Goal: Task Accomplishment & Management: Manage account settings

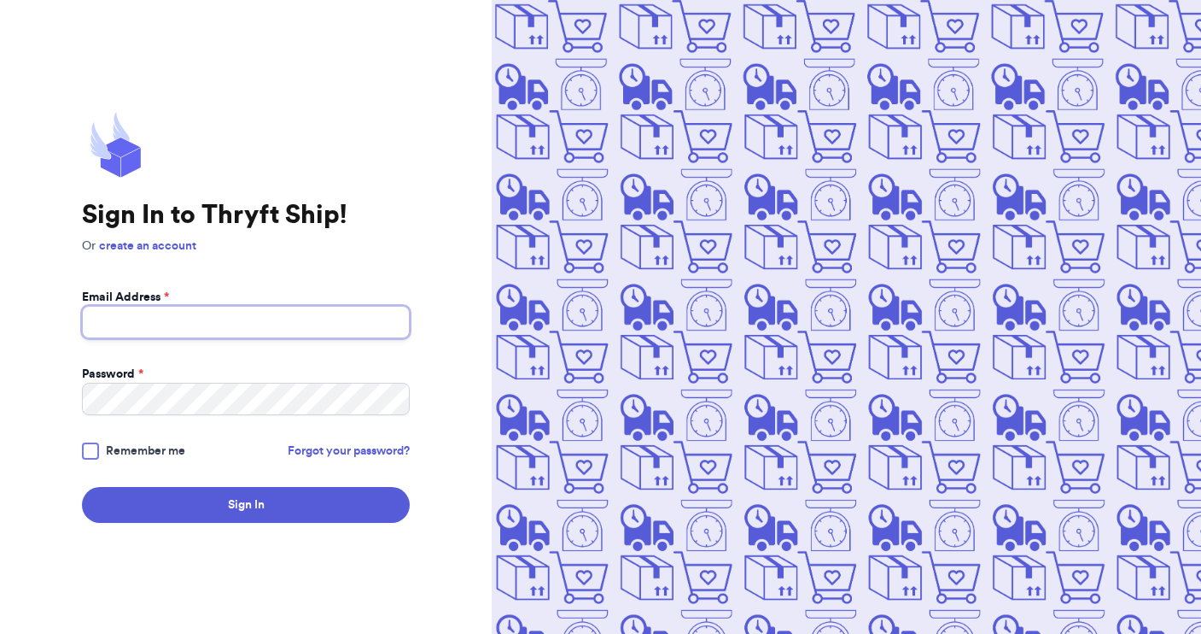
type input "[EMAIL_ADDRESS][DOMAIN_NAME]"
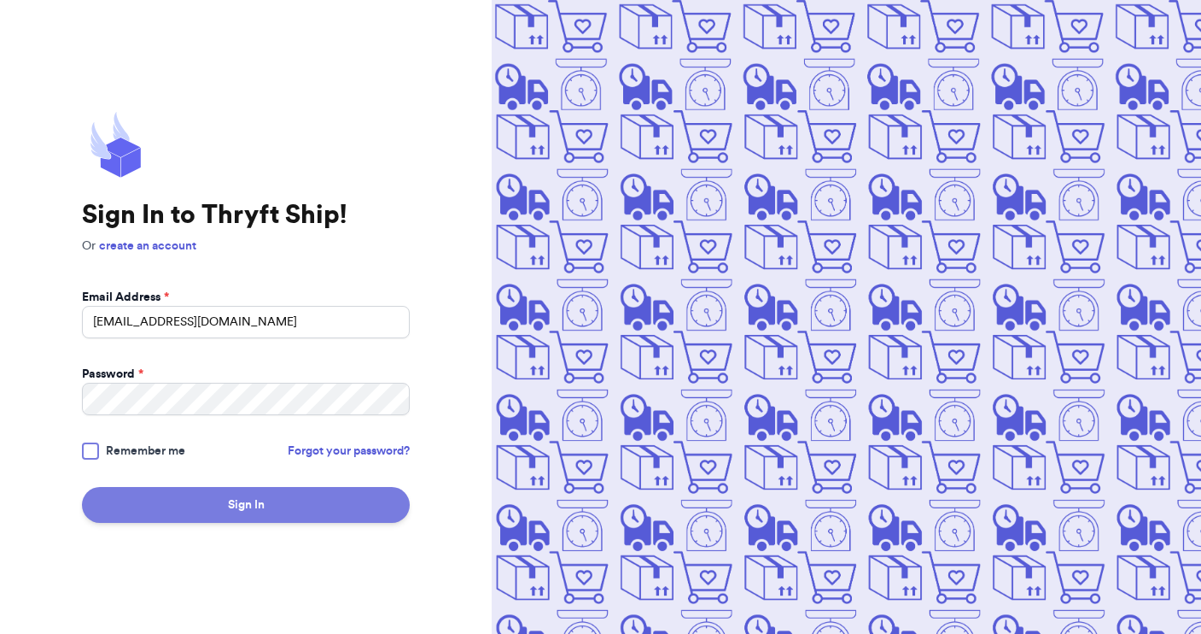
click at [247, 506] on button "Sign In" at bounding box center [246, 505] width 328 height 36
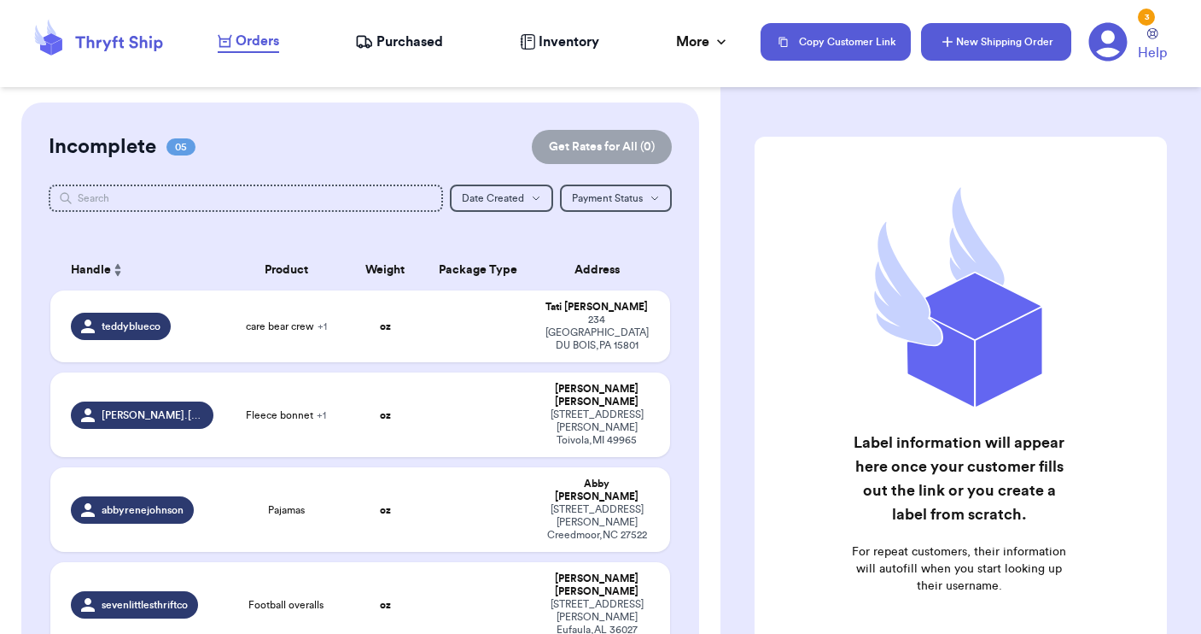
click at [989, 42] on button "New Shipping Order" at bounding box center [996, 42] width 150 height 38
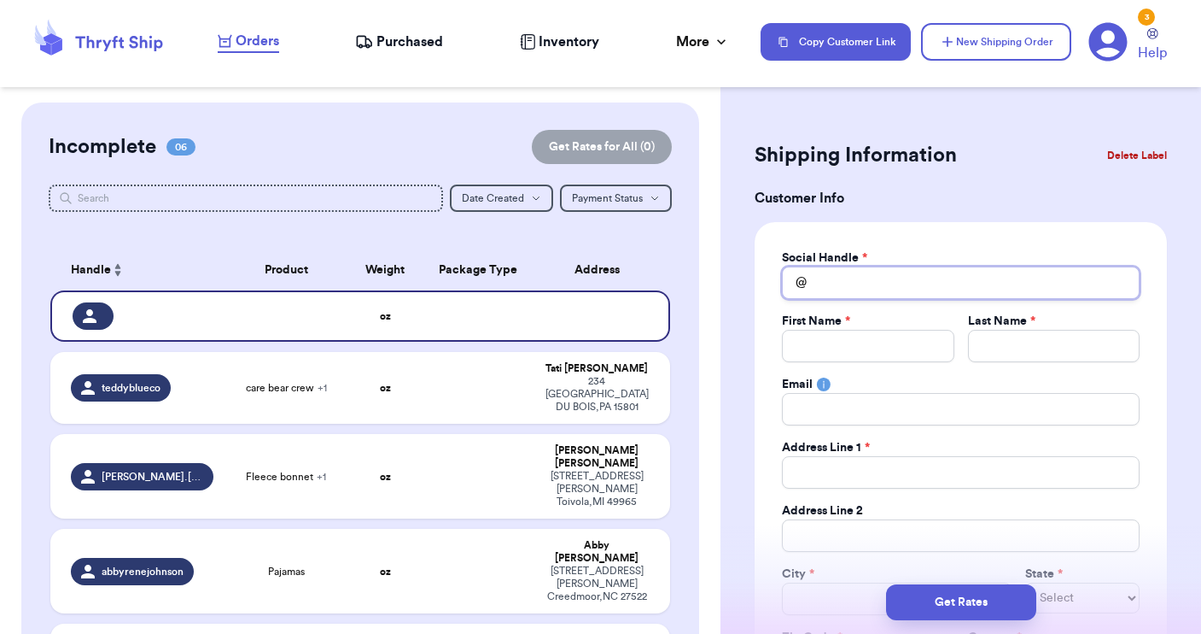
click at [823, 278] on input "Total Amount Paid" at bounding box center [961, 282] width 358 height 32
type input "m"
type input "me"
type input "[PERSON_NAME]"
type input "meli"
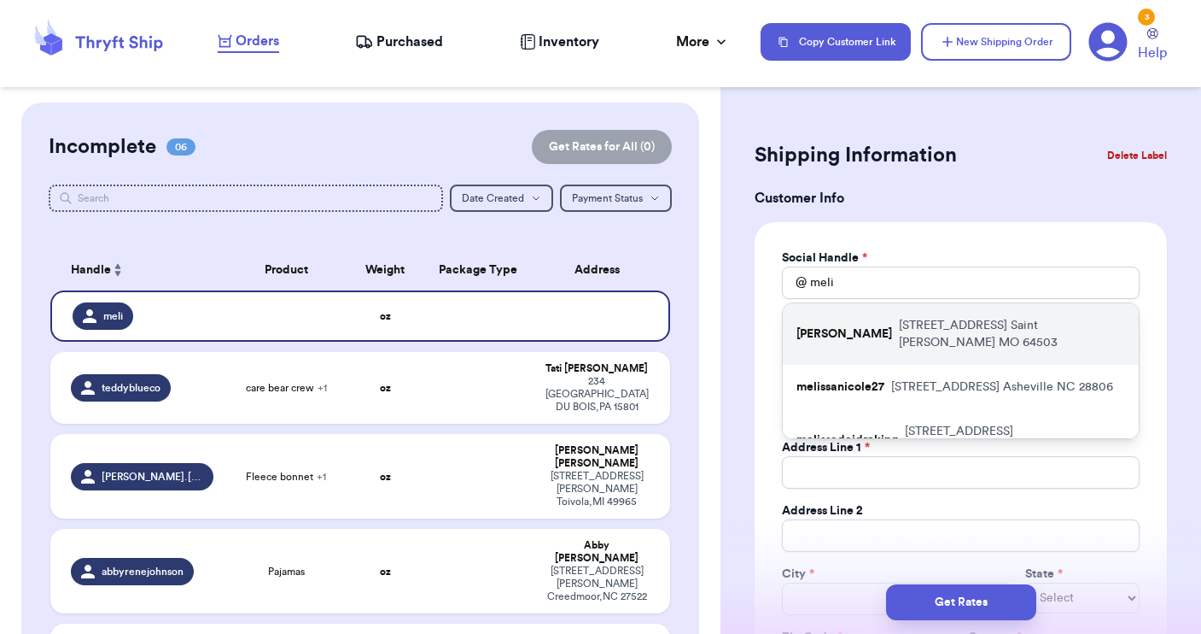
click at [823, 325] on p "[PERSON_NAME]" at bounding box center [845, 333] width 96 height 17
type input "[PERSON_NAME]"
type input "[STREET_ADDRESS]"
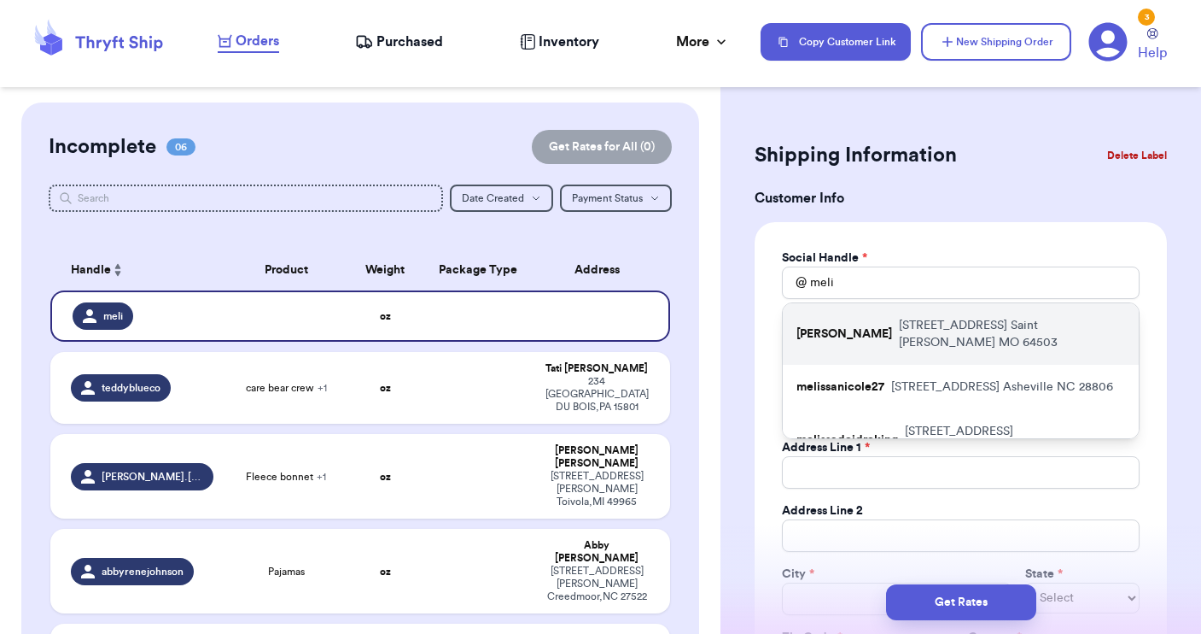
type input "Saint [PERSON_NAME]"
select select "MO"
type input "64503"
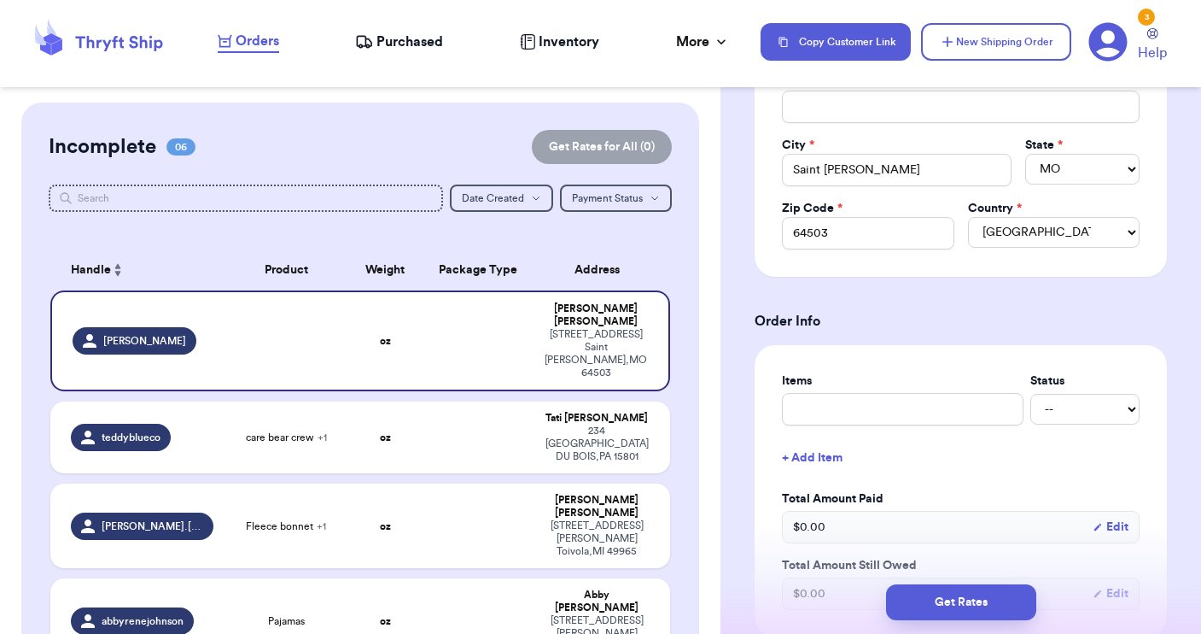
scroll to position [431, 0]
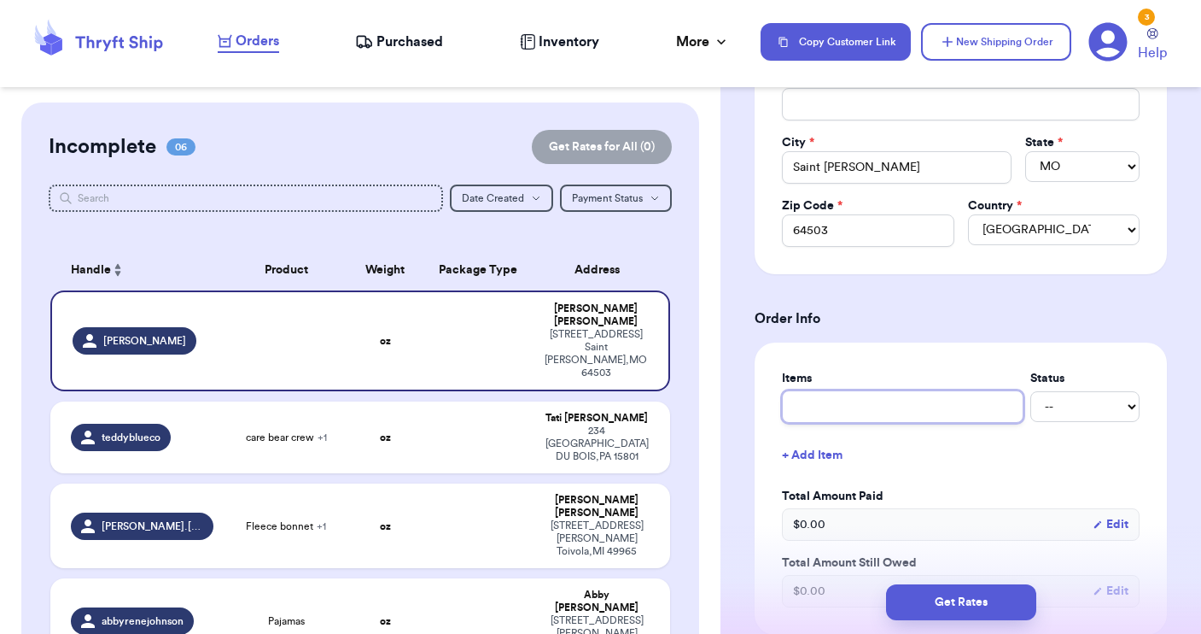
type input "c"
type input "cl"
type input "clo"
type input "clot"
type input "cloth"
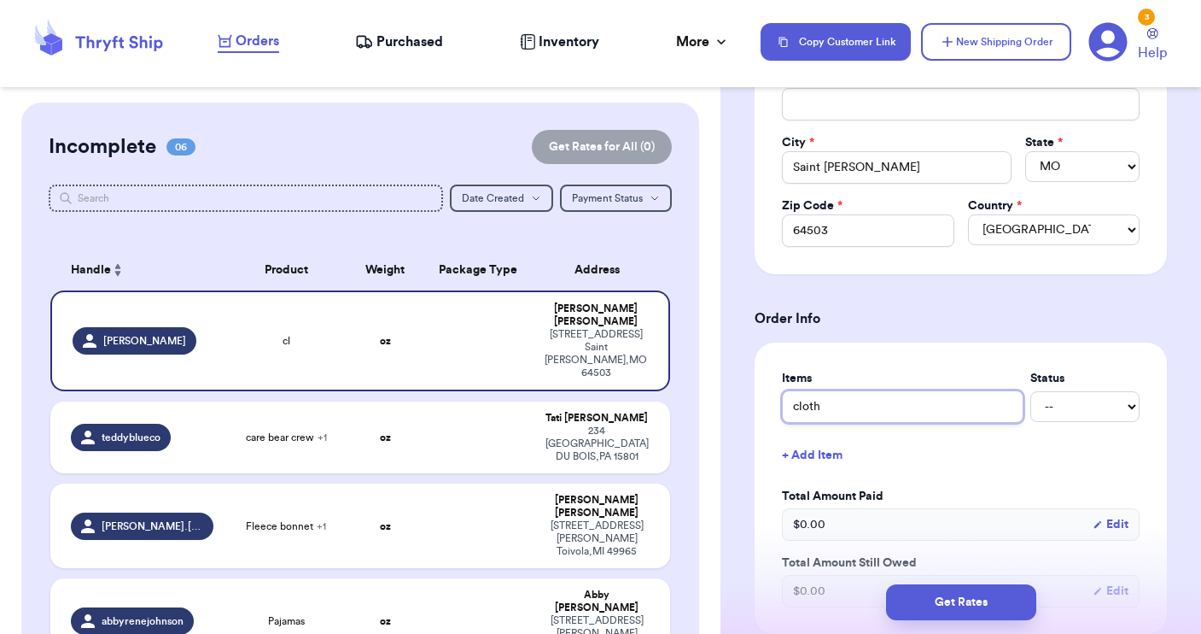
type input "clothe"
type input "clothes"
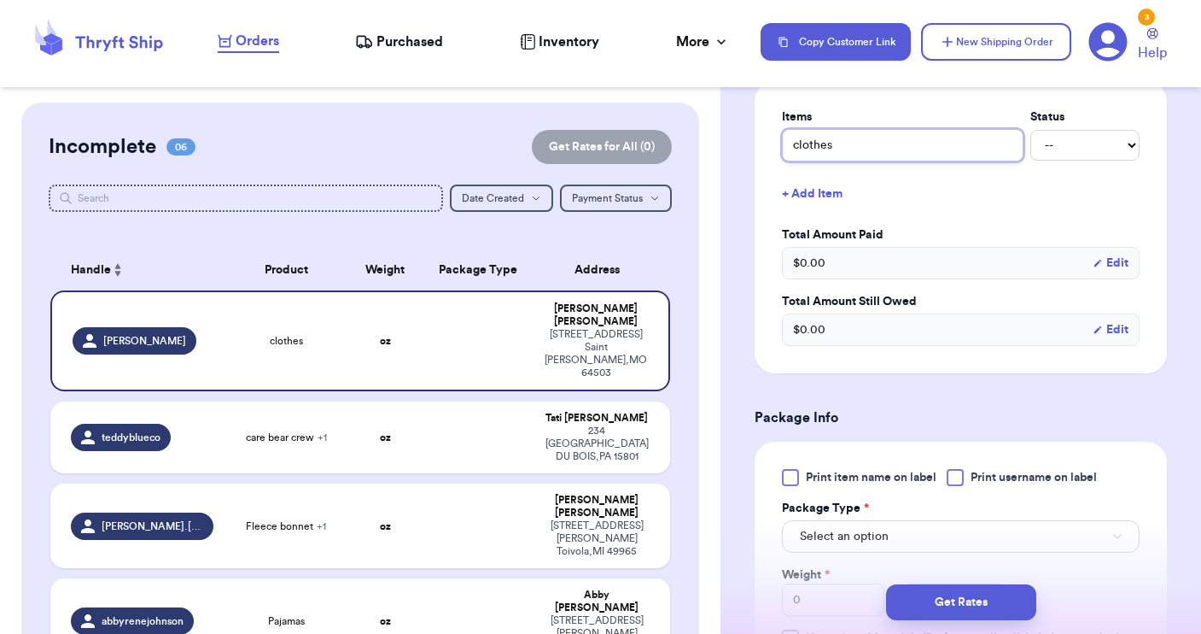
scroll to position [701, 0]
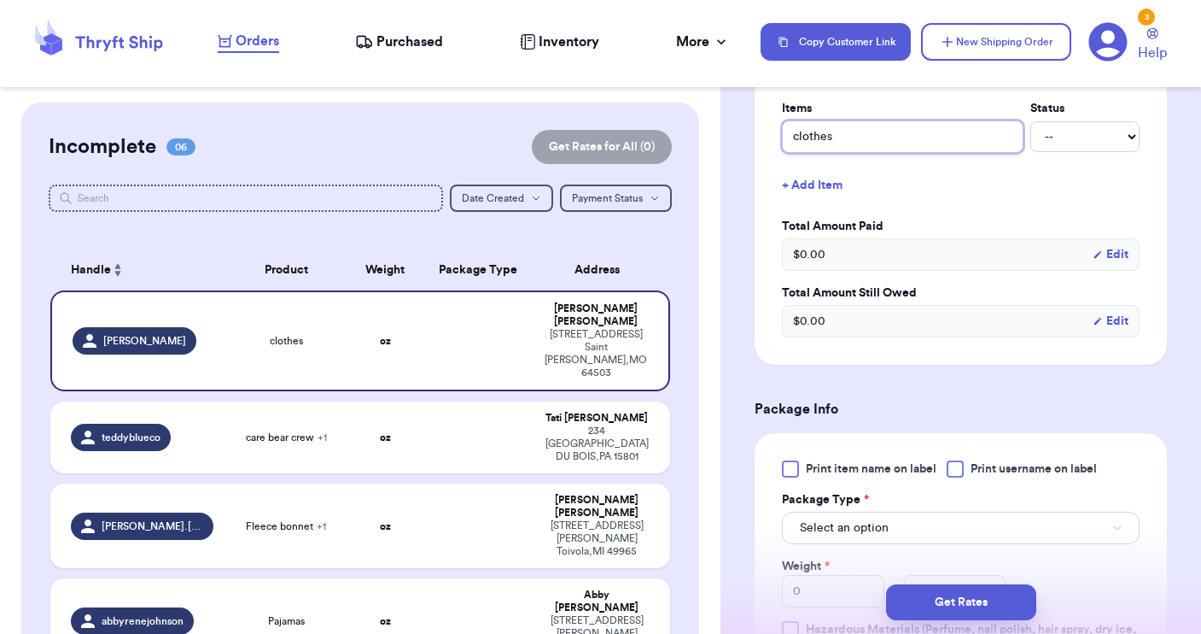
type input "clothes"
click at [956, 467] on div at bounding box center [955, 468] width 17 height 17
click at [0, 0] on input "Print username on label" at bounding box center [0, 0] width 0 height 0
click at [956, 467] on icon at bounding box center [956, 469] width 14 height 14
click at [0, 0] on input "Print username on label" at bounding box center [0, 0] width 0 height 0
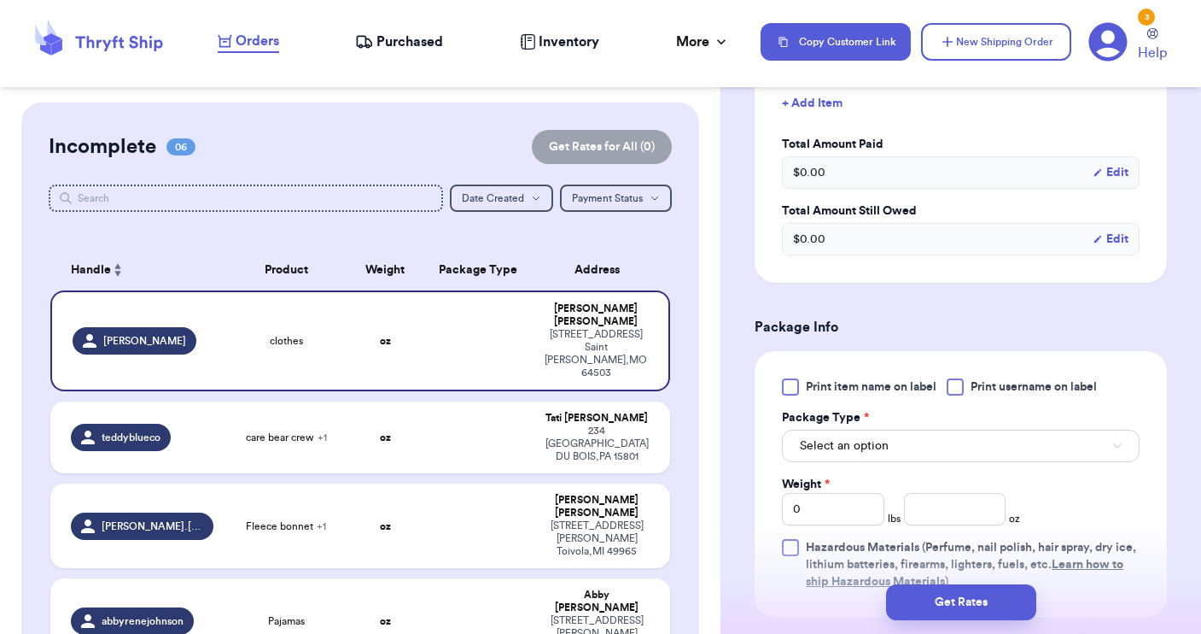
scroll to position [785, 0]
click at [916, 436] on button "Select an option" at bounding box center [961, 444] width 358 height 32
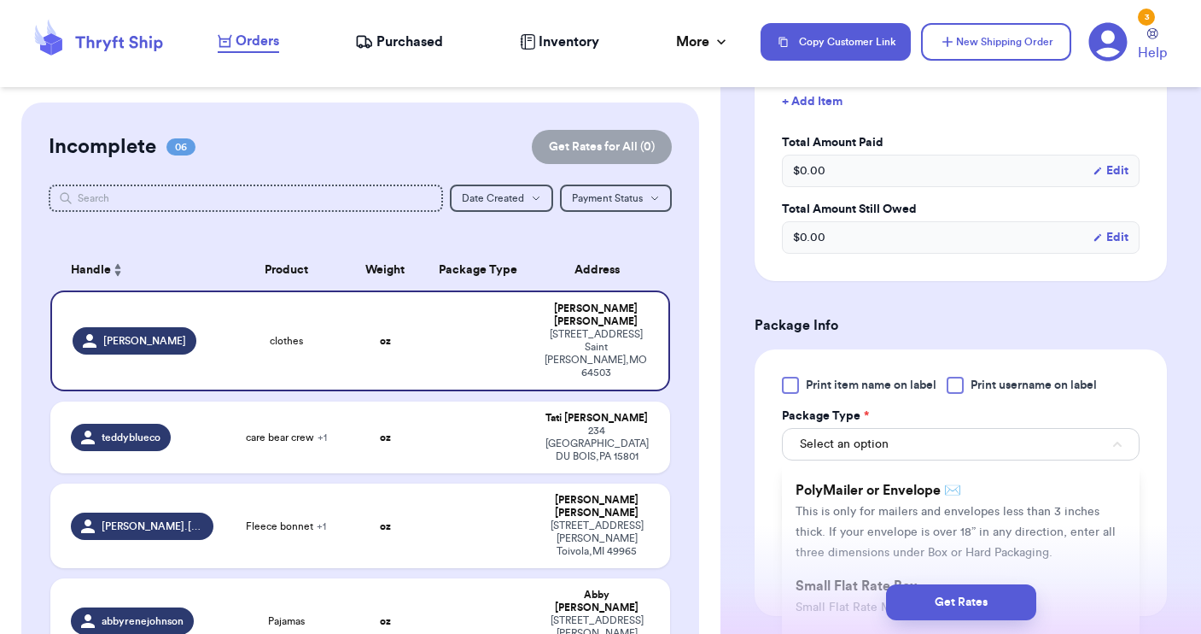
scroll to position [122, 0]
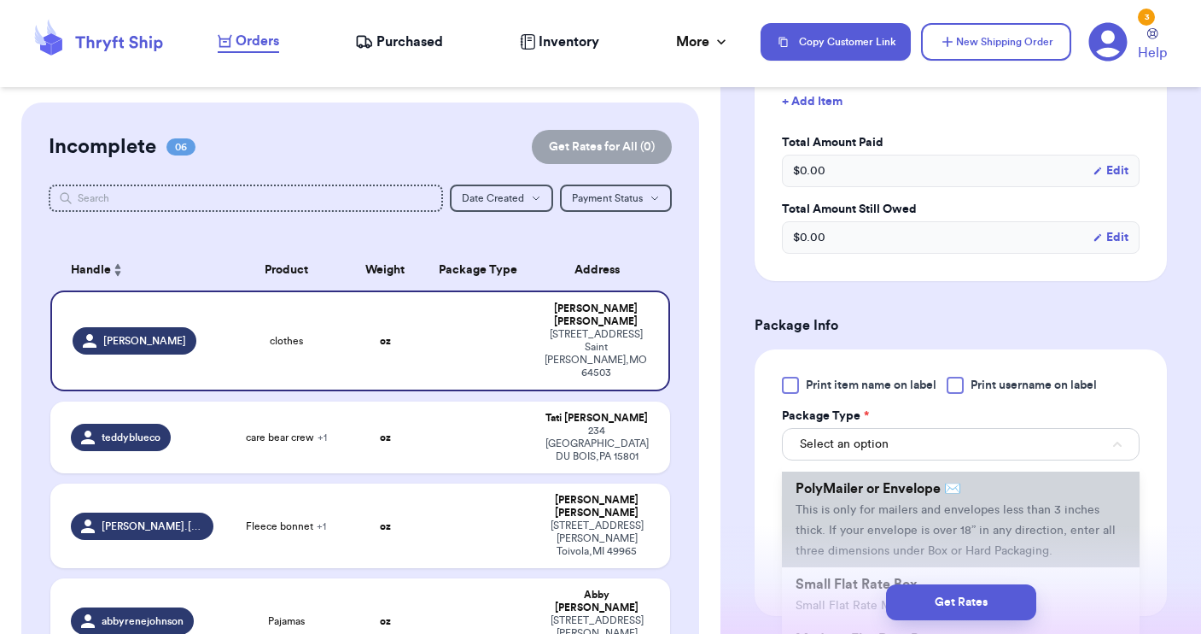
click at [926, 495] on span "PolyMailer or Envelope ✉️" at bounding box center [879, 489] width 166 height 14
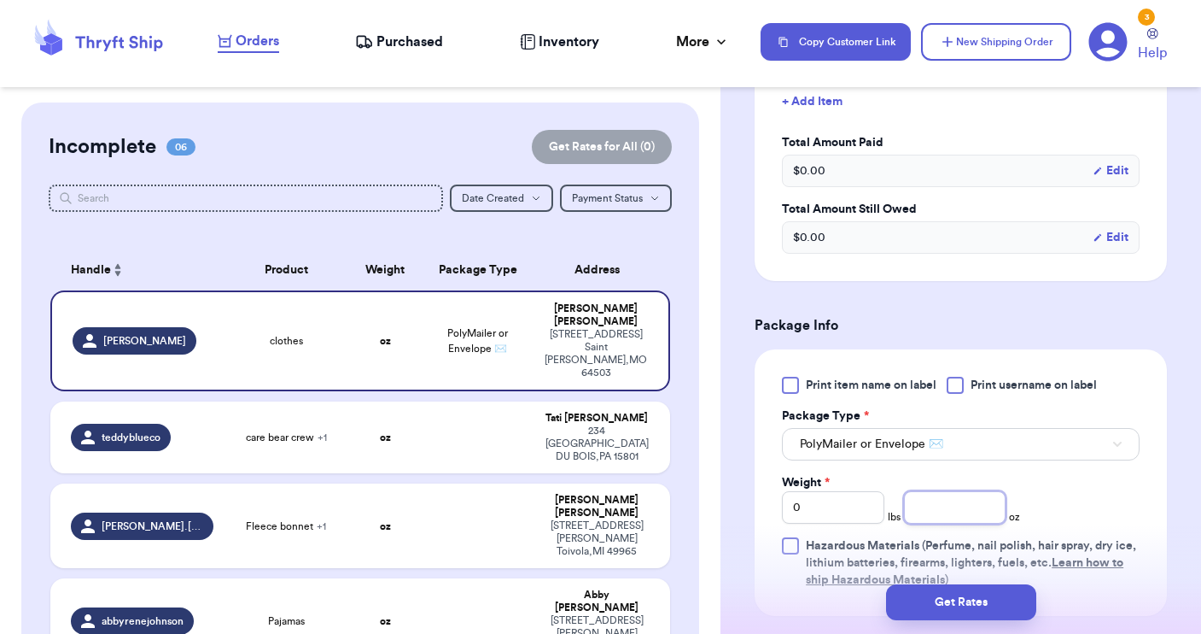
click at [958, 506] on input "number" at bounding box center [955, 507] width 102 height 32
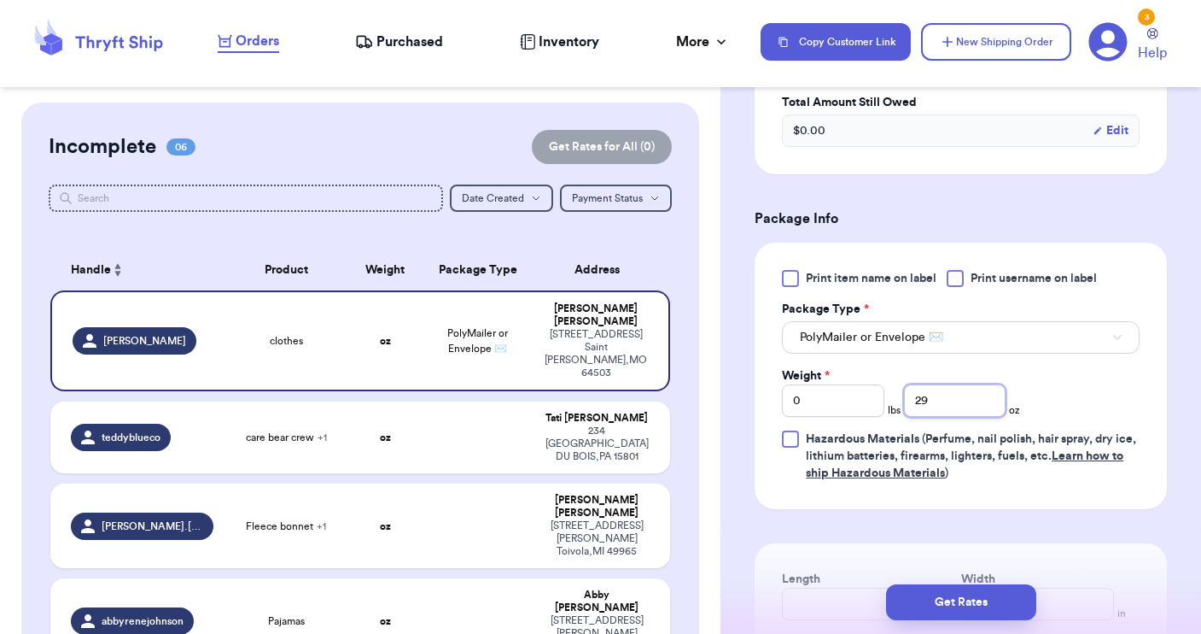
scroll to position [897, 0]
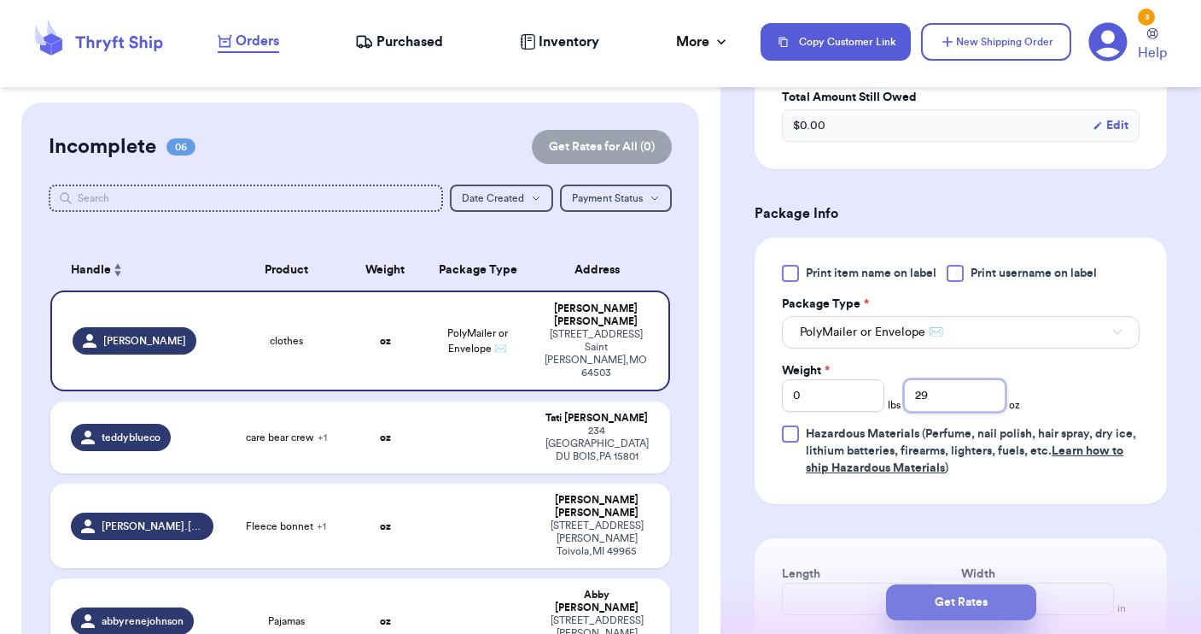
type input "29"
click at [941, 603] on button "Get Rates" at bounding box center [961, 602] width 150 height 36
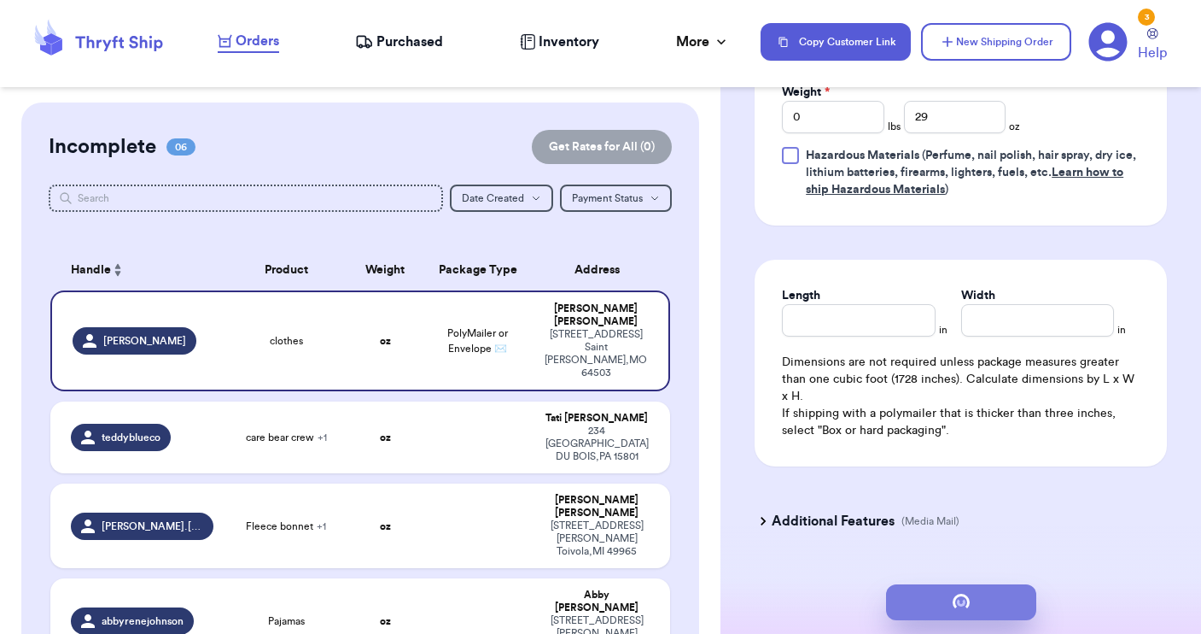
type input "1"
type input "13"
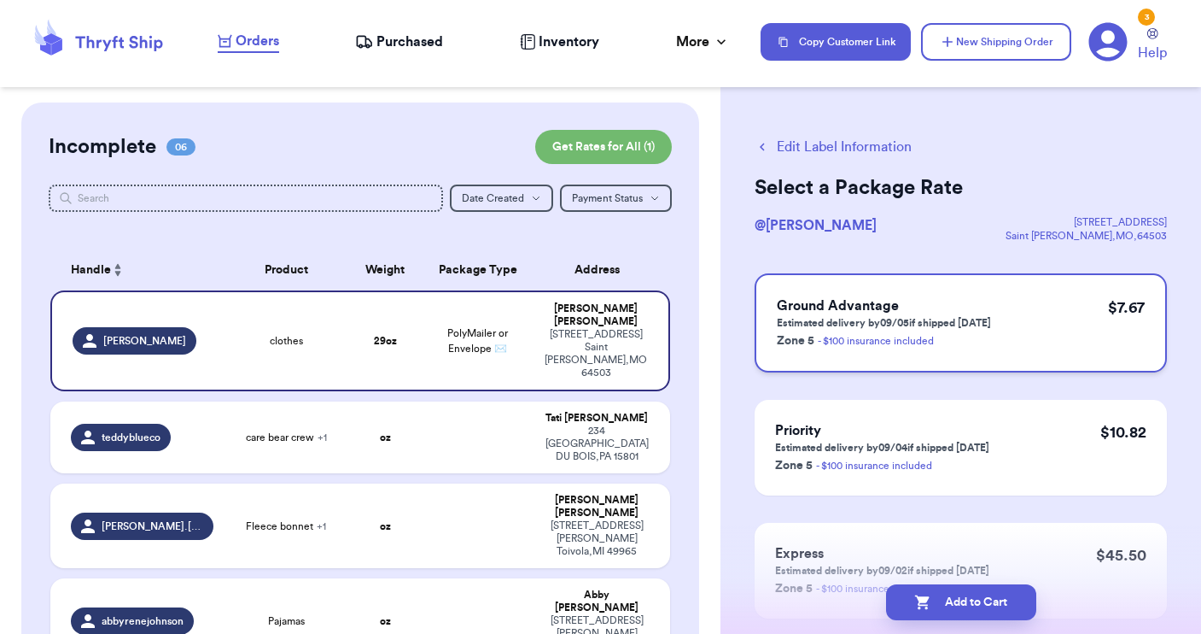
scroll to position [0, 0]
click at [986, 37] on button "New Shipping Order" at bounding box center [996, 42] width 150 height 38
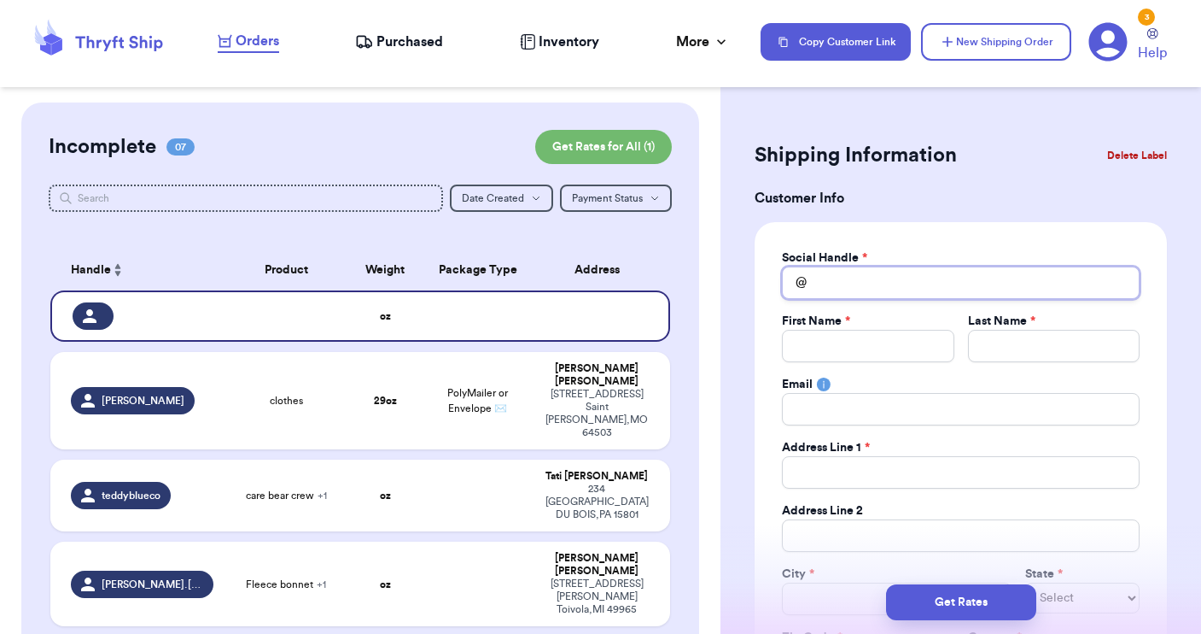
click at [831, 289] on input "Total Amount Paid" at bounding box center [961, 282] width 358 height 32
type input "t"
type input "ta"
type input "tar"
type input "tary"
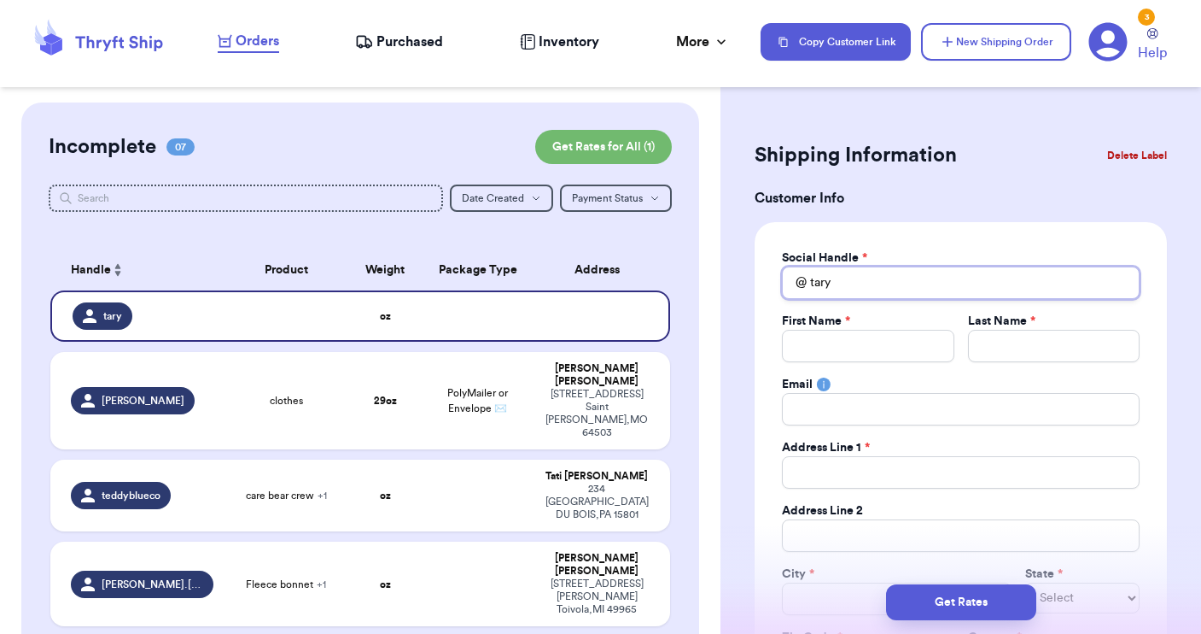
type input "taryn"
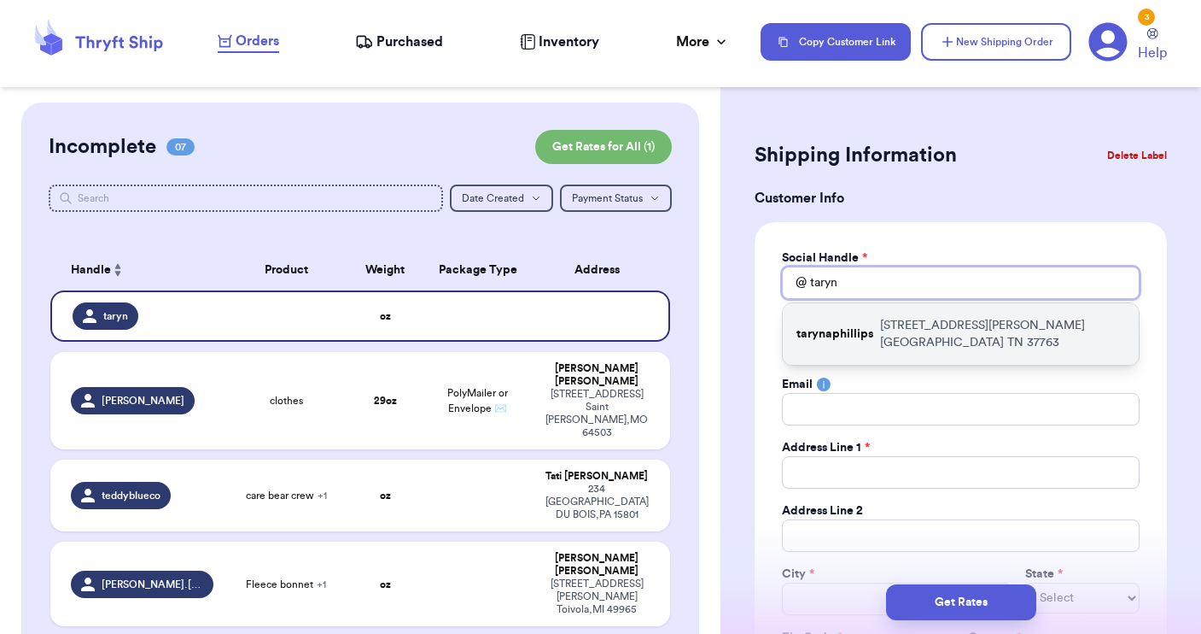
type input "Taryn"
drag, startPoint x: 850, startPoint y: 310, endPoint x: 862, endPoint y: 327, distance: 20.4
click at [862, 327] on p "tarynaphillips" at bounding box center [835, 333] width 77 height 17
type input "tarynaphillips"
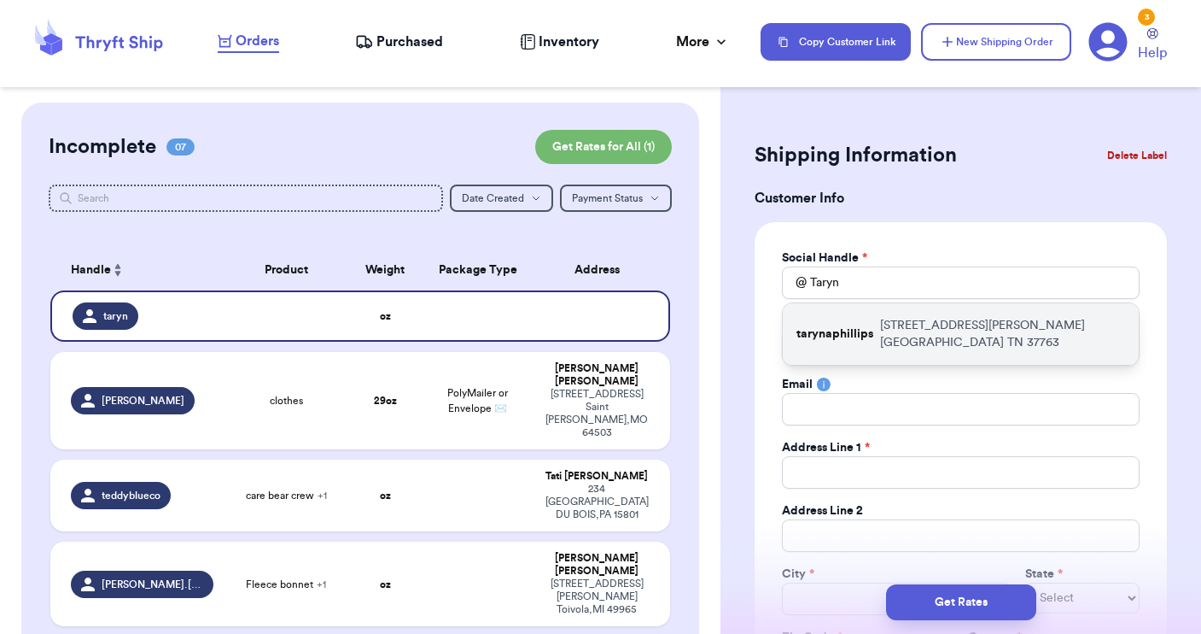
type input "Taryn"
type input "[PERSON_NAME]"
type input "tarynaphillips@gmail.com"
type input "[STREET_ADDRESS][PERSON_NAME]"
type input "[GEOGRAPHIC_DATA]"
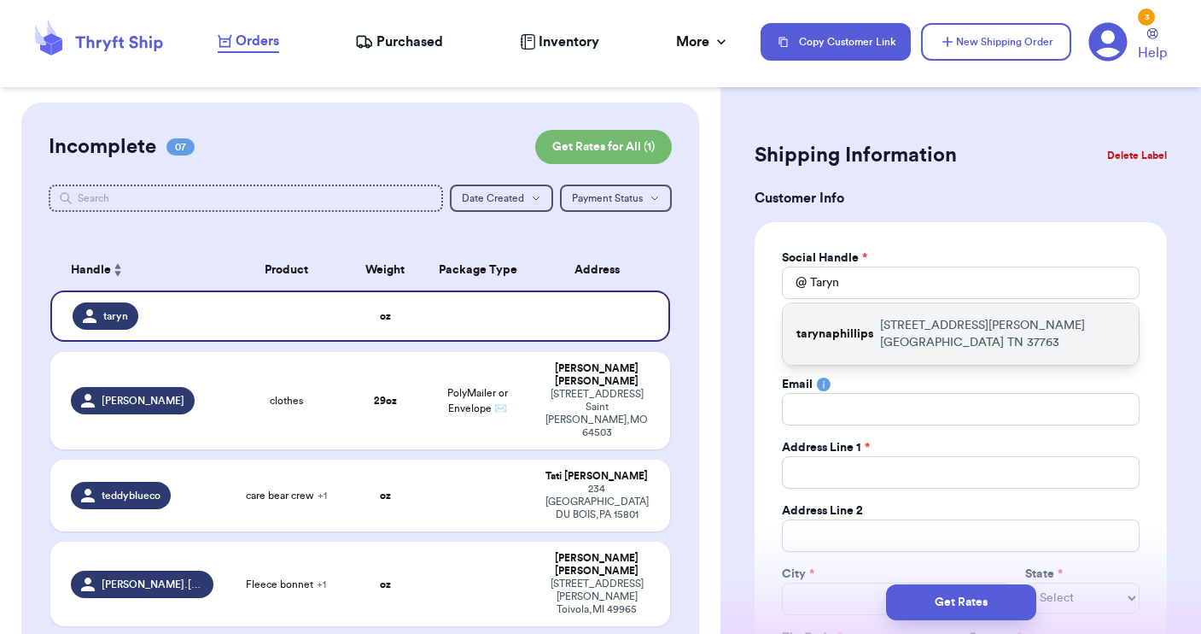
select select "TN"
type input "37763"
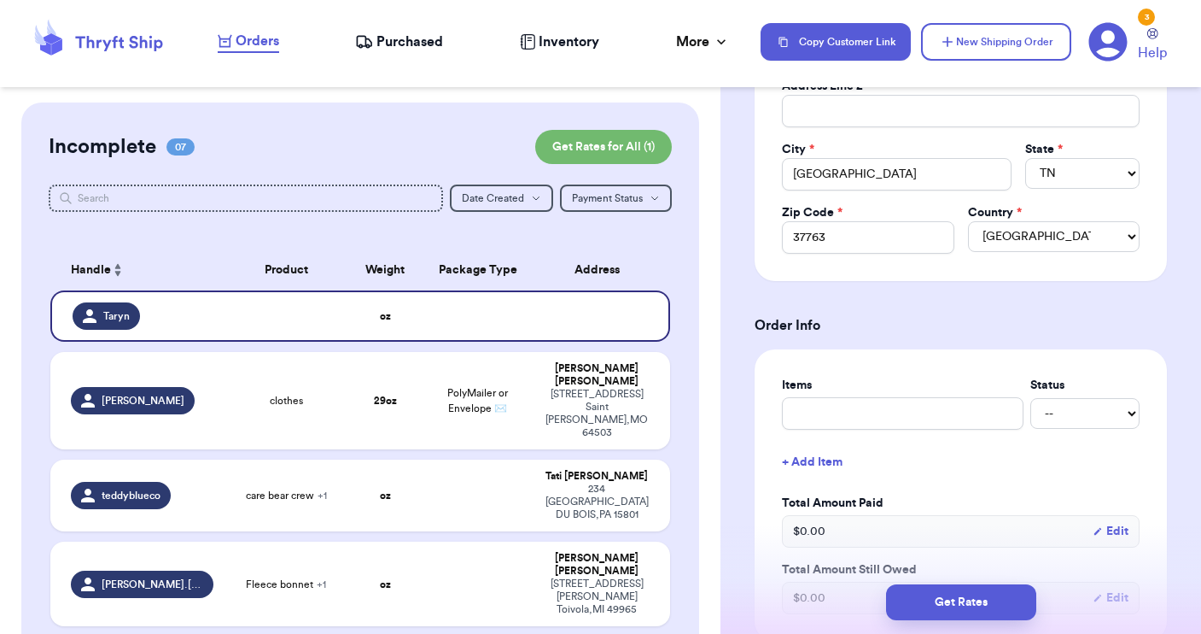
scroll to position [426, 0]
drag, startPoint x: 843, startPoint y: 409, endPoint x: 843, endPoint y: 383, distance: 25.6
type input "c"
type input "cl"
type input "clo"
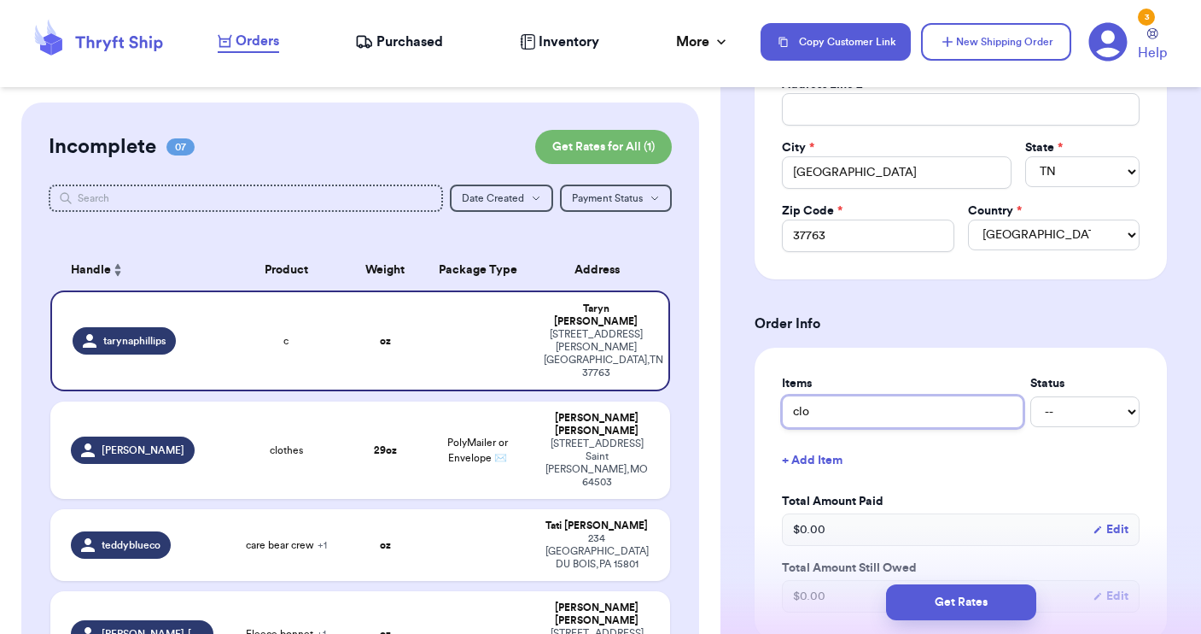
type input "clot"
type input "cloth"
type input "clothe"
type input "clothes"
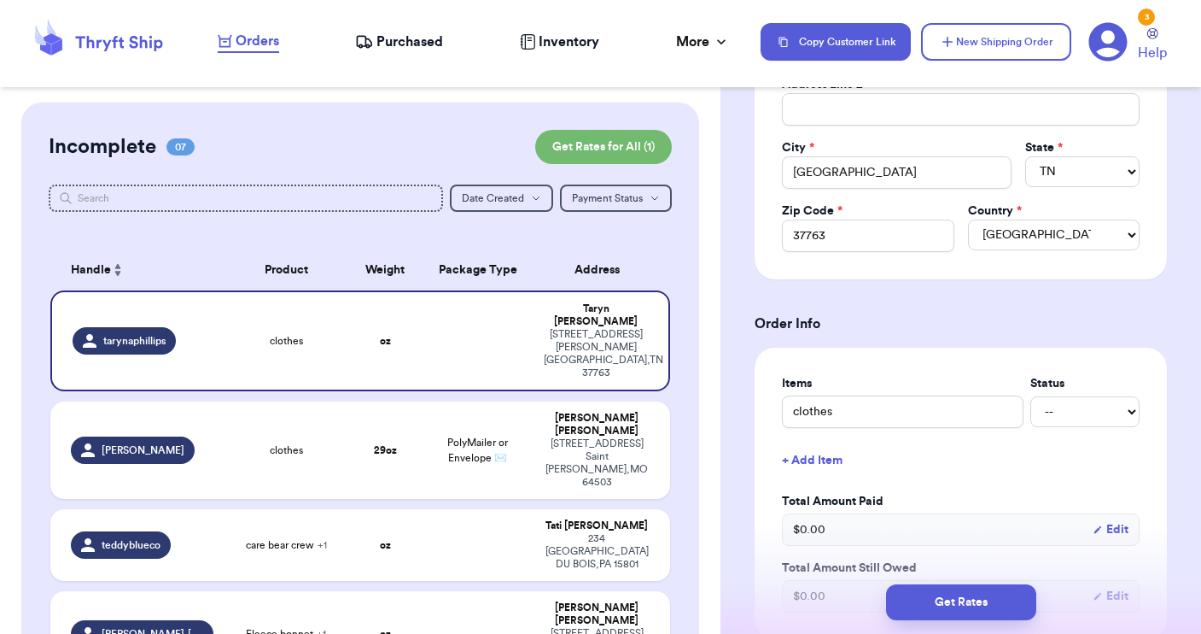
click at [818, 453] on button "+ Add Item" at bounding box center [960, 460] width 371 height 38
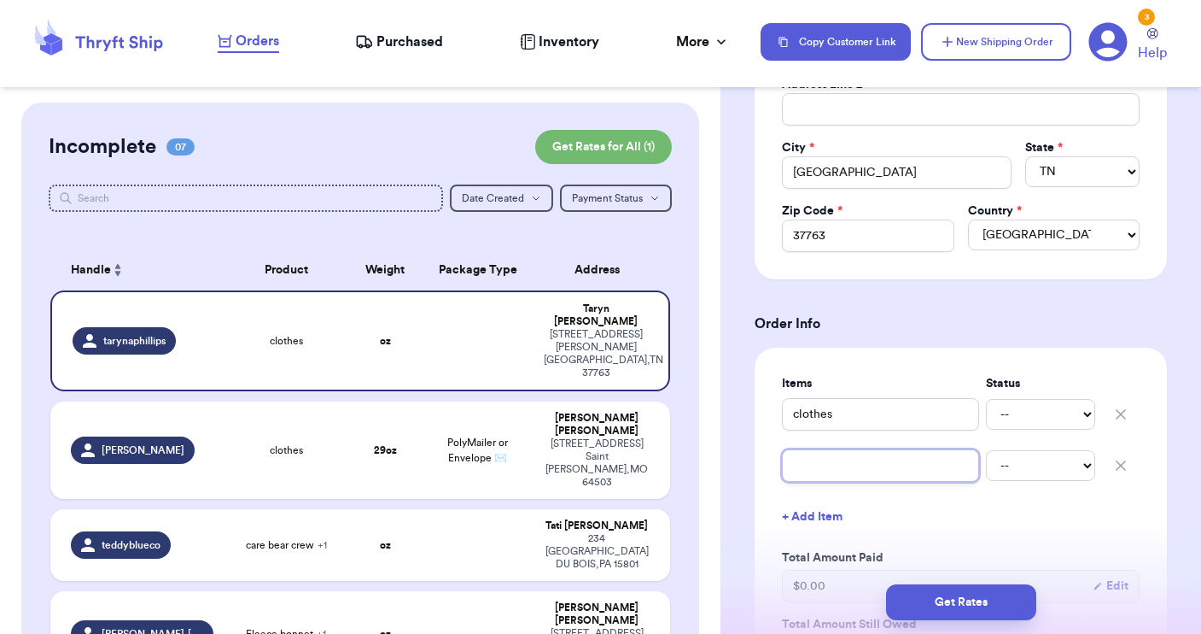
type input "b"
type input "bo"
type input "boo"
type input "book"
type input "books"
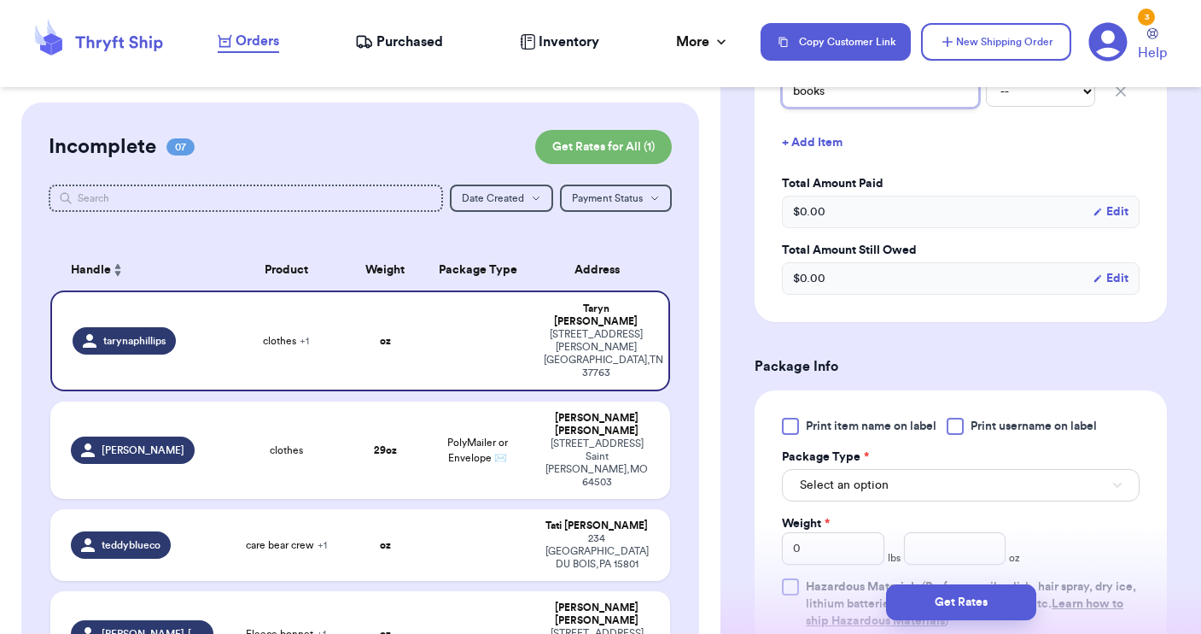
scroll to position [812, 0]
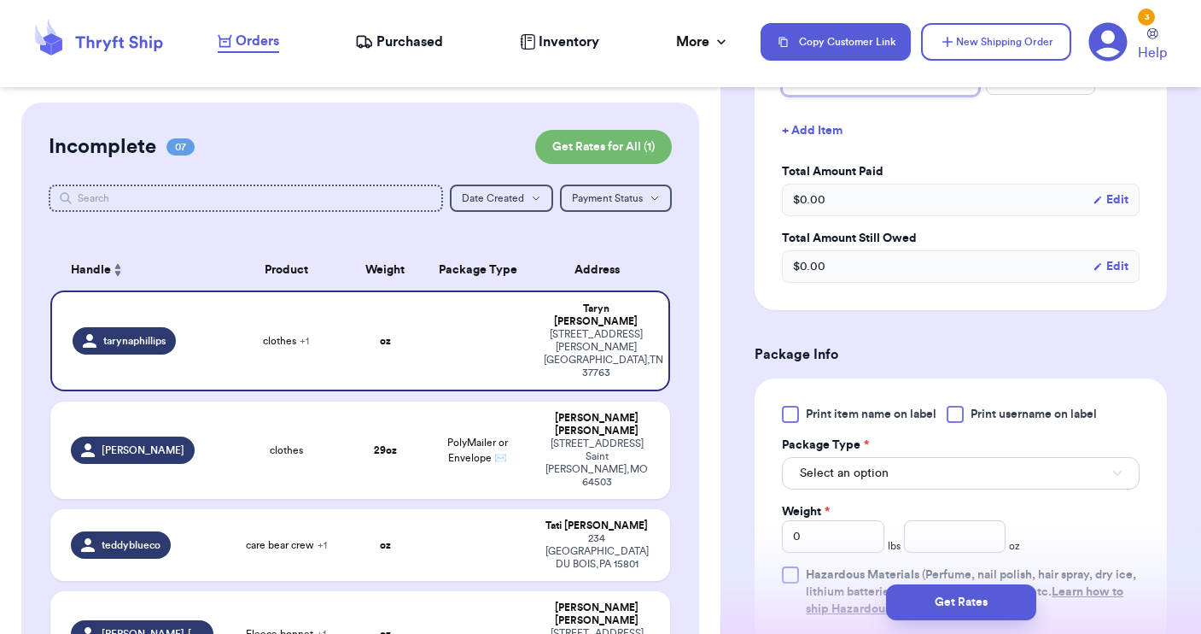
type input "books"
click at [954, 412] on div at bounding box center [955, 414] width 17 height 17
click at [0, 0] on input "Print username on label" at bounding box center [0, 0] width 0 height 0
click at [911, 472] on button "Select an option" at bounding box center [961, 473] width 358 height 32
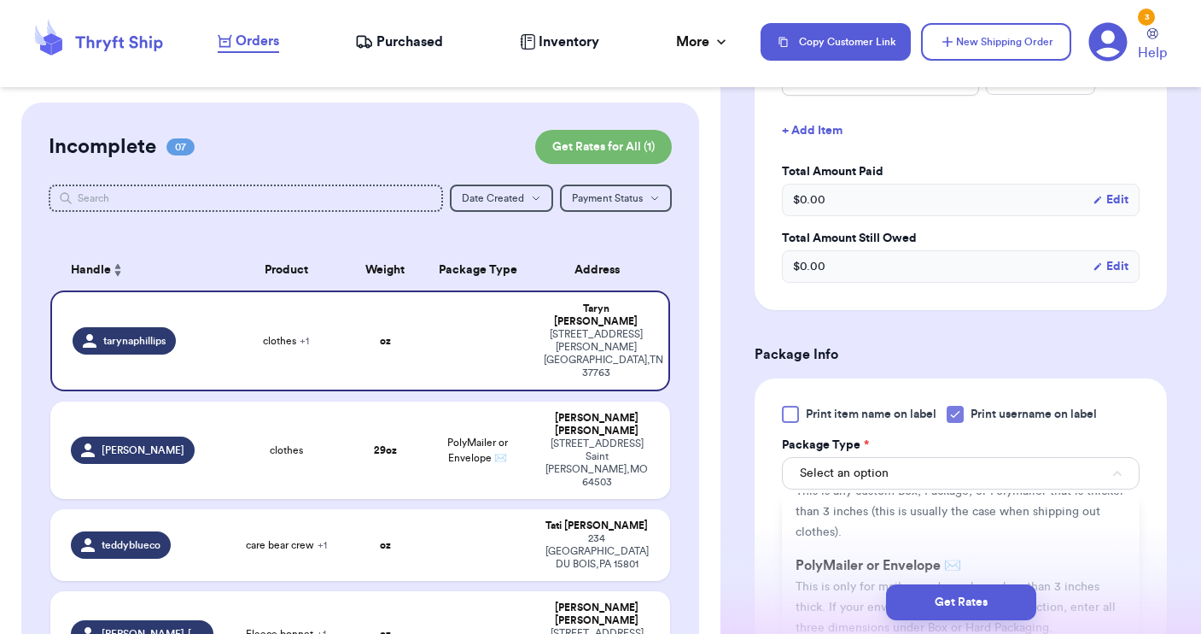
scroll to position [77, 0]
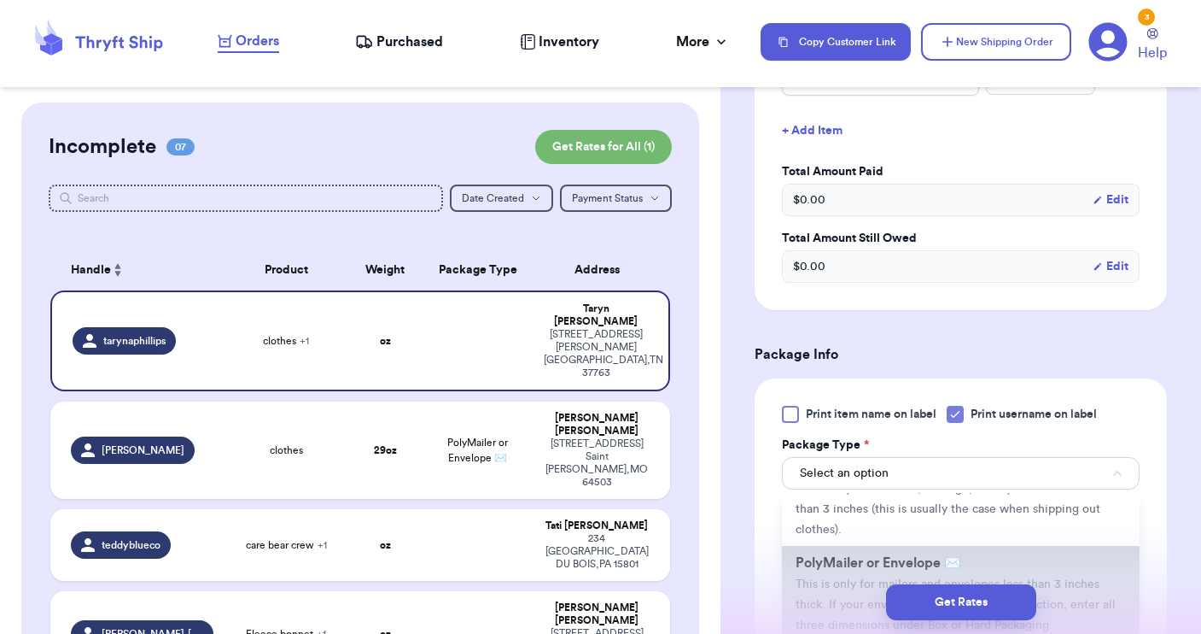
click at [889, 564] on span "PolyMailer or Envelope ✉️" at bounding box center [879, 563] width 166 height 14
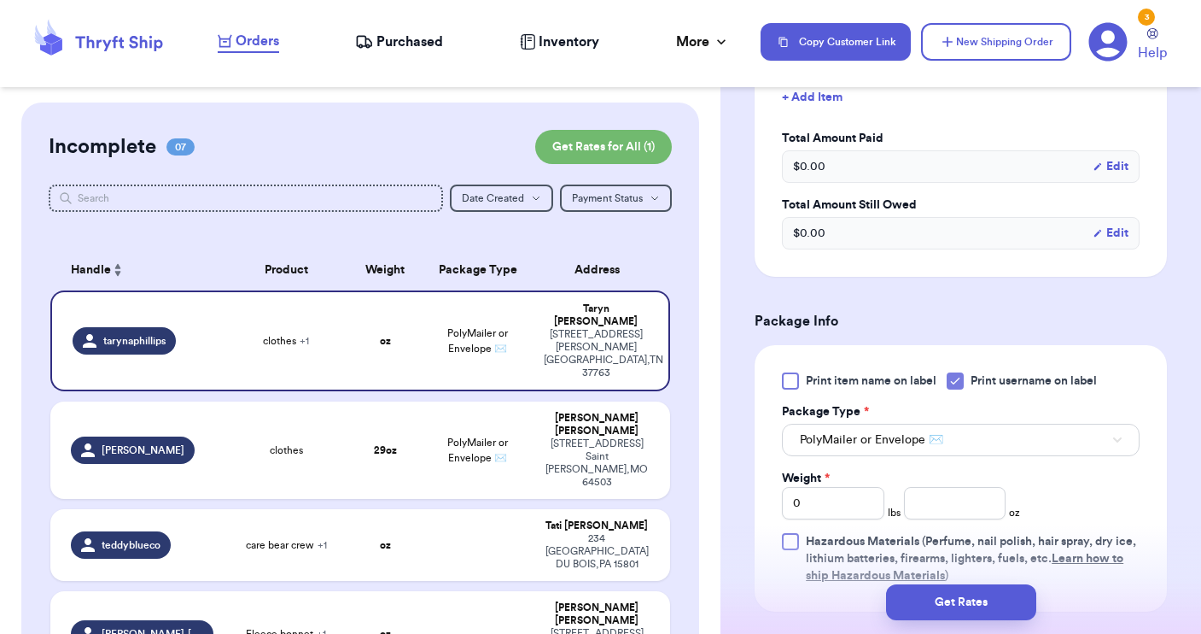
scroll to position [848, 0]
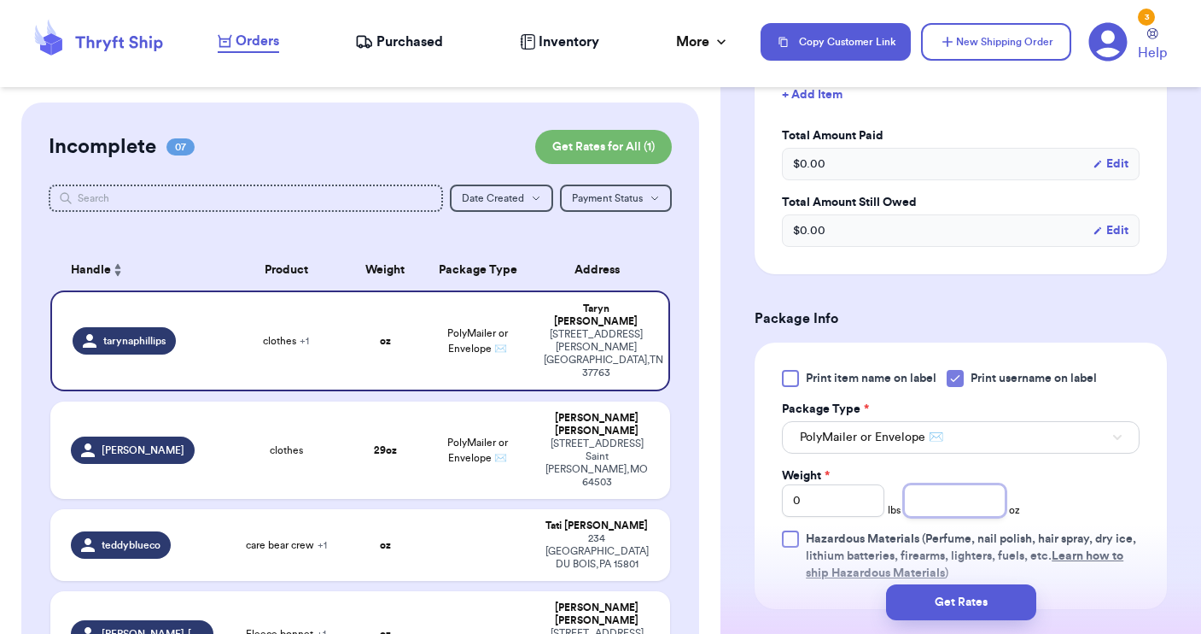
click at [932, 506] on input "number" at bounding box center [955, 500] width 102 height 32
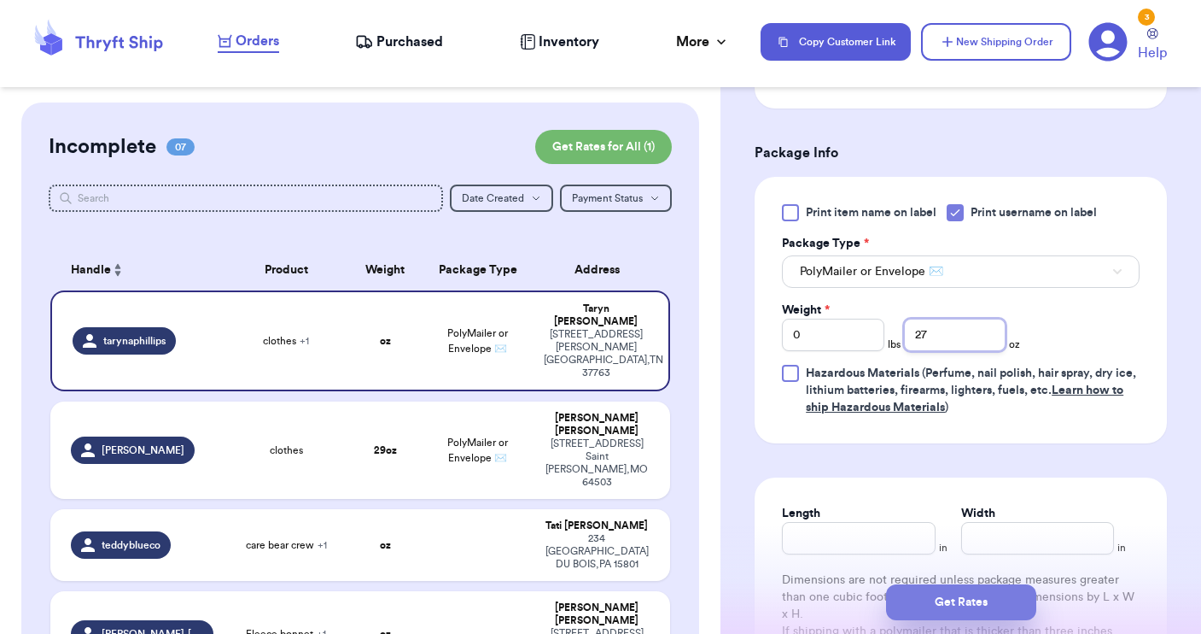
type input "27"
click at [955, 606] on button "Get Rates" at bounding box center [961, 602] width 150 height 36
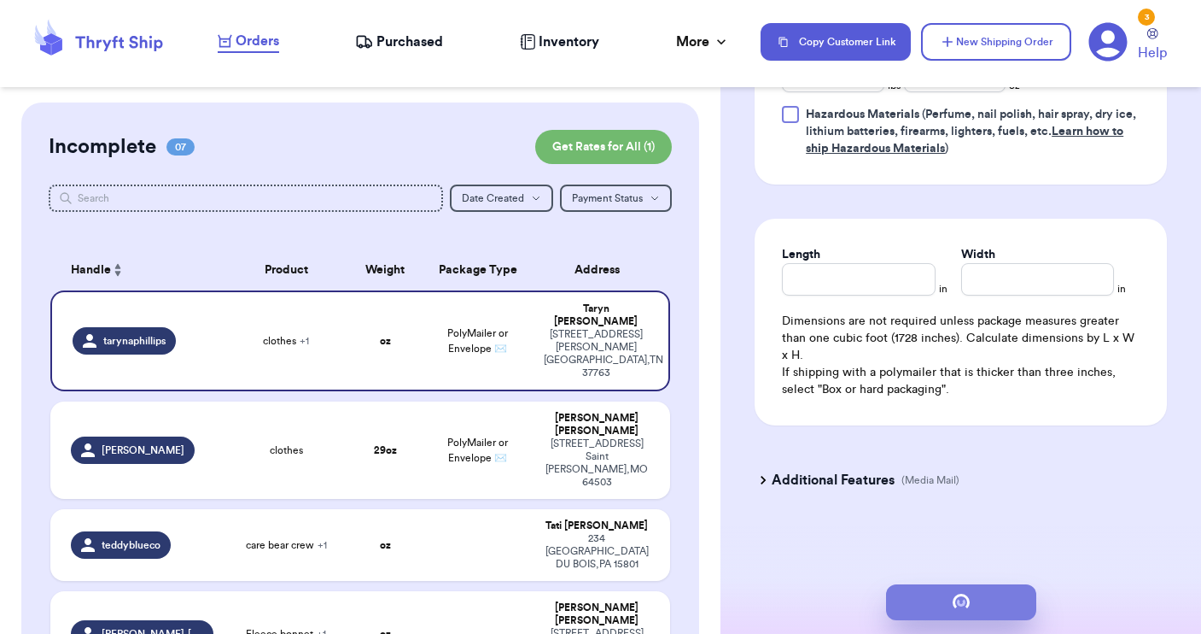
type input "1"
type input "11"
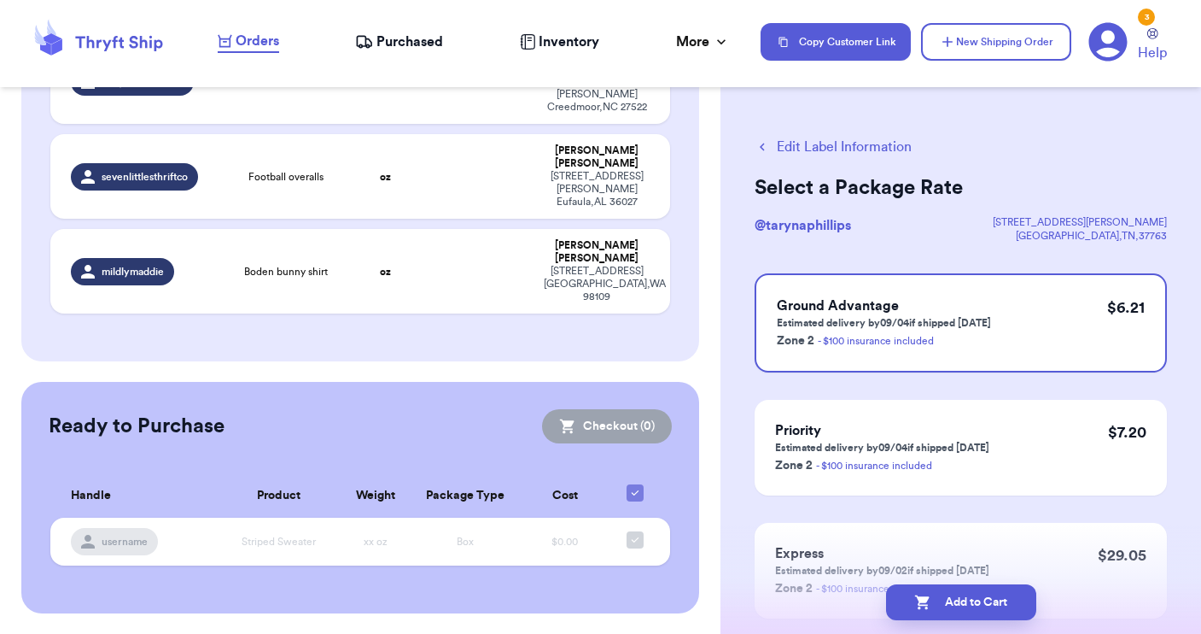
scroll to position [852, 0]
click at [224, 219] on td "Football overalls" at bounding box center [286, 176] width 124 height 85
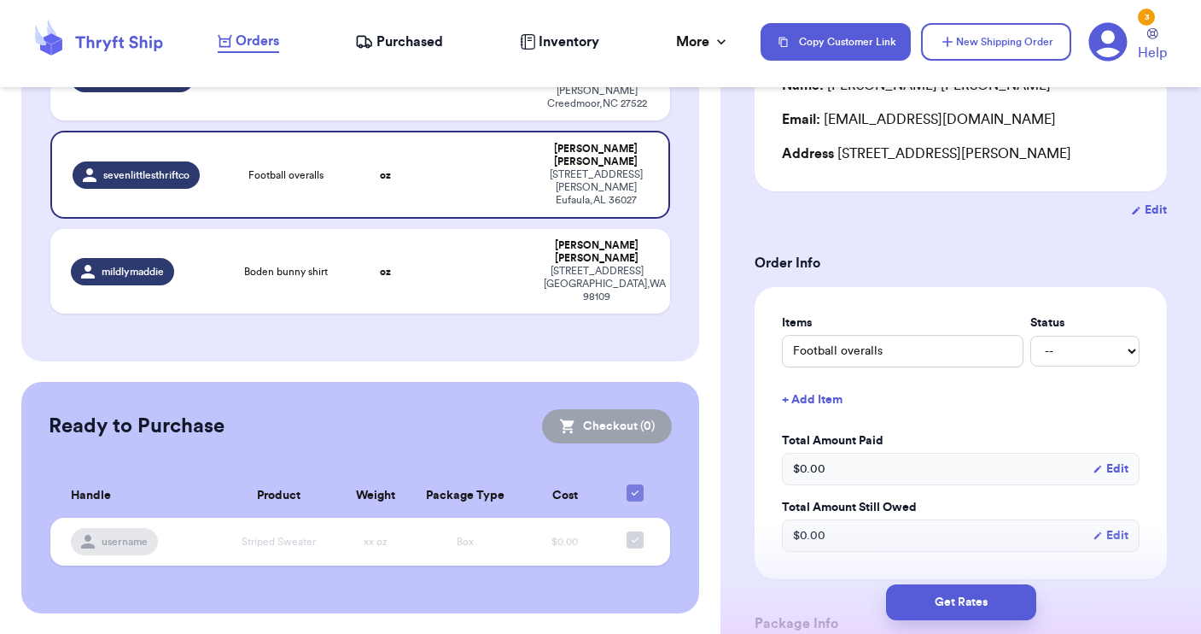
scroll to position [216, 0]
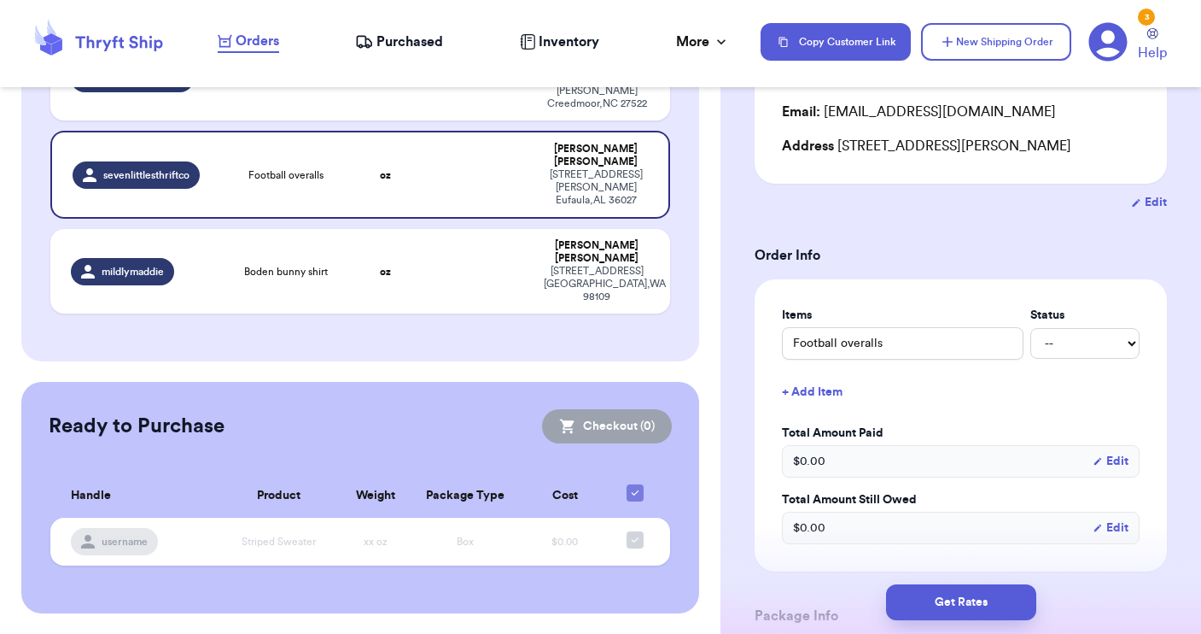
click at [804, 395] on button "+ Add Item" at bounding box center [960, 392] width 371 height 38
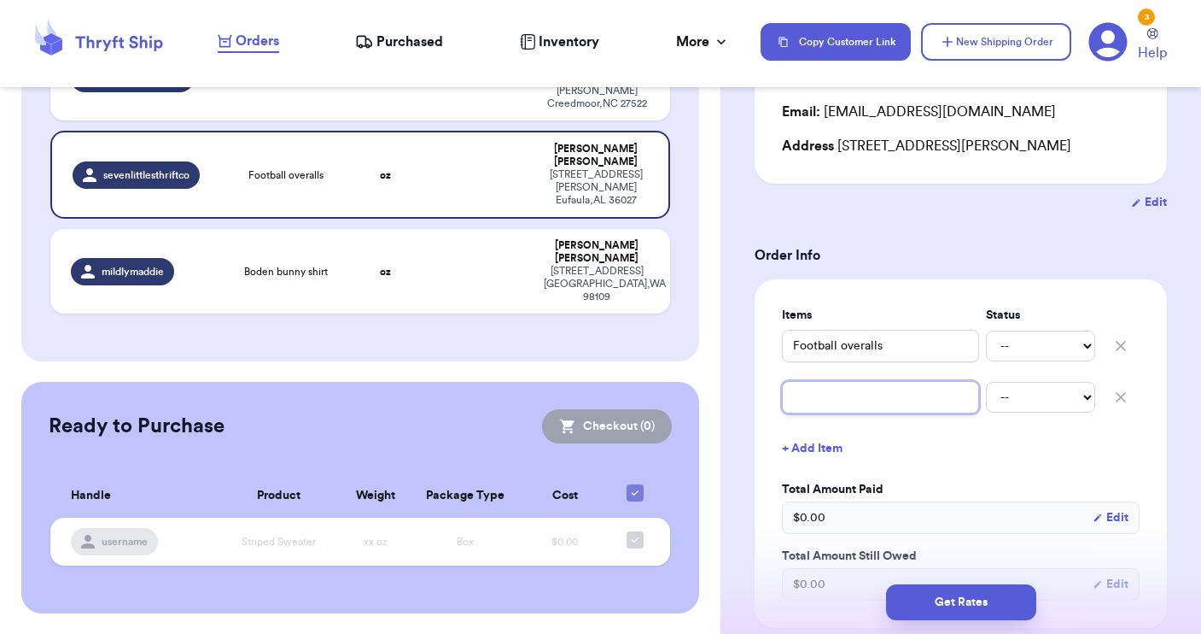
click at [809, 396] on input "text" at bounding box center [880, 397] width 197 height 32
type input "r"
type input "ro"
type input "rom"
type input "romp"
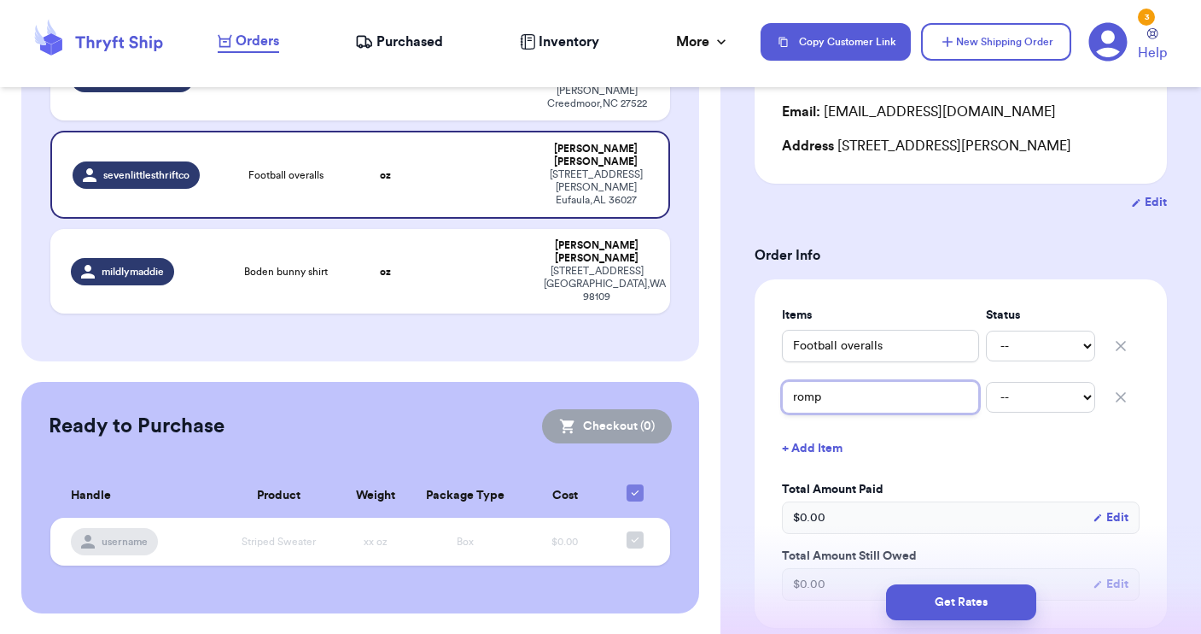
type input "rompe"
type input "romper"
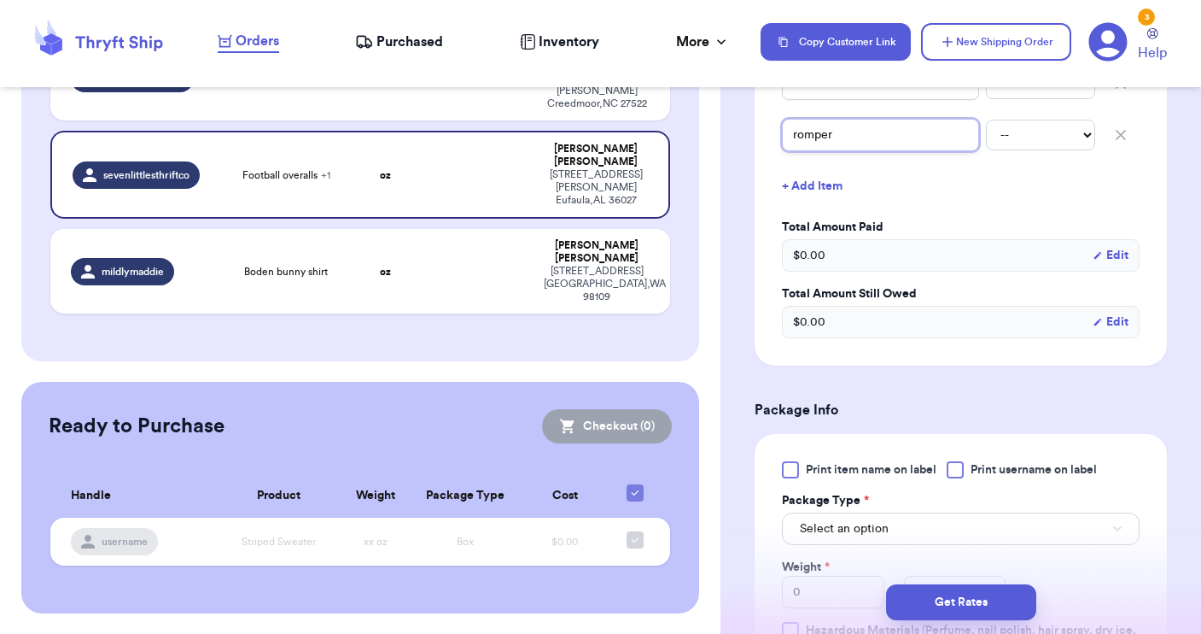
scroll to position [490, 0]
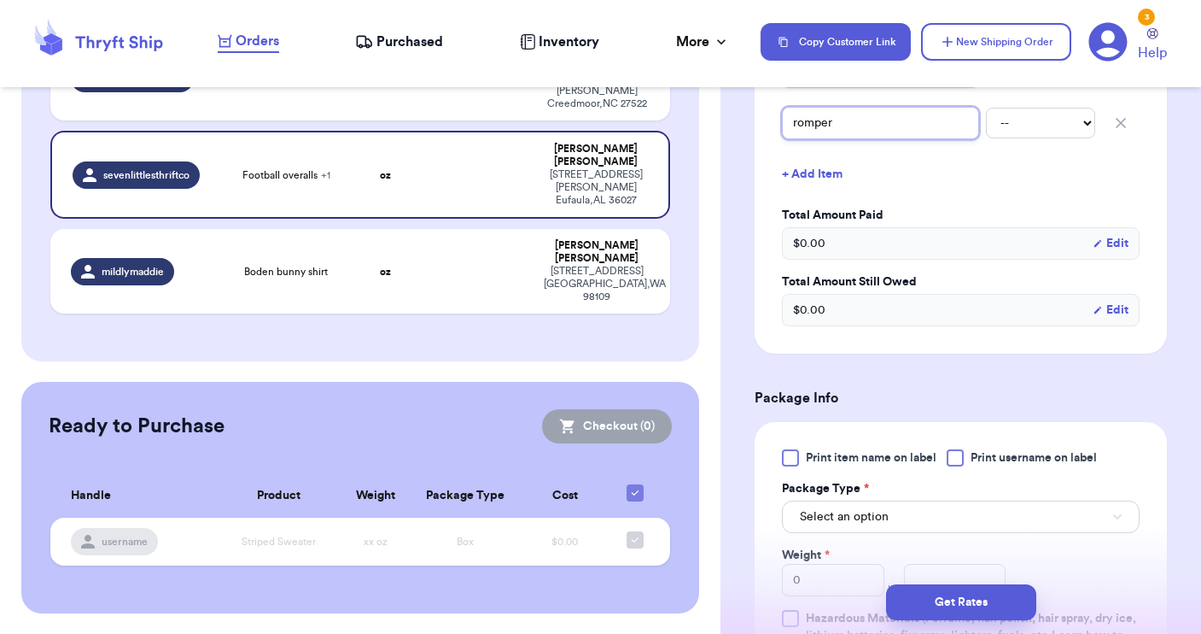
type input "romper"
click at [957, 465] on div at bounding box center [955, 457] width 17 height 17
click at [0, 0] on input "Print username on label" at bounding box center [0, 0] width 0 height 0
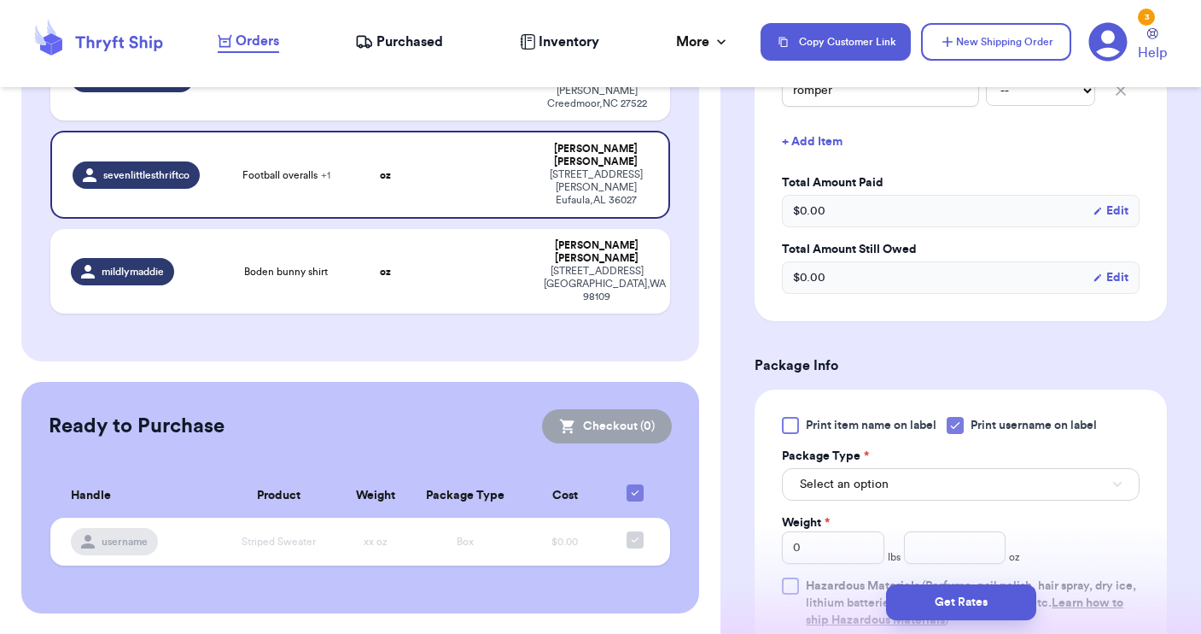
scroll to position [554, 0]
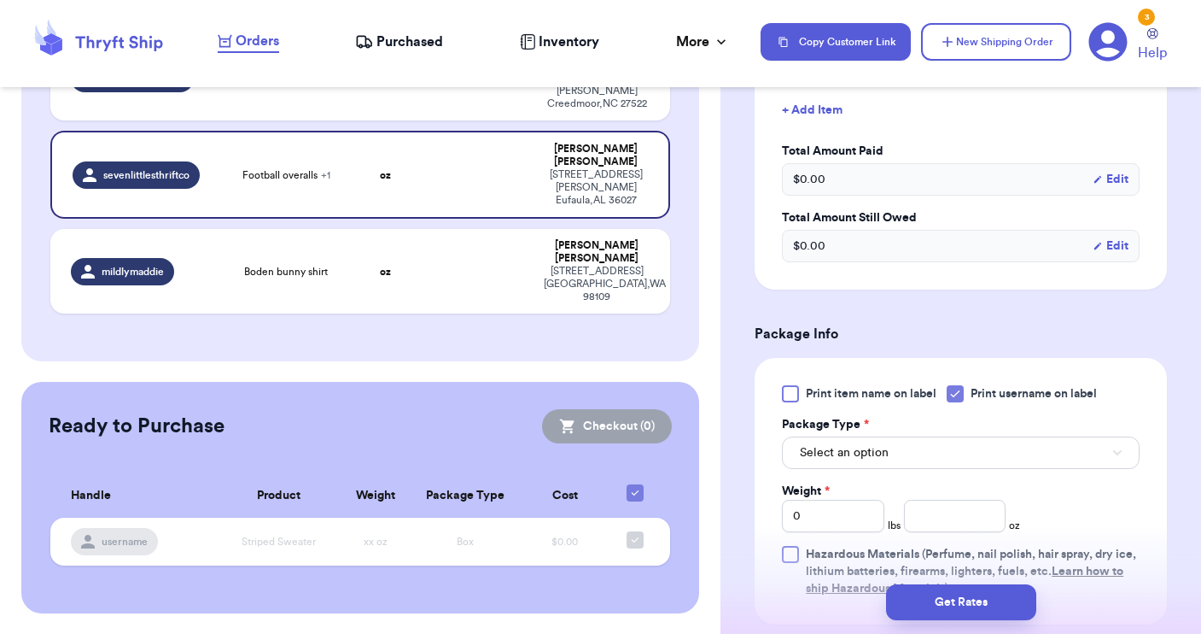
click at [950, 458] on button "Select an option" at bounding box center [961, 452] width 358 height 32
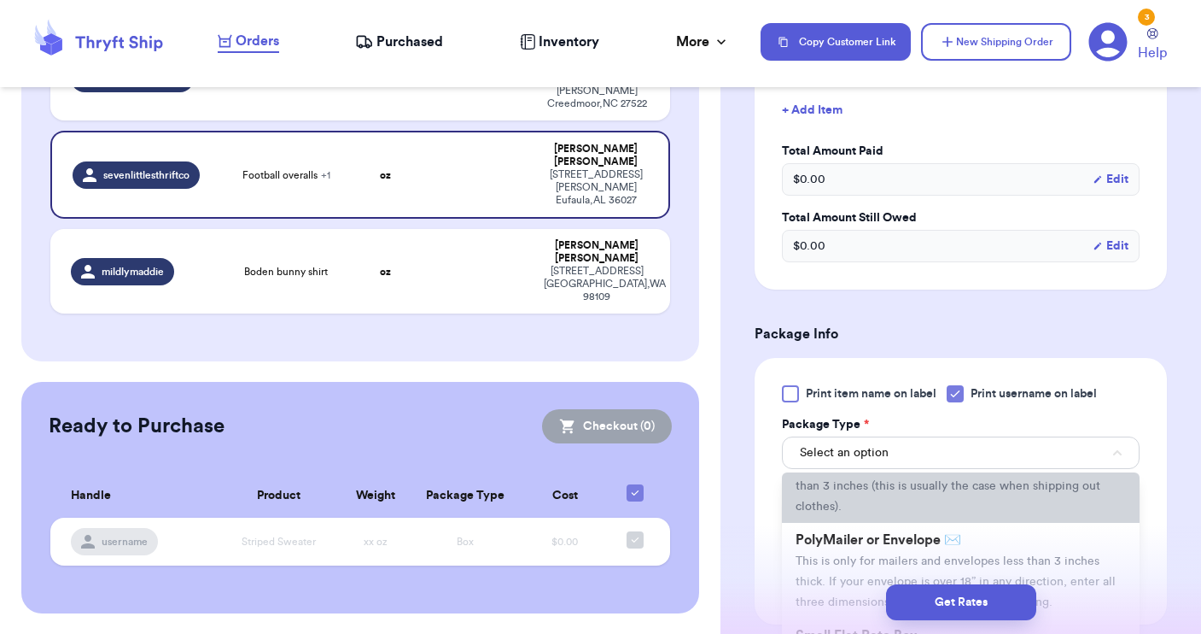
scroll to position [99, 0]
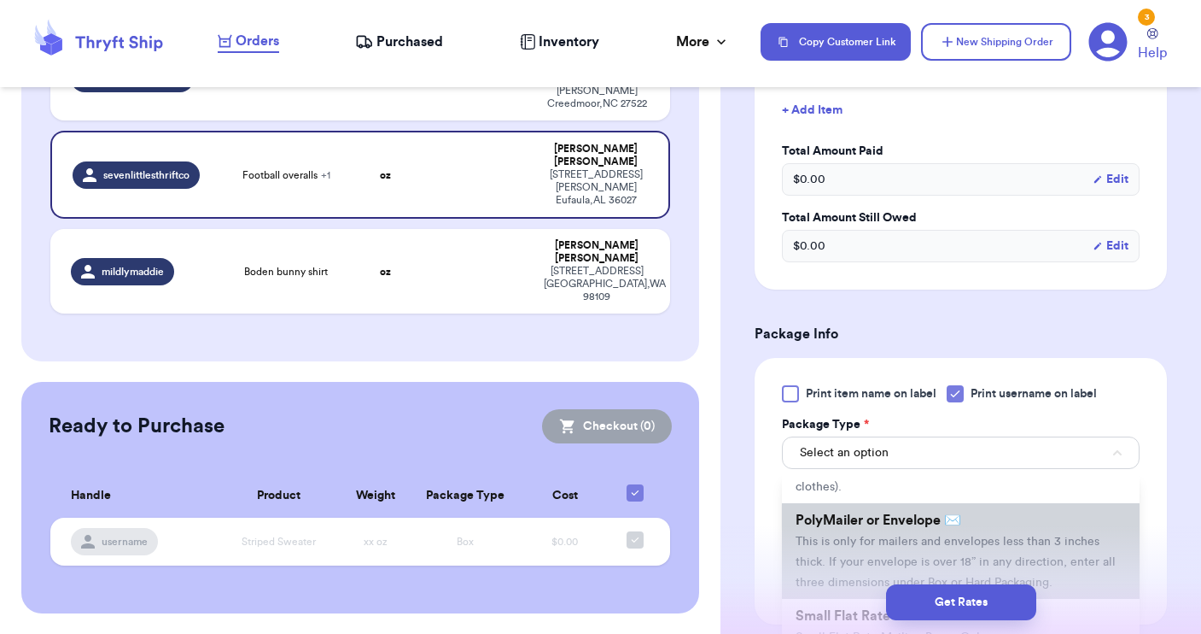
click at [898, 543] on span "This is only for mailers and envelopes less than 3 inches thick. If your envelo…" at bounding box center [956, 561] width 320 height 53
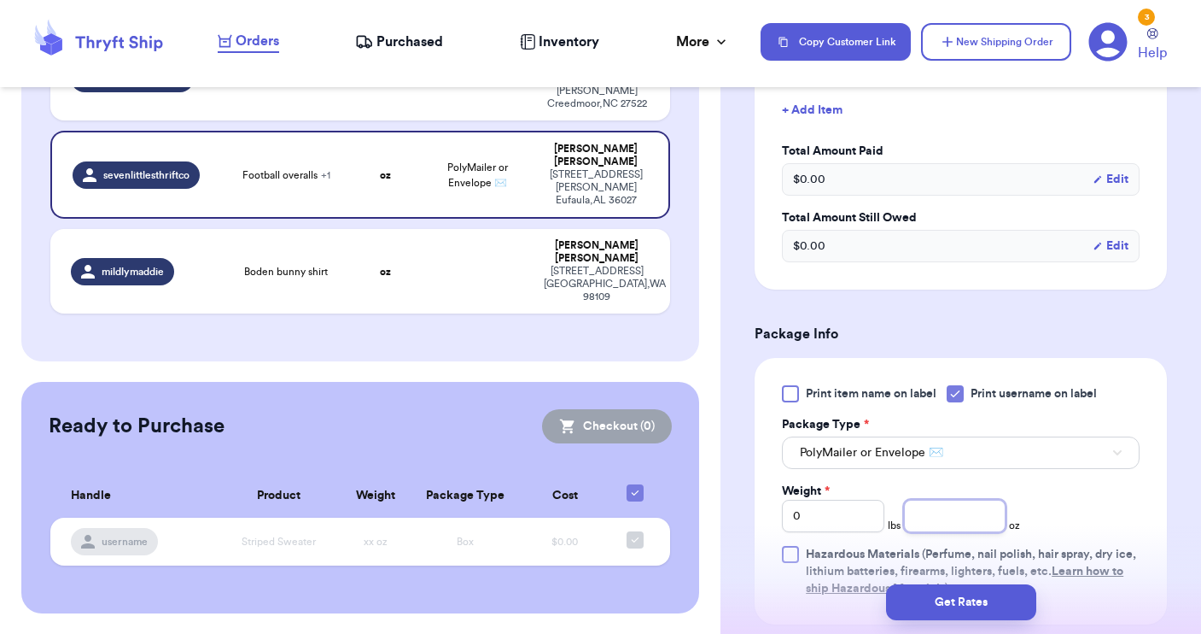
click at [929, 516] on input "number" at bounding box center [955, 516] width 102 height 32
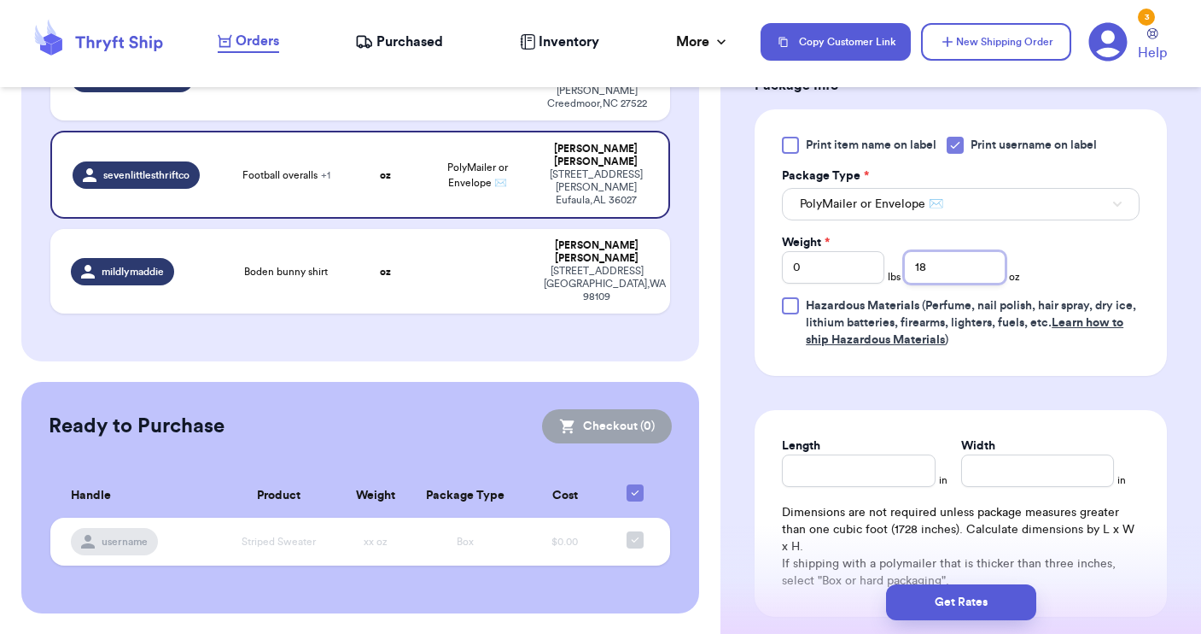
scroll to position [808, 0]
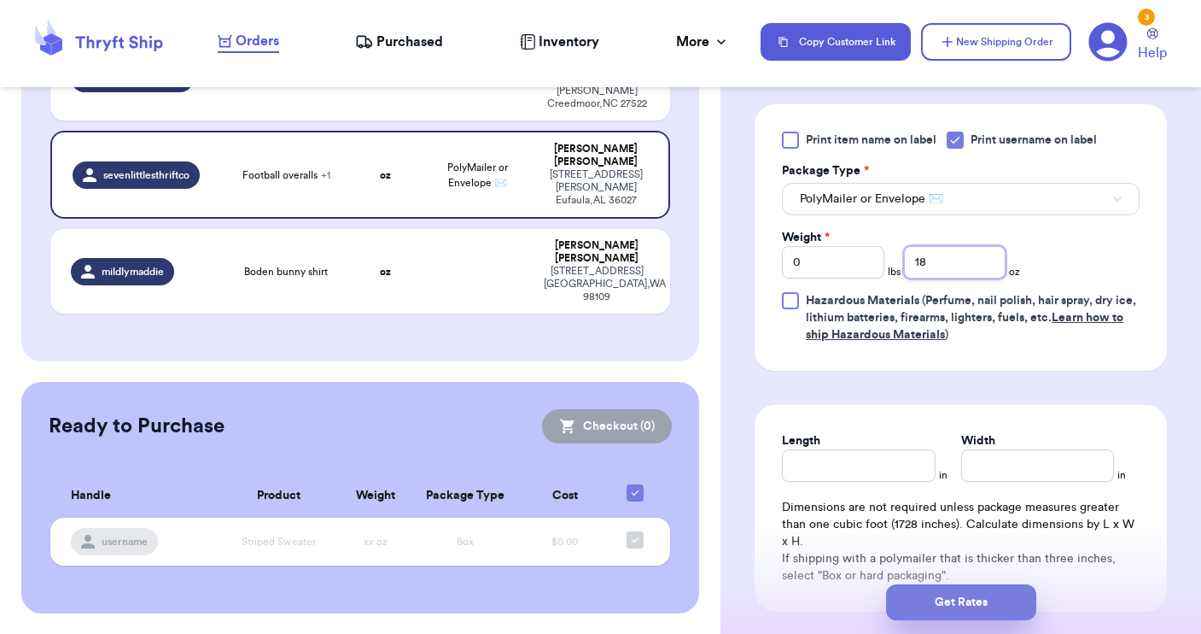
type input "18"
click at [967, 617] on button "Get Rates" at bounding box center [961, 602] width 150 height 36
type input "1"
type input "2"
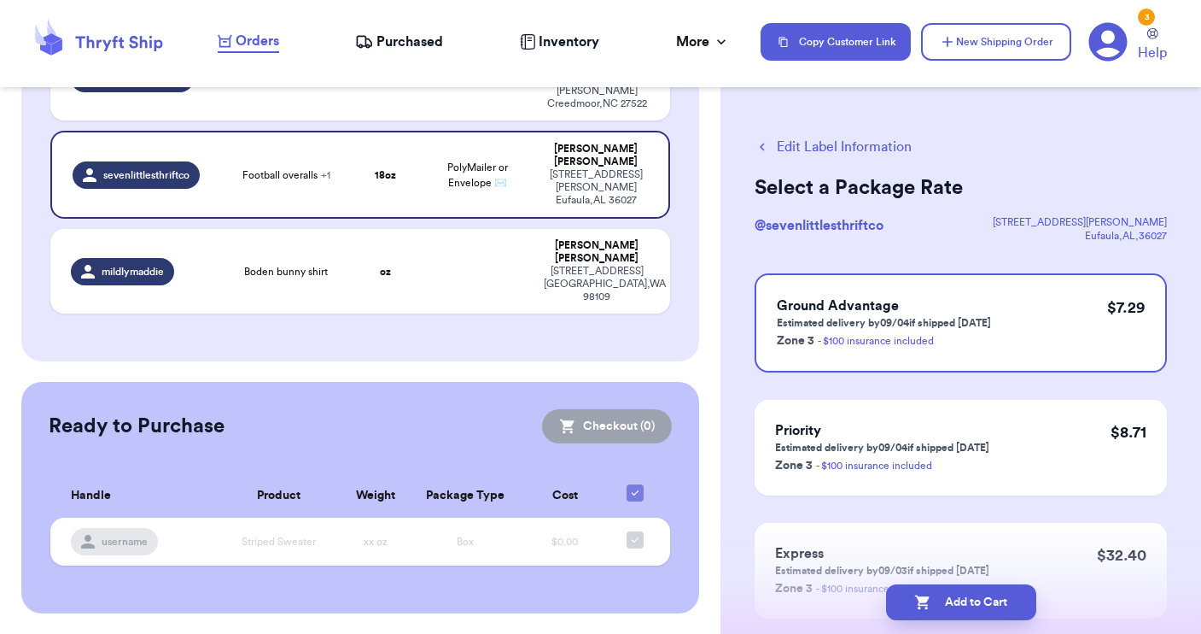
scroll to position [1084, 1]
click at [985, 47] on button "New Shipping Order" at bounding box center [996, 42] width 150 height 38
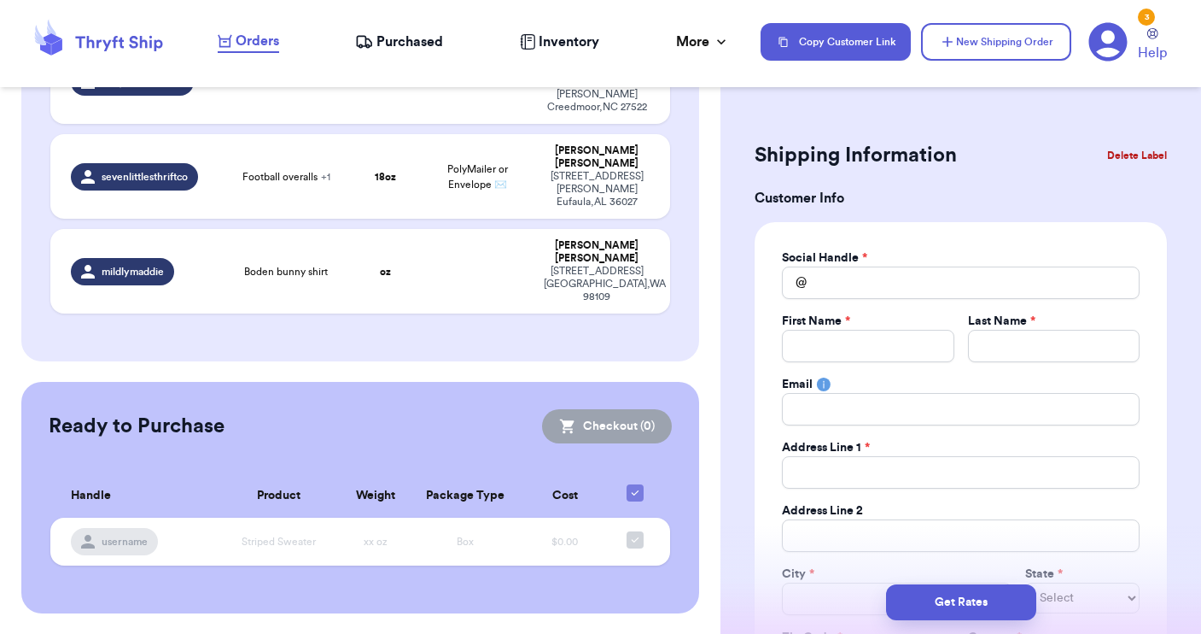
scroll to position [0, 0]
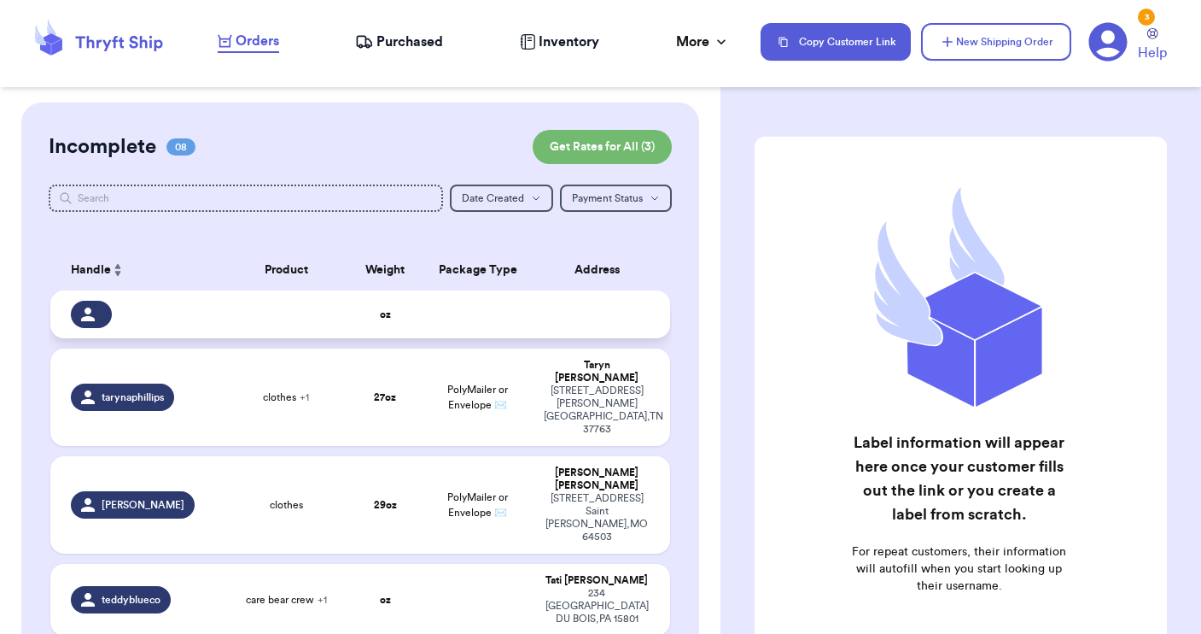
click at [456, 327] on td at bounding box center [479, 314] width 112 height 48
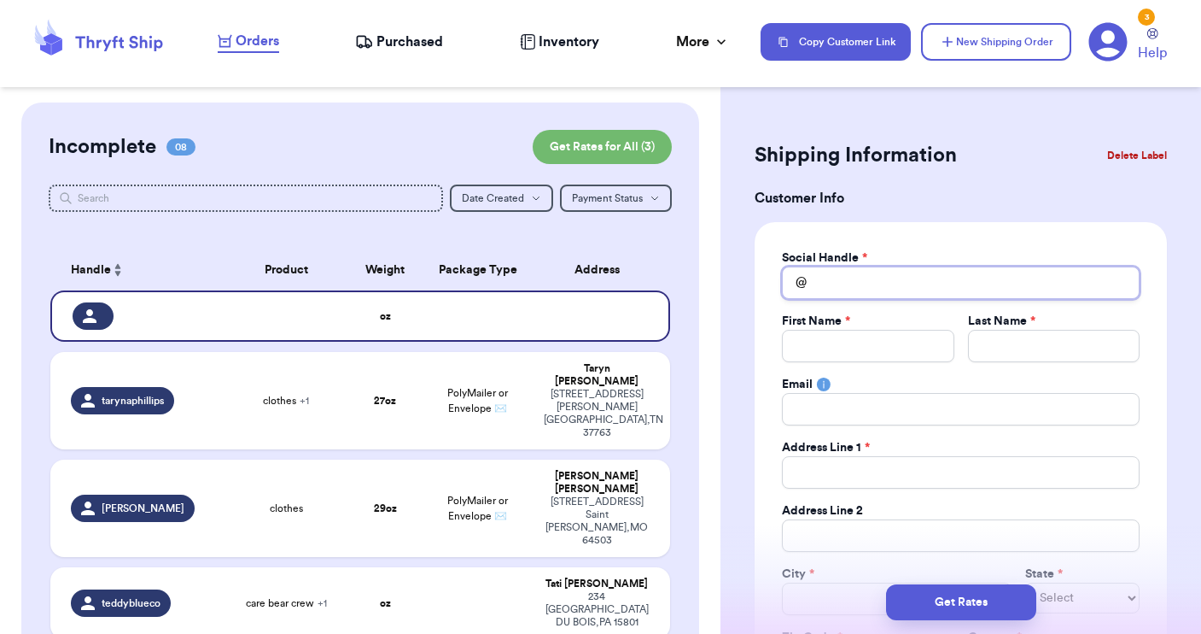
click at [847, 272] on input "Total Amount Paid" at bounding box center [961, 282] width 358 height 32
type input "f"
type input "fa"
type input "fai"
type input "fait"
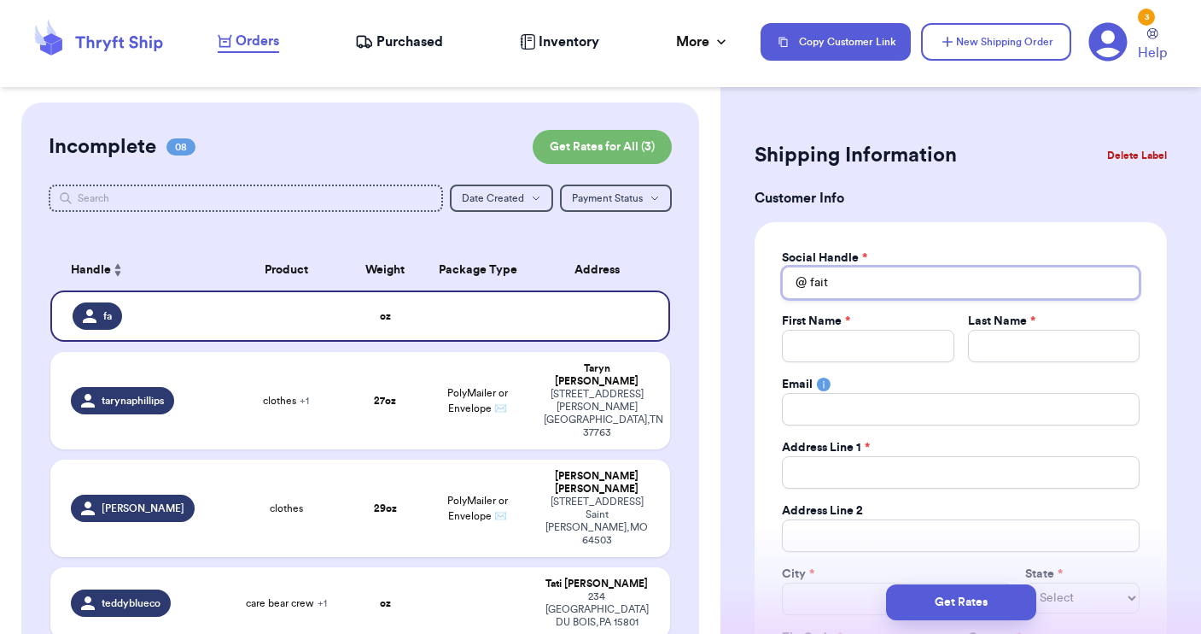
type input "faite"
type input "faited"
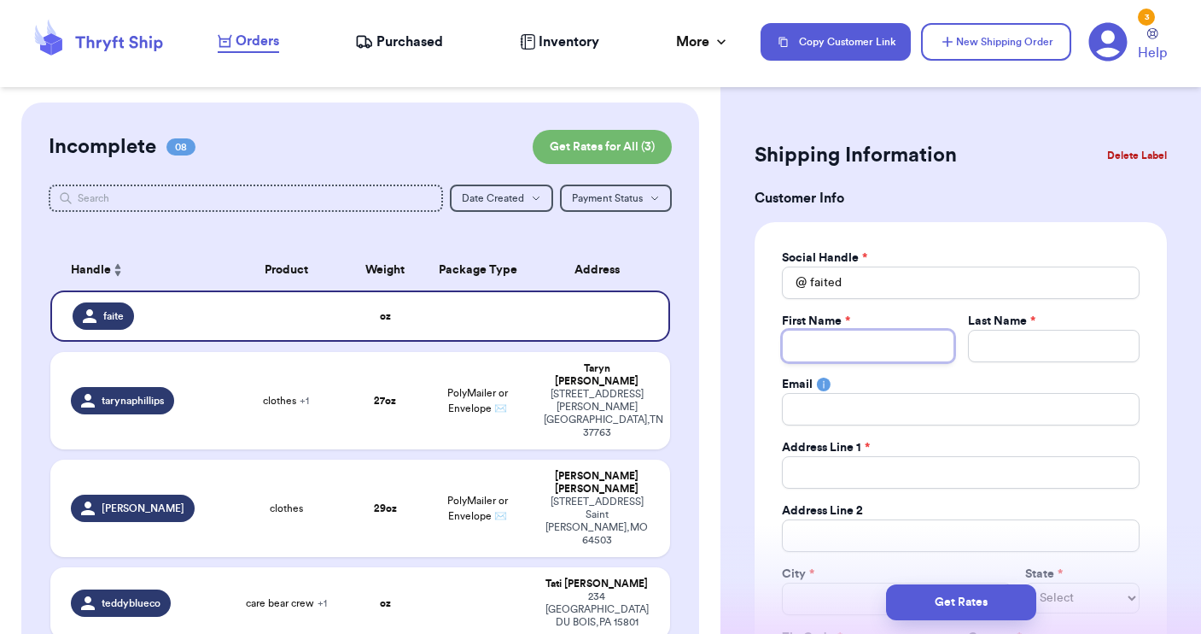
type input "D"
type input "Da"
type input "[PERSON_NAME]"
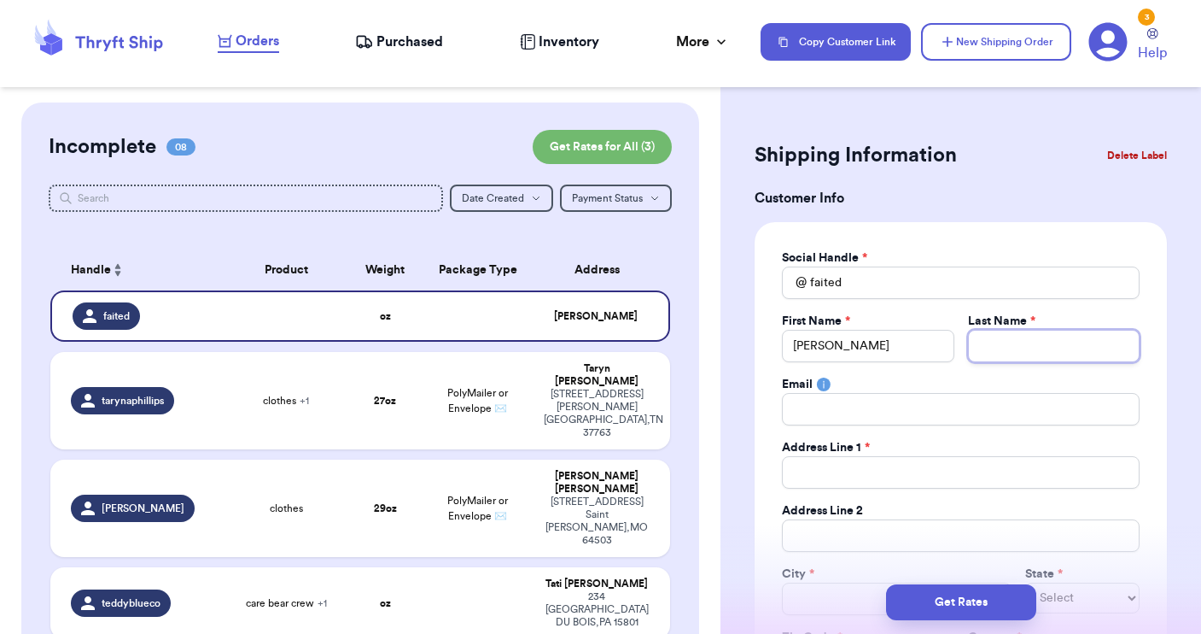
type input "F"
type input "Fa"
type input "Fai"
type input "Fait"
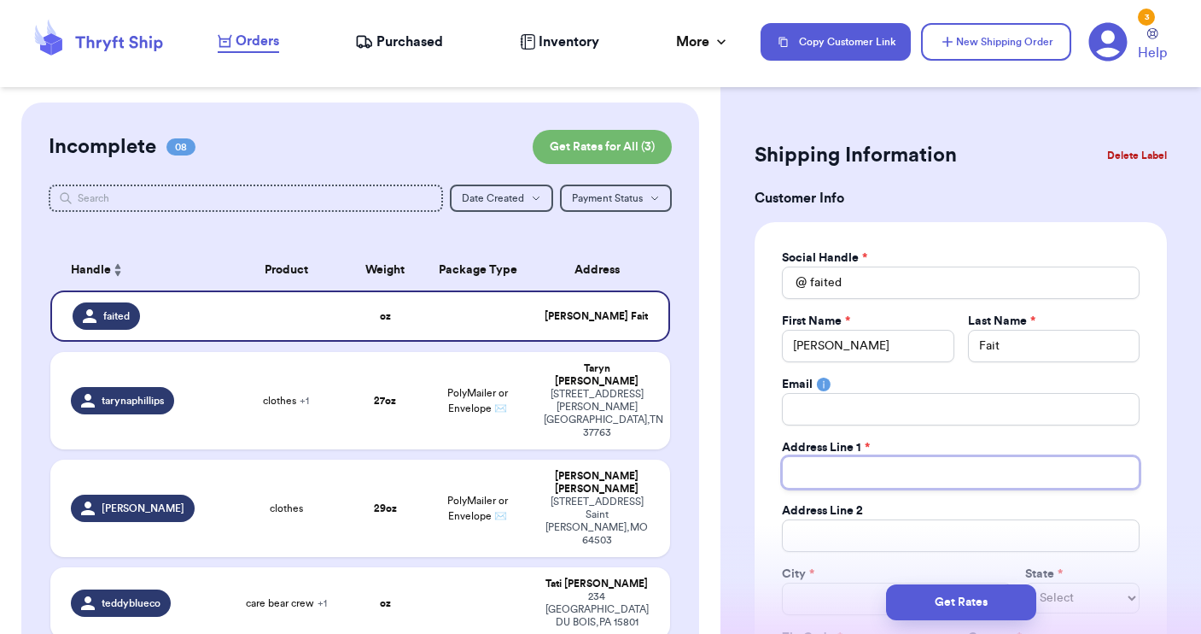
type input "2"
type input "26"
type input "26 W"
type input "26 Wi"
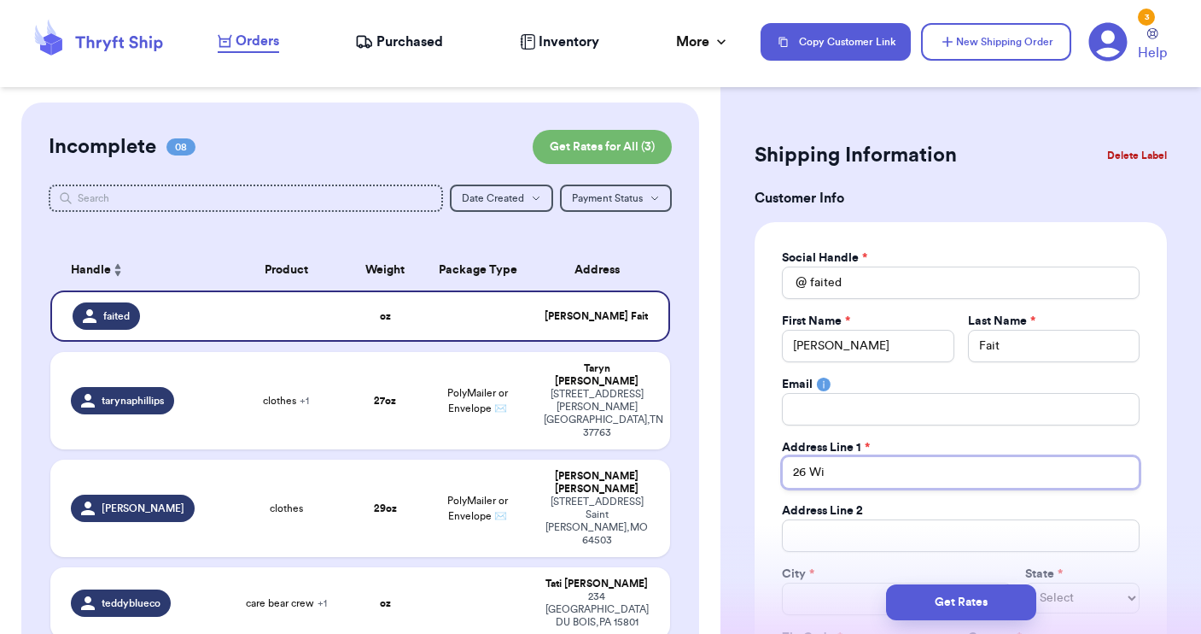
type input "26 Wil"
type input "26 Wild"
type input "26 Wildw"
type input "26 Wildwo"
type input "26 Wildwoo"
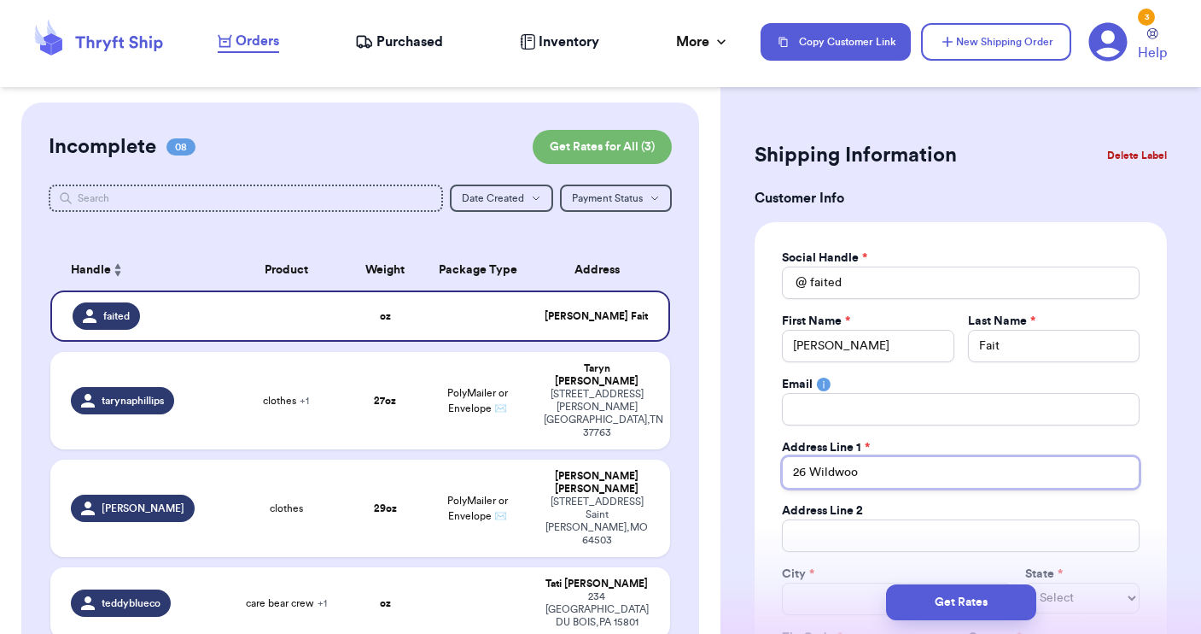
type input "26 Wildwood"
type input "26 Wildwood D"
type input "[STREET_ADDRESS]"
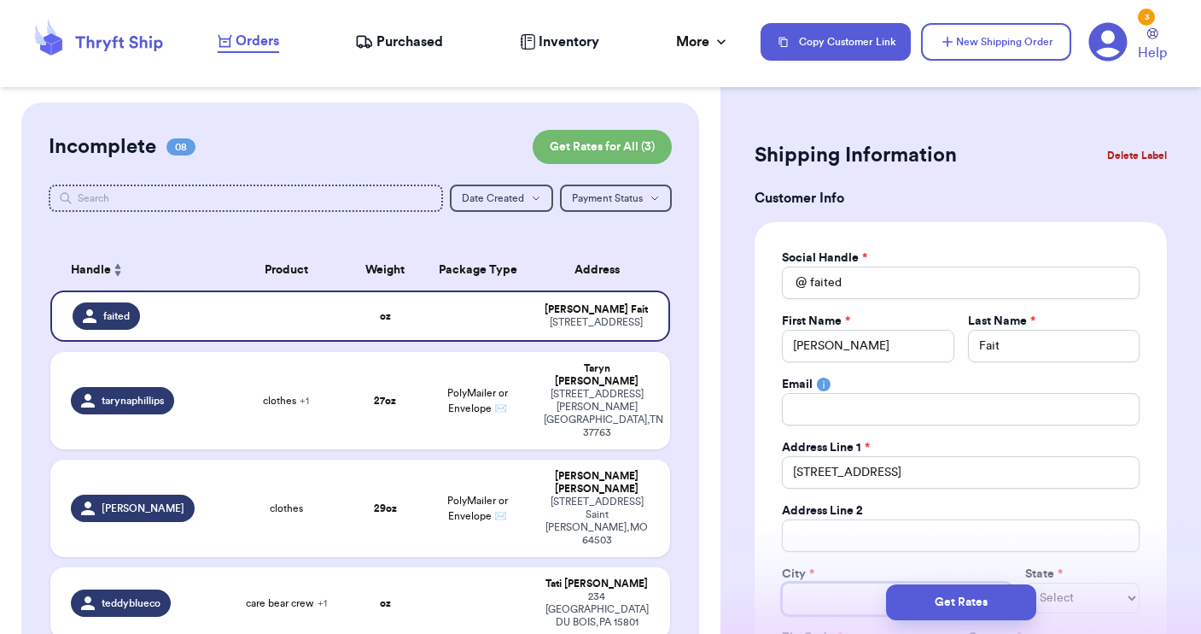
type input "N"
type input "Ne"
type input "New"
type input "New L"
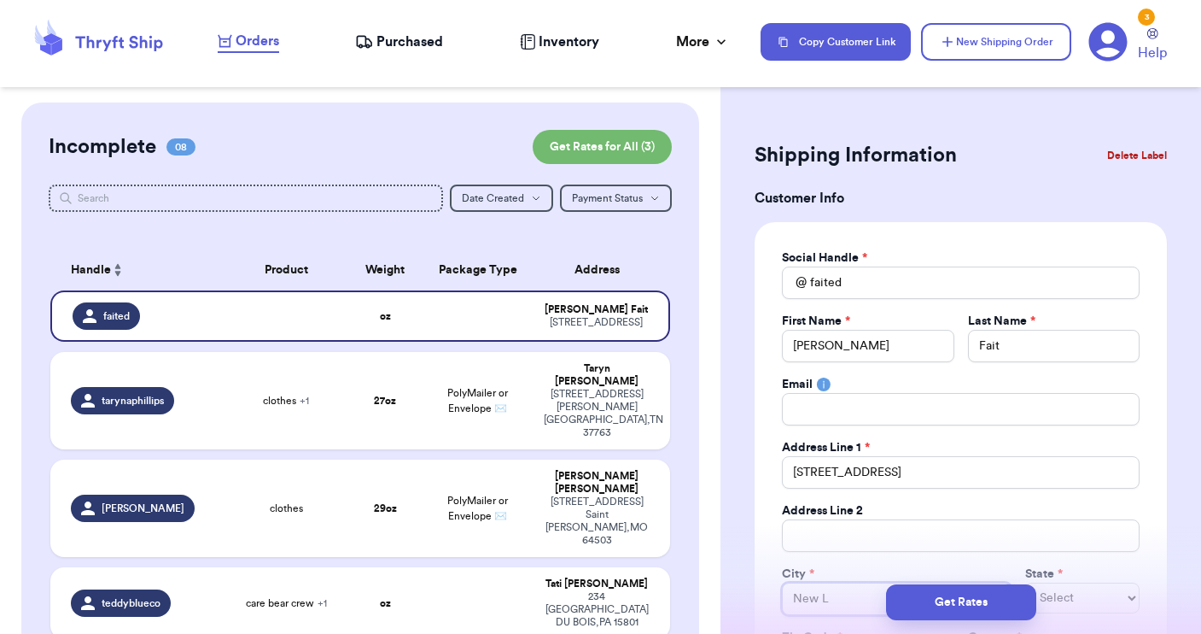
type input "New Le"
type input "New Len"
type input "New Leno"
type input "New Lenox"
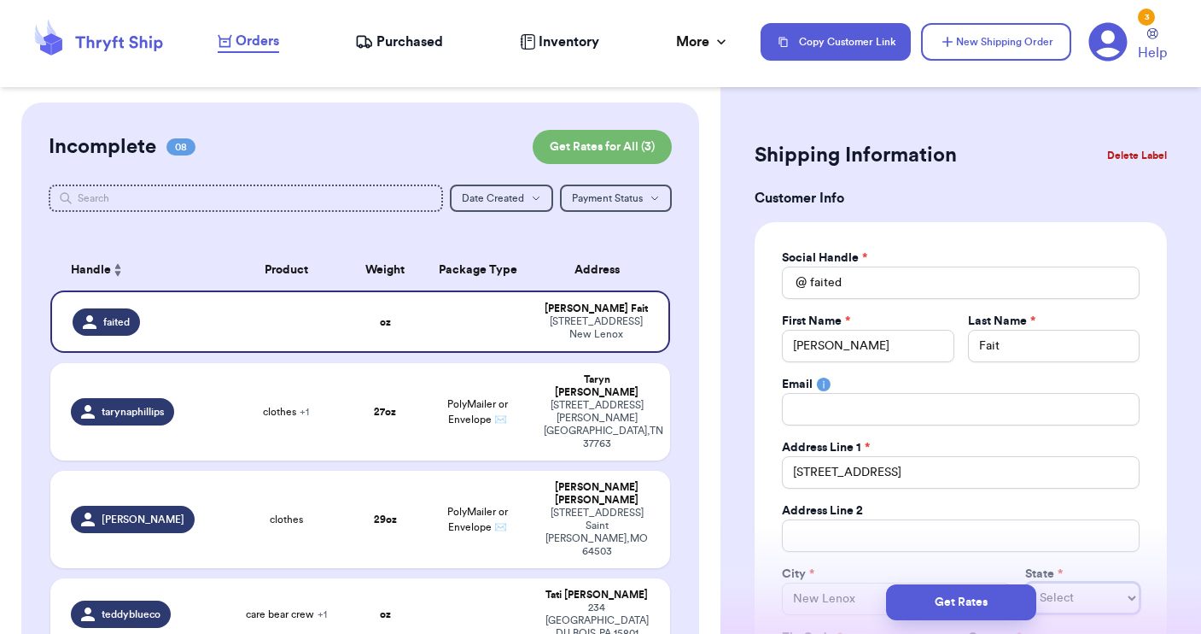
select select "ID"
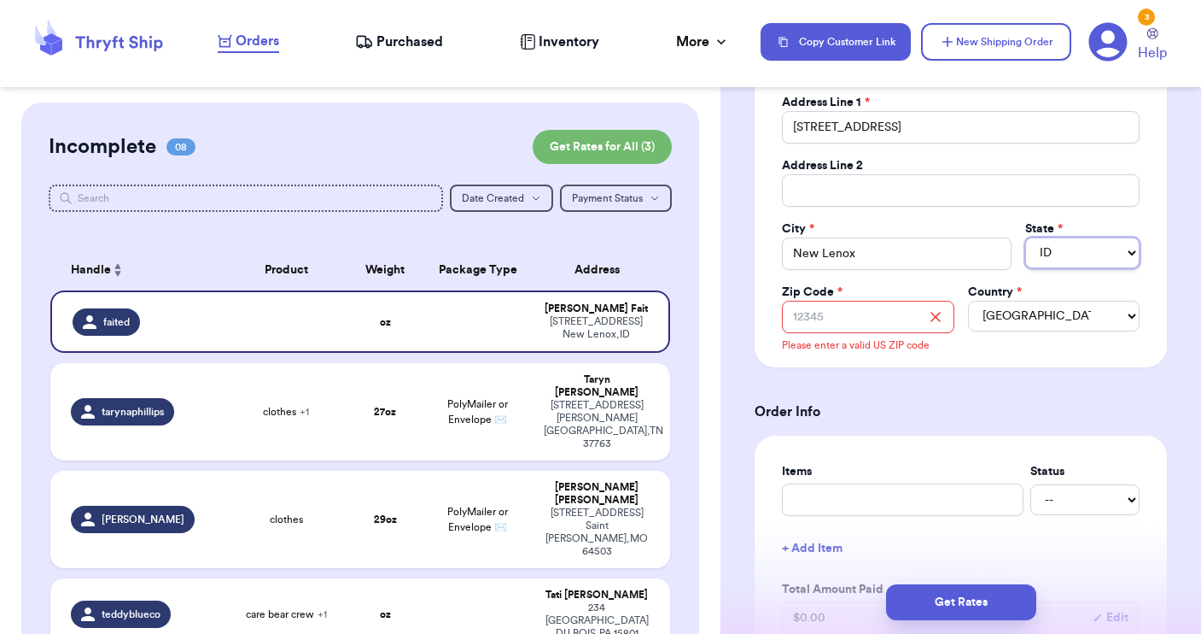
select select "IL"
click at [894, 320] on input "Zip Code *" at bounding box center [868, 317] width 172 height 32
type input "6"
type input "60"
type input "604"
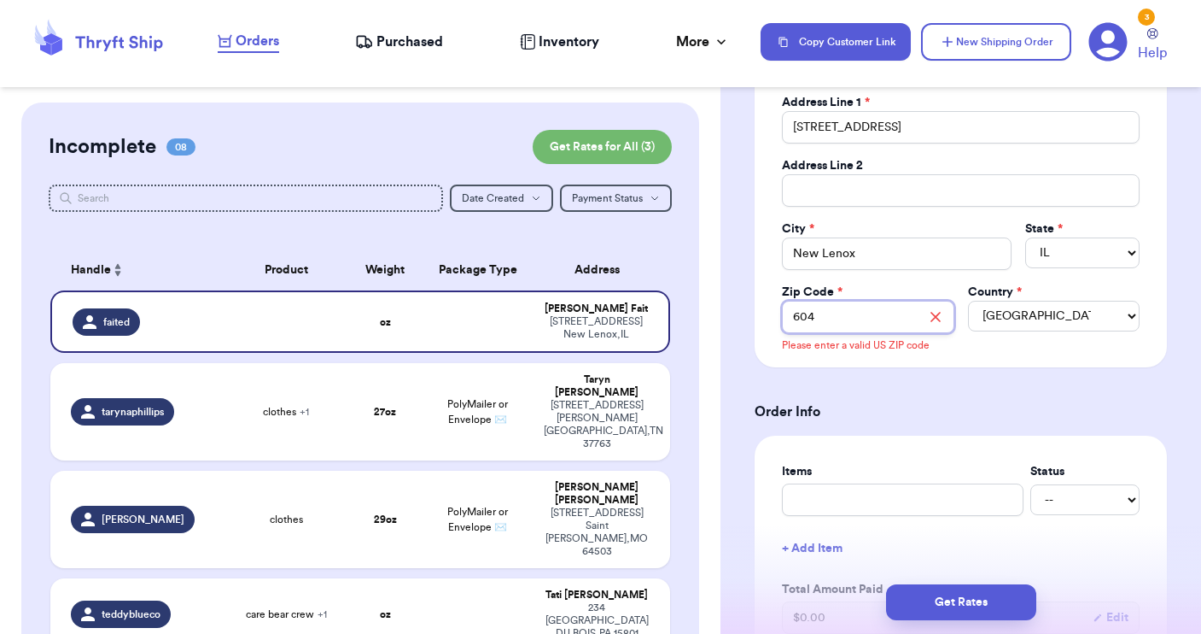
type input "6045"
type input "60451"
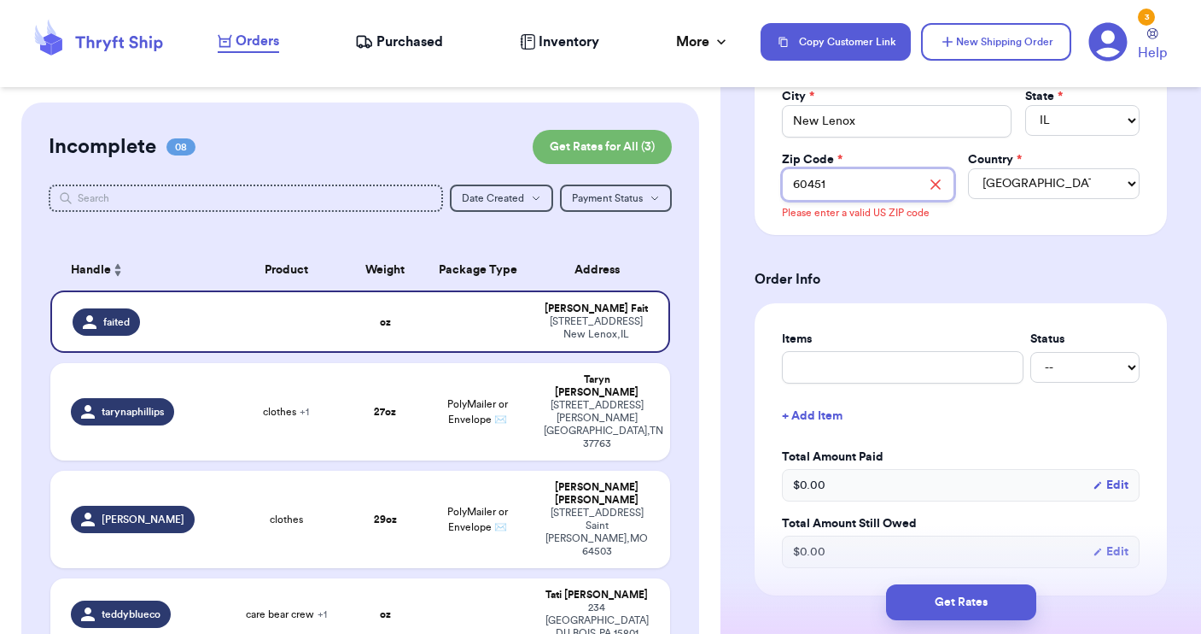
scroll to position [480, 0]
type input "60451"
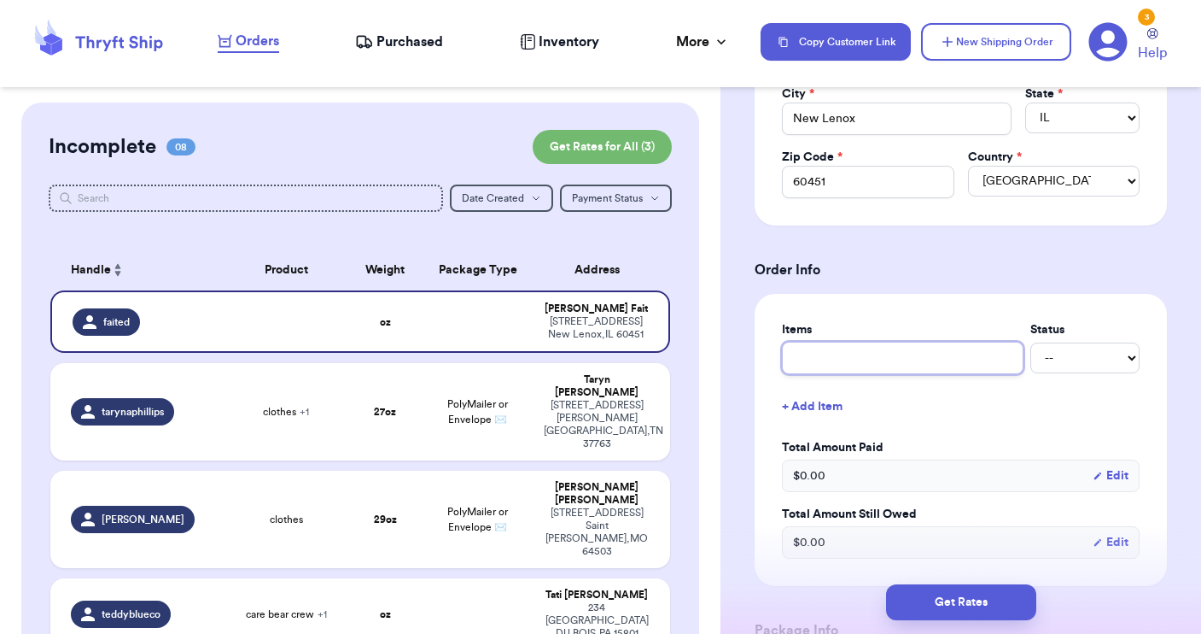
type input "c"
type input "cl"
type input "clt"
type input "clto"
type input "clt"
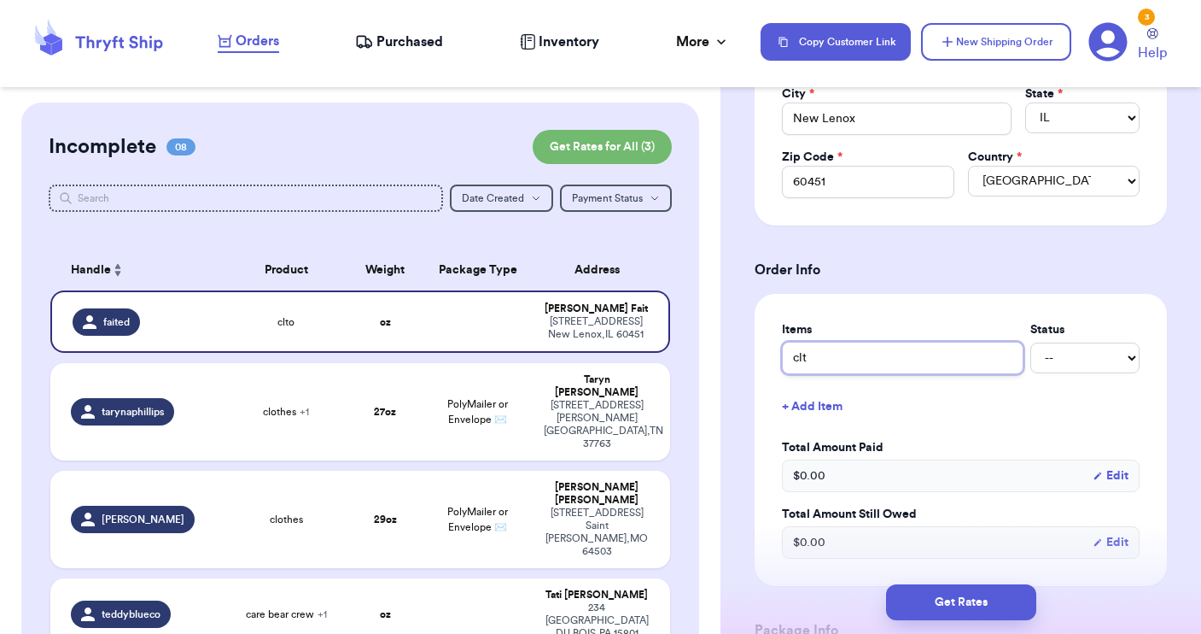
type input "cl"
type input "clo"
type input "clot"
type input "cloth"
type input "clothe"
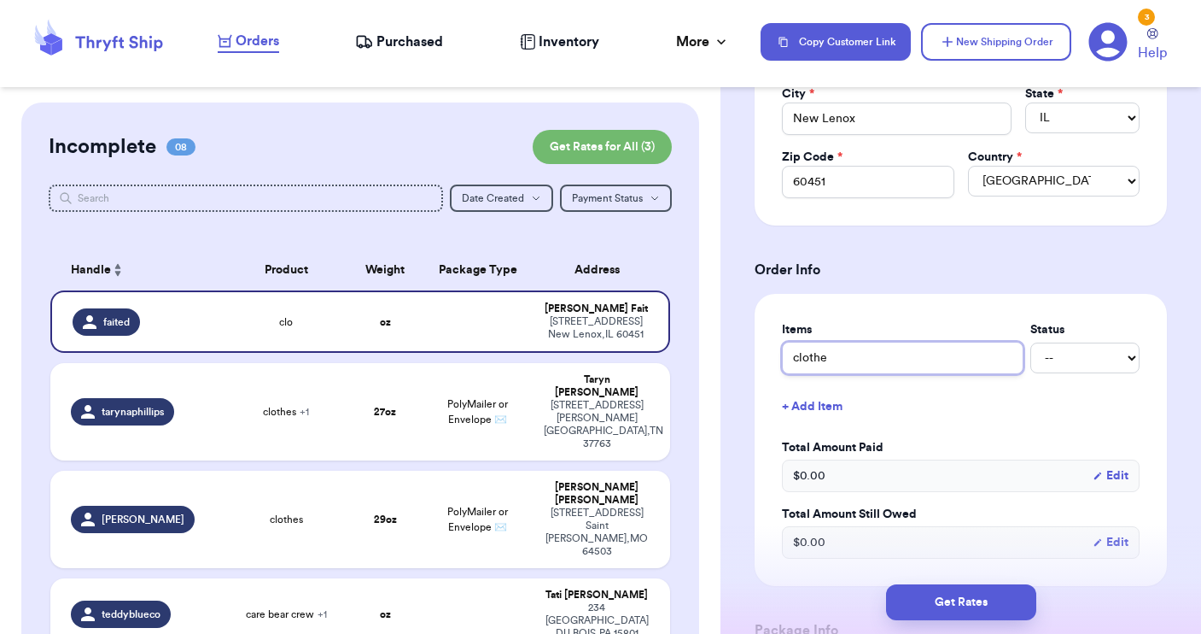
type input "clothes"
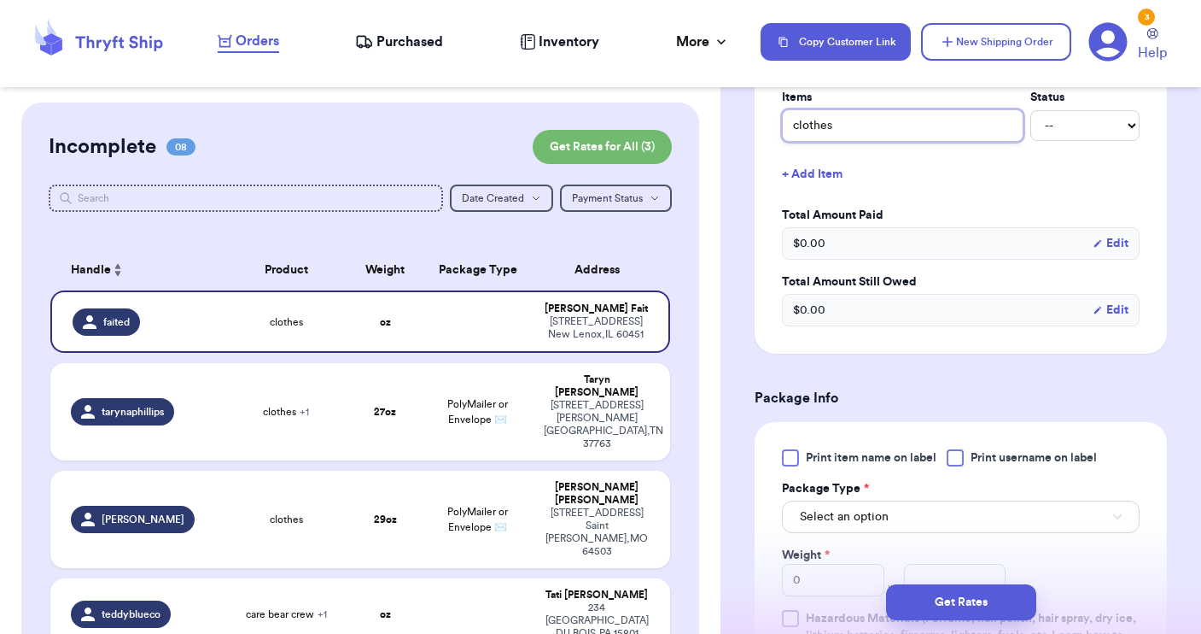
scroll to position [713, 0]
type input "clothes"
click at [952, 459] on div at bounding box center [955, 456] width 17 height 17
click at [0, 0] on input "Print username on label" at bounding box center [0, 0] width 0 height 0
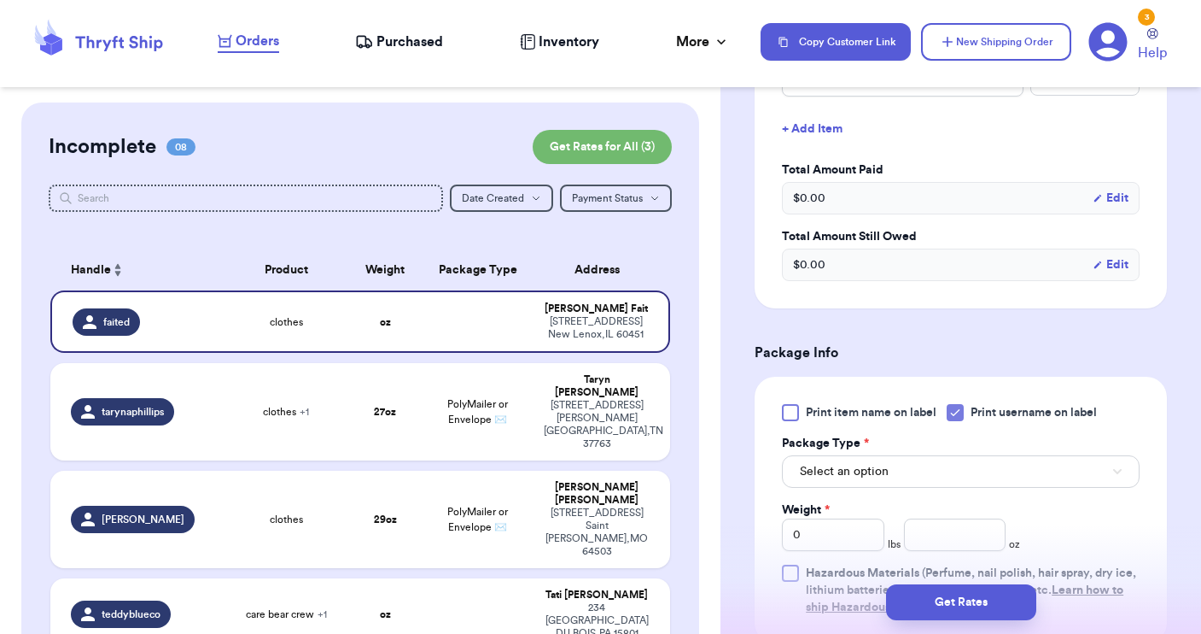
scroll to position [775, 0]
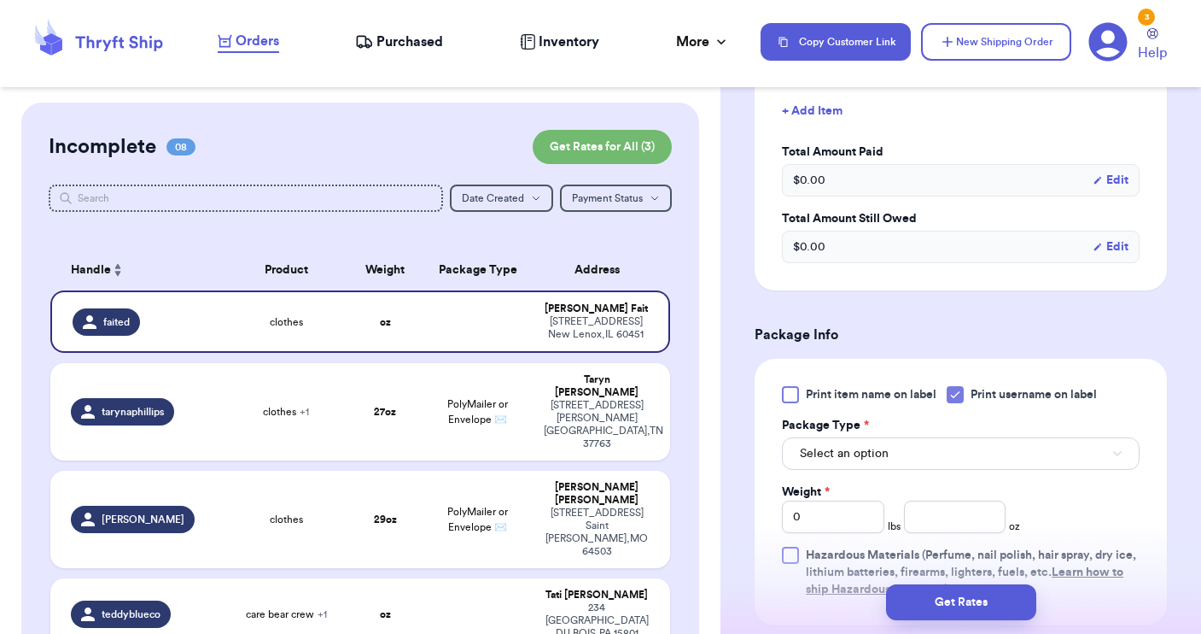
click at [940, 453] on button "Select an option" at bounding box center [961, 453] width 358 height 32
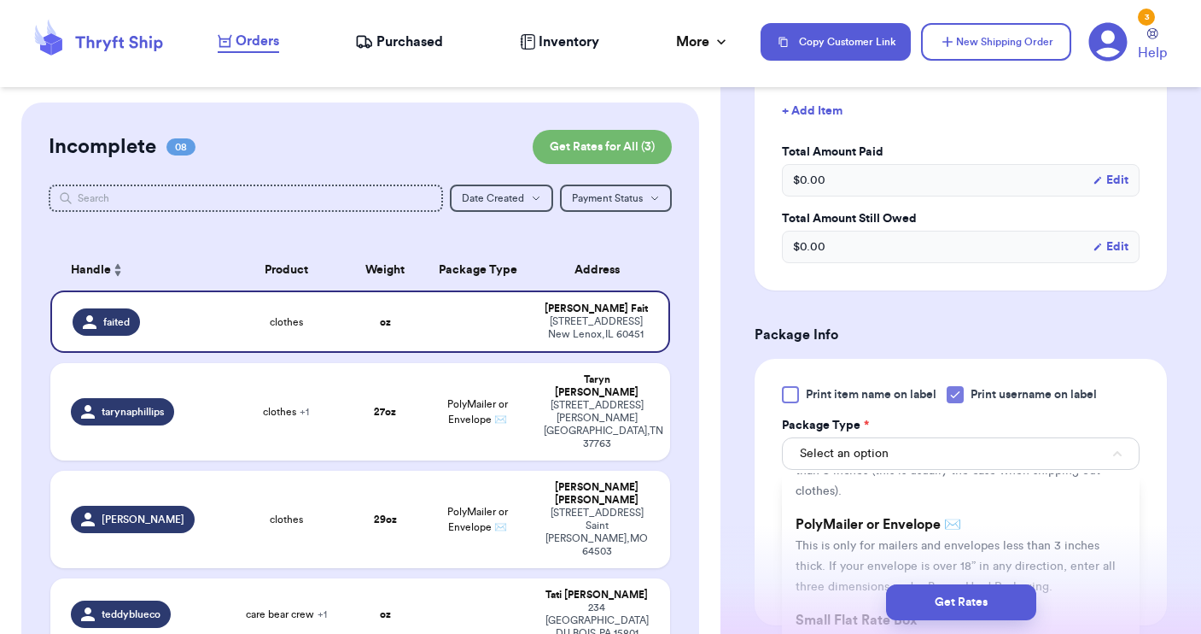
scroll to position [107, 0]
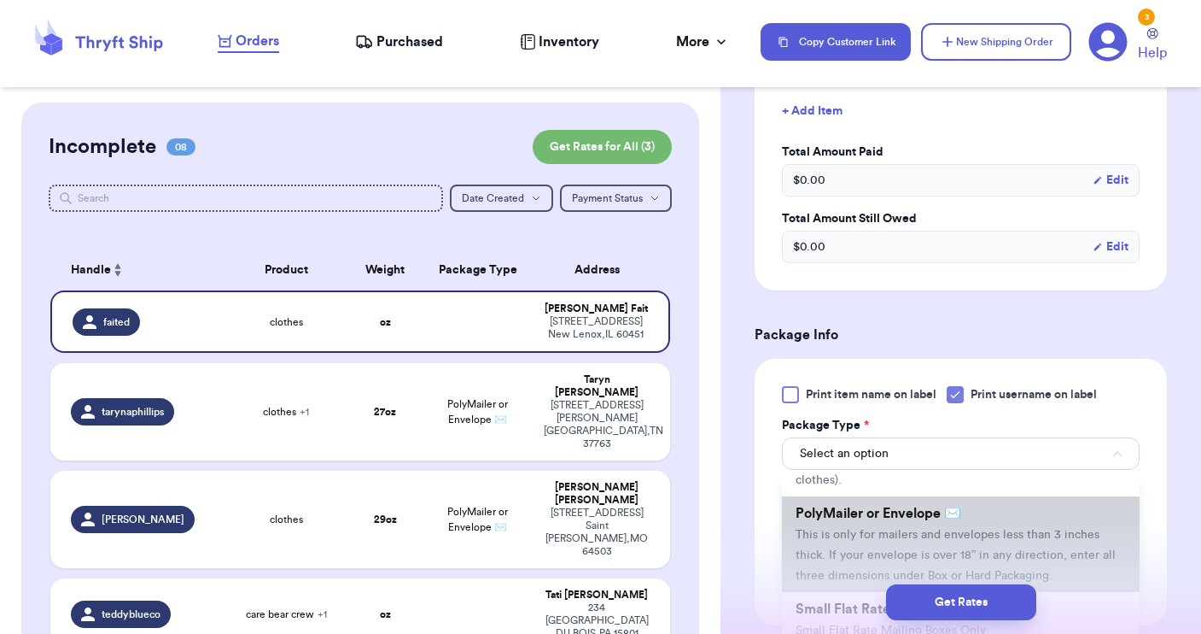
click at [899, 533] on span "This is only for mailers and envelopes less than 3 inches thick. If your envelo…" at bounding box center [956, 555] width 320 height 53
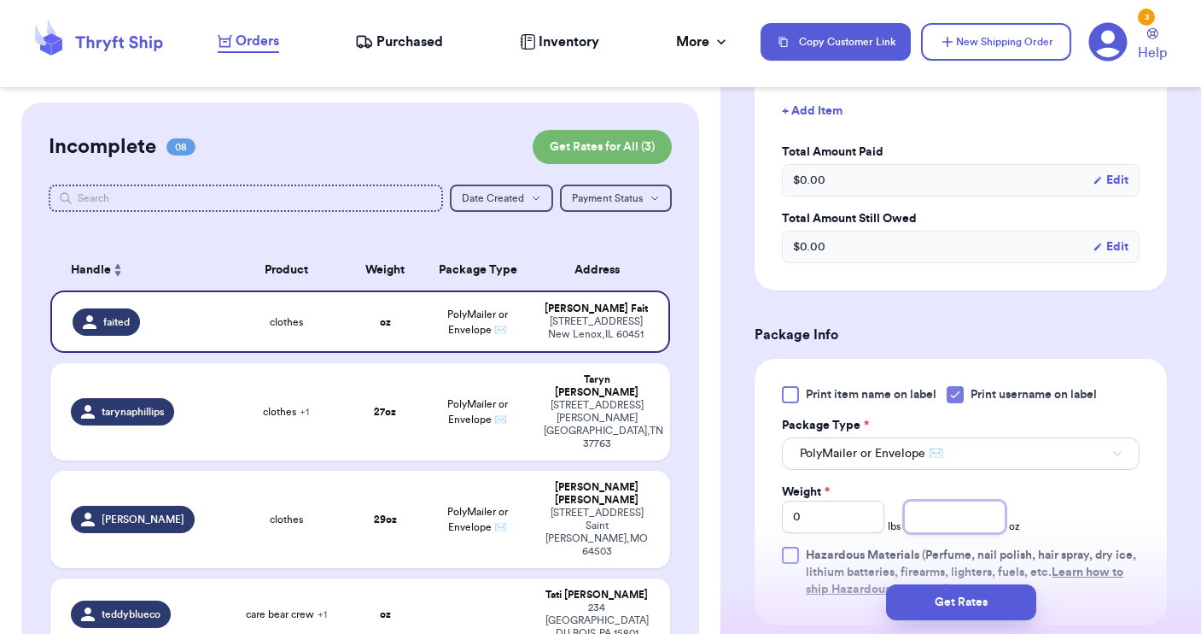
click at [945, 515] on input "number" at bounding box center [955, 516] width 102 height 32
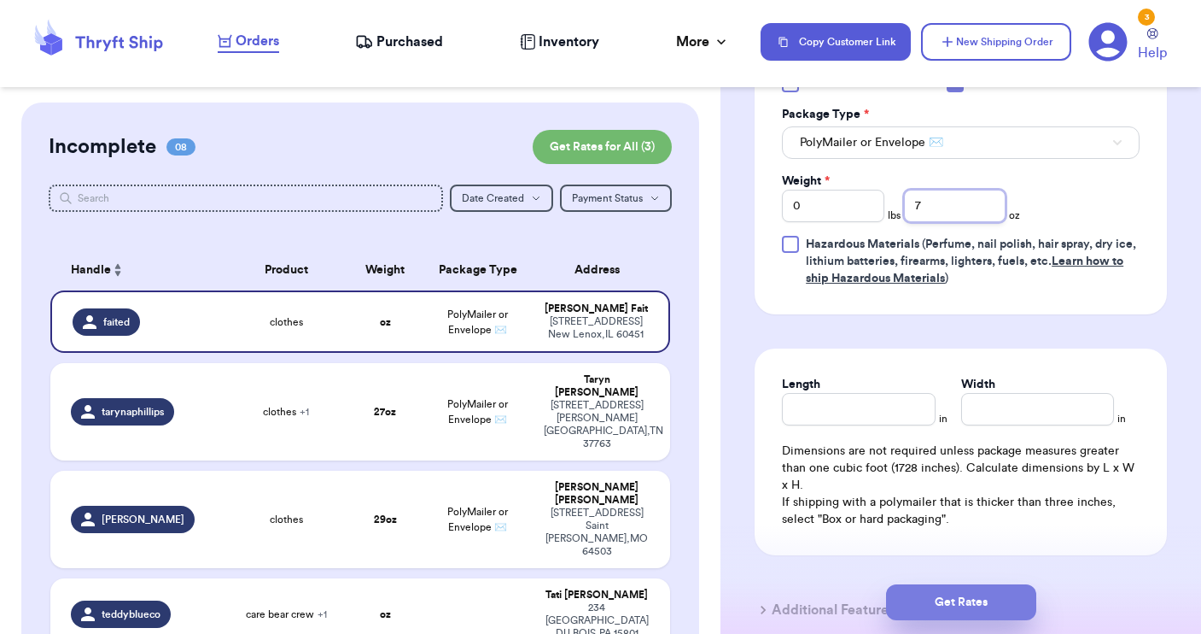
type input "7"
click at [957, 603] on button "Get Rates" at bounding box center [961, 602] width 150 height 36
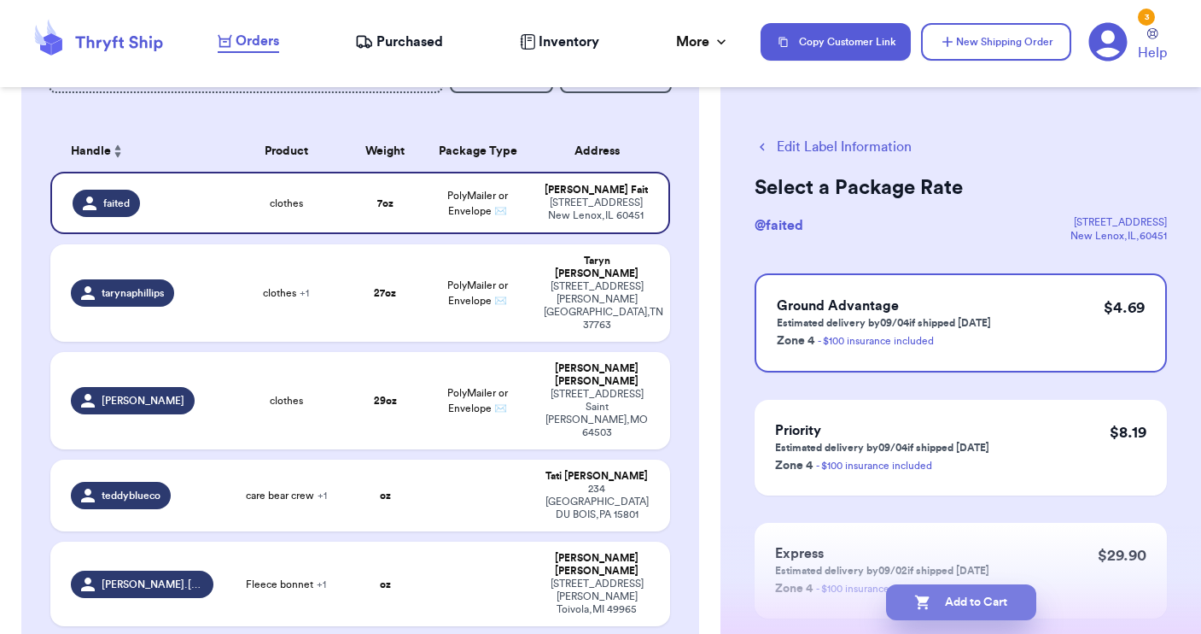
scroll to position [176, 0]
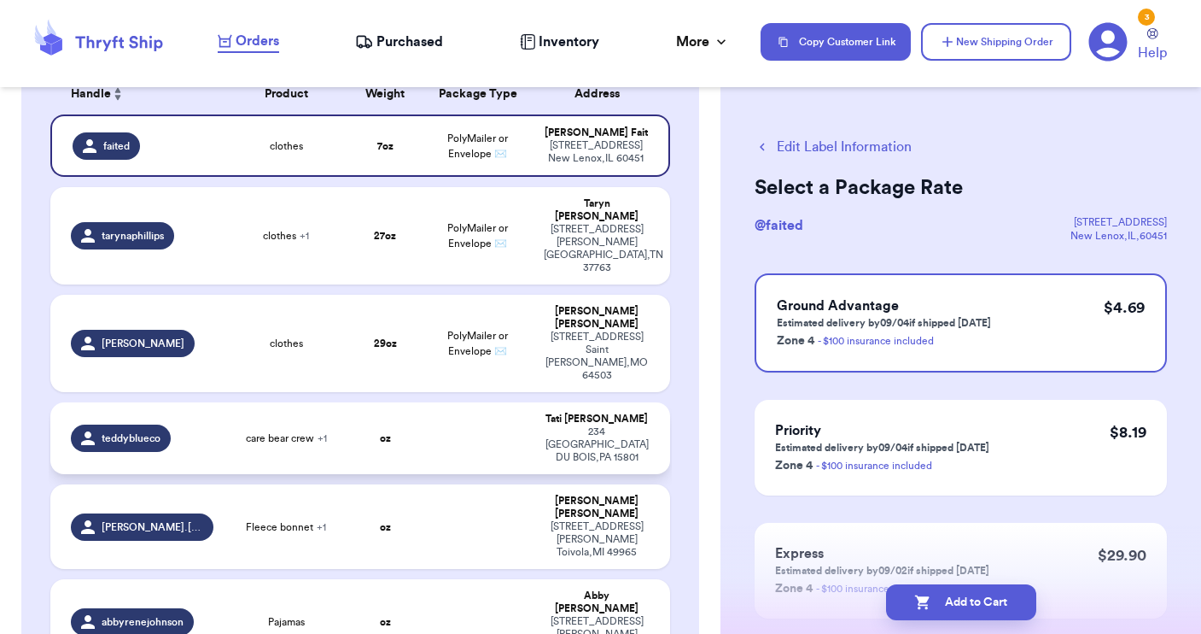
click at [184, 424] on div "teddyblueco" at bounding box center [142, 437] width 143 height 27
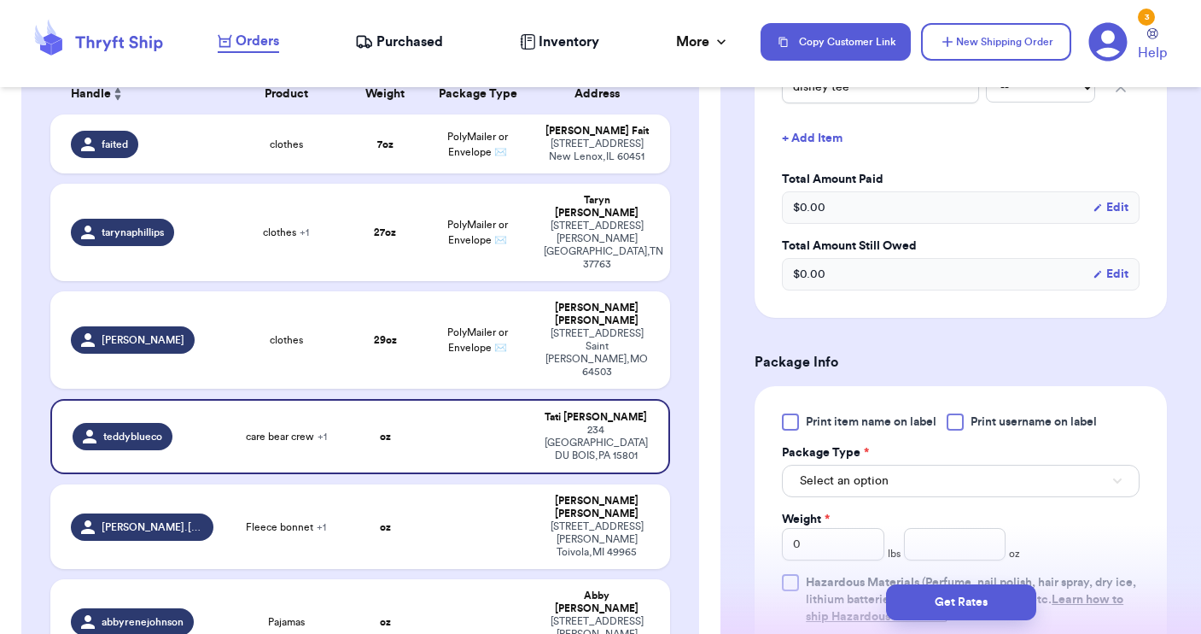
scroll to position [534, 0]
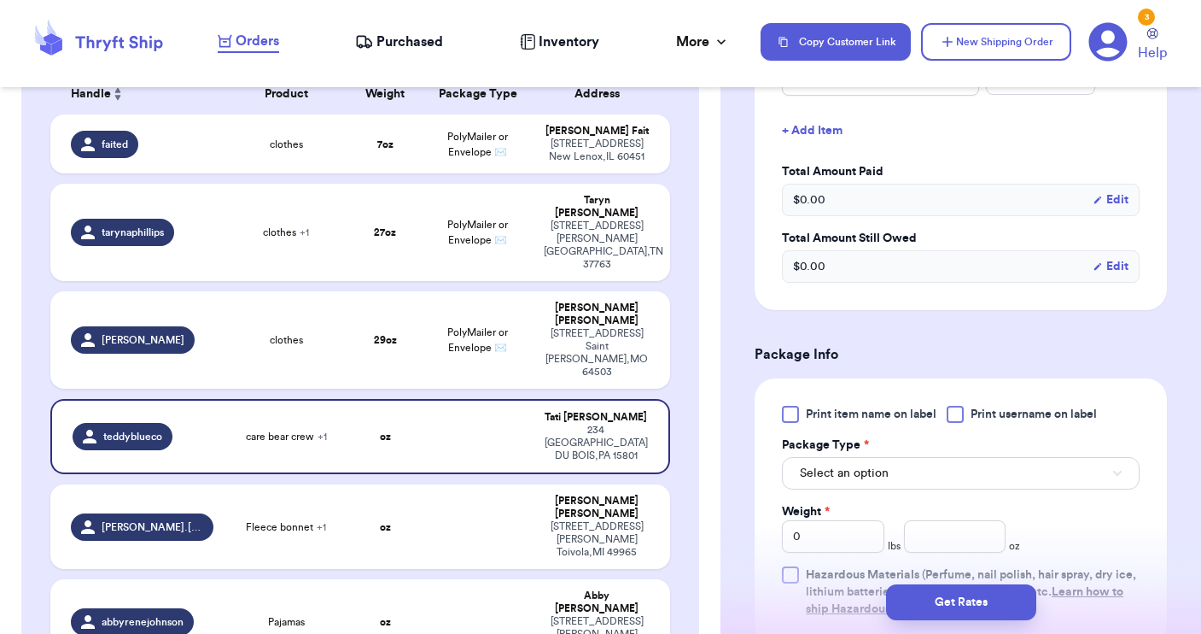
click at [954, 423] on div at bounding box center [955, 414] width 17 height 17
click at [0, 0] on input "Print username on label" at bounding box center [0, 0] width 0 height 0
click at [926, 485] on button "Select an option" at bounding box center [961, 473] width 358 height 32
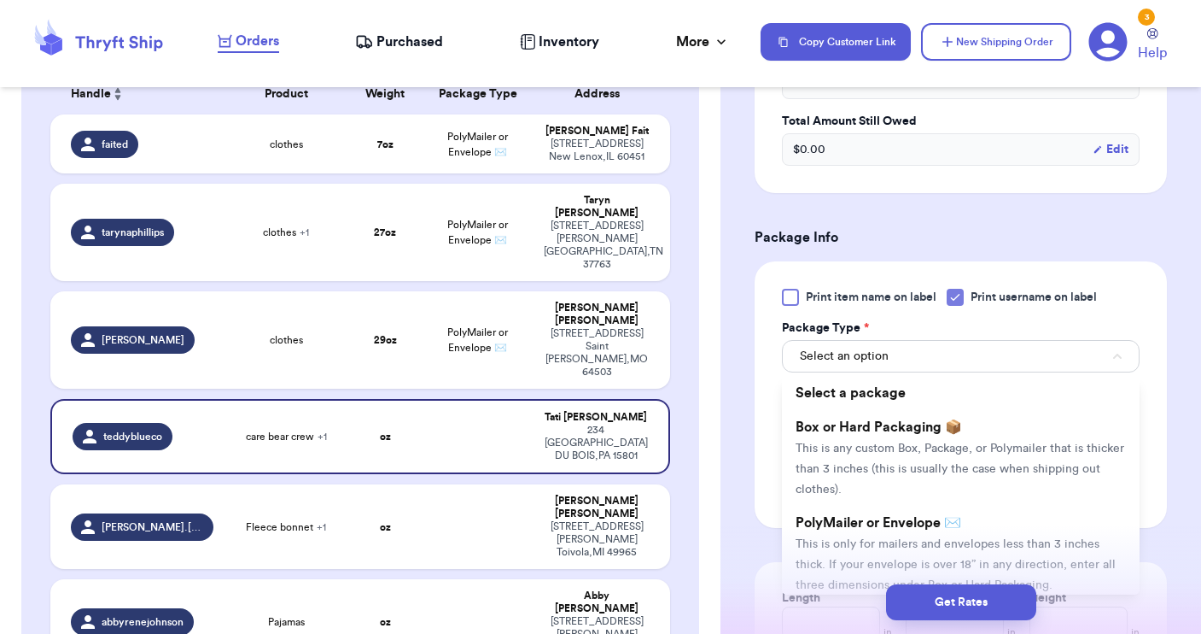
scroll to position [683, 0]
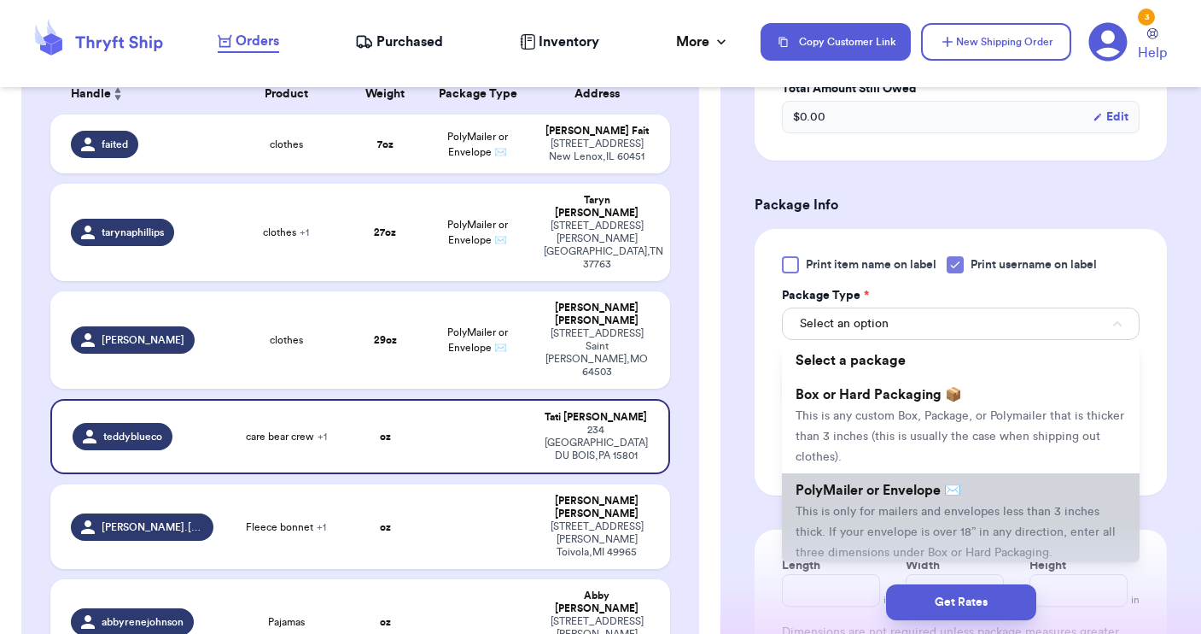
click at [887, 530] on span "This is only for mailers and envelopes less than 3 inches thick. If your envelo…" at bounding box center [956, 532] width 320 height 53
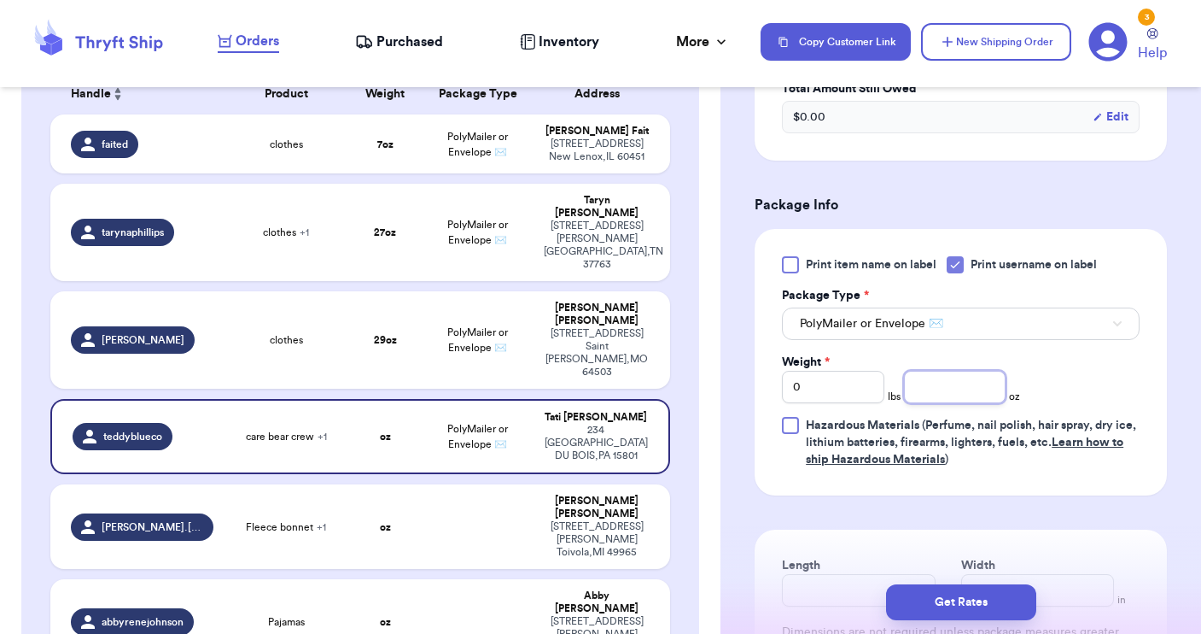
click at [936, 403] on input "number" at bounding box center [955, 387] width 102 height 32
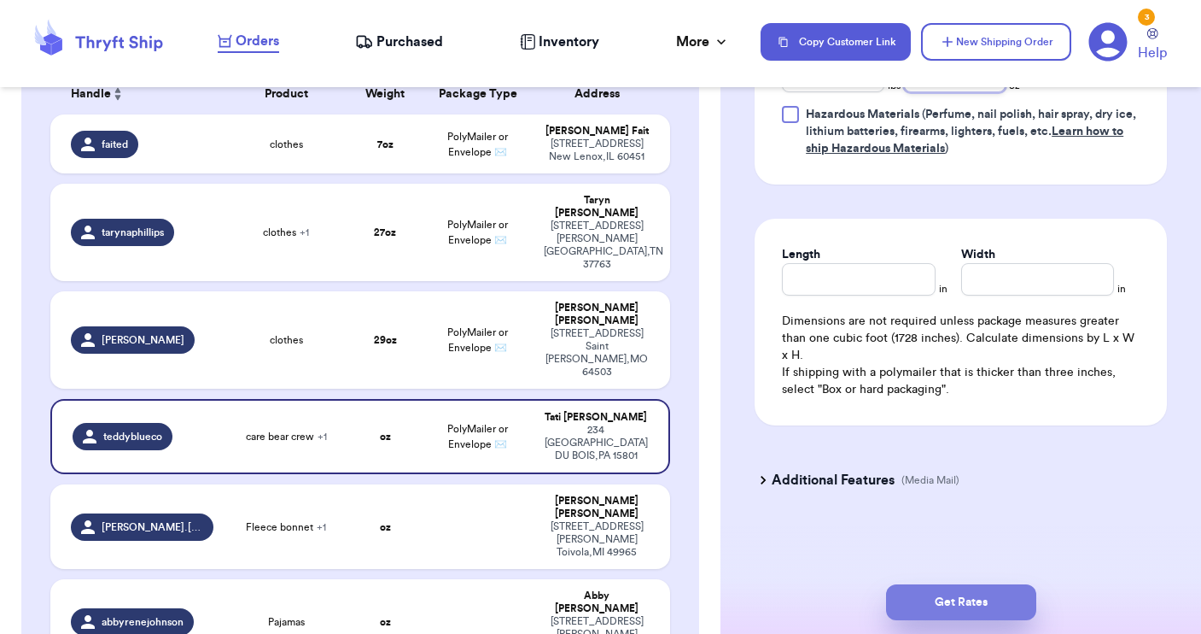
scroll to position [1018, 0]
type input "8"
click at [952, 599] on button "Get Rates" at bounding box center [961, 602] width 150 height 36
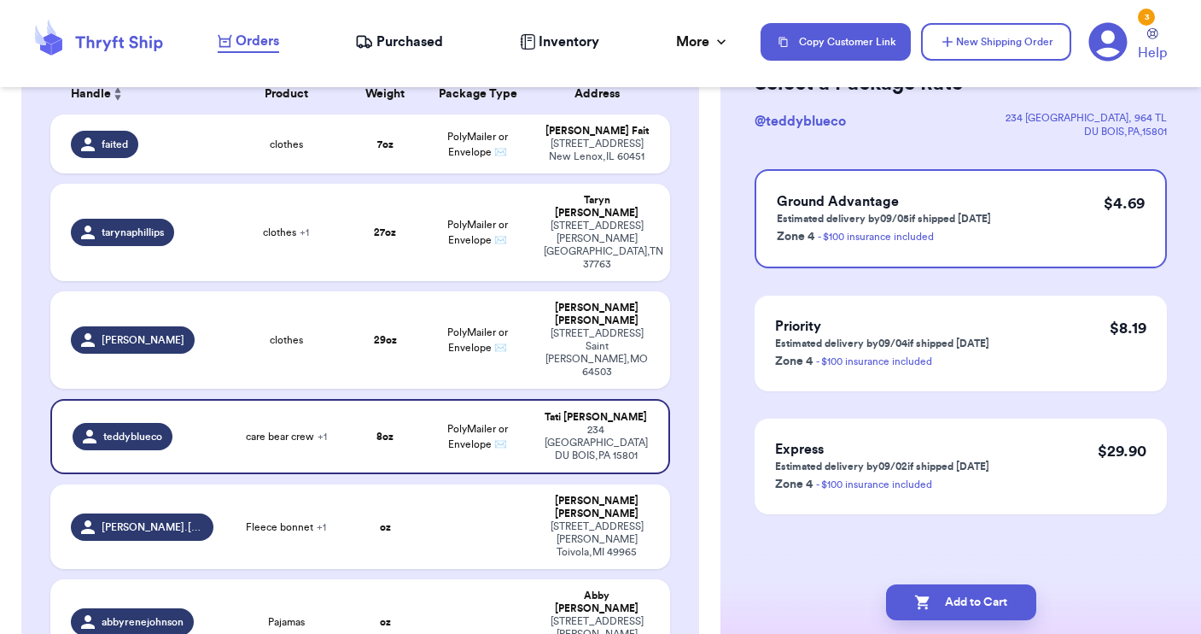
scroll to position [0, 0]
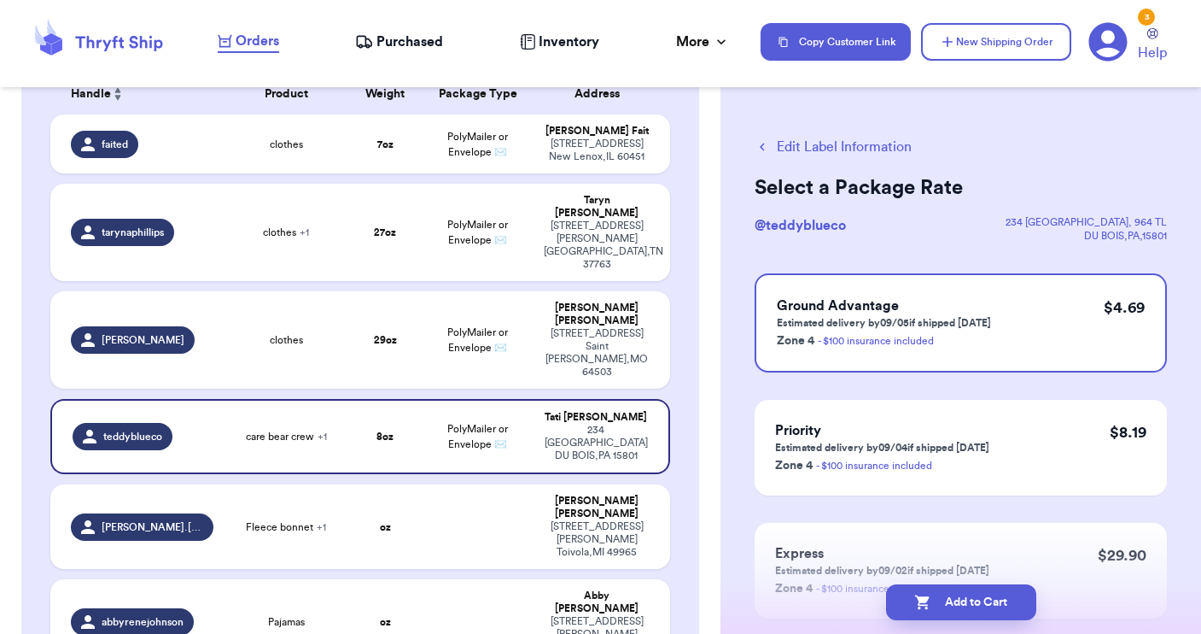
click at [779, 143] on button "Edit Label Information" at bounding box center [833, 147] width 157 height 20
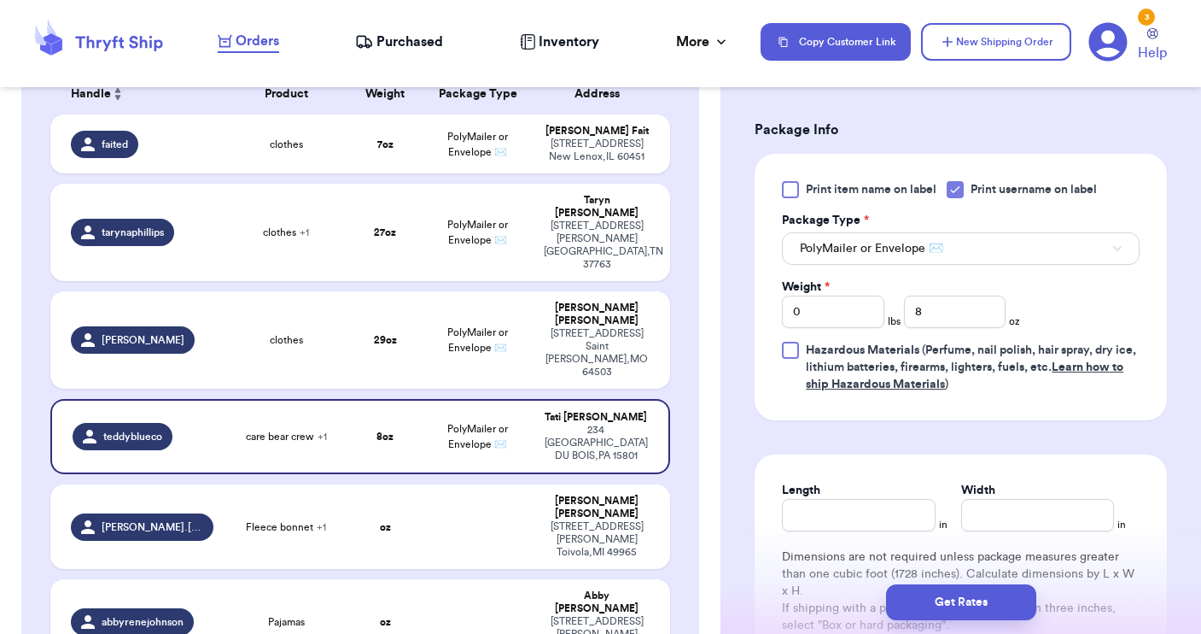
scroll to position [760, 0]
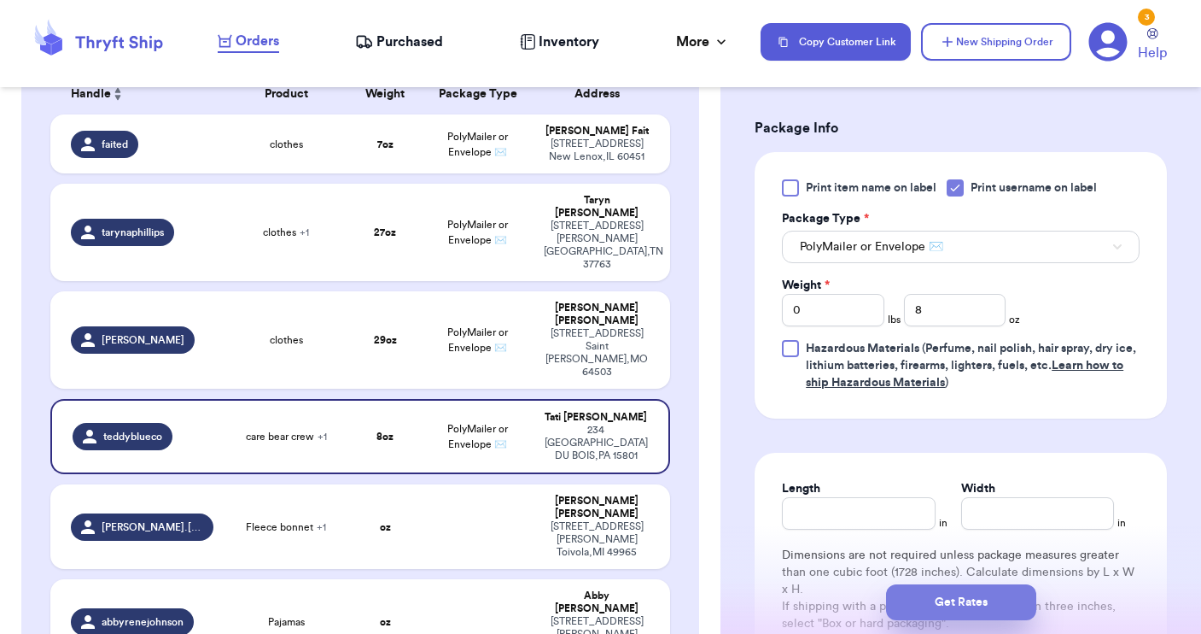
click at [942, 602] on button "Get Rates" at bounding box center [961, 602] width 150 height 36
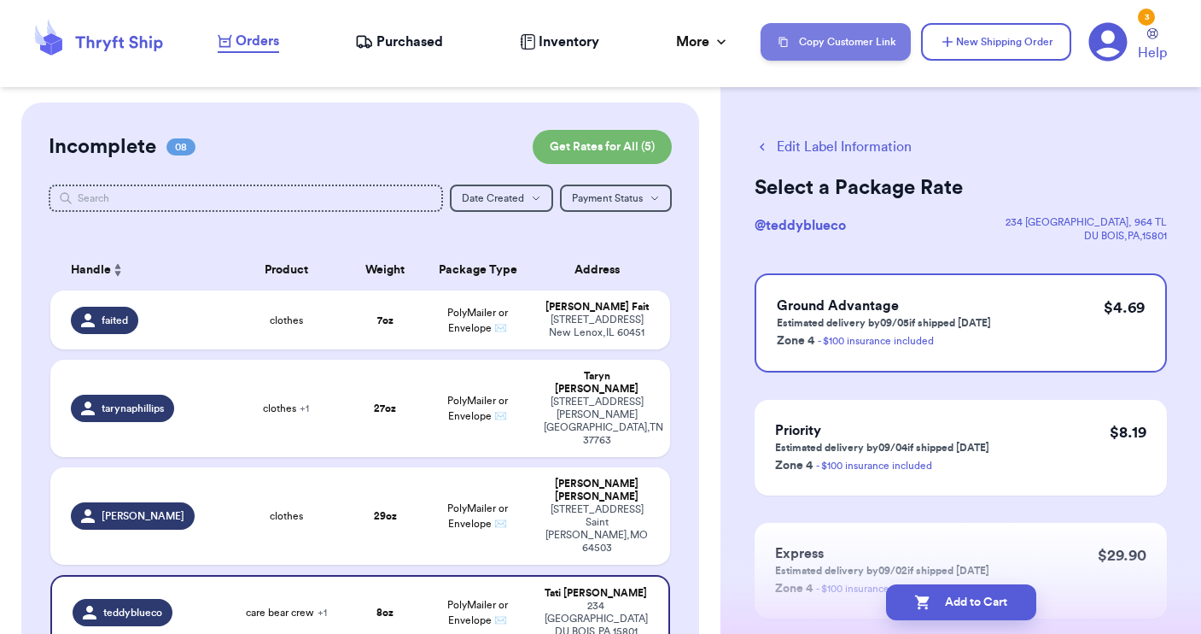
scroll to position [0, 0]
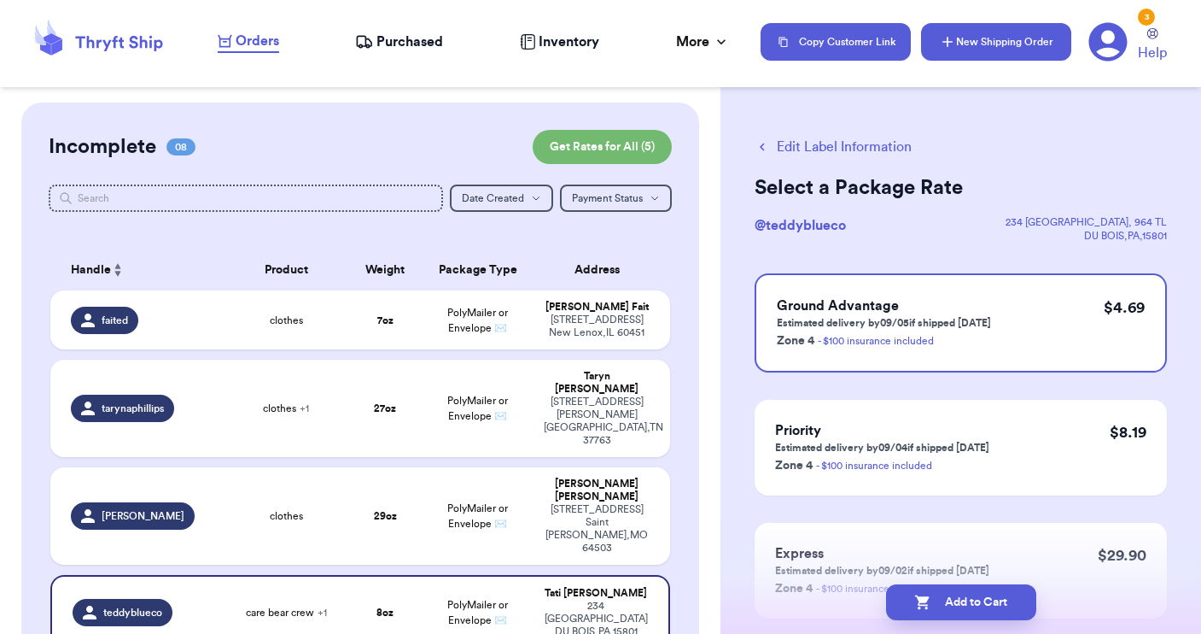
click at [985, 29] on button "New Shipping Order" at bounding box center [996, 42] width 150 height 38
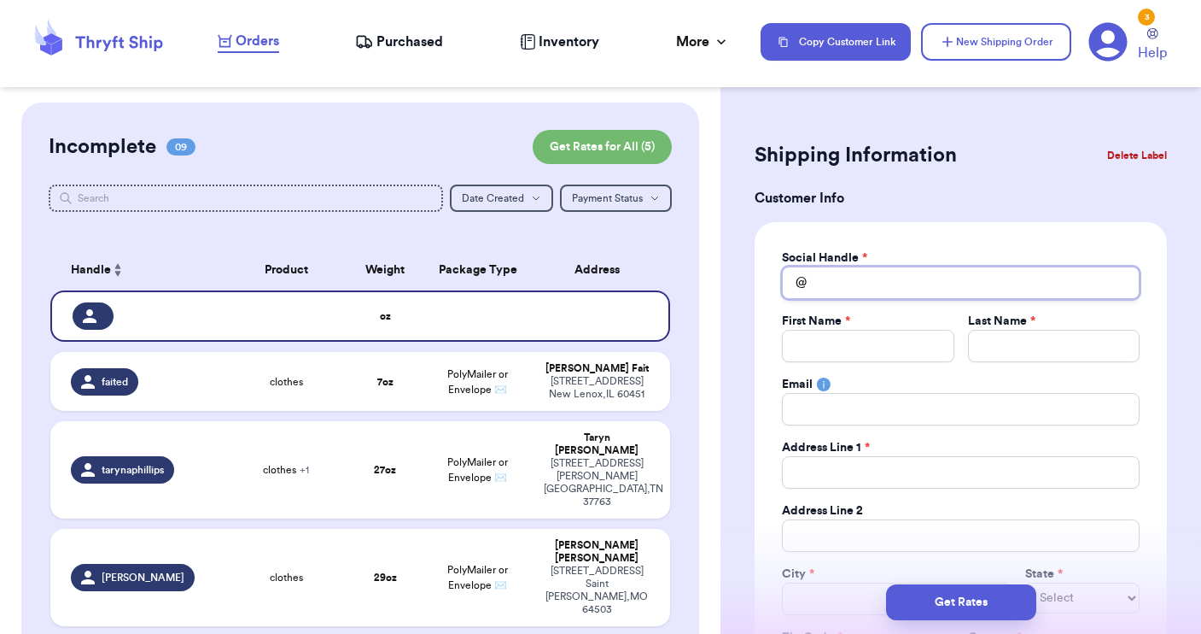
click at [850, 289] on input "Total Amount Paid" at bounding box center [961, 282] width 358 height 32
type input "j"
type input "jk"
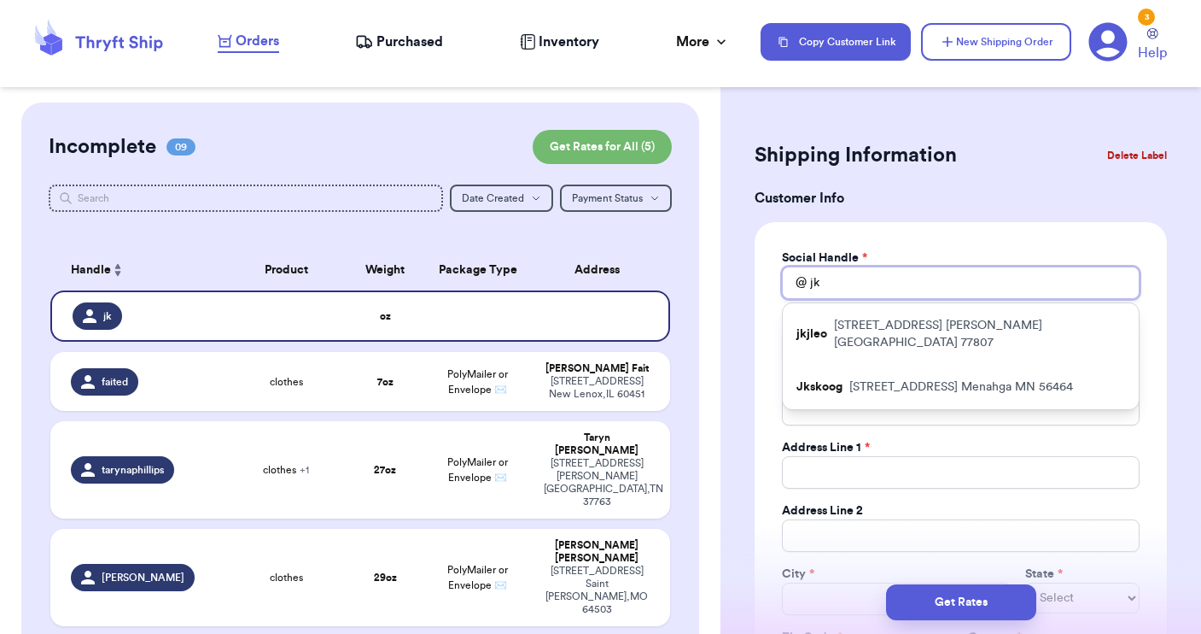
type input "jkj"
type input "jkjl"
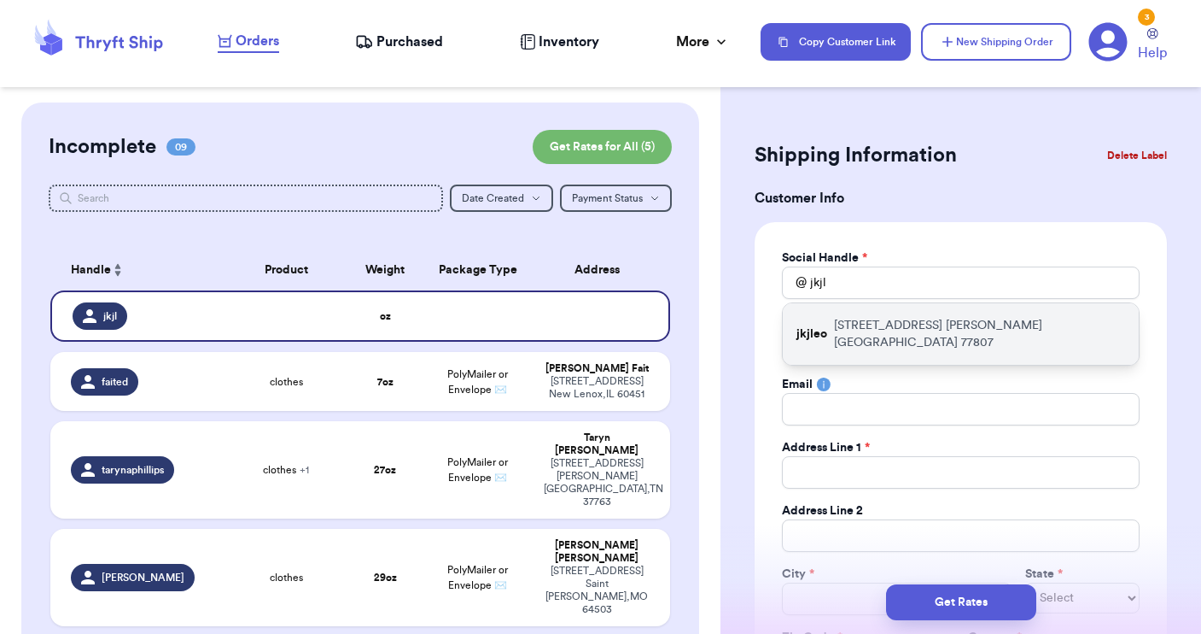
click at [866, 324] on p "[STREET_ADDRESS]" at bounding box center [979, 334] width 291 height 34
type input "jkjleo"
type input "[PERSON_NAME]"
type input "[EMAIL_ADDRESS][DOMAIN_NAME]"
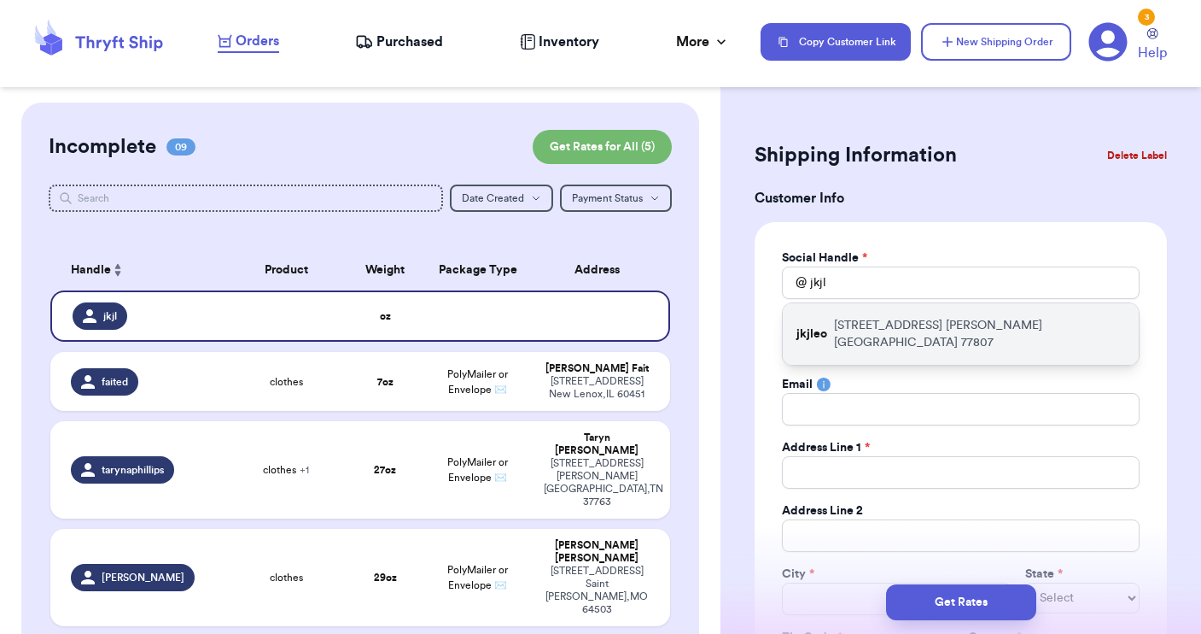
type input "[STREET_ADDRESS]"
type input "[PERSON_NAME]"
select select "[GEOGRAPHIC_DATA]"
type input "77807"
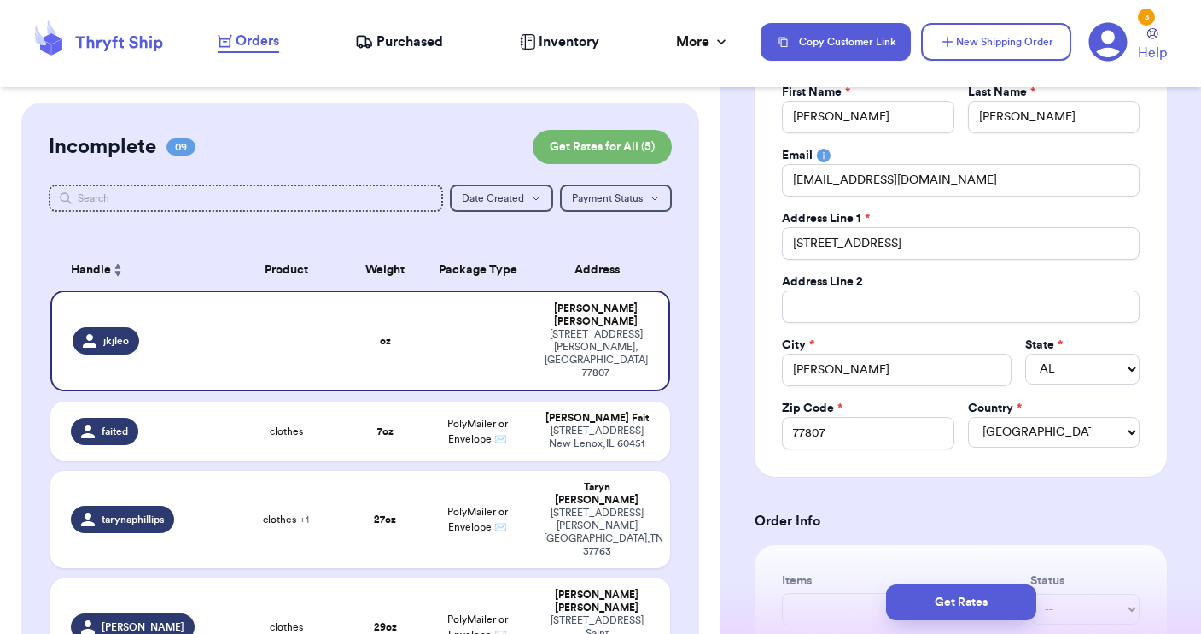
scroll to position [328, 0]
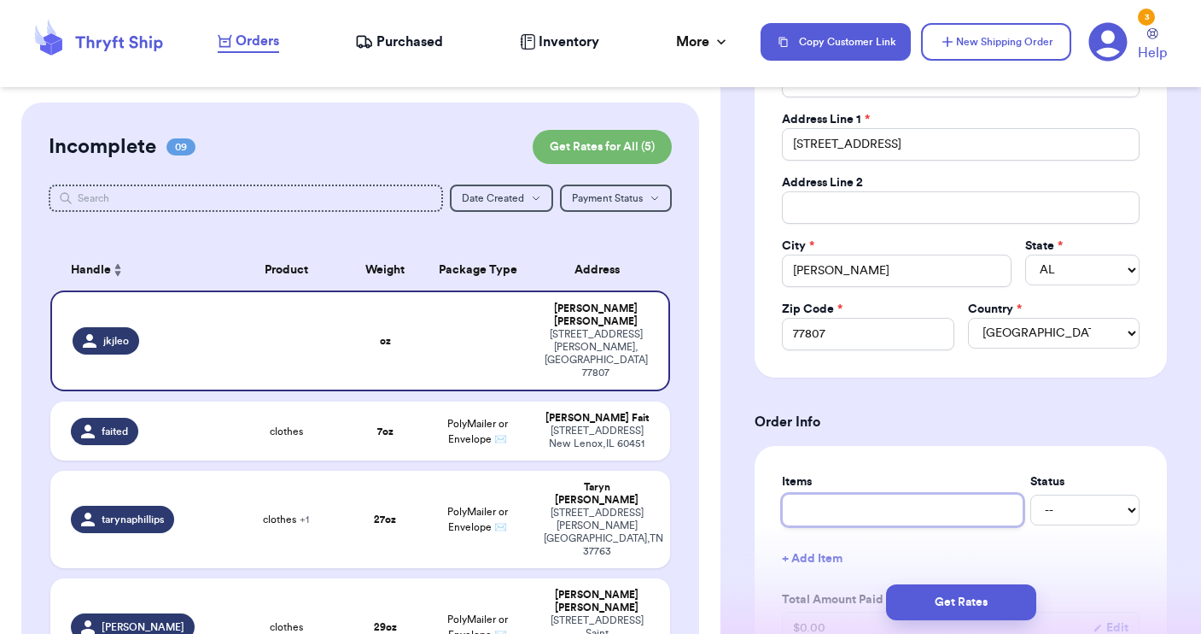
type input "s"
type input "sh"
type input "shi"
type input "shir"
type input "shirt"
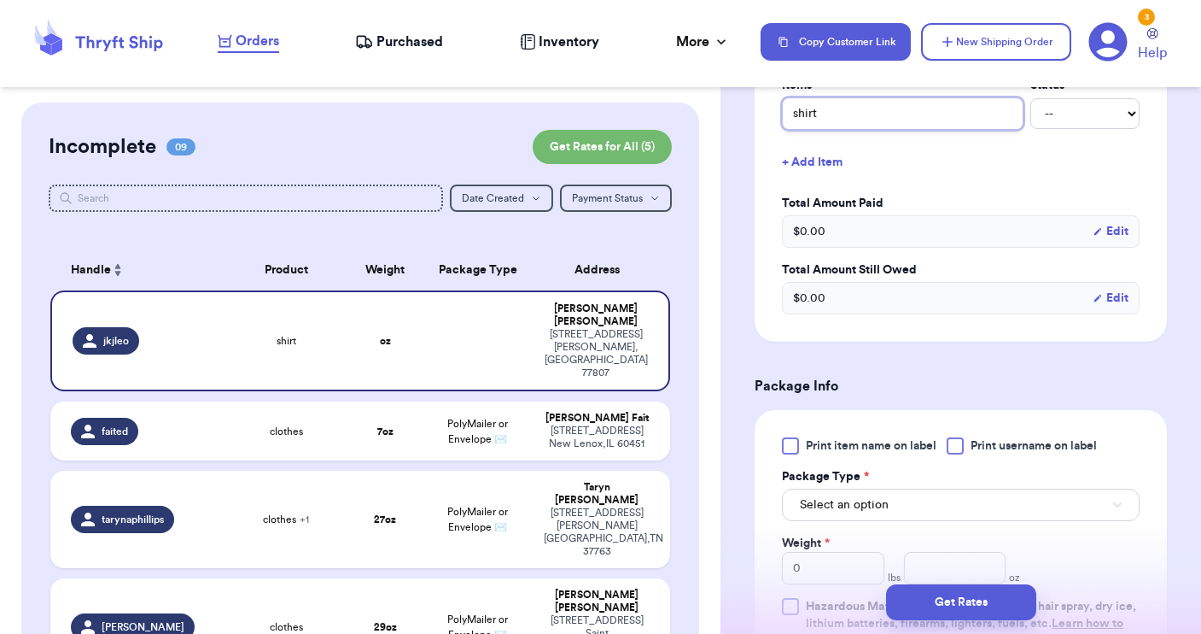
scroll to position [727, 0]
type input "shirt"
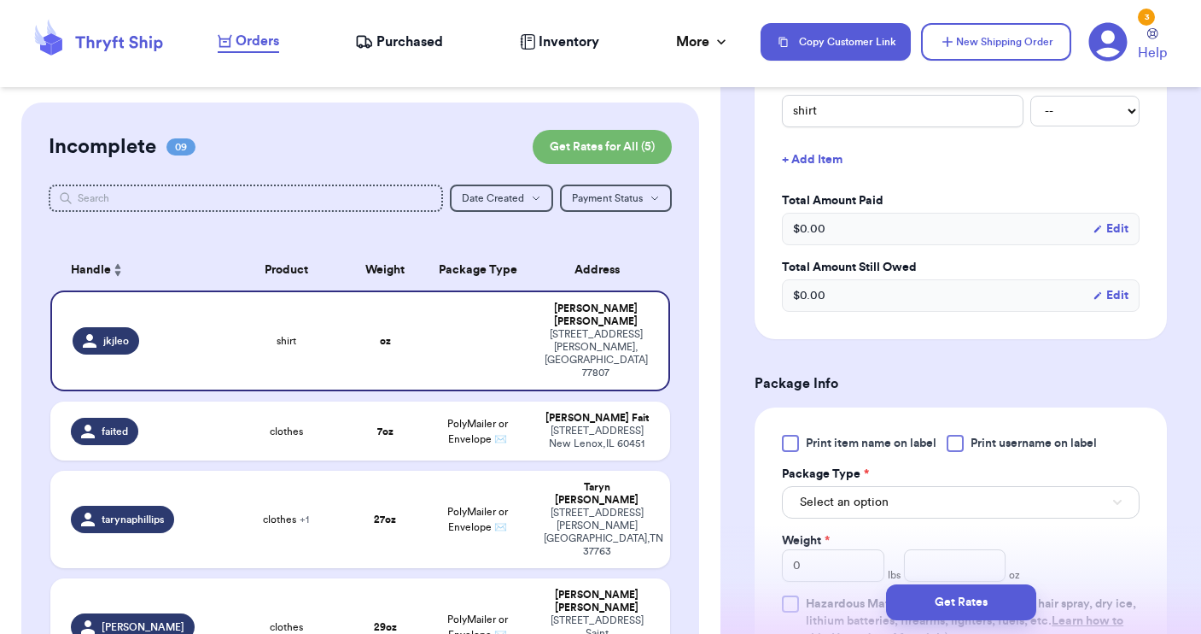
click at [962, 447] on div at bounding box center [955, 443] width 17 height 17
click at [0, 0] on input "Print username on label" at bounding box center [0, 0] width 0 height 0
click at [947, 510] on button "Select an option" at bounding box center [961, 502] width 358 height 32
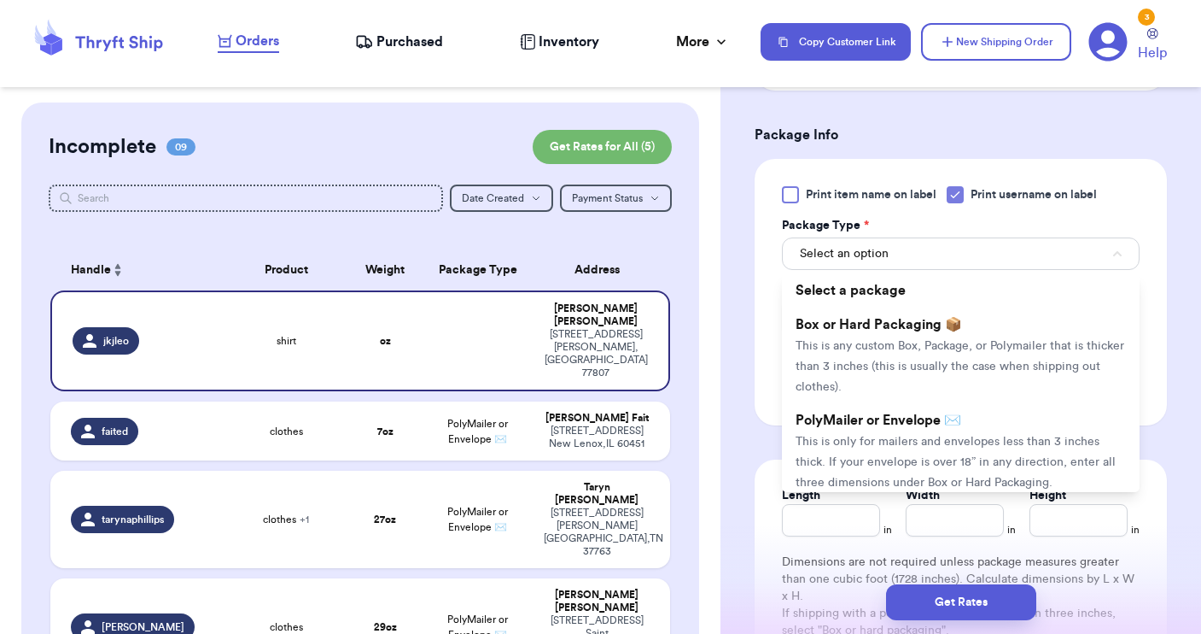
scroll to position [985, 0]
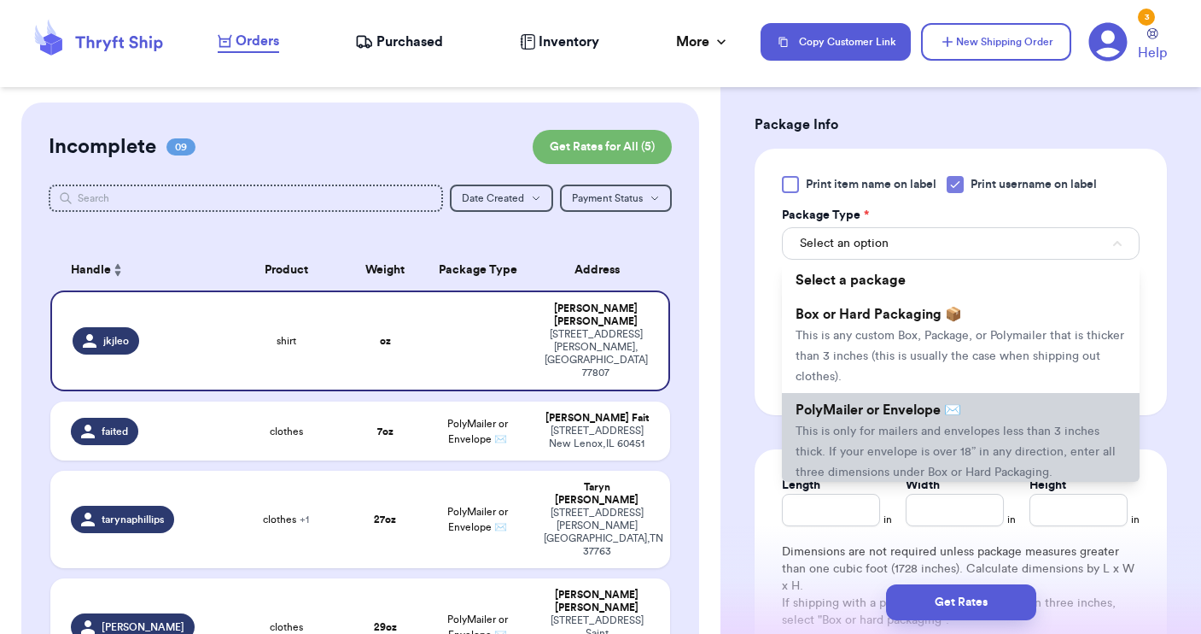
click at [922, 466] on li "PolyMailer or Envelope ✉️ This is only for mailers and envelopes less than 3 in…" at bounding box center [961, 441] width 358 height 96
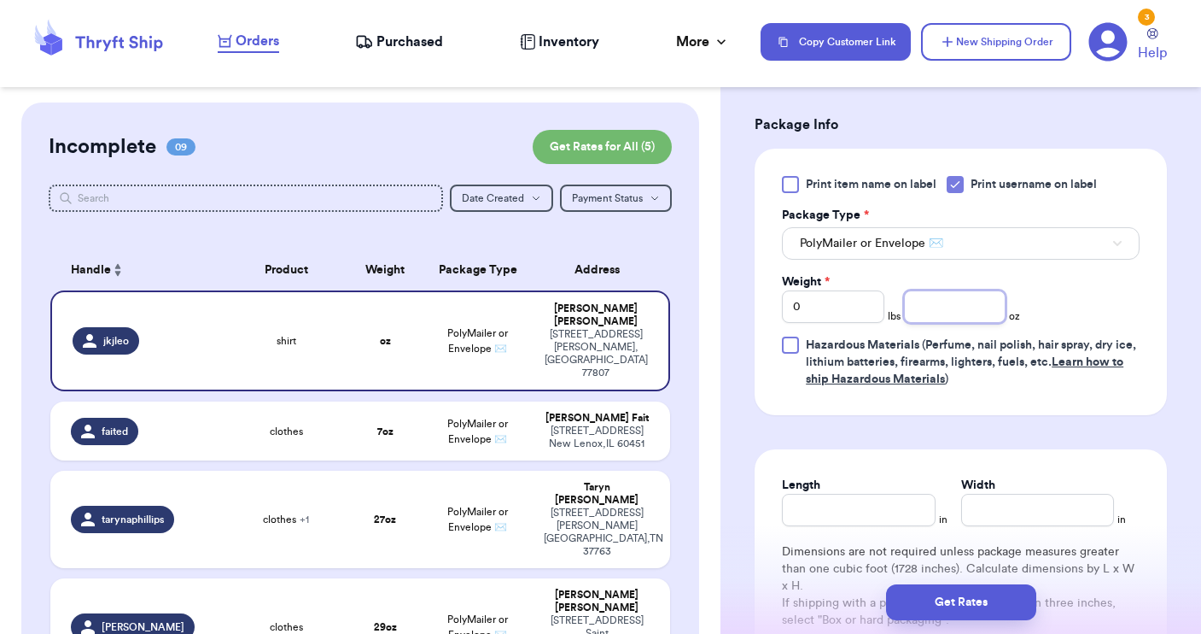
click at [916, 307] on input "number" at bounding box center [955, 306] width 102 height 32
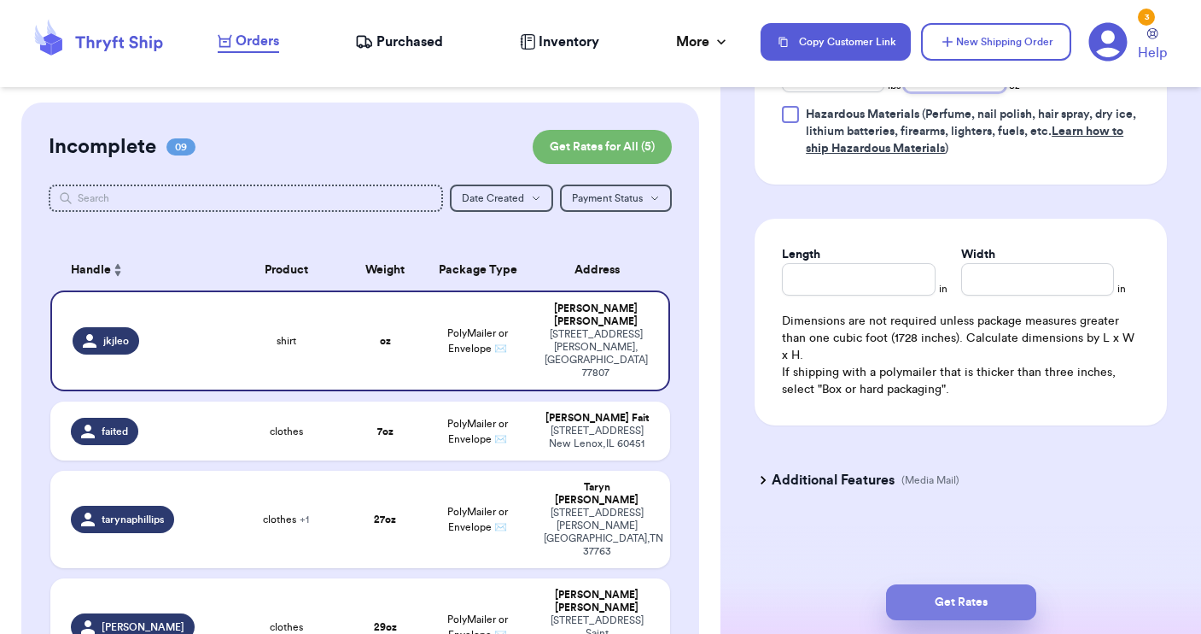
type input "3"
click at [939, 611] on button "Get Rates" at bounding box center [961, 602] width 150 height 36
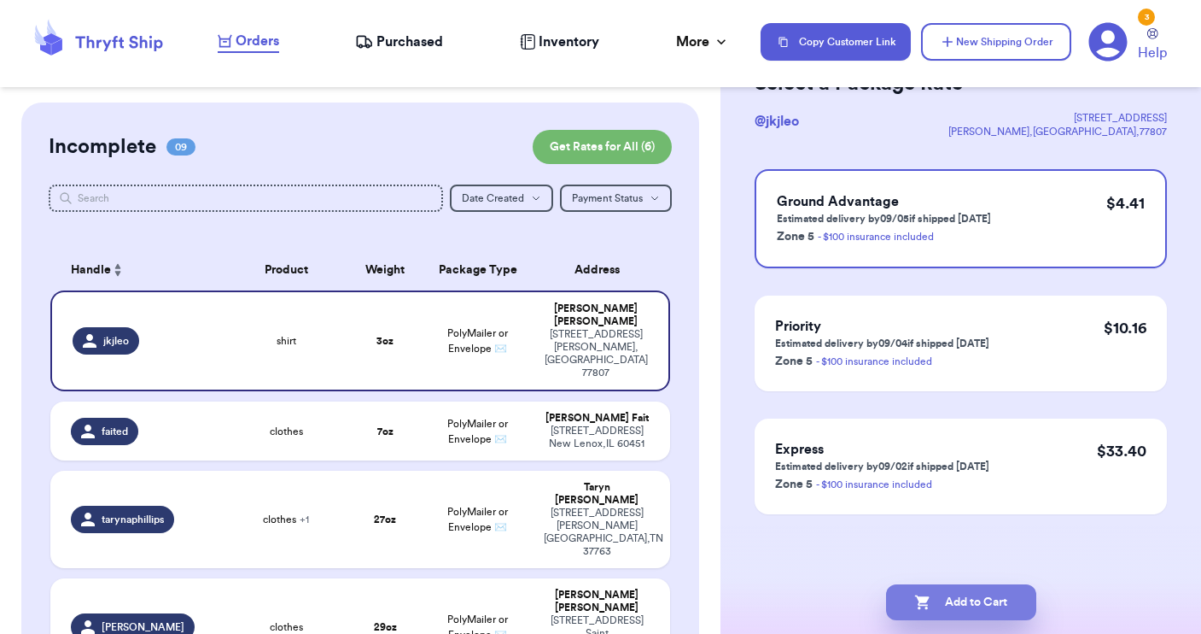
scroll to position [0, 0]
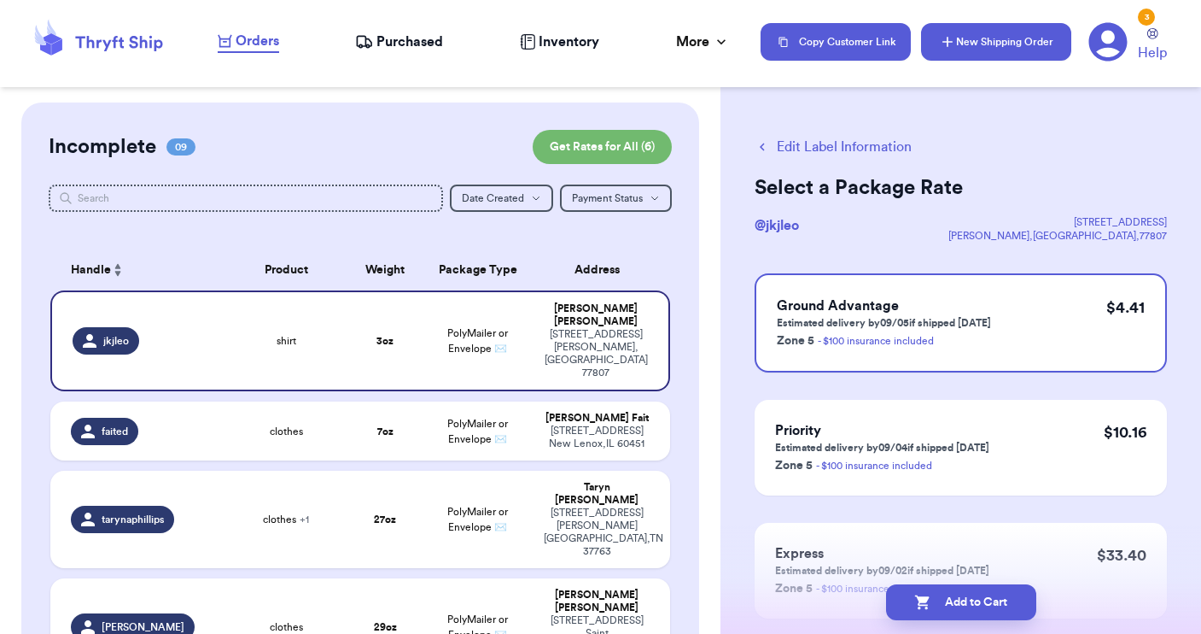
click at [974, 41] on button "New Shipping Order" at bounding box center [996, 42] width 150 height 38
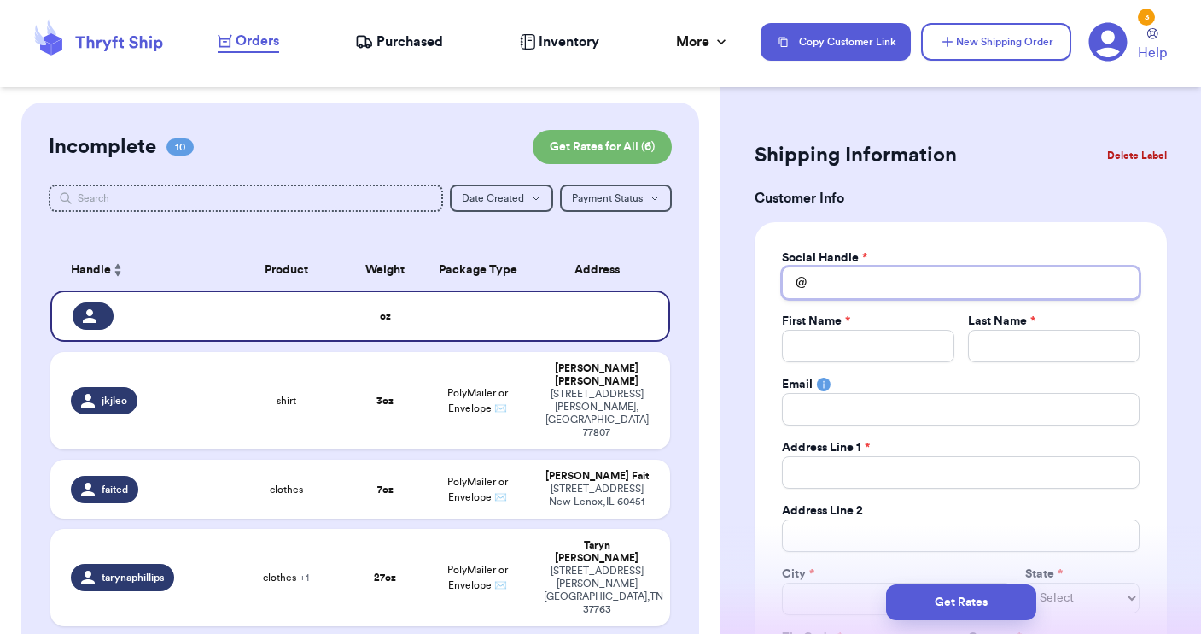
click at [814, 278] on input "Total Amount Paid" at bounding box center [961, 282] width 358 height 32
type input "b"
type input "br"
type input "bri"
type input "brig"
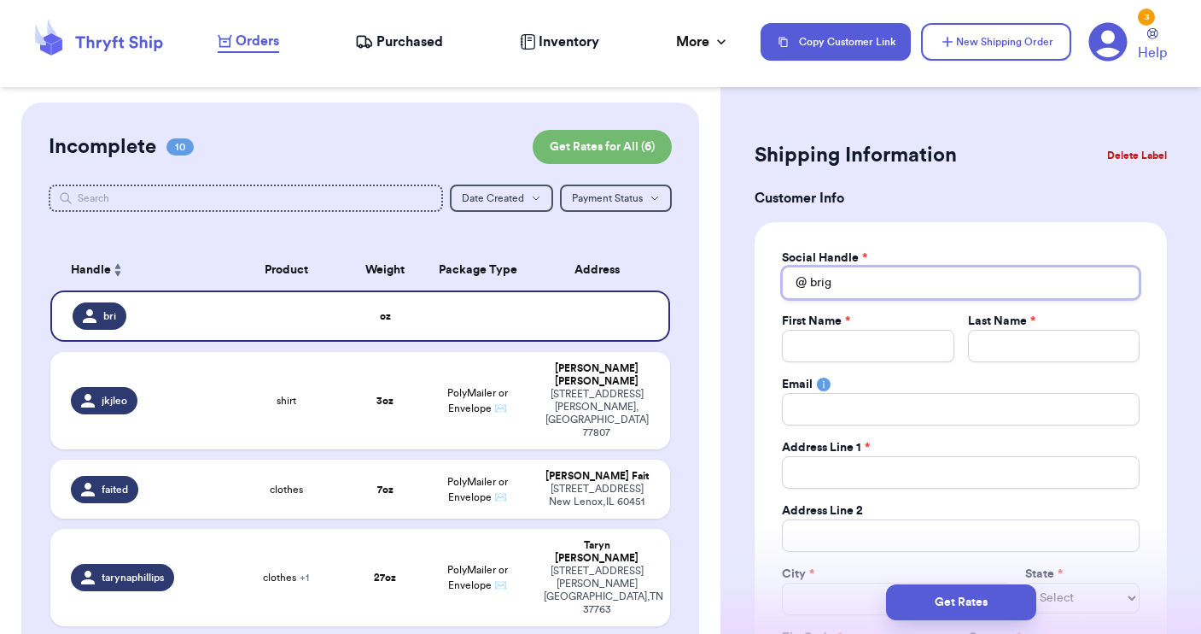
type input "brigh"
type input "bright"
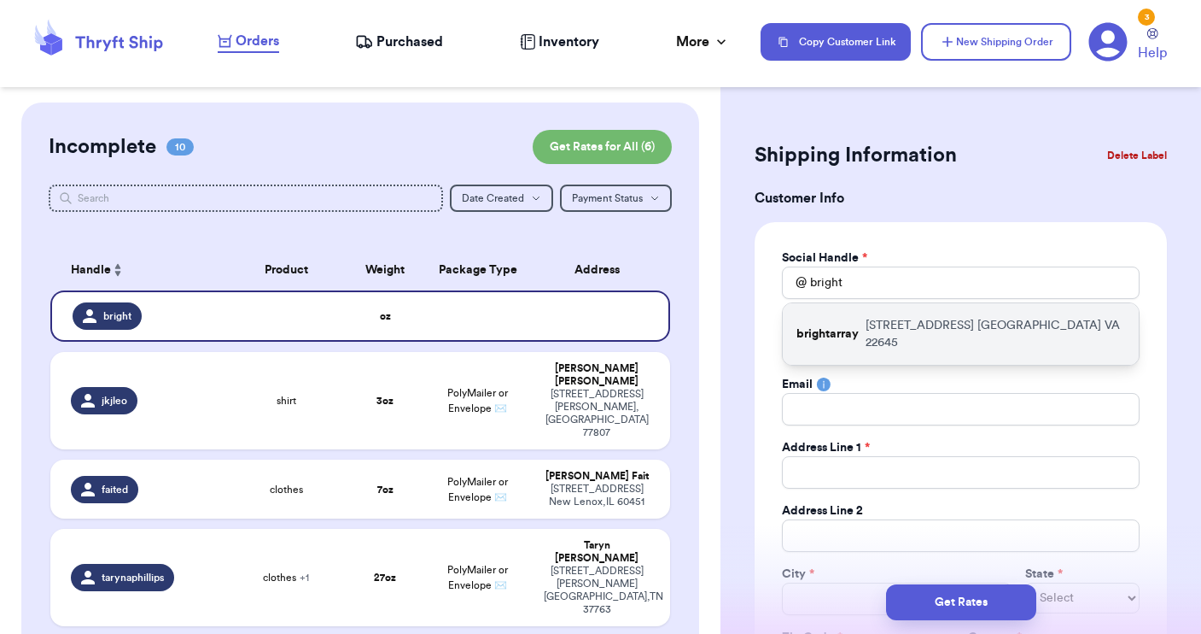
click at [835, 325] on p "brightarray" at bounding box center [828, 333] width 62 height 17
type input "brightarray"
type input "[PERSON_NAME]"
type input "[PERSON_NAME][EMAIL_ADDRESS][DOMAIN_NAME]"
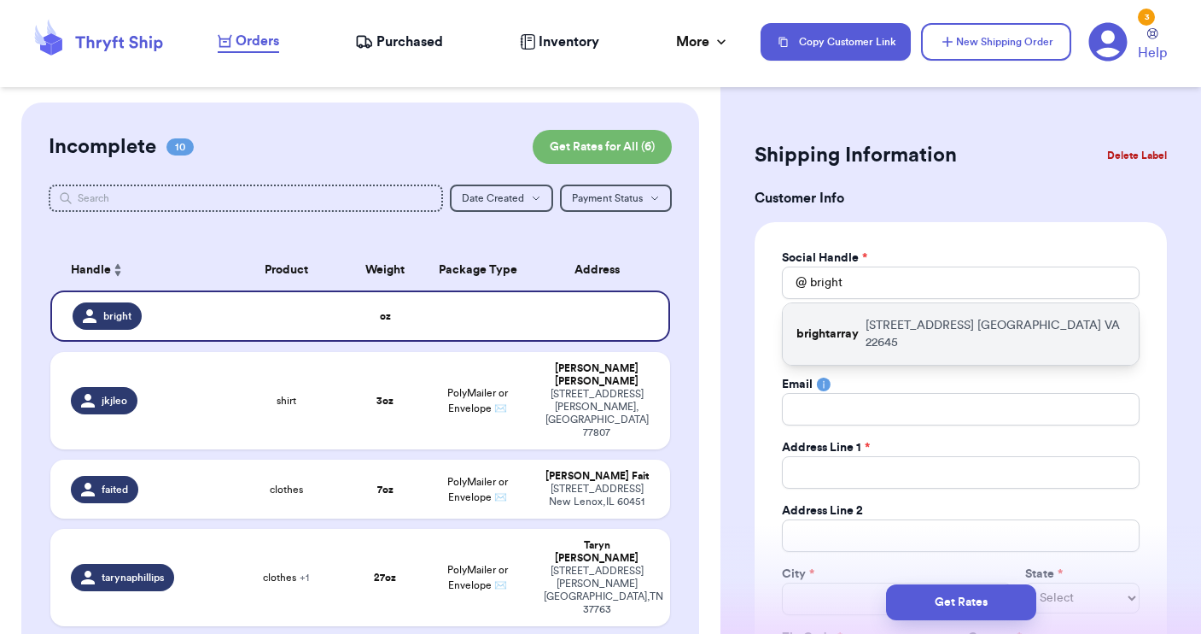
type input "[STREET_ADDRESS]"
type input "[GEOGRAPHIC_DATA]"
select select "VA"
type input "22645"
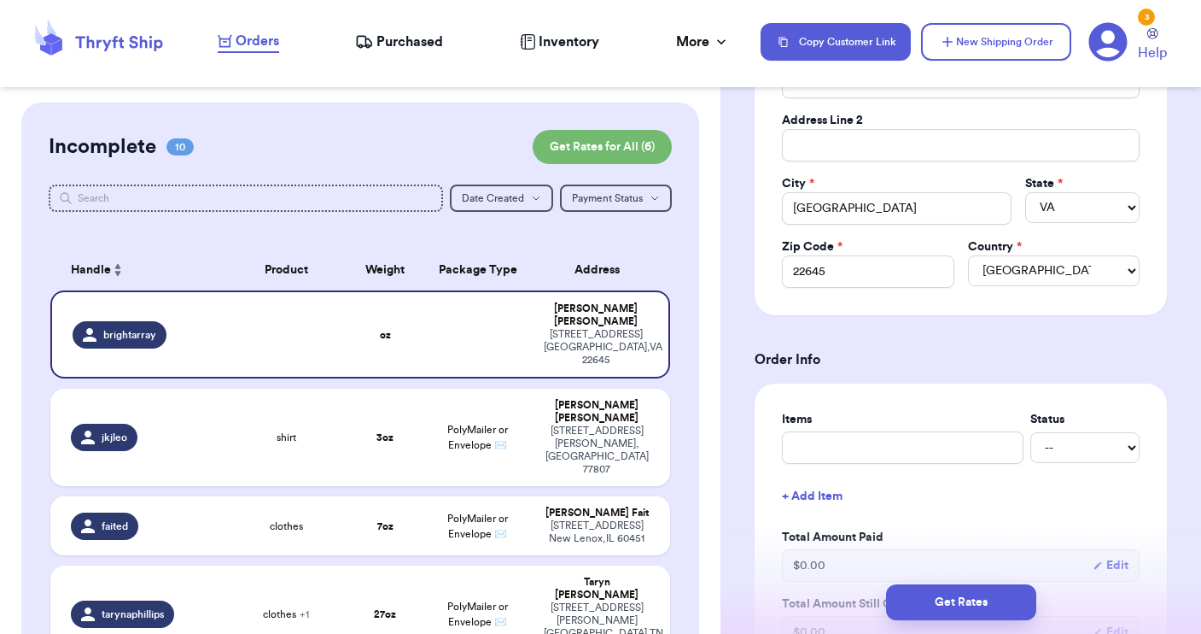
scroll to position [394, 0]
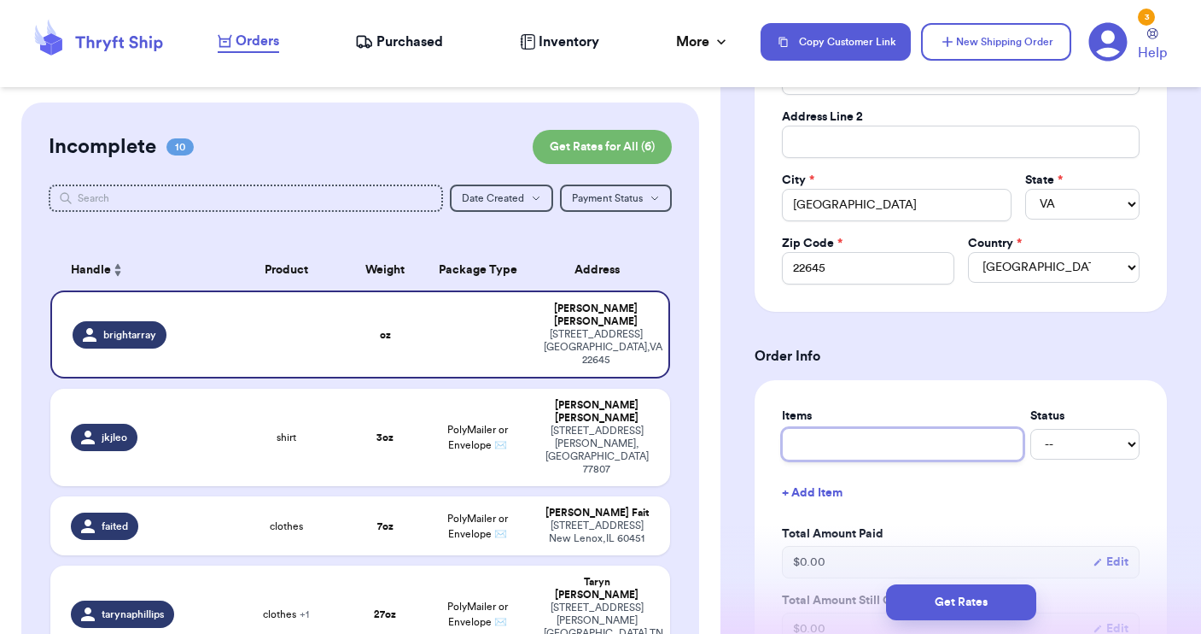
type input "c"
type input "cl"
type input "clo"
type input "clot"
type input "cloth"
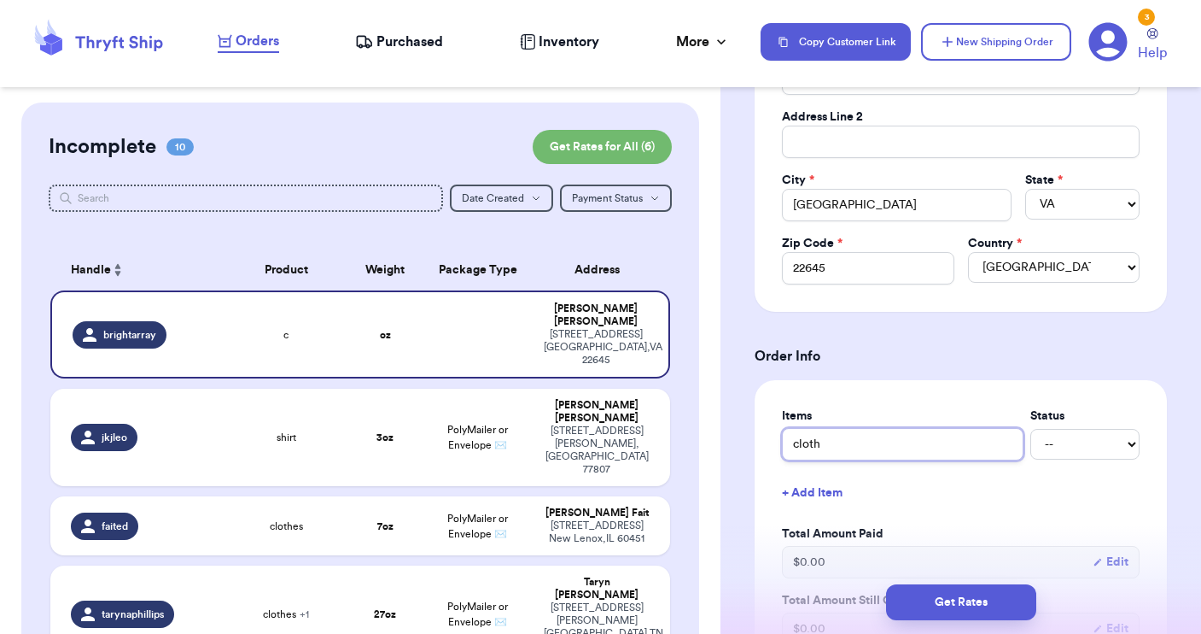
type input "clothe"
type input "clothes"
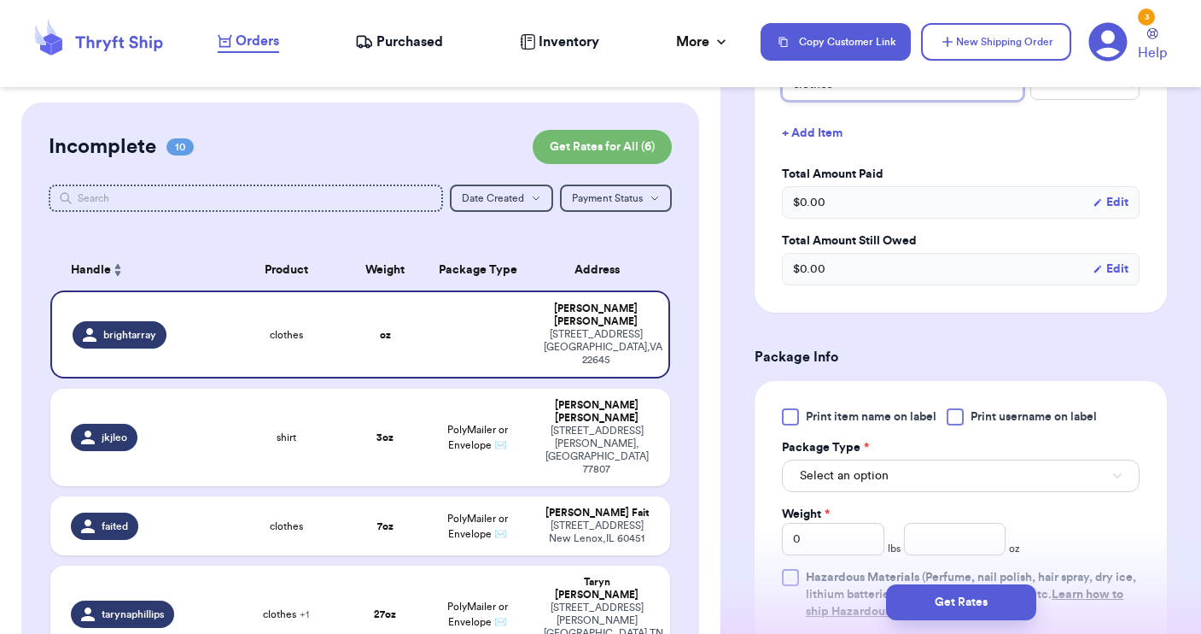
scroll to position [769, 0]
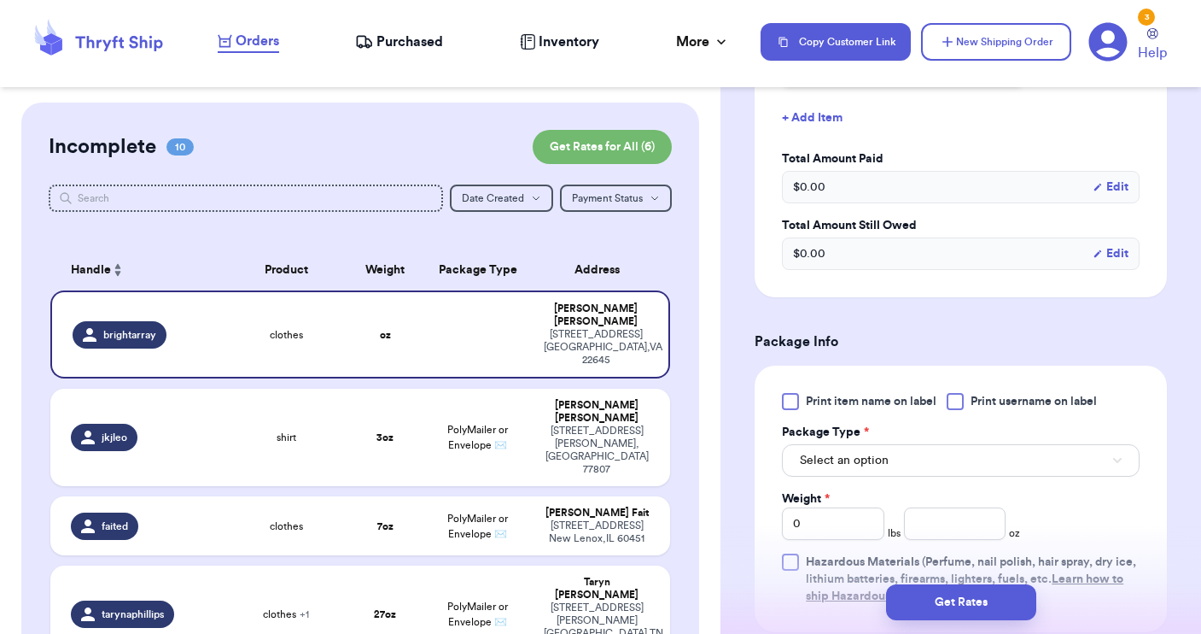
type input "clothes"
click at [957, 395] on div at bounding box center [955, 401] width 17 height 17
click at [0, 0] on input "Print username on label" at bounding box center [0, 0] width 0 height 0
click at [915, 479] on div "Print item name on label Print username on label Package Type * Select an optio…" at bounding box center [961, 499] width 358 height 212
click at [911, 469] on button "Select an option" at bounding box center [961, 460] width 358 height 32
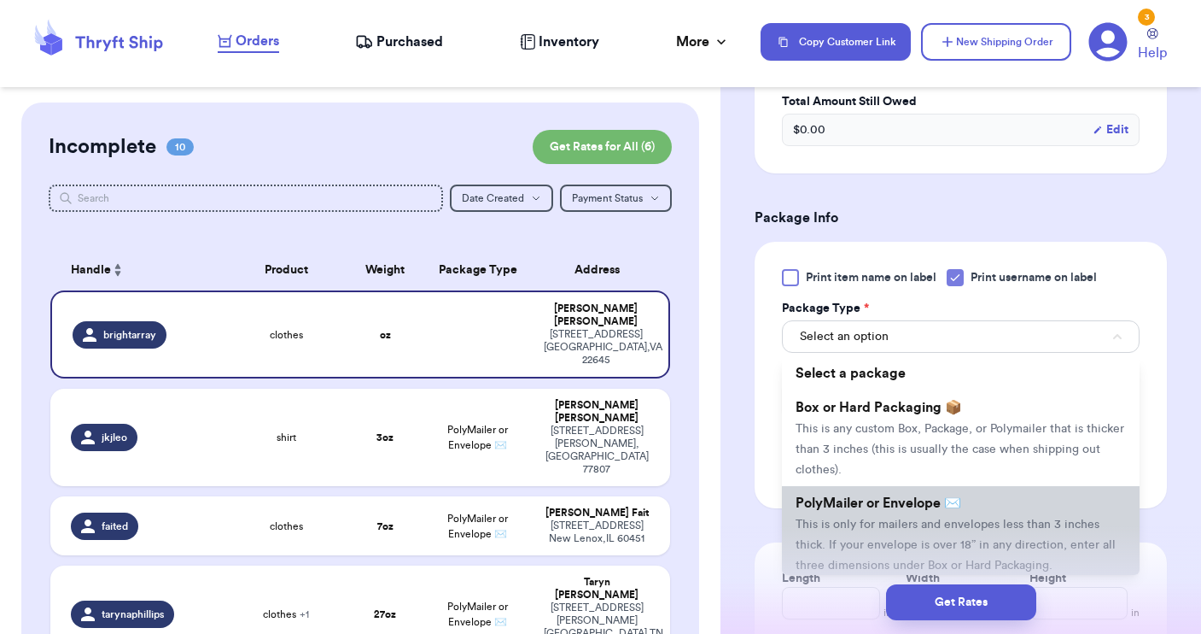
scroll to position [914, 0]
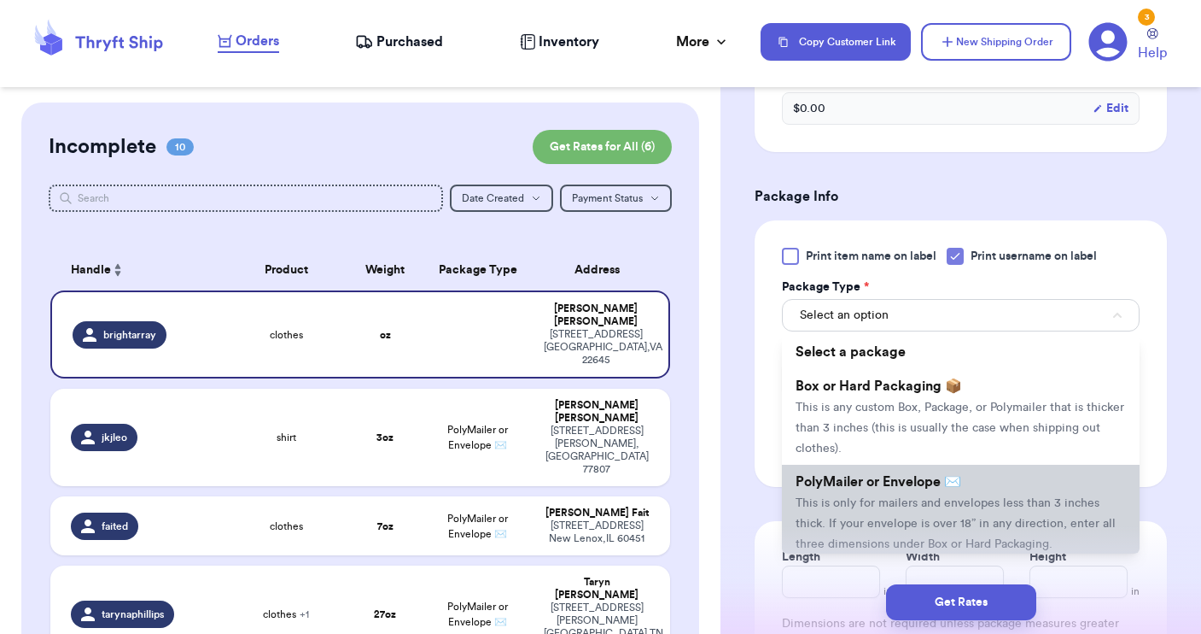
click at [888, 494] on li "PolyMailer or Envelope ✉️ This is only for mailers and envelopes less than 3 in…" at bounding box center [961, 513] width 358 height 96
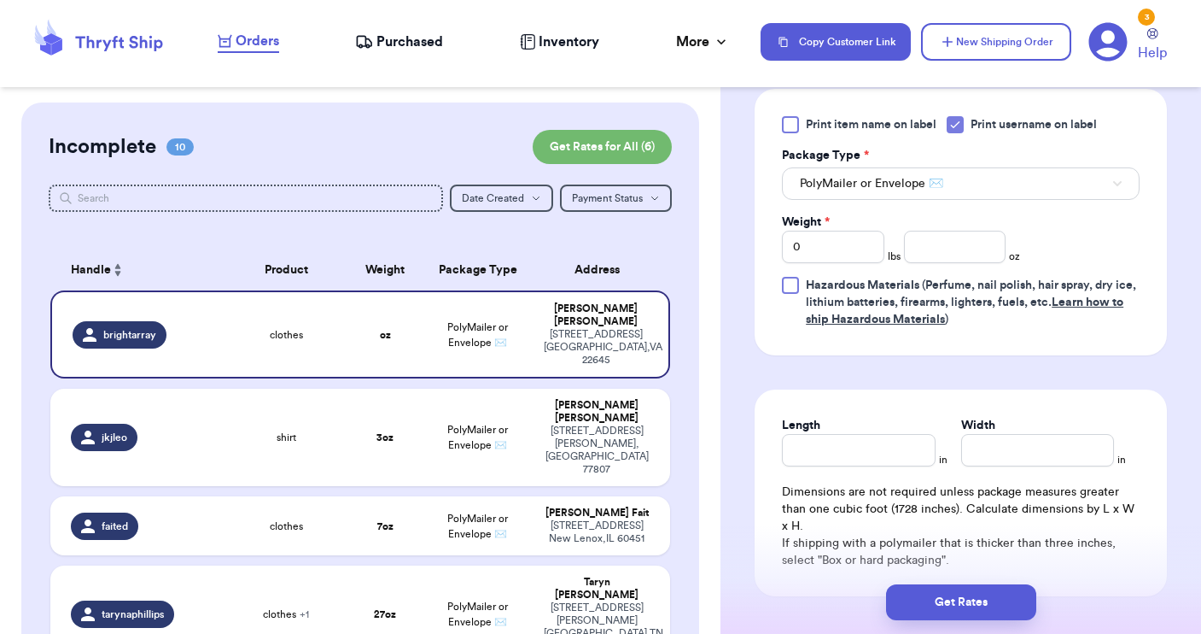
scroll to position [1058, 0]
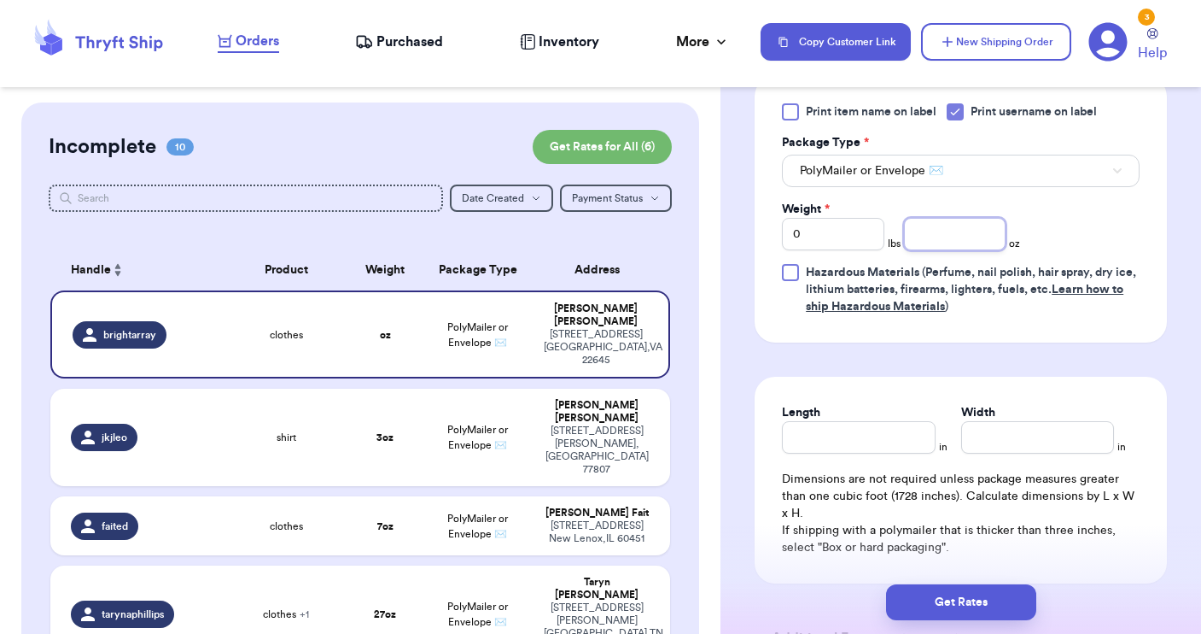
click at [951, 238] on input "number" at bounding box center [955, 234] width 102 height 32
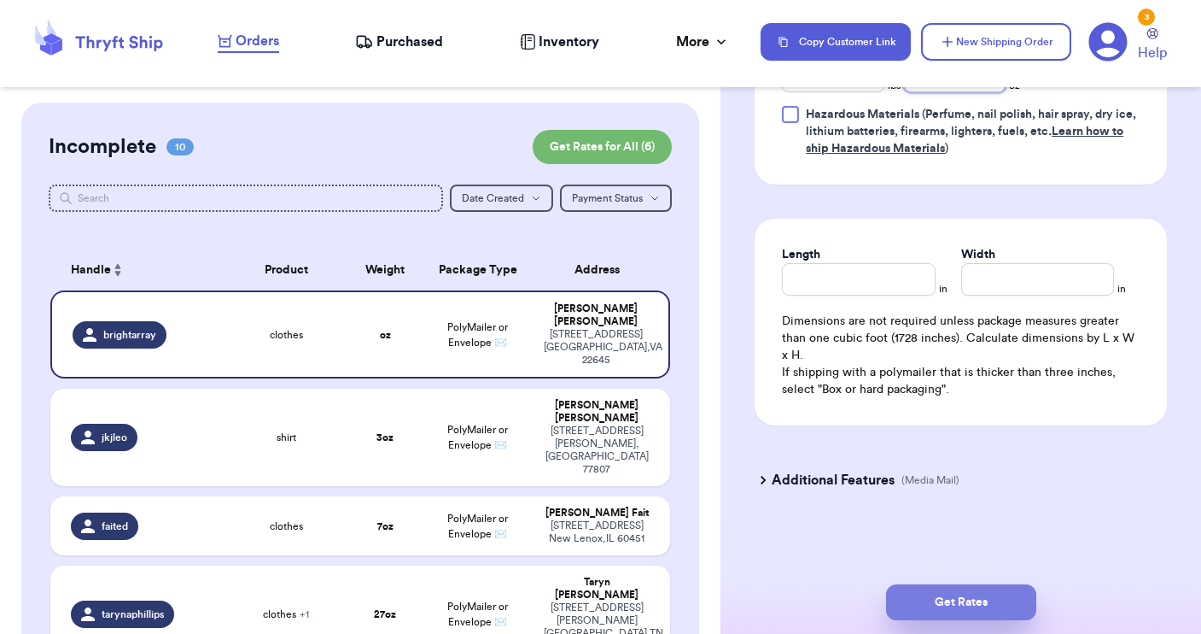
type input "9"
click at [937, 600] on button "Get Rates" at bounding box center [961, 602] width 150 height 36
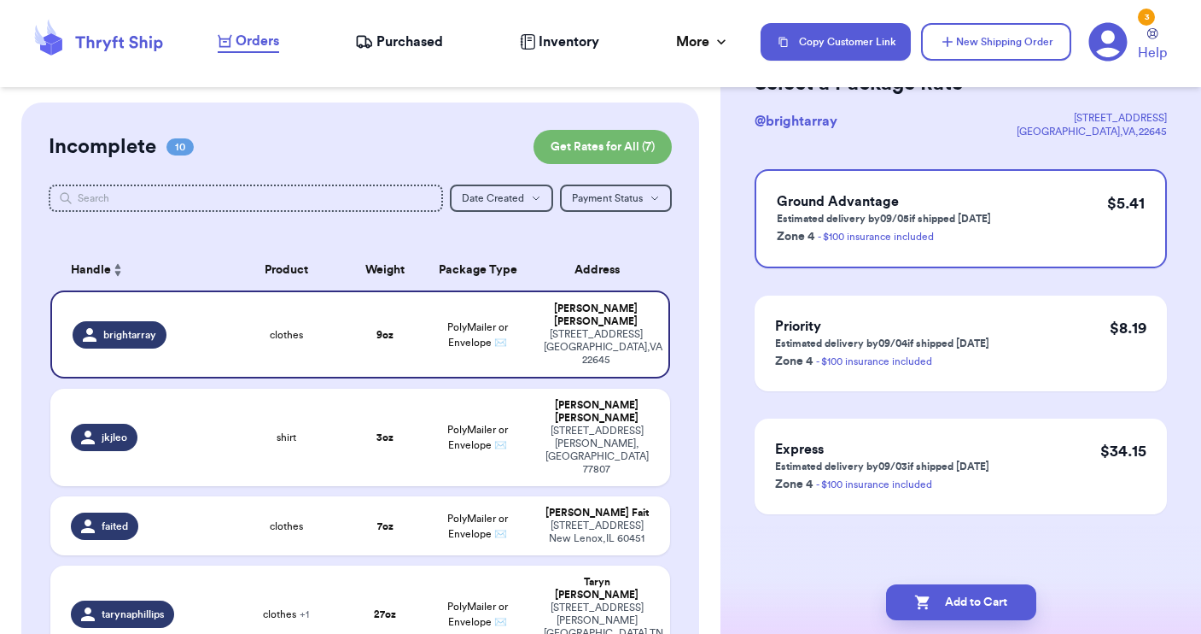
scroll to position [0, 0]
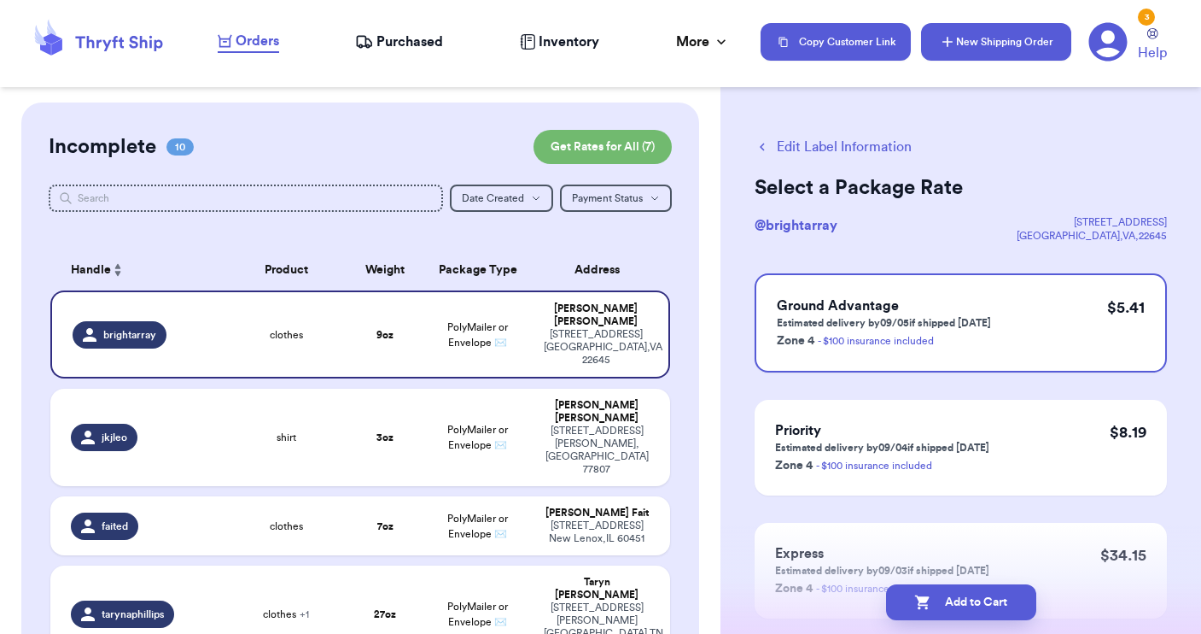
click at [995, 52] on button "New Shipping Order" at bounding box center [996, 42] width 150 height 38
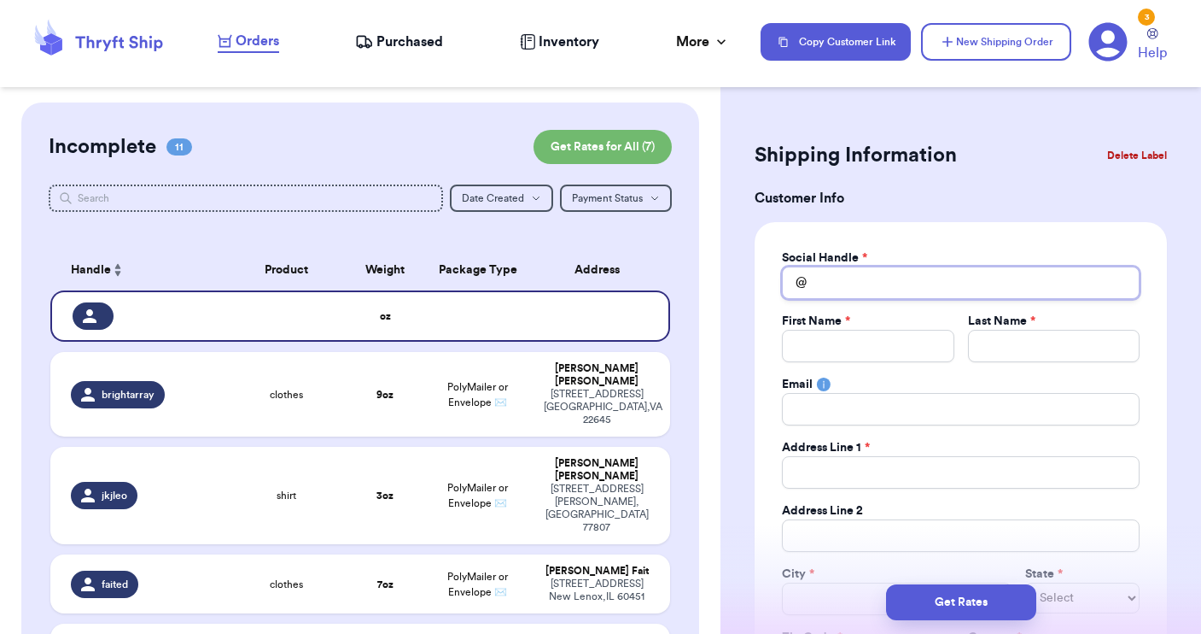
click at [824, 285] on input "Total Amount Paid" at bounding box center [961, 282] width 358 height 32
type input "a"
type input "am"
type input "[PERSON_NAME]"
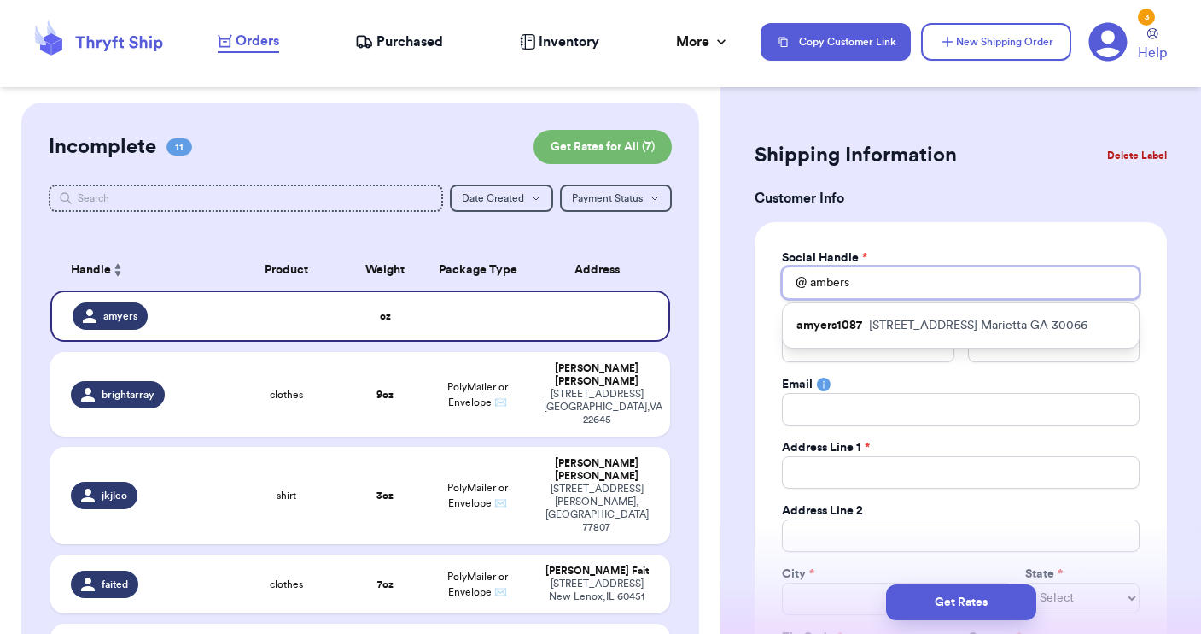
drag, startPoint x: 824, startPoint y: 285, endPoint x: 893, endPoint y: 279, distance: 69.4
click at [893, 279] on input "ambers" at bounding box center [961, 282] width 358 height 32
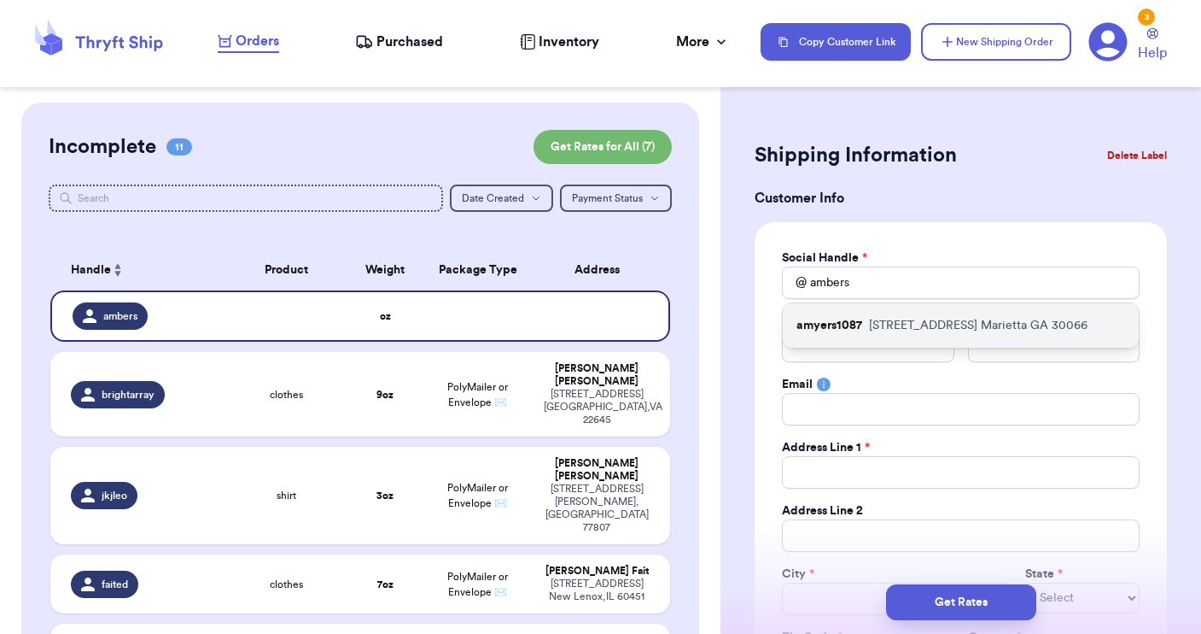
click at [837, 331] on p "amyers1087" at bounding box center [830, 325] width 66 height 17
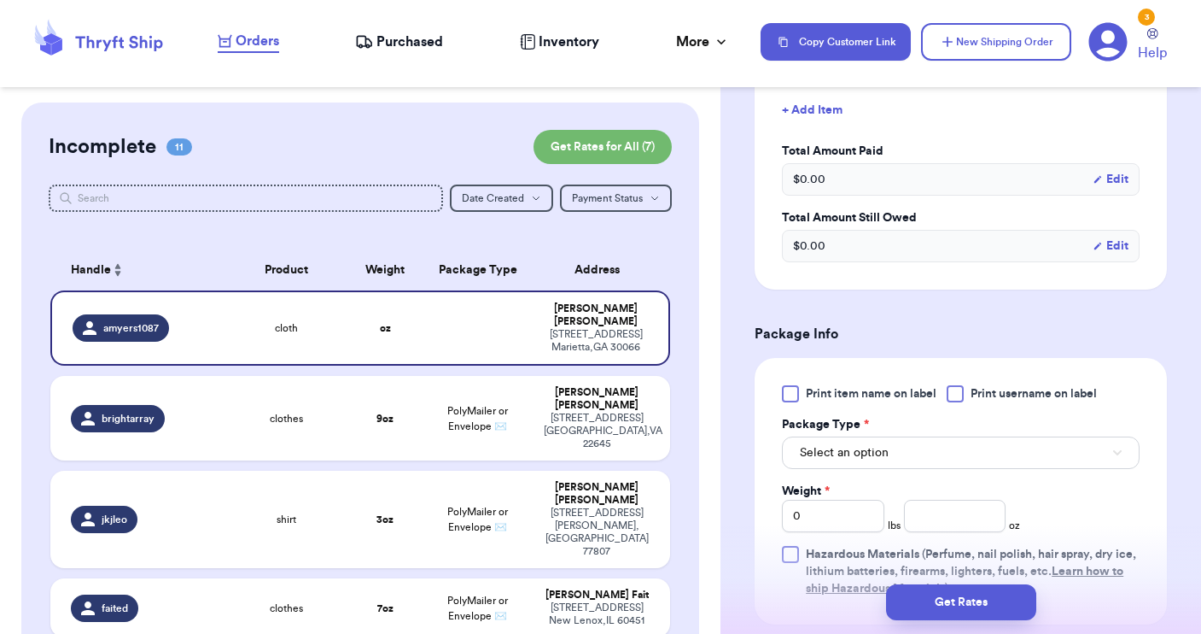
scroll to position [799, 0]
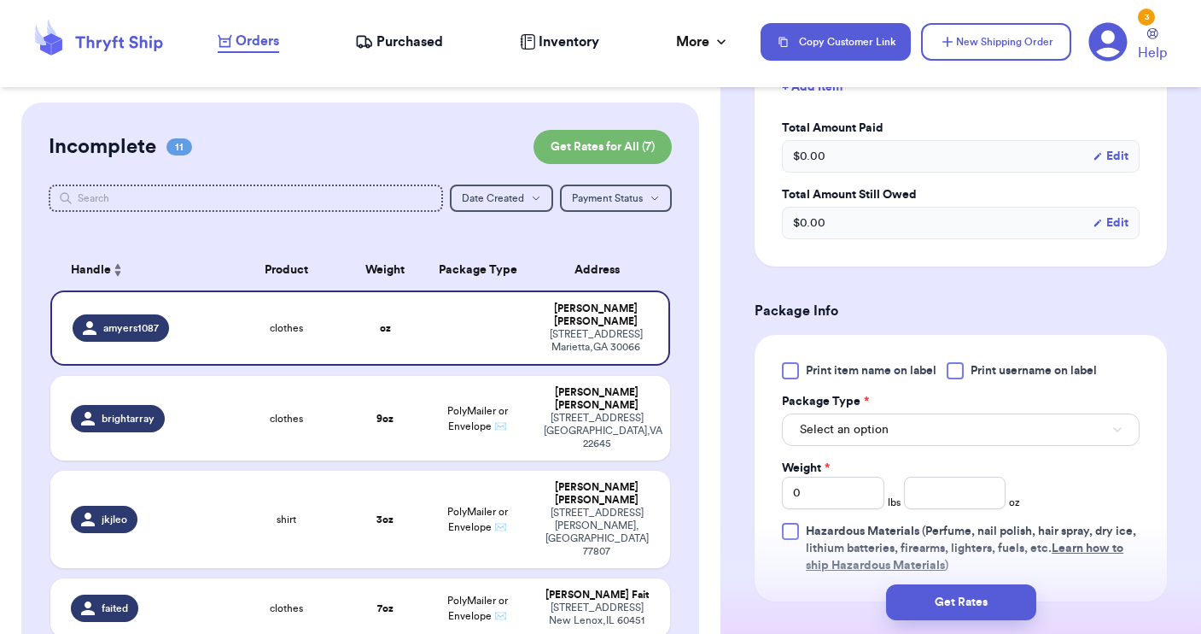
click at [956, 371] on div at bounding box center [955, 370] width 17 height 17
click at [0, 0] on input "Print username on label" at bounding box center [0, 0] width 0 height 0
click at [923, 429] on button "Select an option" at bounding box center [961, 429] width 358 height 32
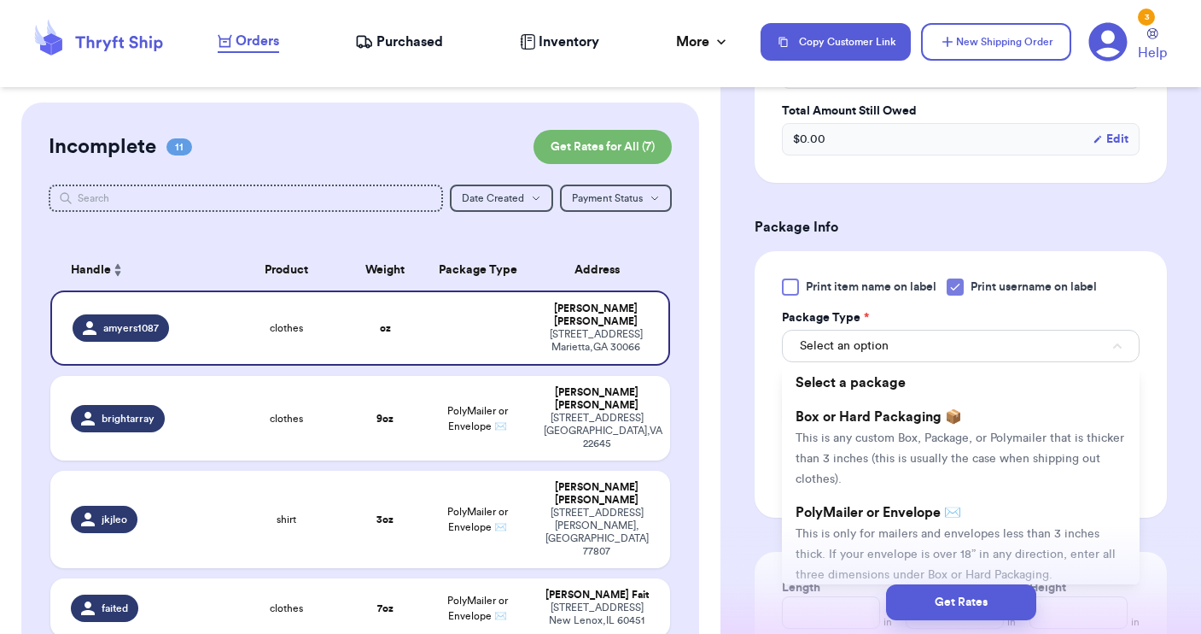
scroll to position [957, 0]
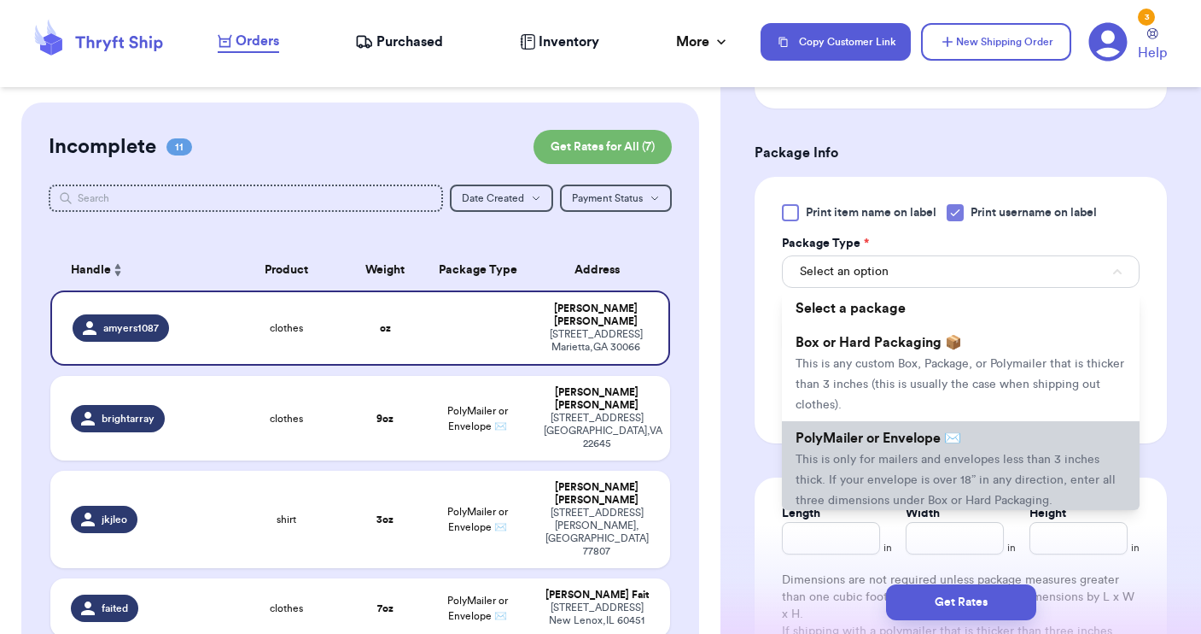
click at [903, 459] on span "This is only for mailers and envelopes less than 3 inches thick. If your envelo…" at bounding box center [956, 479] width 320 height 53
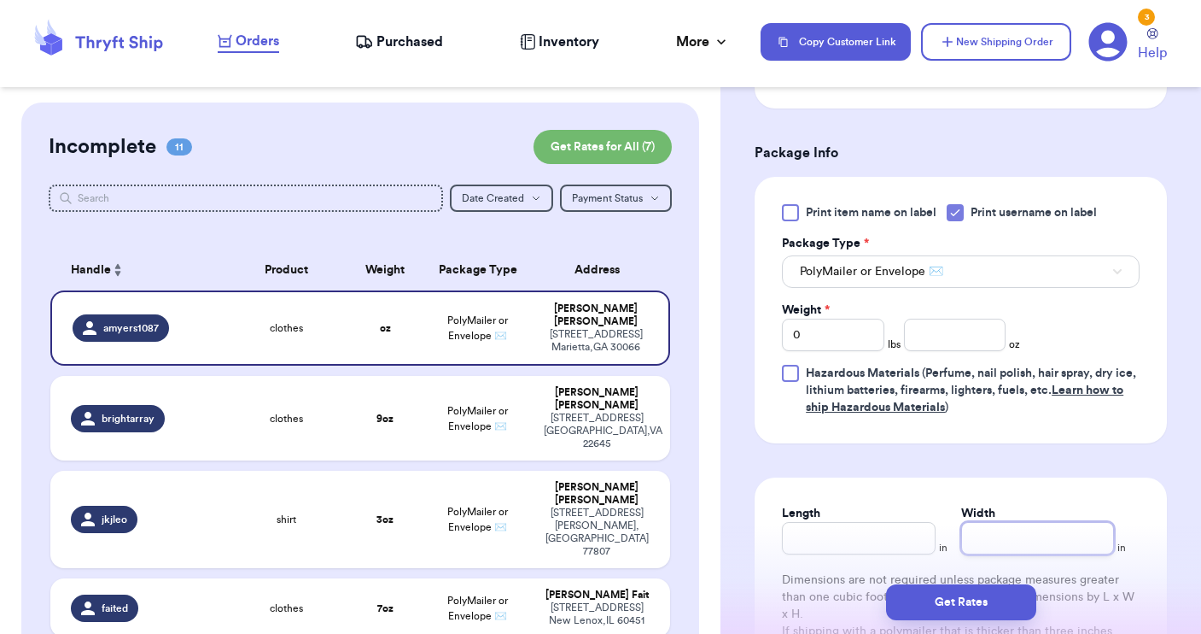
click at [987, 528] on input "Width" at bounding box center [1038, 538] width 153 height 32
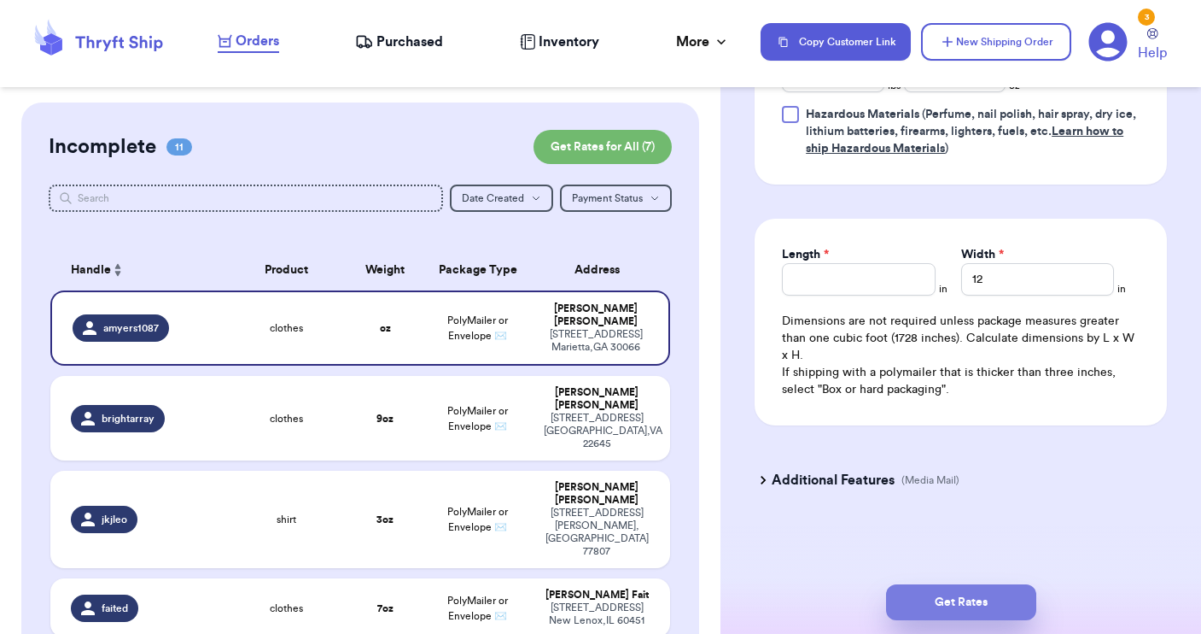
click at [947, 599] on button "Get Rates" at bounding box center [961, 602] width 150 height 36
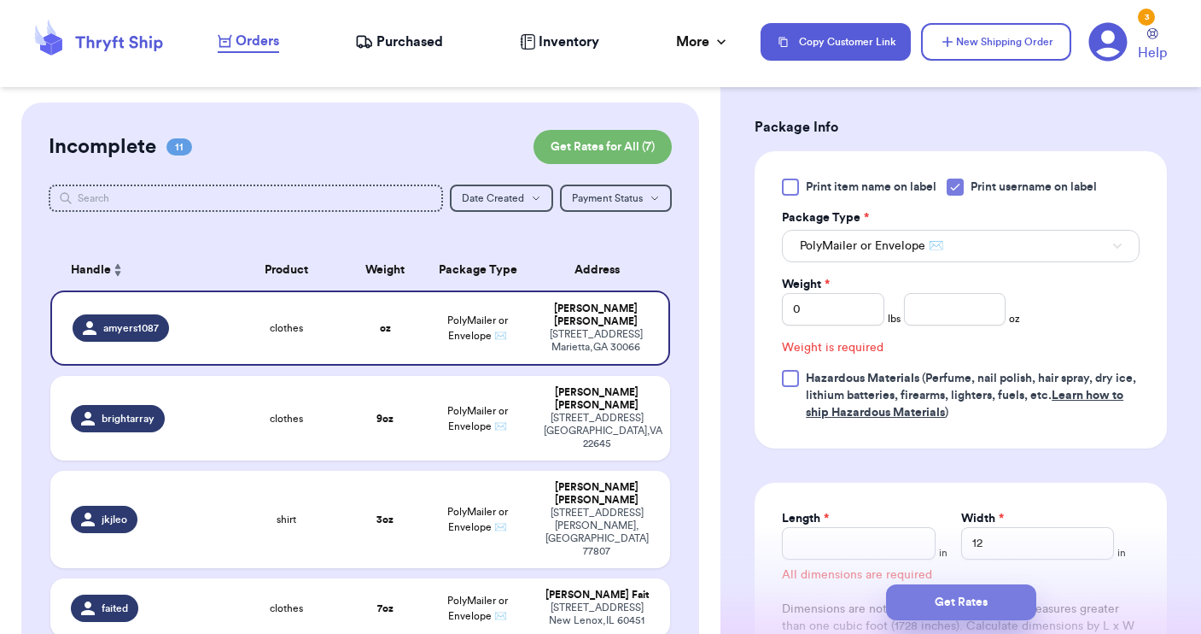
scroll to position [700, 0]
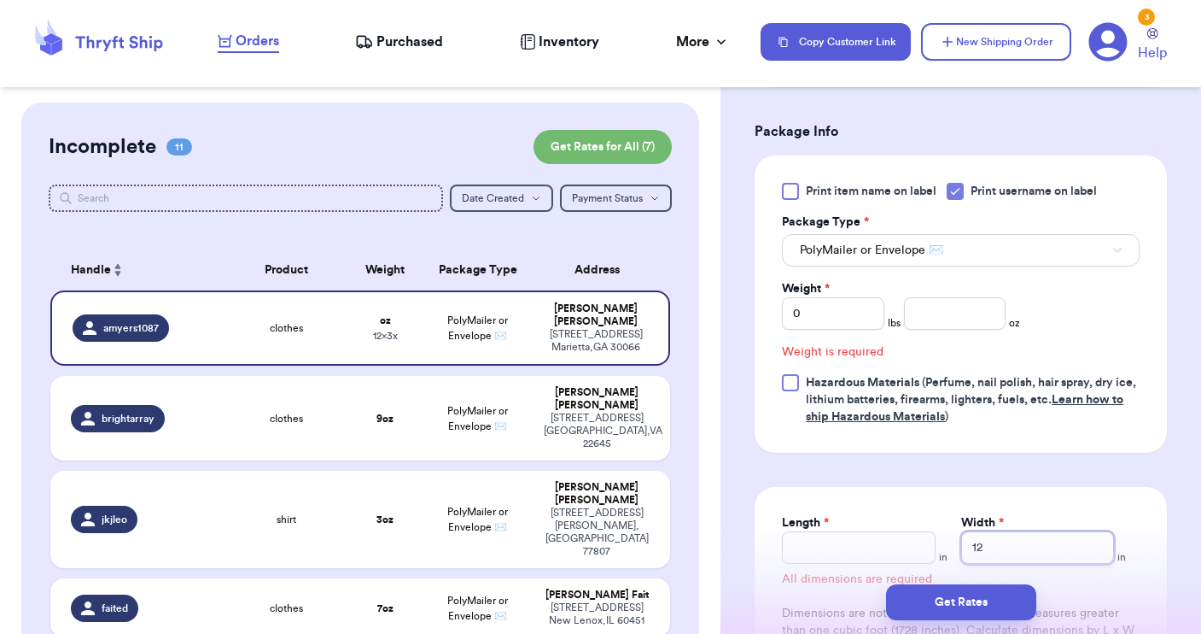
drag, startPoint x: 983, startPoint y: 549, endPoint x: 910, endPoint y: 531, distance: 74.8
click at [917, 537] on div "Length * in Width * 12 in" at bounding box center [961, 539] width 358 height 50
click at [933, 330] on input "number" at bounding box center [955, 313] width 102 height 32
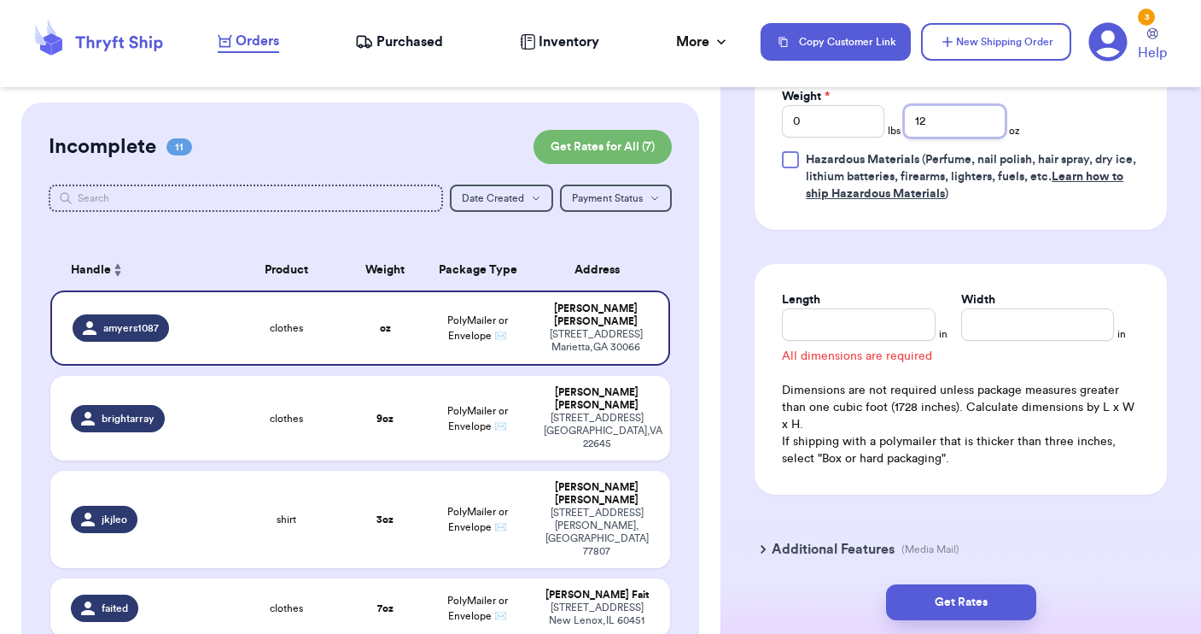
scroll to position [916, 0]
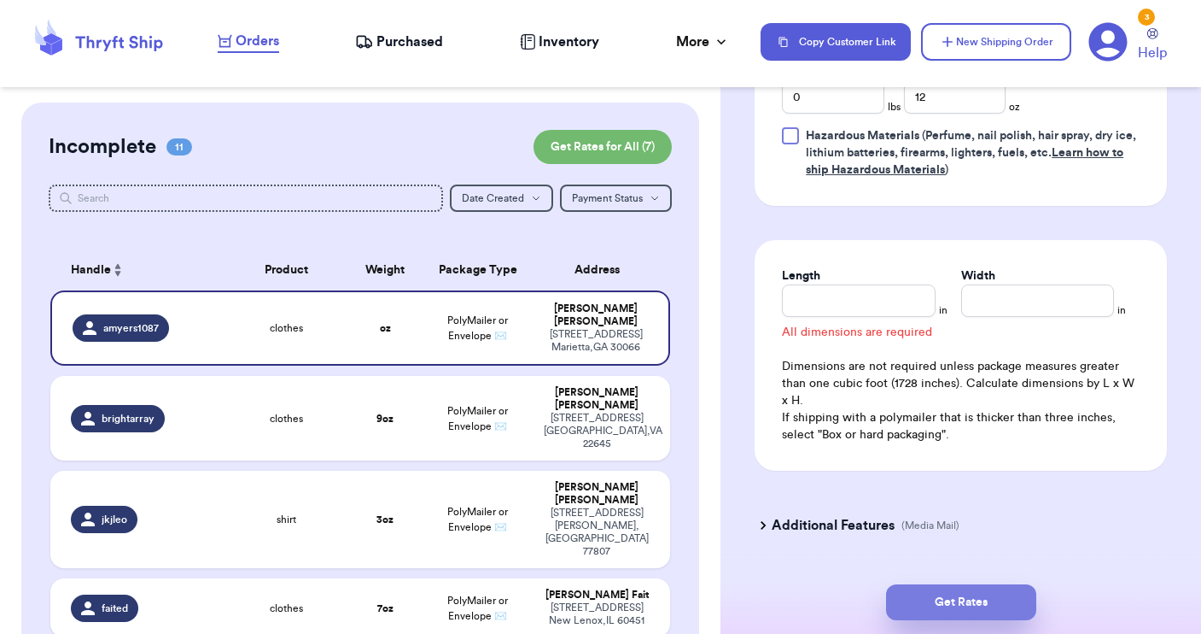
click at [956, 613] on button "Get Rates" at bounding box center [961, 602] width 150 height 36
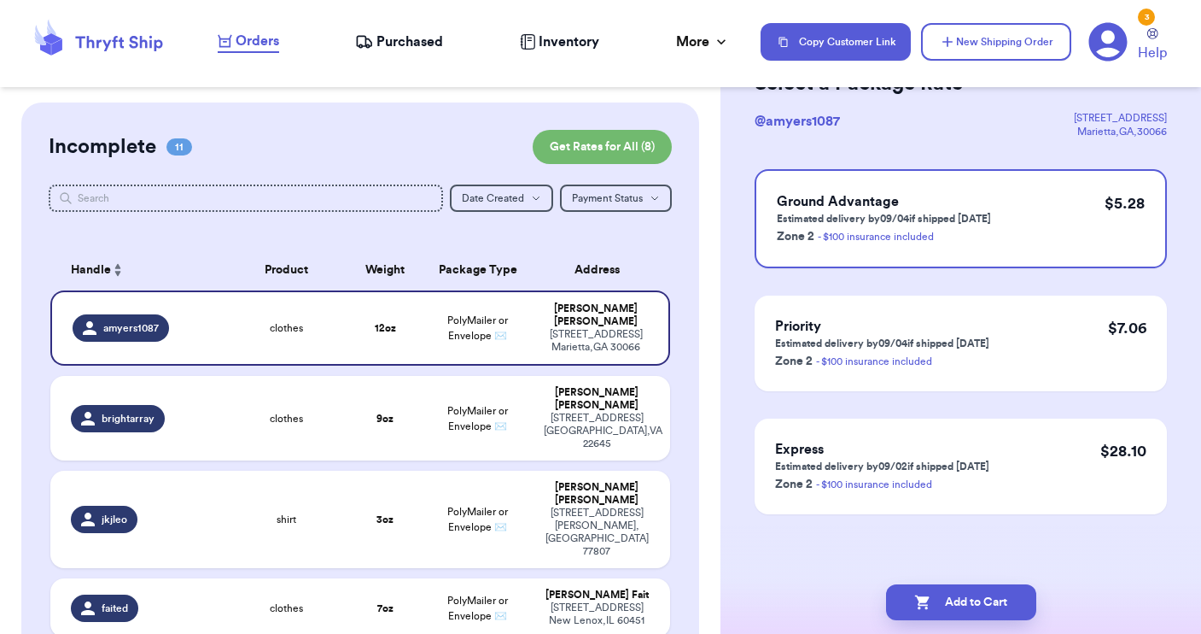
scroll to position [0, 0]
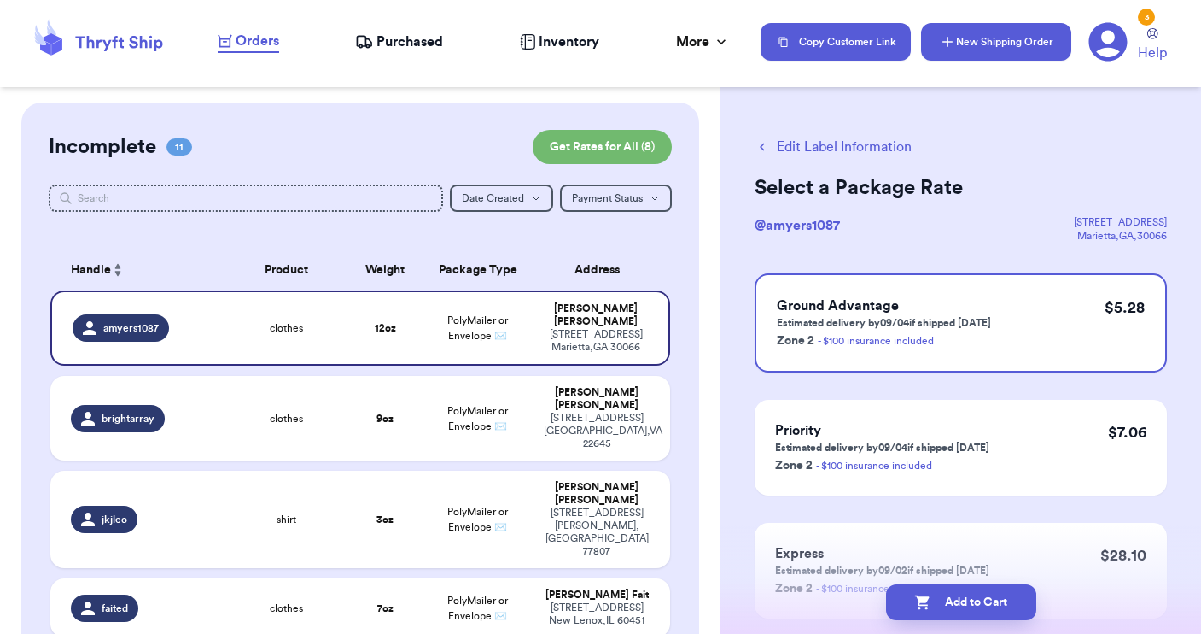
click at [950, 49] on icon "button" at bounding box center [947, 41] width 17 height 17
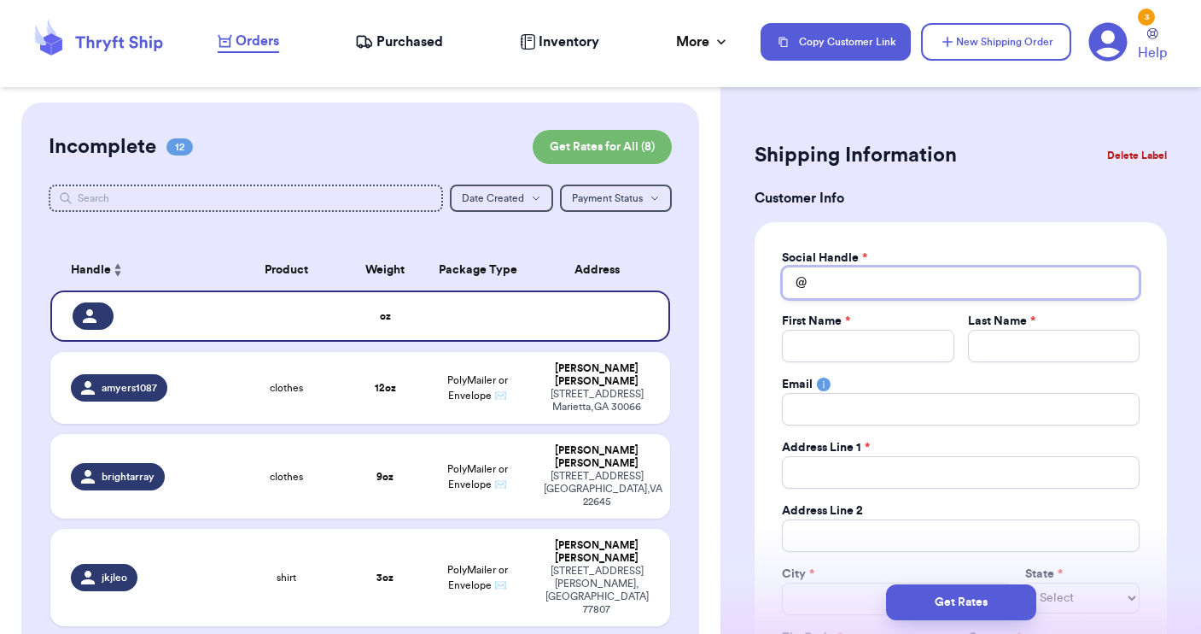
click at [823, 271] on input "Total Amount Paid" at bounding box center [961, 282] width 358 height 32
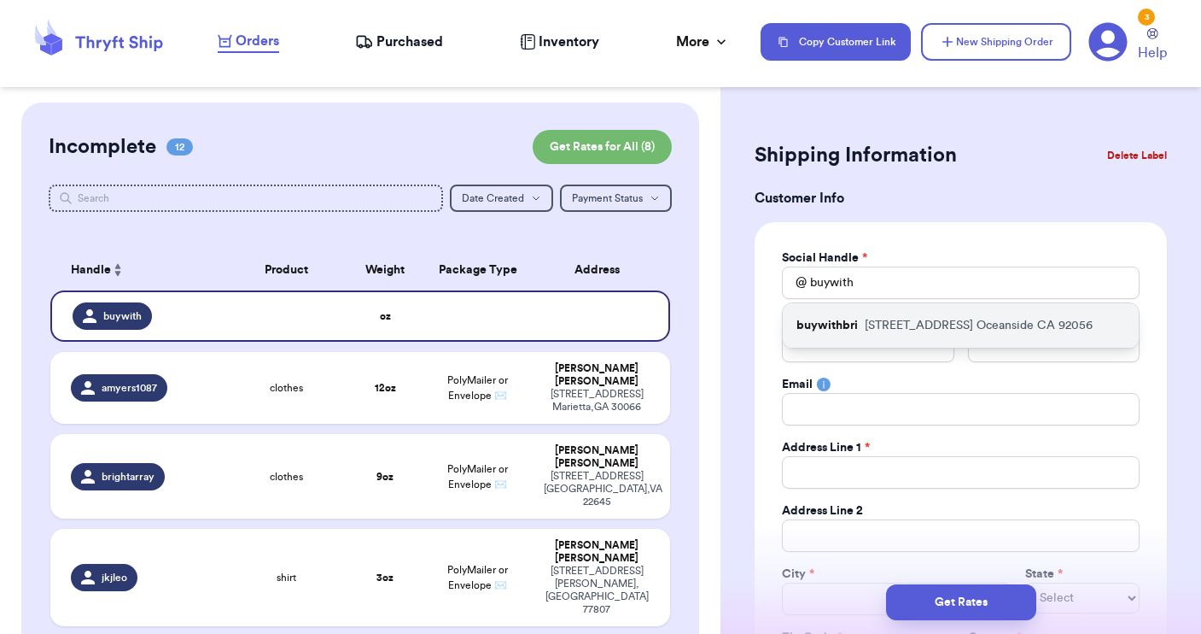
drag, startPoint x: 830, startPoint y: 310, endPoint x: 828, endPoint y: 332, distance: 22.3
click at [828, 332] on p "buywithbri" at bounding box center [827, 325] width 61 height 17
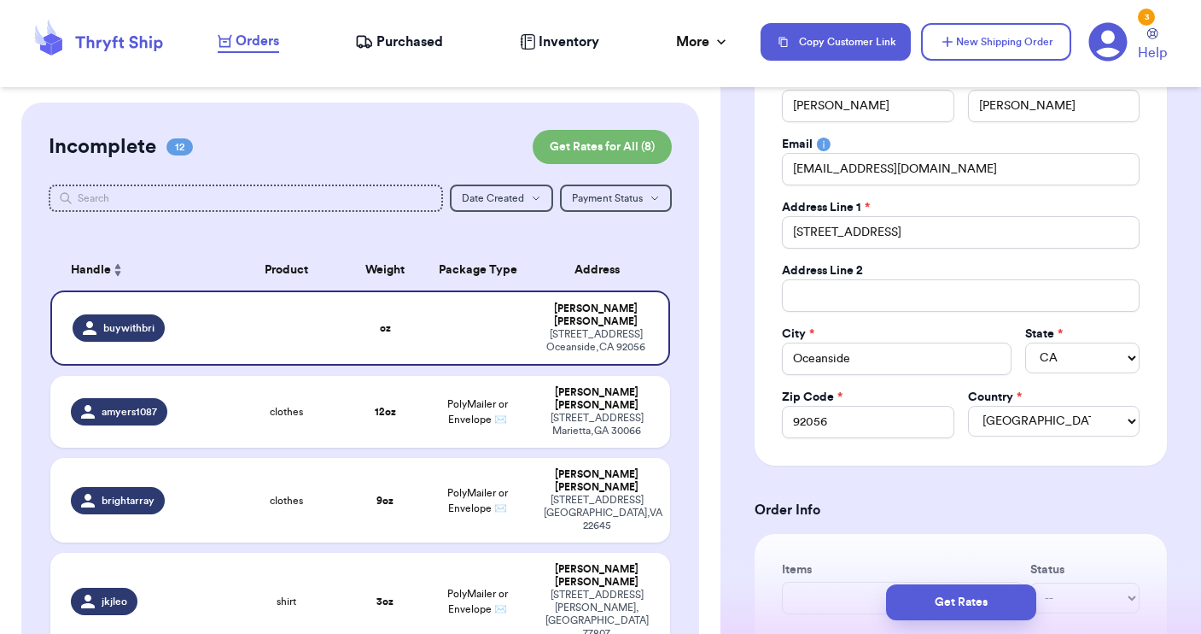
scroll to position [332, 0]
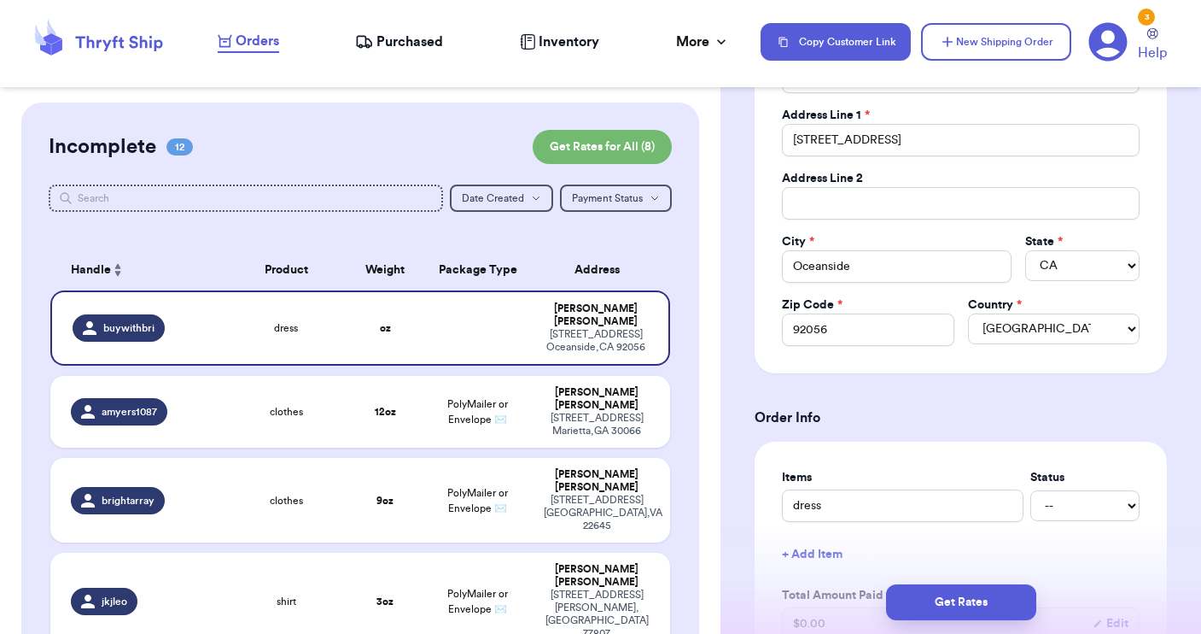
click at [977, 523] on div "Items Status dress -- Paid Owes + Add Item Total Amount Paid $ 0.00 Edit Total …" at bounding box center [961, 587] width 358 height 237
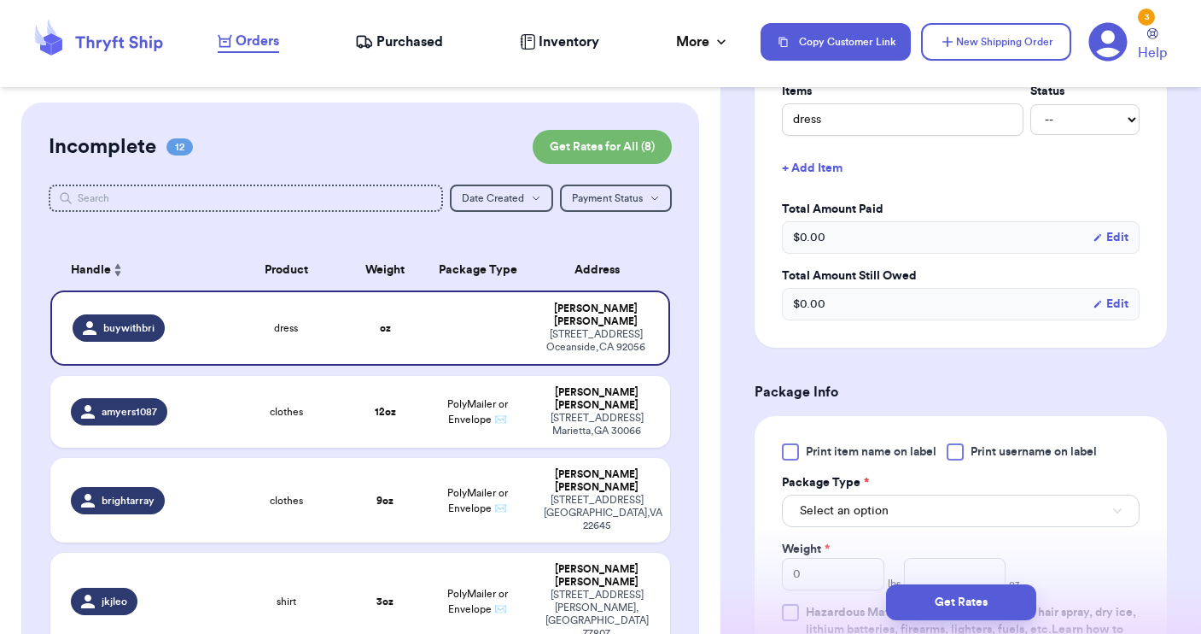
scroll to position [723, 0]
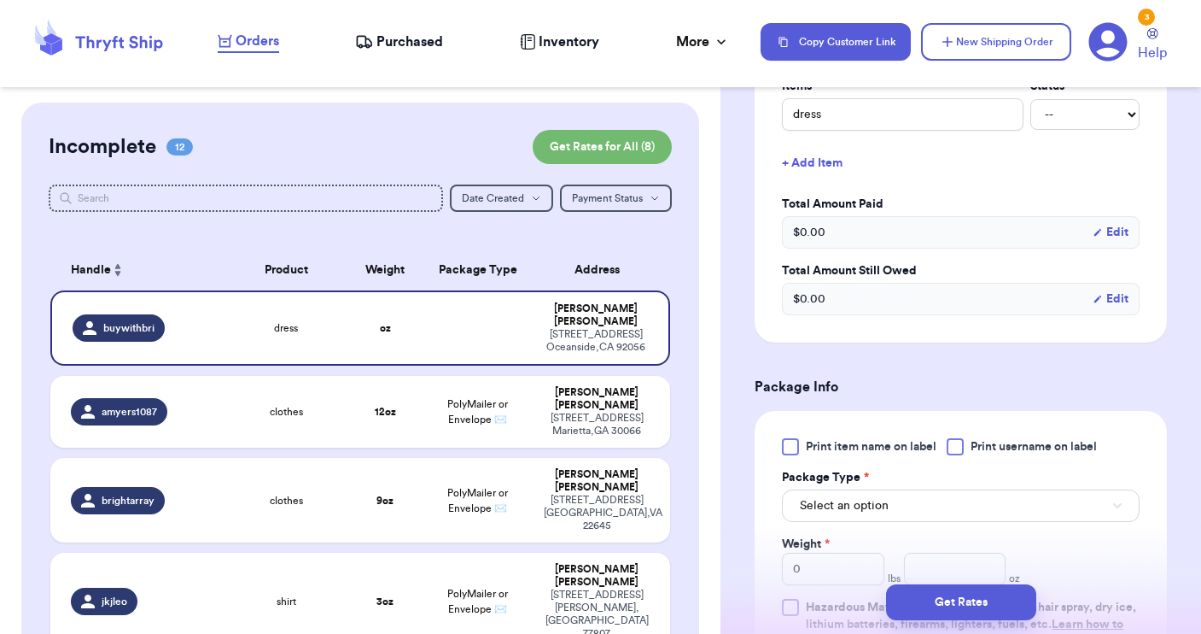
click at [953, 451] on div at bounding box center [955, 446] width 17 height 17
click at [0, 0] on input "Print username on label" at bounding box center [0, 0] width 0 height 0
click at [926, 506] on button "Select an option" at bounding box center [961, 505] width 358 height 32
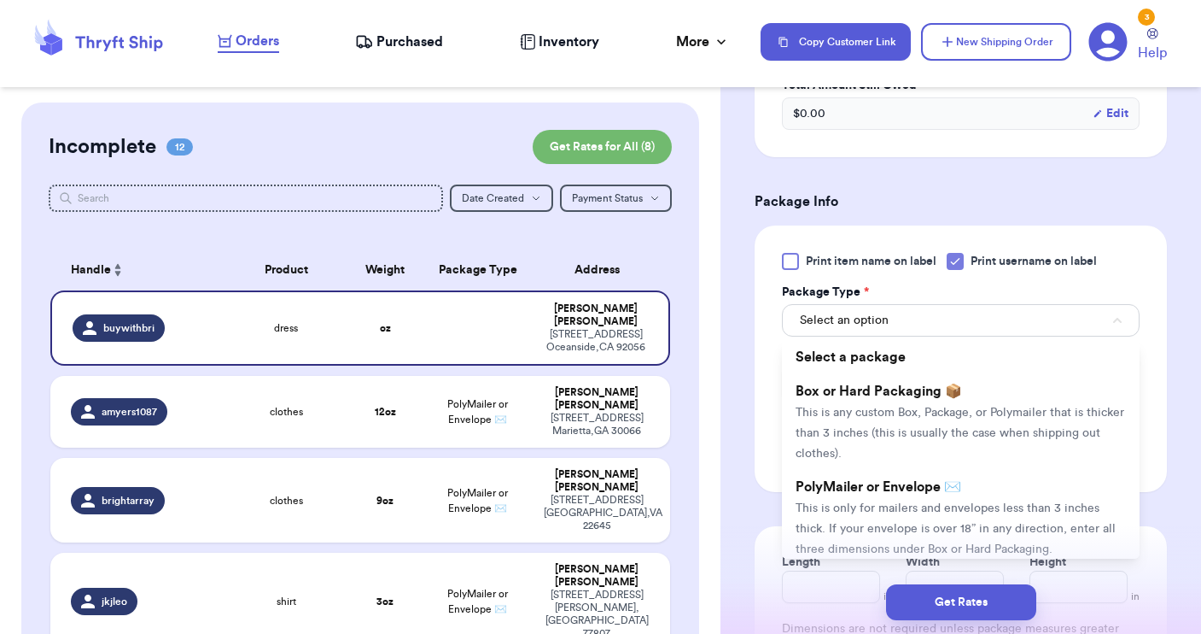
scroll to position [928, 0]
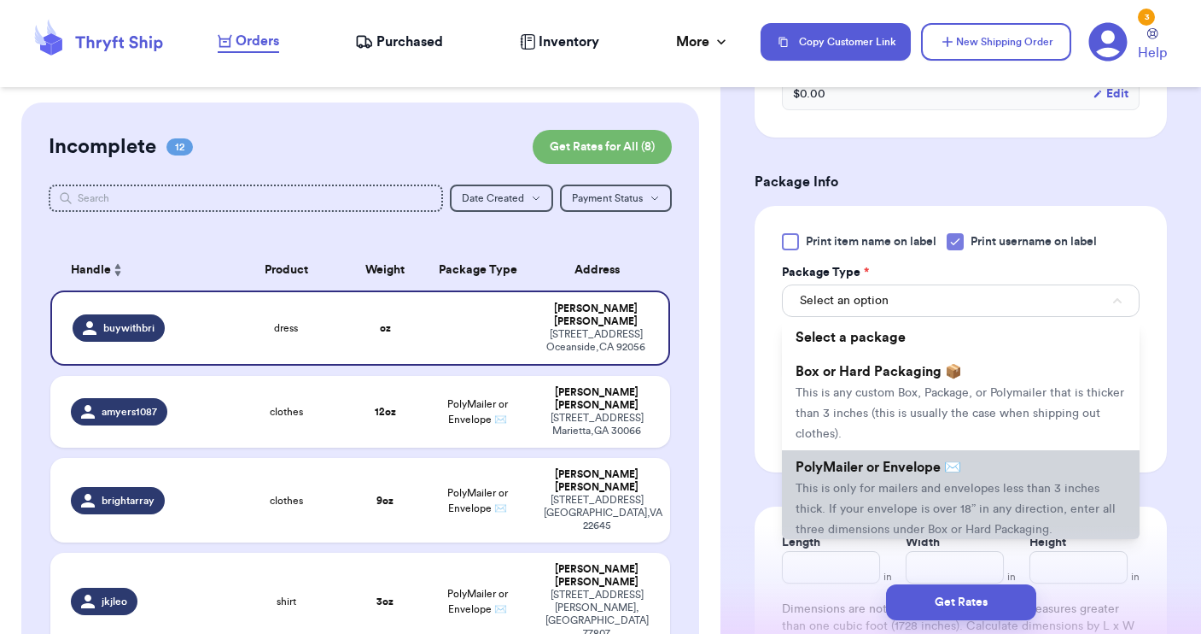
click at [926, 506] on span "This is only for mailers and envelopes less than 3 inches thick. If your envelo…" at bounding box center [956, 508] width 320 height 53
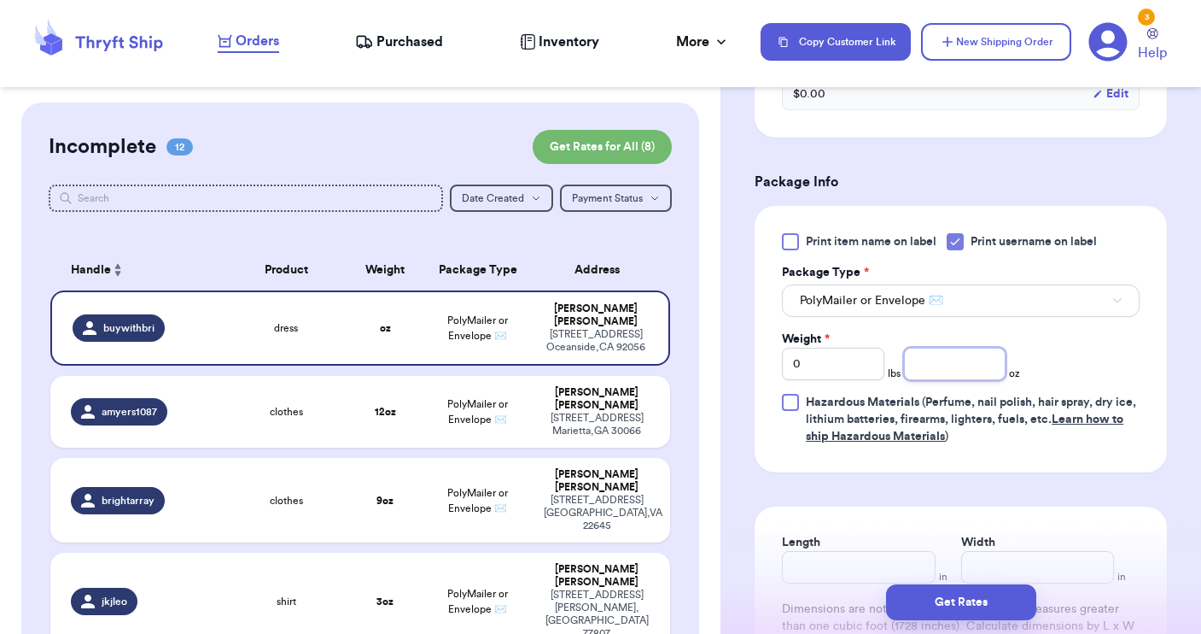
click at [944, 363] on input "number" at bounding box center [955, 364] width 102 height 32
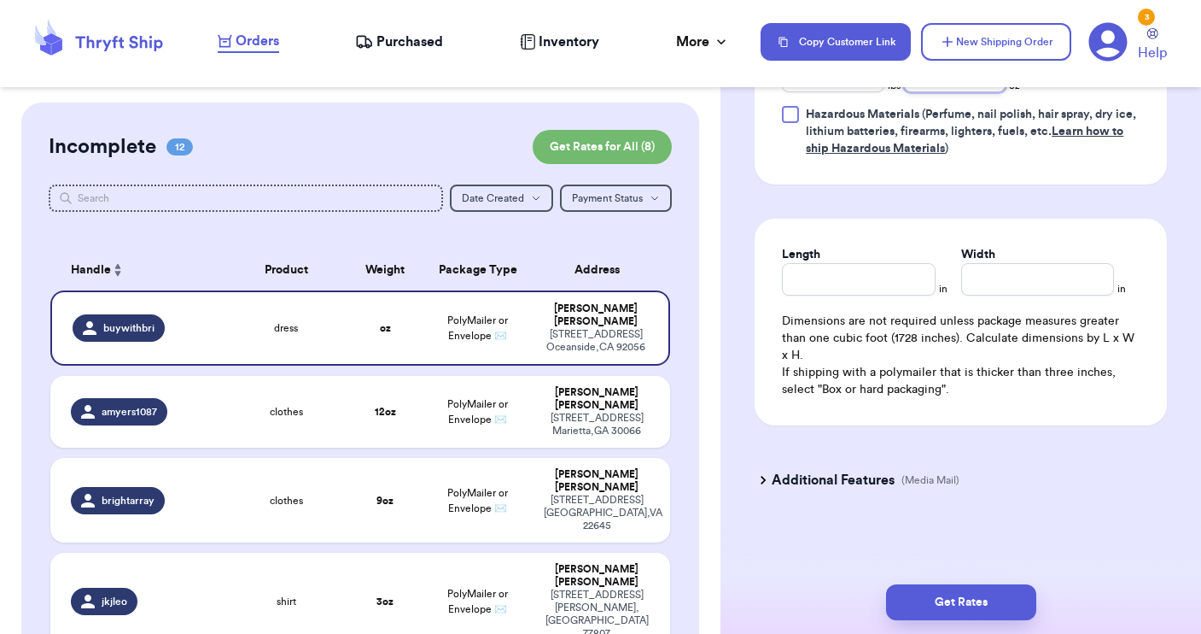
scroll to position [0, 0]
click at [960, 599] on button "Get Rates" at bounding box center [961, 602] width 150 height 36
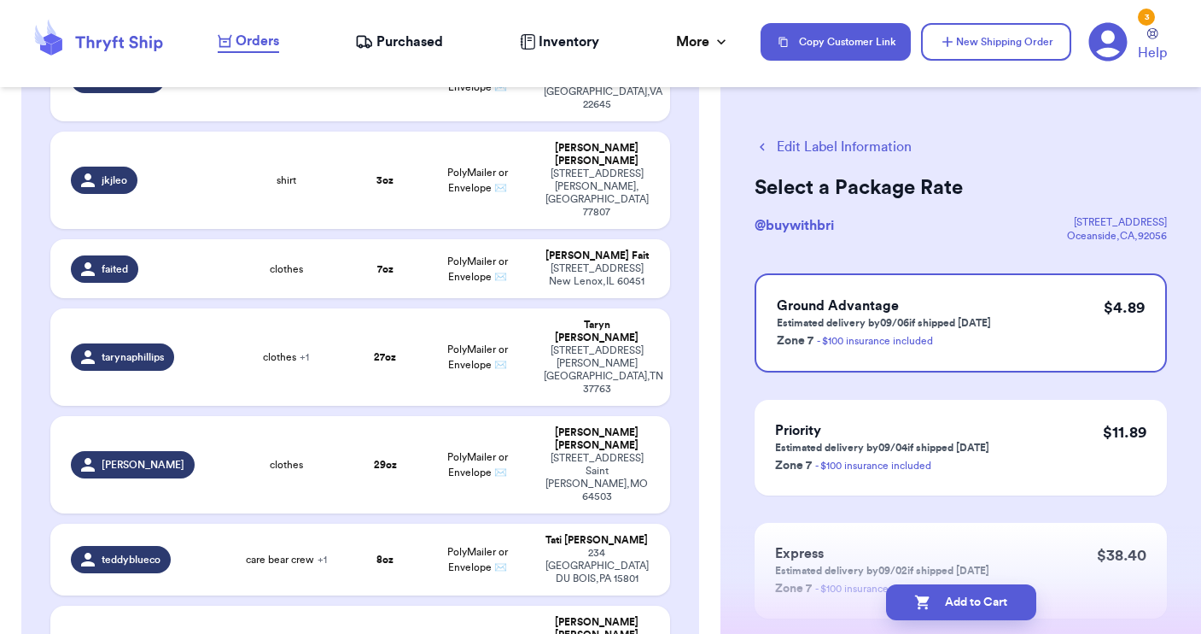
scroll to position [360, 0]
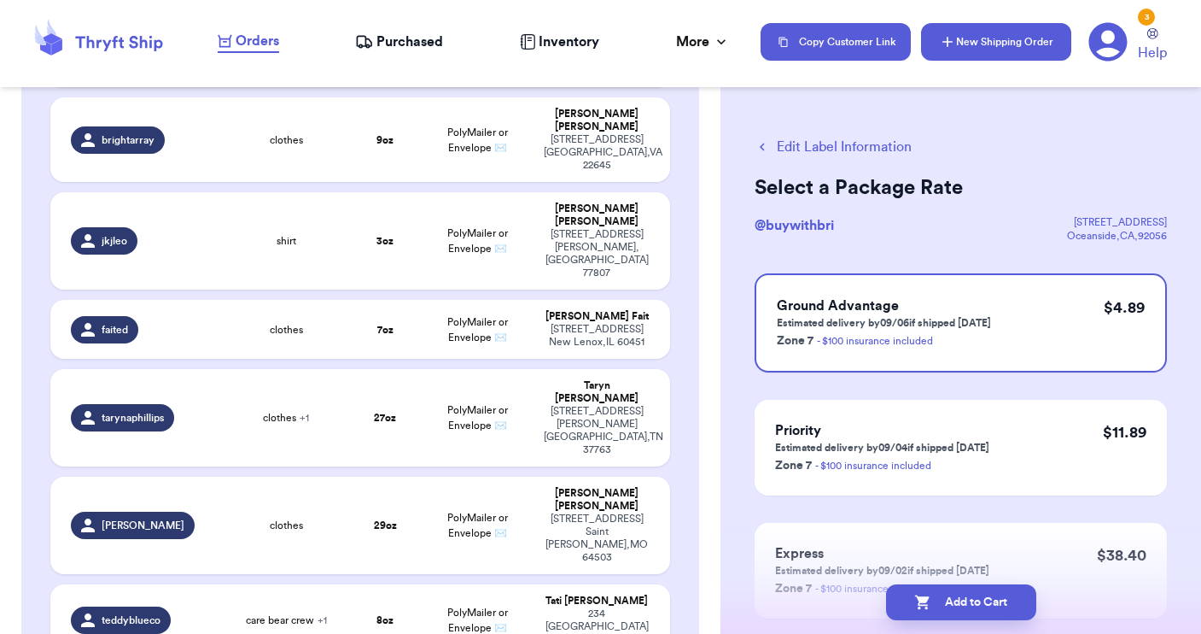
click at [997, 39] on button "New Shipping Order" at bounding box center [996, 42] width 150 height 38
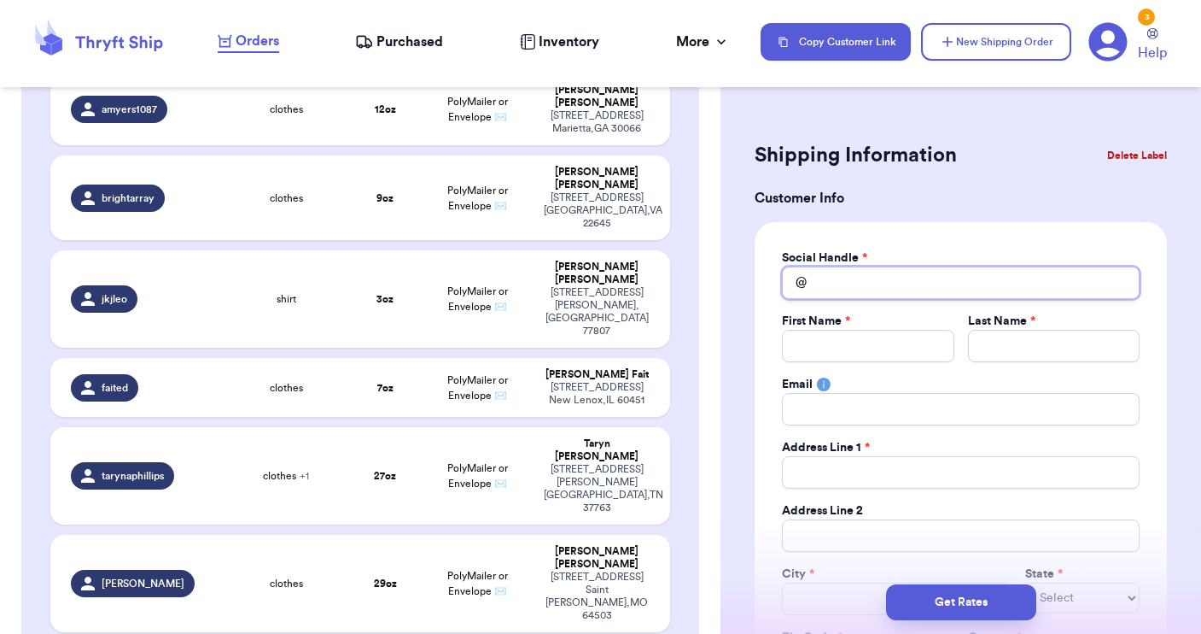
click at [873, 283] on input "Total Amount Paid" at bounding box center [961, 282] width 358 height 32
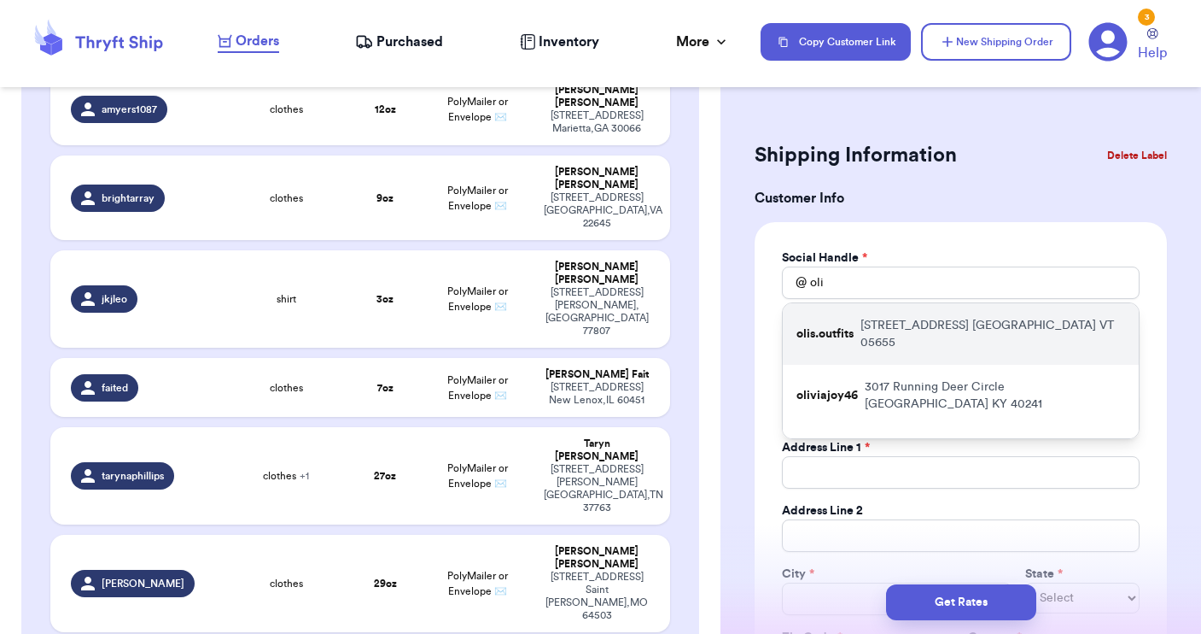
click at [870, 331] on p "[STREET_ADDRESS]" at bounding box center [993, 334] width 265 height 34
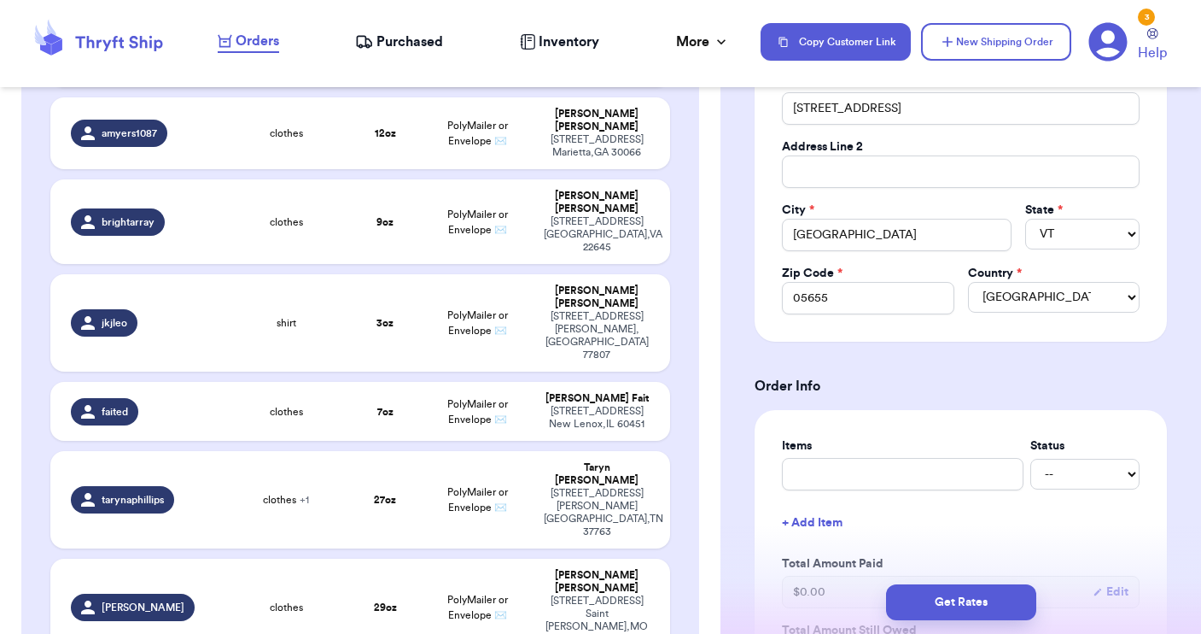
scroll to position [391, 0]
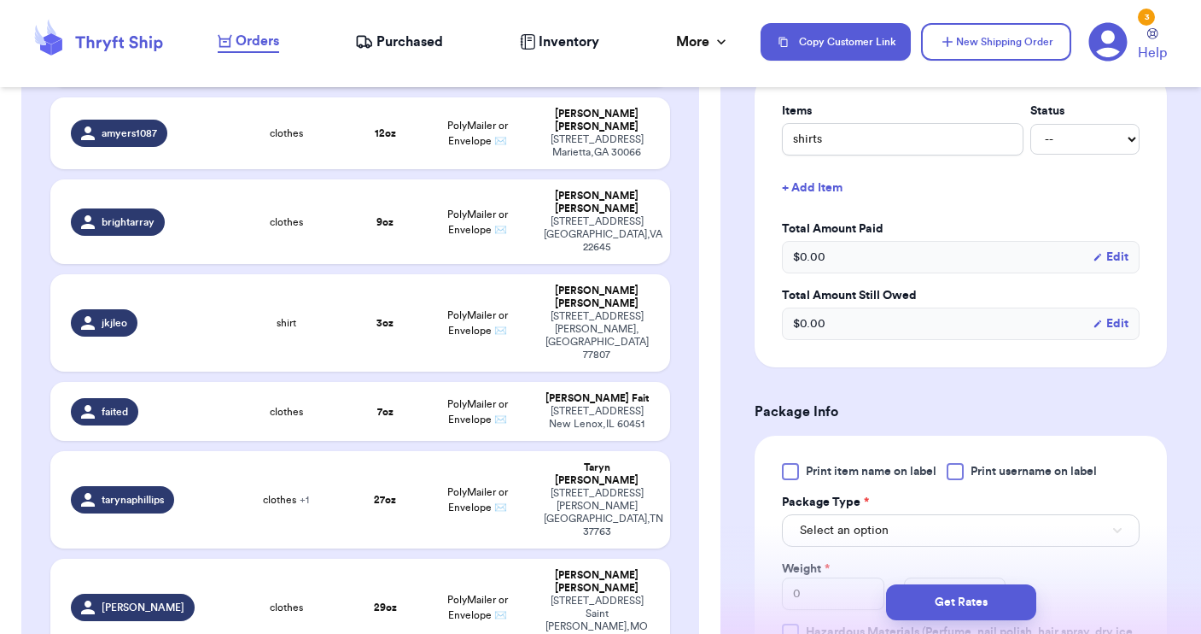
click at [957, 476] on div at bounding box center [955, 471] width 17 height 17
click at [0, 0] on input "Print username on label" at bounding box center [0, 0] width 0 height 0
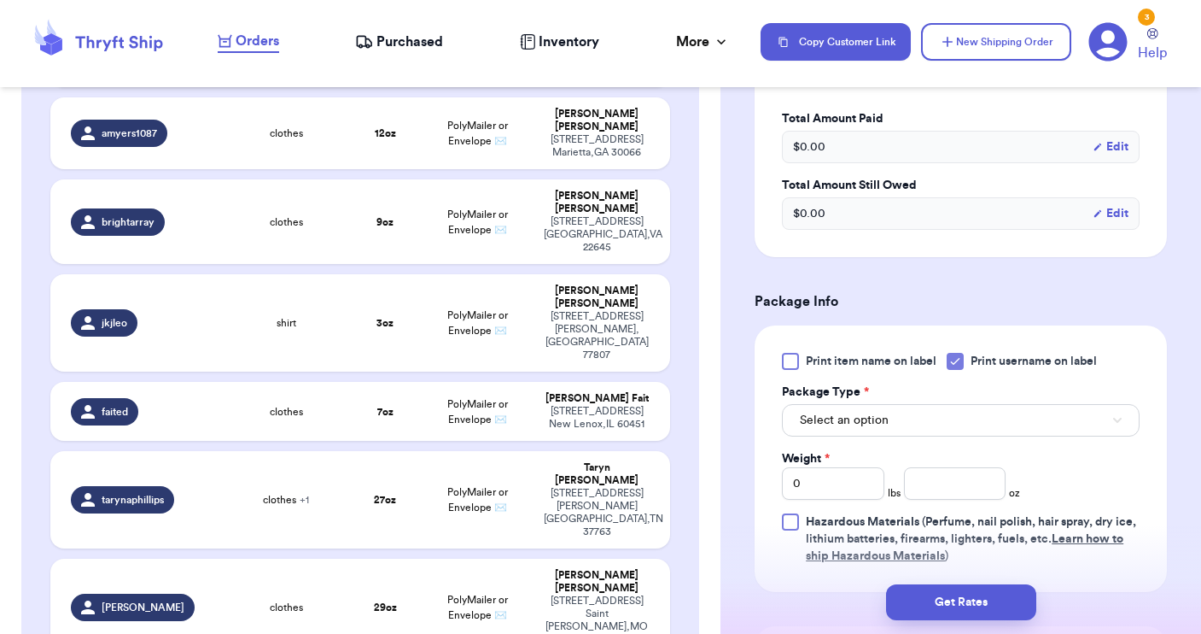
scroll to position [821, 0]
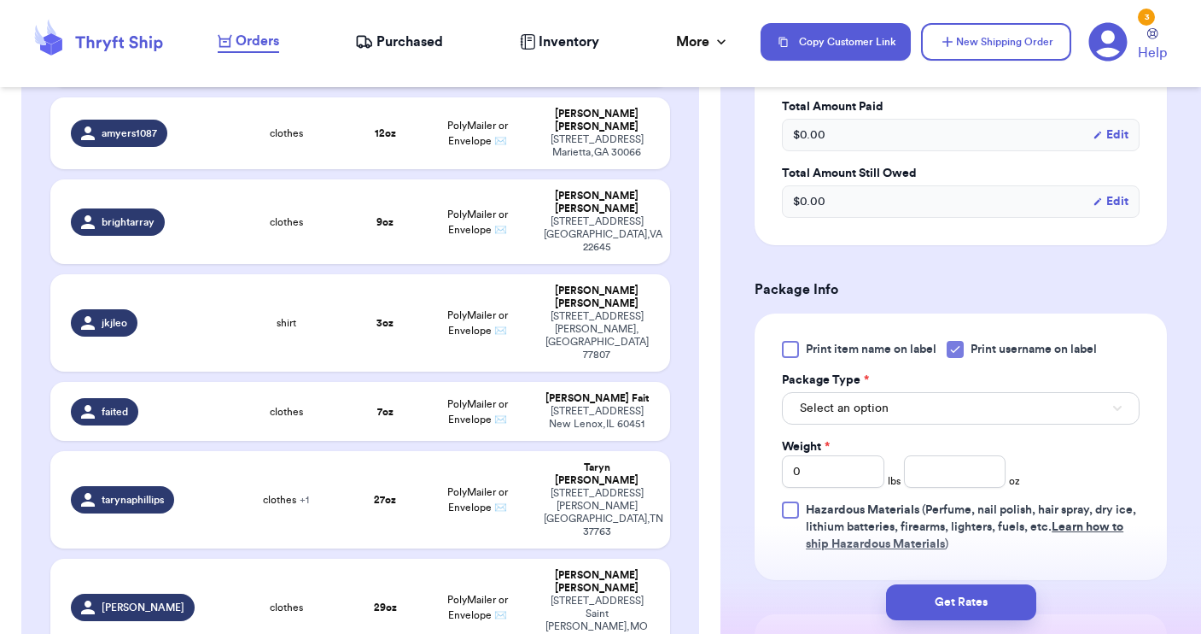
click at [923, 402] on button "Select an option" at bounding box center [961, 408] width 358 height 32
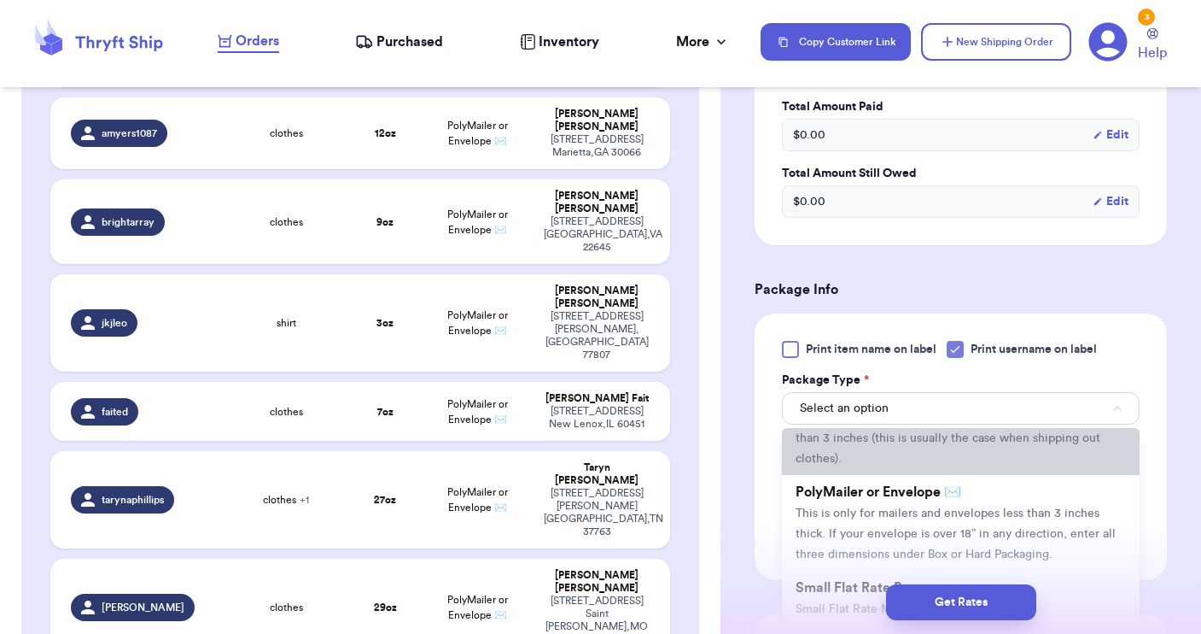
scroll to position [86, 0]
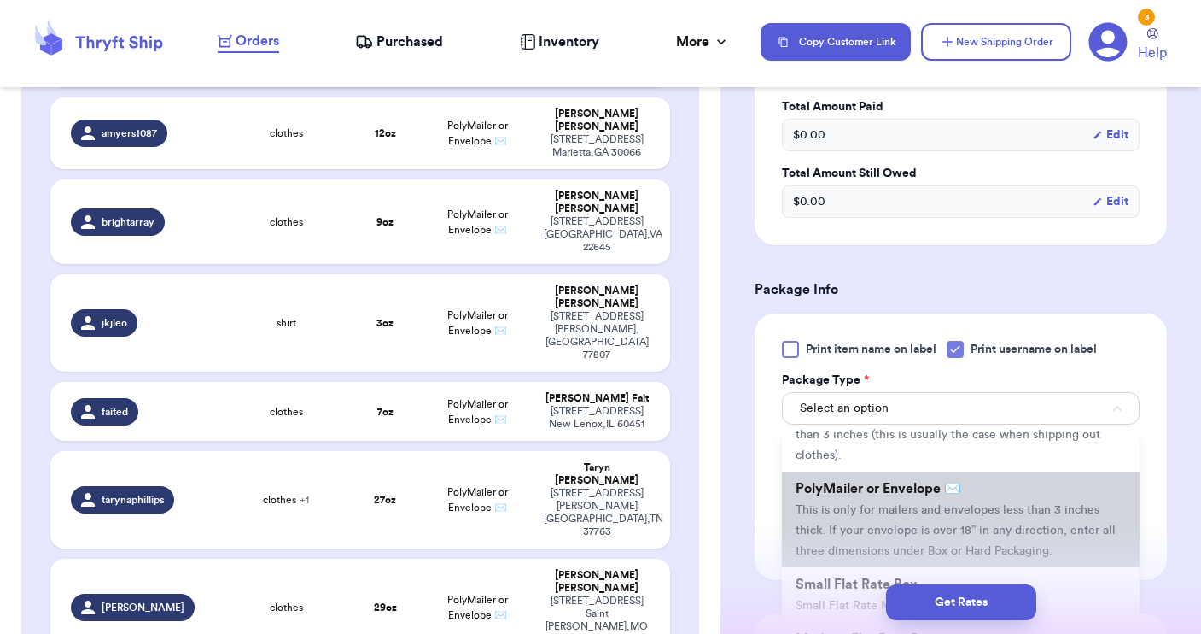
click at [903, 500] on li "PolyMailer or Envelope ✉️ This is only for mailers and envelopes less than 3 in…" at bounding box center [961, 519] width 358 height 96
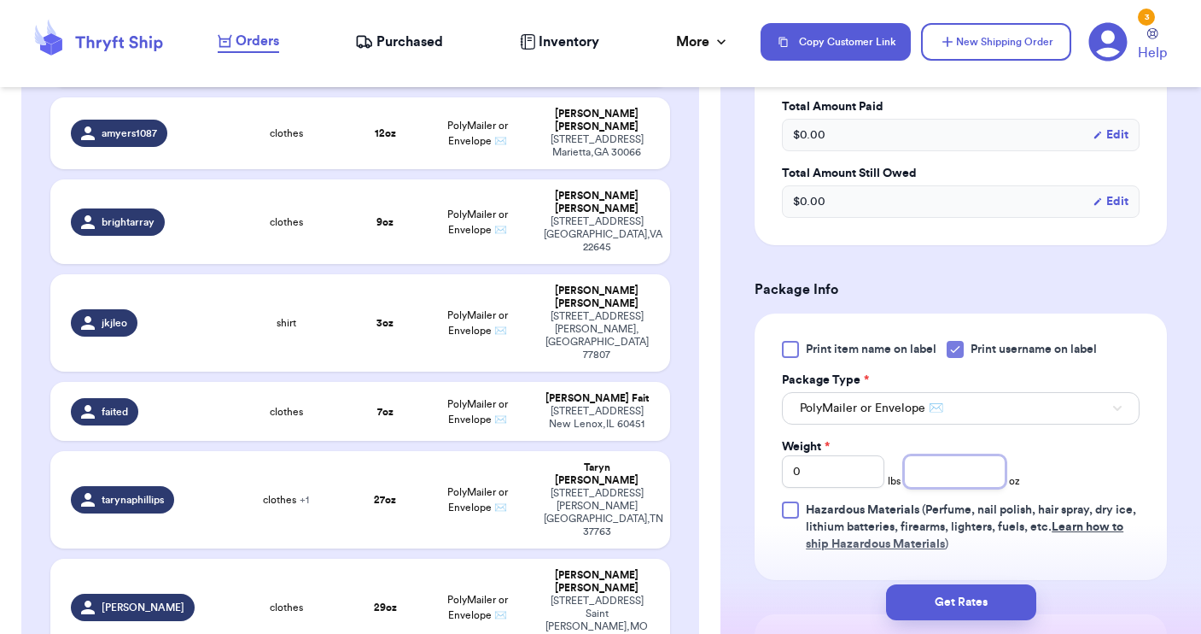
click at [958, 463] on input "number" at bounding box center [955, 471] width 102 height 32
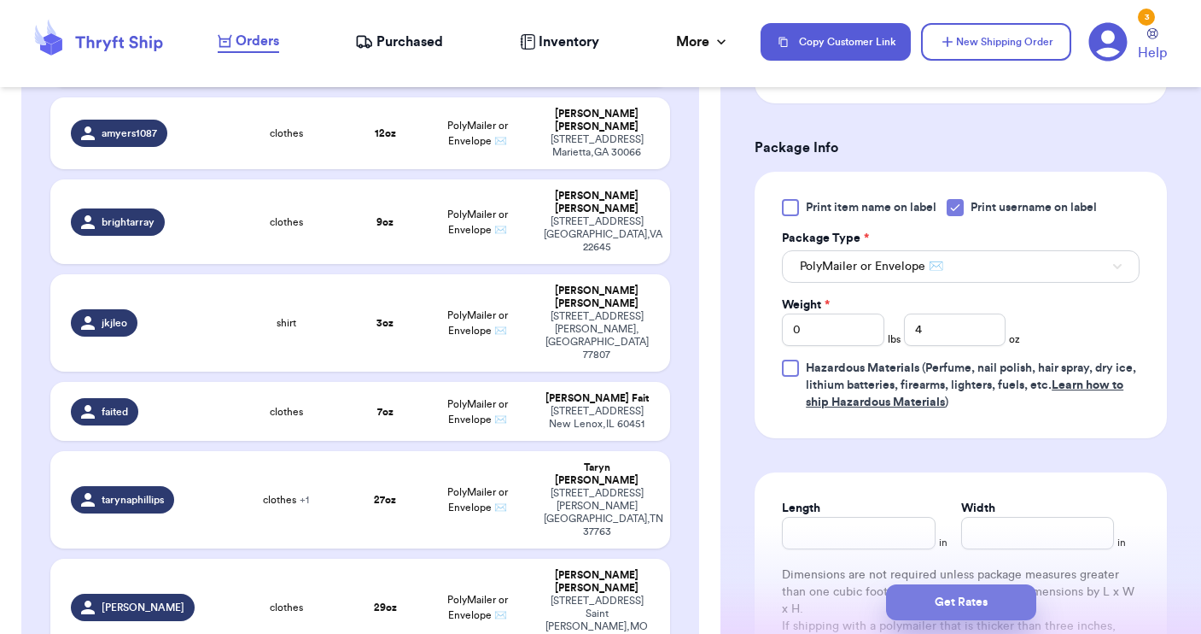
click at [994, 597] on button "Get Rates" at bounding box center [961, 602] width 150 height 36
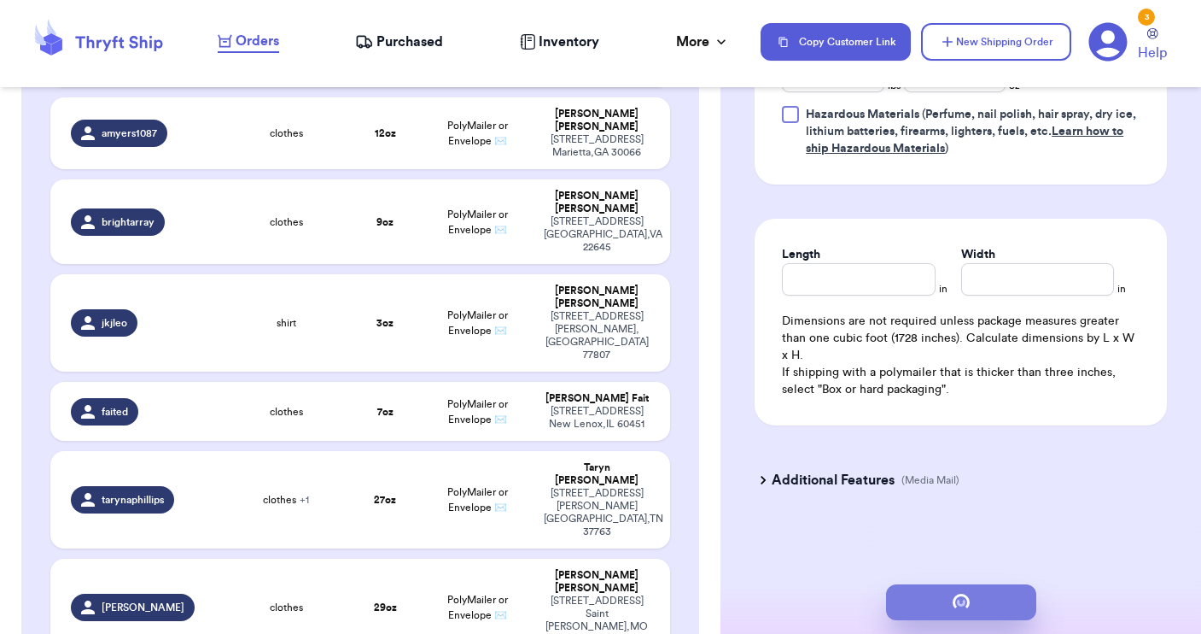
scroll to position [0, 0]
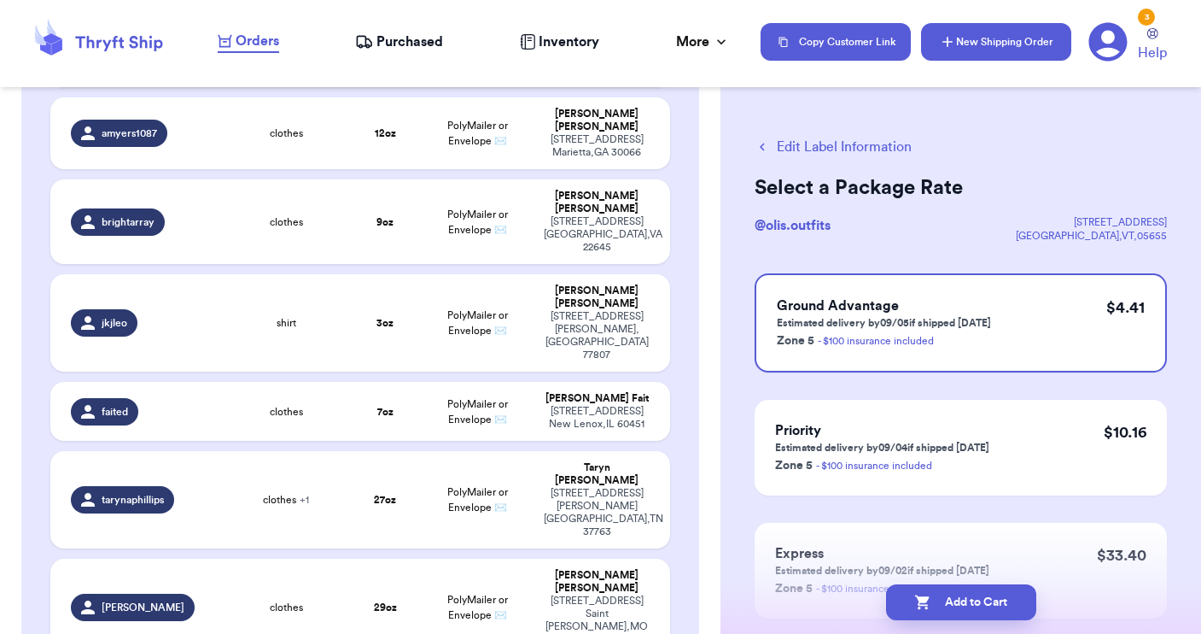
click at [994, 58] on button "New Shipping Order" at bounding box center [996, 42] width 150 height 38
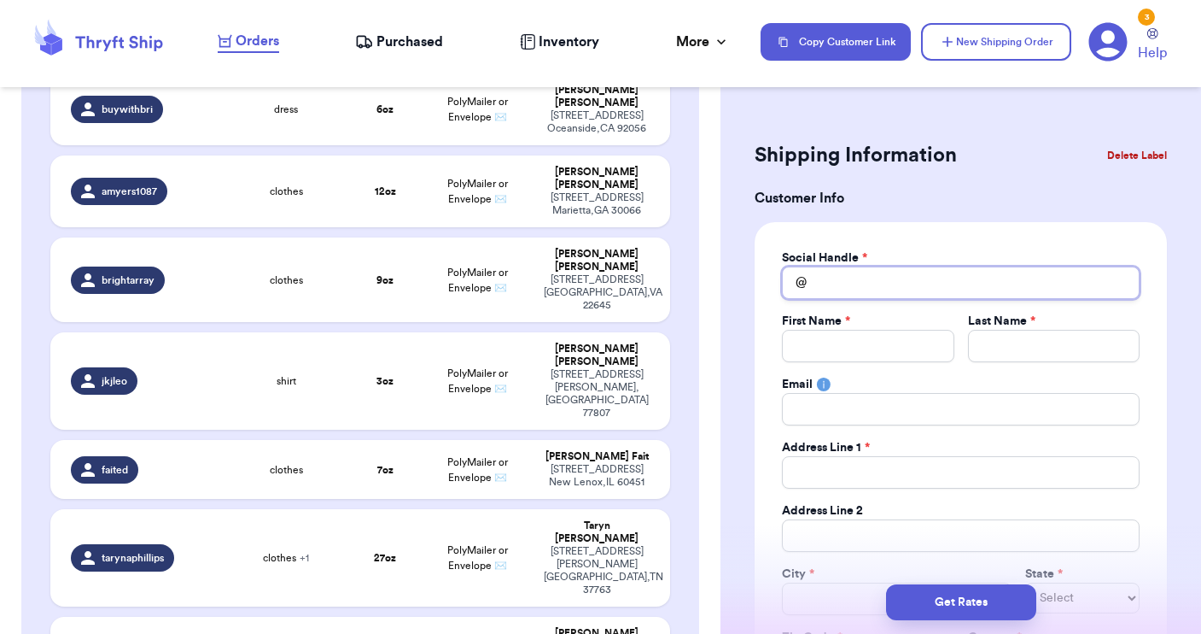
click at [870, 285] on input "Total Amount Paid" at bounding box center [961, 282] width 358 height 32
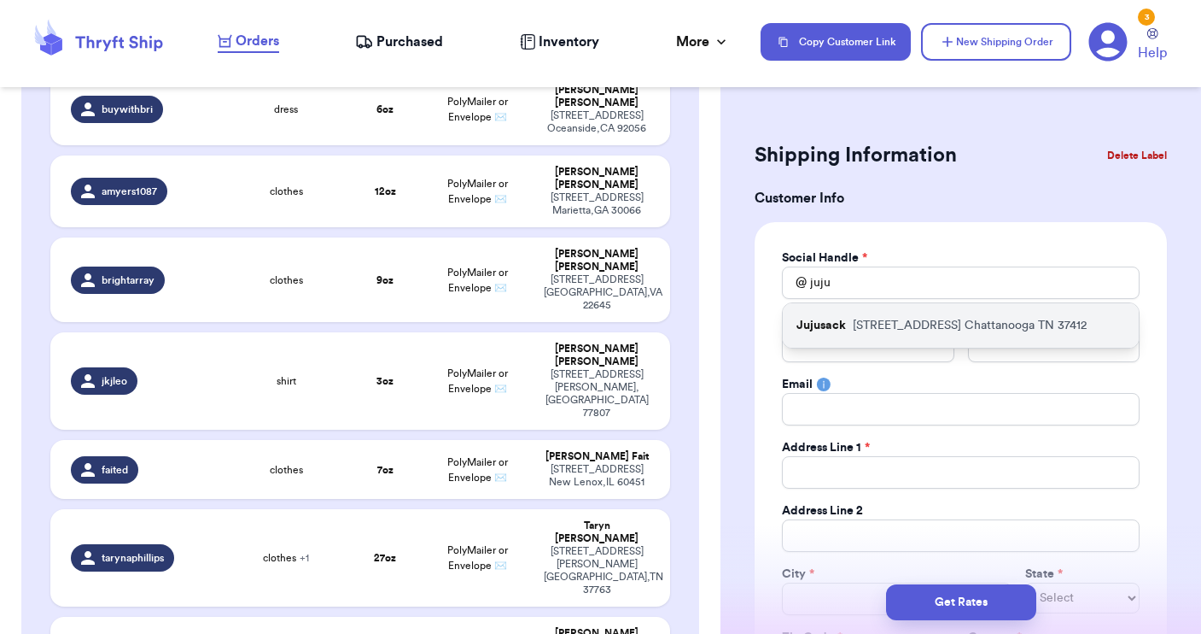
click at [831, 324] on p "Jujusack" at bounding box center [822, 325] width 50 height 17
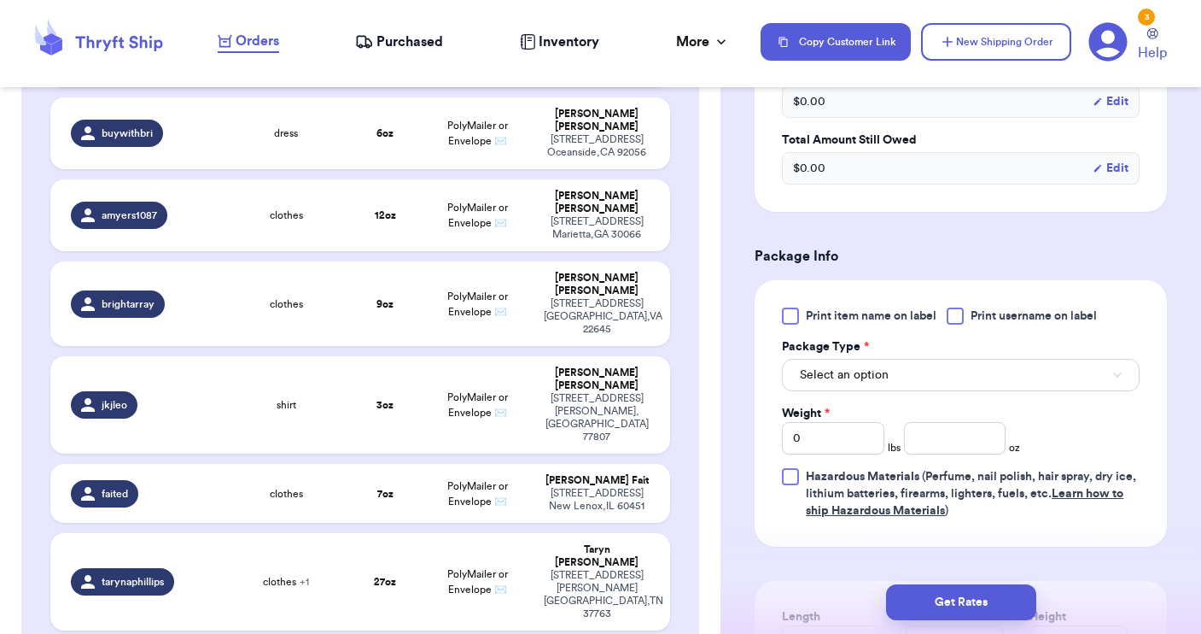
scroll to position [885, 0]
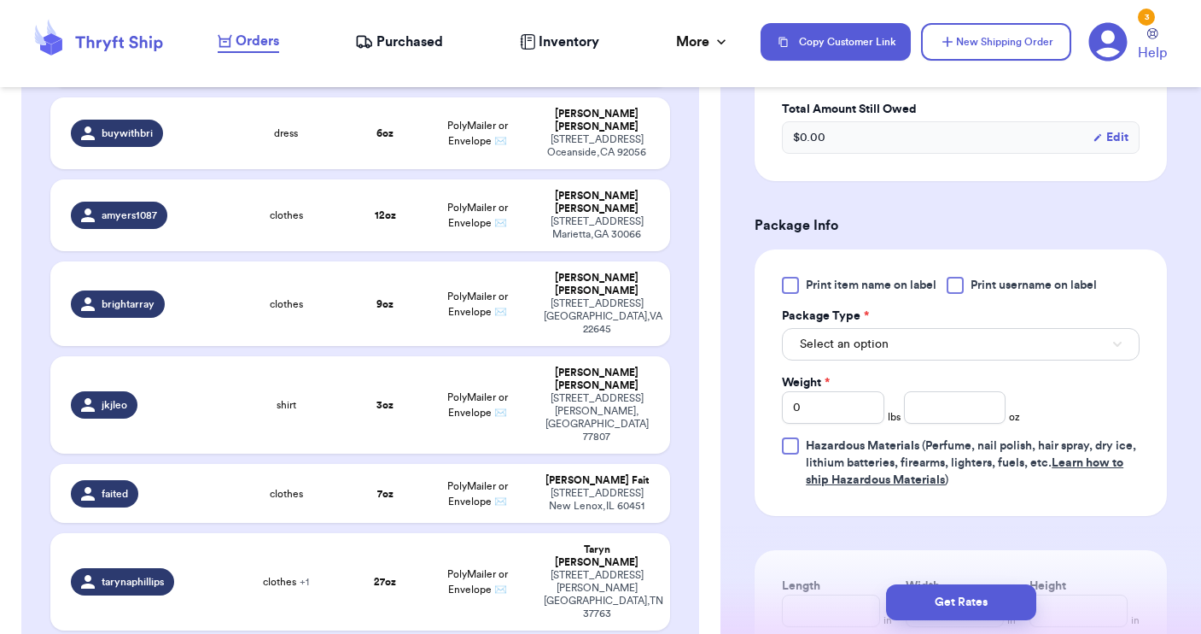
click at [955, 286] on div at bounding box center [955, 285] width 17 height 17
click at [0, 0] on input "Print username on label" at bounding box center [0, 0] width 0 height 0
click at [949, 335] on button "Select an option" at bounding box center [961, 344] width 358 height 32
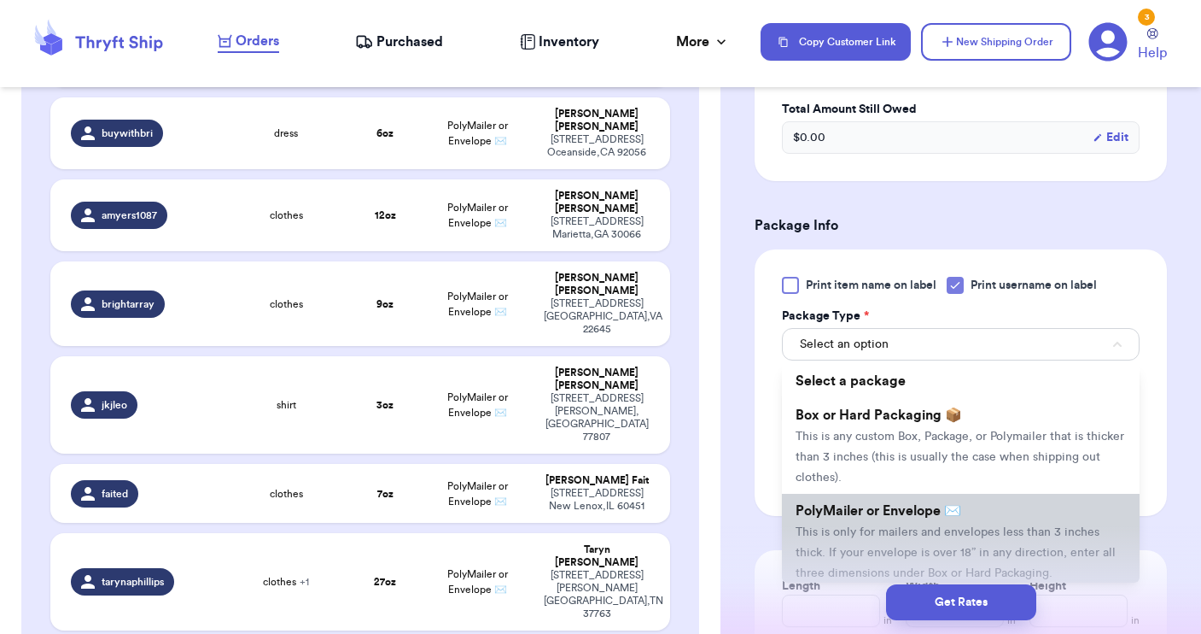
click at [887, 516] on span "PolyMailer or Envelope ✉️" at bounding box center [879, 511] width 166 height 14
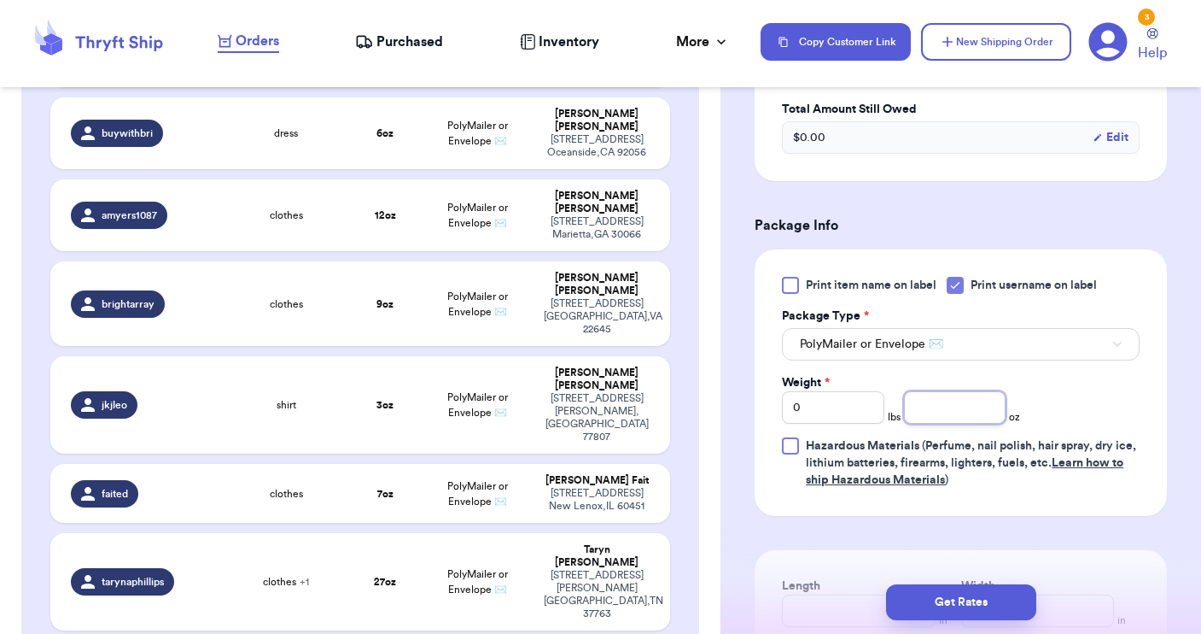
click at [958, 400] on input "number" at bounding box center [955, 407] width 102 height 32
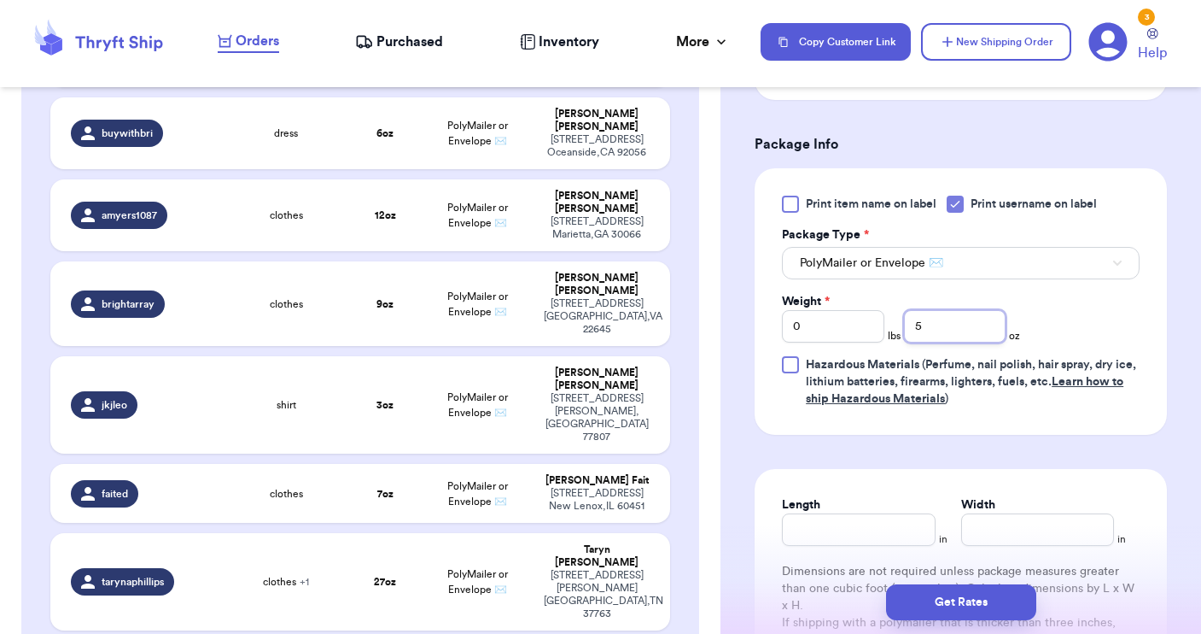
scroll to position [969, 0]
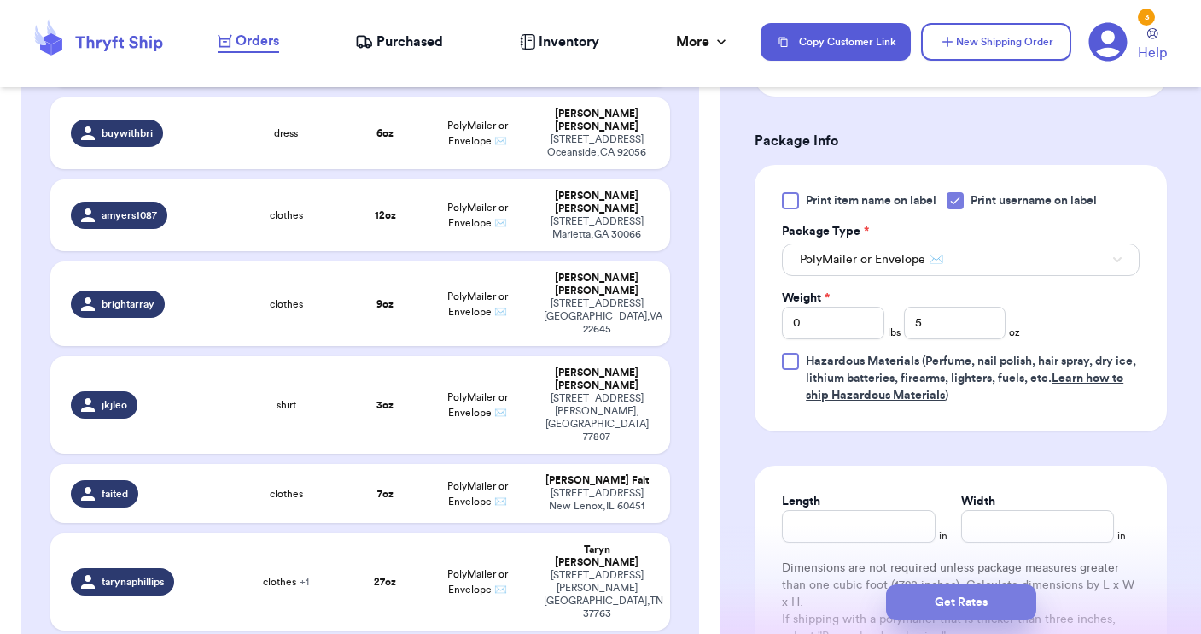
click at [984, 602] on button "Get Rates" at bounding box center [961, 602] width 150 height 36
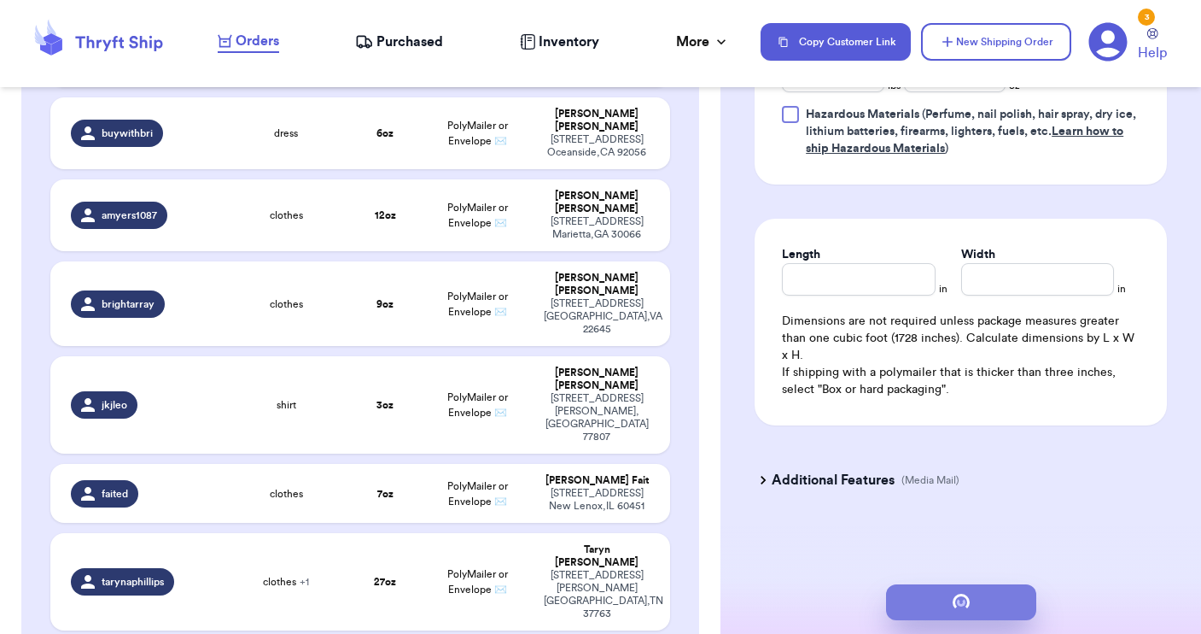
scroll to position [0, 0]
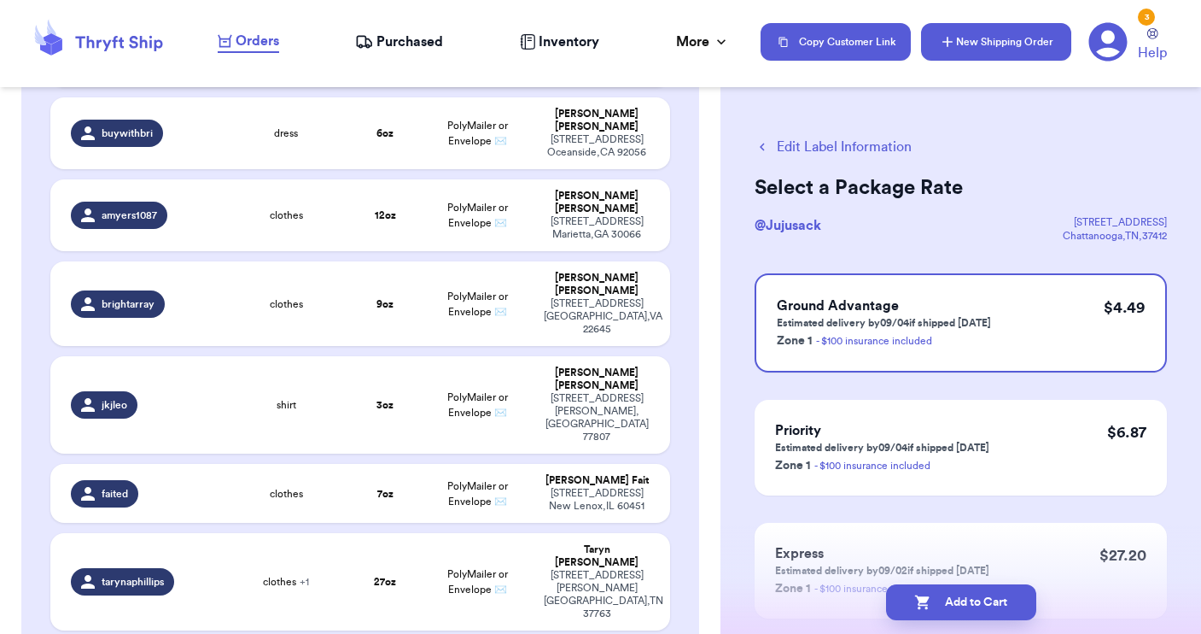
click at [990, 49] on button "New Shipping Order" at bounding box center [996, 42] width 150 height 38
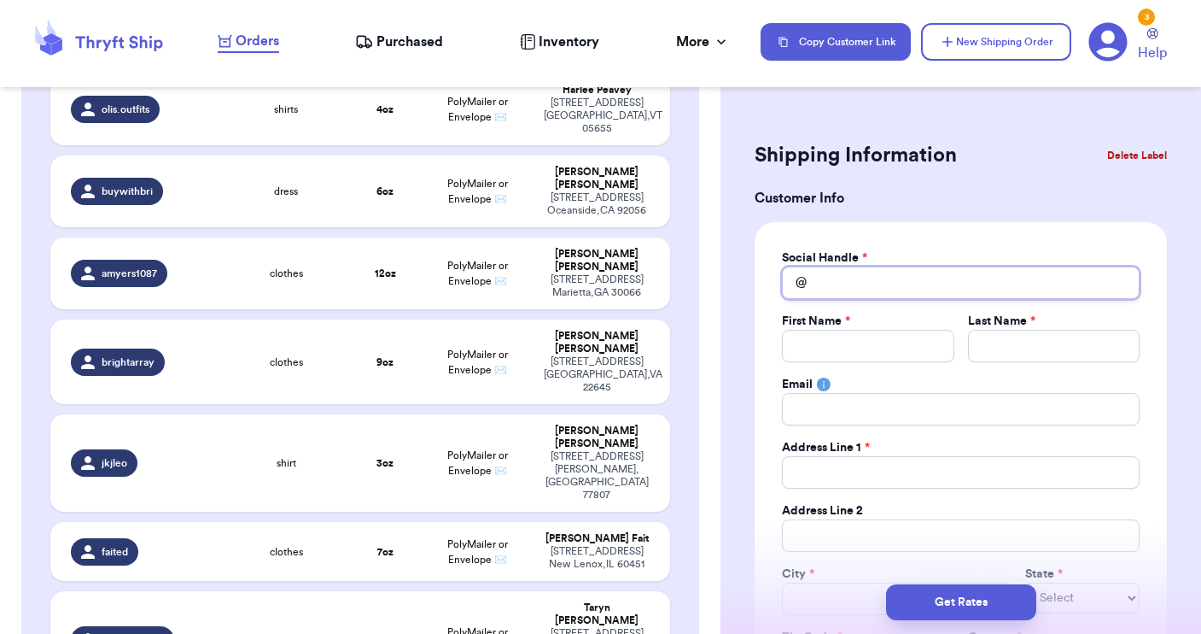
click at [838, 295] on input "Total Amount Paid" at bounding box center [961, 282] width 358 height 32
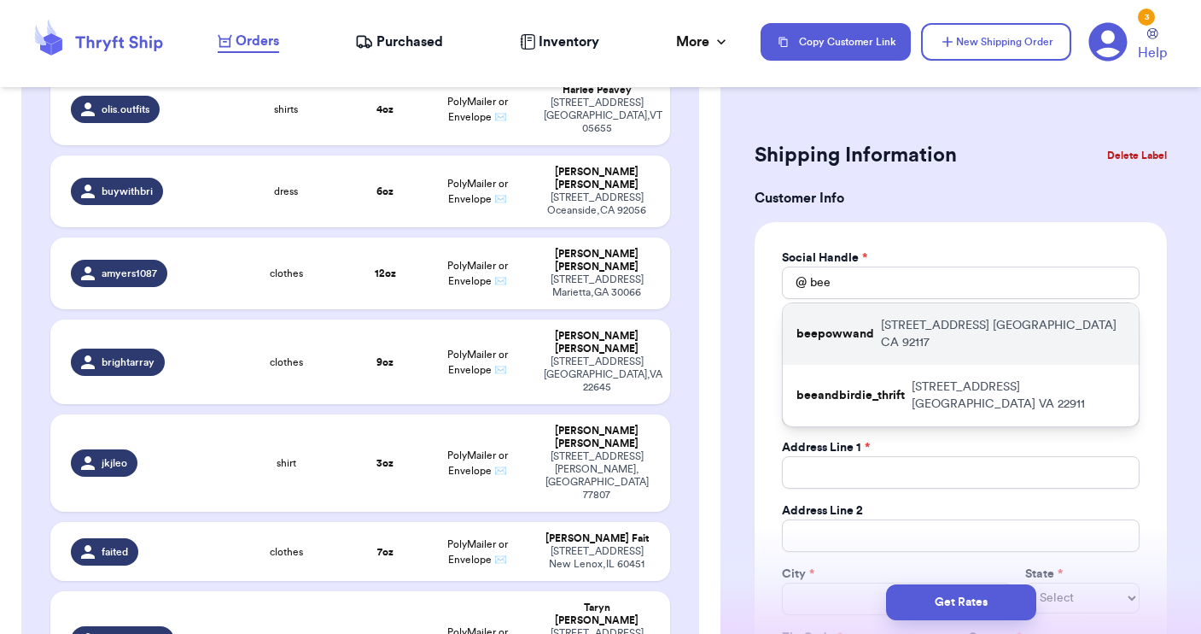
click at [852, 325] on p "beepowwand" at bounding box center [836, 333] width 78 height 17
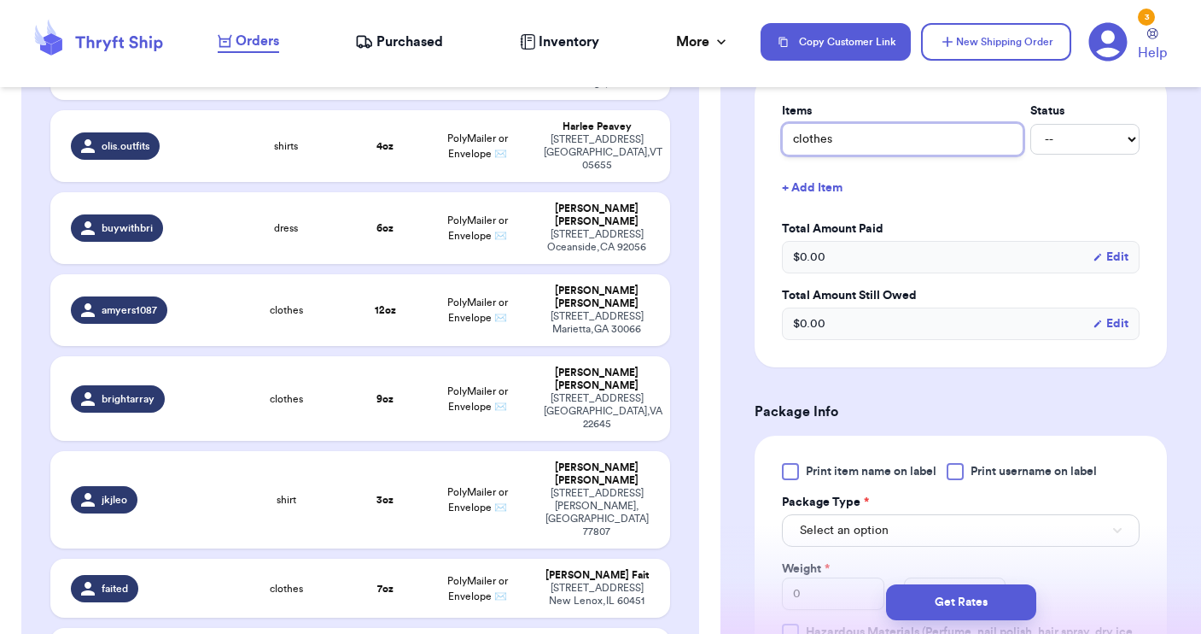
scroll to position [703, 0]
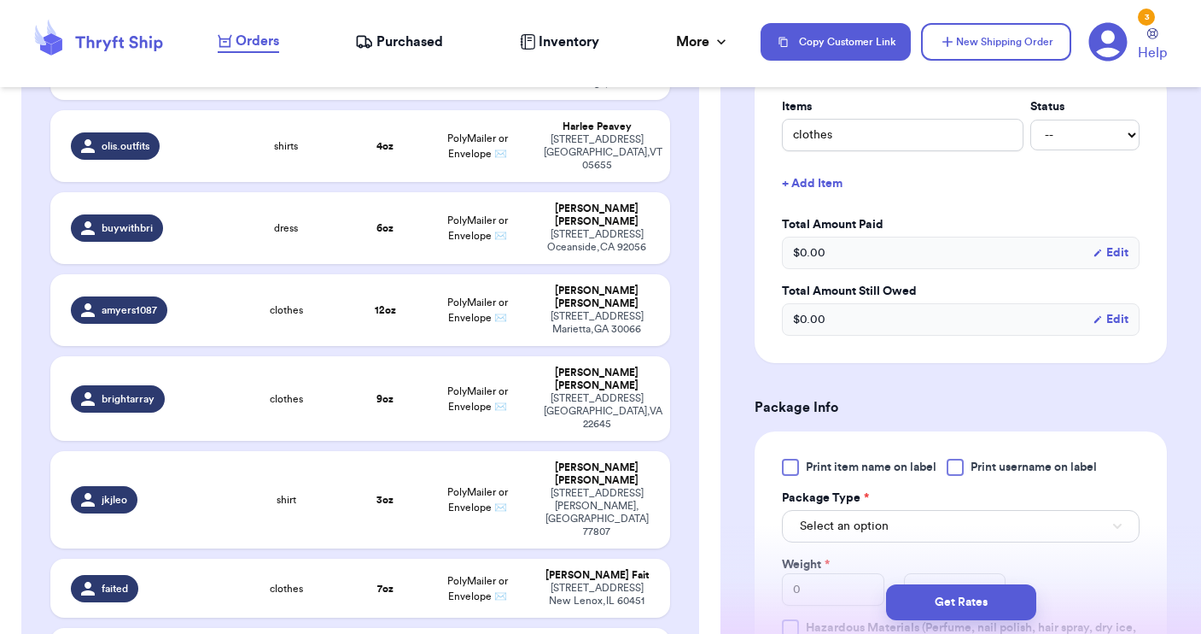
click at [957, 468] on div at bounding box center [955, 467] width 17 height 17
click at [0, 0] on input "Print username on label" at bounding box center [0, 0] width 0 height 0
click at [887, 527] on span "Select an option" at bounding box center [844, 525] width 89 height 17
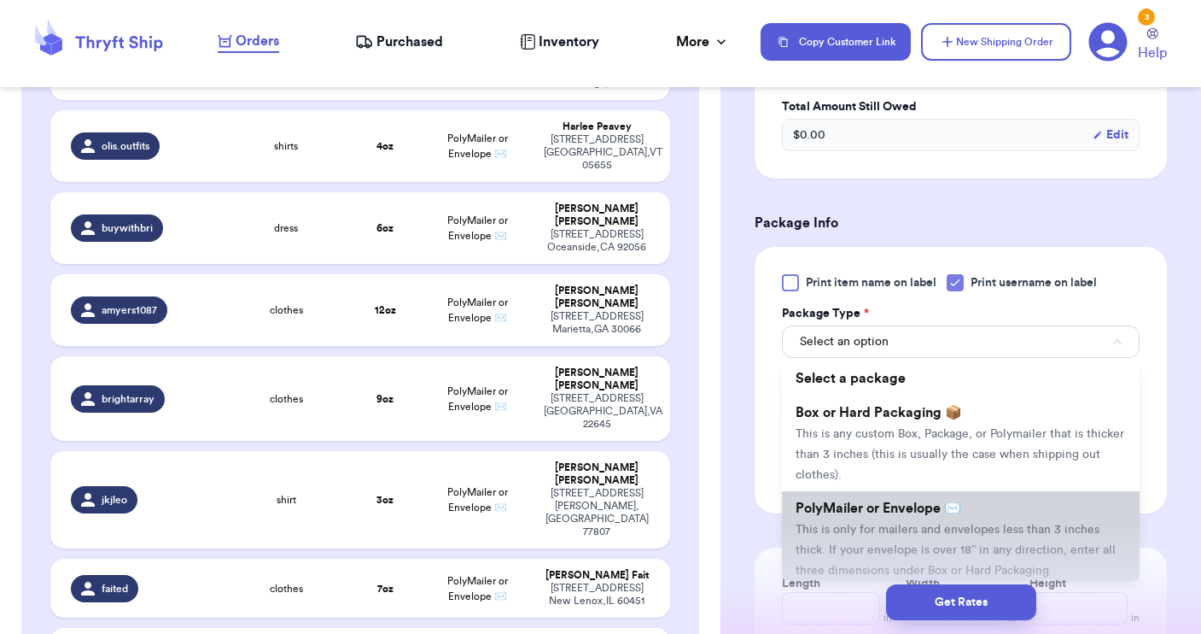
scroll to position [891, 0]
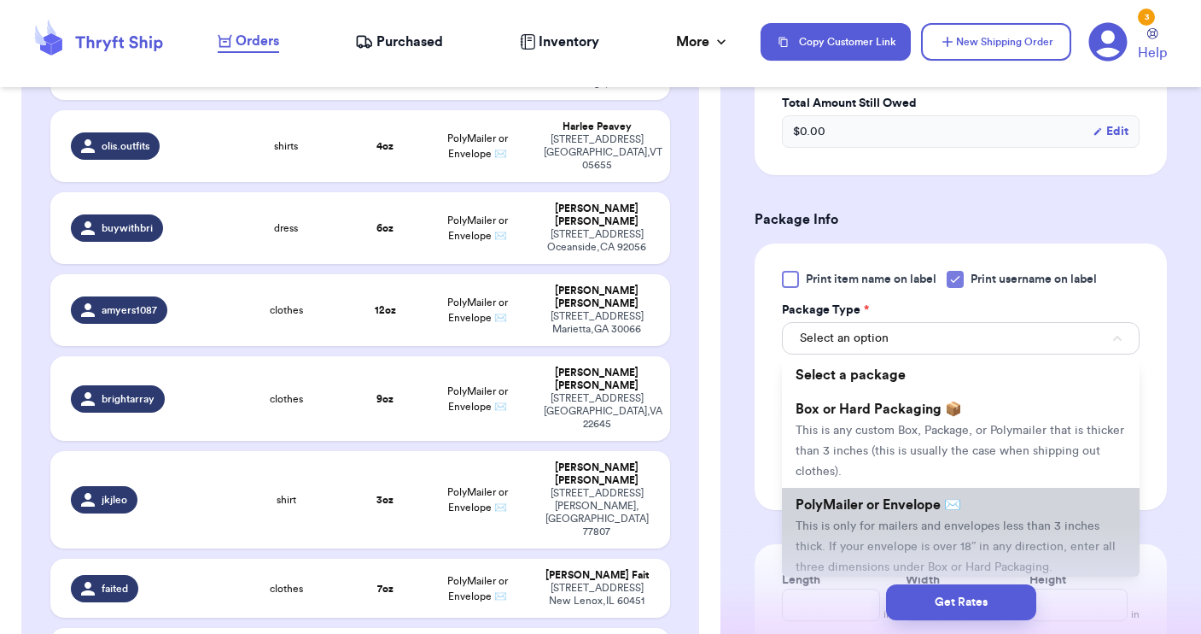
click at [885, 528] on span "This is only for mailers and envelopes less than 3 inches thick. If your envelo…" at bounding box center [956, 546] width 320 height 53
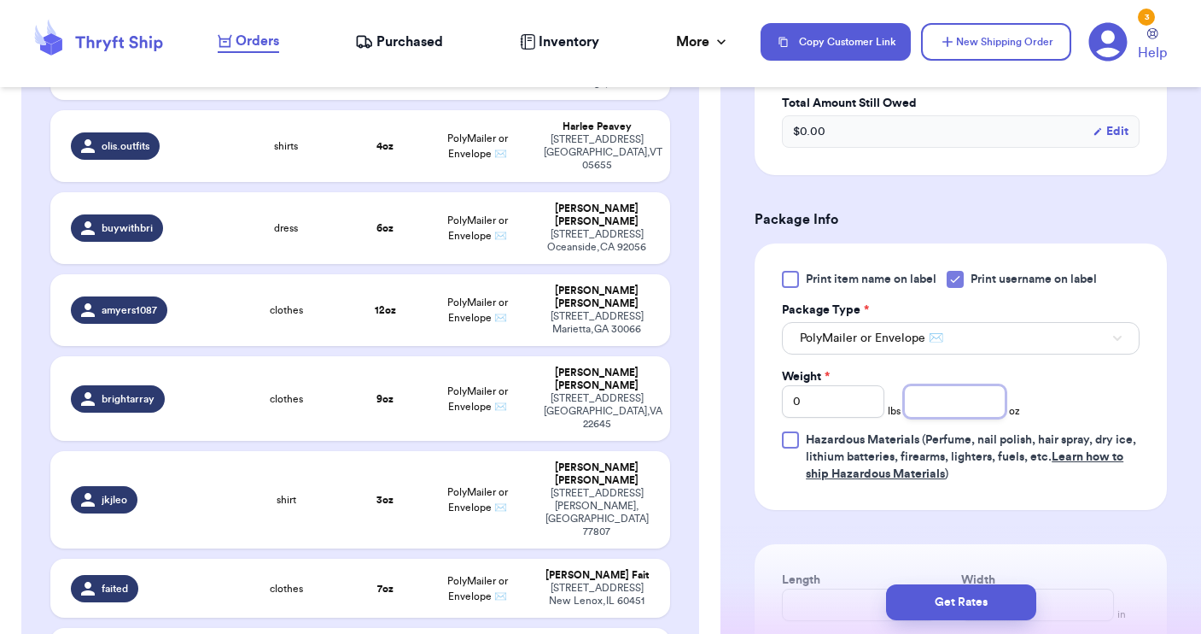
click at [933, 401] on input "number" at bounding box center [955, 401] width 102 height 32
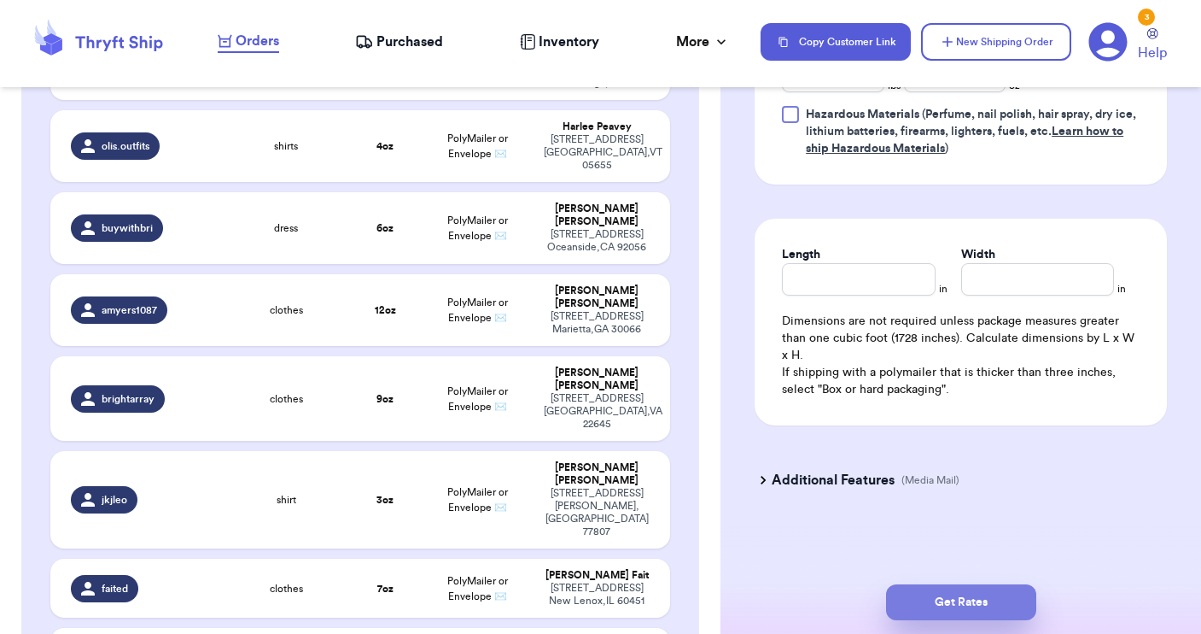
click at [944, 596] on button "Get Rates" at bounding box center [961, 602] width 150 height 36
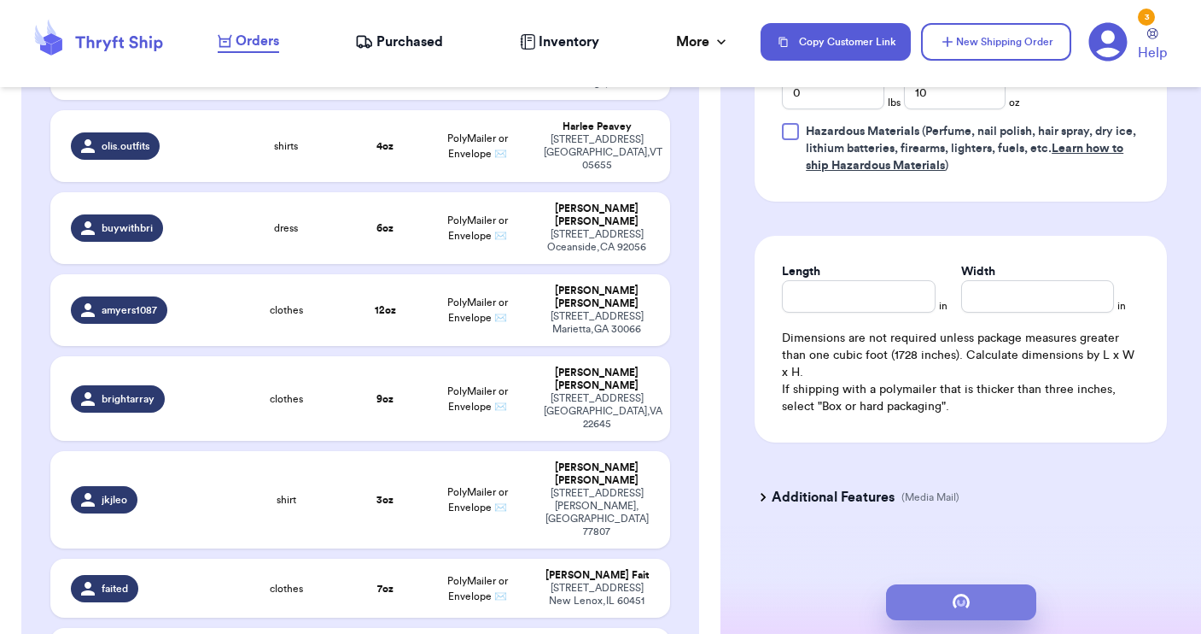
scroll to position [0, 0]
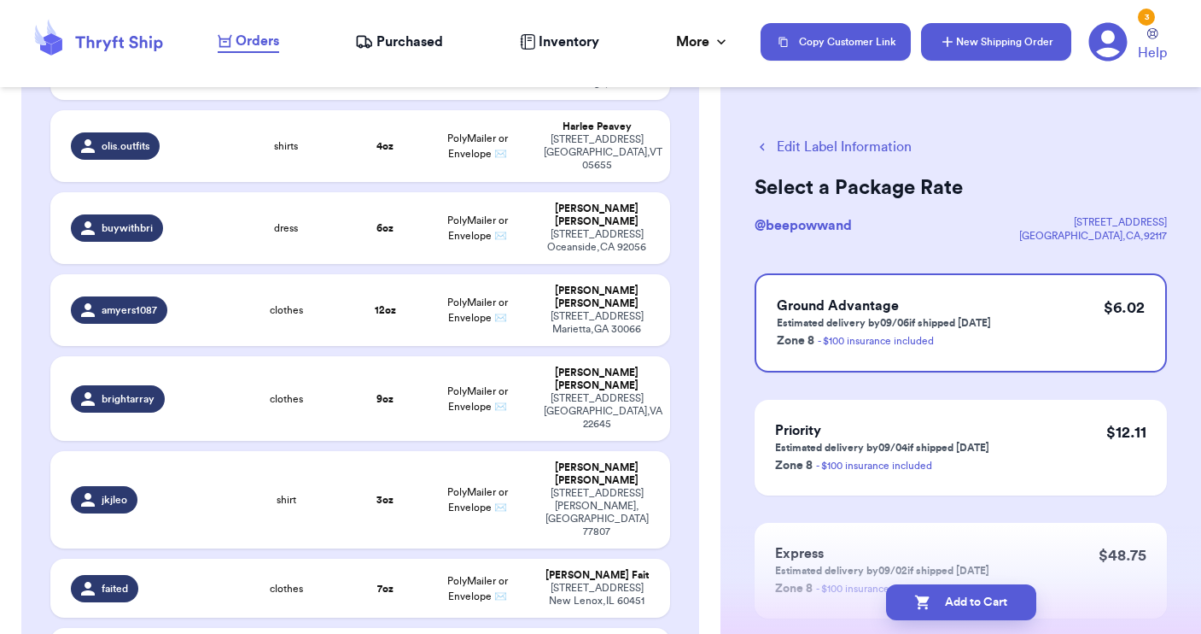
click at [956, 44] on button "New Shipping Order" at bounding box center [996, 42] width 150 height 38
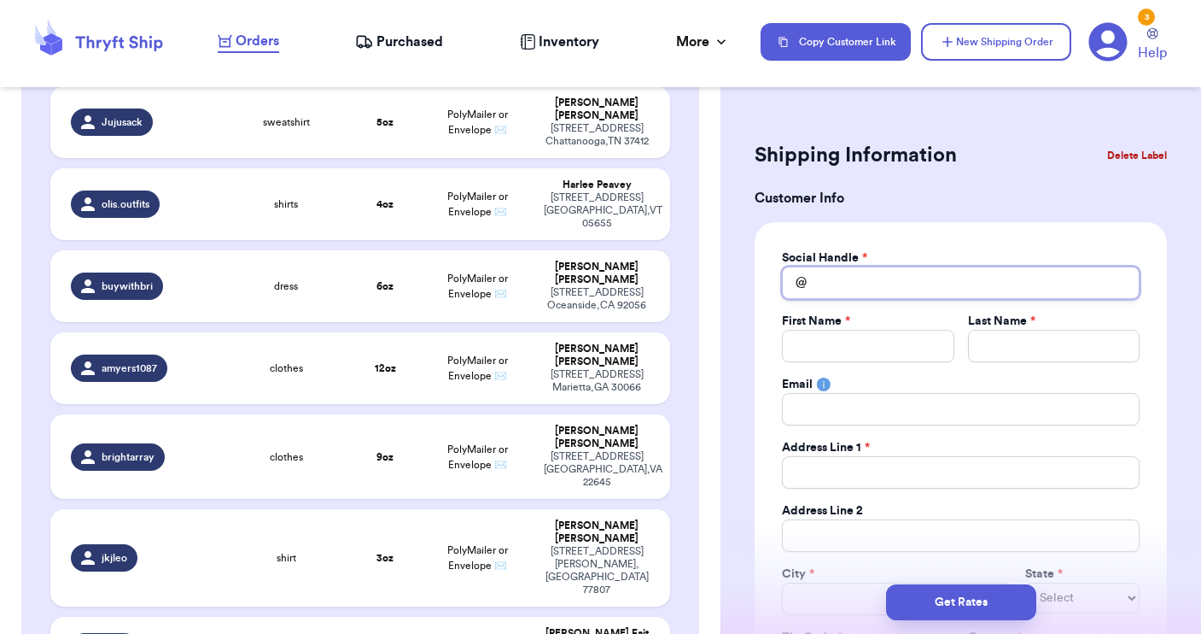
click at [854, 275] on input "Total Amount Paid" at bounding box center [961, 282] width 358 height 32
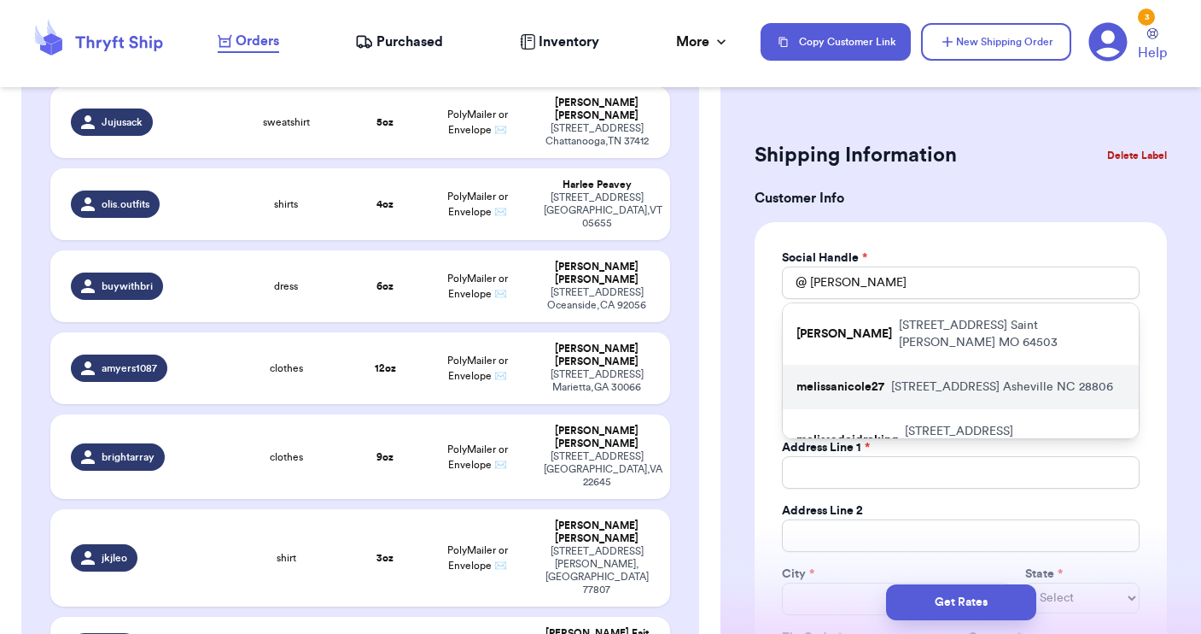
drag, startPoint x: 847, startPoint y: 311, endPoint x: 833, endPoint y: 368, distance: 59.0
click at [833, 378] on p "melissanicole27" at bounding box center [841, 386] width 88 height 17
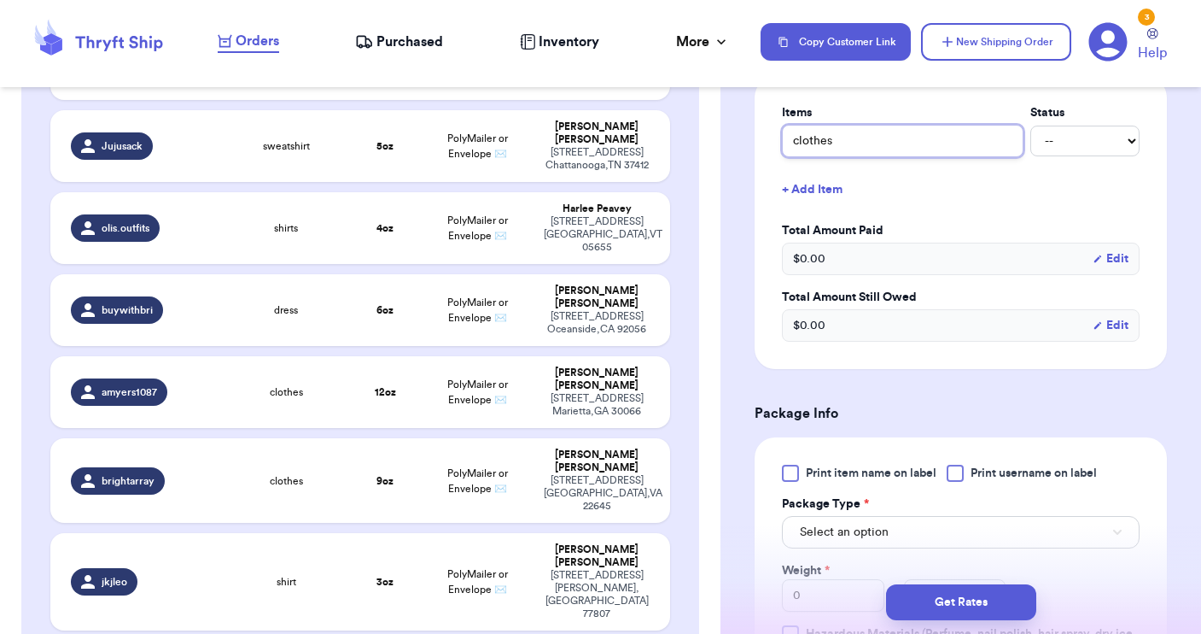
scroll to position [792, 0]
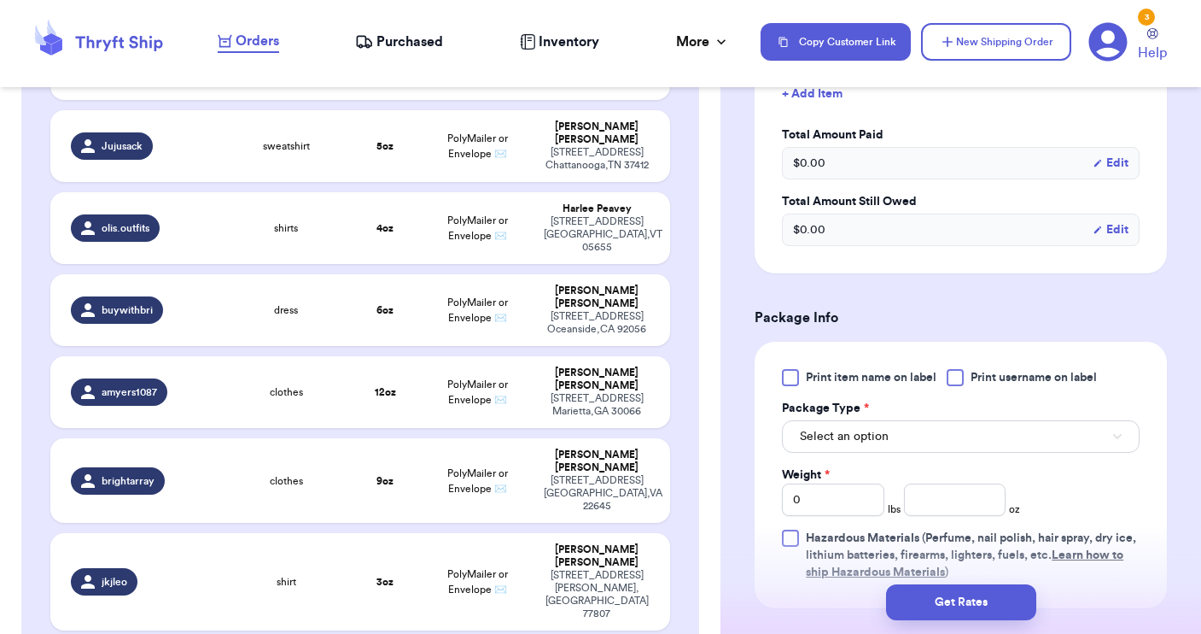
click at [960, 370] on div at bounding box center [955, 377] width 17 height 17
click at [0, 0] on input "Print username on label" at bounding box center [0, 0] width 0 height 0
click at [926, 432] on button "Select an option" at bounding box center [961, 436] width 358 height 32
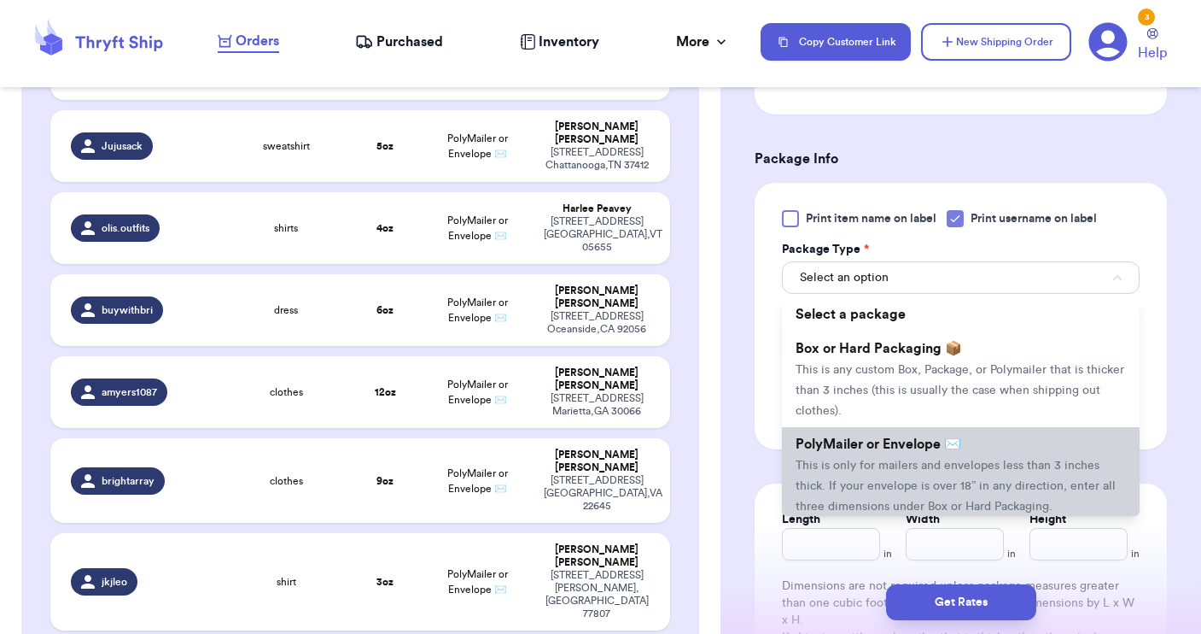
scroll to position [964, 0]
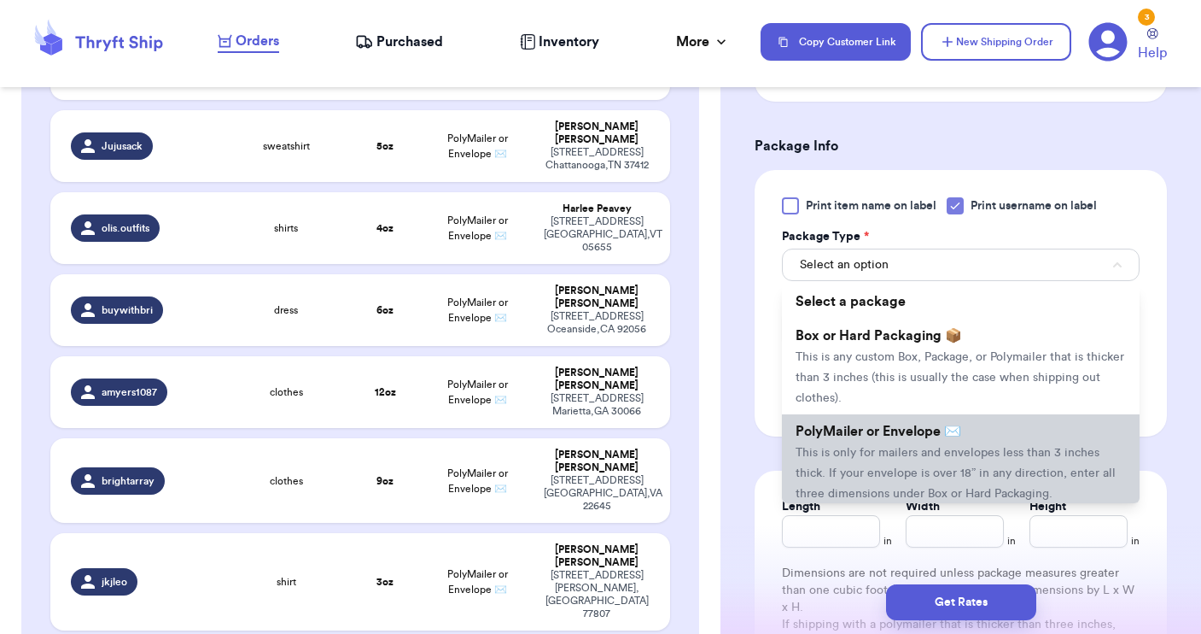
click at [899, 463] on li "PolyMailer or Envelope ✉️ This is only for mailers and envelopes less than 3 in…" at bounding box center [961, 462] width 358 height 96
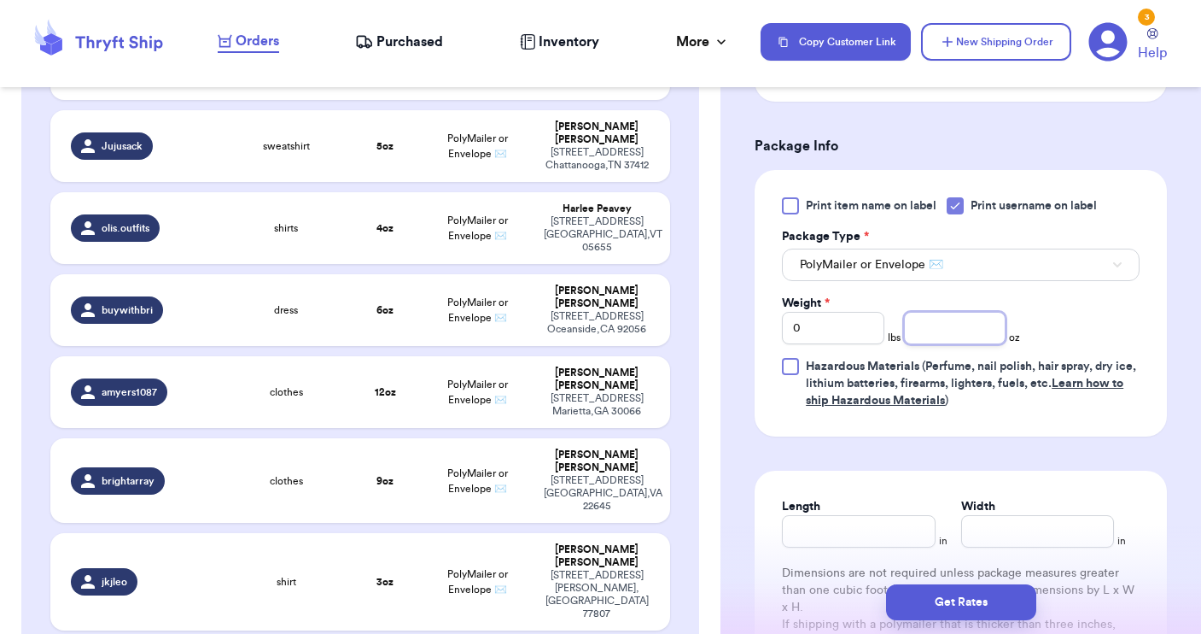
click at [936, 323] on input "number" at bounding box center [955, 328] width 102 height 32
click at [930, 601] on button "Get Rates" at bounding box center [961, 602] width 150 height 36
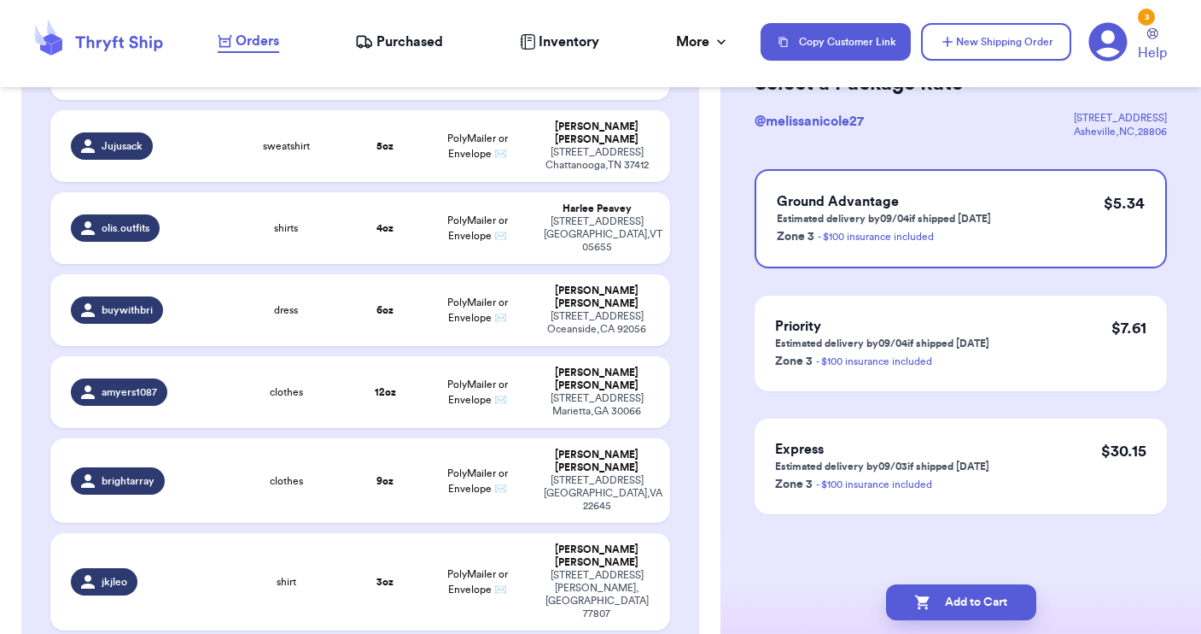
scroll to position [0, 0]
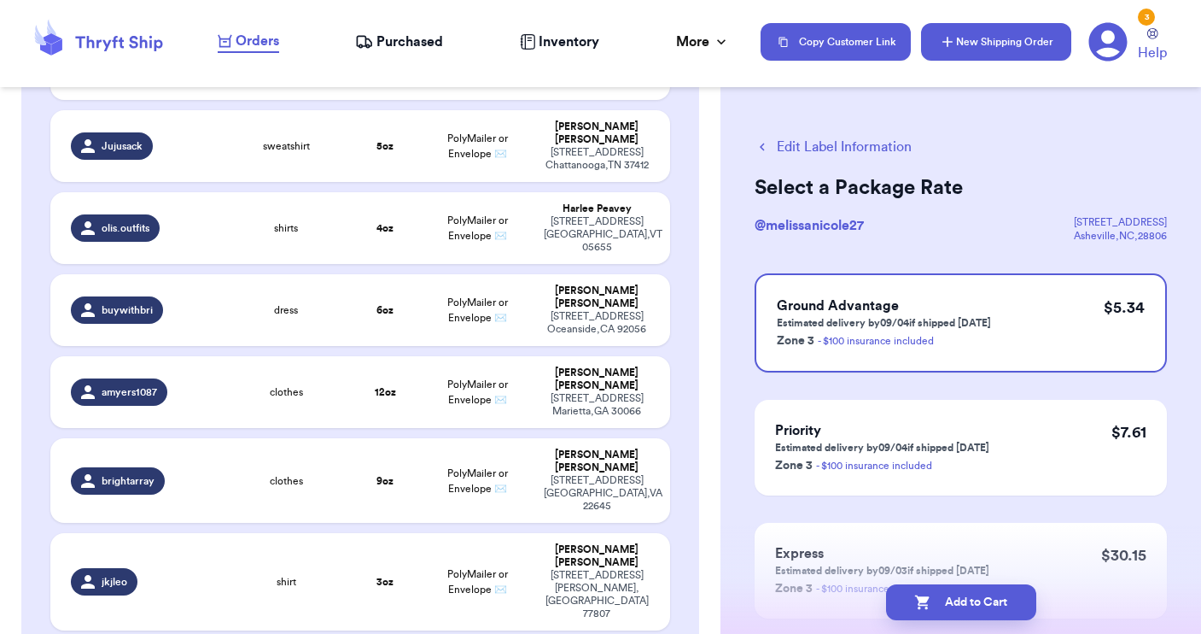
click at [974, 46] on button "New Shipping Order" at bounding box center [996, 42] width 150 height 38
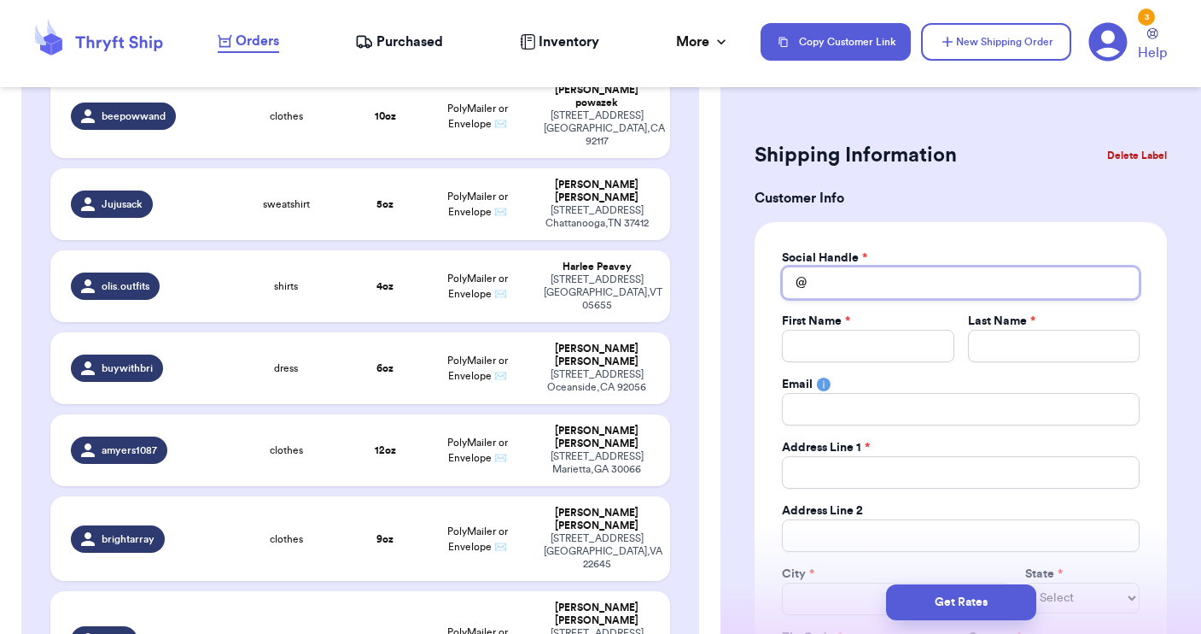
click at [839, 280] on input "Total Amount Paid" at bounding box center [961, 282] width 358 height 32
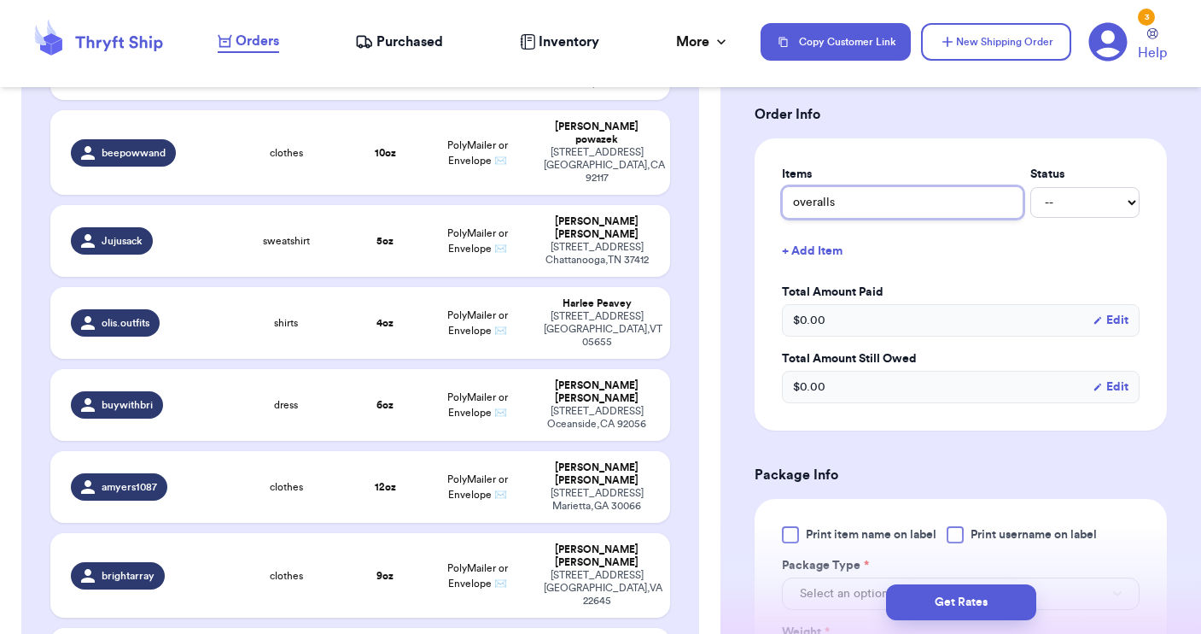
scroll to position [641, 0]
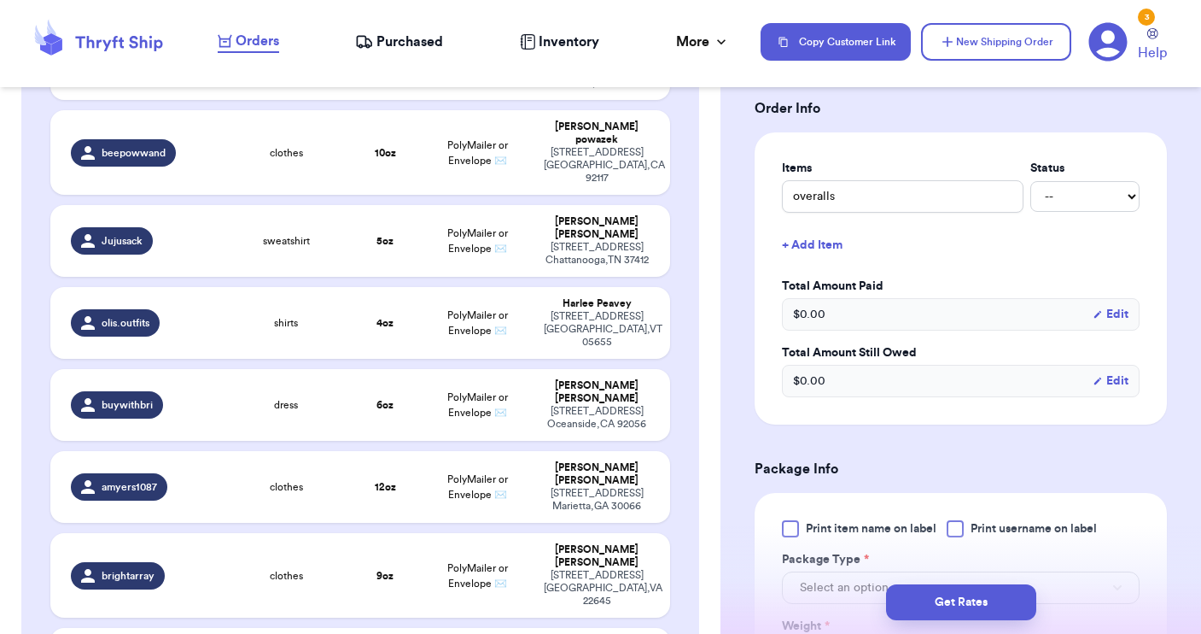
click at [952, 532] on div at bounding box center [955, 528] width 17 height 17
click at [0, 0] on input "Print username on label" at bounding box center [0, 0] width 0 height 0
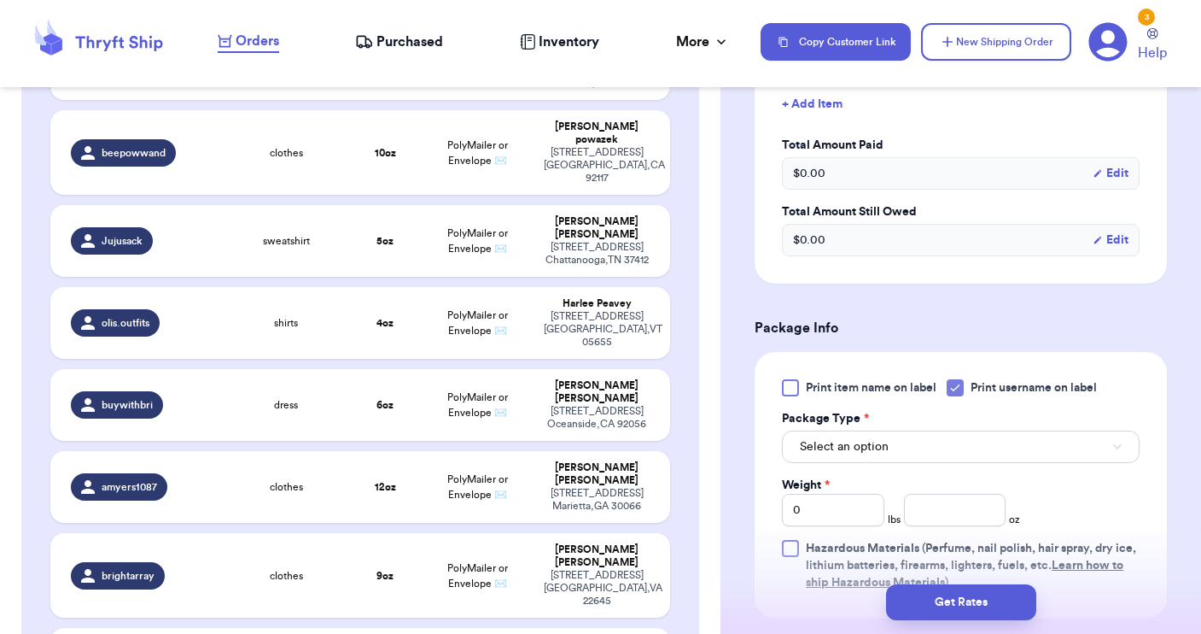
scroll to position [784, 0]
click at [915, 449] on button "Select an option" at bounding box center [961, 445] width 358 height 32
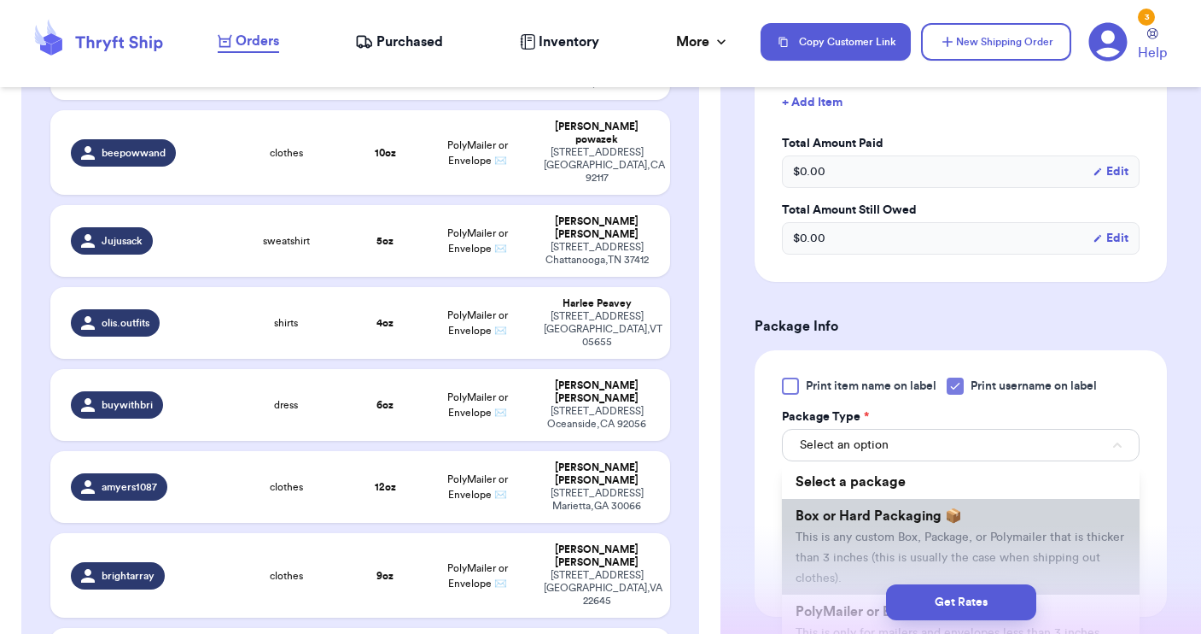
scroll to position [74, 0]
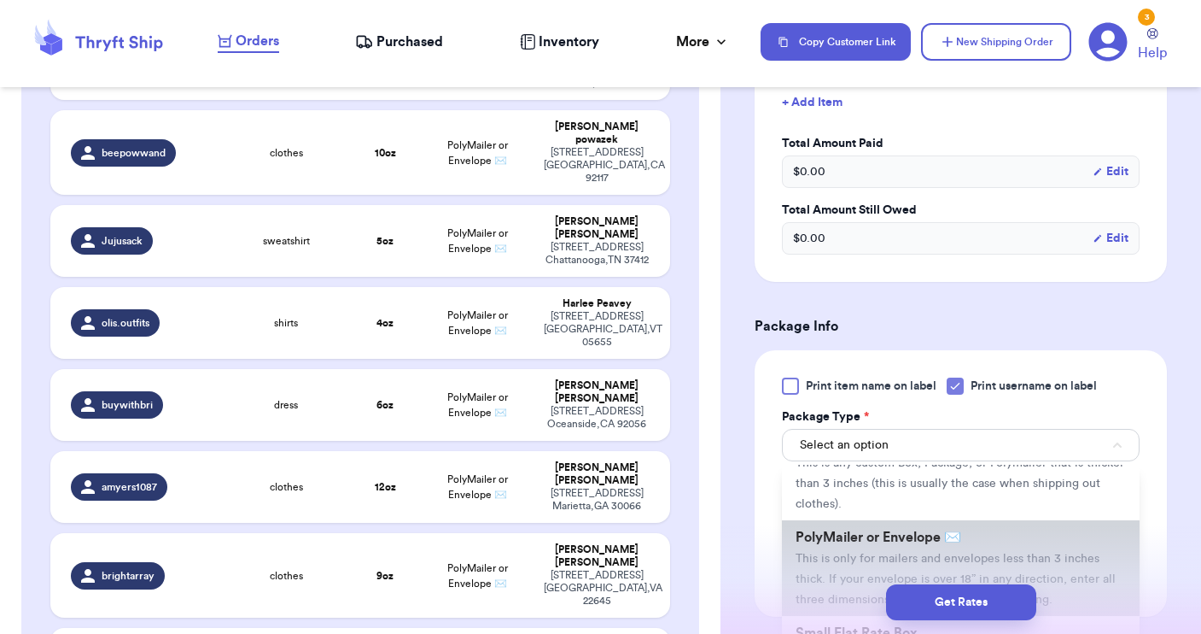
click at [922, 541] on span "PolyMailer or Envelope ✉️" at bounding box center [879, 537] width 166 height 14
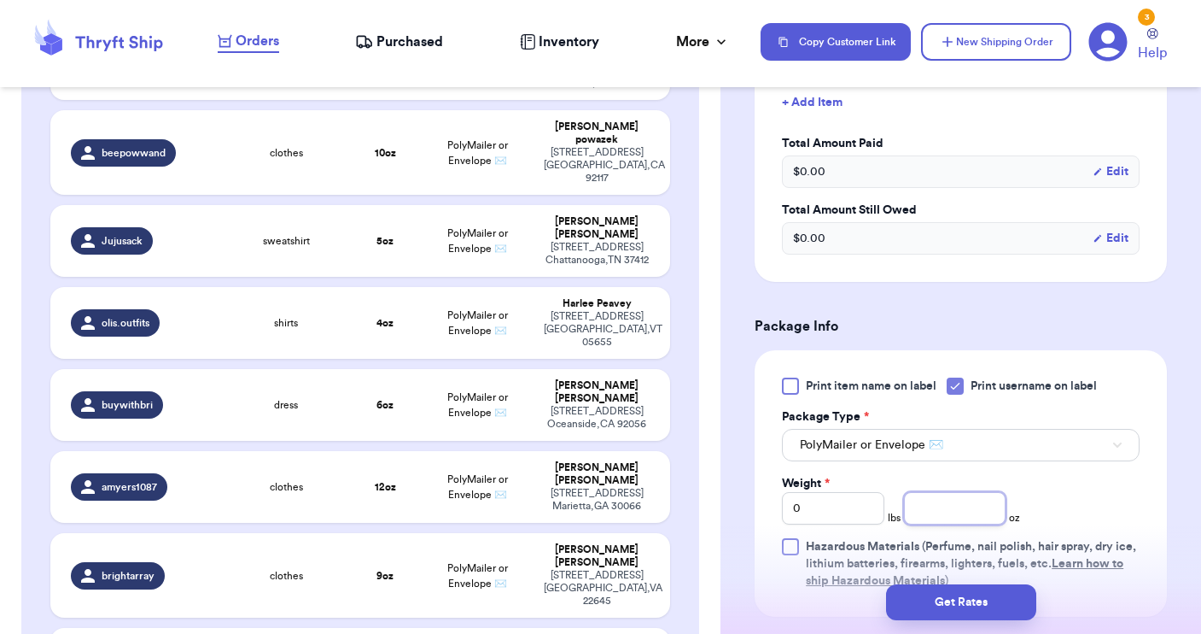
click at [933, 506] on input "number" at bounding box center [955, 508] width 102 height 32
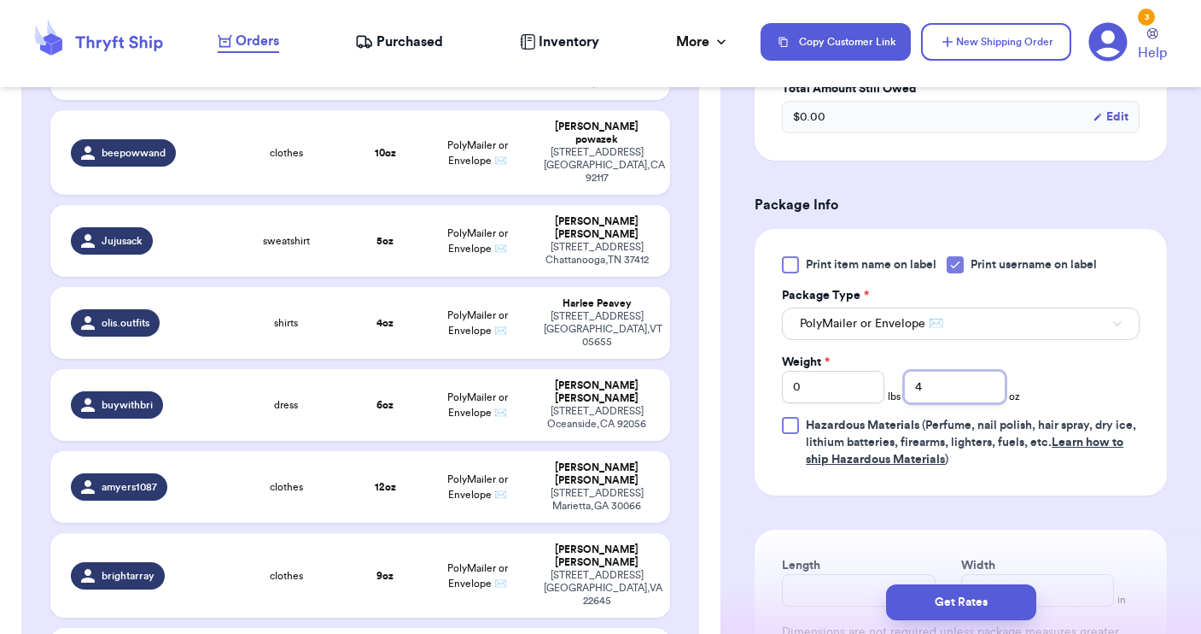
scroll to position [933, 0]
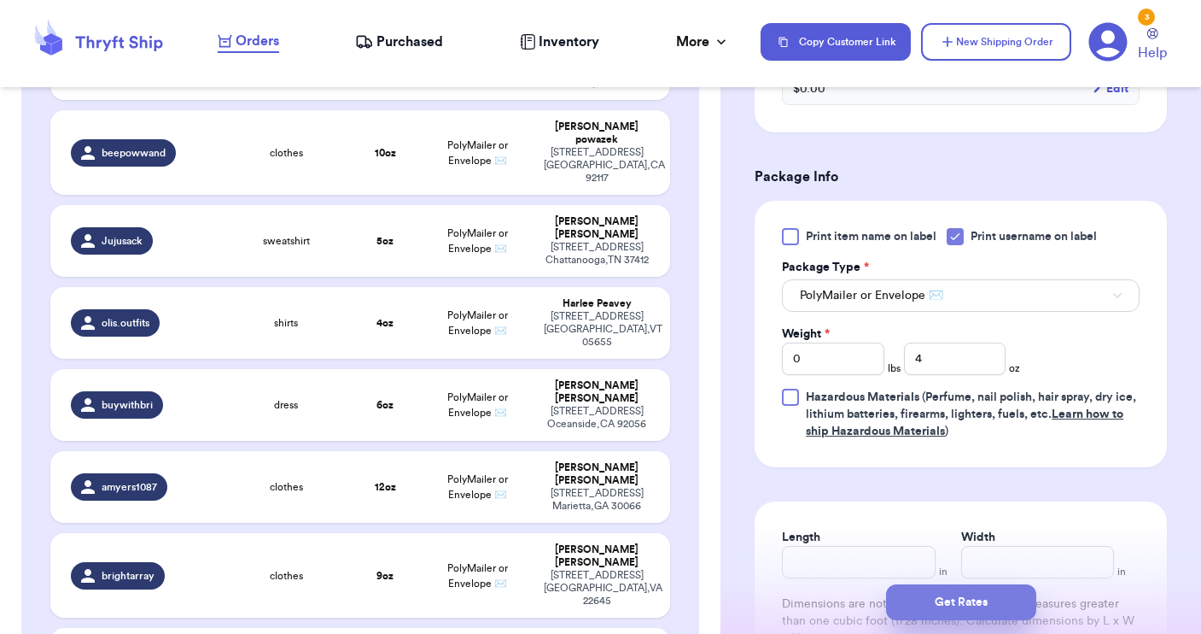
click at [950, 603] on button "Get Rates" at bounding box center [961, 602] width 150 height 36
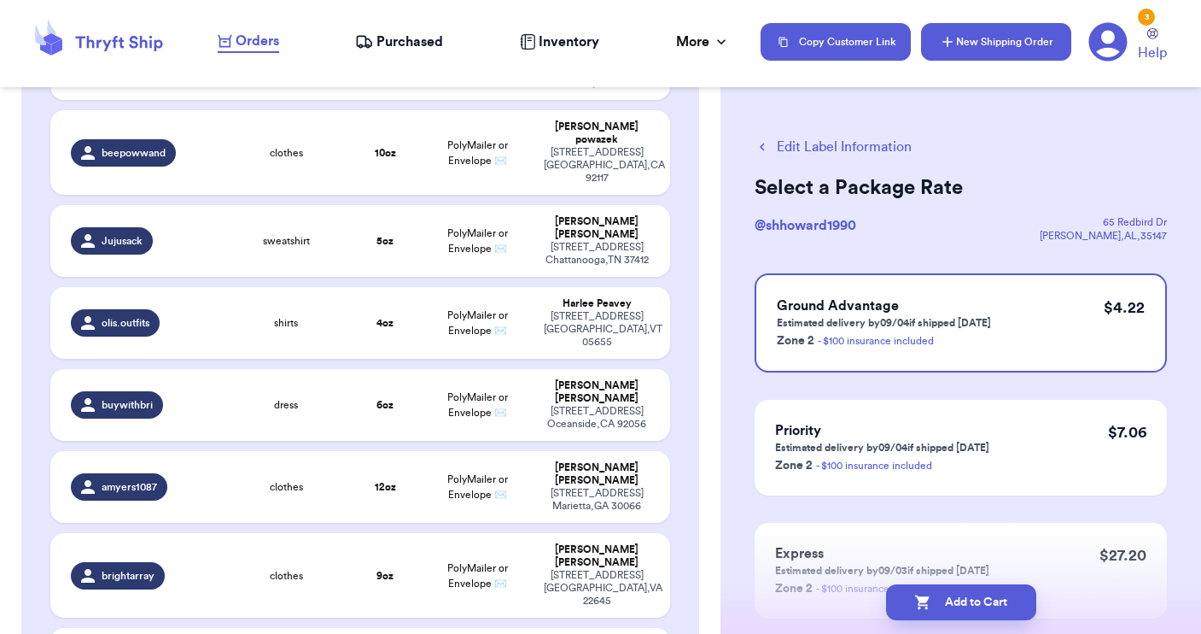
scroll to position [0, 0]
click at [972, 41] on button "New Shipping Order" at bounding box center [996, 42] width 150 height 38
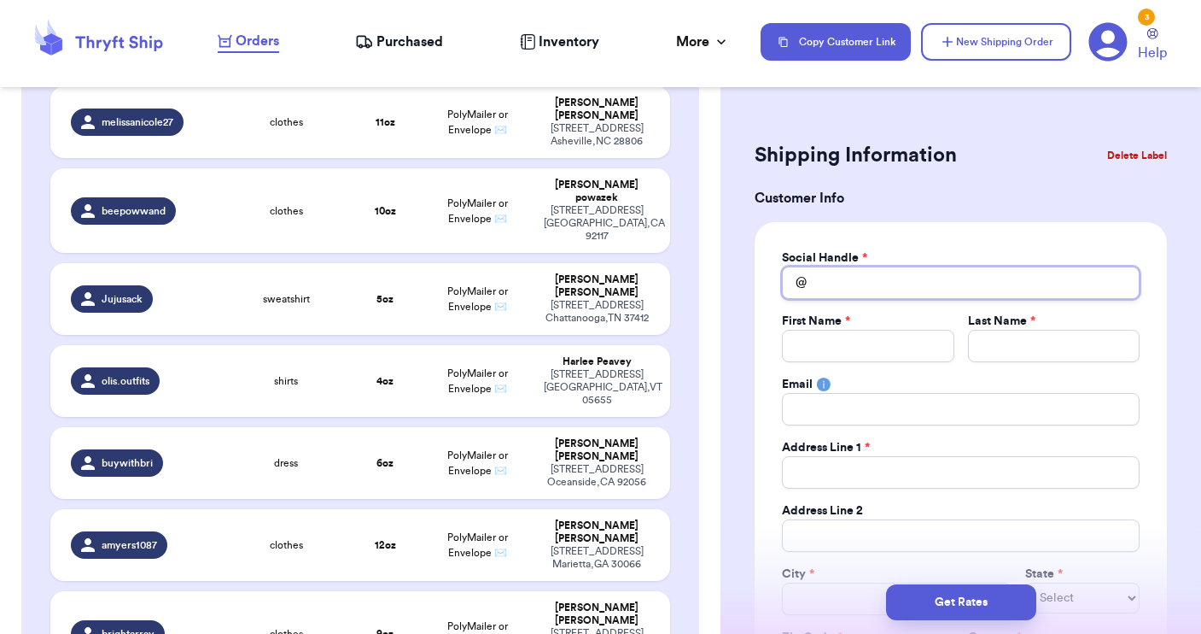
click at [852, 287] on input "Total Amount Paid" at bounding box center [961, 282] width 358 height 32
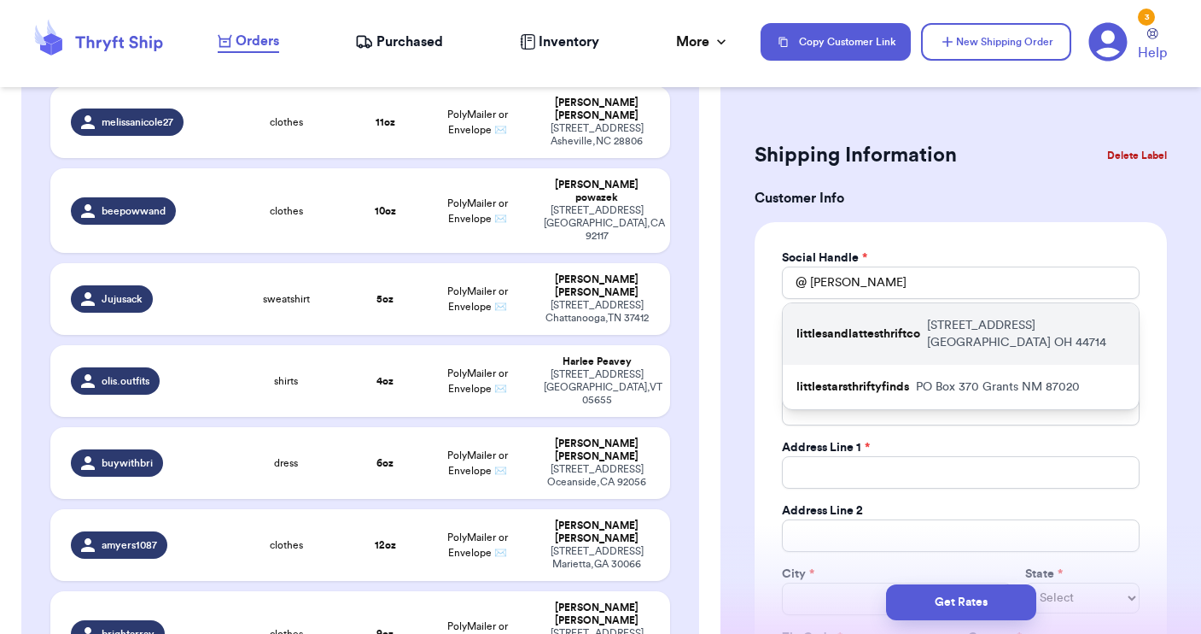
click at [840, 331] on p "littlesandlattesthriftco" at bounding box center [859, 333] width 124 height 17
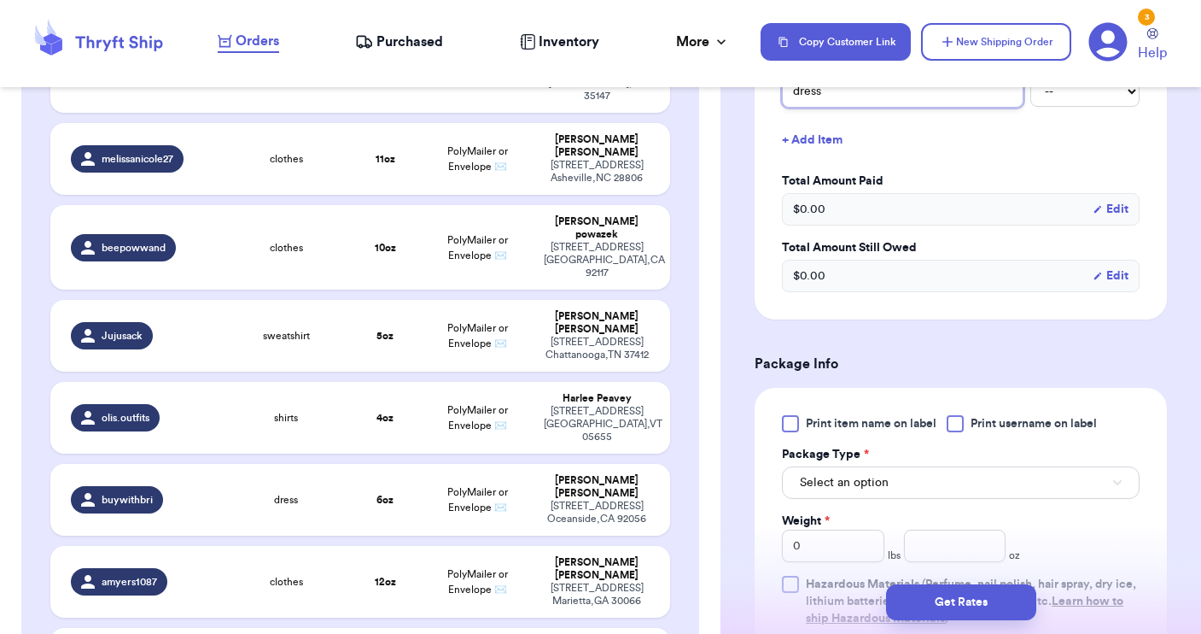
scroll to position [751, 0]
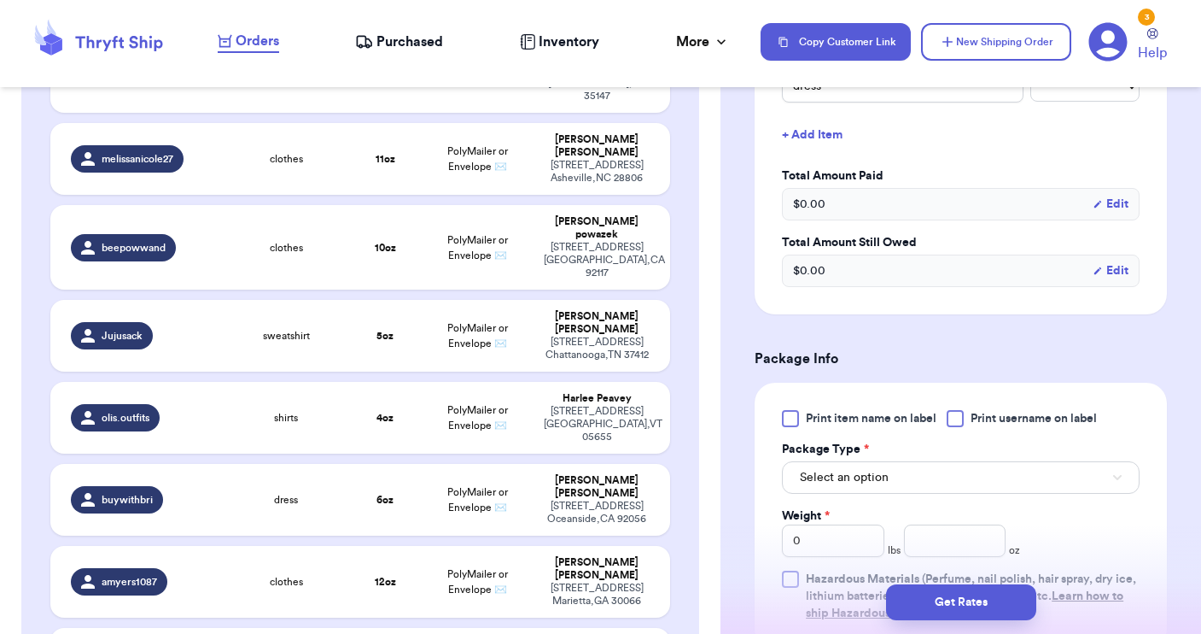
click at [962, 407] on div "Print item name on label Print username on label Package Type * Select an optio…" at bounding box center [961, 516] width 412 height 266
click at [958, 420] on div at bounding box center [955, 418] width 17 height 17
click at [0, 0] on input "Print username on label" at bounding box center [0, 0] width 0 height 0
click at [944, 464] on button "Select an option" at bounding box center [961, 477] width 358 height 32
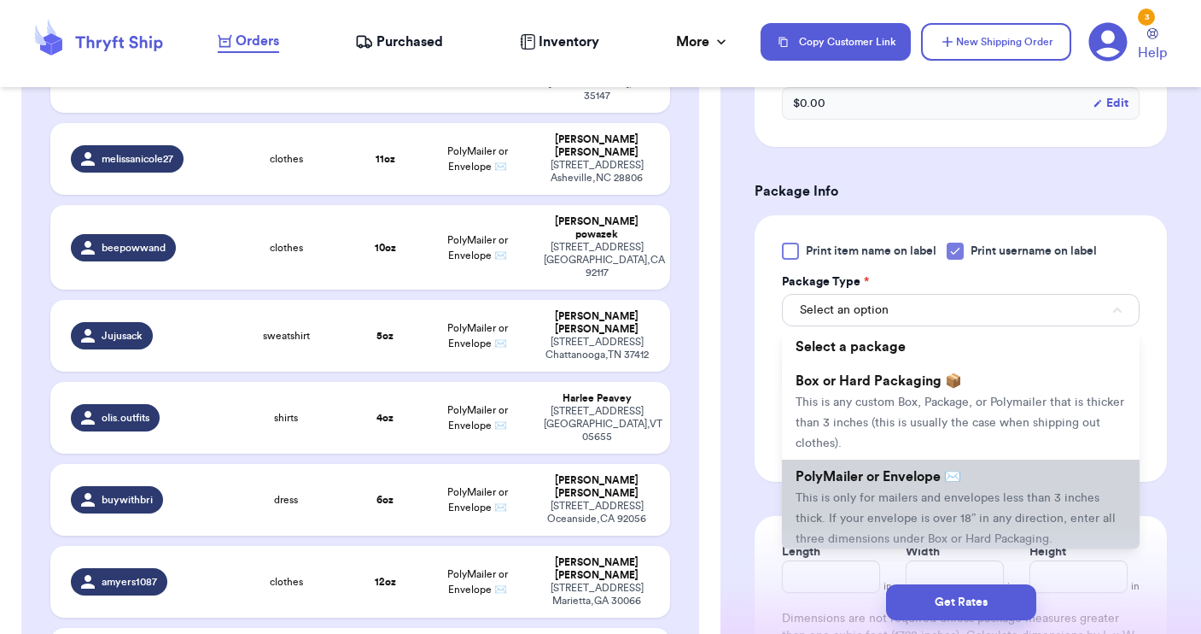
scroll to position [927, 0]
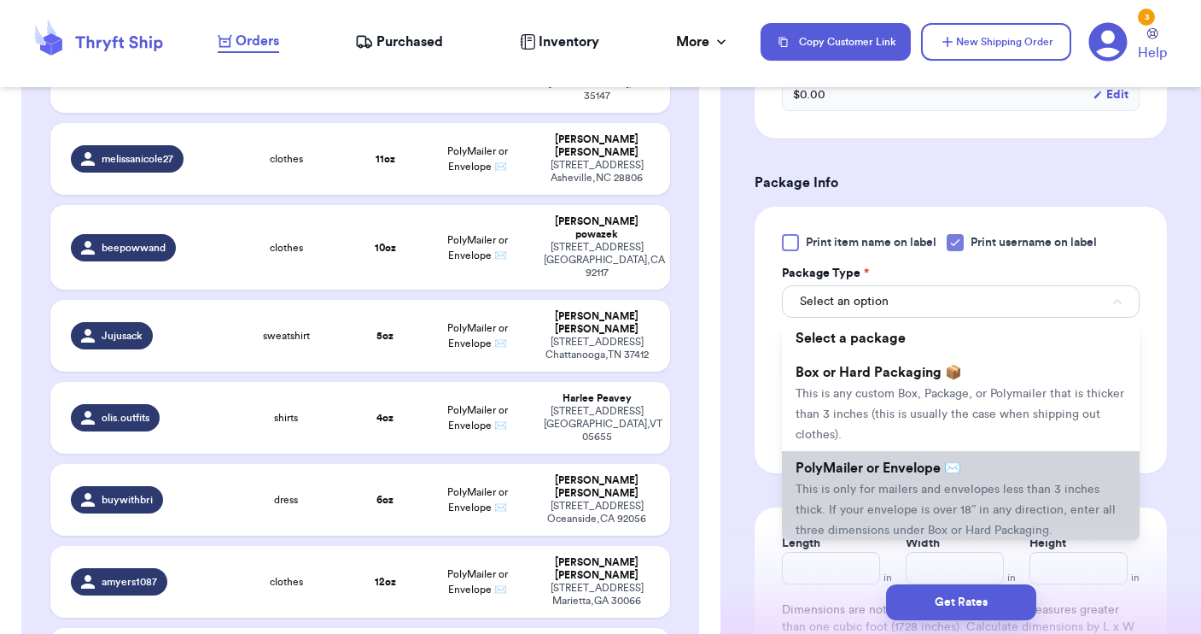
click at [921, 485] on span "This is only for mailers and envelopes less than 3 inches thick. If your envelo…" at bounding box center [956, 509] width 320 height 53
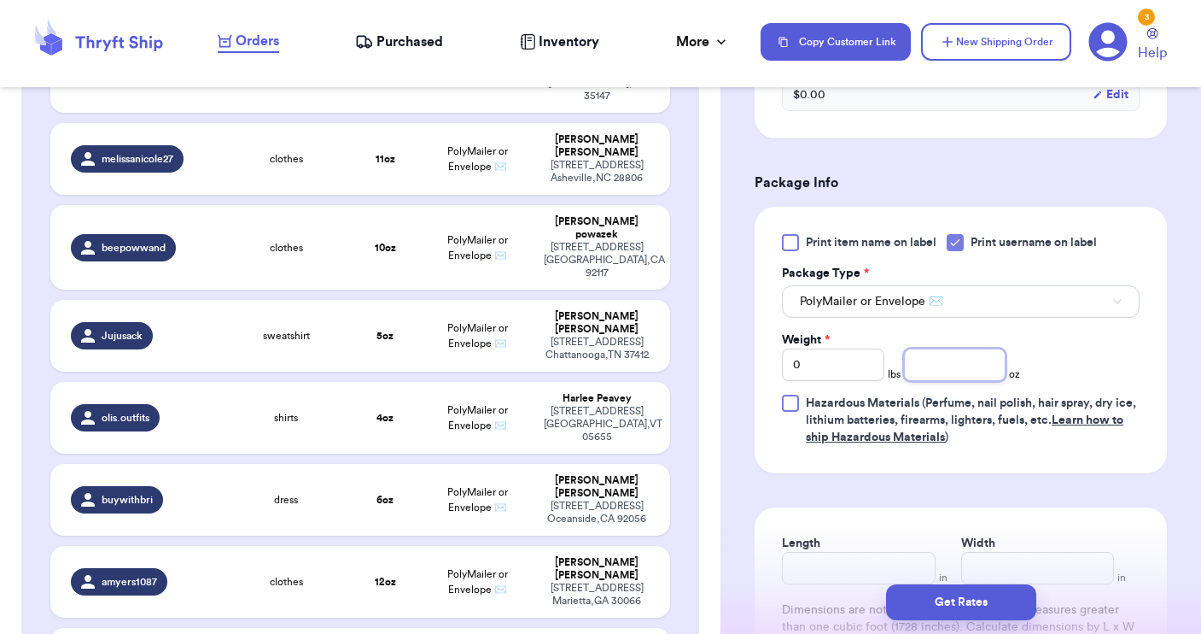
click at [950, 360] on input "number" at bounding box center [955, 364] width 102 height 32
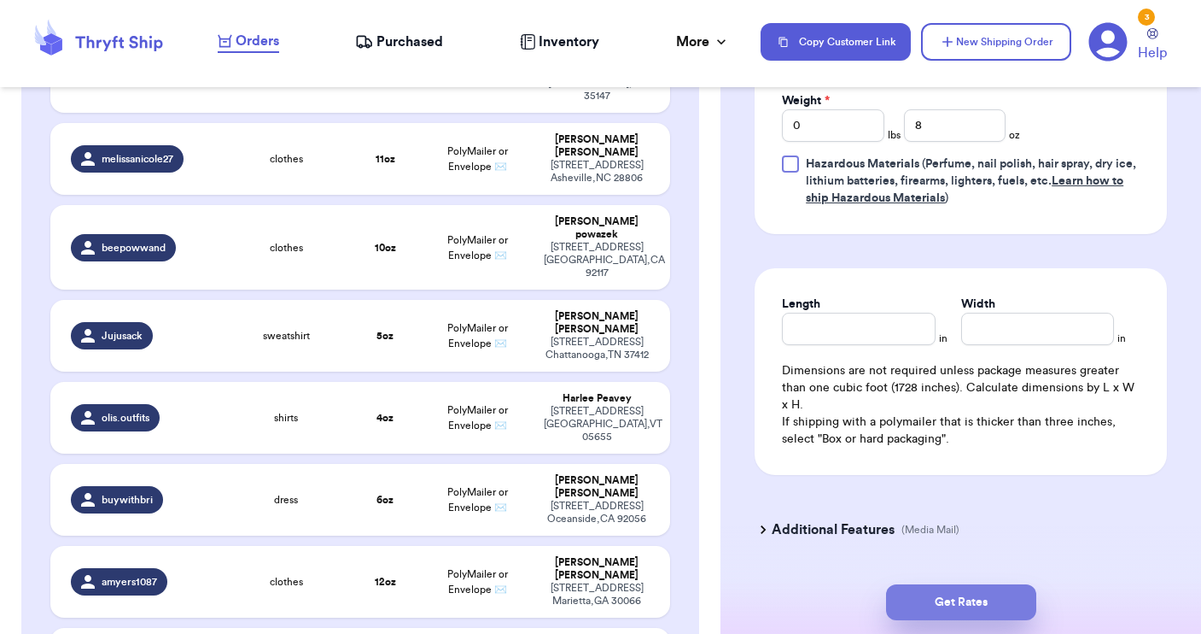
click at [969, 602] on button "Get Rates" at bounding box center [961, 602] width 150 height 36
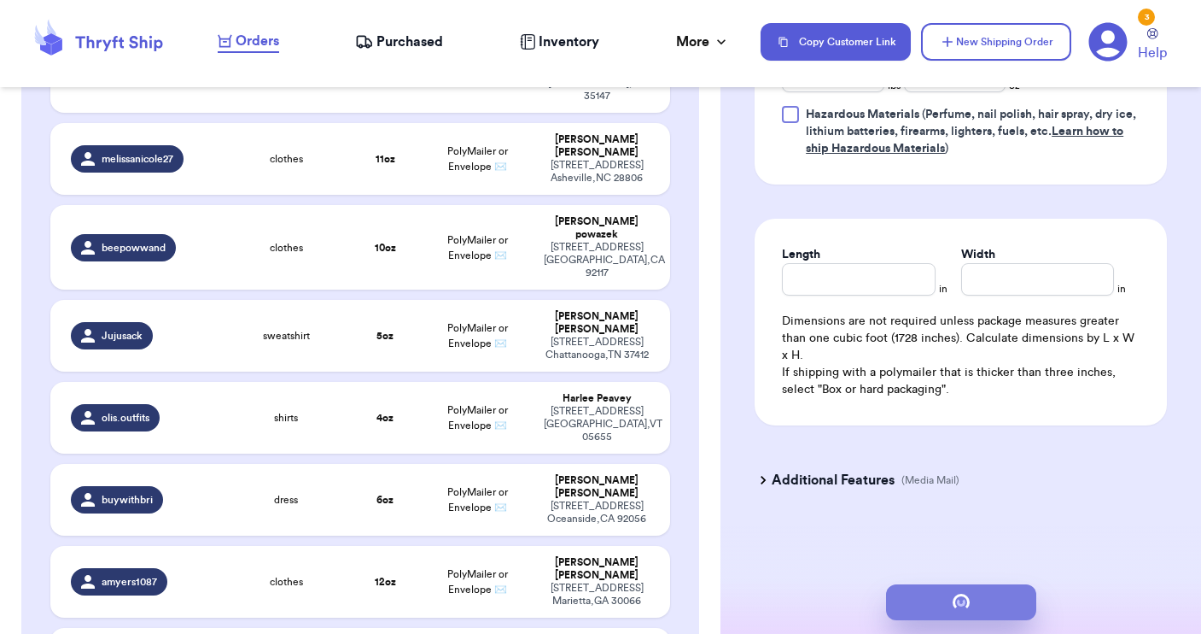
scroll to position [0, 0]
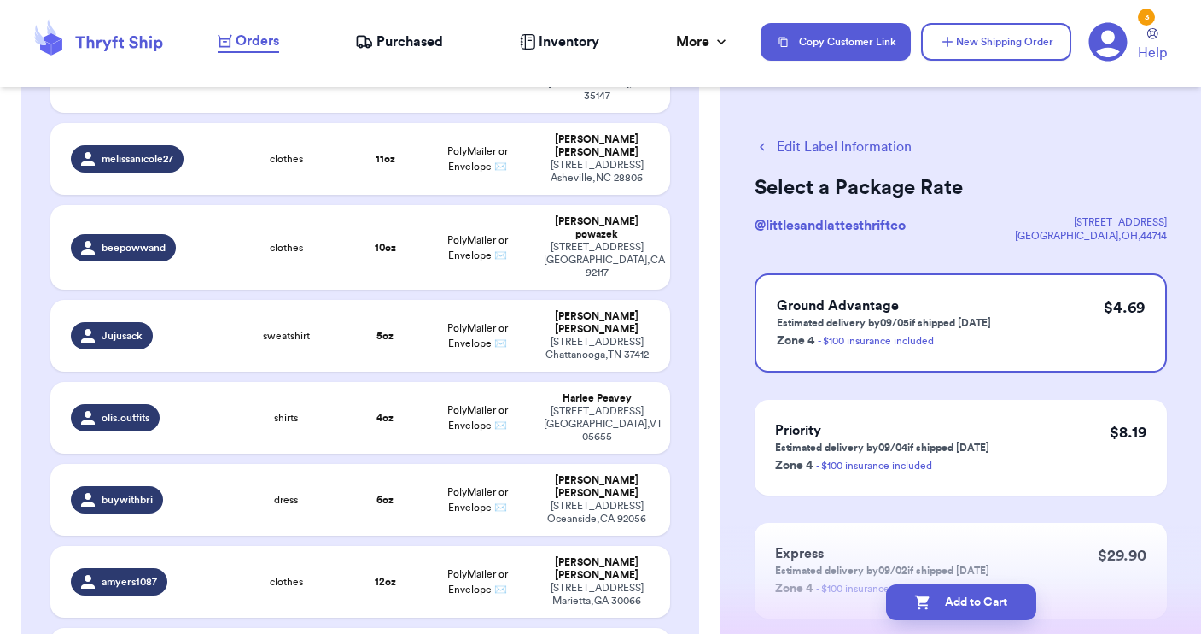
click at [780, 154] on button "Edit Label Information" at bounding box center [833, 147] width 157 height 20
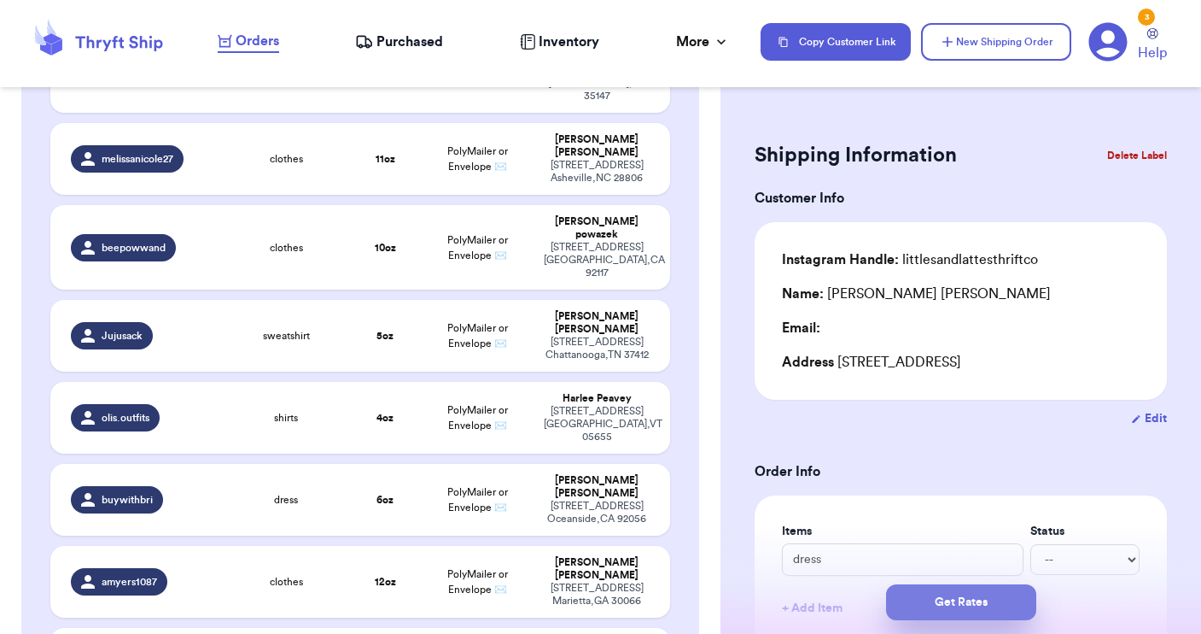
click at [930, 603] on button "Get Rates" at bounding box center [961, 602] width 150 height 36
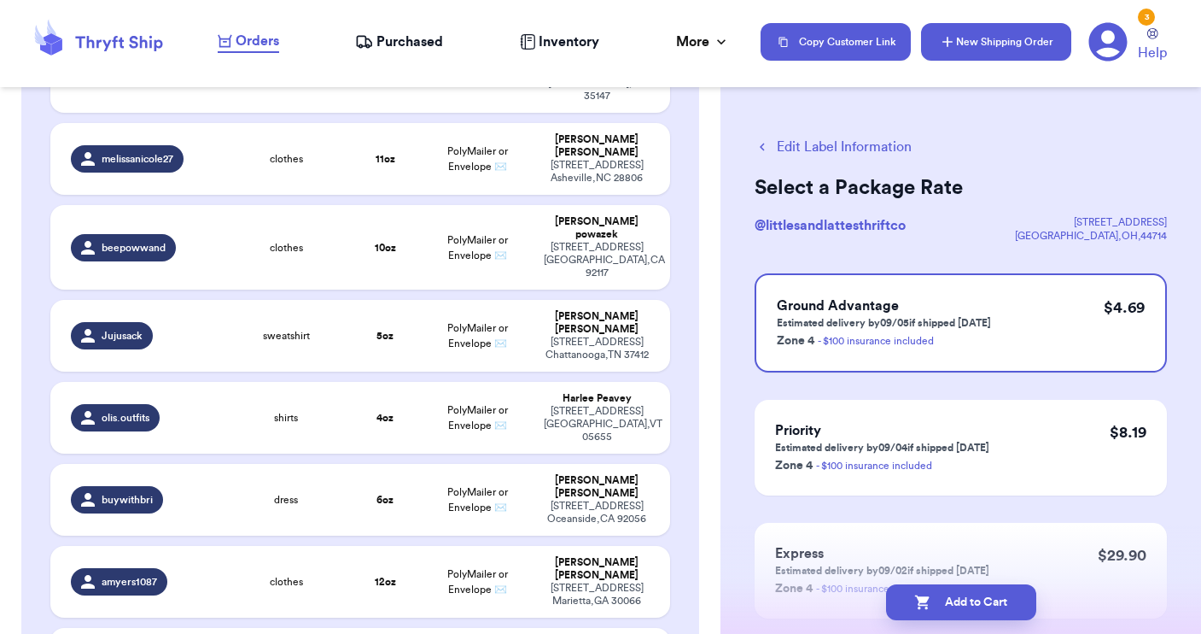
click at [955, 44] on icon "button" at bounding box center [947, 41] width 17 height 17
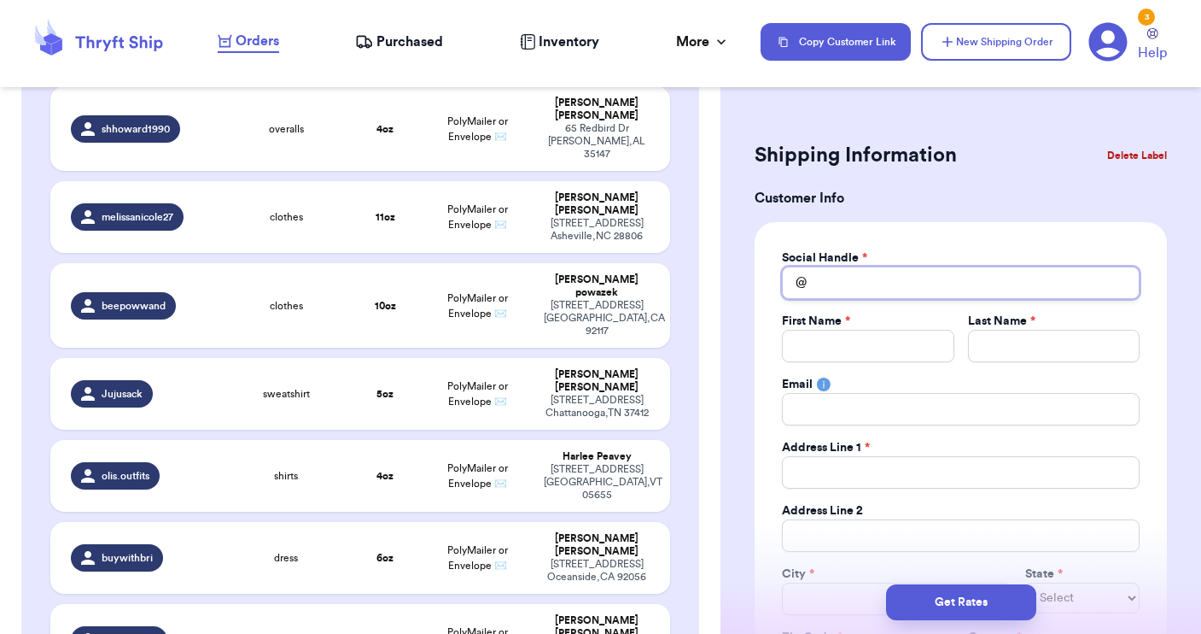
click at [839, 270] on input "Total Amount Paid" at bounding box center [961, 282] width 358 height 32
click at [820, 288] on input "helminenalina" at bounding box center [961, 282] width 358 height 32
drag, startPoint x: 894, startPoint y: 284, endPoint x: 738, endPoint y: 257, distance: 158.6
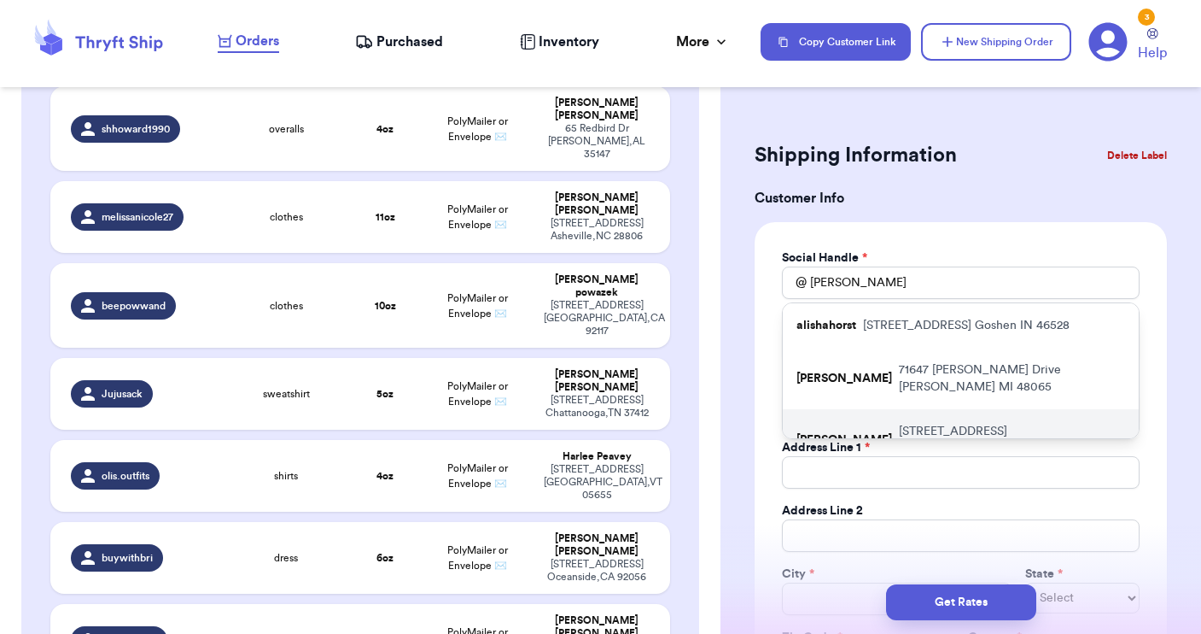
drag, startPoint x: 845, startPoint y: 310, endPoint x: 852, endPoint y: 417, distance: 107.0
click at [852, 431] on p "[PERSON_NAME]" at bounding box center [845, 439] width 96 height 17
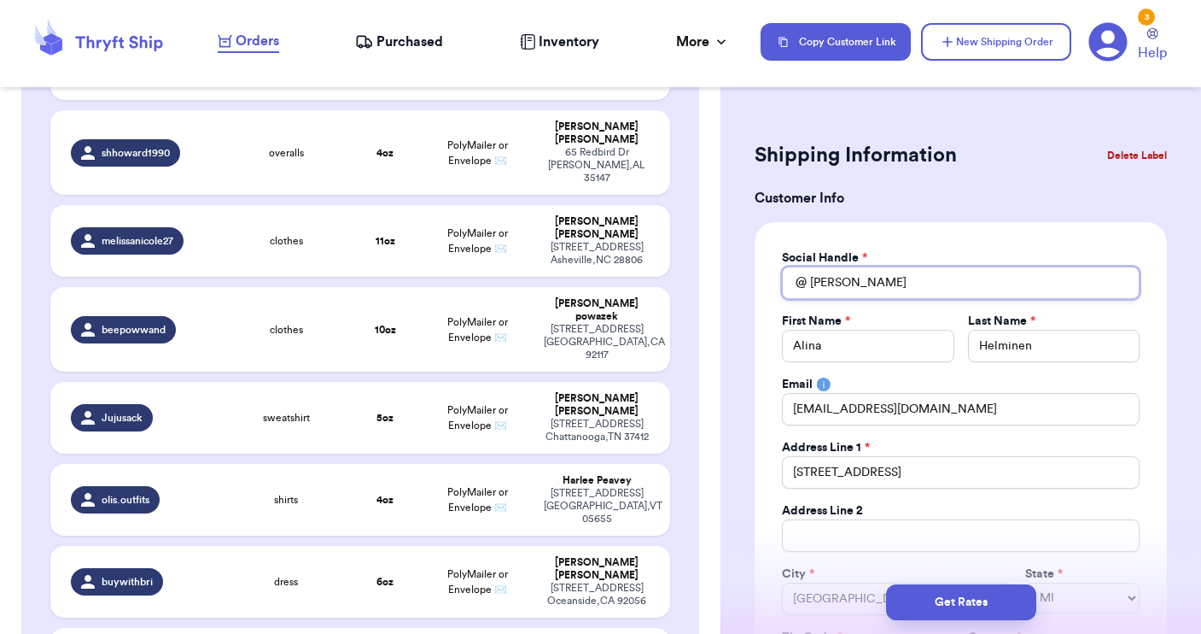
drag, startPoint x: 898, startPoint y: 281, endPoint x: 810, endPoint y: 270, distance: 88.7
click at [810, 270] on input "[PERSON_NAME]" at bounding box center [961, 282] width 358 height 32
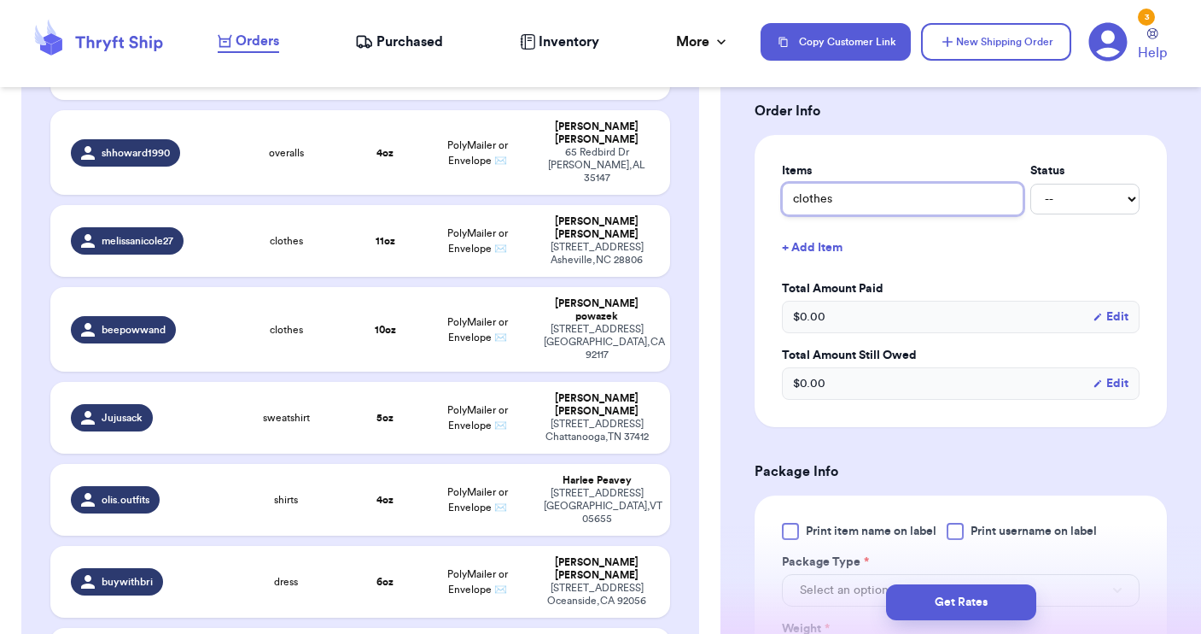
scroll to position [652, 0]
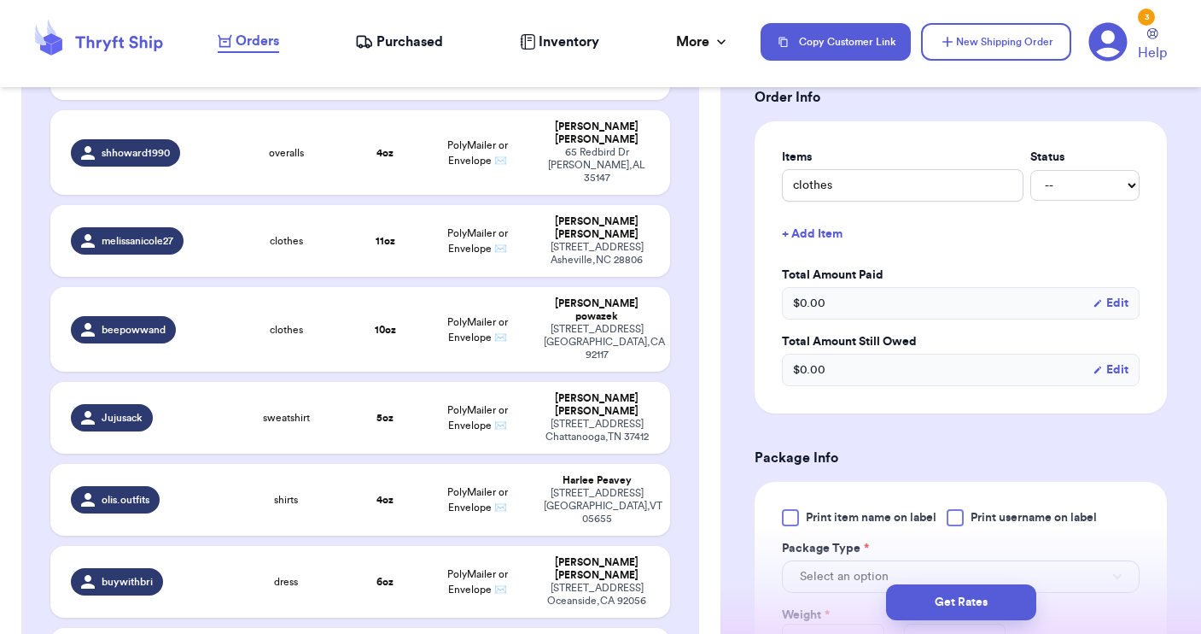
click at [949, 514] on div at bounding box center [955, 517] width 17 height 17
click at [0, 0] on input "Print username on label" at bounding box center [0, 0] width 0 height 0
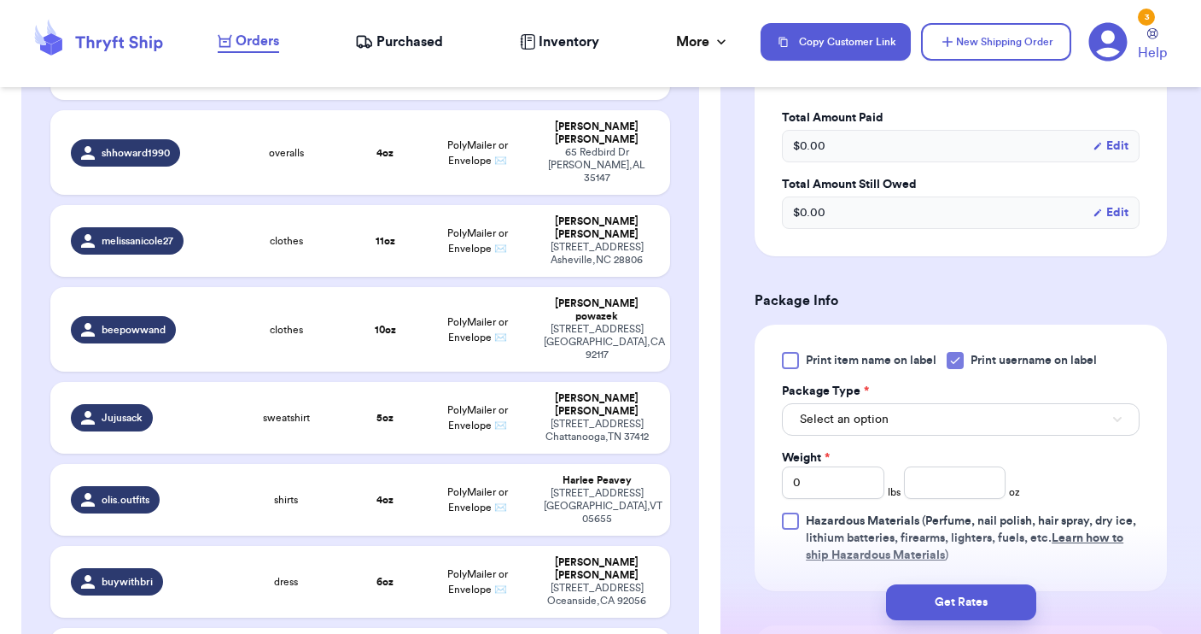
scroll to position [810, 0]
click at [1022, 427] on button "Select an option" at bounding box center [961, 418] width 358 height 32
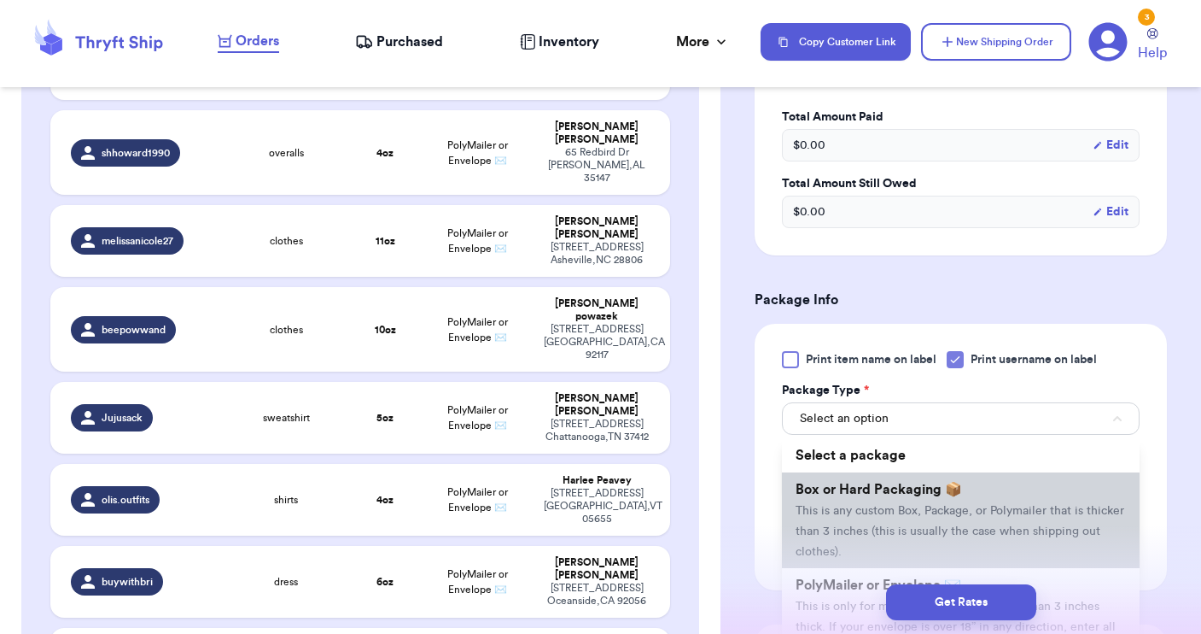
scroll to position [73, 0]
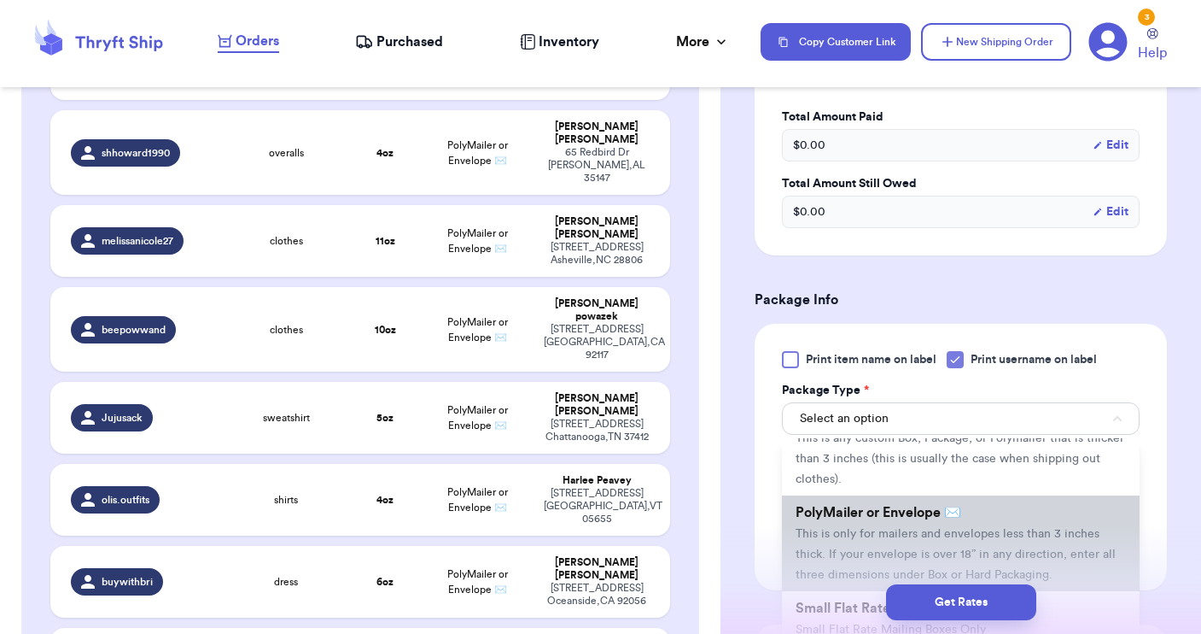
click at [926, 542] on span "This is only for mailers and envelopes less than 3 inches thick. If your envelo…" at bounding box center [956, 554] width 320 height 53
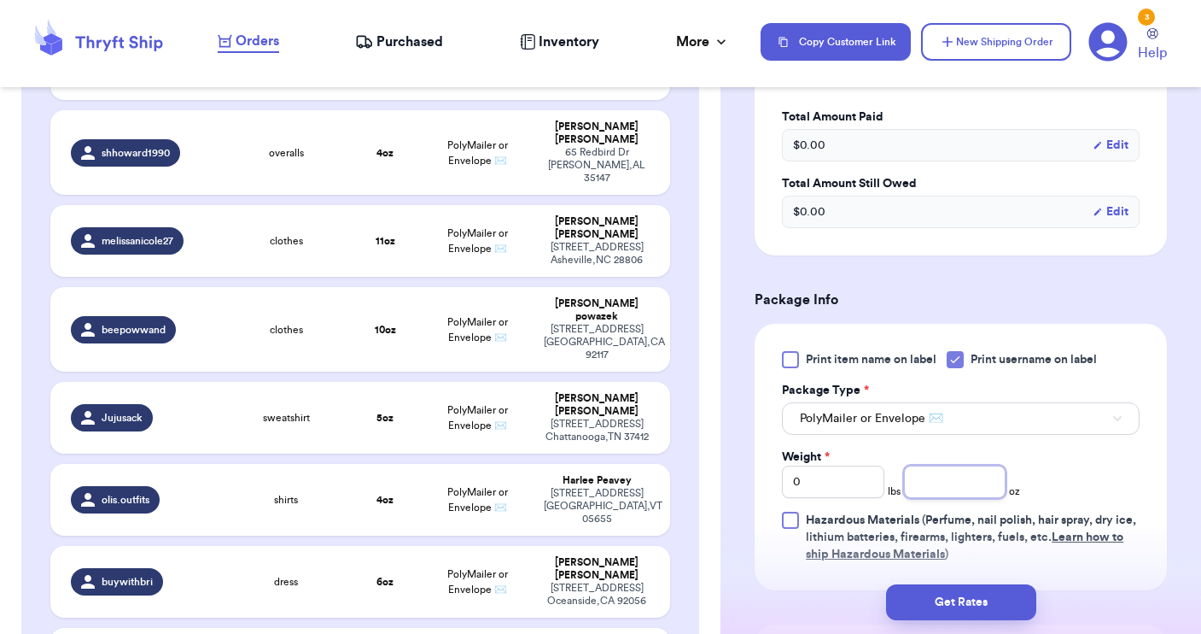
click at [956, 476] on input "number" at bounding box center [955, 481] width 102 height 32
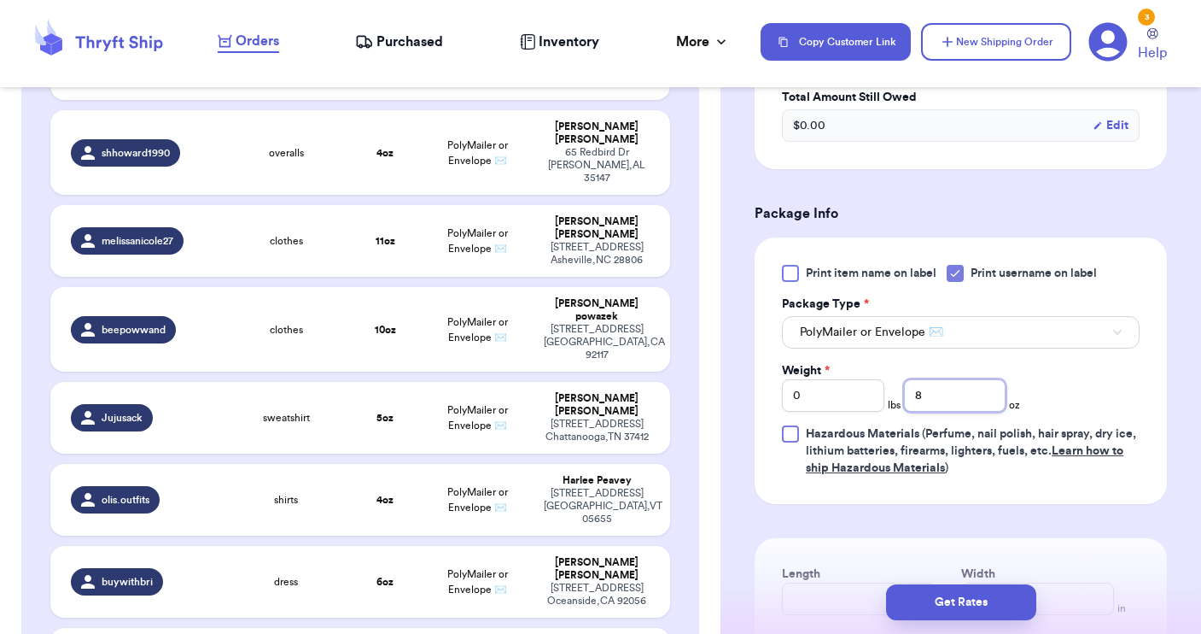
scroll to position [909, 0]
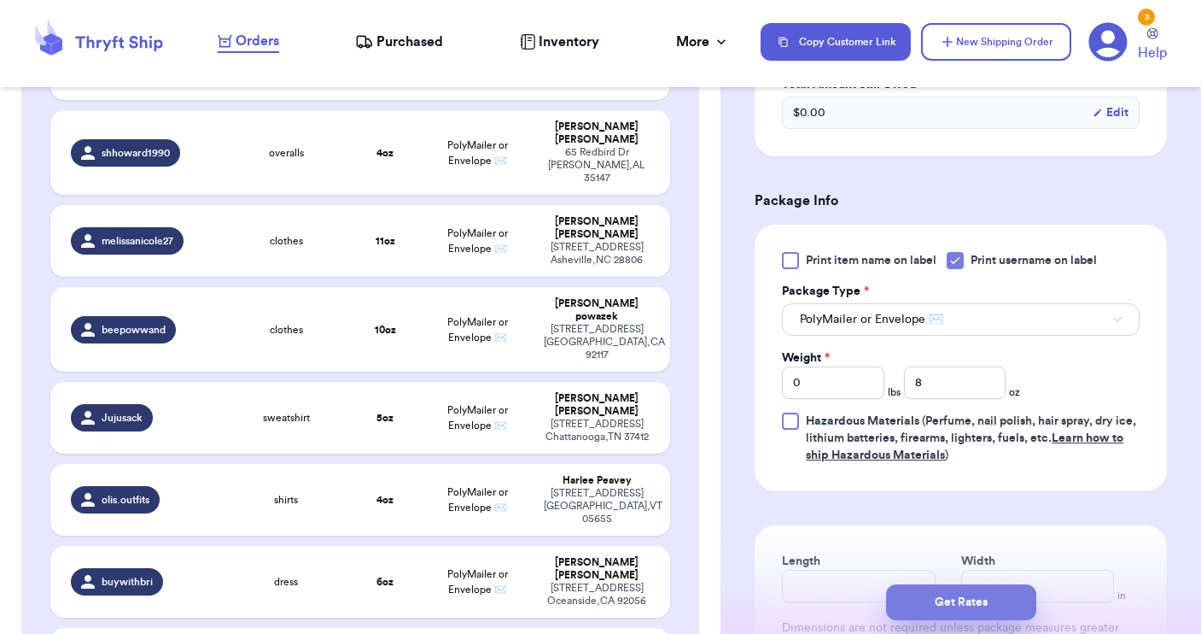
click at [988, 587] on button "Get Rates" at bounding box center [961, 602] width 150 height 36
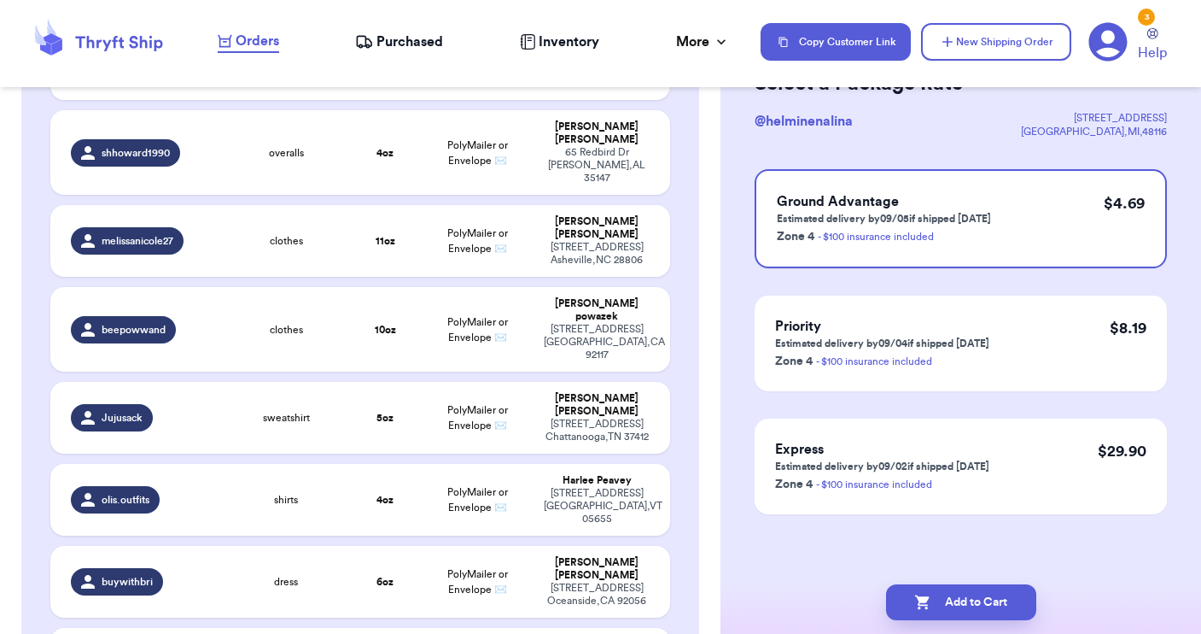
scroll to position [0, 0]
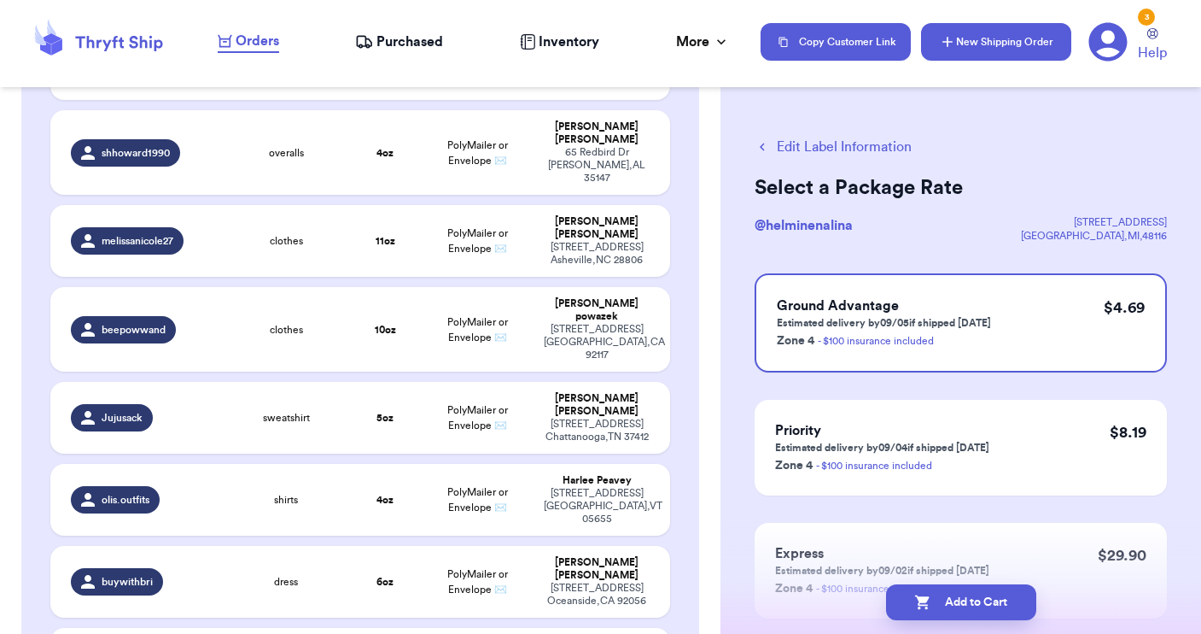
click at [1001, 38] on button "New Shipping Order" at bounding box center [996, 42] width 150 height 38
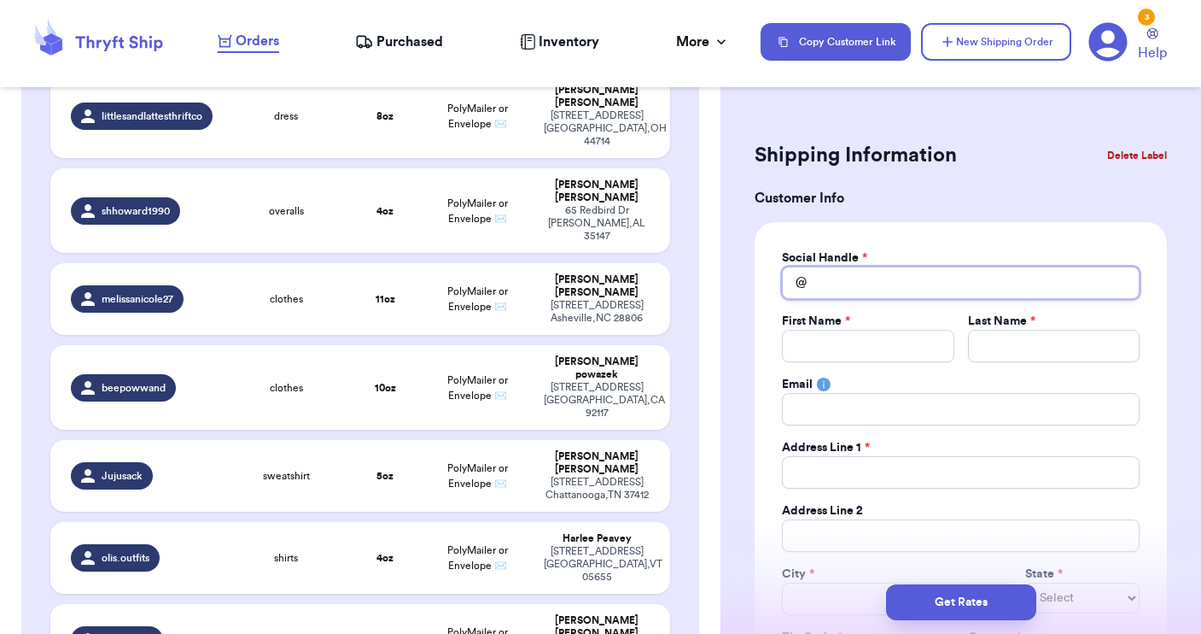
click at [868, 286] on input "Total Amount Paid" at bounding box center [961, 282] width 358 height 32
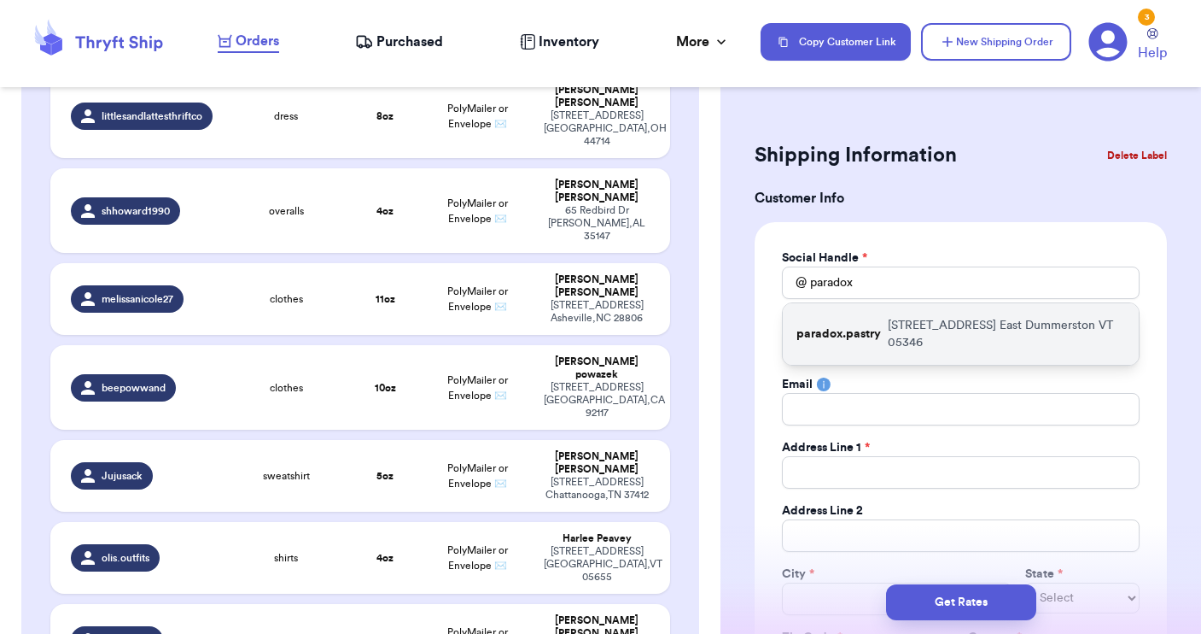
click at [848, 331] on p "paradox.pastry" at bounding box center [839, 333] width 85 height 17
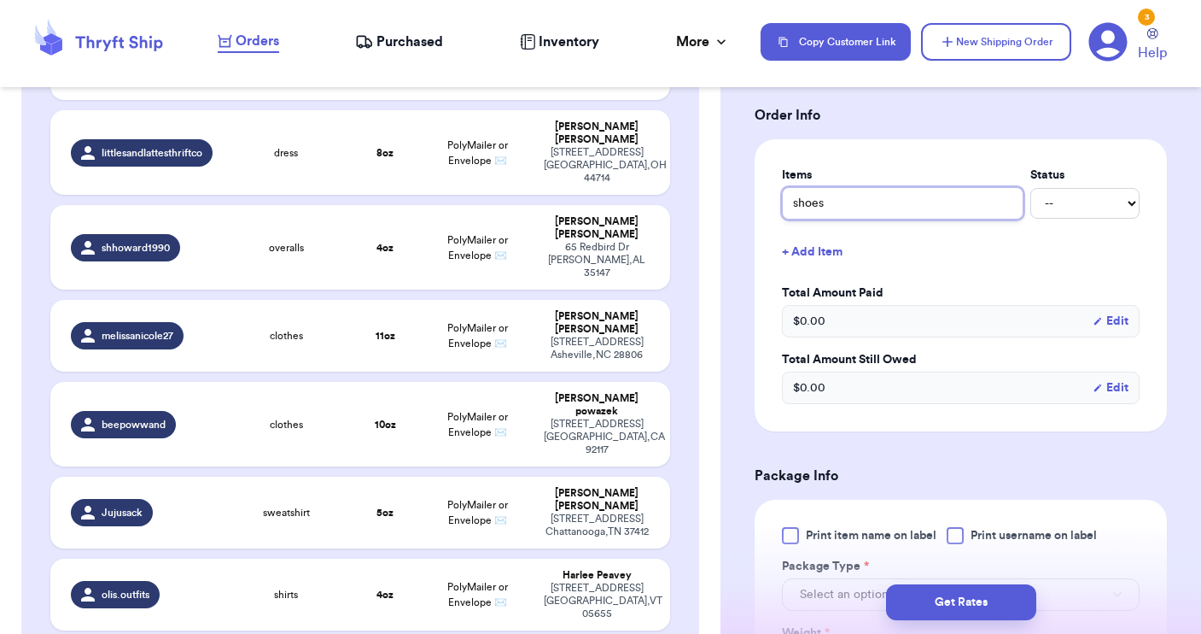
scroll to position [646, 0]
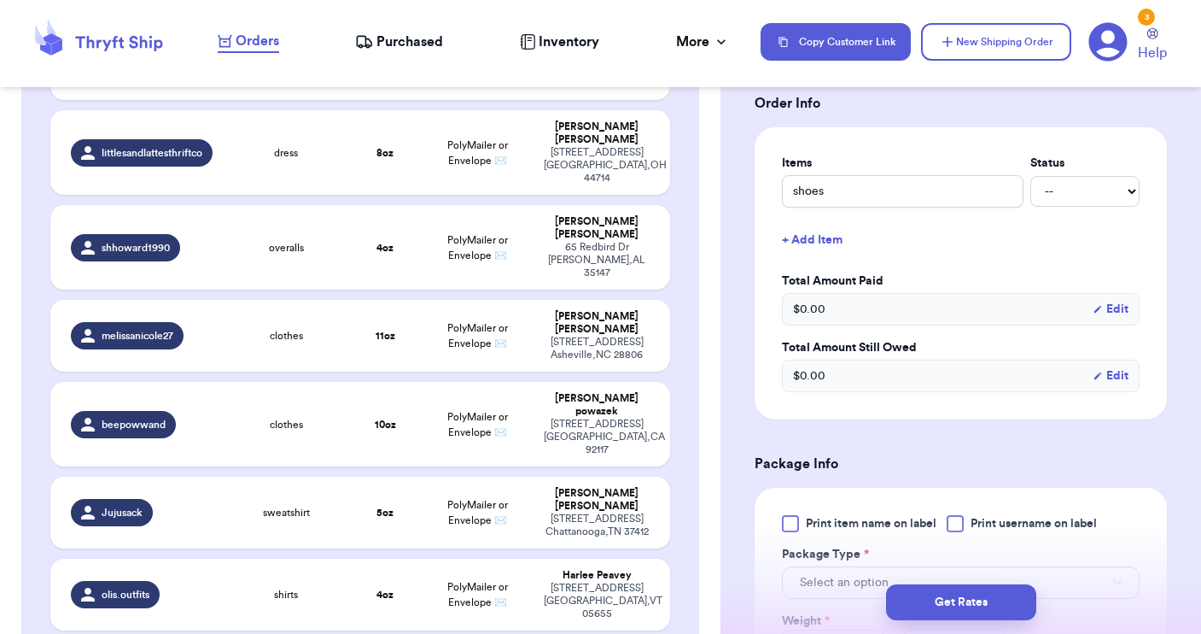
click at [964, 524] on div at bounding box center [955, 523] width 17 height 17
click at [0, 0] on input "Print username on label" at bounding box center [0, 0] width 0 height 0
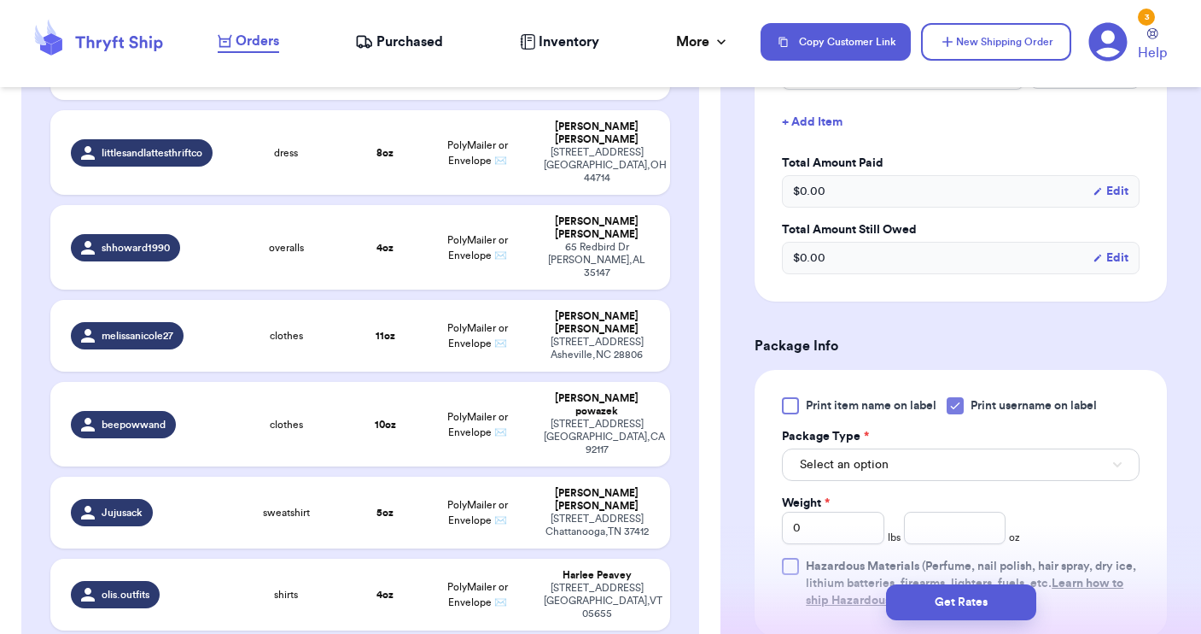
scroll to position [803, 0]
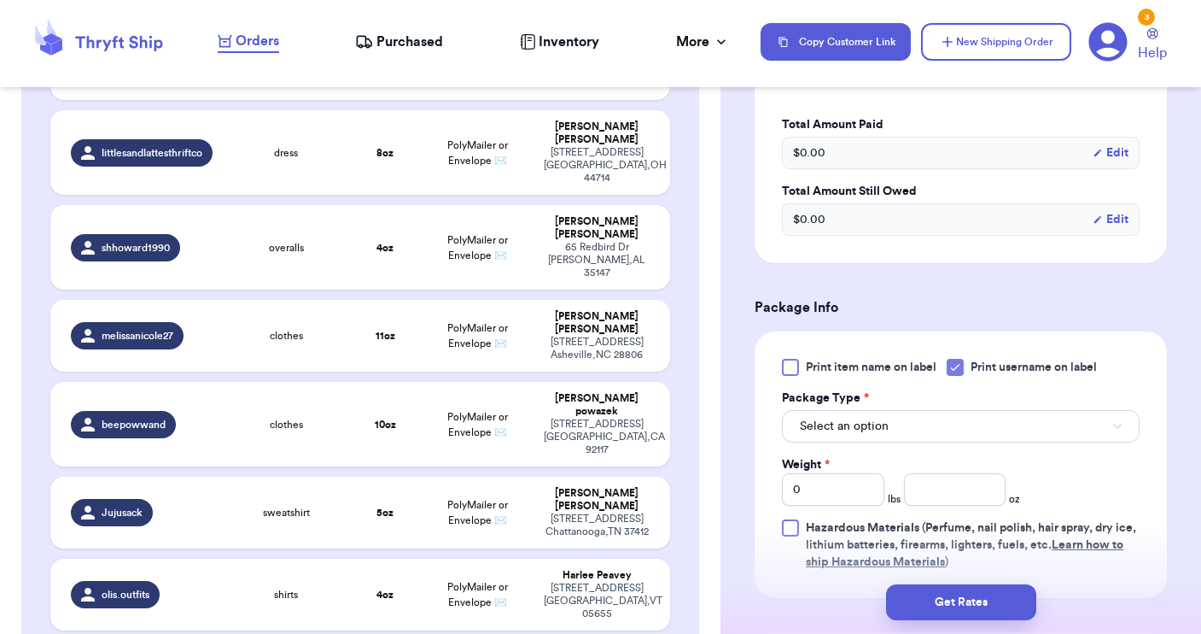
click at [933, 431] on button "Select an option" at bounding box center [961, 426] width 358 height 32
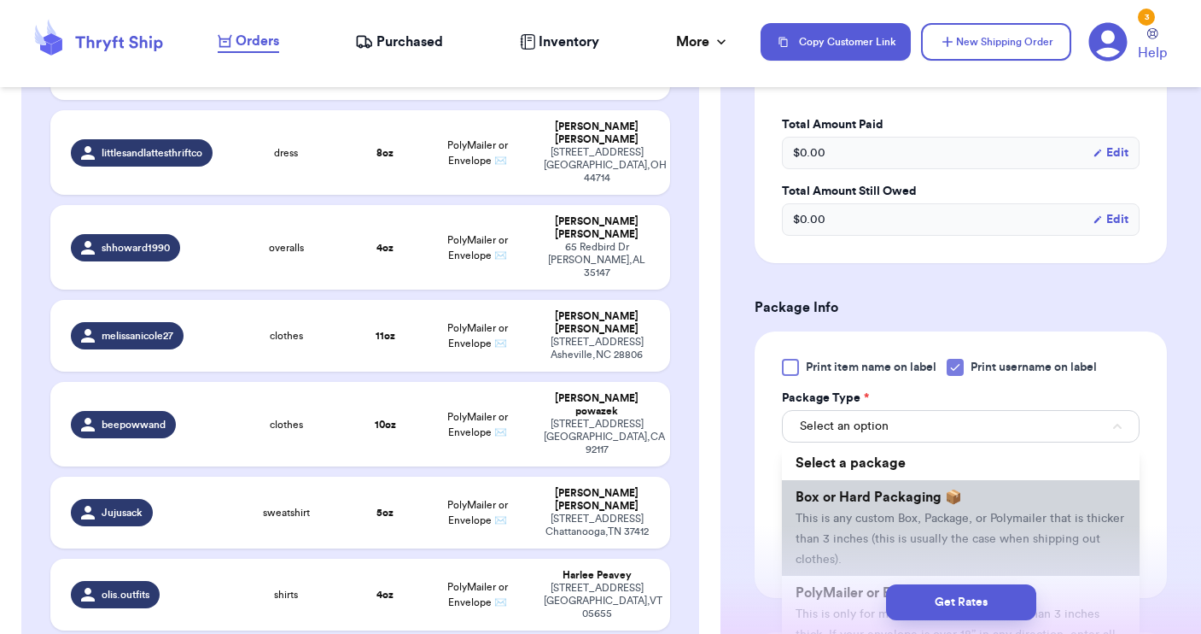
scroll to position [103, 0]
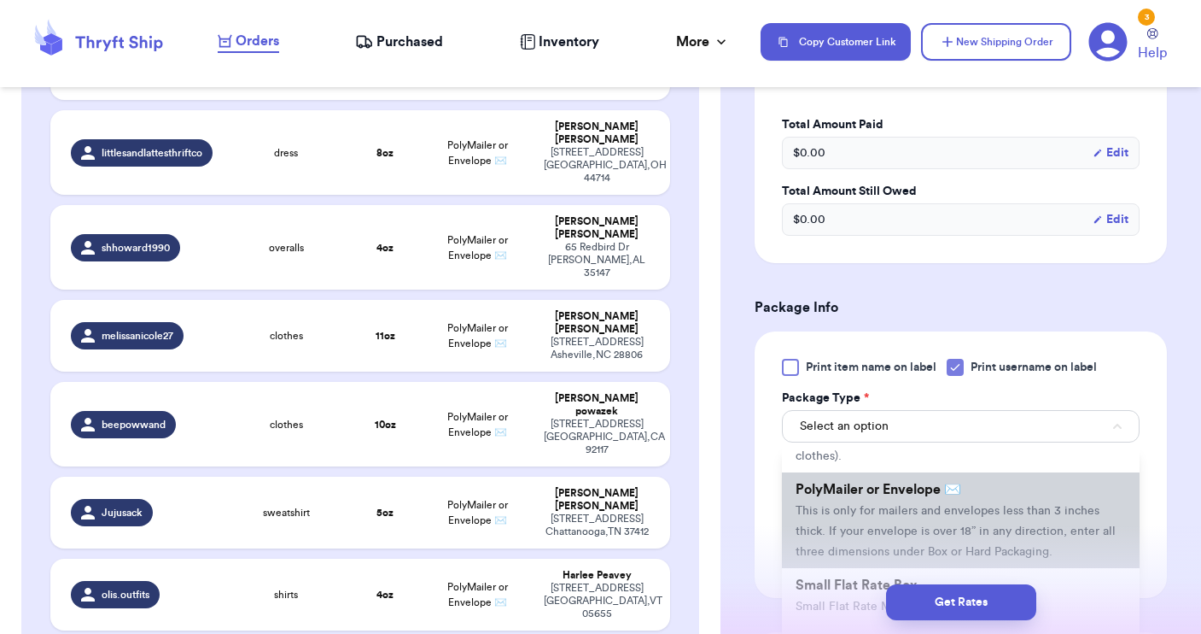
click at [932, 496] on span "PolyMailer or Envelope ✉️" at bounding box center [879, 489] width 166 height 14
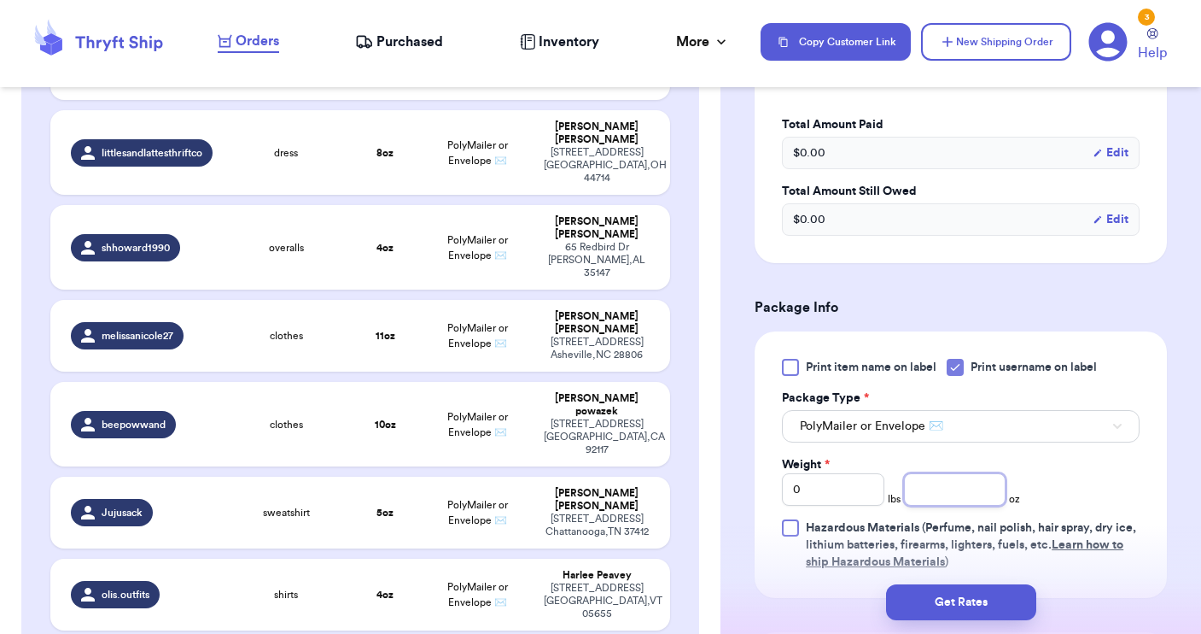
click at [937, 492] on input "number" at bounding box center [955, 489] width 102 height 32
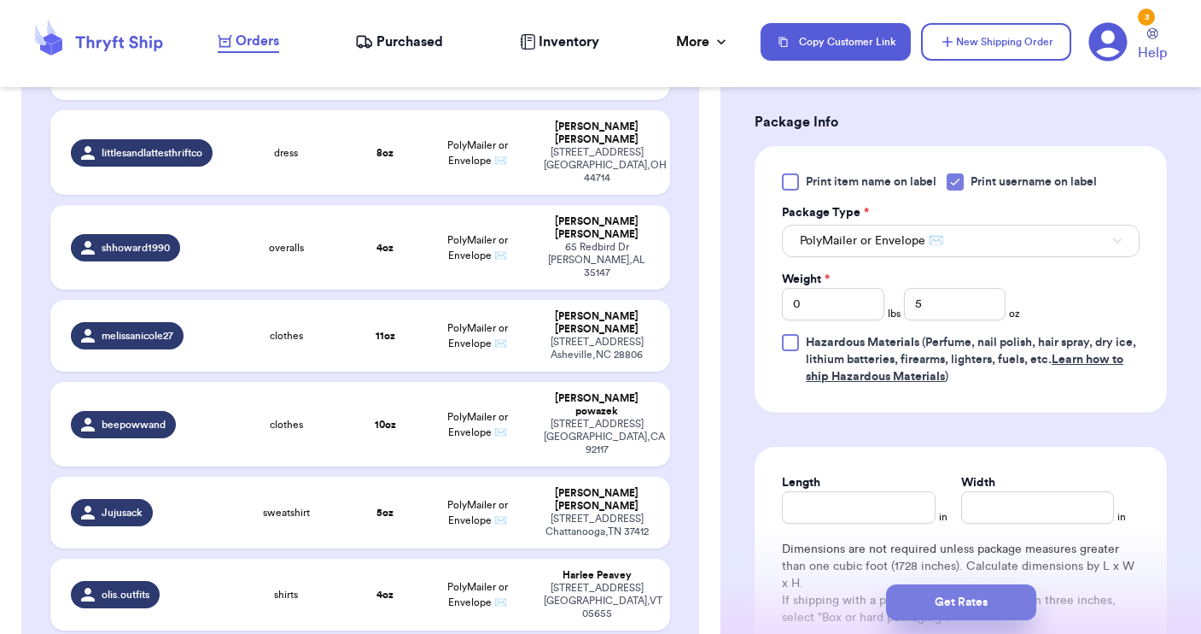
click at [950, 610] on button "Get Rates" at bounding box center [961, 602] width 150 height 36
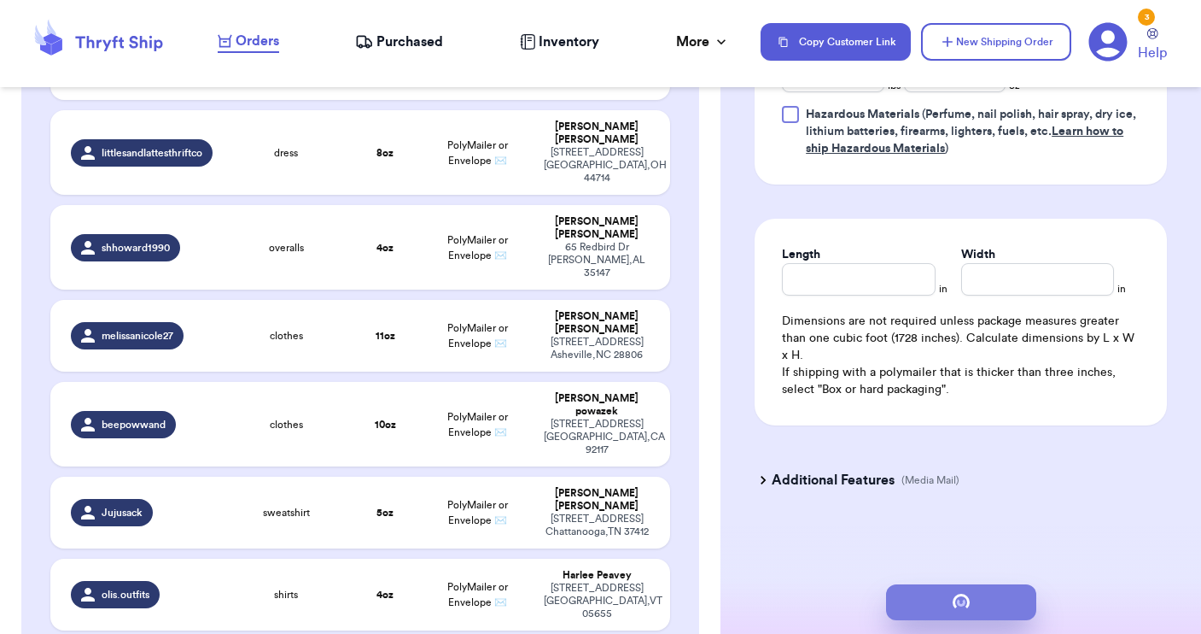
scroll to position [0, 0]
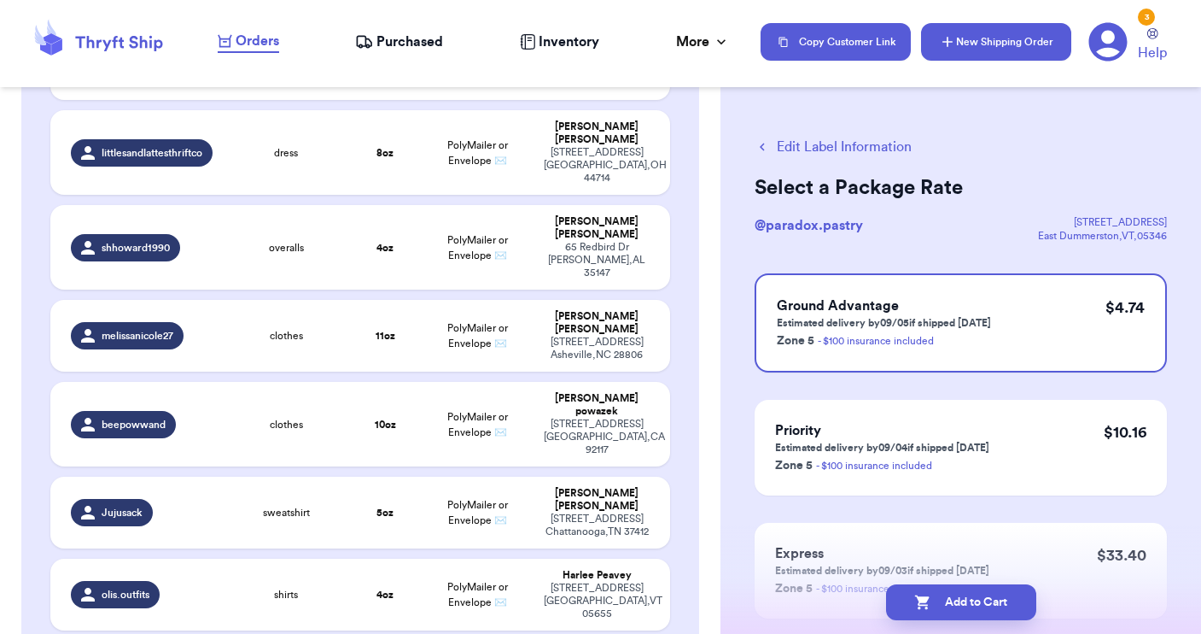
click at [983, 32] on button "New Shipping Order" at bounding box center [996, 42] width 150 height 38
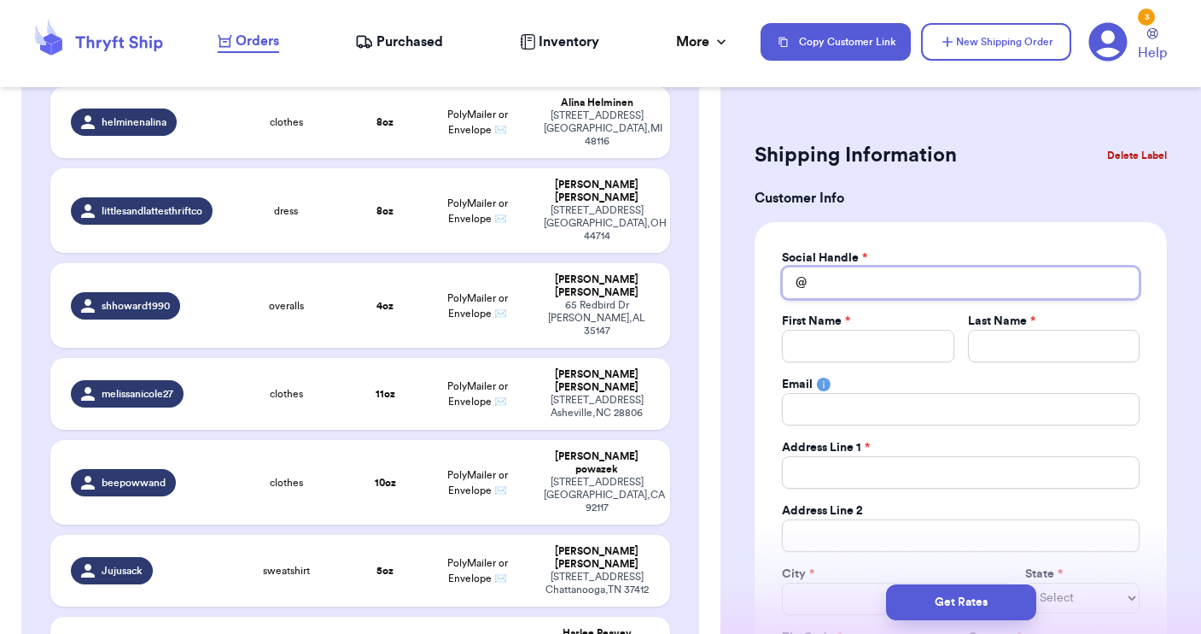
click at [848, 291] on input "Total Amount Paid" at bounding box center [961, 282] width 358 height 32
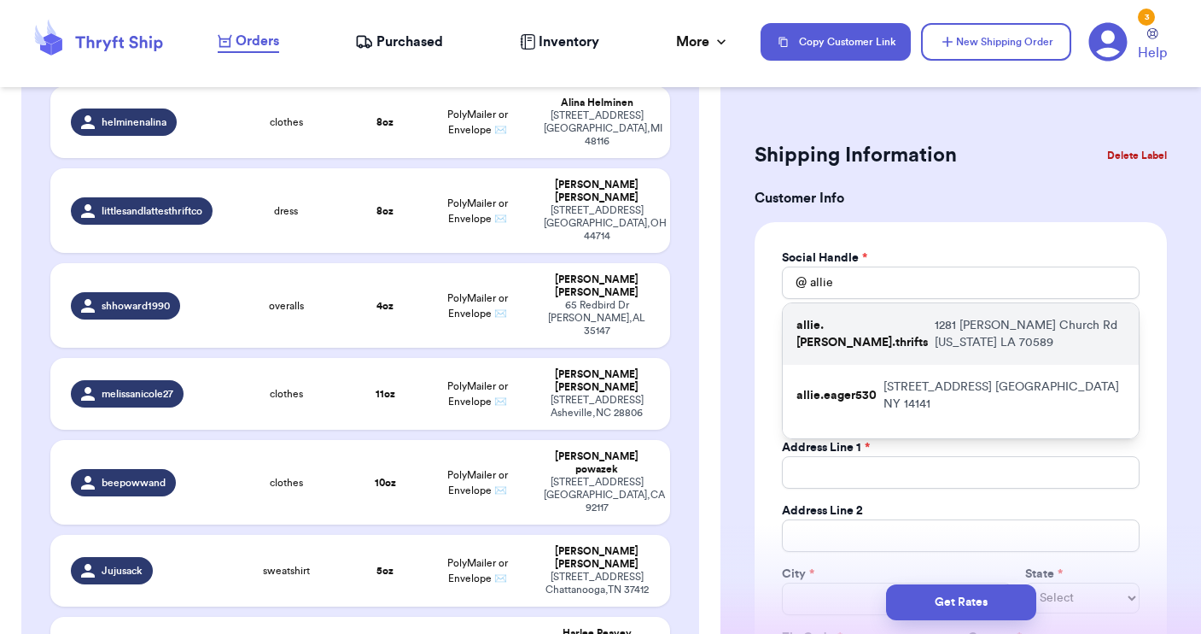
click at [850, 338] on p "allie.[PERSON_NAME].thrifts" at bounding box center [863, 334] width 132 height 34
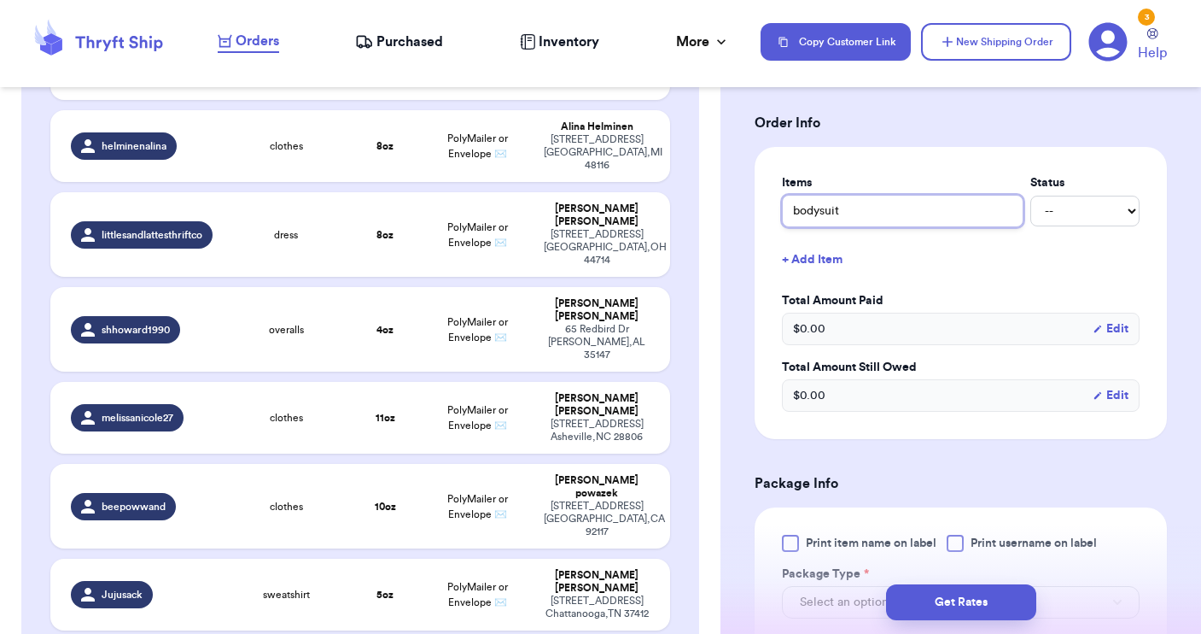
scroll to position [661, 0]
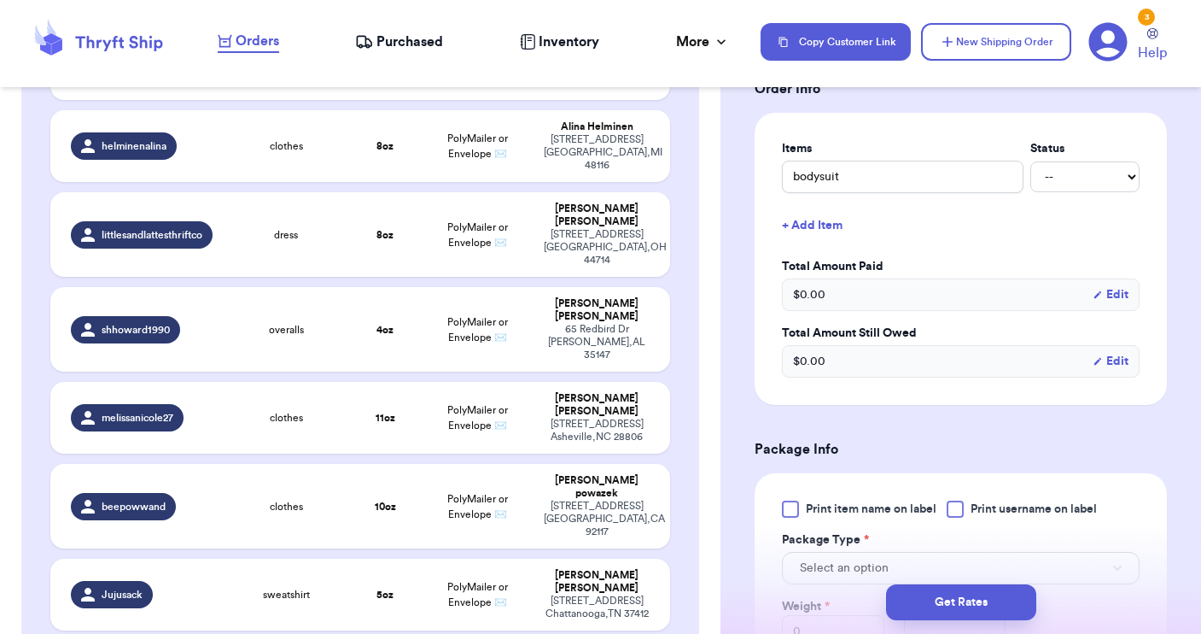
click at [947, 507] on div "Print item name on label Print username on label" at bounding box center [961, 508] width 358 height 17
click at [958, 512] on div at bounding box center [955, 508] width 17 height 17
click at [0, 0] on input "Print username on label" at bounding box center [0, 0] width 0 height 0
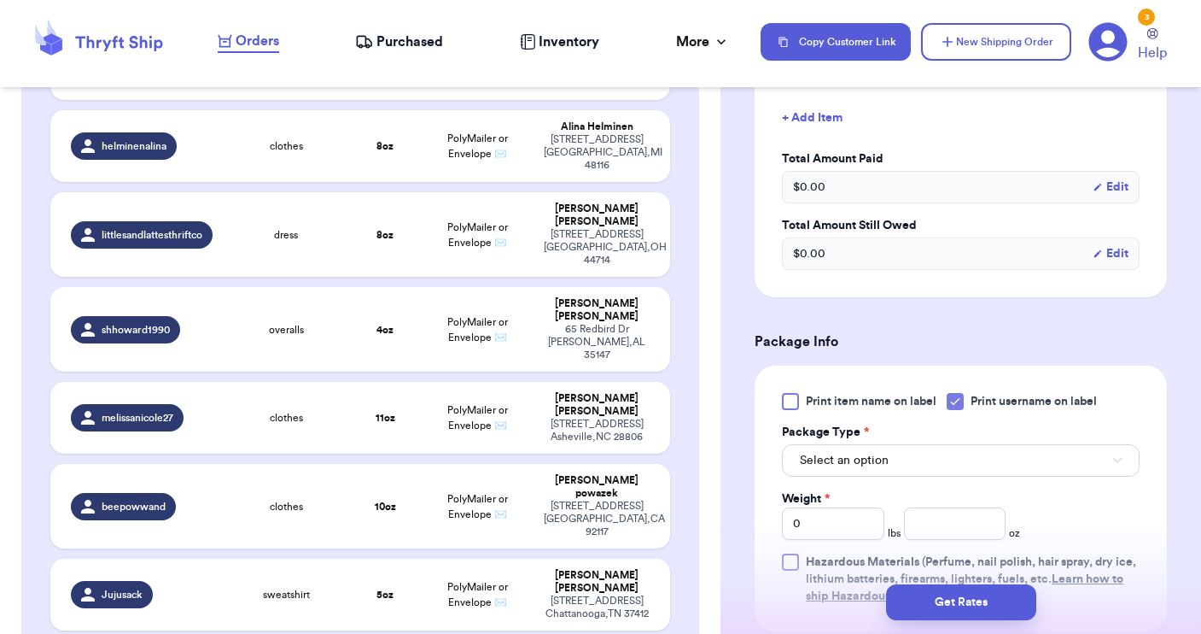
click at [931, 460] on button "Select an option" at bounding box center [961, 460] width 358 height 32
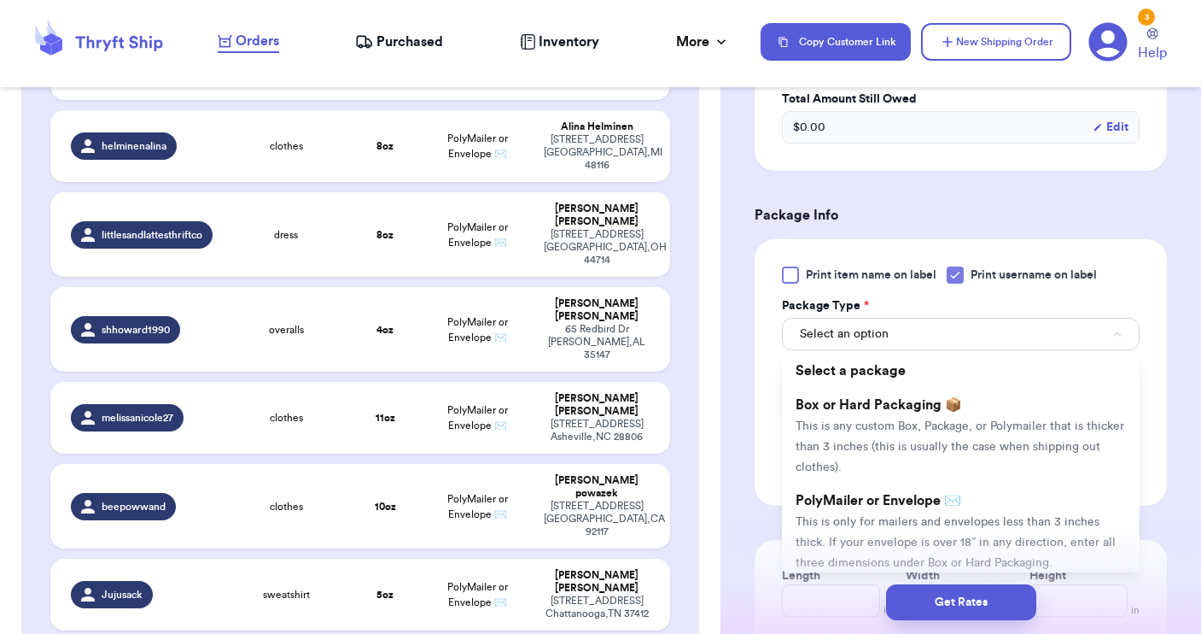
scroll to position [932, 0]
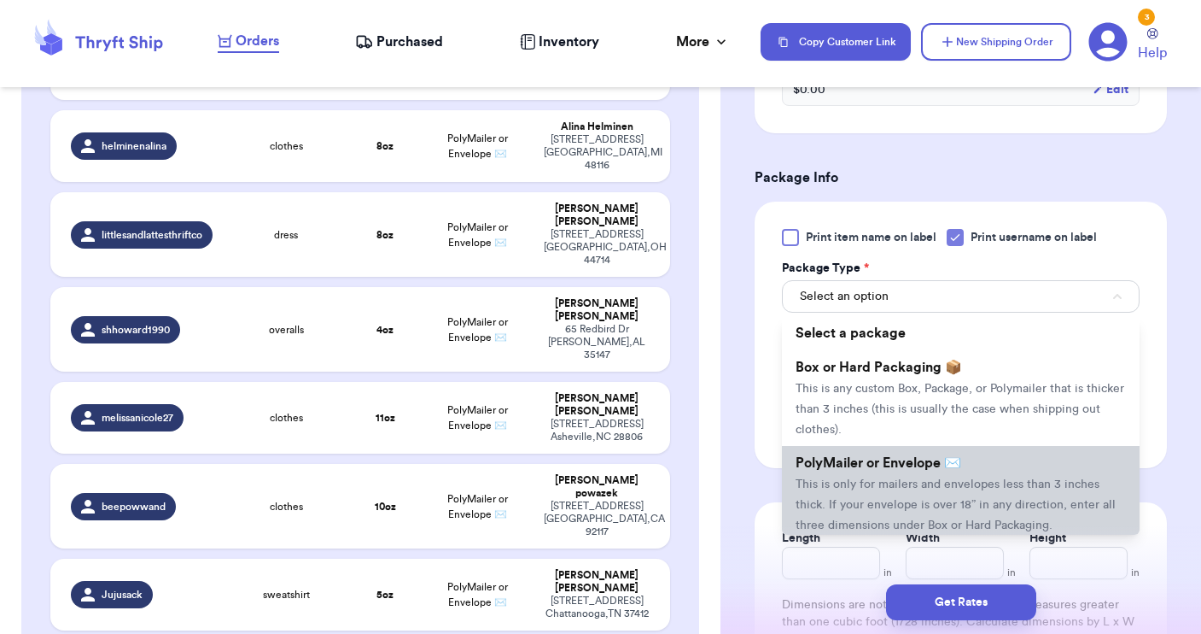
click at [907, 485] on span "This is only for mailers and envelopes less than 3 inches thick. If your envelo…" at bounding box center [956, 504] width 320 height 53
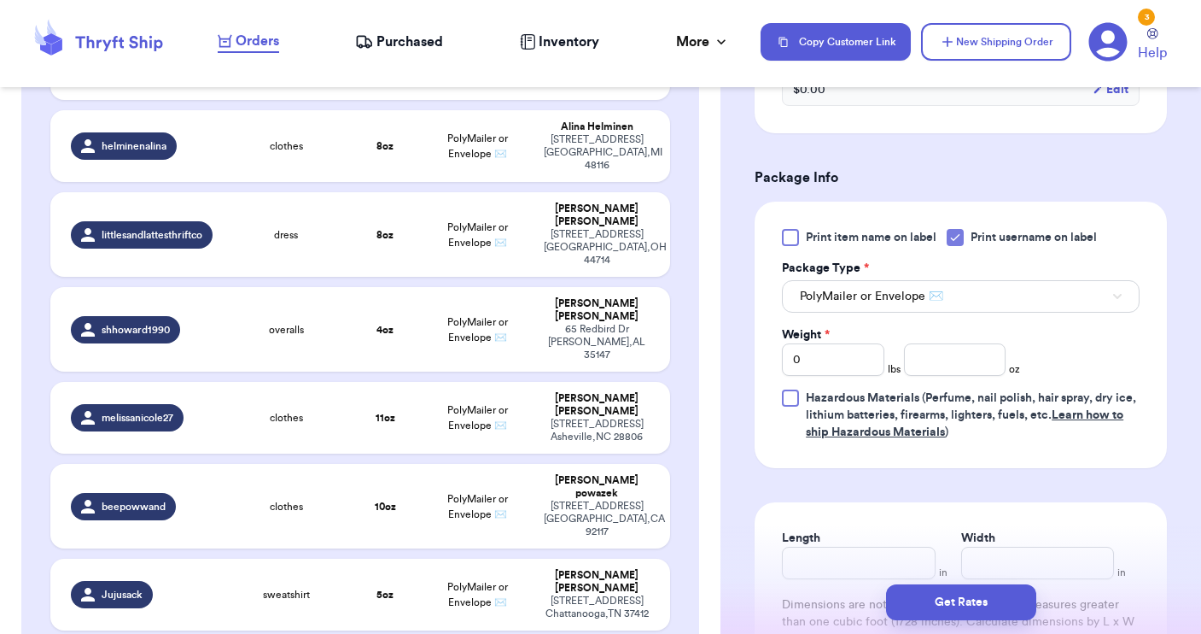
click at [946, 340] on div "Weight * 0 lbs oz" at bounding box center [901, 351] width 238 height 50
click at [939, 354] on input "number" at bounding box center [955, 359] width 102 height 32
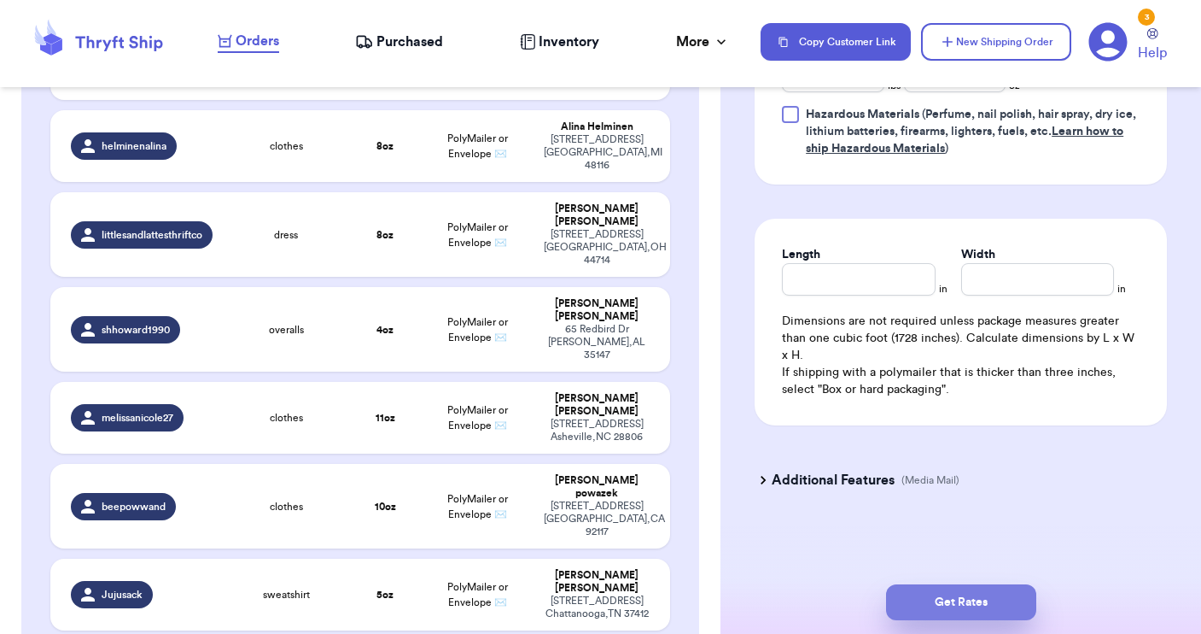
click at [964, 595] on button "Get Rates" at bounding box center [961, 602] width 150 height 36
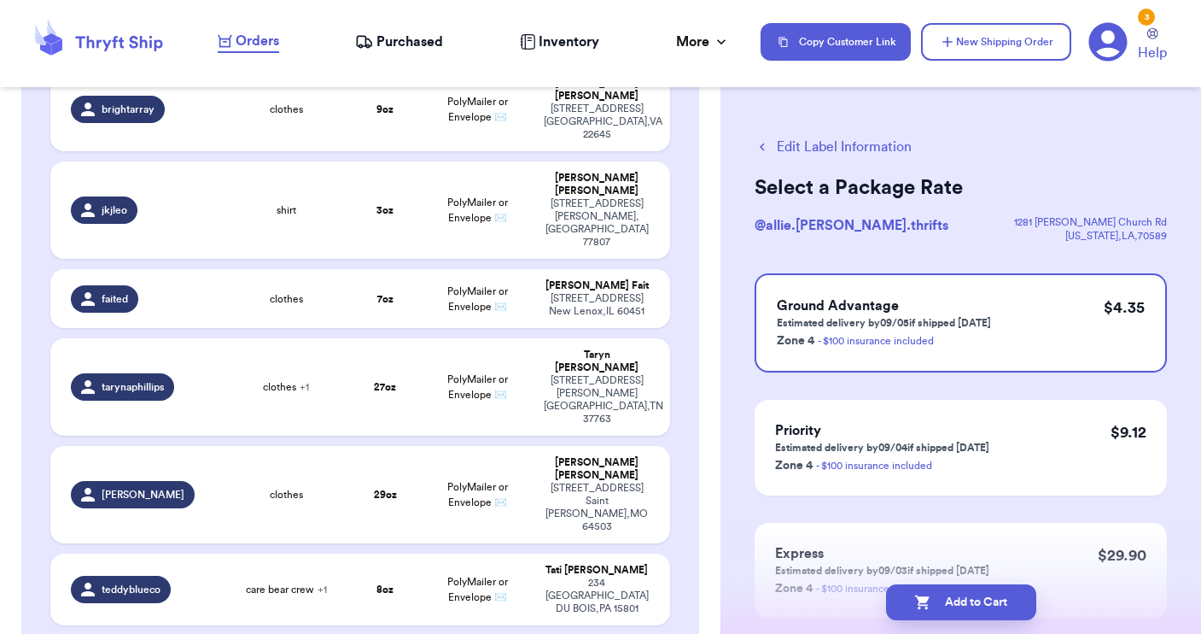
scroll to position [1247, 0]
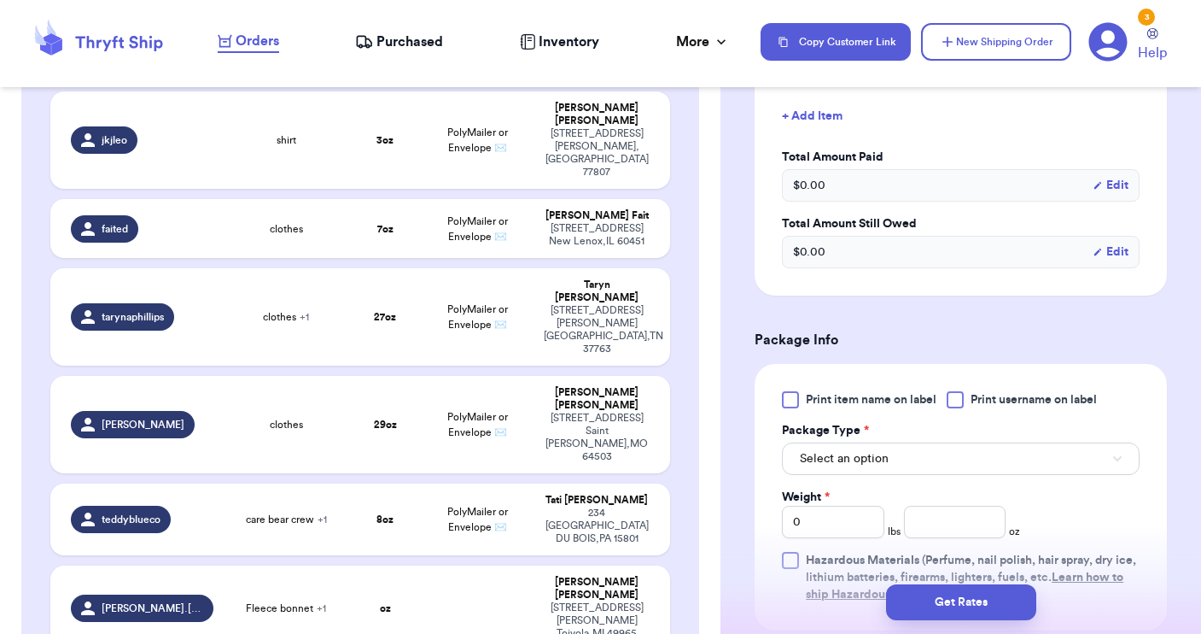
scroll to position [494, 0]
click at [958, 400] on div at bounding box center [955, 397] width 17 height 17
click at [0, 0] on input "Print username on label" at bounding box center [0, 0] width 0 height 0
click at [1108, 464] on button "Select an option" at bounding box center [961, 457] width 358 height 32
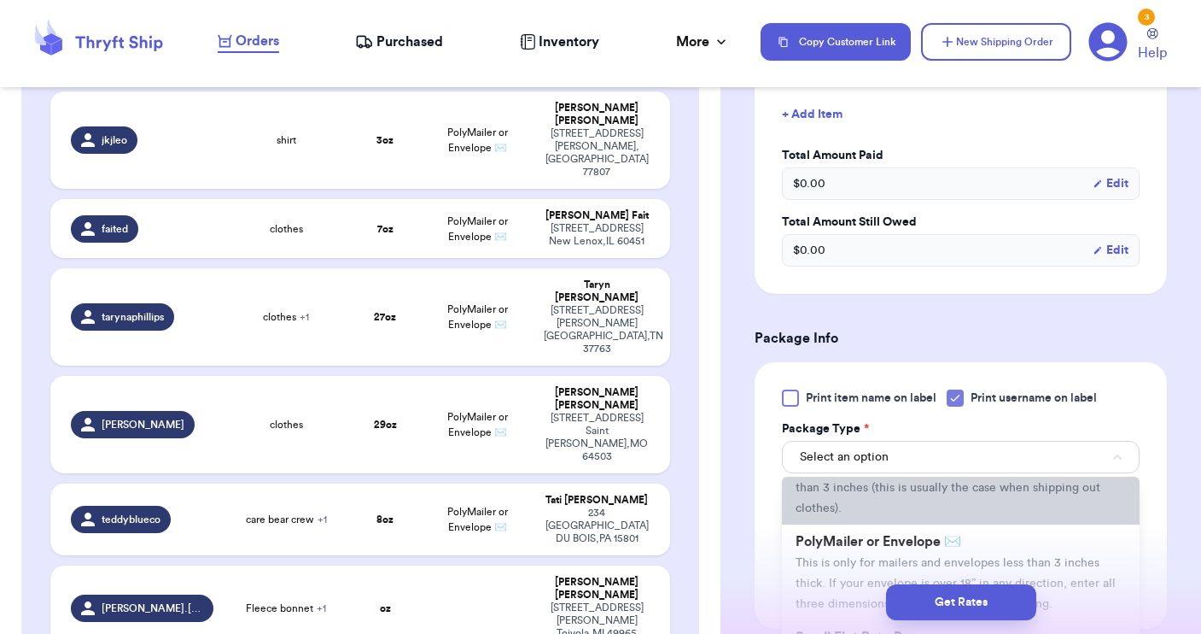
scroll to position [84, 0]
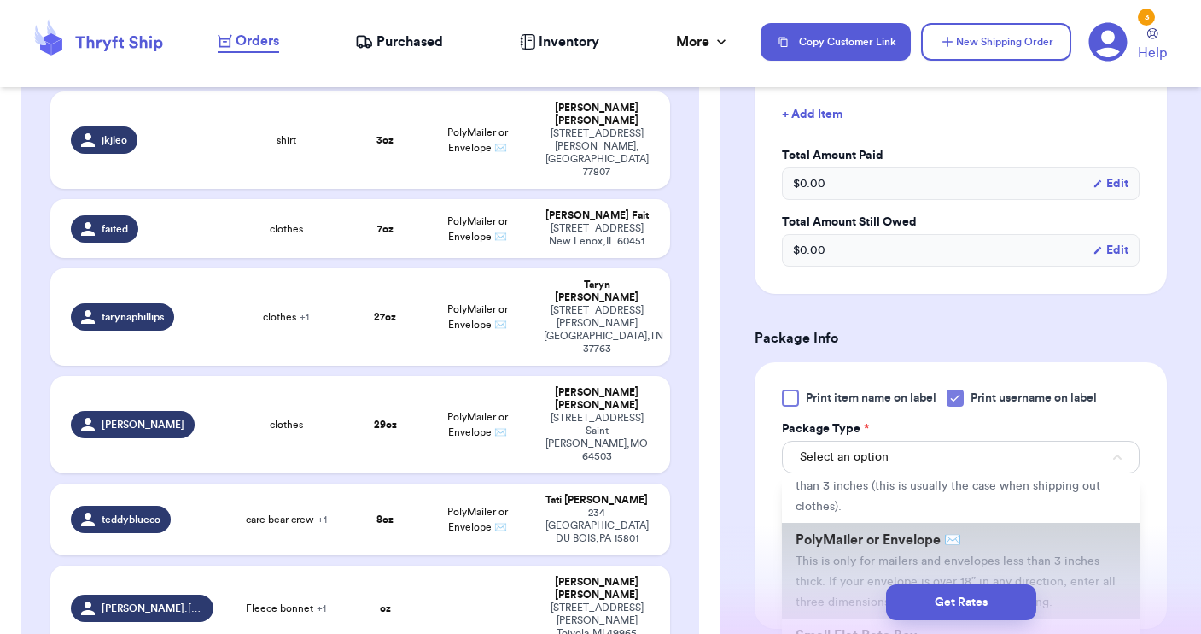
click at [979, 550] on li "PolyMailer or Envelope ✉️ This is only for mailers and envelopes less than 3 in…" at bounding box center [961, 571] width 358 height 96
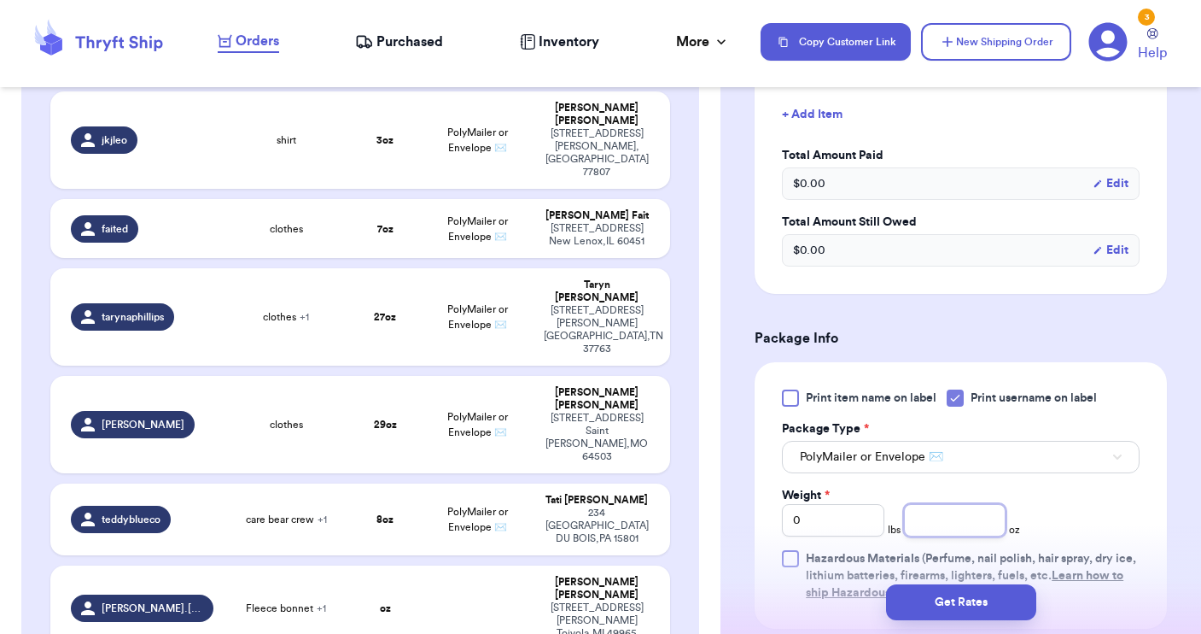
click at [913, 529] on input "number" at bounding box center [955, 520] width 102 height 32
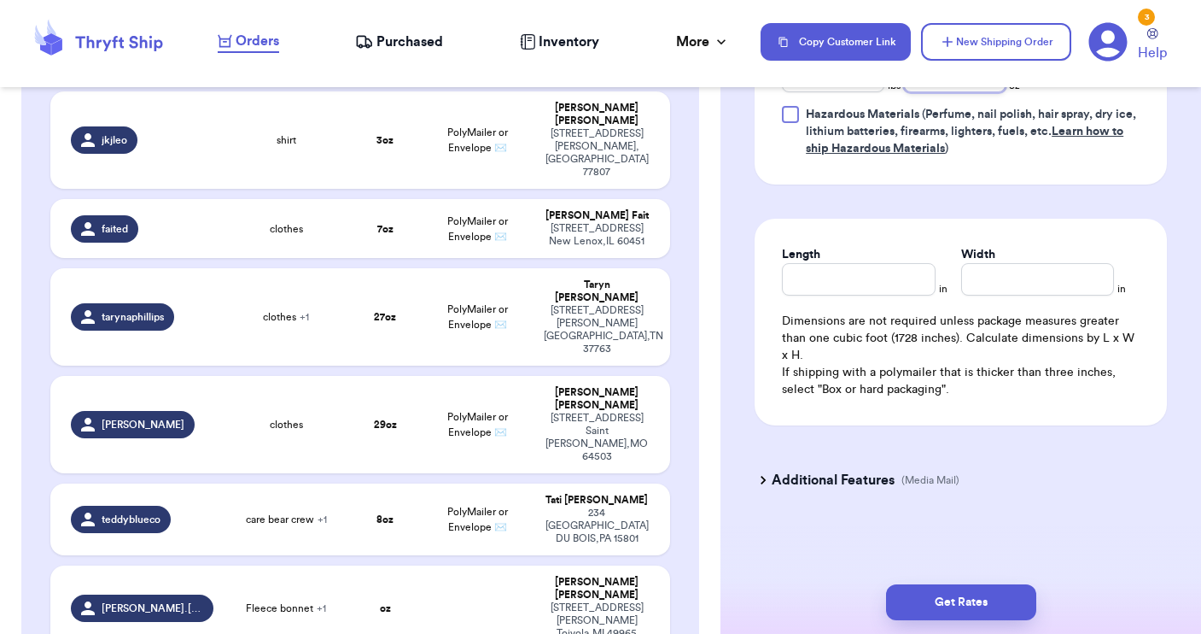
scroll to position [941, 0]
click at [952, 596] on button "Get Rates" at bounding box center [961, 602] width 150 height 36
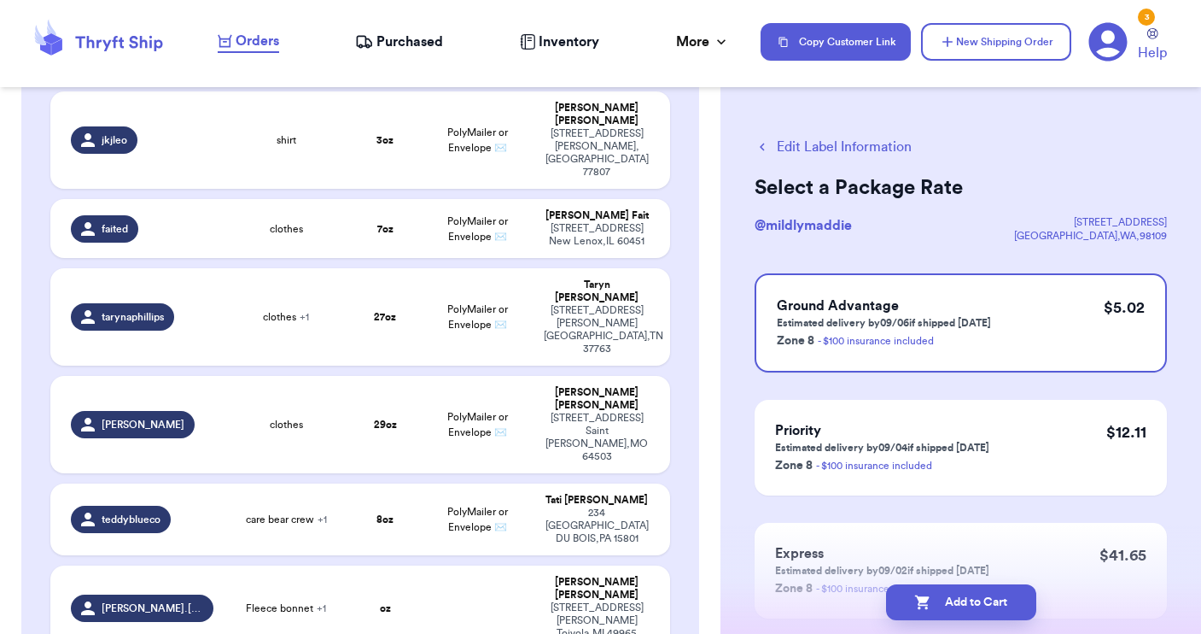
click at [775, 145] on button "Edit Label Information" at bounding box center [833, 147] width 157 height 20
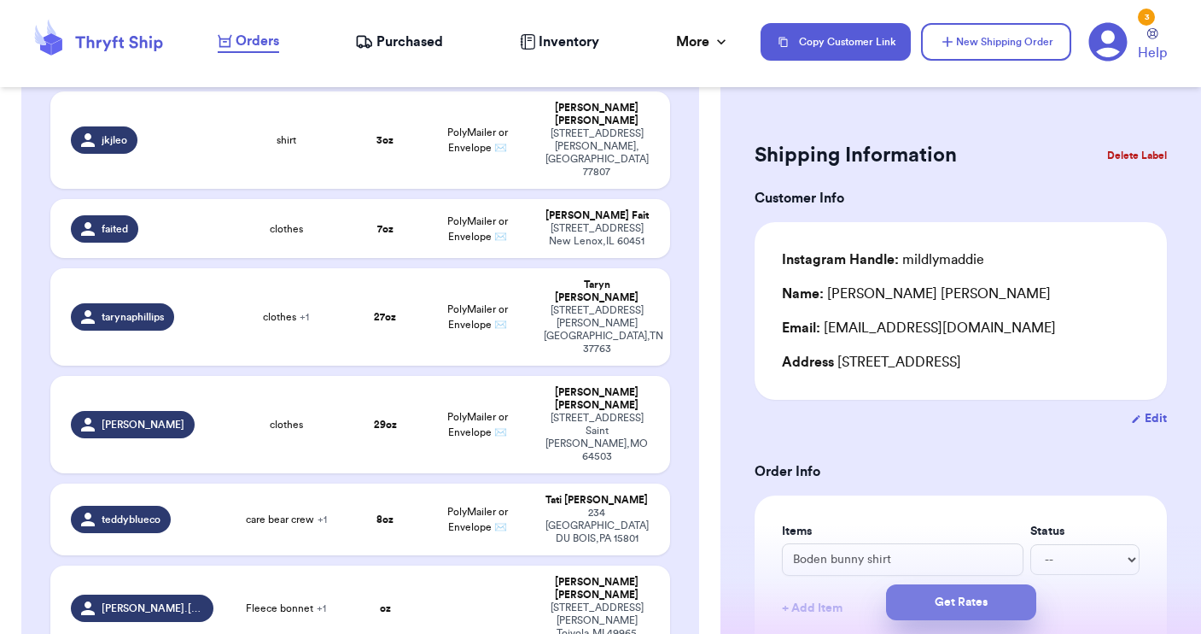
click at [947, 605] on button "Get Rates" at bounding box center [961, 602] width 150 height 36
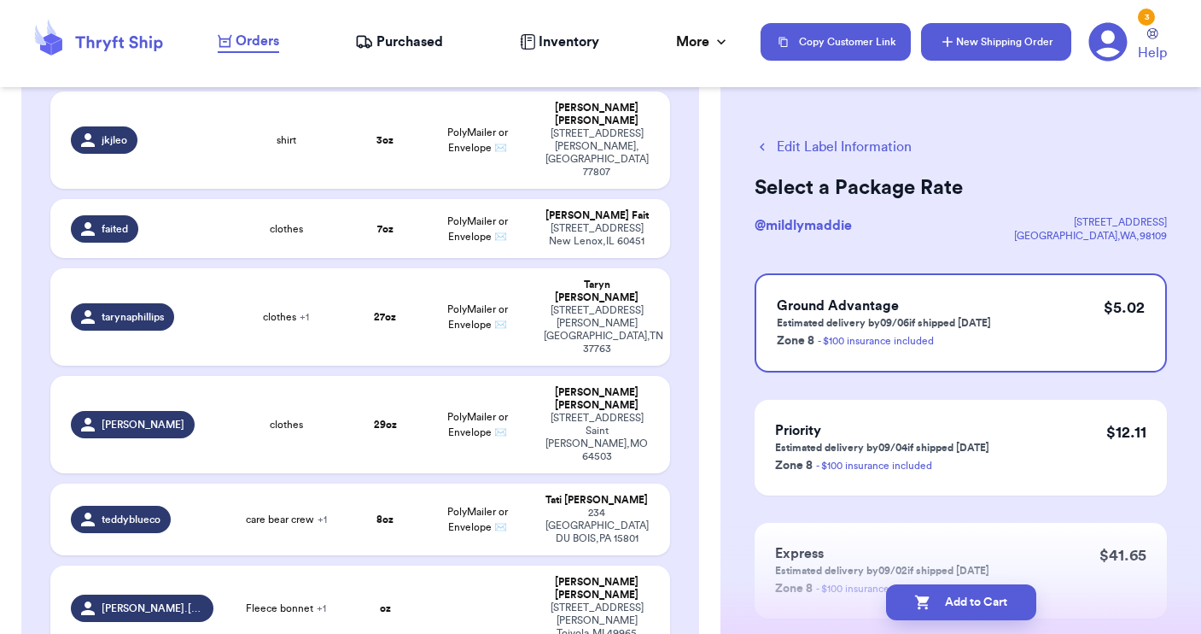
click at [1013, 40] on button "New Shipping Order" at bounding box center [996, 42] width 150 height 38
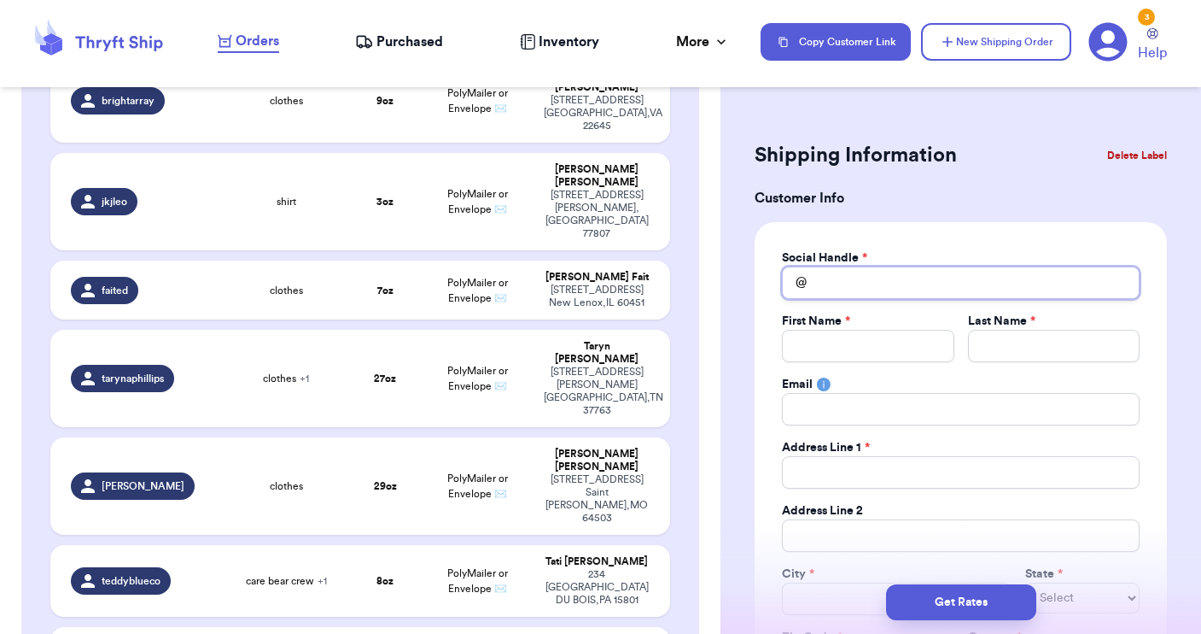
click at [839, 270] on input "Total Amount Paid" at bounding box center [961, 282] width 358 height 32
click at [844, 288] on input "agnieska.rn" at bounding box center [961, 282] width 358 height 32
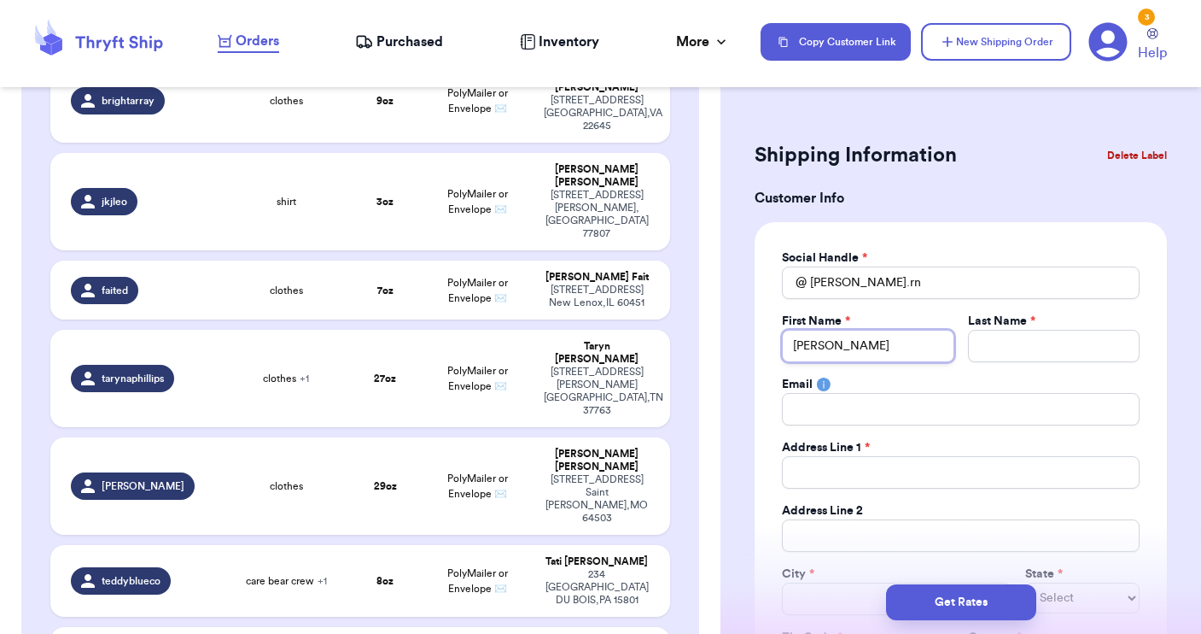
click at [866, 340] on input "[PERSON_NAME]" at bounding box center [868, 346] width 172 height 32
click at [1039, 348] on input "Karloina" at bounding box center [1054, 346] width 172 height 32
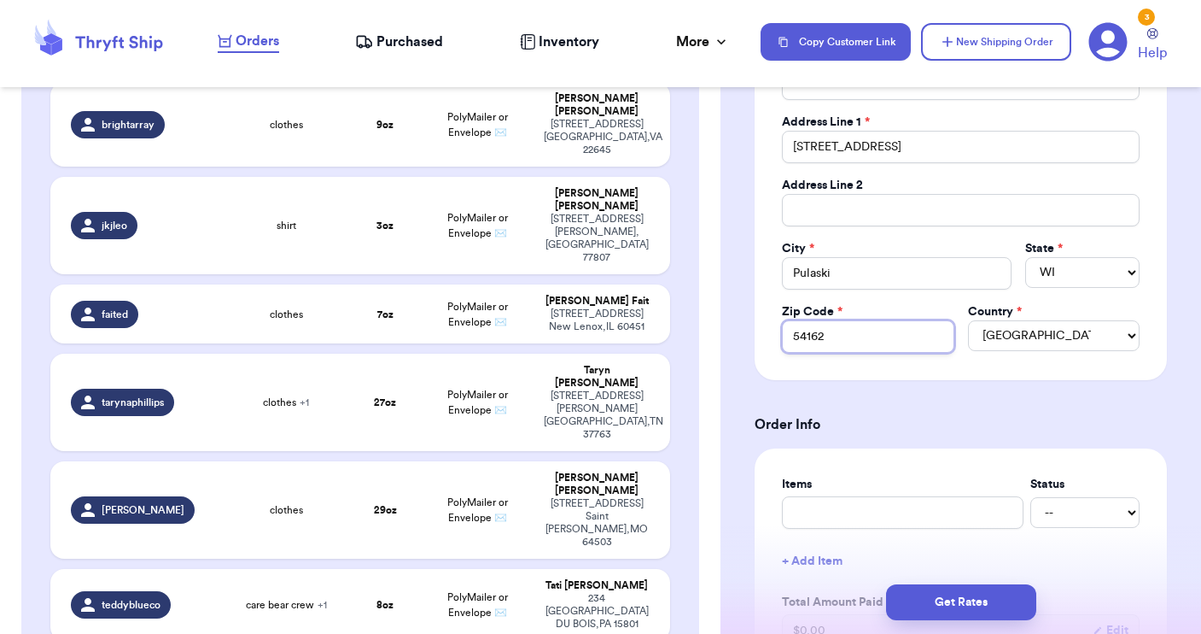
scroll to position [330, 0]
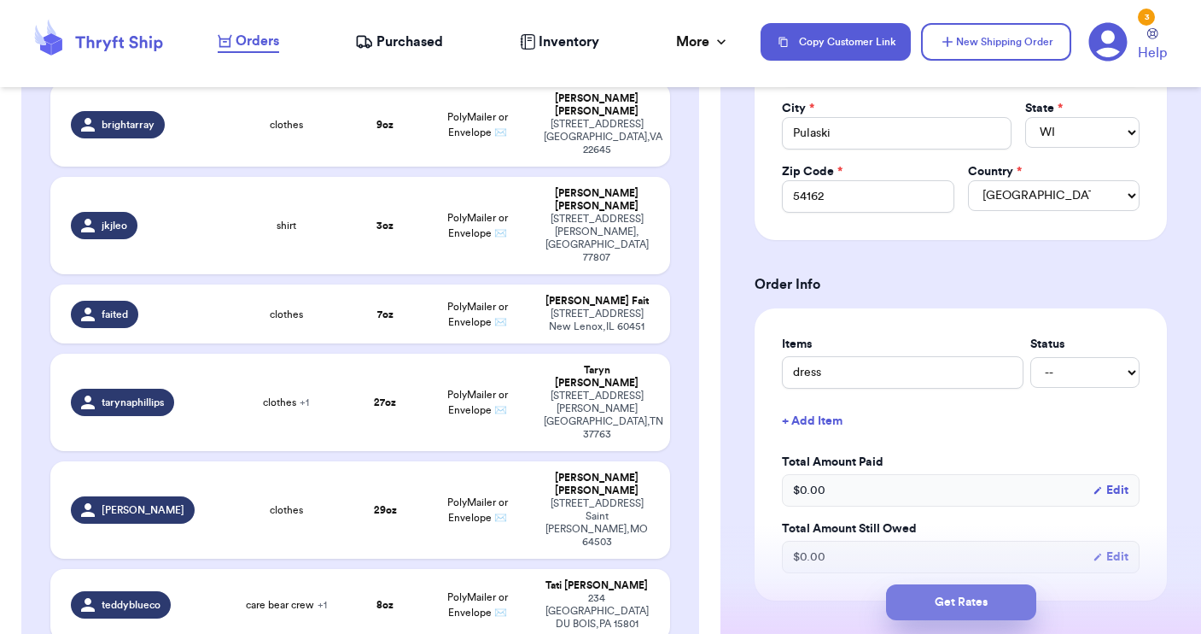
click at [942, 601] on button "Get Rates" at bounding box center [961, 602] width 150 height 36
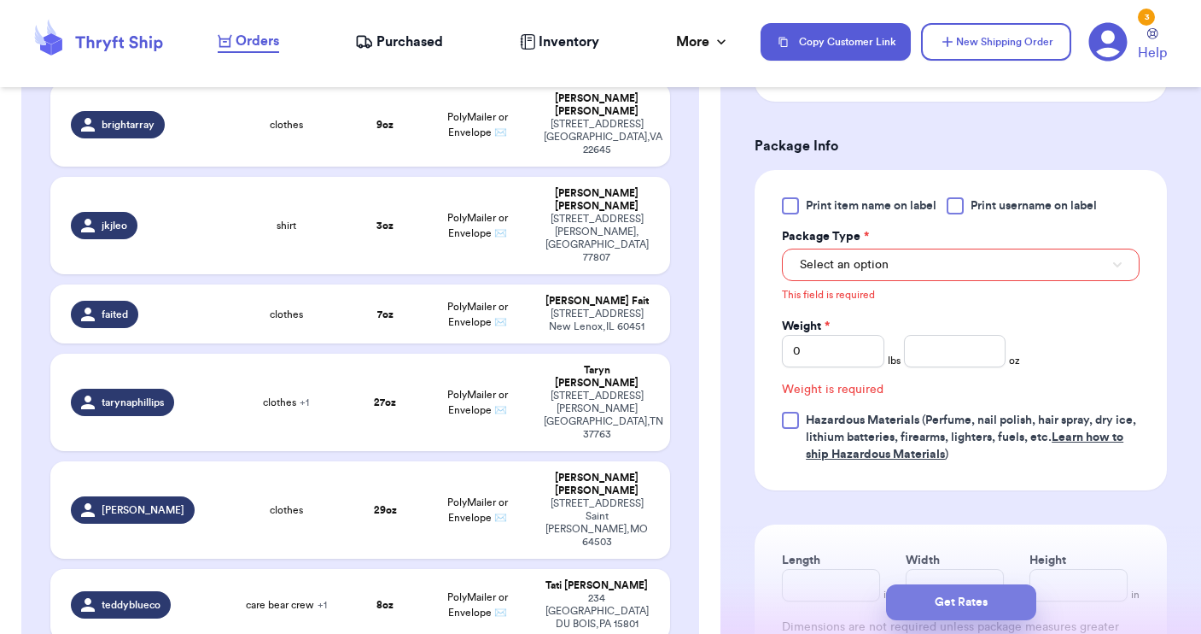
scroll to position [723, 0]
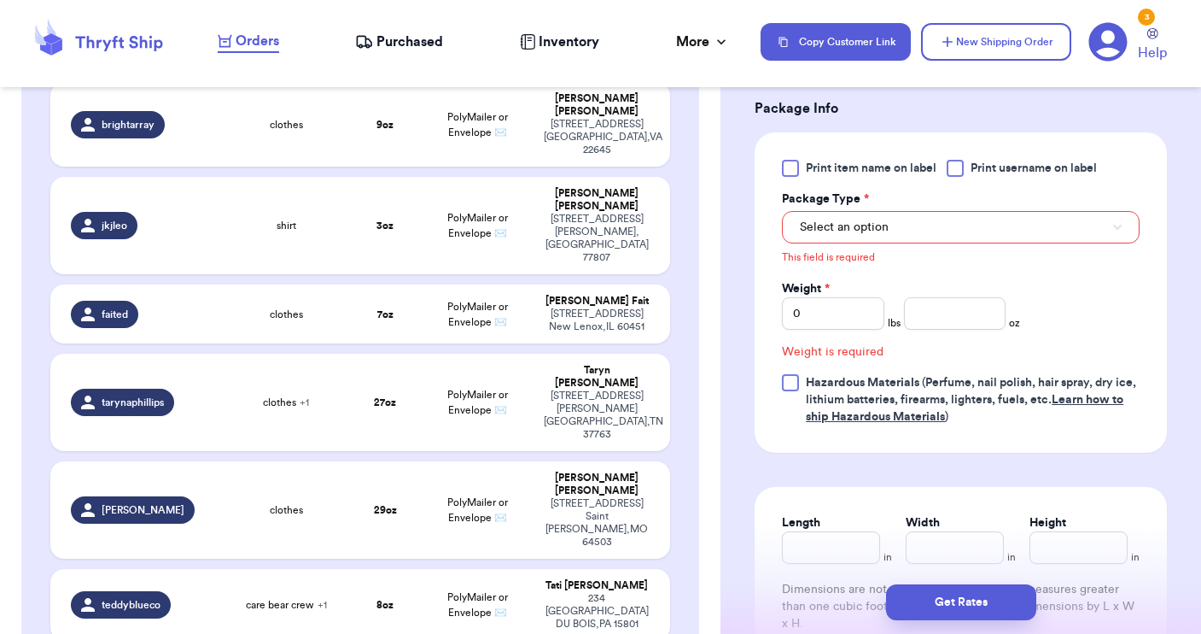
click at [907, 227] on button "Select an option" at bounding box center [961, 227] width 358 height 32
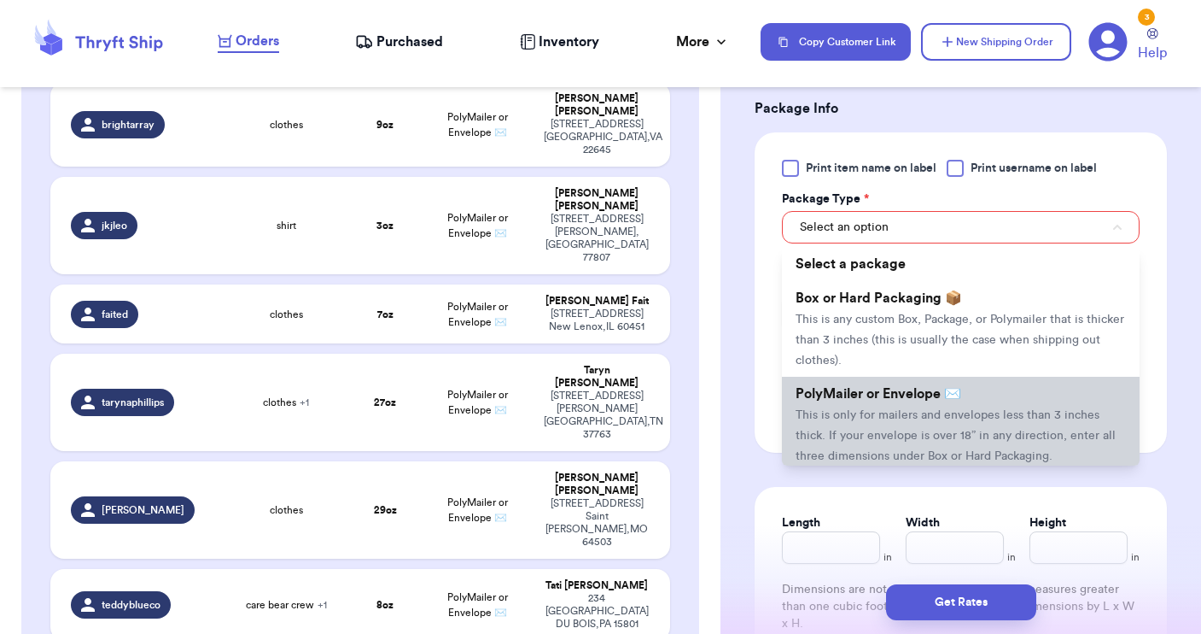
click at [873, 400] on span "PolyMailer or Envelope ✉️" at bounding box center [879, 394] width 166 height 14
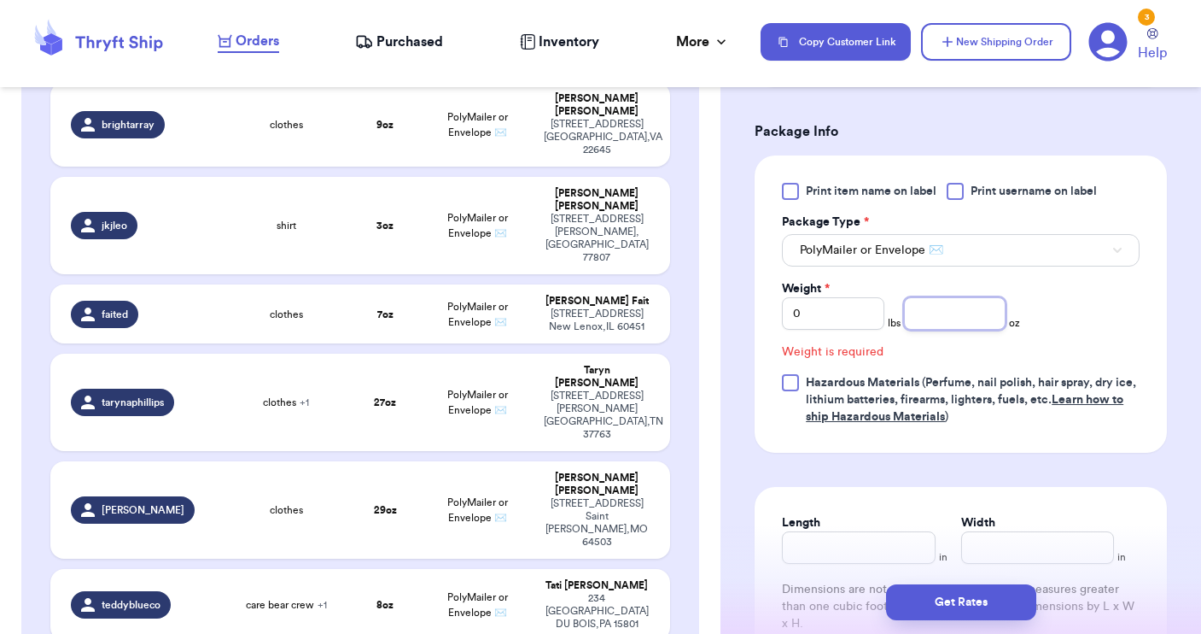
click at [933, 308] on input "number" at bounding box center [955, 313] width 102 height 32
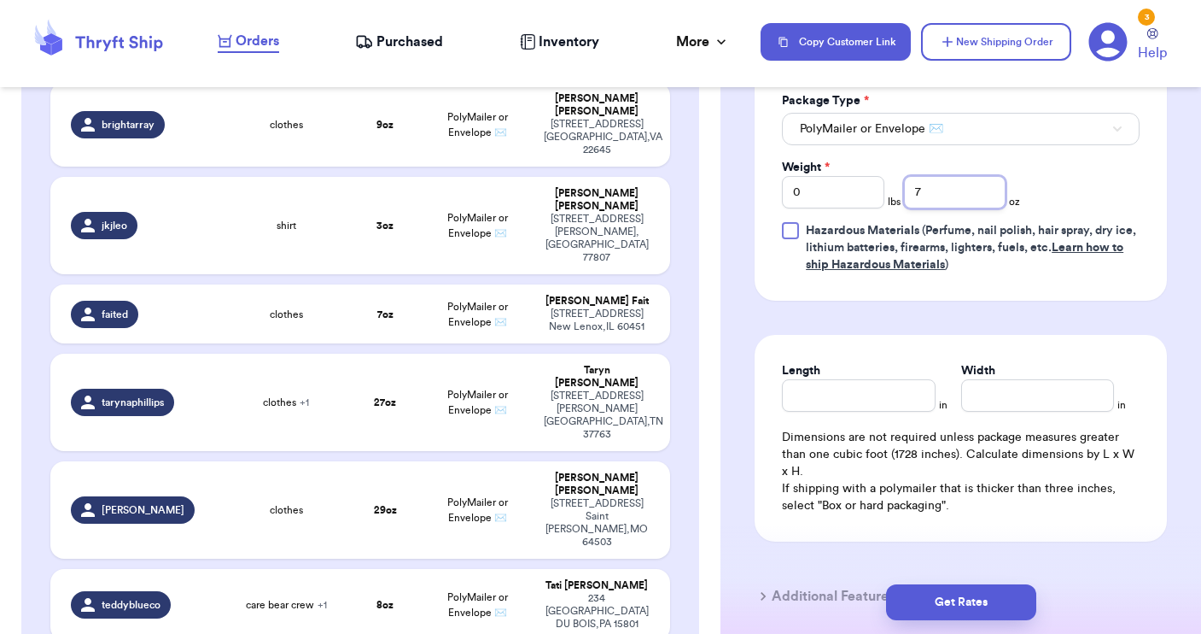
scroll to position [828, 0]
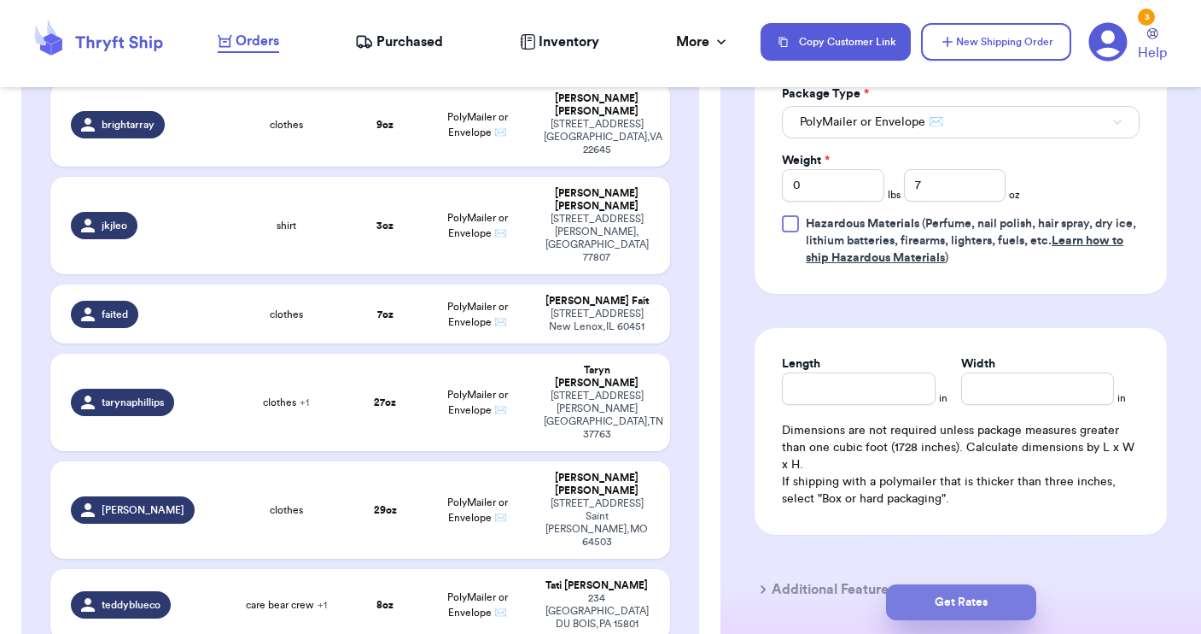
click at [959, 610] on button "Get Rates" at bounding box center [961, 602] width 150 height 36
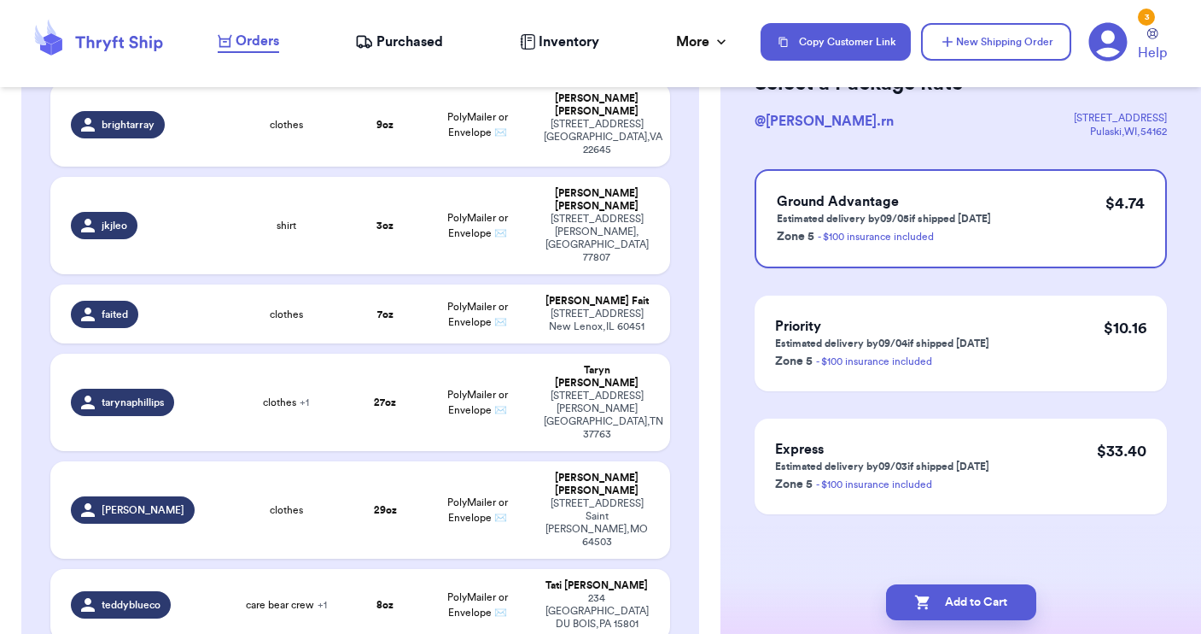
scroll to position [0, 0]
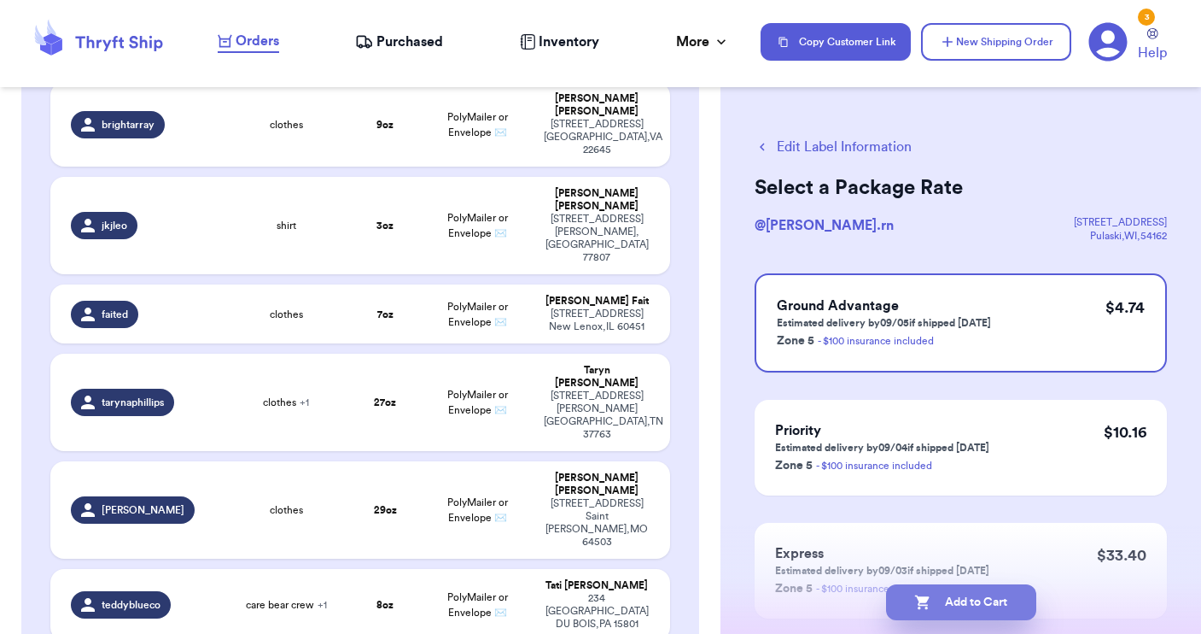
click at [973, 605] on button "Add to Cart" at bounding box center [961, 602] width 150 height 36
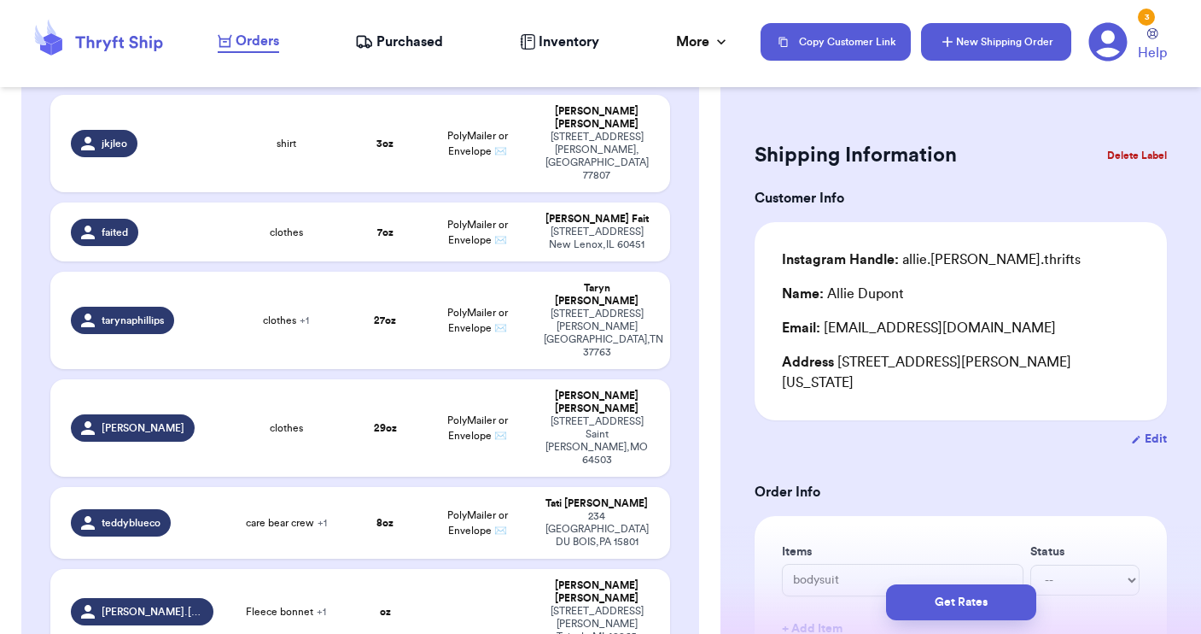
click at [995, 38] on button "New Shipping Order" at bounding box center [996, 42] width 150 height 38
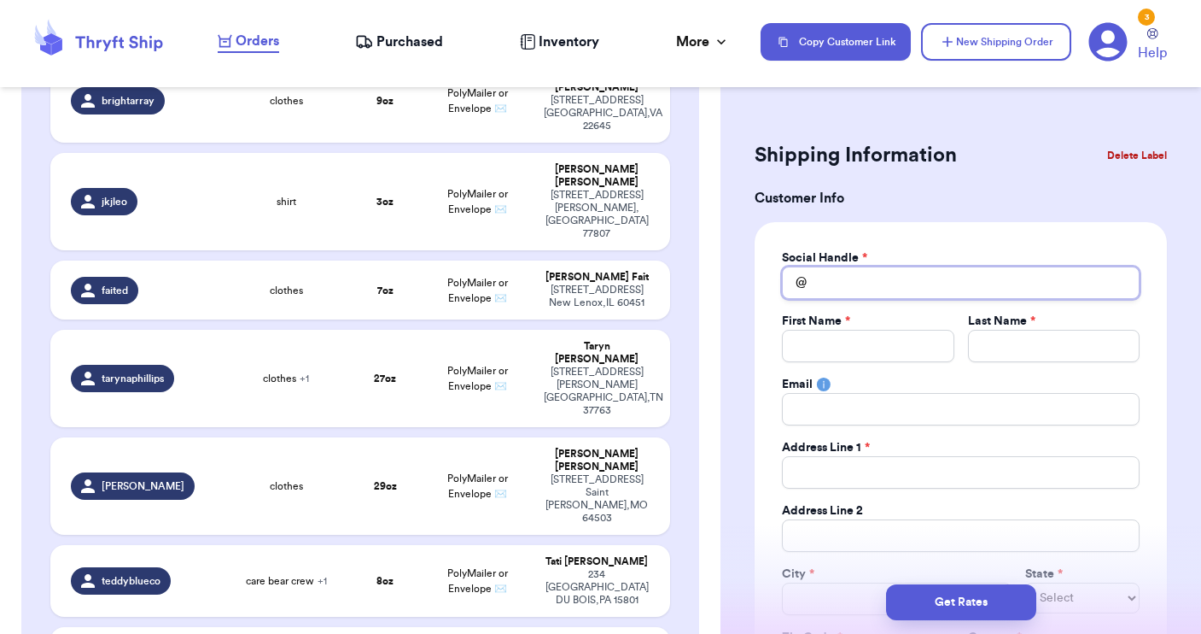
click at [854, 278] on input "Total Amount Paid" at bounding box center [961, 282] width 358 height 32
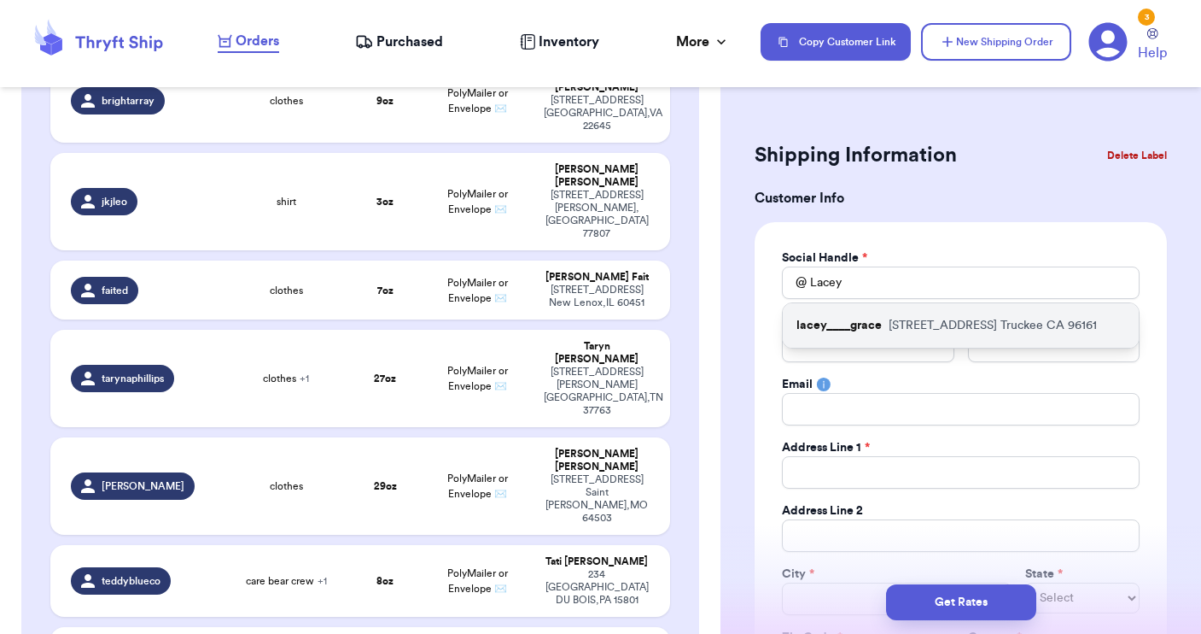
drag, startPoint x: 847, startPoint y: 312, endPoint x: 841, endPoint y: 335, distance: 23.8
click at [841, 335] on div "lacey____grace [STREET_ADDRESS]" at bounding box center [961, 325] width 356 height 44
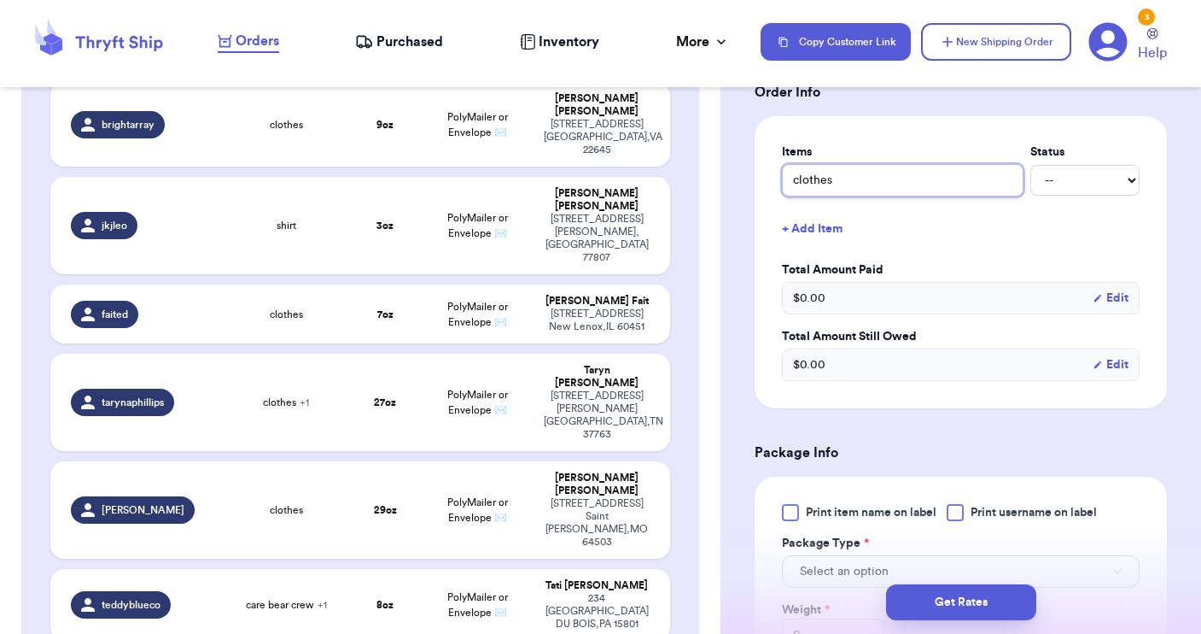
scroll to position [661, 0]
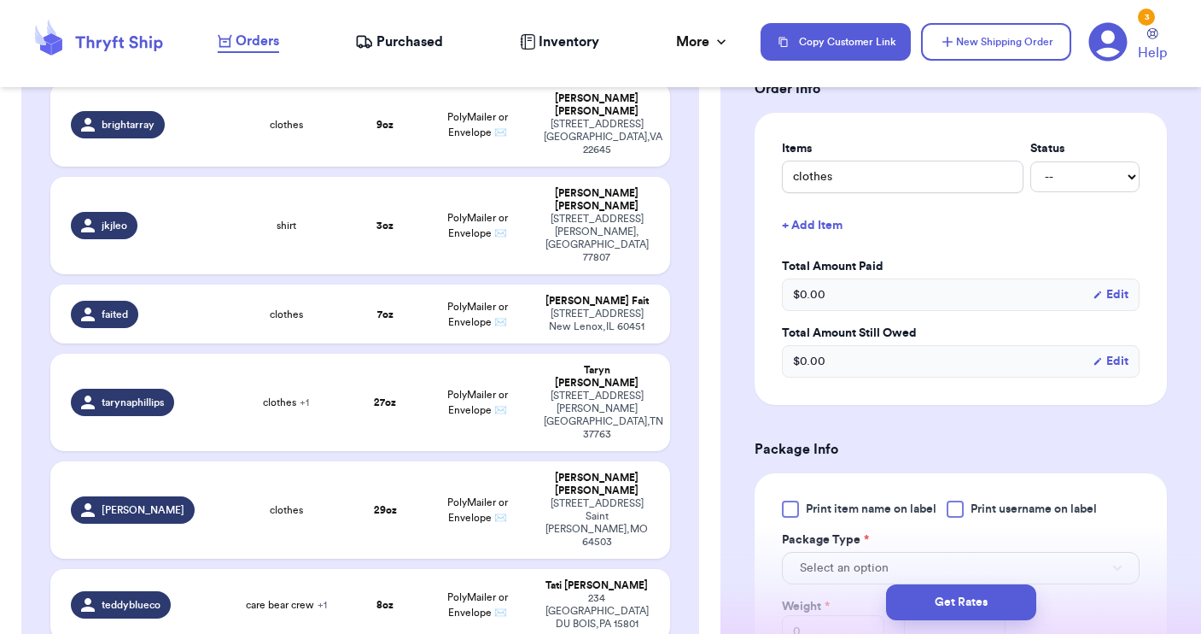
click at [955, 509] on div at bounding box center [955, 508] width 17 height 17
click at [0, 0] on input "Print username on label" at bounding box center [0, 0] width 0 height 0
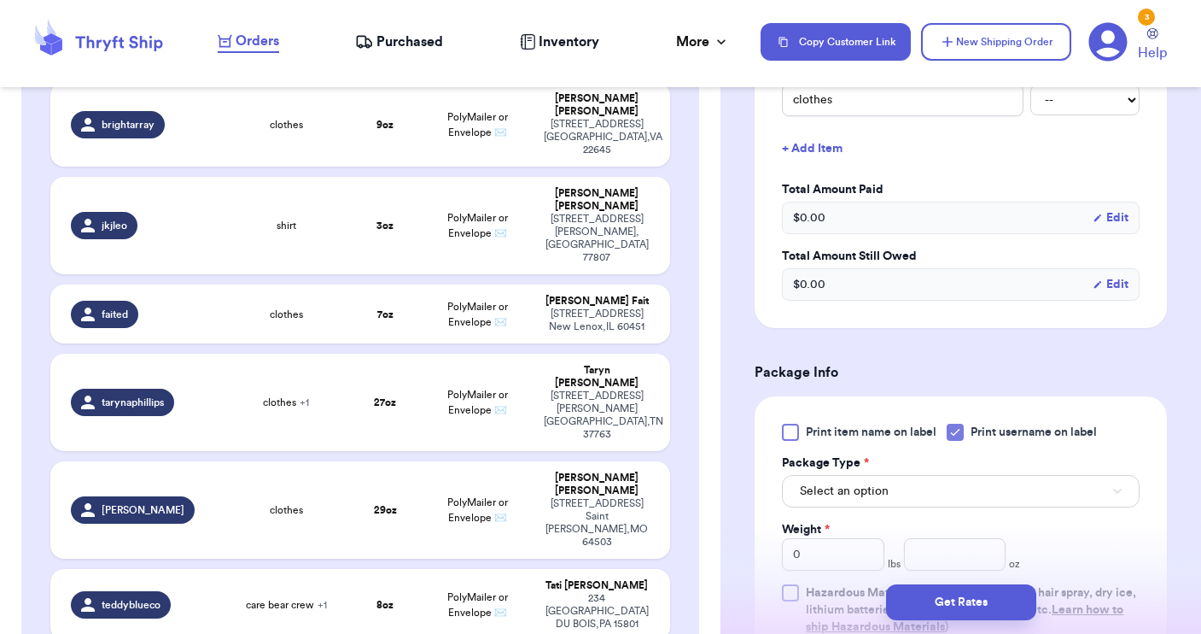
click at [919, 490] on button "Select an option" at bounding box center [961, 491] width 358 height 32
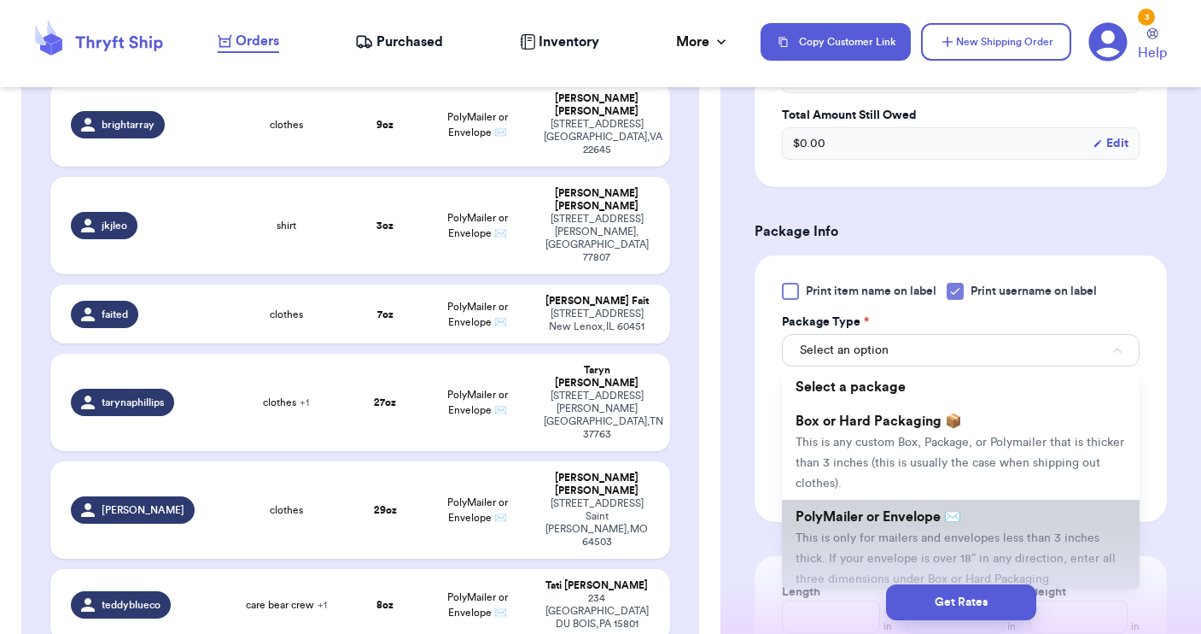
scroll to position [882, 0]
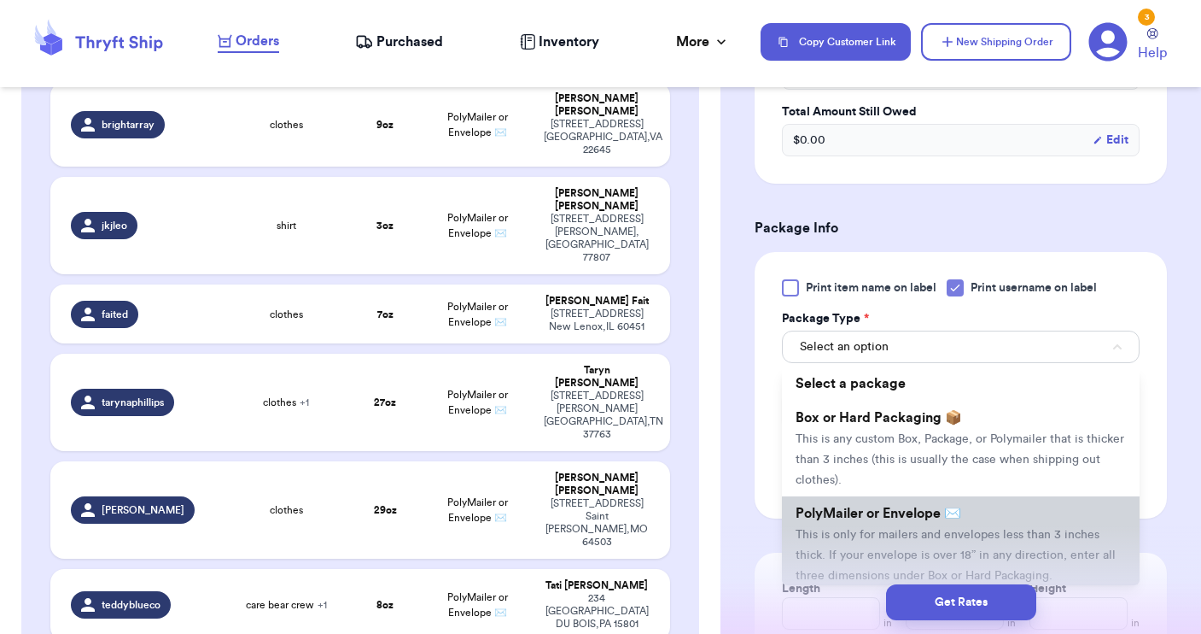
click at [890, 529] on span "This is only for mailers and envelopes less than 3 inches thick. If your envelo…" at bounding box center [956, 555] width 320 height 53
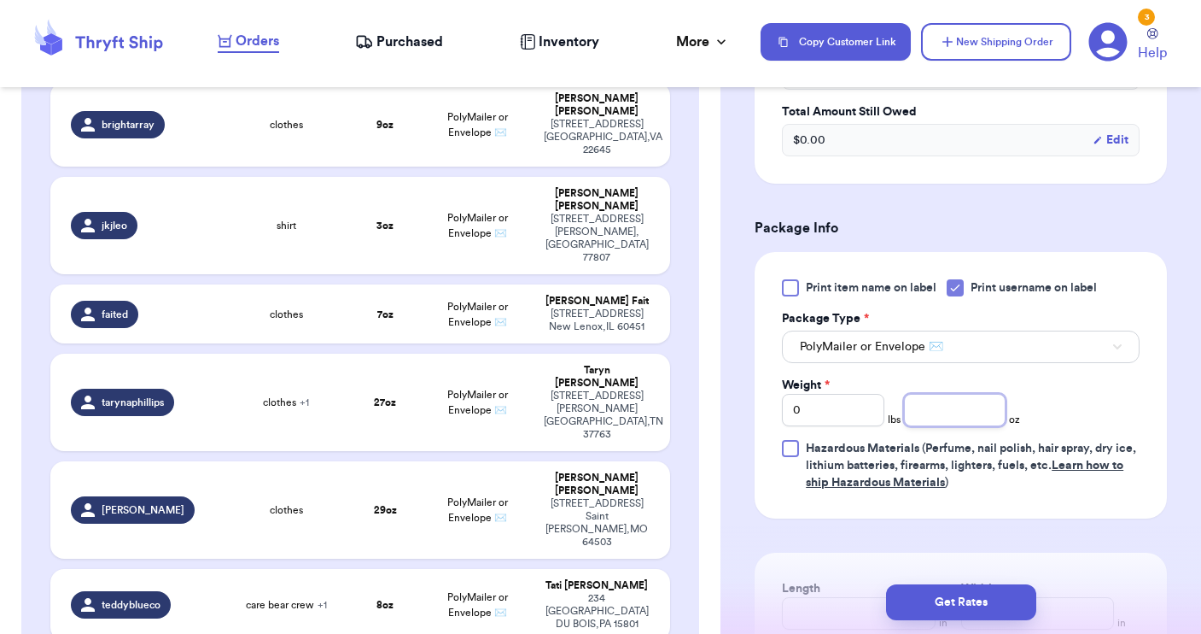
click at [913, 415] on input "number" at bounding box center [955, 410] width 102 height 32
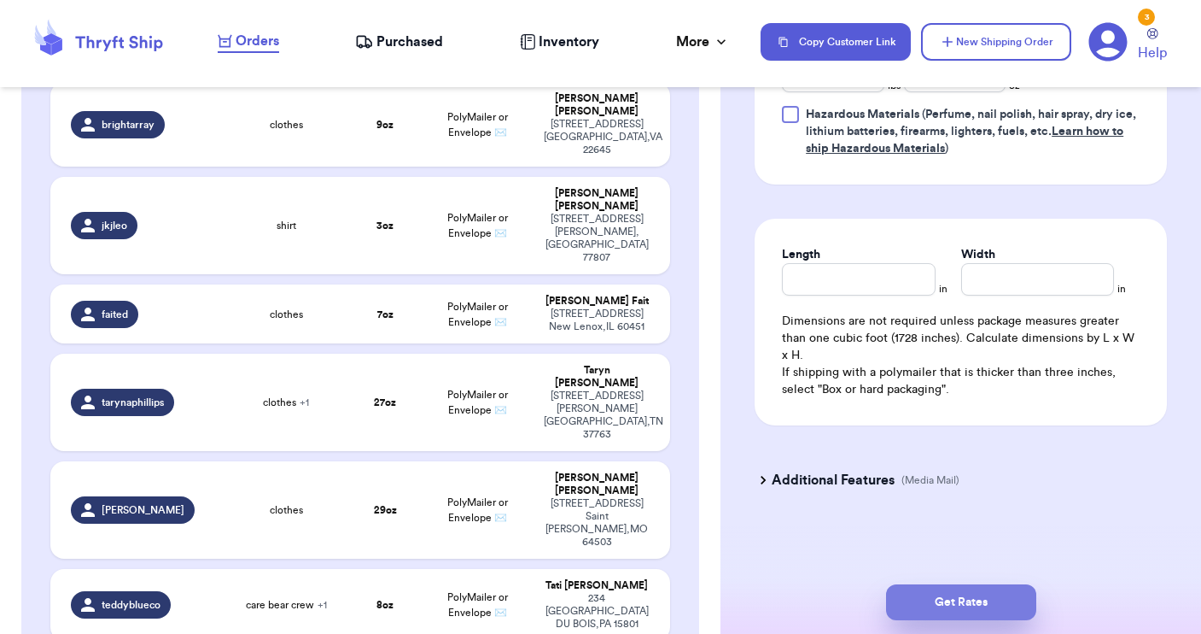
click at [967, 603] on button "Get Rates" at bounding box center [961, 602] width 150 height 36
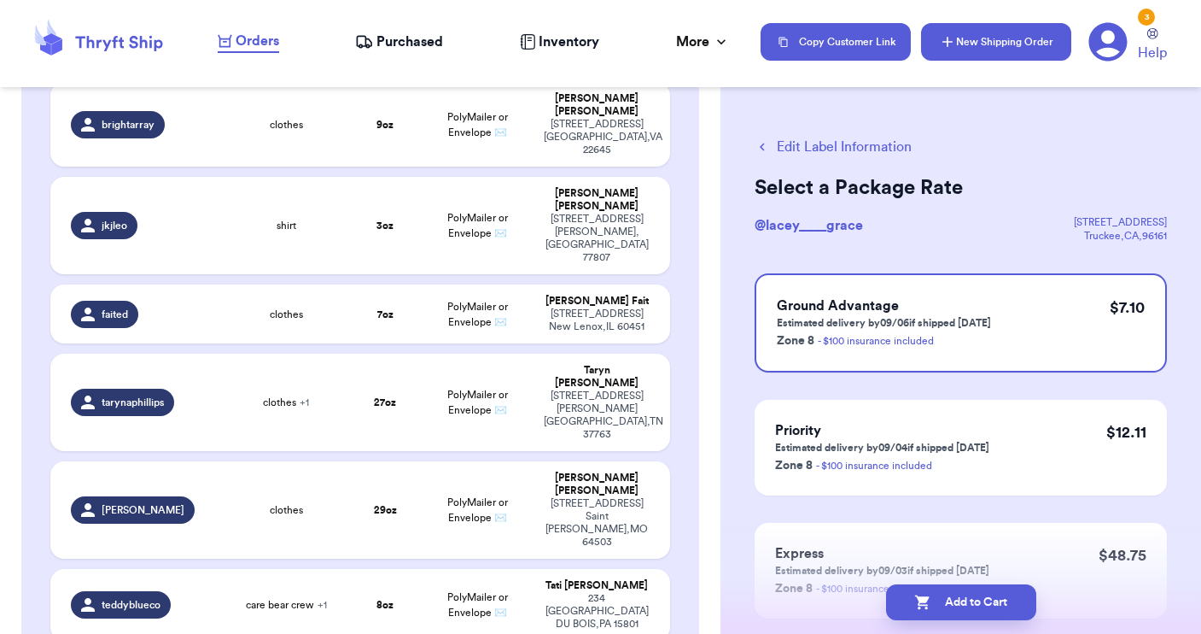
click at [960, 44] on button "New Shipping Order" at bounding box center [996, 42] width 150 height 38
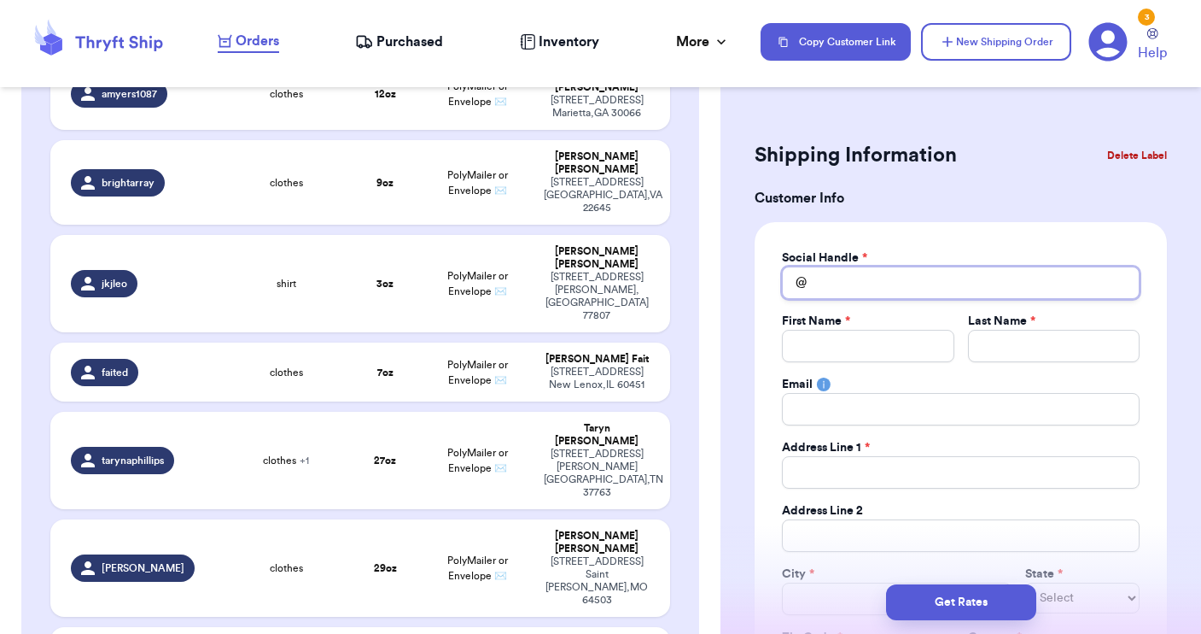
click at [872, 275] on input "Total Amount Paid" at bounding box center [961, 282] width 358 height 32
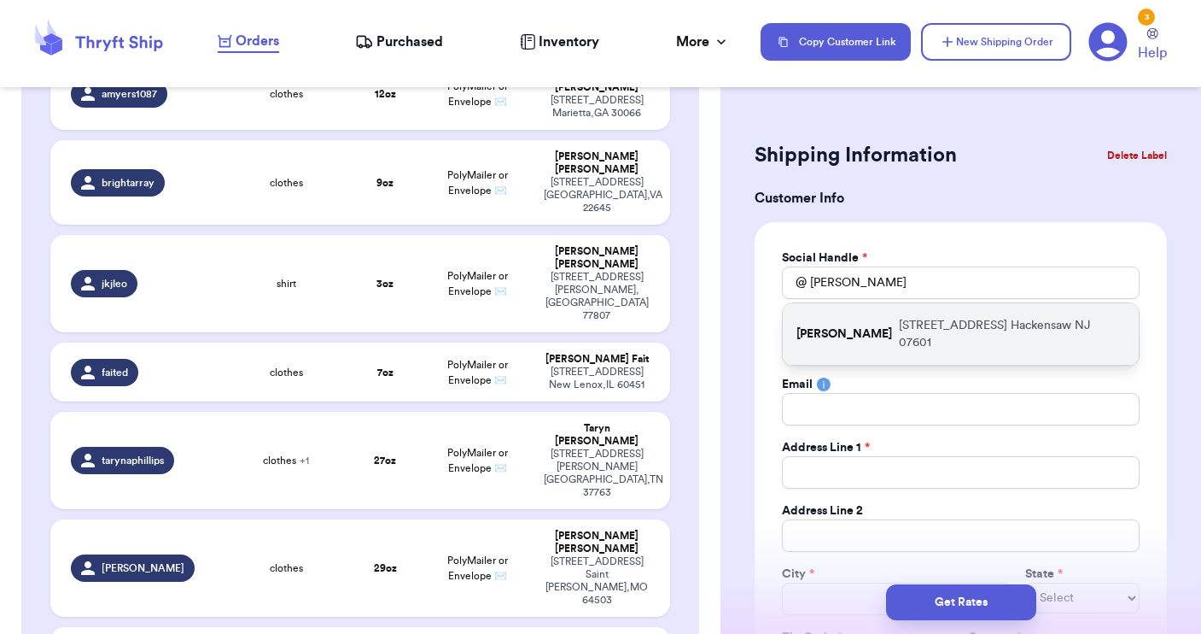
drag, startPoint x: 872, startPoint y: 275, endPoint x: 854, endPoint y: 333, distance: 60.8
click at [854, 333] on p "[PERSON_NAME]" at bounding box center [845, 333] width 96 height 17
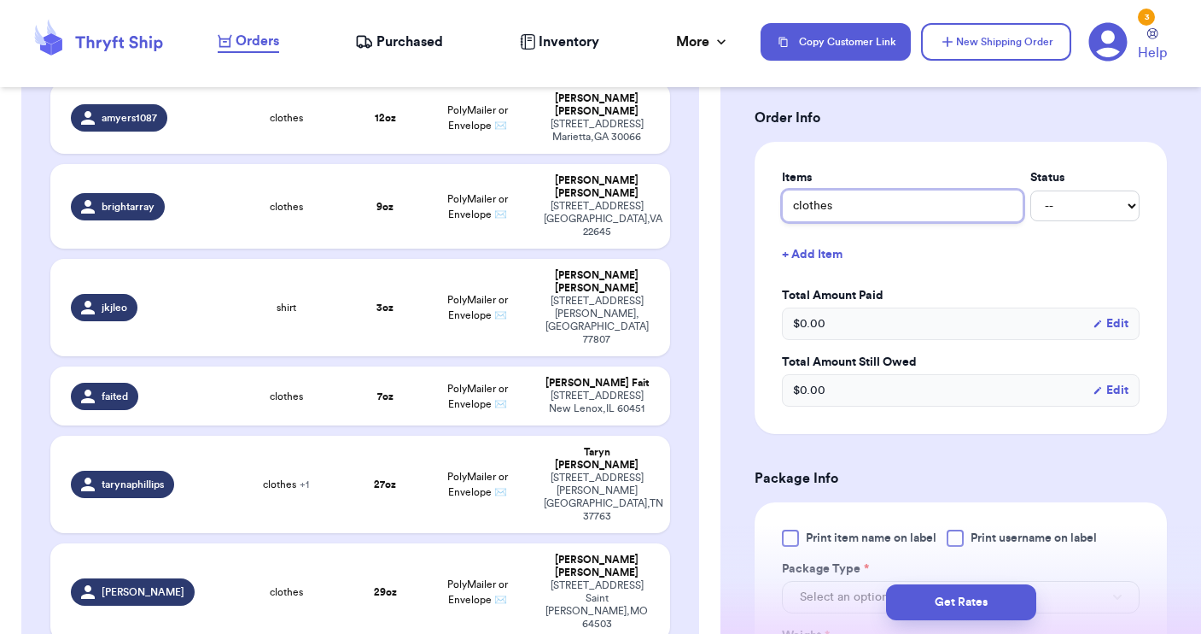
scroll to position [658, 0]
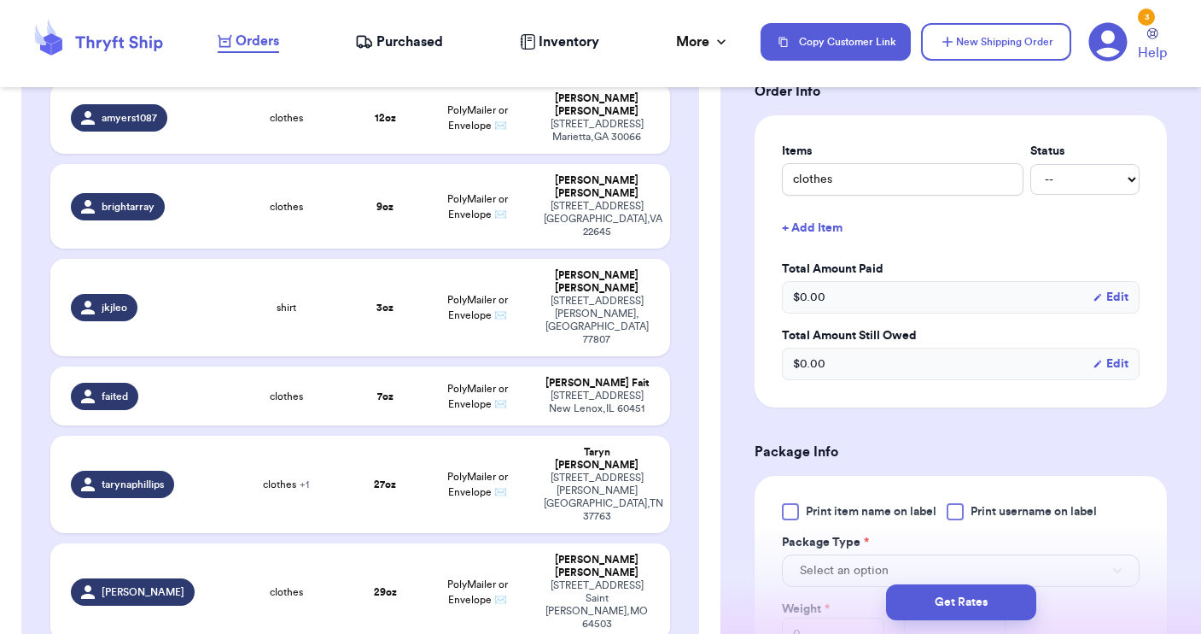
click at [963, 507] on div at bounding box center [955, 511] width 17 height 17
click at [0, 0] on input "Print username on label" at bounding box center [0, 0] width 0 height 0
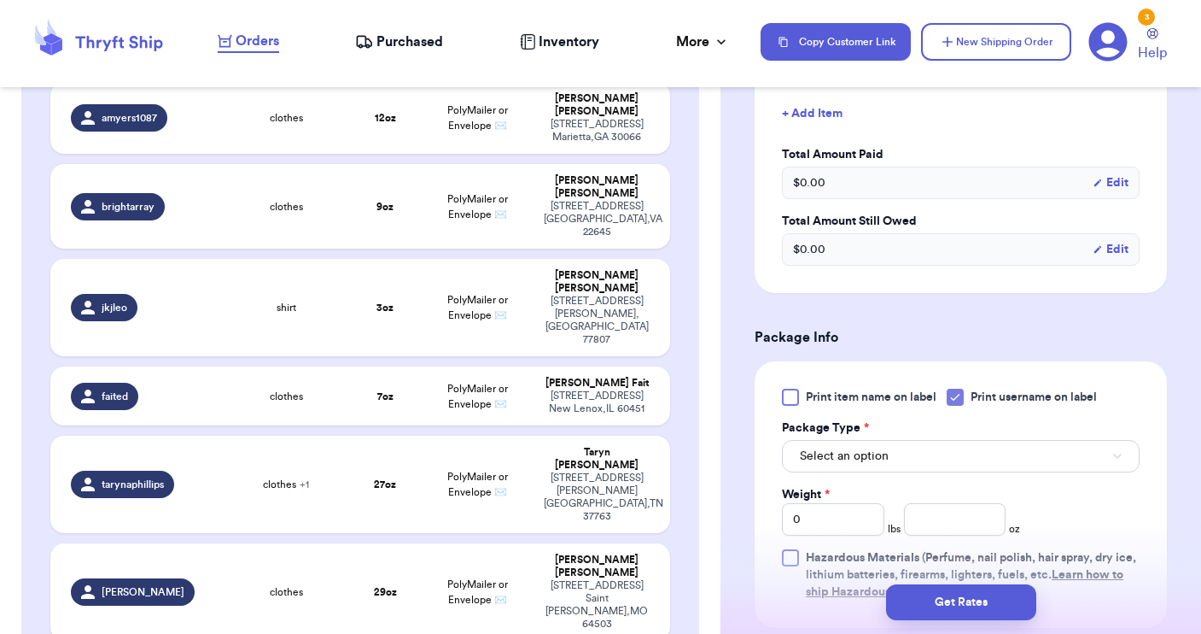
click at [921, 454] on button "Select an option" at bounding box center [961, 456] width 358 height 32
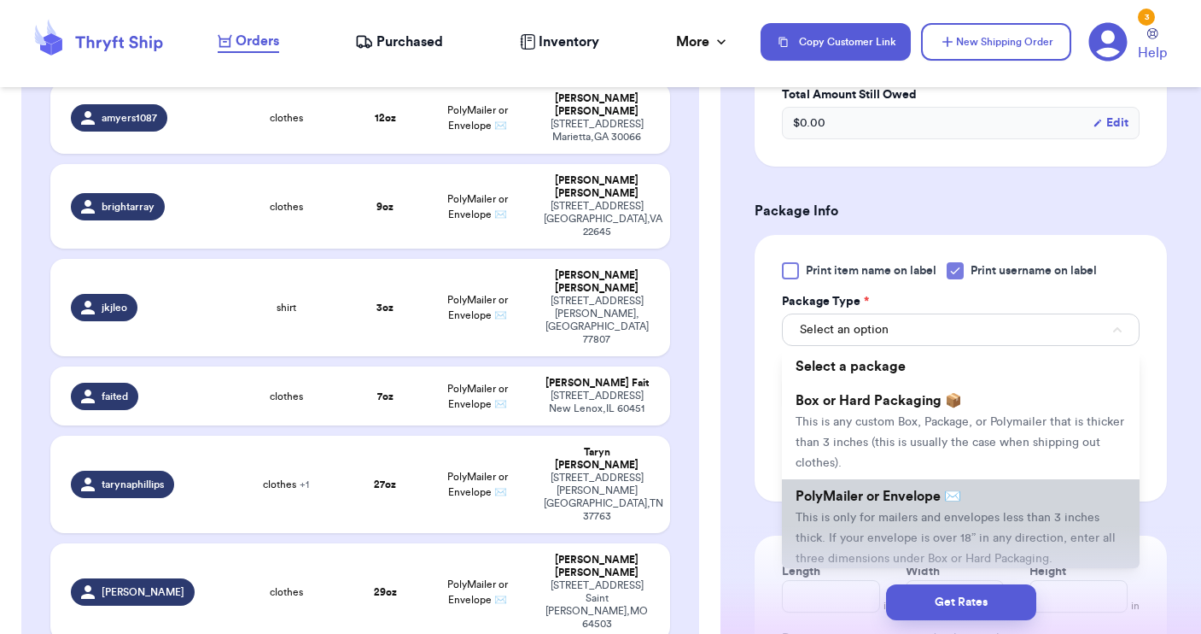
scroll to position [911, 0]
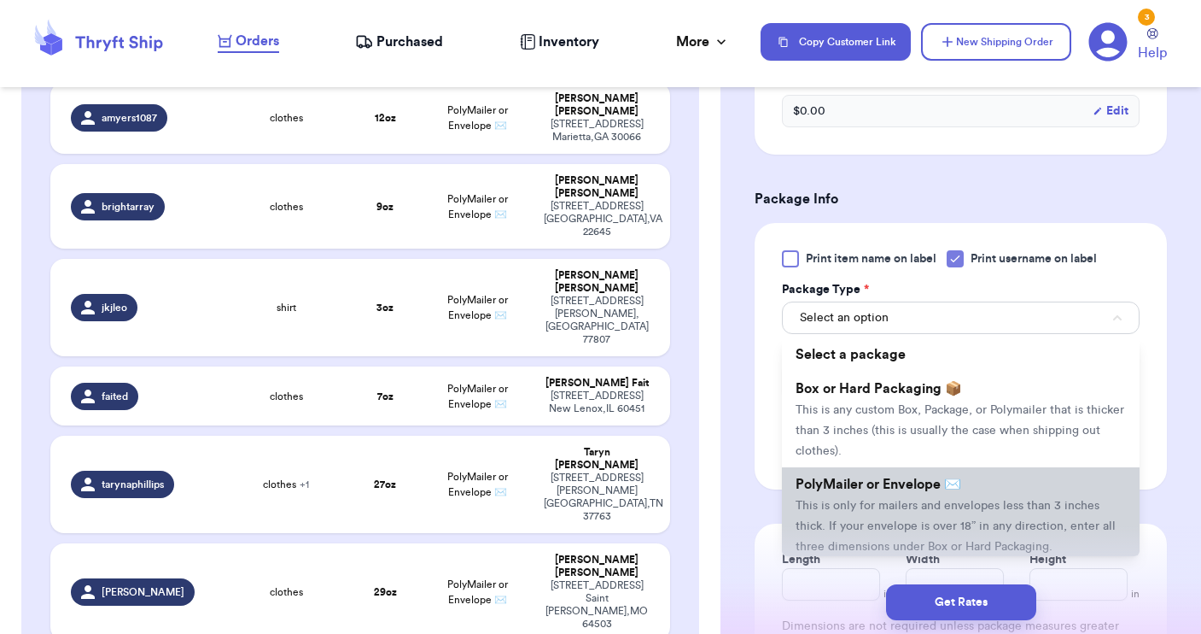
click at [905, 498] on li "PolyMailer or Envelope ✉️ This is only for mailers and envelopes less than 3 in…" at bounding box center [961, 515] width 358 height 96
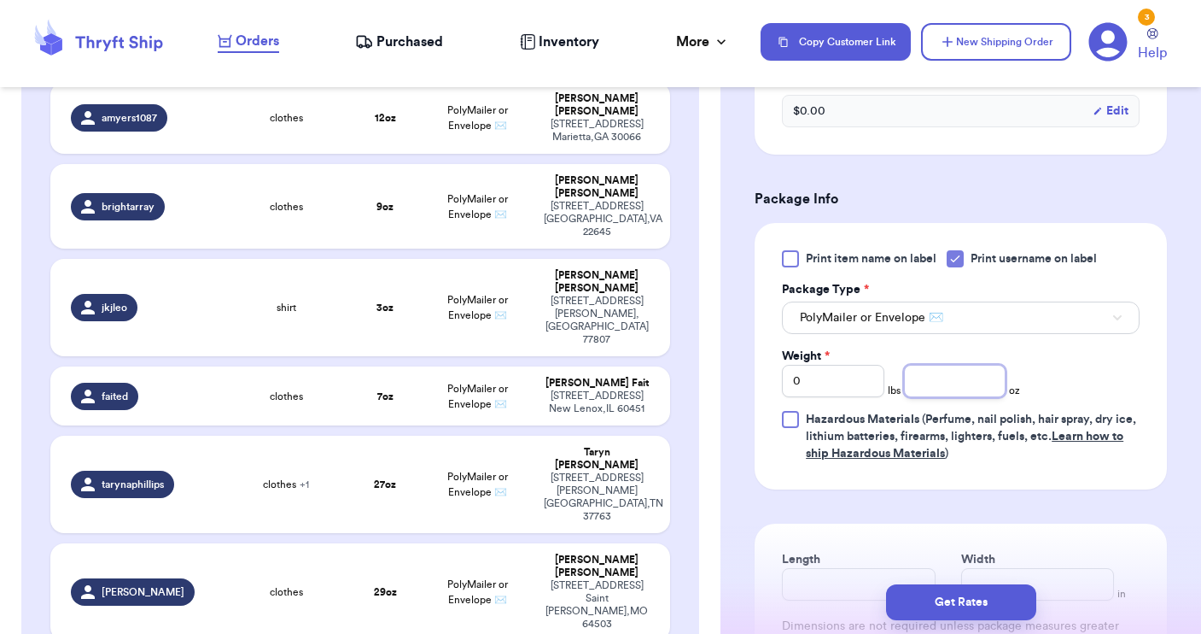
click at [954, 383] on input "number" at bounding box center [955, 381] width 102 height 32
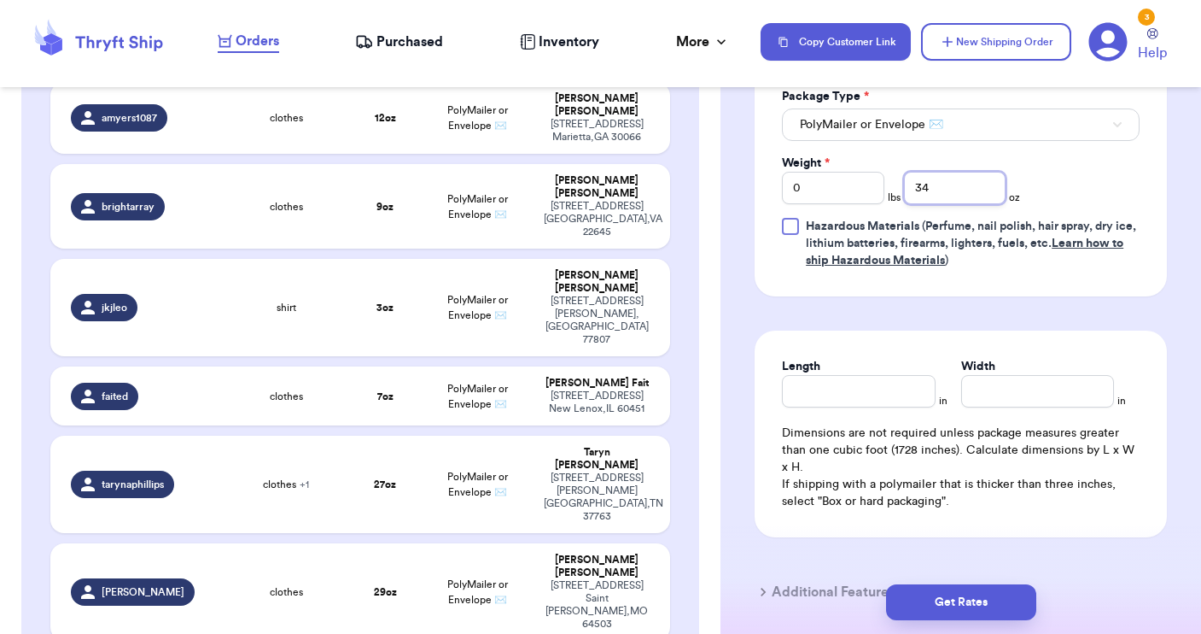
scroll to position [1160, 0]
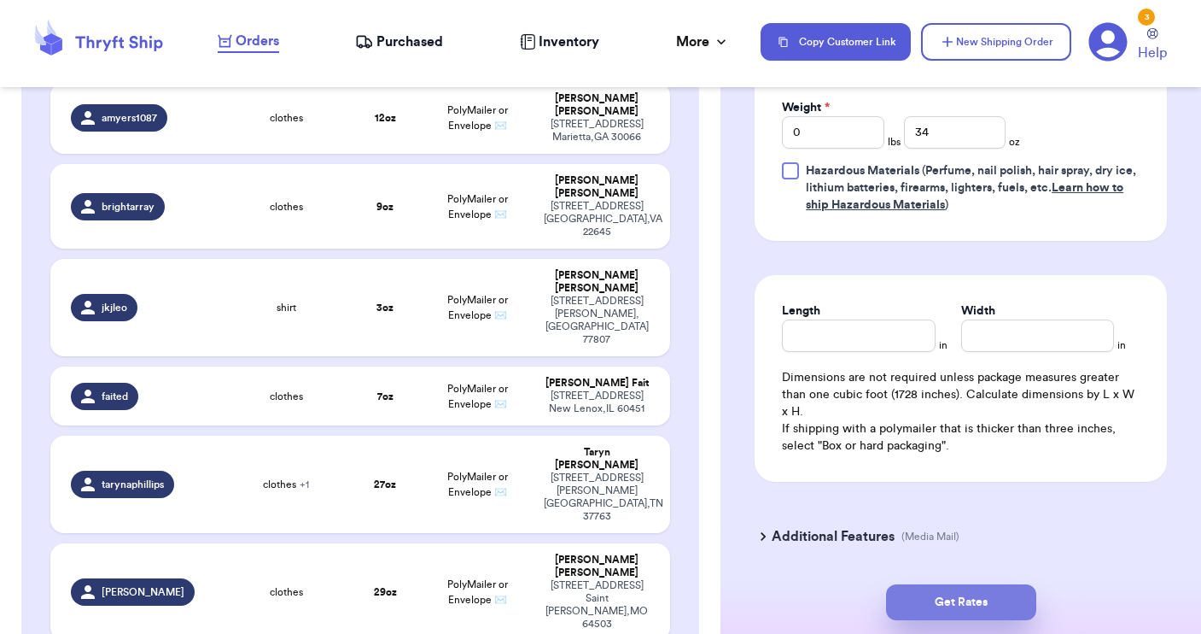
click at [948, 595] on button "Get Rates" at bounding box center [961, 602] width 150 height 36
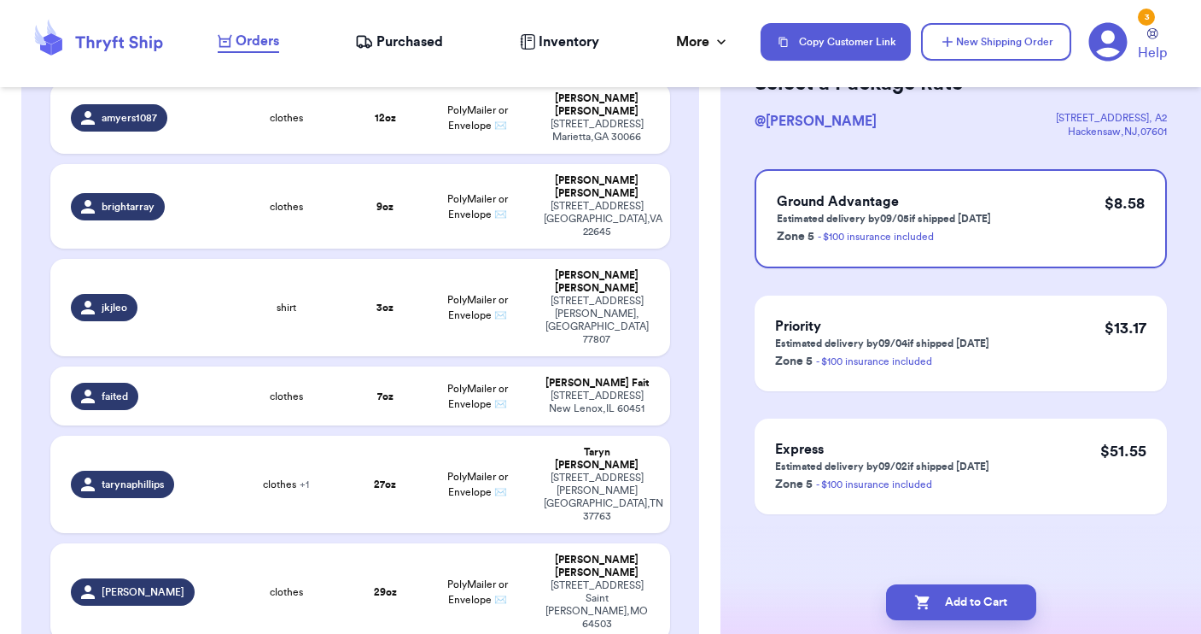
scroll to position [0, 0]
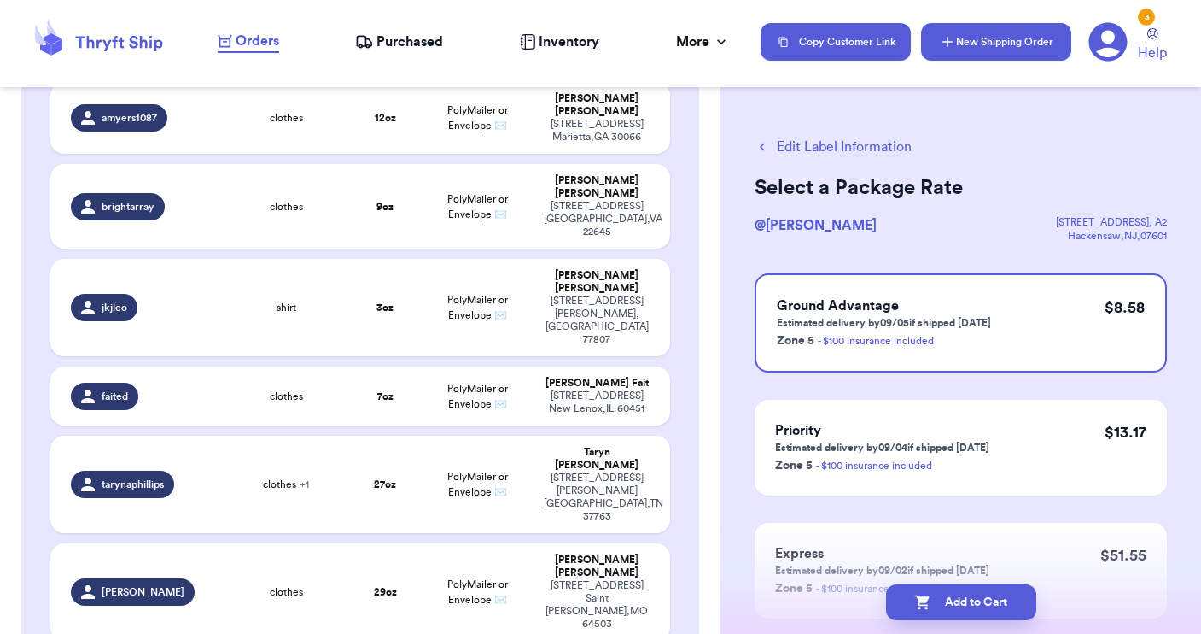
click at [978, 47] on button "New Shipping Order" at bounding box center [996, 42] width 150 height 38
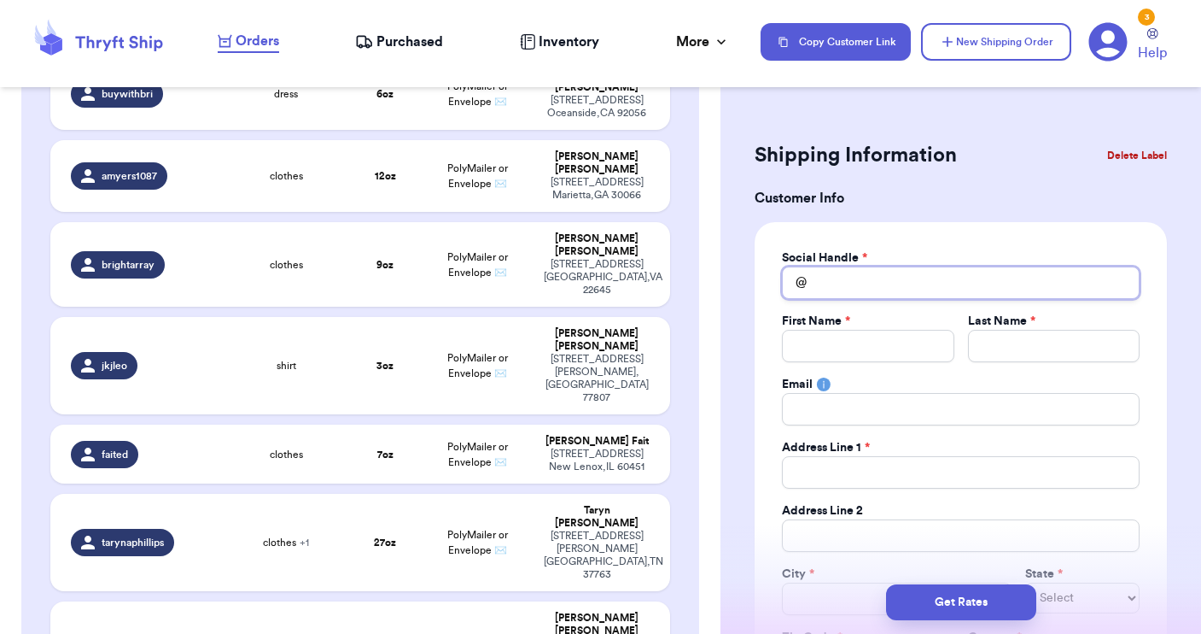
click at [841, 284] on input "Total Amount Paid" at bounding box center [961, 282] width 358 height 32
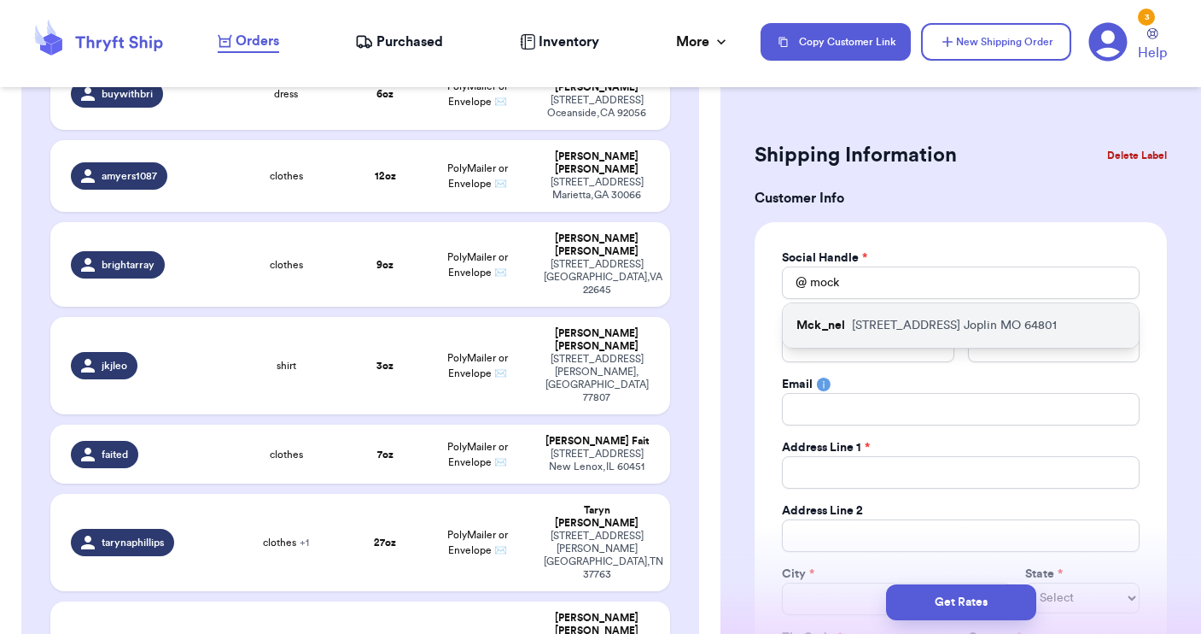
drag, startPoint x: 841, startPoint y: 284, endPoint x: 924, endPoint y: 327, distance: 93.2
click at [924, 327] on p "[STREET_ADDRESS]" at bounding box center [954, 325] width 205 height 17
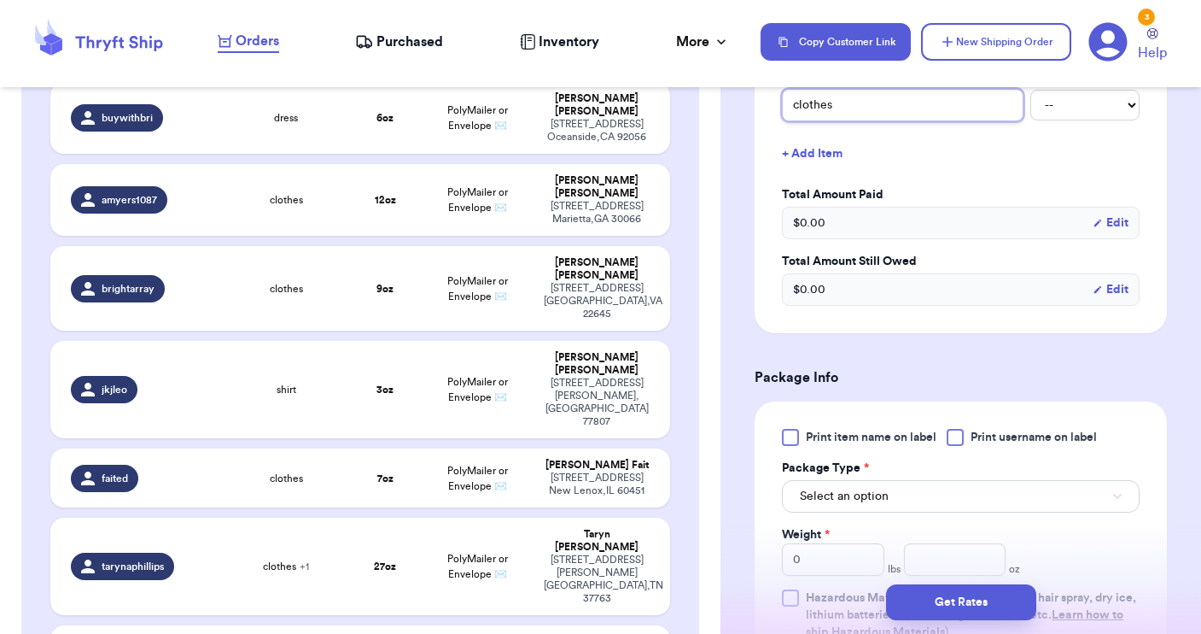
scroll to position [739, 0]
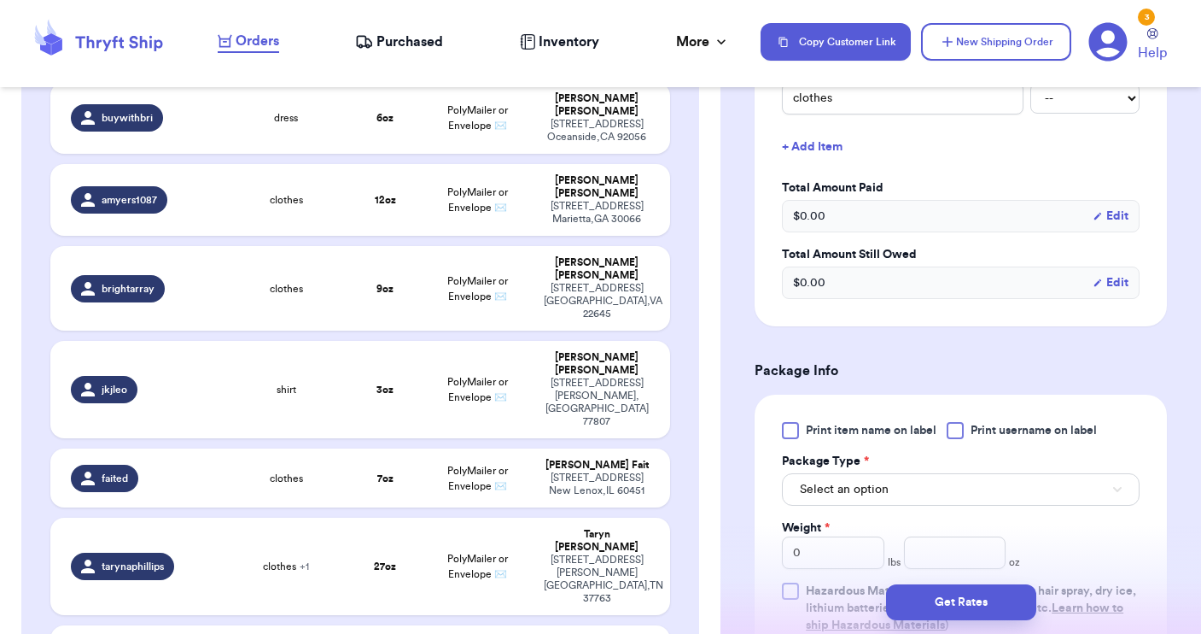
click at [950, 433] on div at bounding box center [955, 430] width 17 height 17
click at [0, 0] on input "Print username on label" at bounding box center [0, 0] width 0 height 0
click at [933, 489] on button "Select an option" at bounding box center [961, 489] width 358 height 32
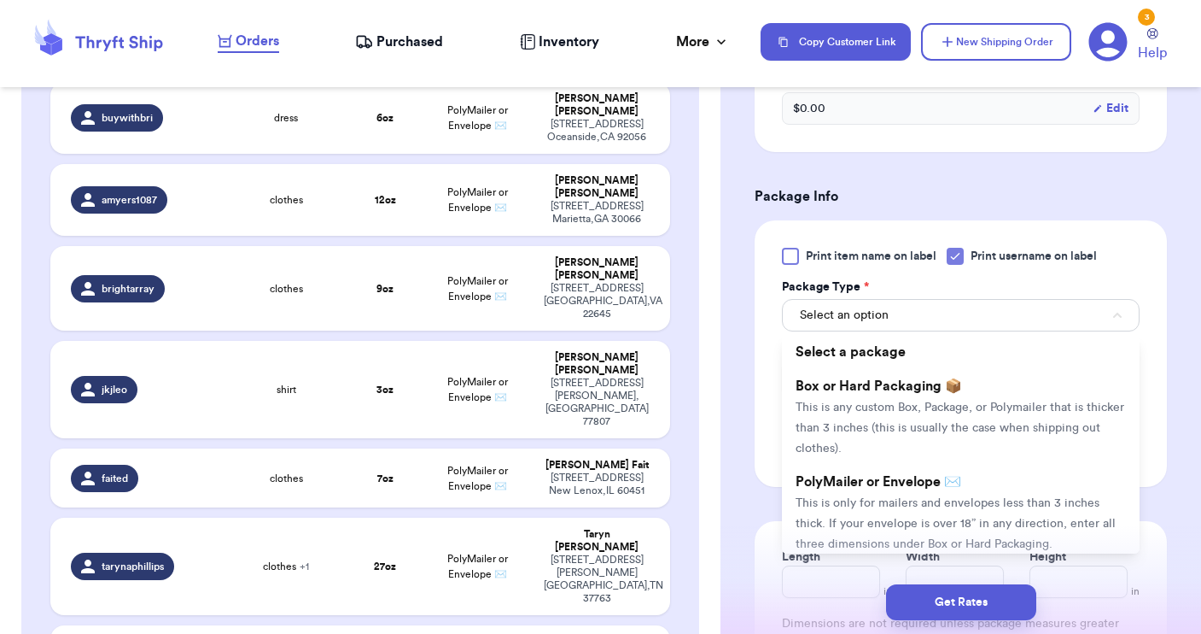
scroll to position [950, 0]
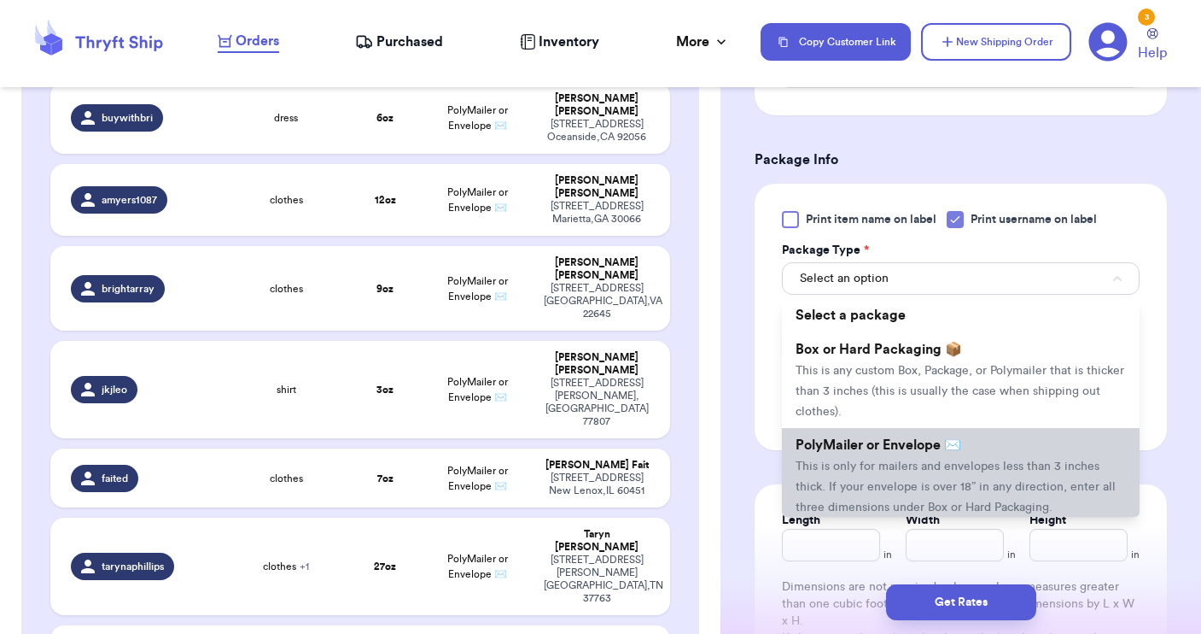
click at [922, 489] on span "This is only for mailers and envelopes less than 3 inches thick. If your envelo…" at bounding box center [956, 486] width 320 height 53
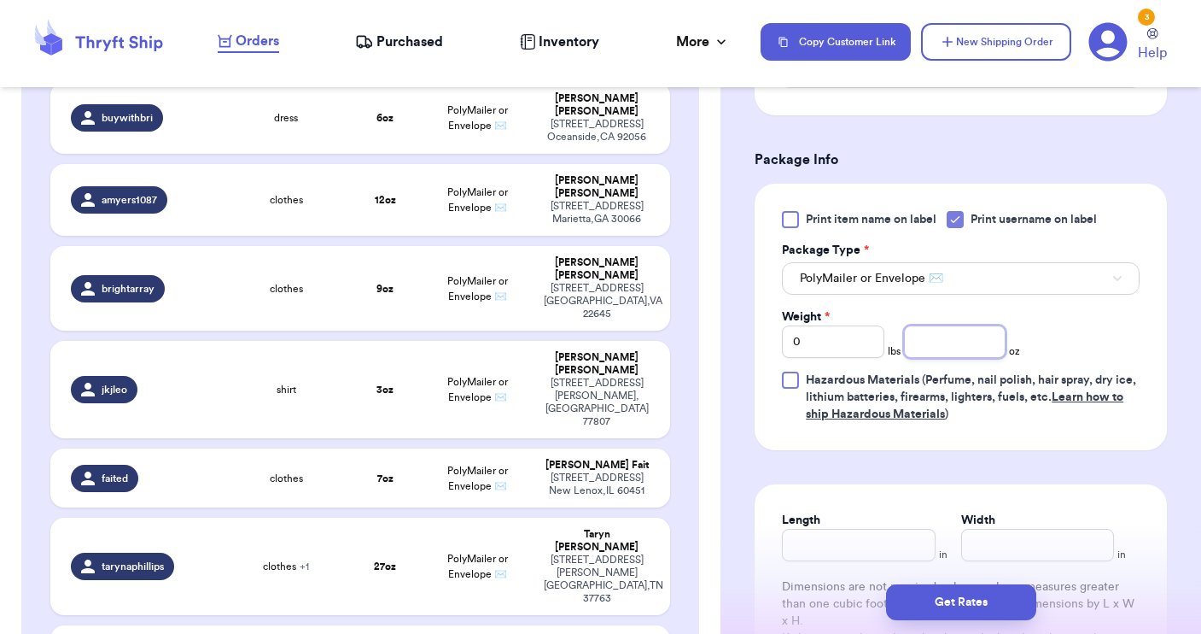
click at [931, 351] on input "number" at bounding box center [955, 341] width 102 height 32
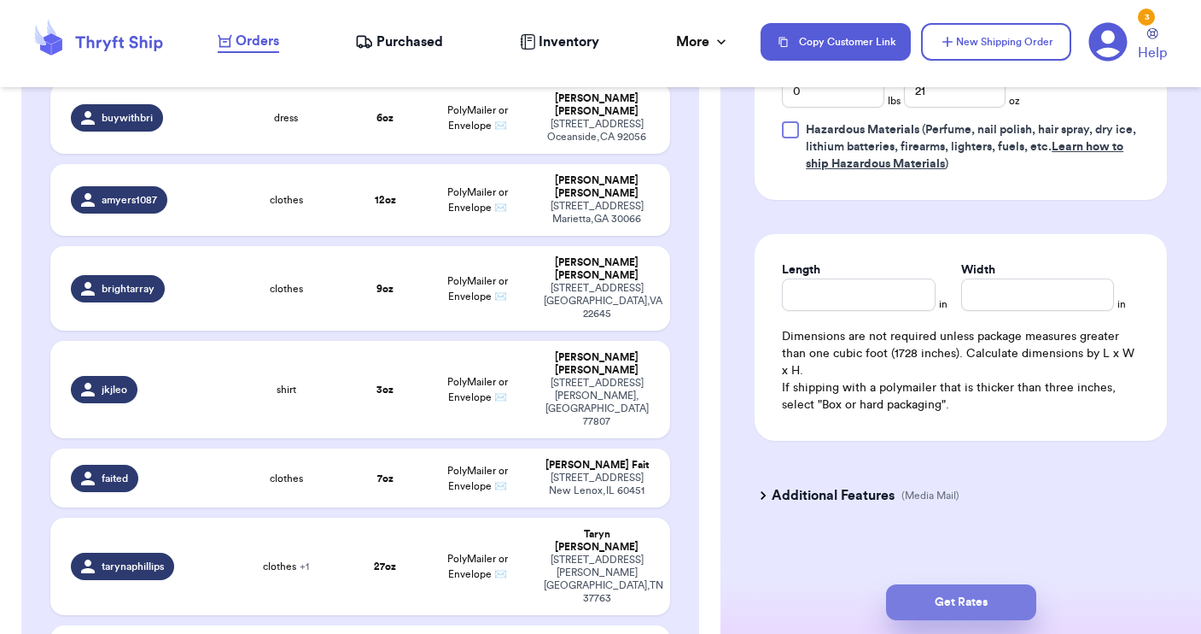
click at [960, 593] on button "Get Rates" at bounding box center [961, 602] width 150 height 36
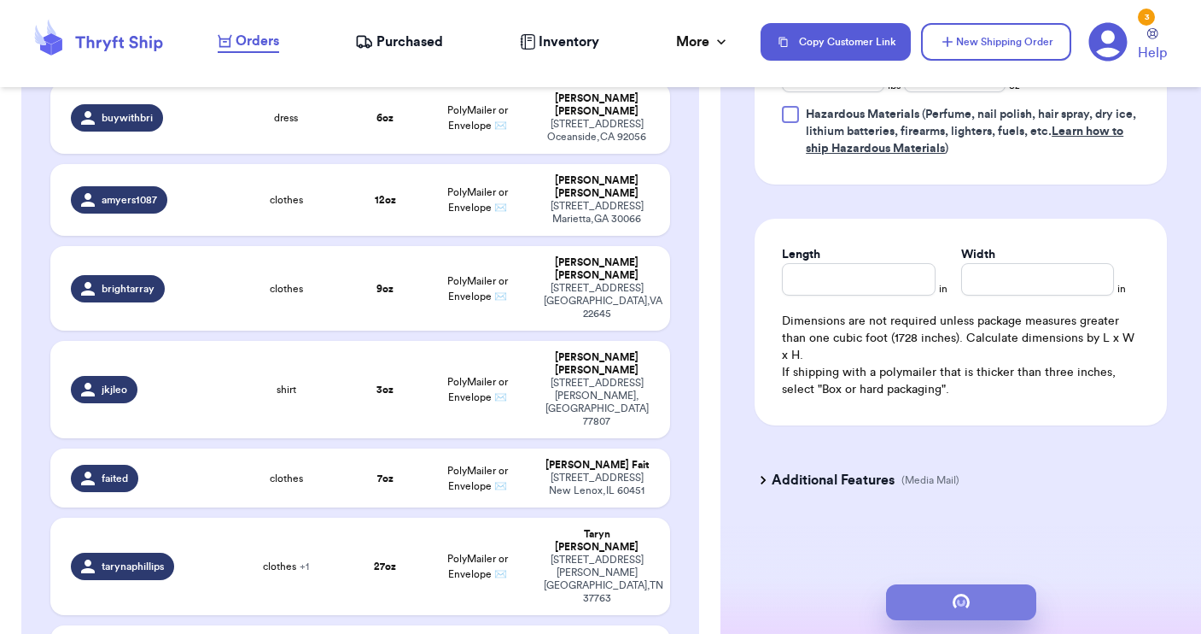
scroll to position [0, 0]
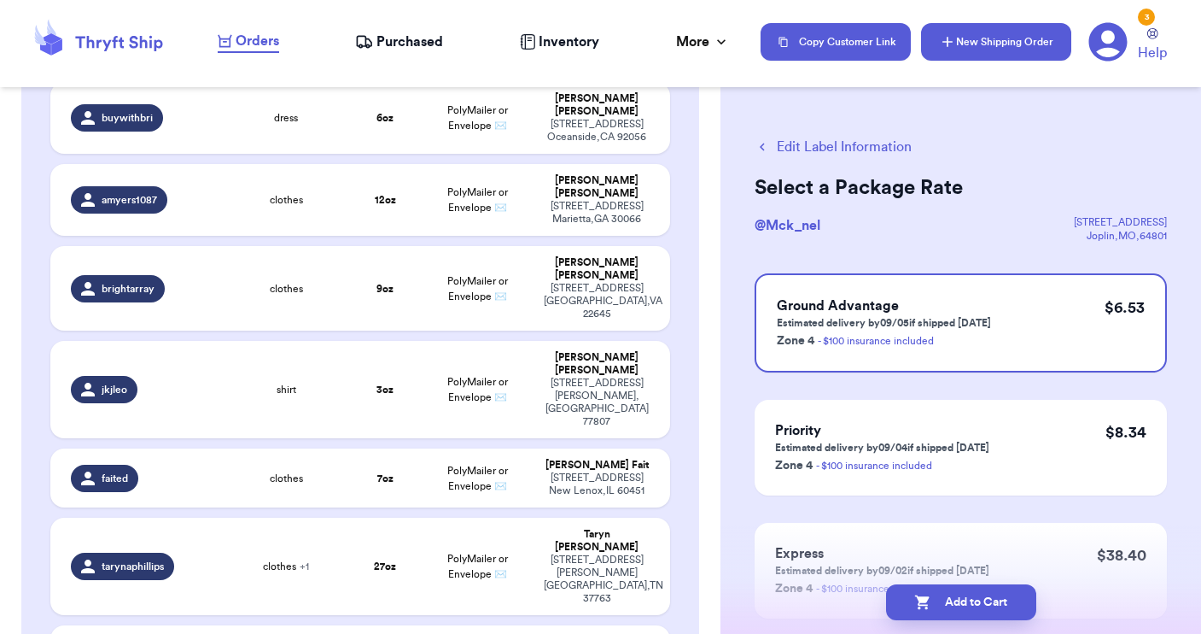
click at [980, 52] on button "New Shipping Order" at bounding box center [996, 42] width 150 height 38
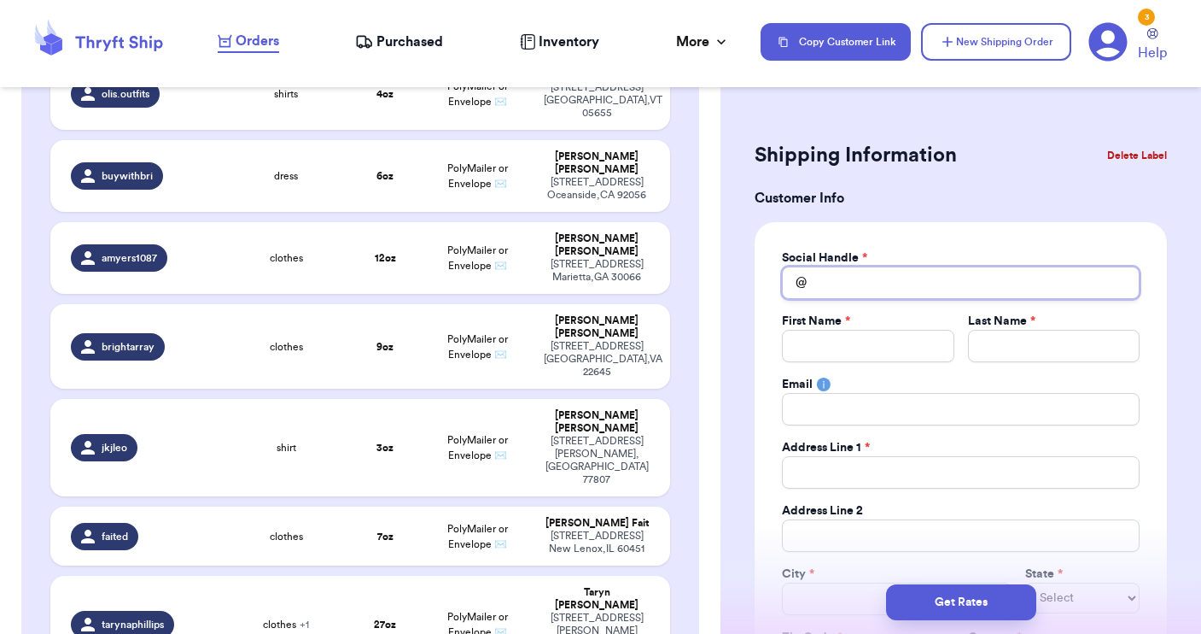
click at [855, 295] on input "Total Amount Paid" at bounding box center [961, 282] width 358 height 32
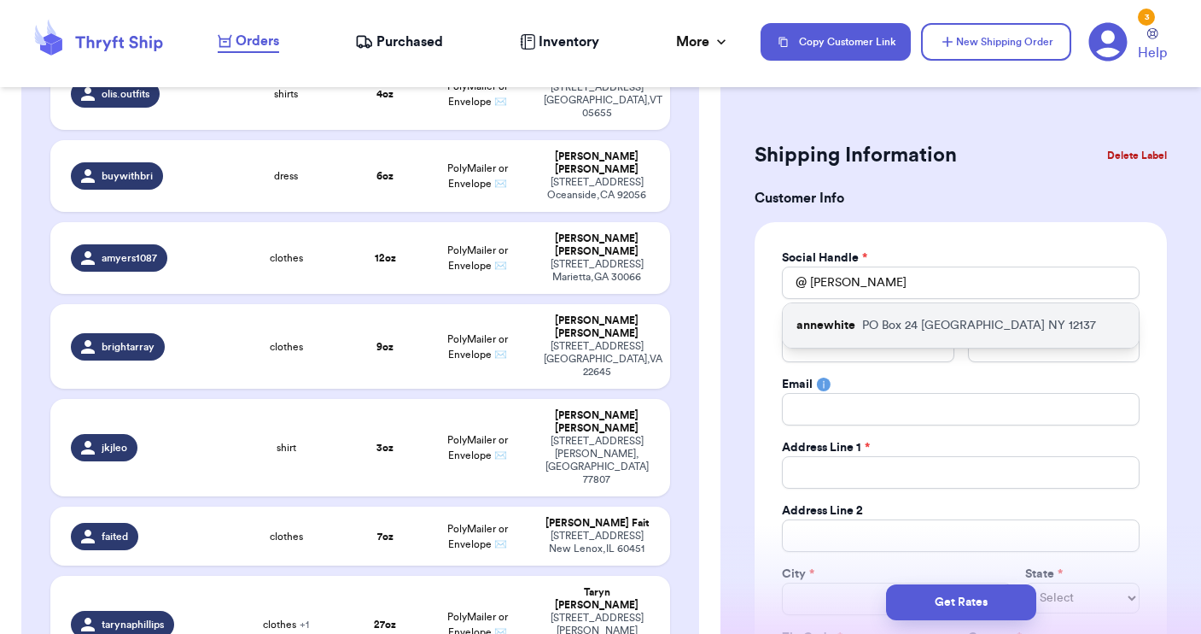
click at [836, 327] on p "annewhite" at bounding box center [826, 325] width 59 height 17
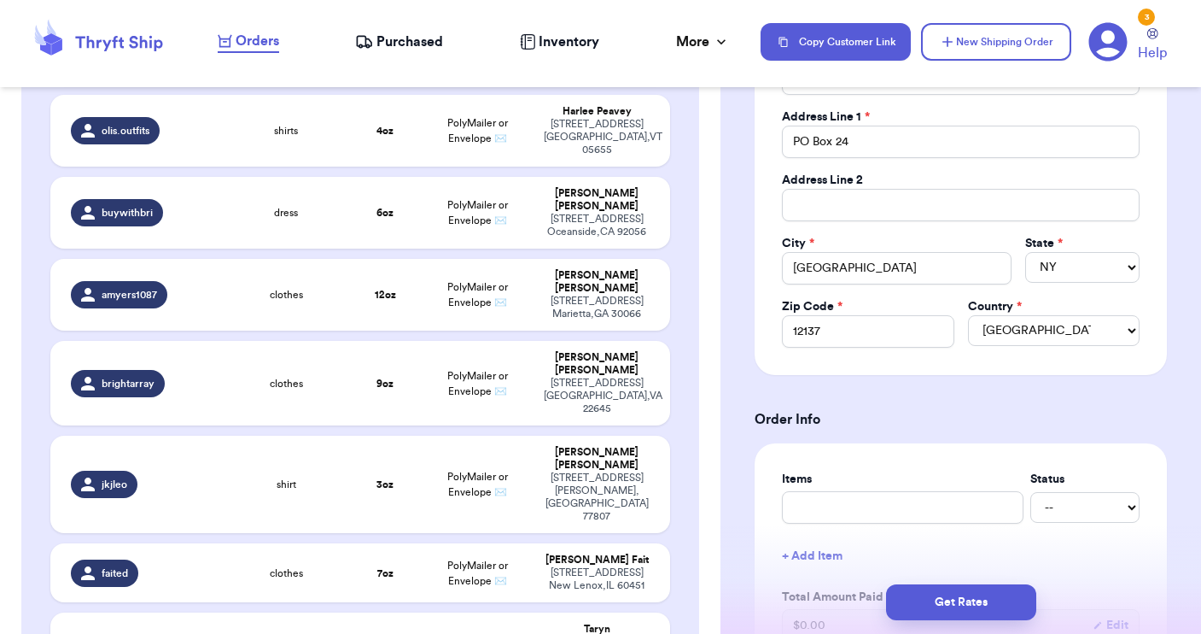
scroll to position [362, 0]
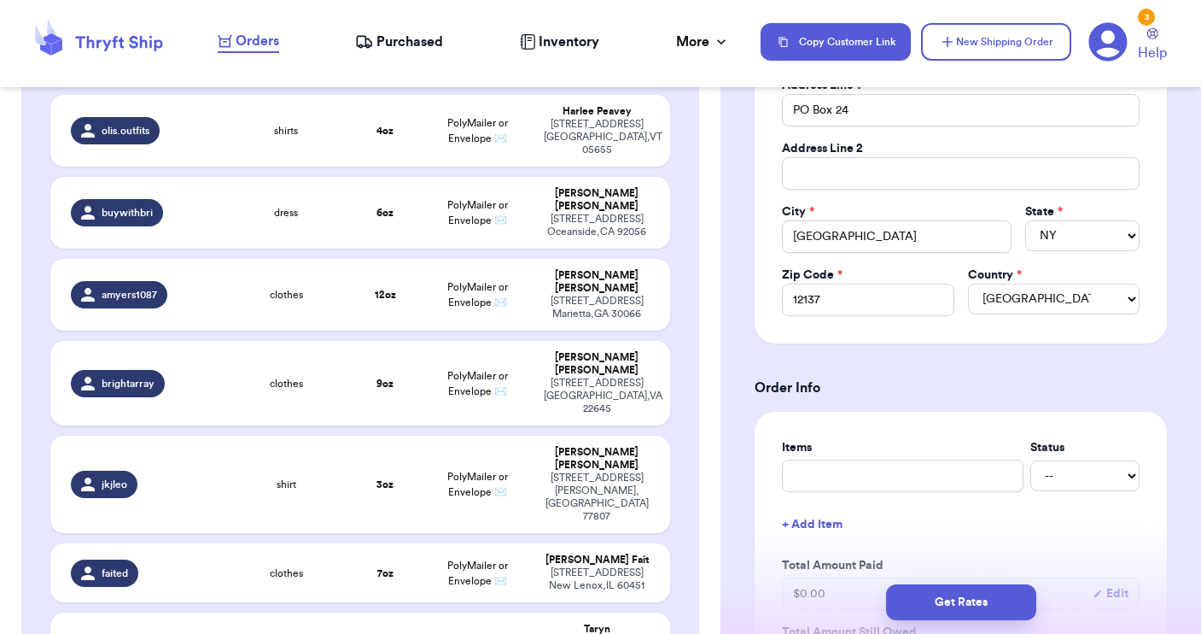
click at [854, 494] on div "Items Status -- Paid Owes + Add Item Total Amount Paid $ 0.00 Edit Total Amount…" at bounding box center [961, 557] width 358 height 237
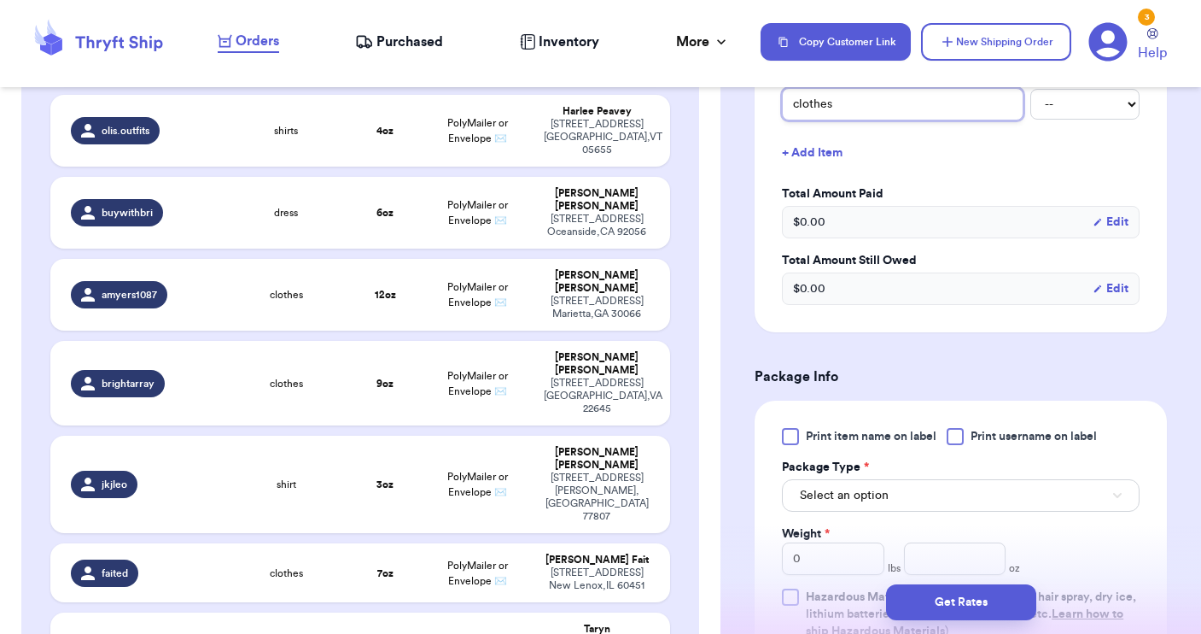
scroll to position [745, 0]
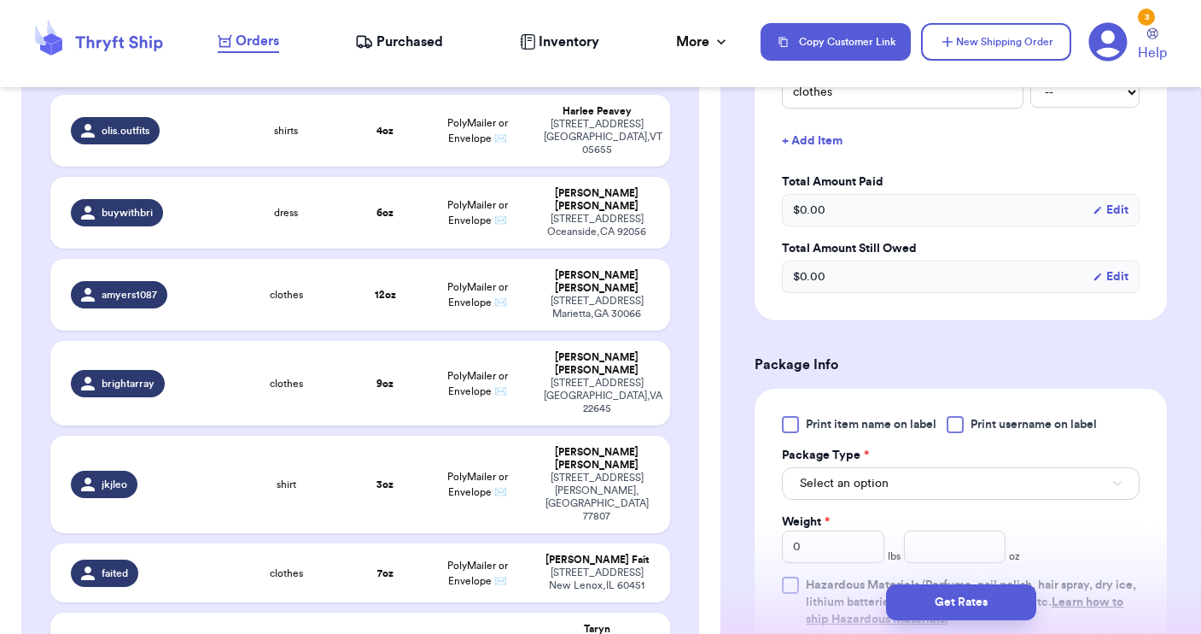
click at [962, 426] on div at bounding box center [955, 424] width 17 height 17
click at [0, 0] on input "Print username on label" at bounding box center [0, 0] width 0 height 0
click at [945, 486] on button "Select an option" at bounding box center [961, 483] width 358 height 32
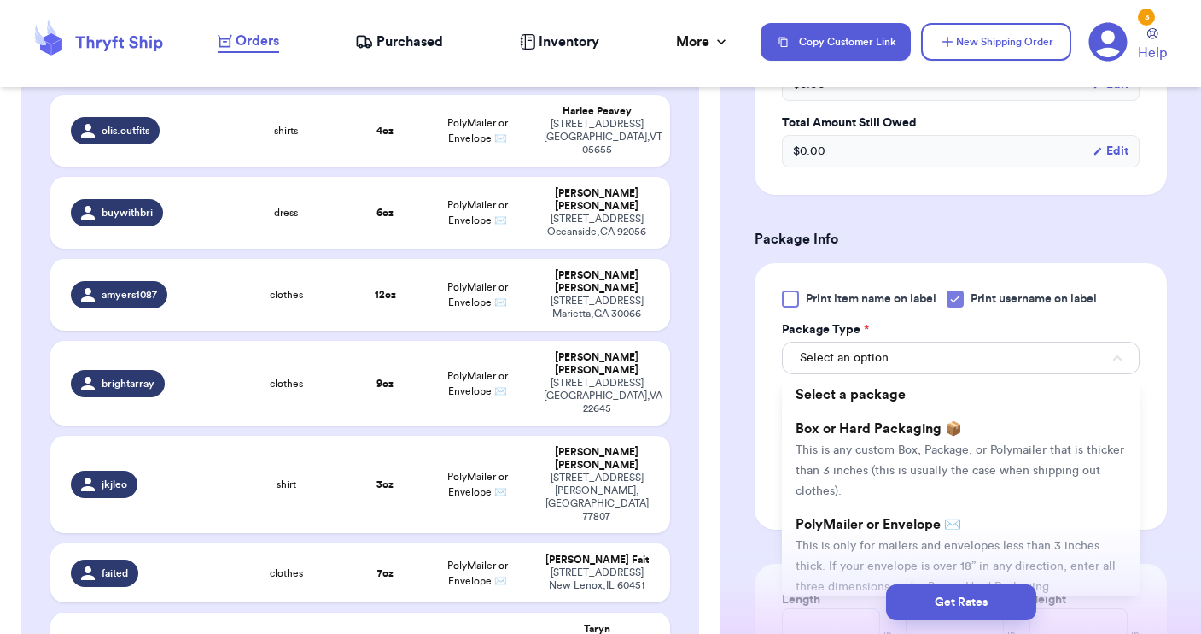
scroll to position [893, 0]
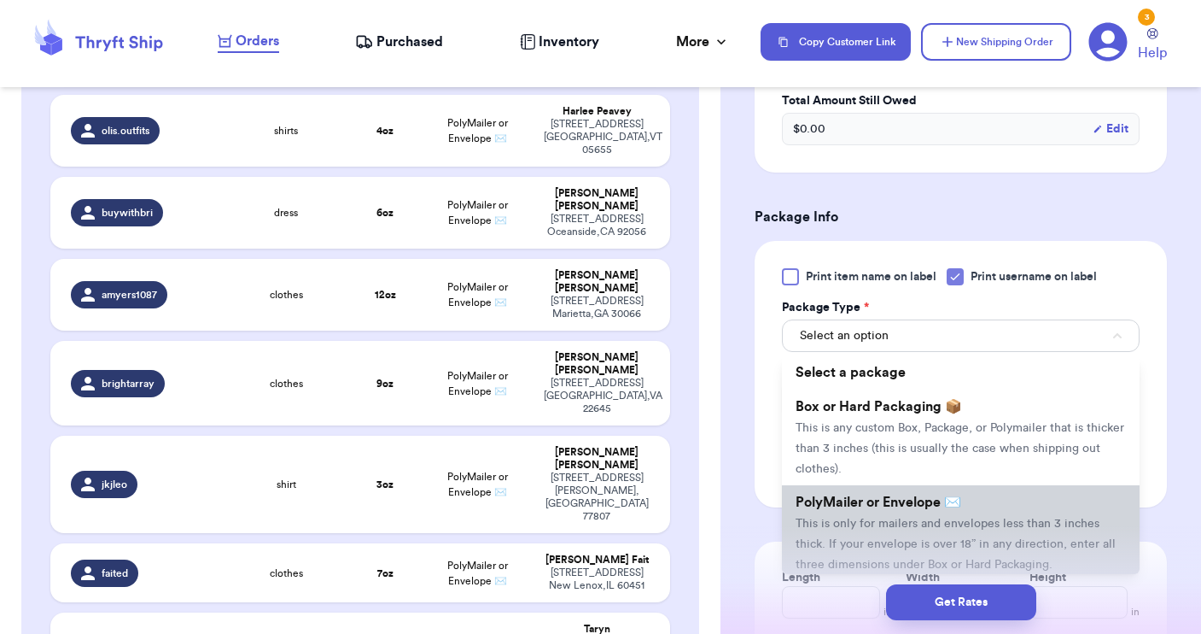
click at [929, 514] on li "PolyMailer or Envelope ✉️ This is only for mailers and envelopes less than 3 in…" at bounding box center [961, 533] width 358 height 96
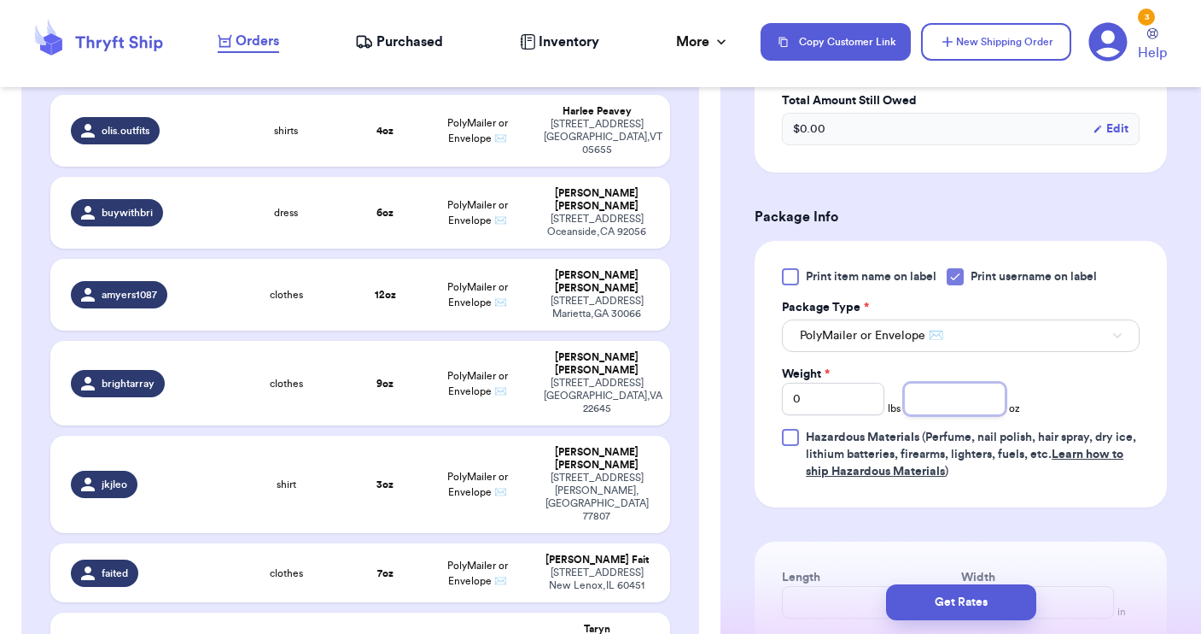
click at [942, 394] on input "number" at bounding box center [955, 399] width 102 height 32
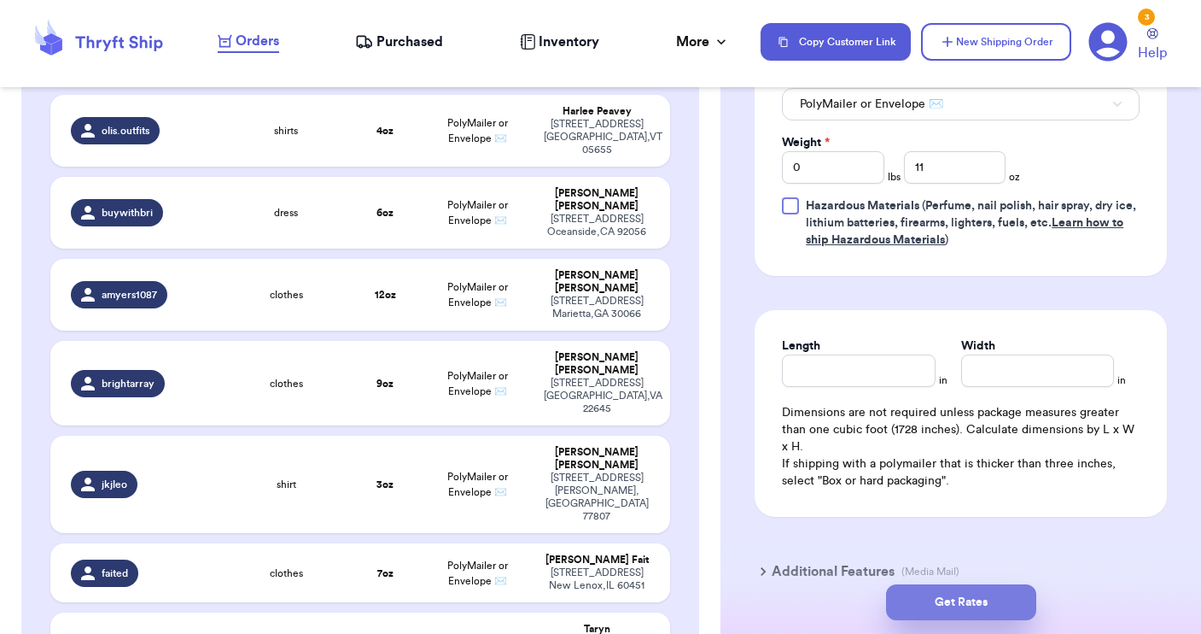
click at [959, 603] on button "Get Rates" at bounding box center [961, 602] width 150 height 36
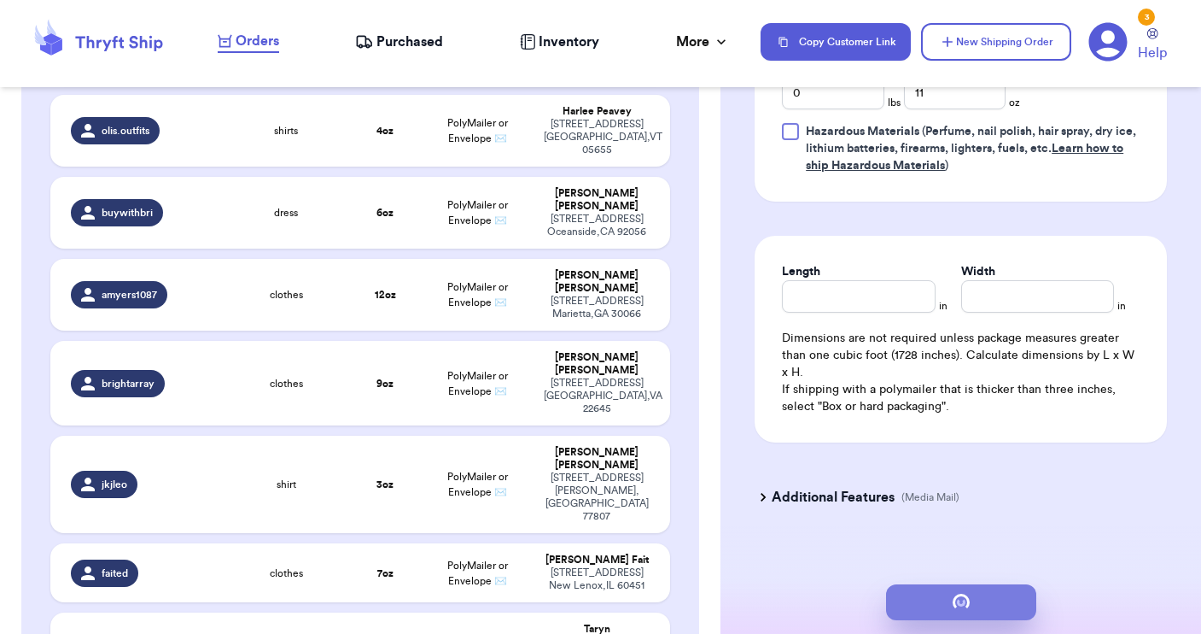
scroll to position [0, 0]
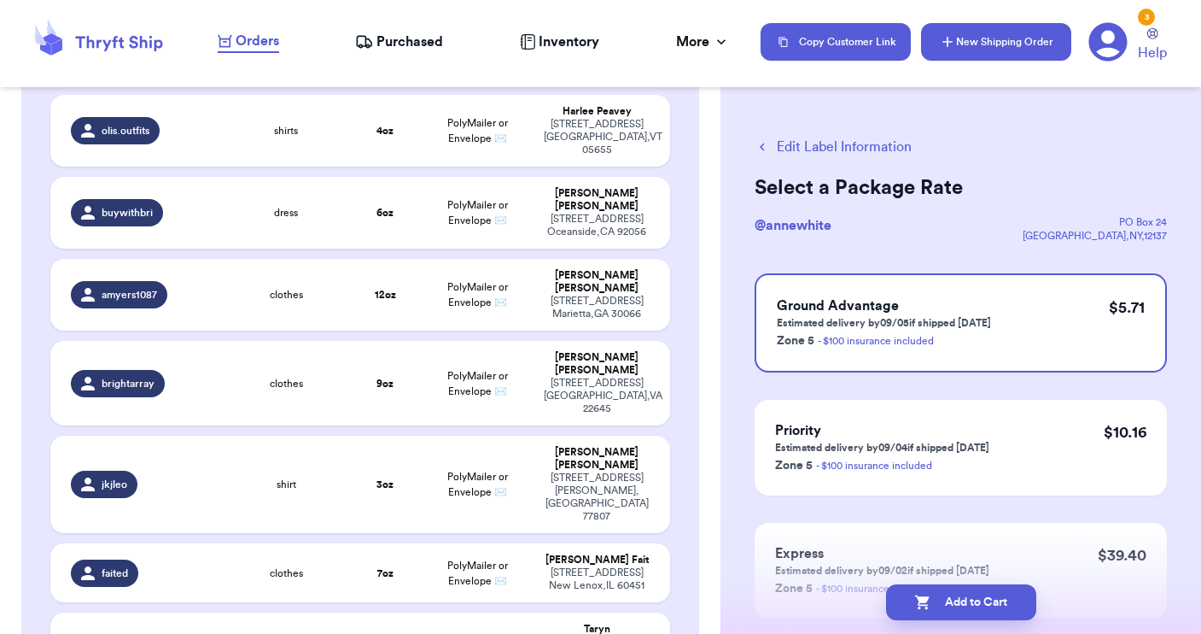
click at [963, 55] on button "New Shipping Order" at bounding box center [996, 42] width 150 height 38
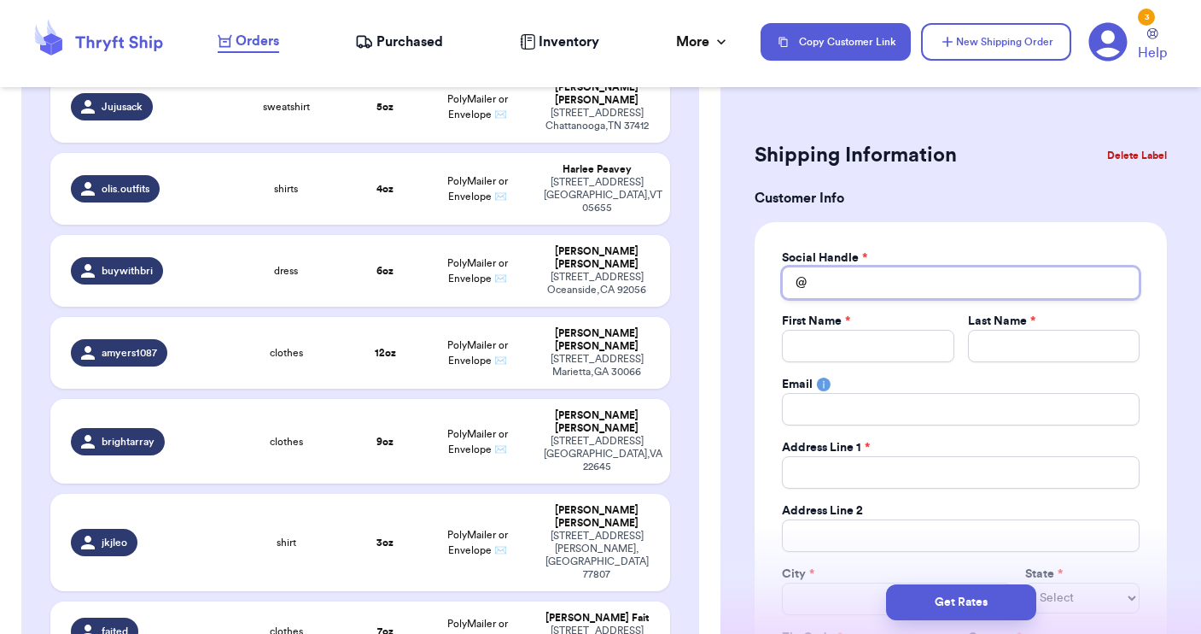
click at [874, 289] on input "Total Amount Paid" at bounding box center [961, 282] width 358 height 32
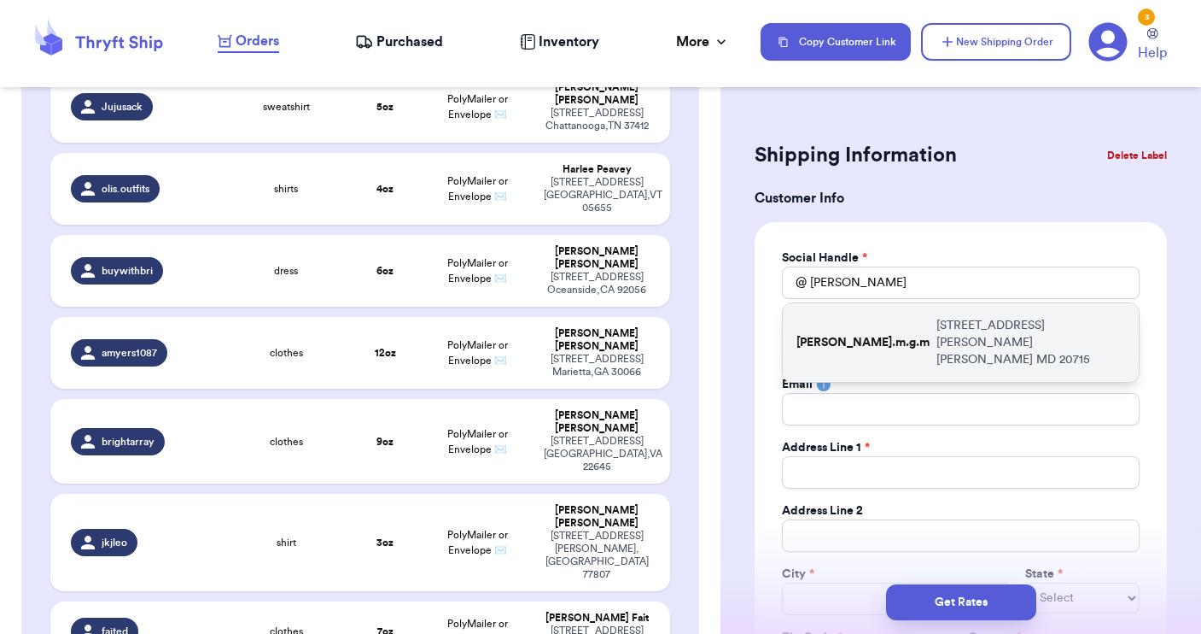
click at [937, 323] on p "[STREET_ADDRESS][PERSON_NAME]" at bounding box center [1031, 342] width 189 height 51
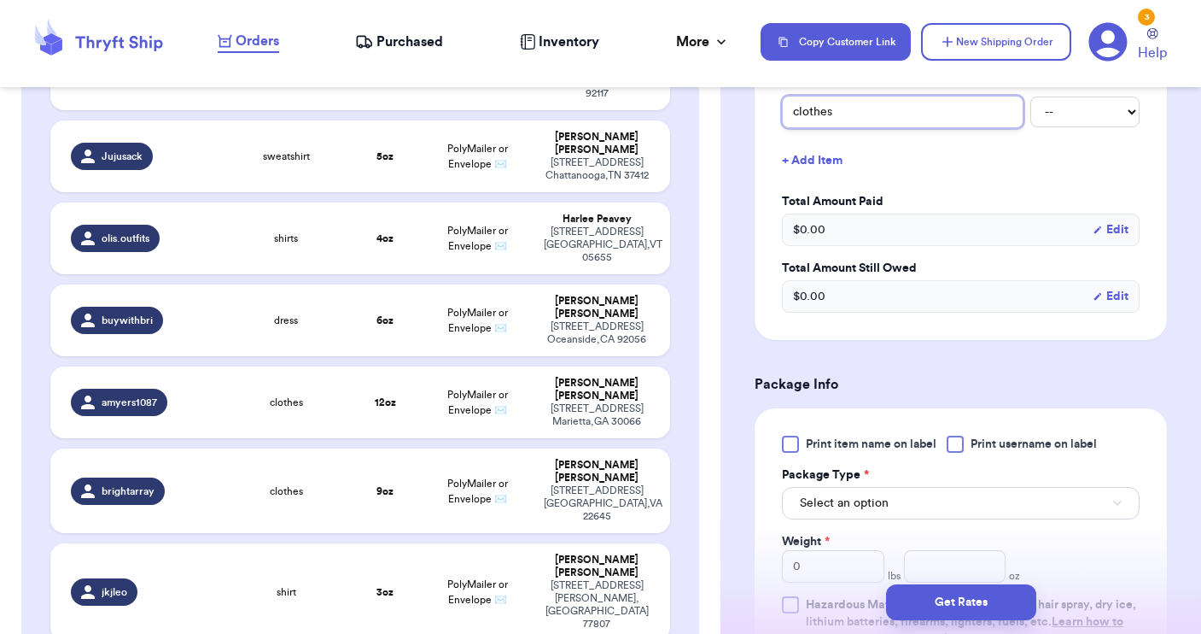
scroll to position [734, 0]
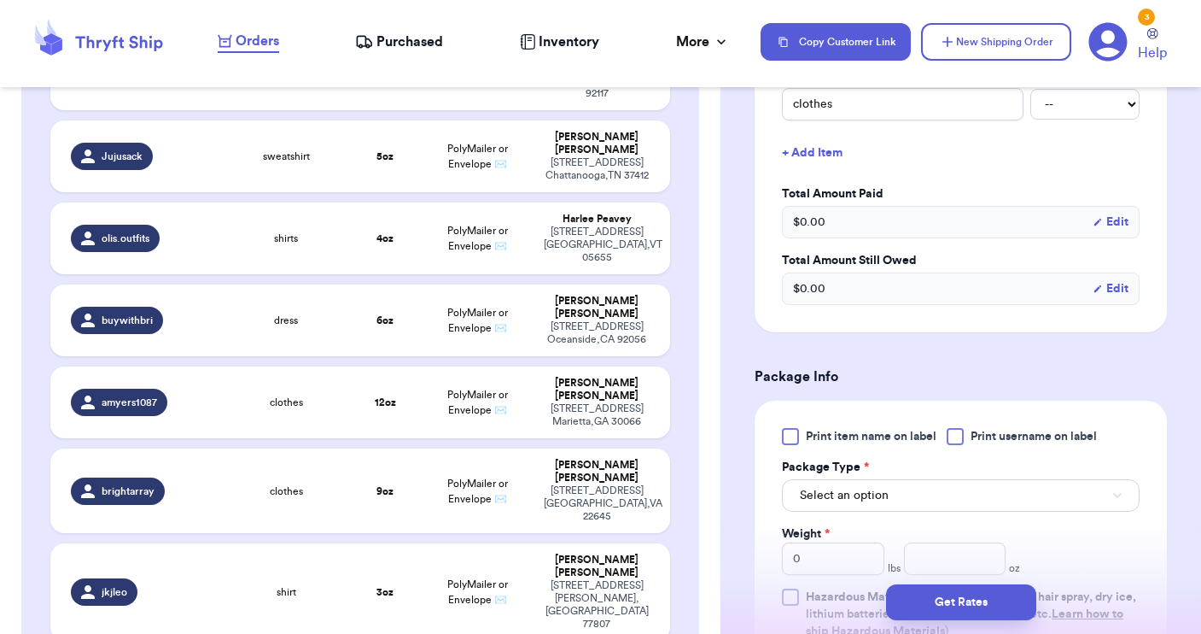
click at [955, 439] on div at bounding box center [955, 436] width 17 height 17
click at [0, 0] on input "Print username on label" at bounding box center [0, 0] width 0 height 0
click at [929, 499] on button "Select an option" at bounding box center [961, 495] width 358 height 32
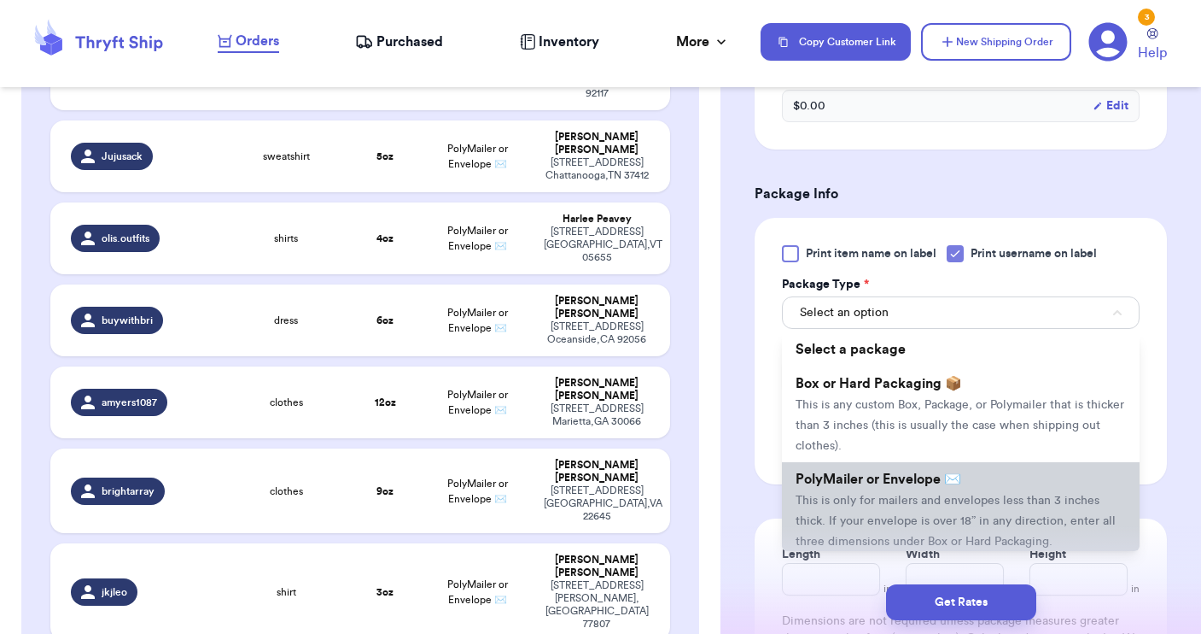
scroll to position [932, 0]
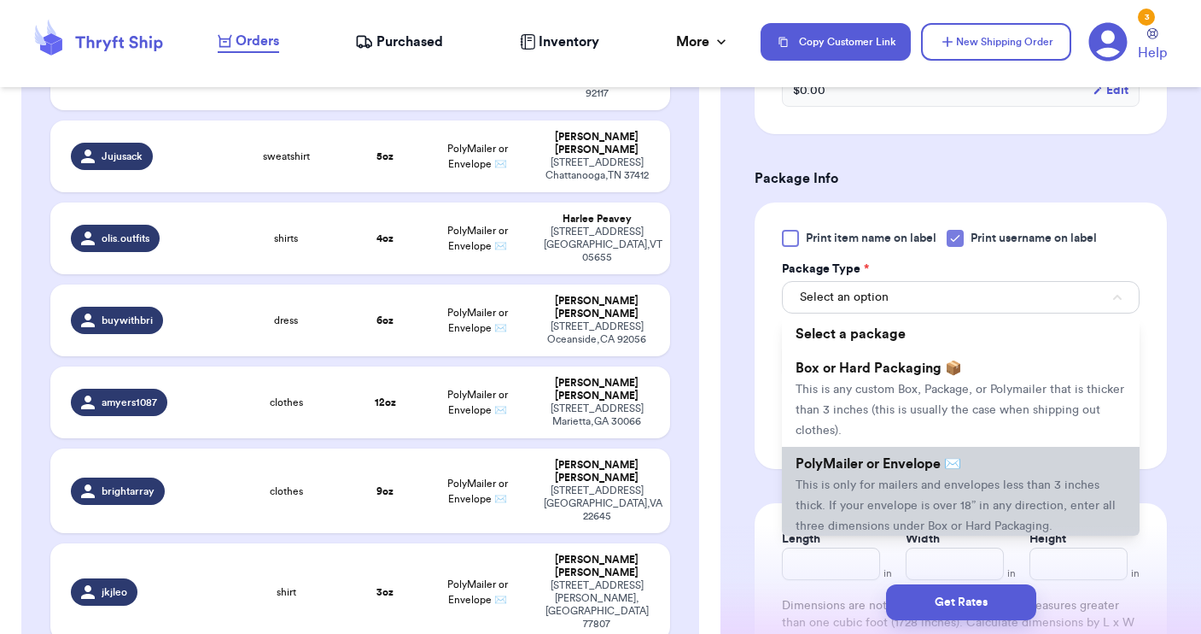
click at [927, 500] on li "PolyMailer or Envelope ✉️ This is only for mailers and envelopes less than 3 in…" at bounding box center [961, 495] width 358 height 96
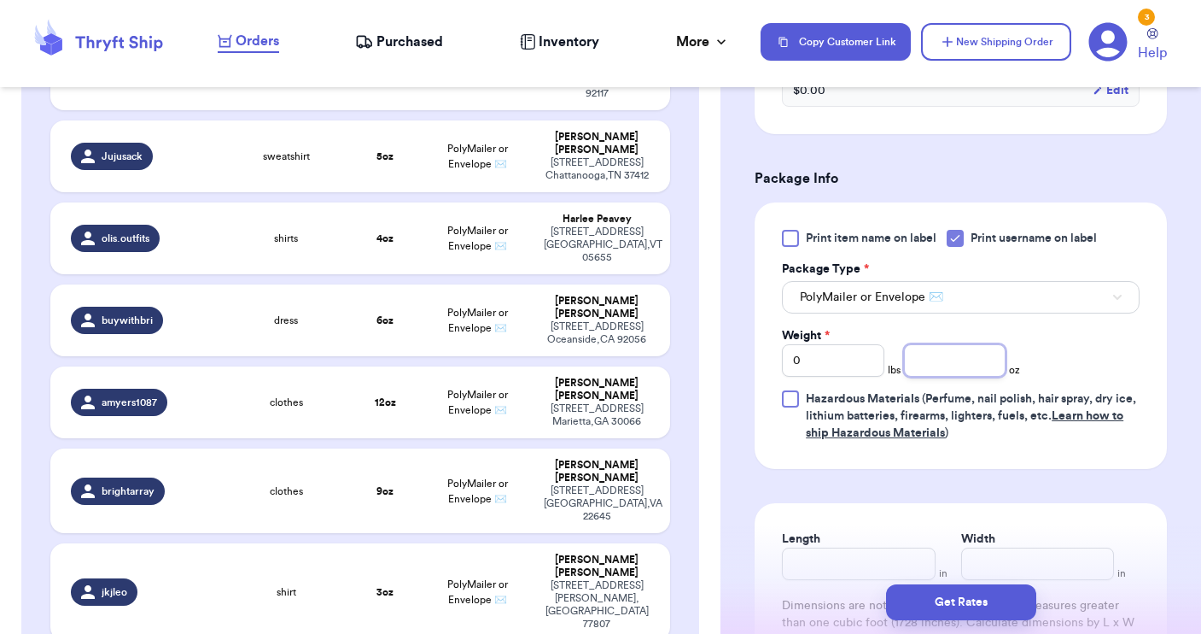
click at [951, 359] on input "number" at bounding box center [955, 360] width 102 height 32
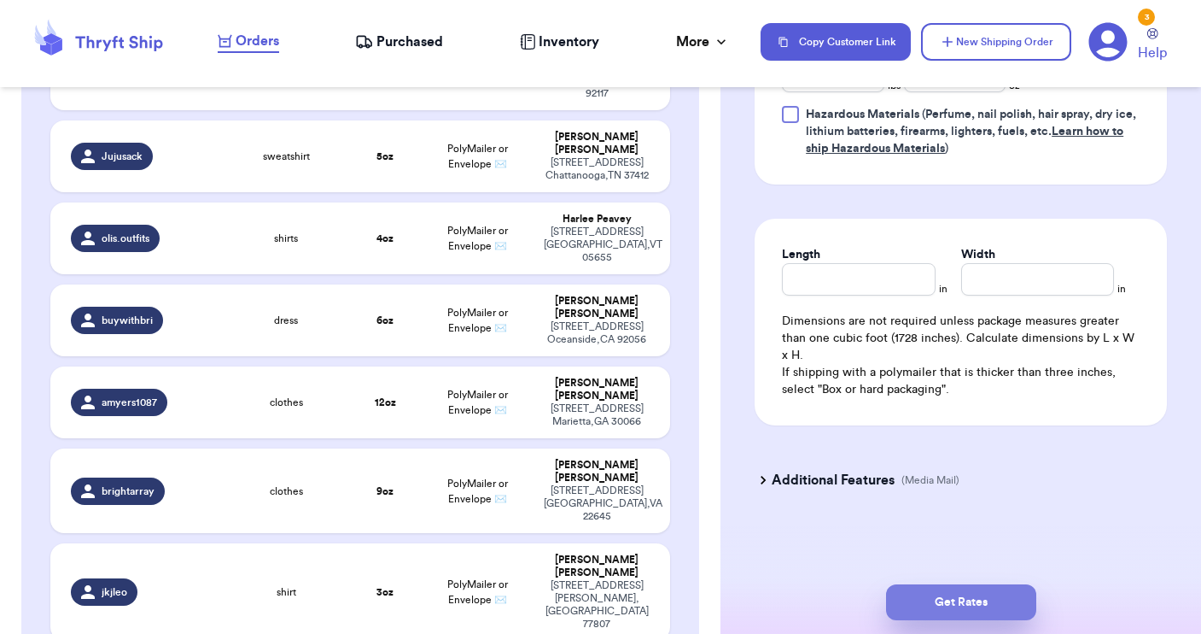
click at [953, 595] on button "Get Rates" at bounding box center [961, 602] width 150 height 36
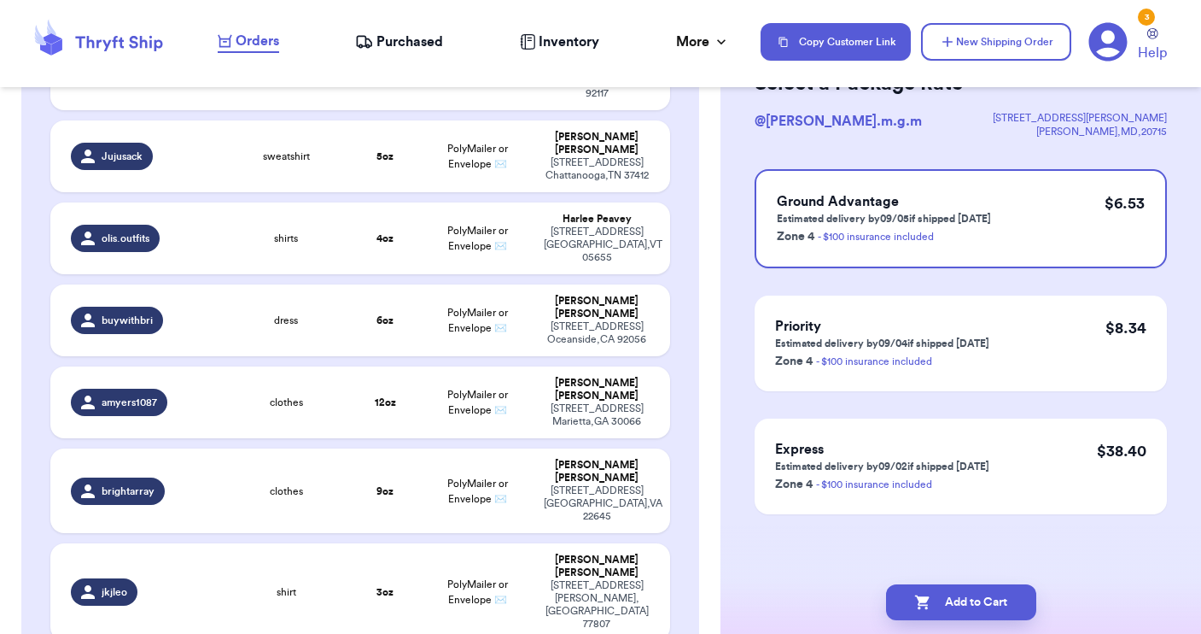
scroll to position [0, 0]
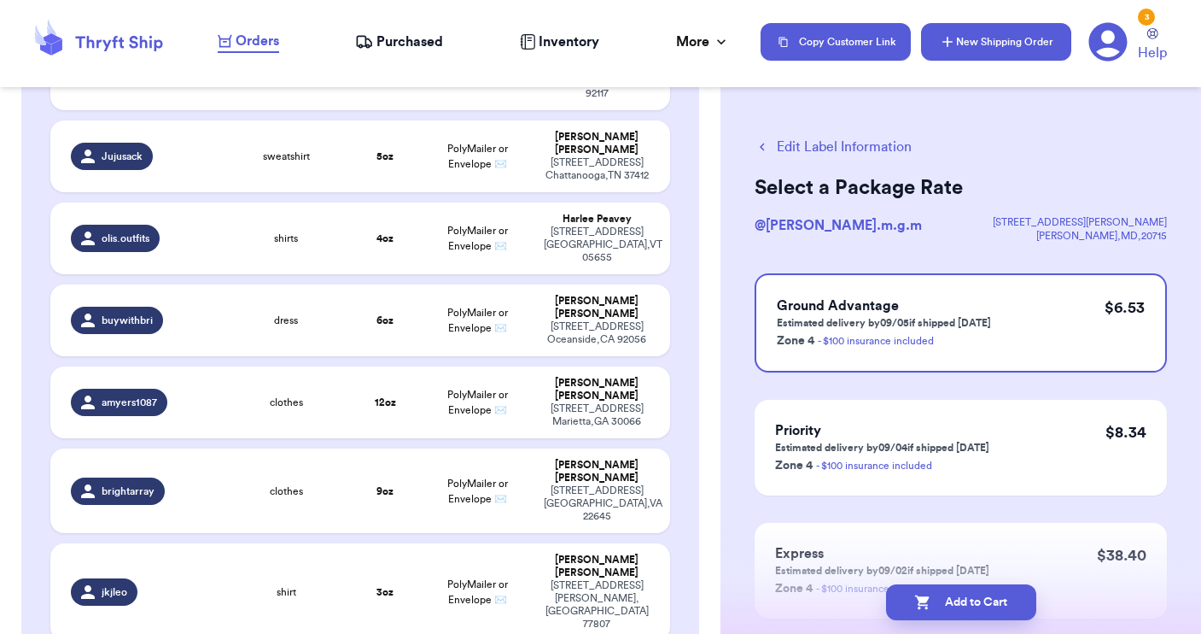
click at [1000, 44] on button "New Shipping Order" at bounding box center [996, 42] width 150 height 38
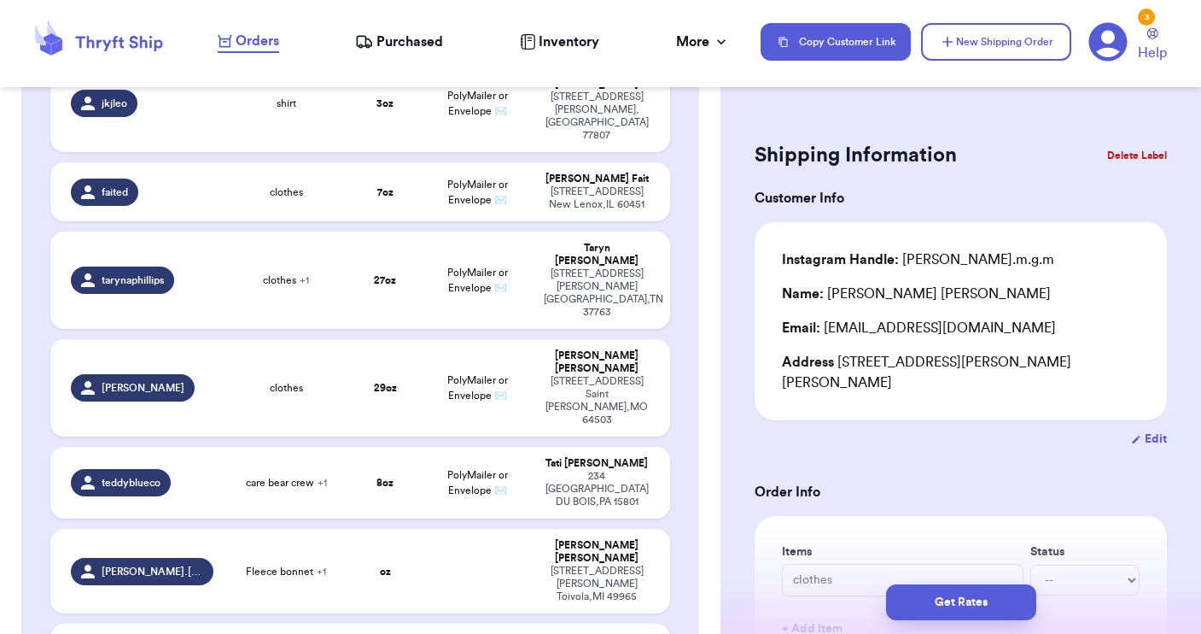
scroll to position [1791, 0]
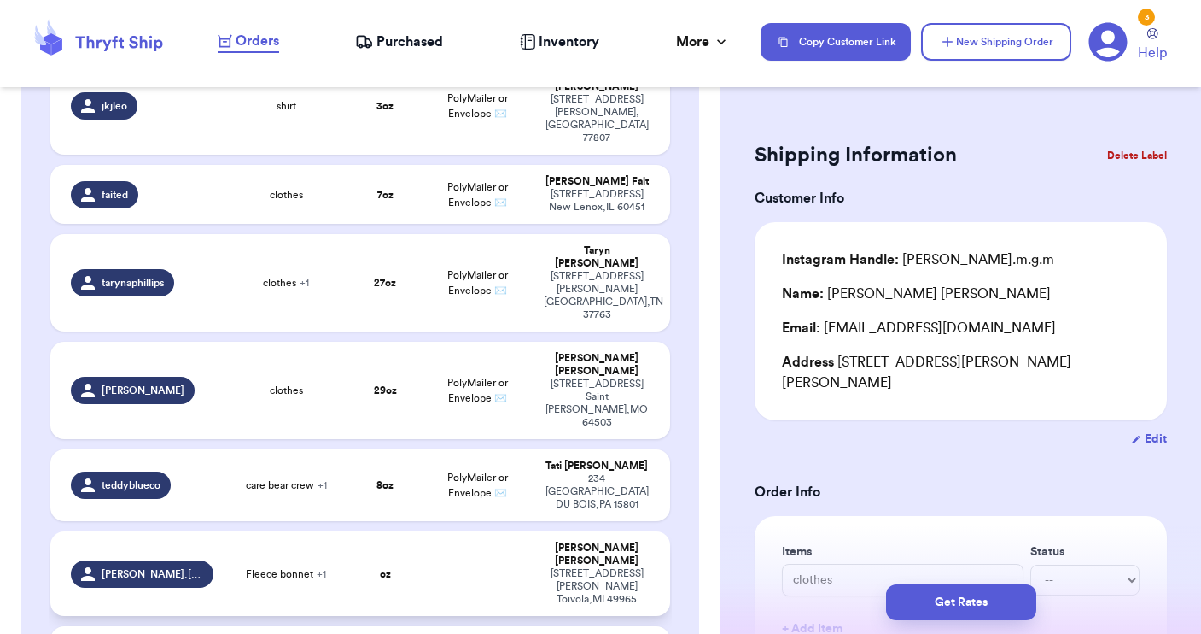
click at [424, 531] on td at bounding box center [479, 573] width 112 height 85
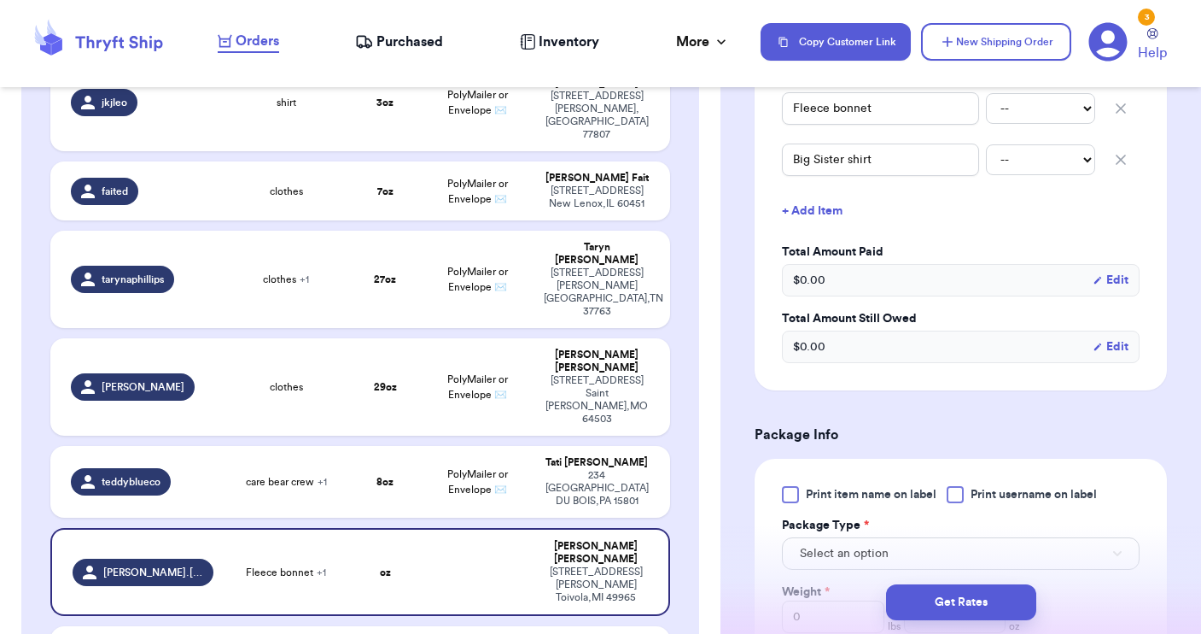
click at [955, 486] on div at bounding box center [955, 494] width 17 height 17
click at [0, 0] on input "Print username on label" at bounding box center [0, 0] width 0 height 0
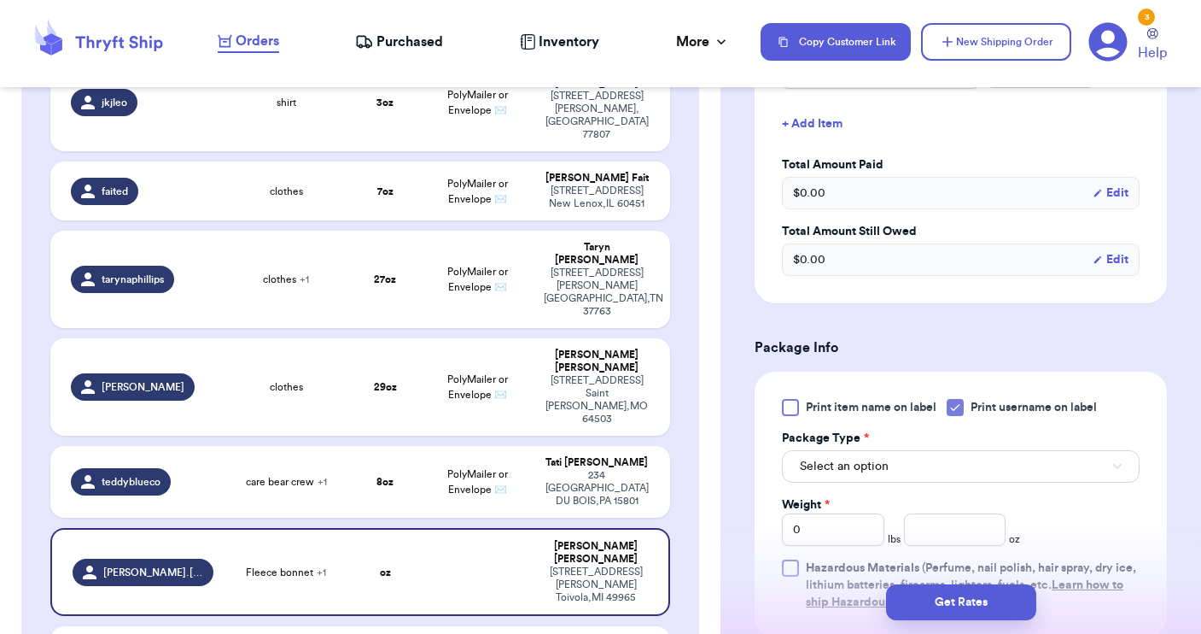
click at [938, 450] on button "Select an option" at bounding box center [961, 466] width 358 height 32
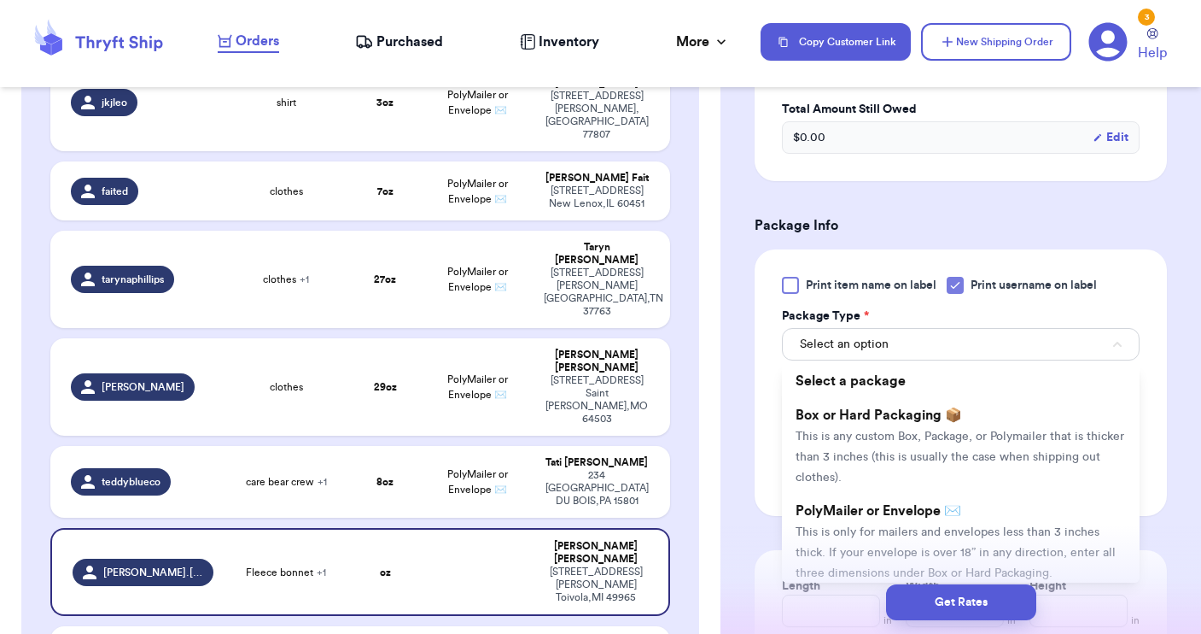
scroll to position [731, 0]
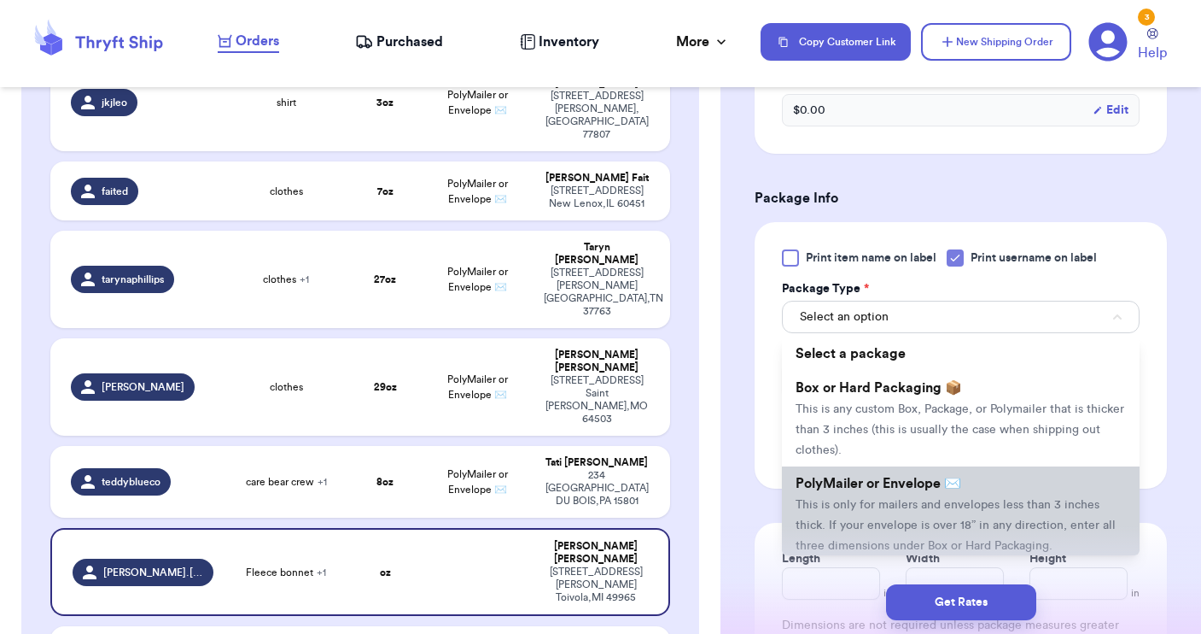
click at [917, 499] on span "This is only for mailers and envelopes less than 3 inches thick. If your envelo…" at bounding box center [956, 525] width 320 height 53
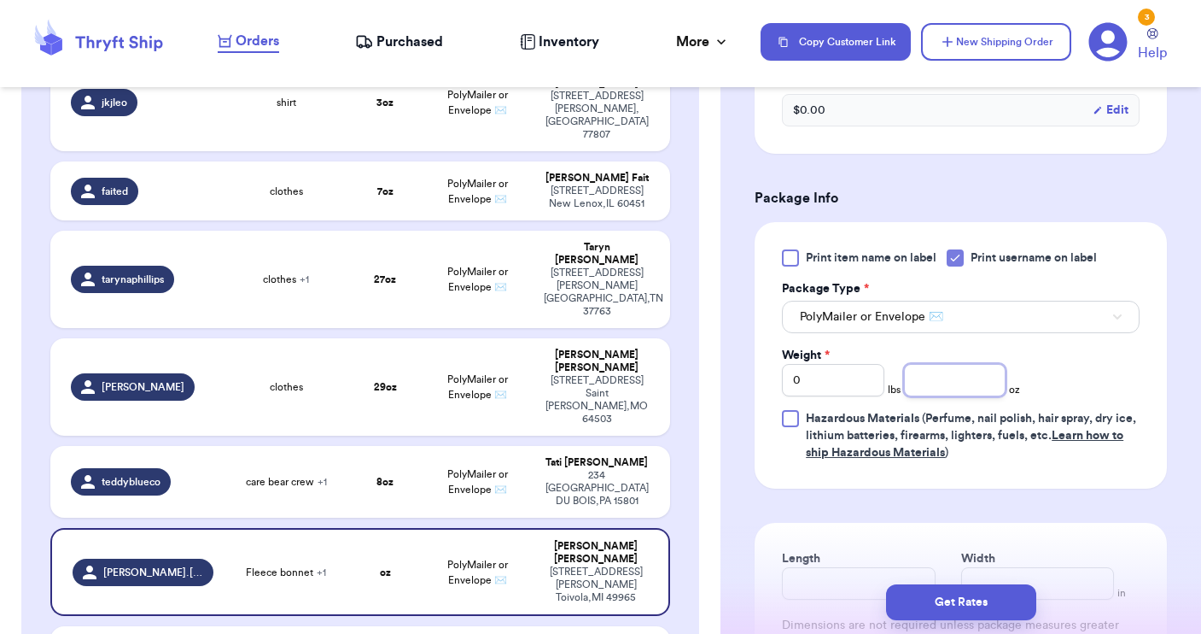
click at [960, 364] on input "number" at bounding box center [955, 380] width 102 height 32
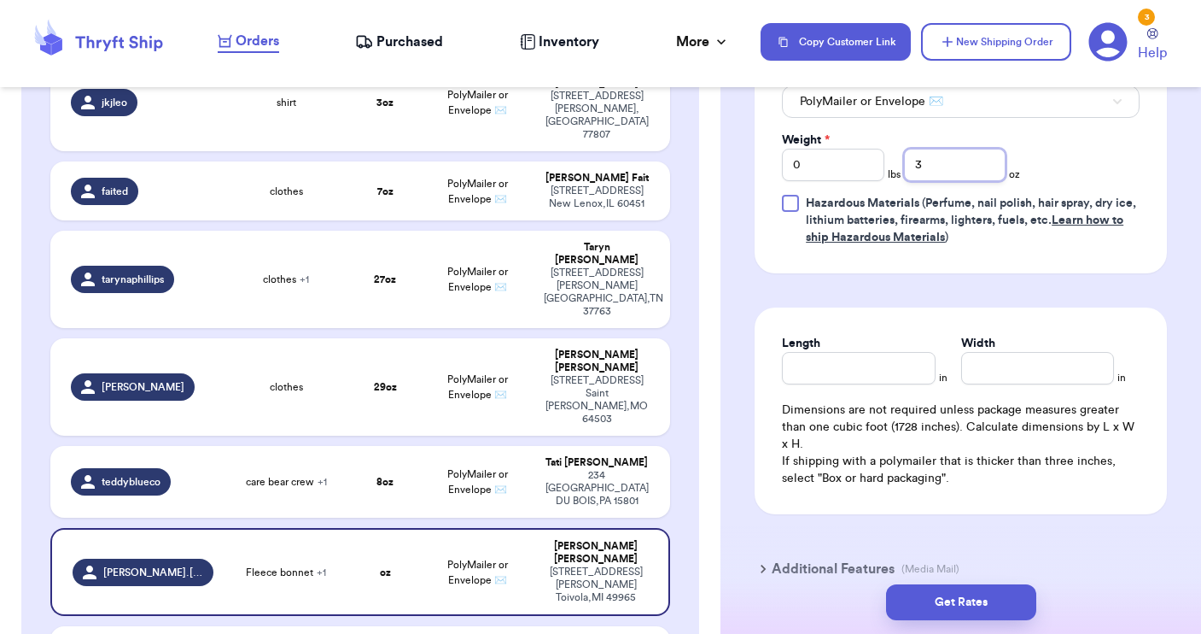
scroll to position [977, 0]
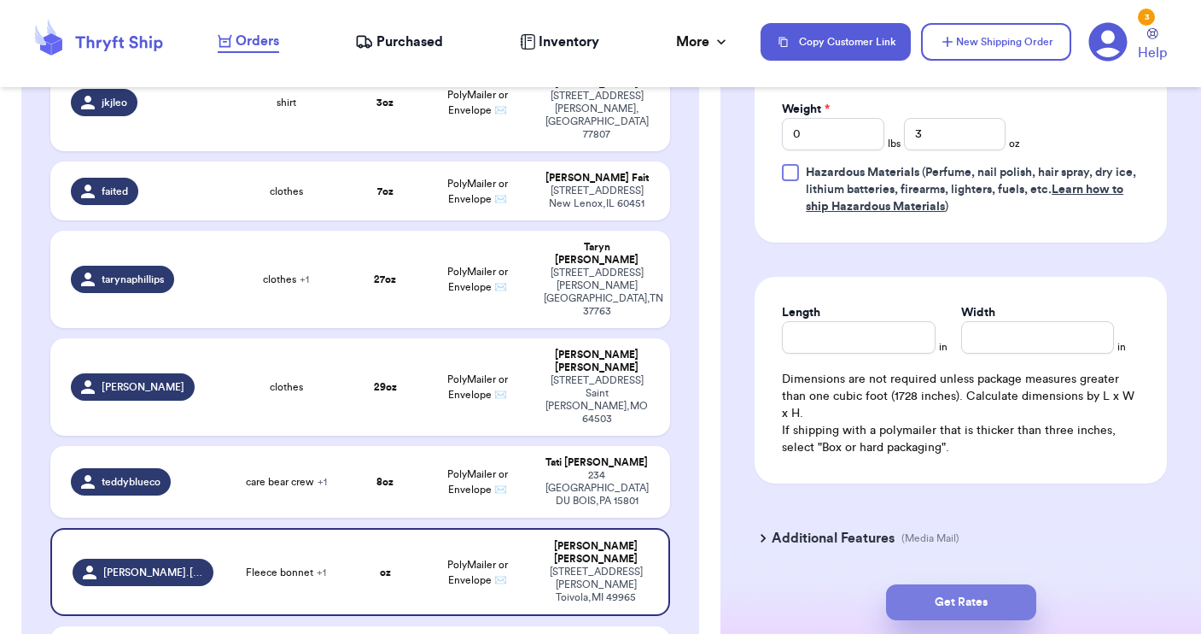
click at [957, 595] on button "Get Rates" at bounding box center [961, 602] width 150 height 36
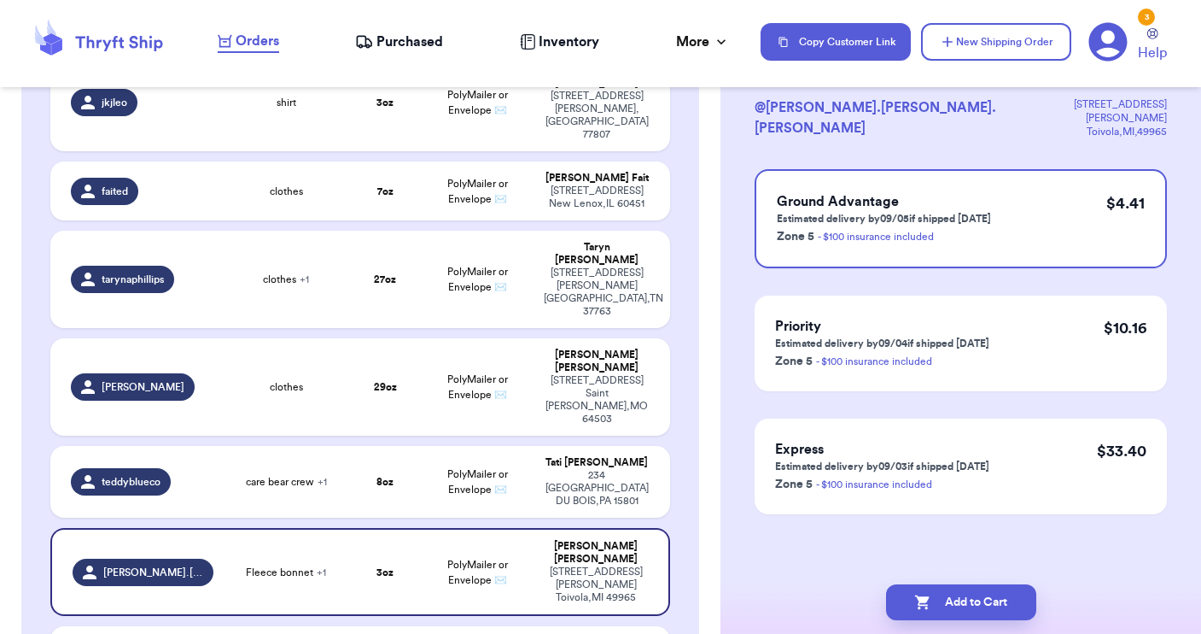
scroll to position [0, 0]
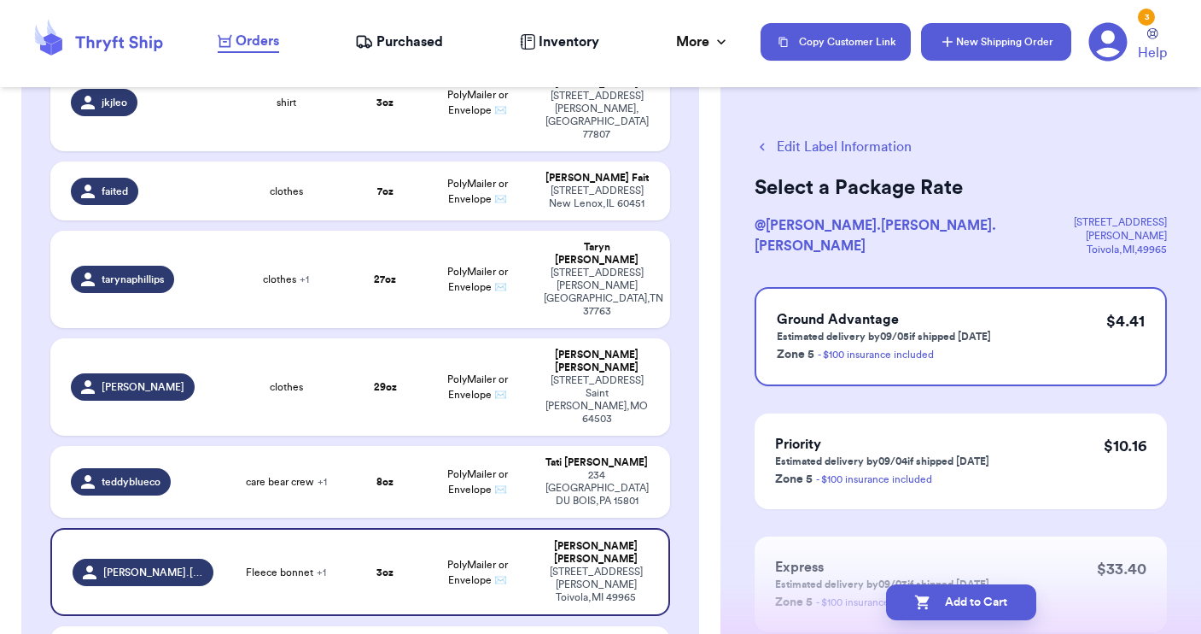
click at [995, 43] on button "New Shipping Order" at bounding box center [996, 42] width 150 height 38
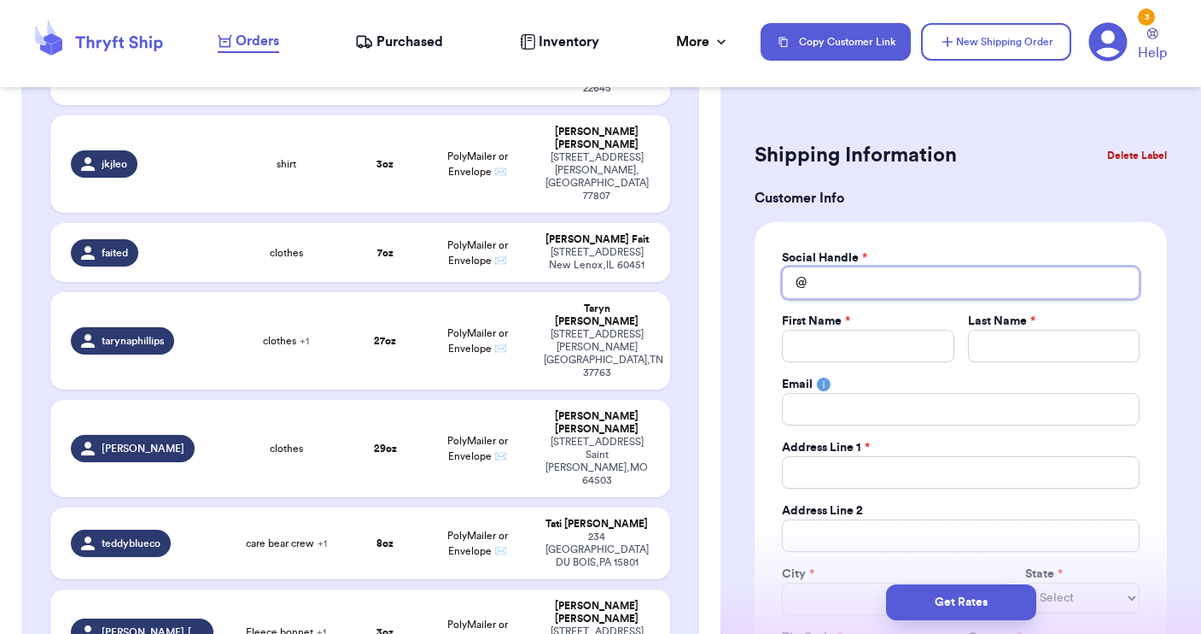
click at [818, 289] on input "Total Amount Paid" at bounding box center [961, 282] width 358 height 32
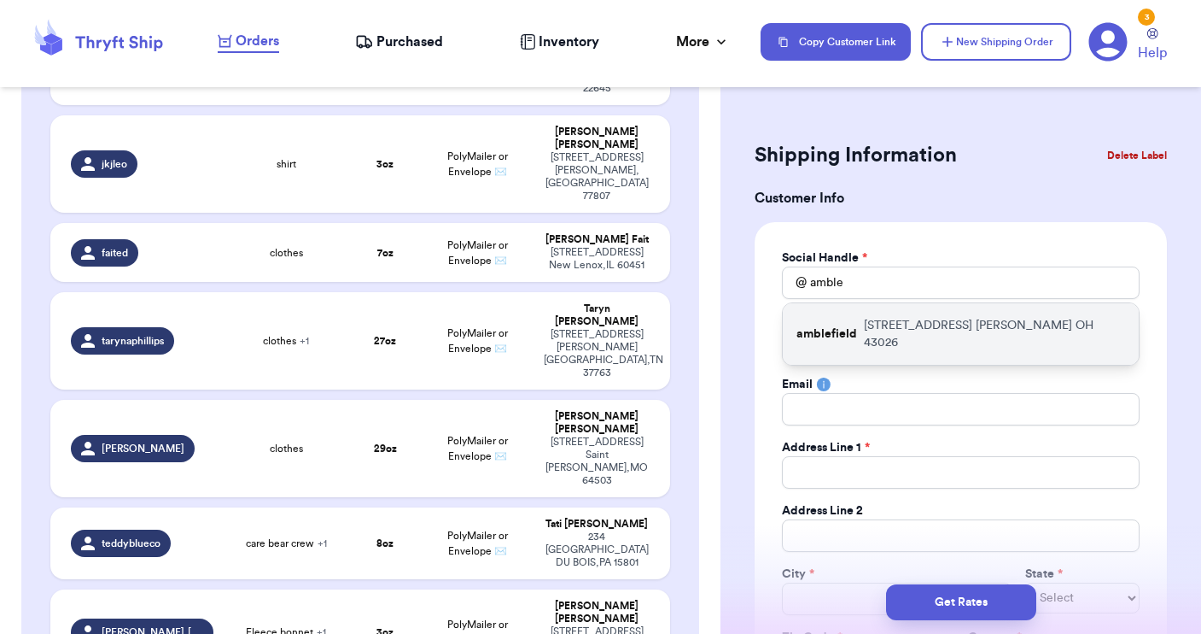
click at [852, 331] on p "amblefield" at bounding box center [827, 333] width 61 height 17
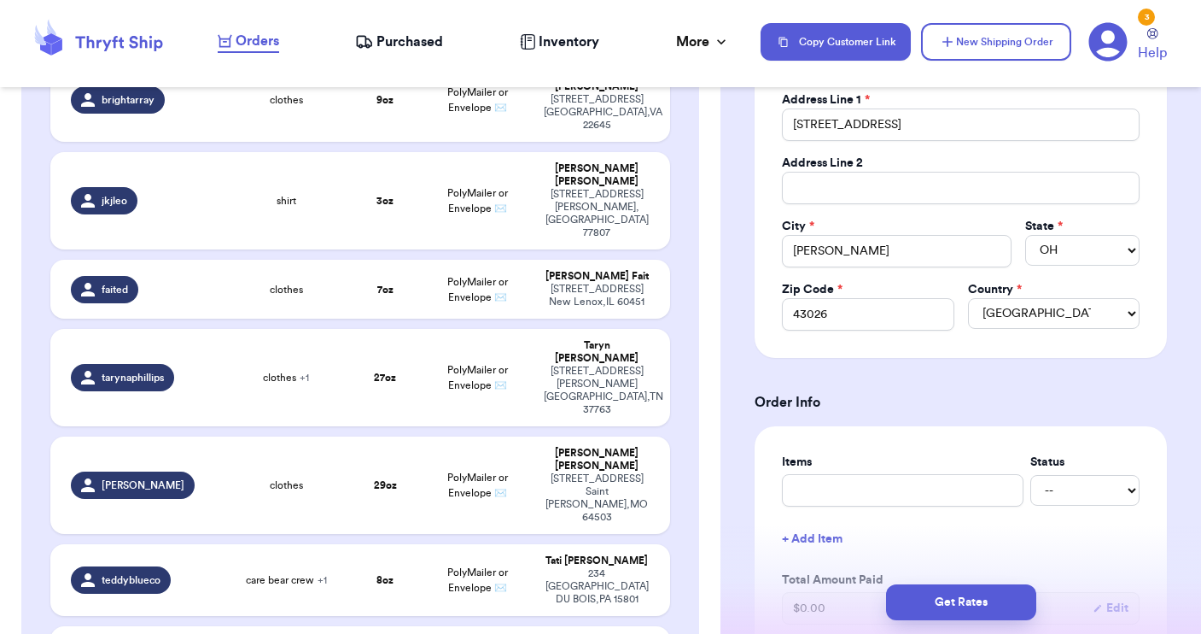
scroll to position [353, 0]
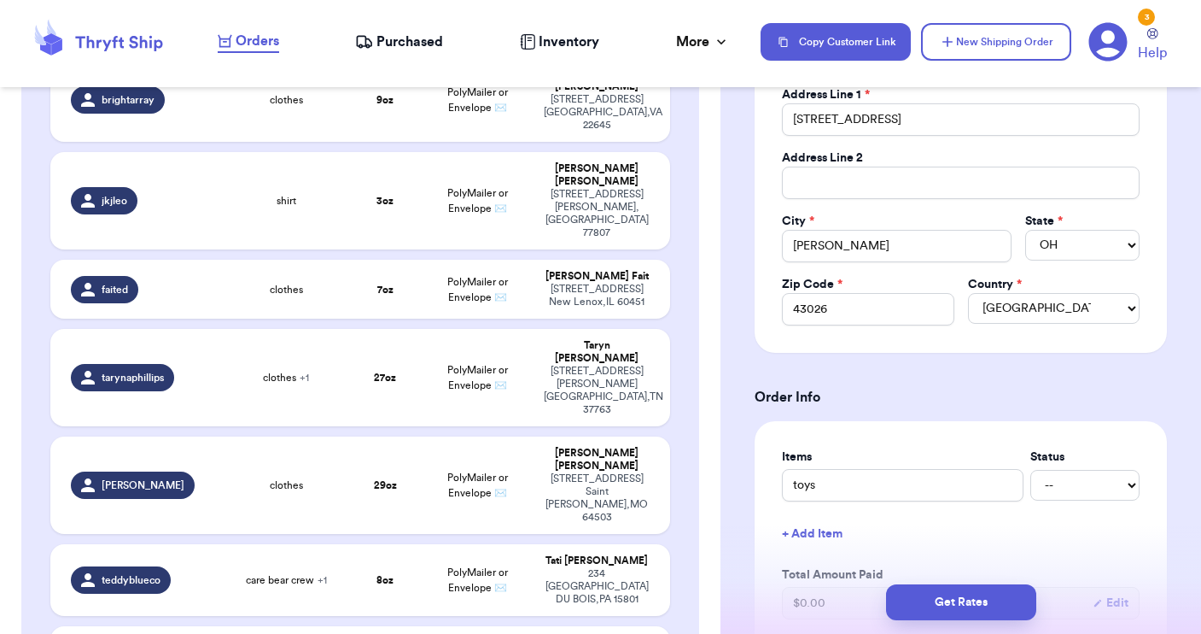
click at [818, 535] on button "+ Add Item" at bounding box center [960, 534] width 371 height 38
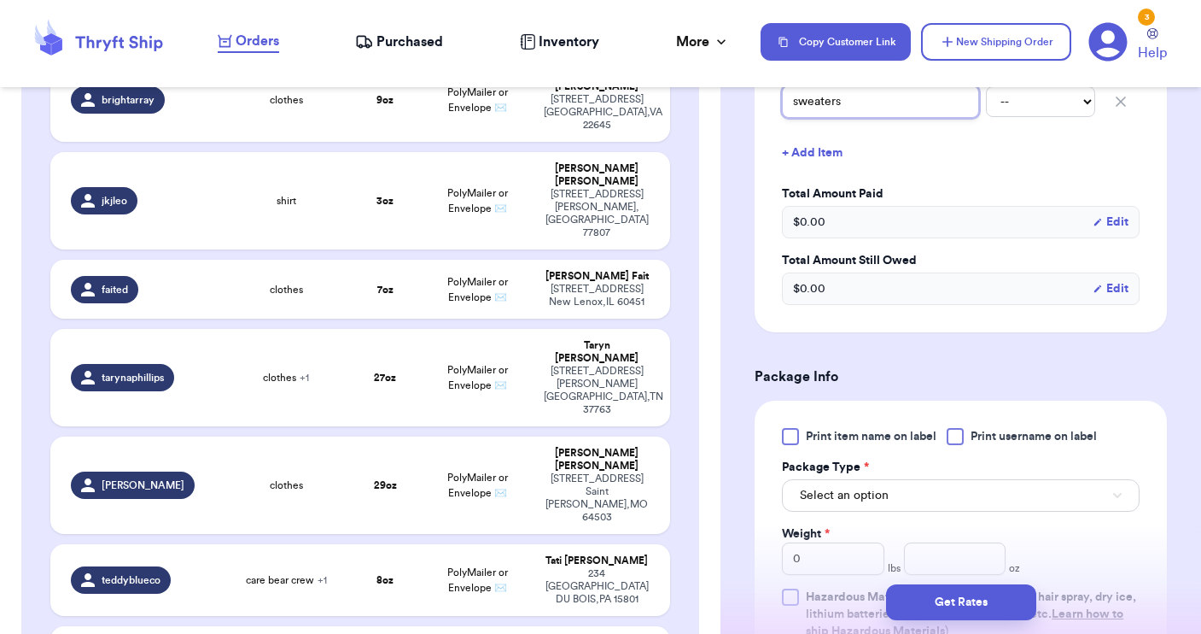
scroll to position [838, 0]
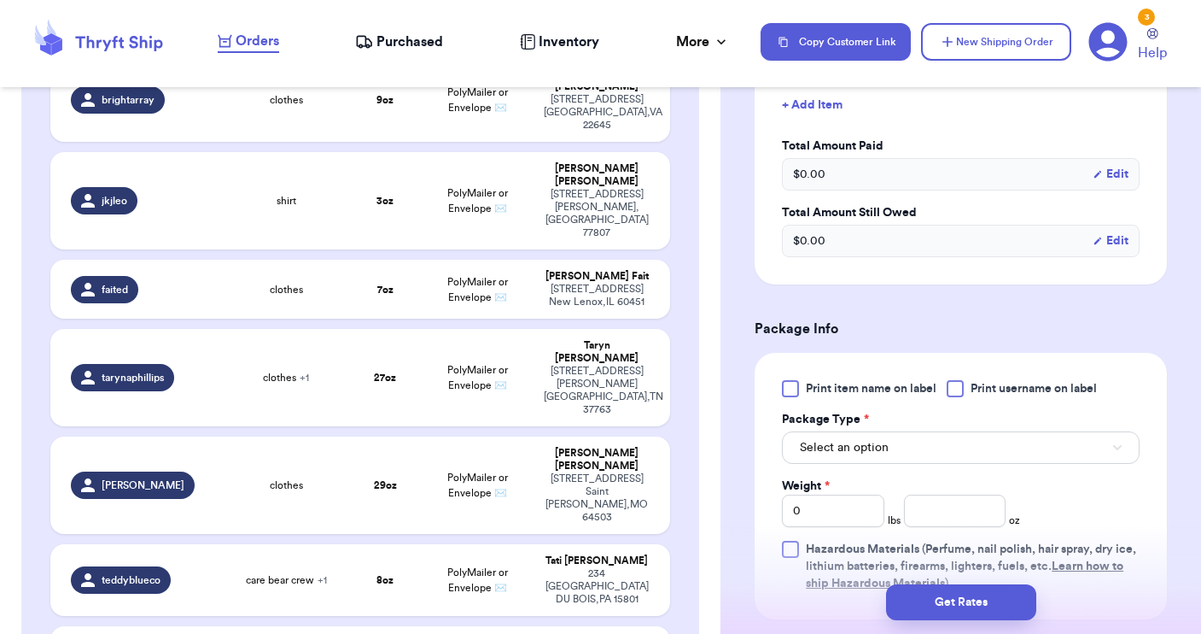
click at [956, 397] on div "Print item name on label Print username on label Package Type * Select an optio…" at bounding box center [961, 486] width 358 height 212
click at [959, 386] on div at bounding box center [955, 388] width 17 height 17
click at [0, 0] on input "Print username on label" at bounding box center [0, 0] width 0 height 0
click at [931, 446] on button "Select an option" at bounding box center [961, 447] width 358 height 32
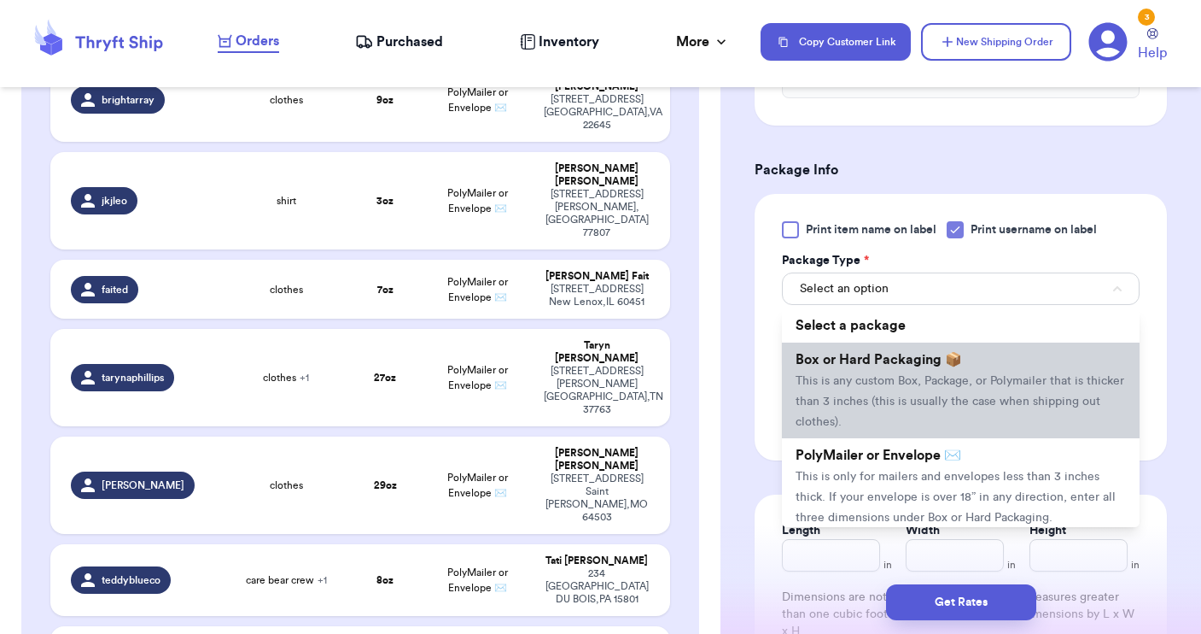
scroll to position [1002, 0]
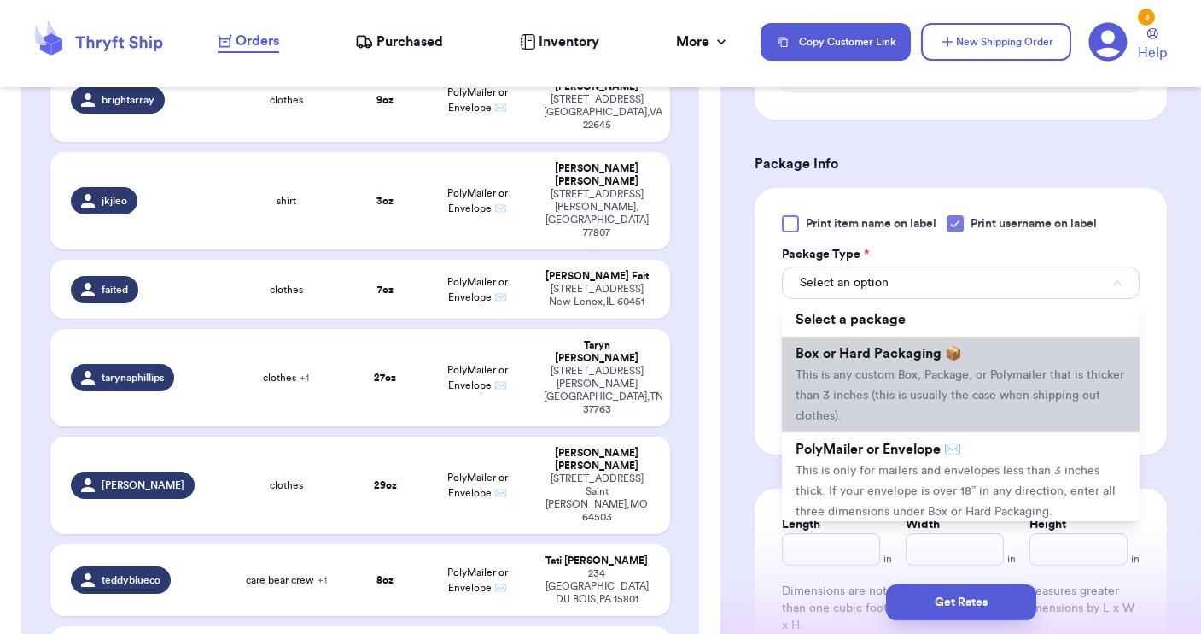
click at [910, 366] on li "Box or Hard Packaging 📦 This is any custom Box, Package, or Polymailer that is …" at bounding box center [961, 384] width 358 height 96
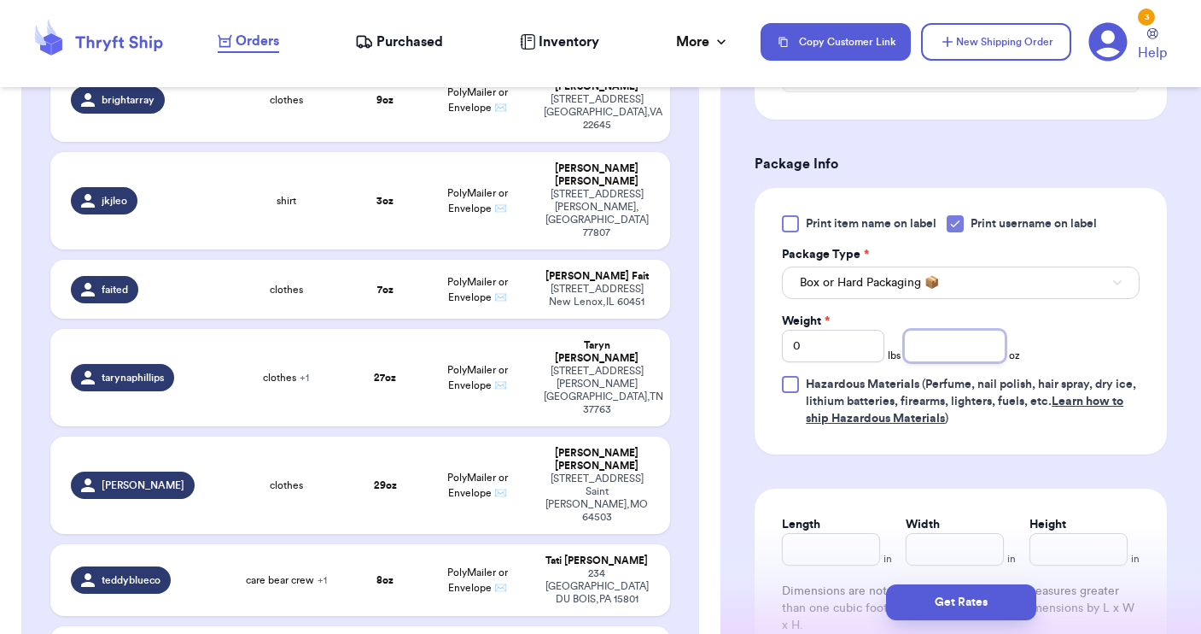
click at [933, 346] on input "number" at bounding box center [955, 346] width 102 height 32
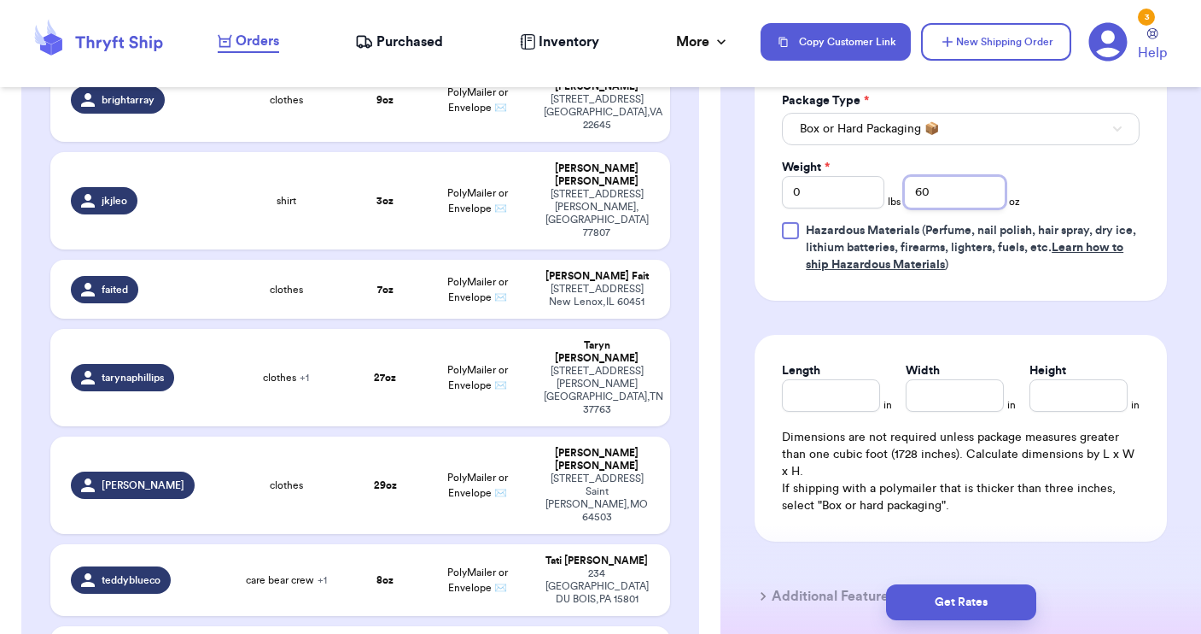
scroll to position [1182, 0]
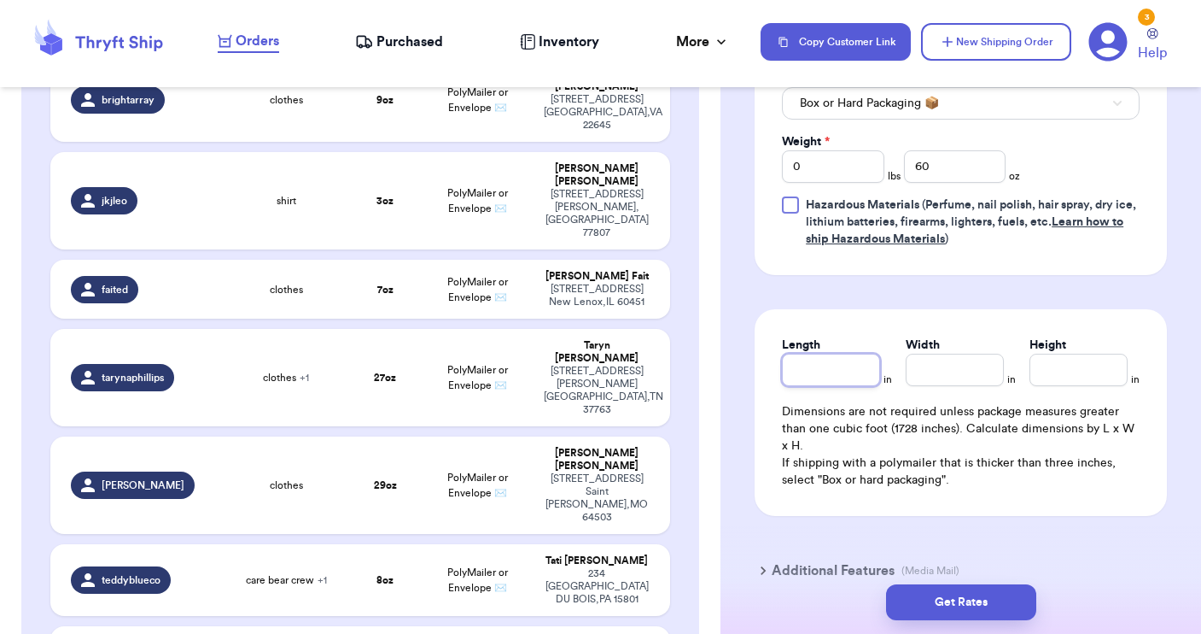
click at [811, 371] on input "Length" at bounding box center [831, 370] width 98 height 32
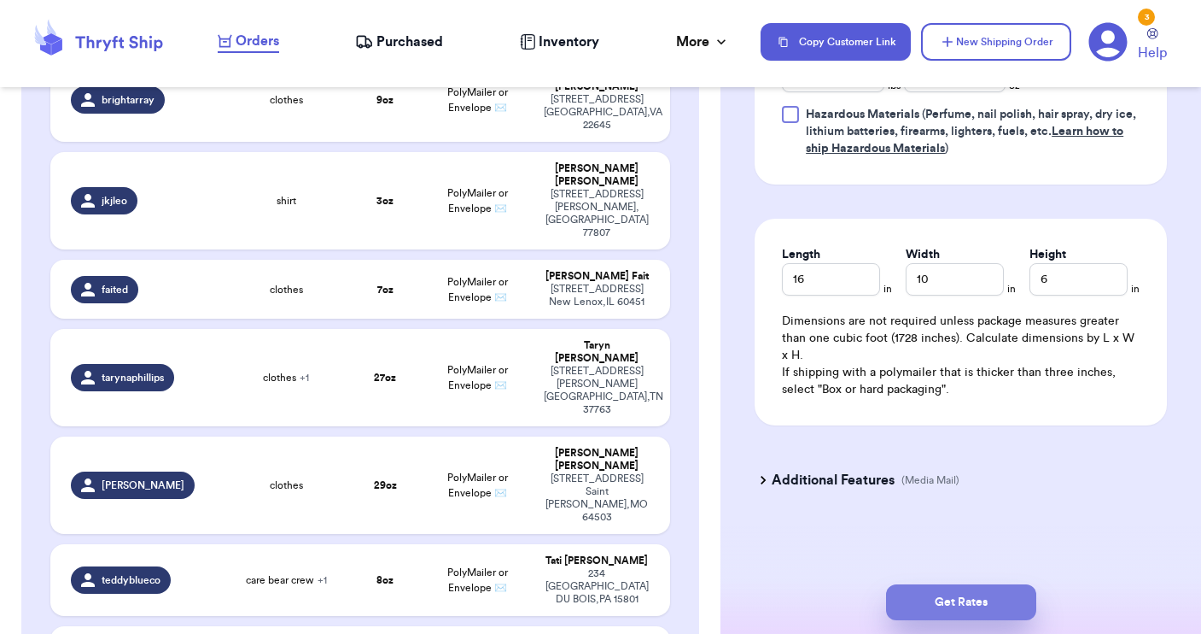
click at [932, 602] on button "Get Rates" at bounding box center [961, 602] width 150 height 36
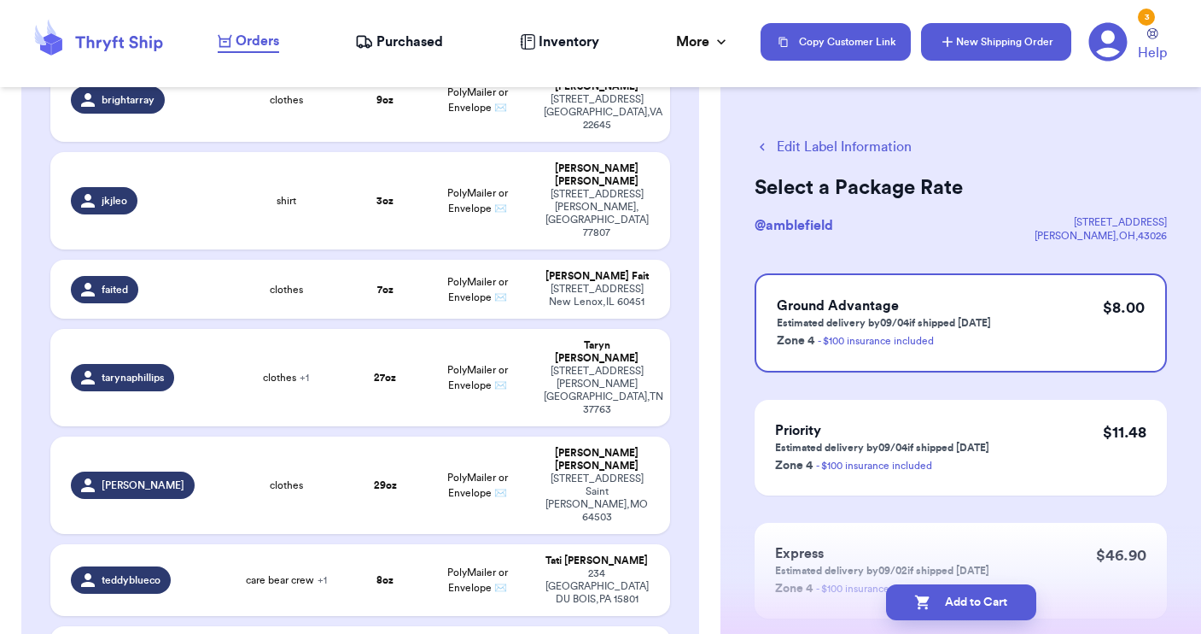
click at [994, 58] on button "New Shipping Order" at bounding box center [996, 42] width 150 height 38
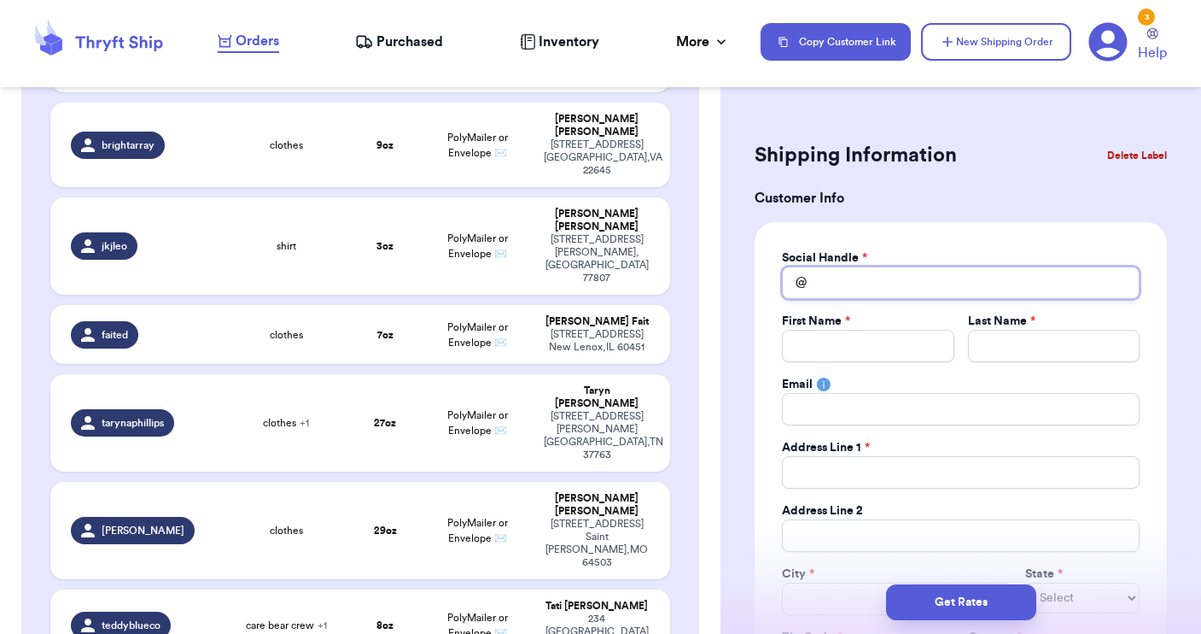
click at [845, 285] on input "Total Amount Paid" at bounding box center [961, 282] width 358 height 32
drag, startPoint x: 865, startPoint y: 285, endPoint x: 770, endPoint y: 266, distance: 96.6
click at [770, 266] on div "Social Handle * @ tending First Name * Last Name * Email Address Line 1 * Addre…" at bounding box center [961, 463] width 412 height 483
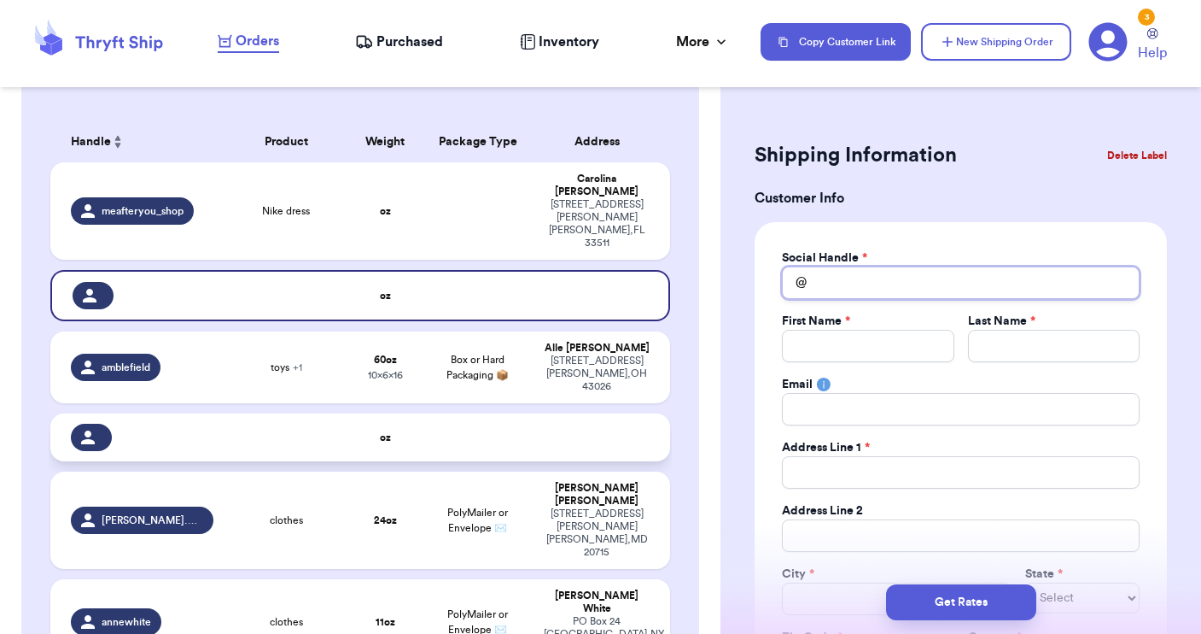
scroll to position [107, 0]
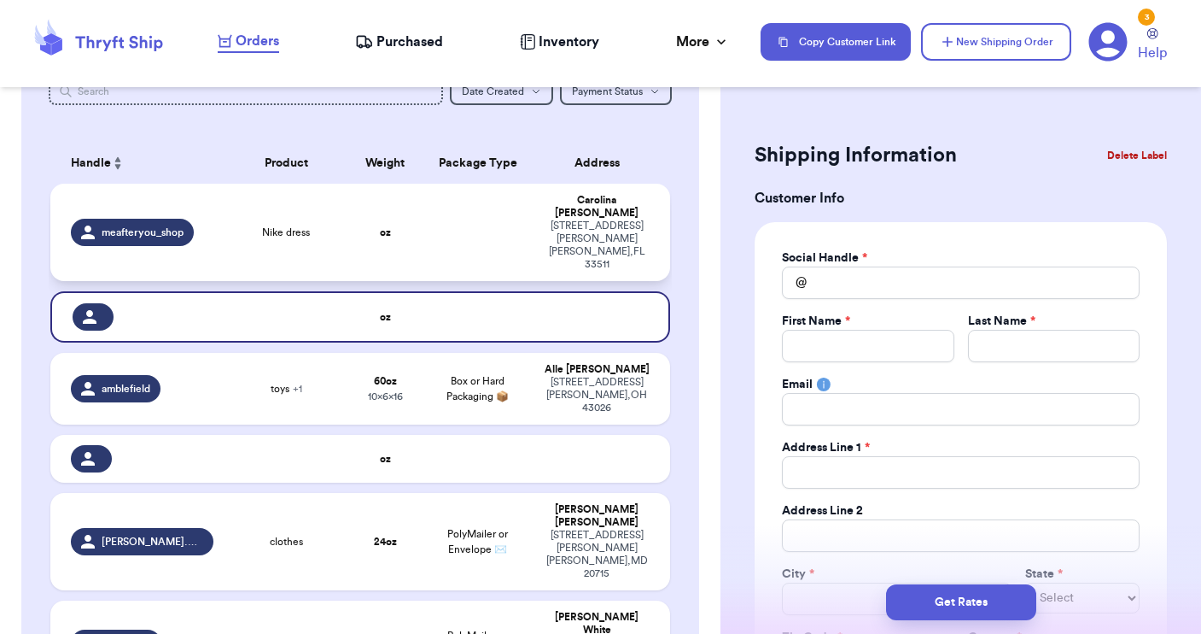
click at [484, 225] on td at bounding box center [479, 232] width 112 height 97
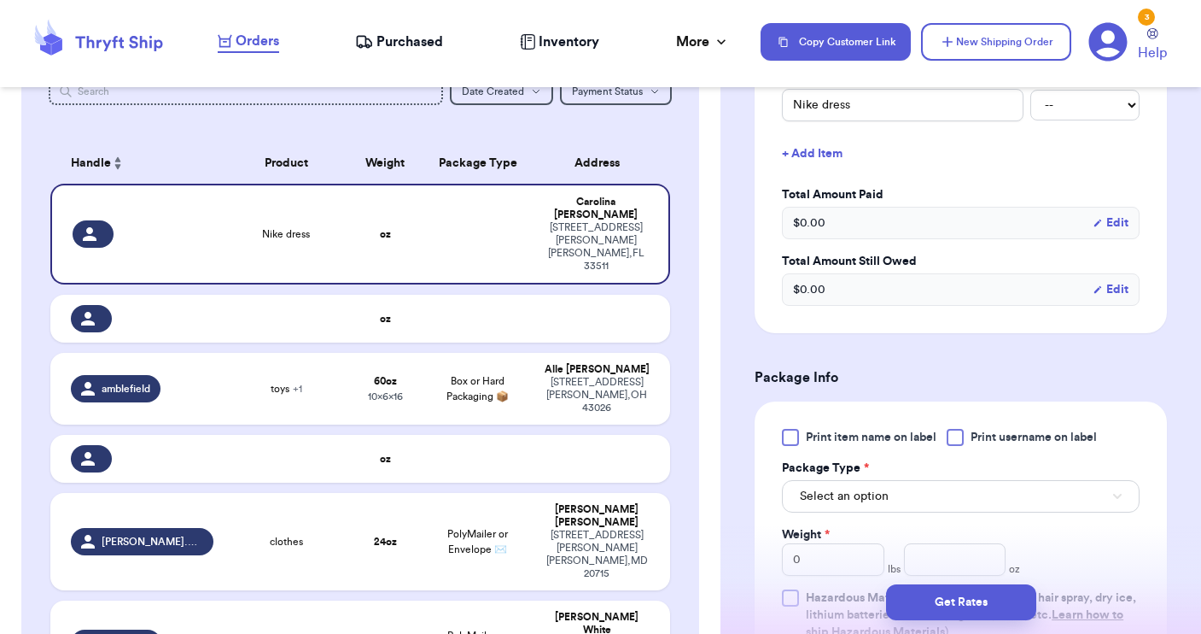
scroll to position [477, 0]
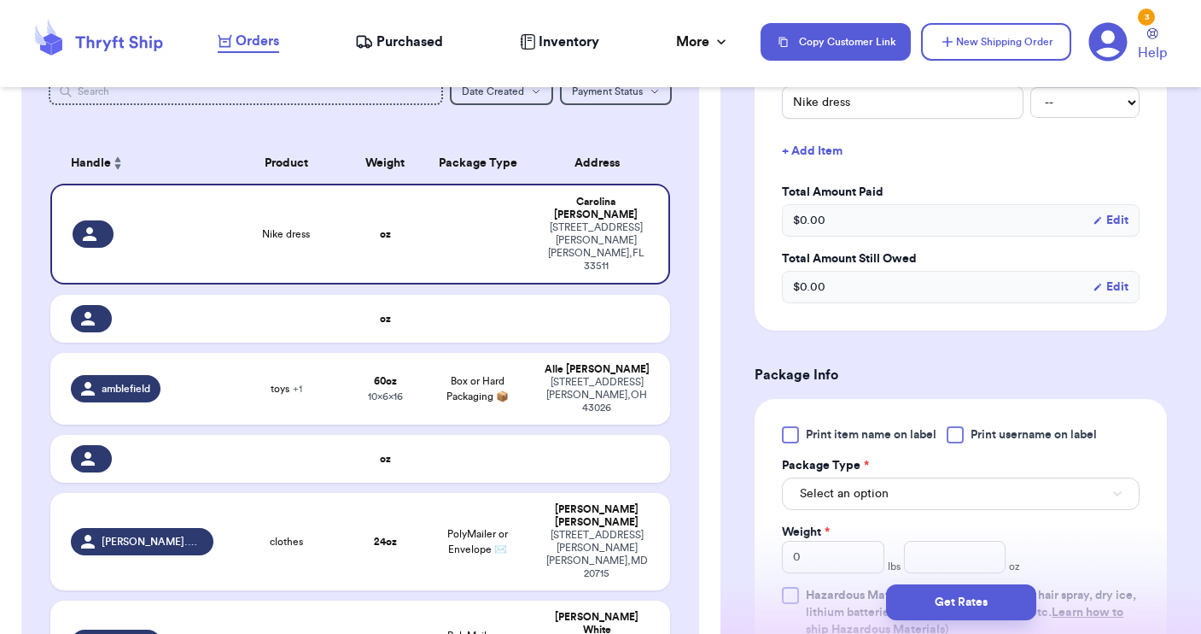
click at [964, 426] on div at bounding box center [955, 434] width 17 height 17
click at [0, 0] on input "Print username on label" at bounding box center [0, 0] width 0 height 0
click at [910, 485] on button "Select an option" at bounding box center [961, 493] width 358 height 32
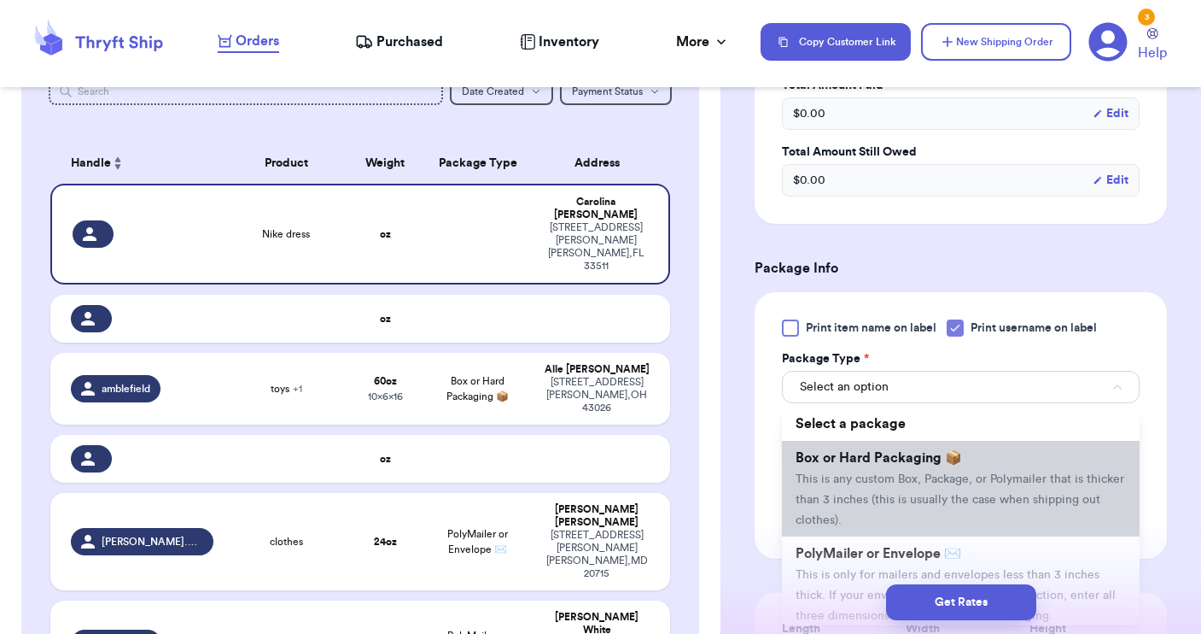
scroll to position [592, 0]
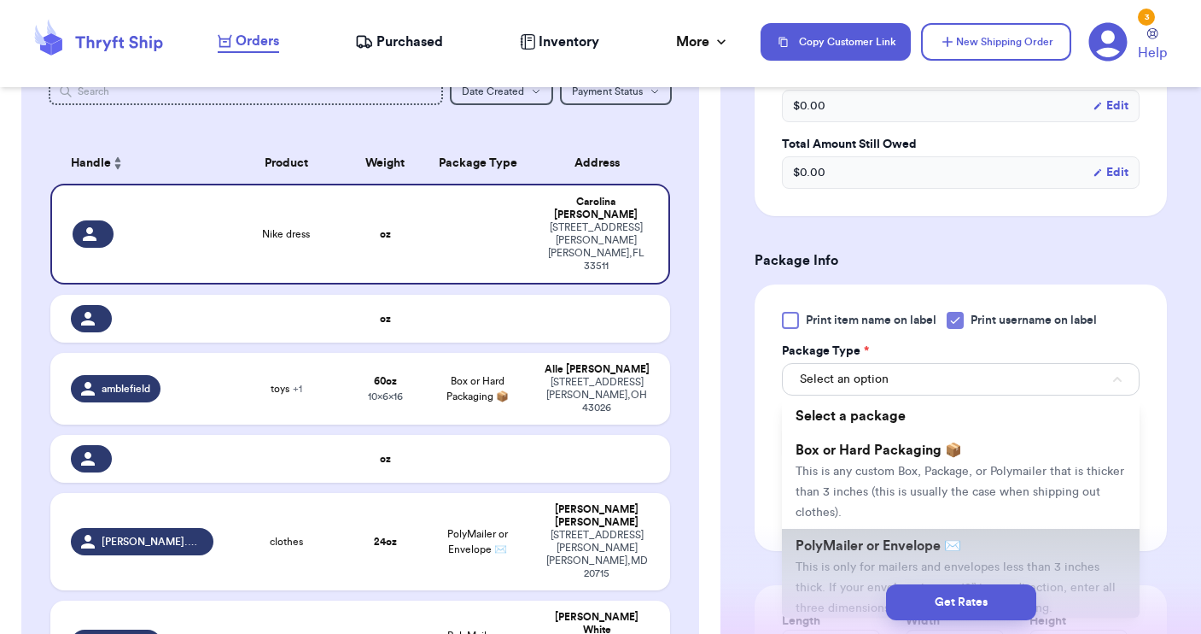
click at [897, 539] on span "PolyMailer or Envelope ✉️" at bounding box center [879, 546] width 166 height 14
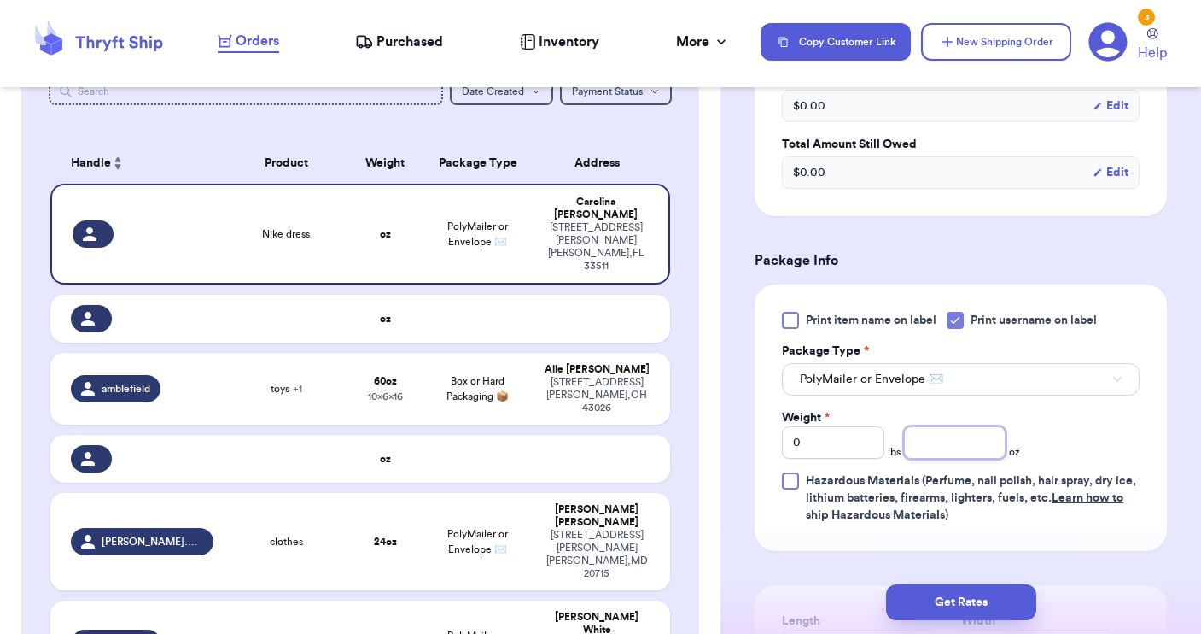
click at [986, 426] on input "number" at bounding box center [955, 442] width 102 height 32
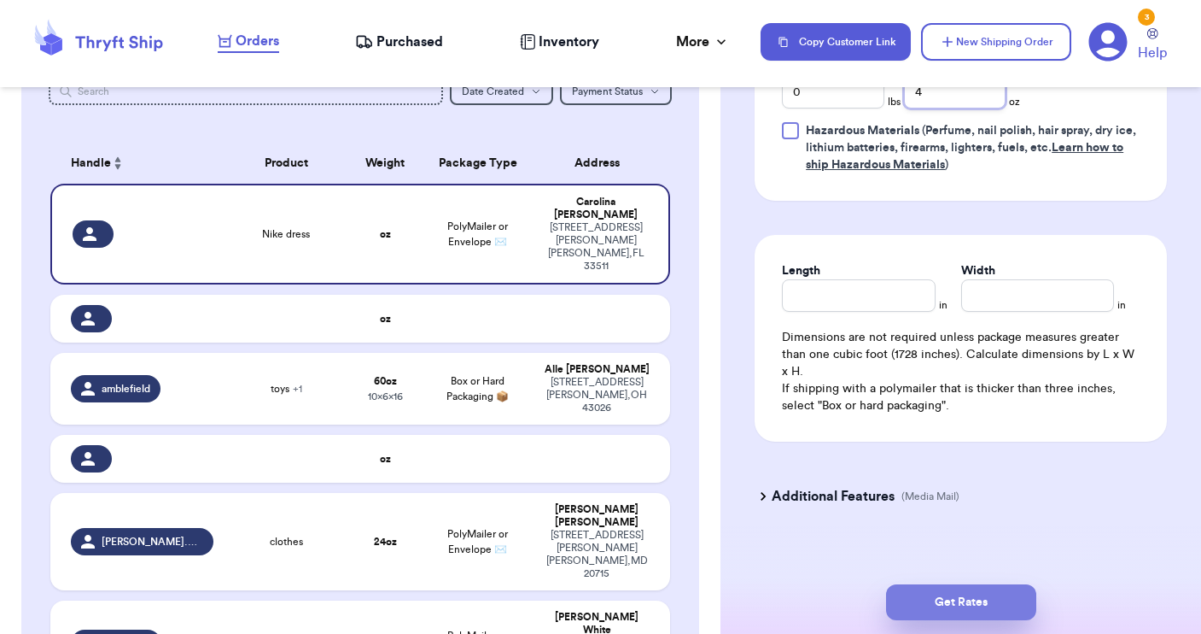
scroll to position [941, 0]
click at [944, 603] on button "Get Rates" at bounding box center [961, 602] width 150 height 36
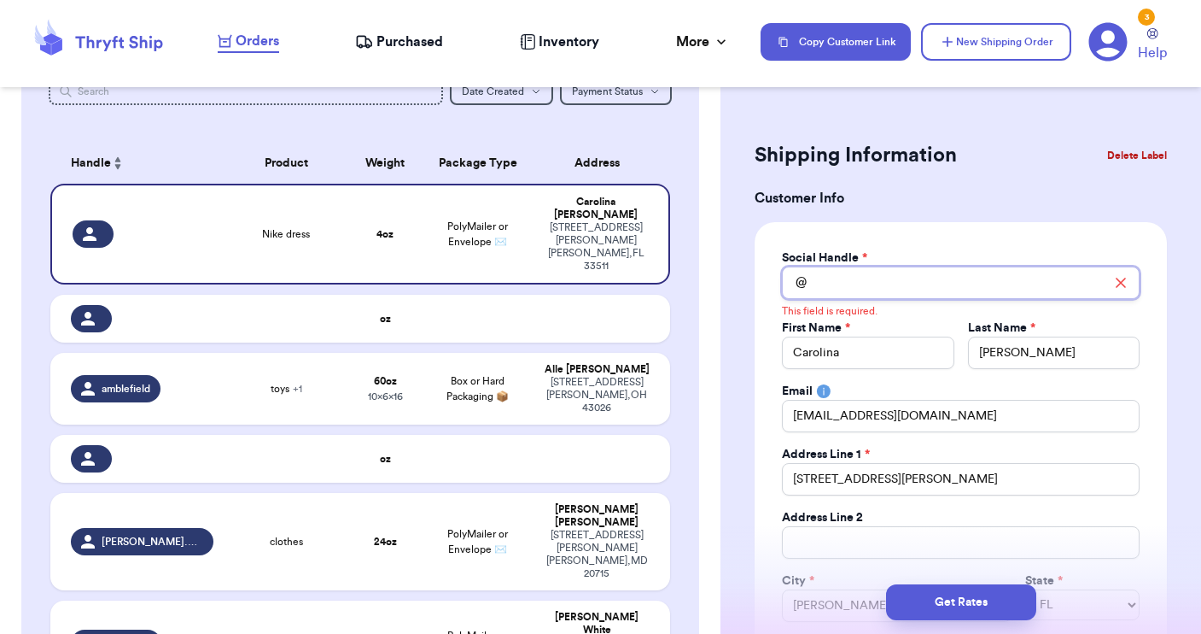
click at [904, 275] on input "Total Amount Paid" at bounding box center [961, 282] width 358 height 32
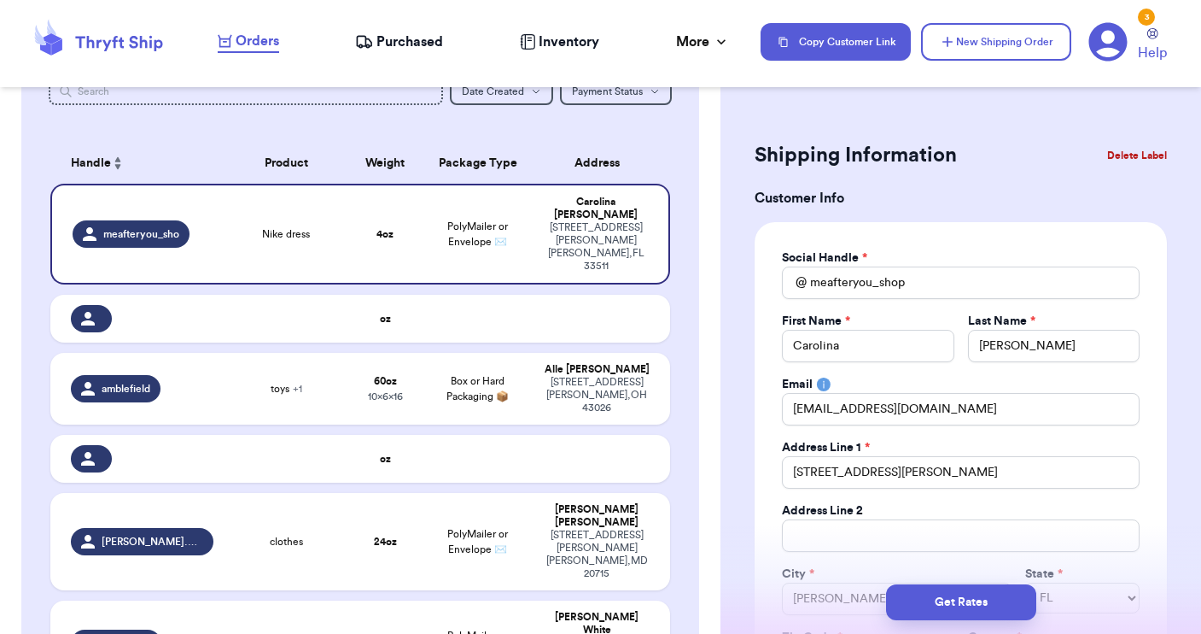
click at [1119, 373] on div "Social Handle * @ meafteryou_shop First Name * Carolina Last Name * [PERSON_NAM…" at bounding box center [961, 463] width 358 height 429
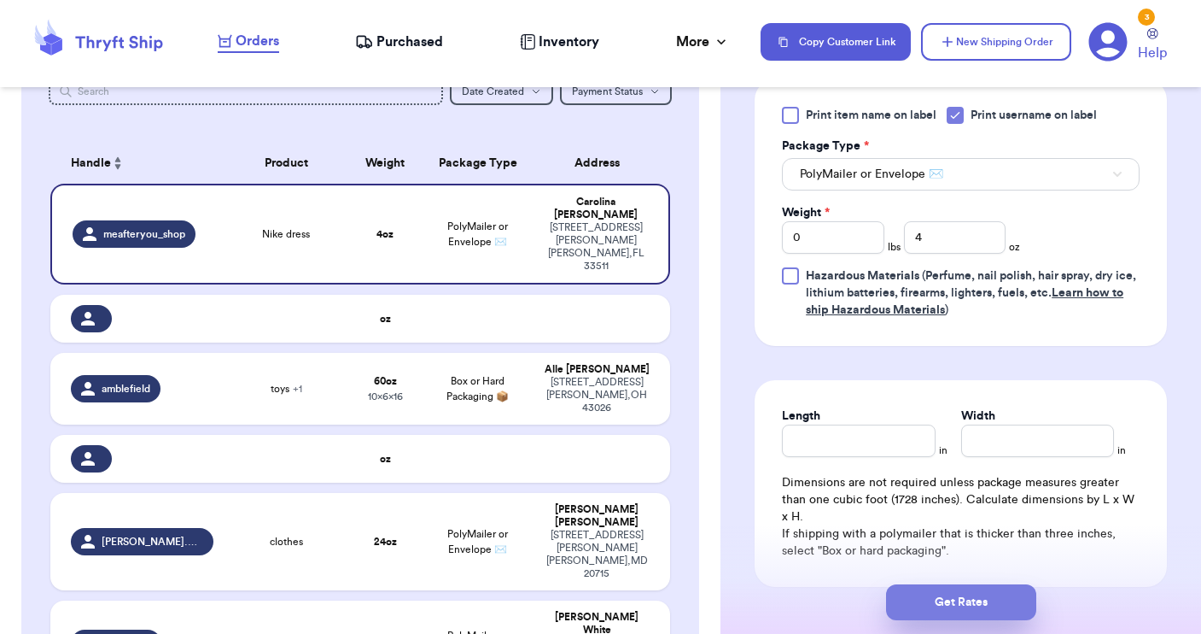
click at [956, 611] on button "Get Rates" at bounding box center [961, 602] width 150 height 36
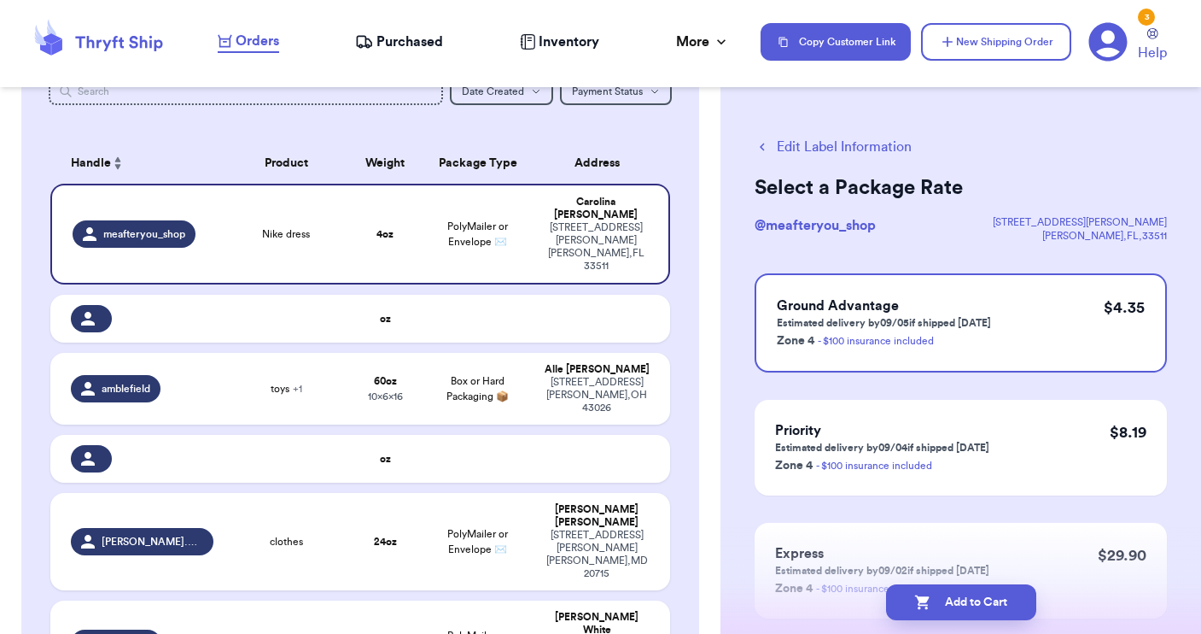
click at [838, 149] on button "Edit Label Information" at bounding box center [833, 147] width 157 height 20
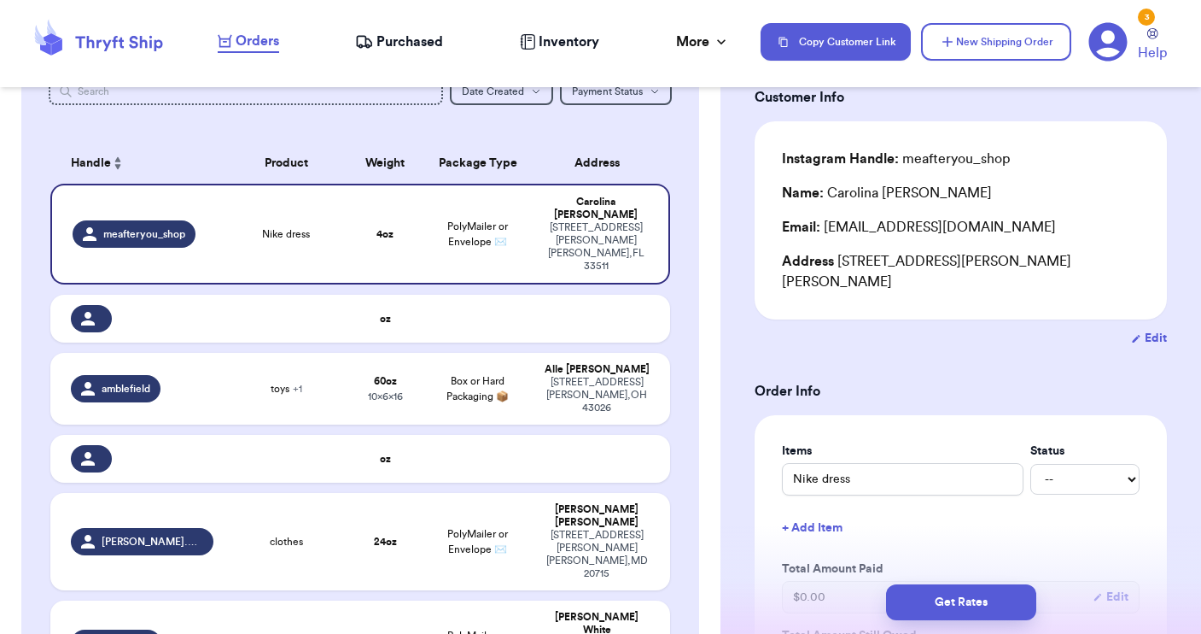
scroll to position [120, 0]
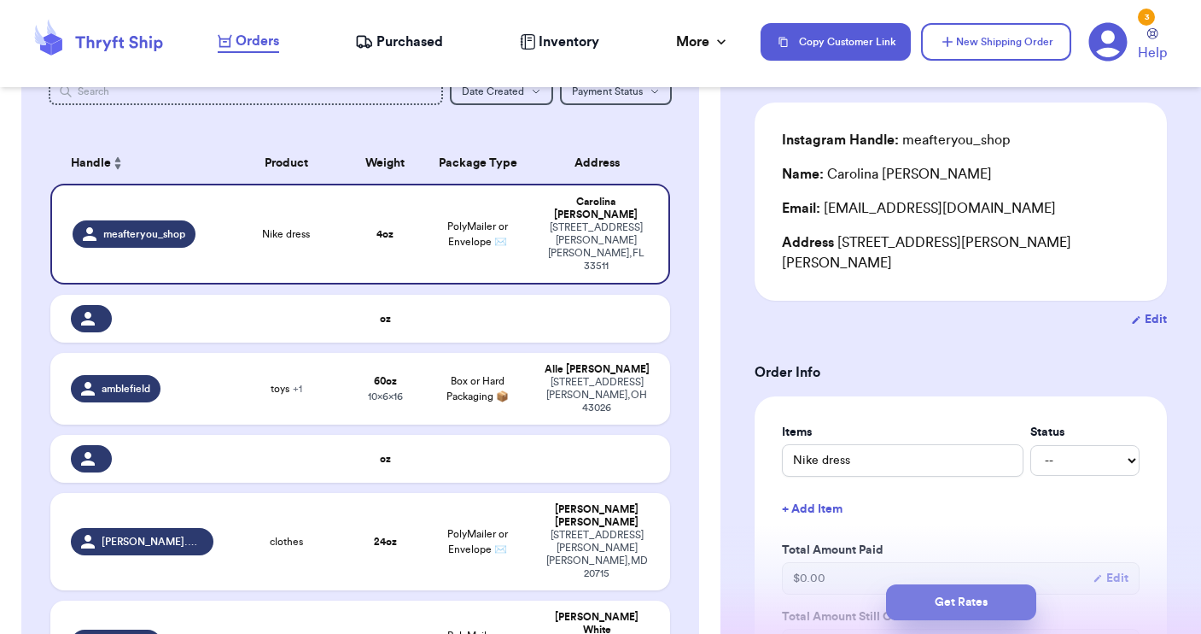
click at [924, 599] on button "Get Rates" at bounding box center [961, 602] width 150 height 36
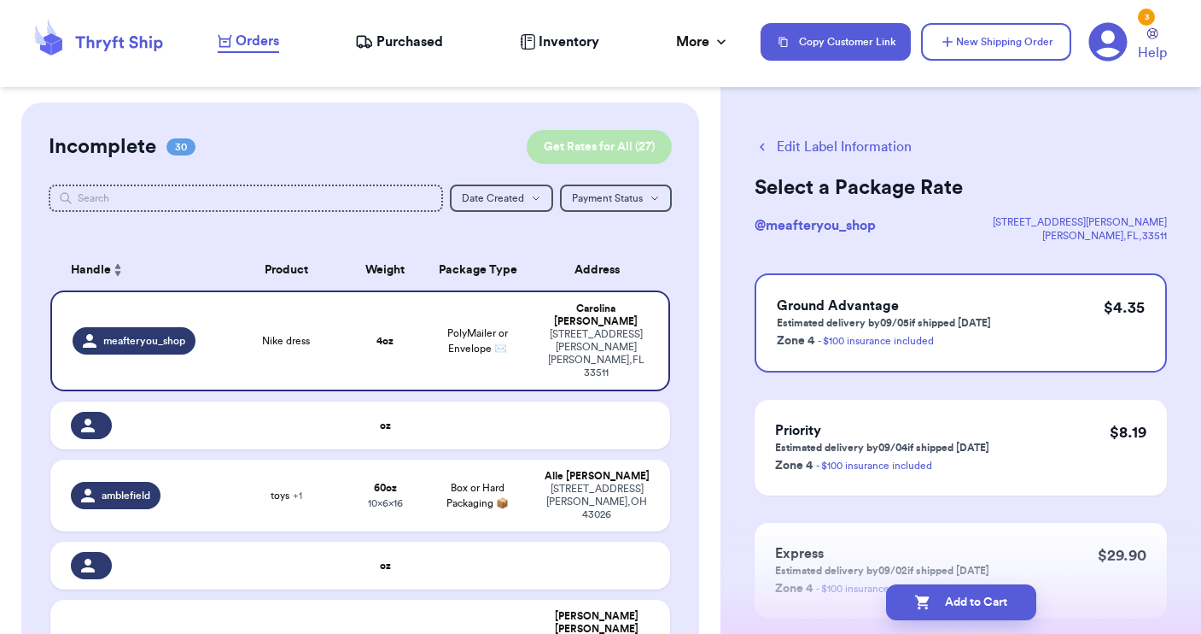
scroll to position [0, 0]
click at [625, 136] on button "Get Rates for All ( 27 )" at bounding box center [599, 147] width 145 height 34
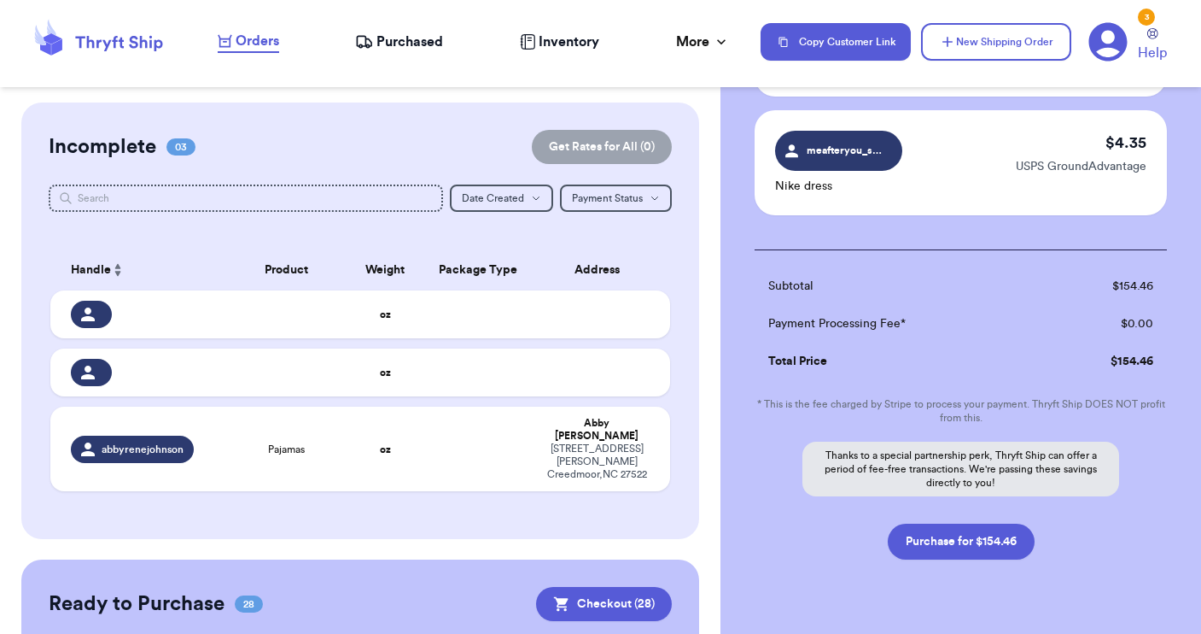
scroll to position [3352, 0]
click at [944, 524] on button "Purchase for $154.46" at bounding box center [961, 542] width 147 height 36
